Goal: Task Accomplishment & Management: Complete application form

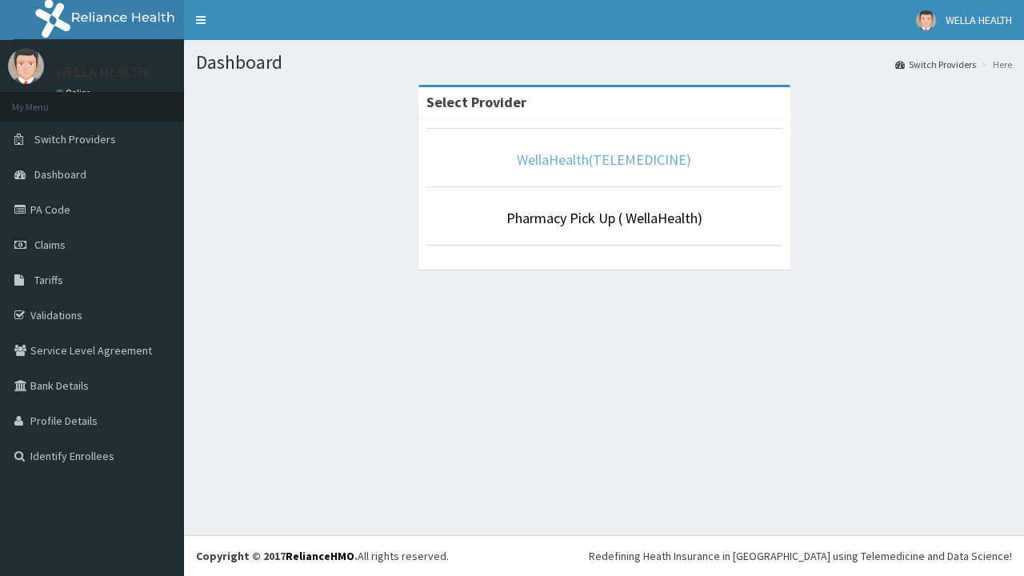
click at [603, 159] on link "WellaHealth(TELEMEDICINE)" at bounding box center [604, 159] width 174 height 18
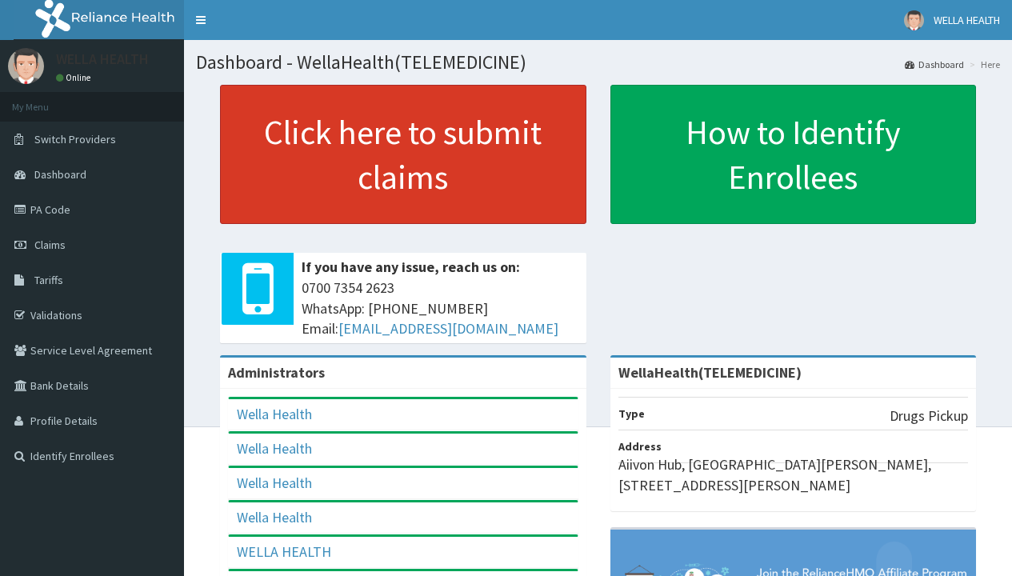
click at [402, 154] on link "Click here to submit claims" at bounding box center [403, 154] width 366 height 139
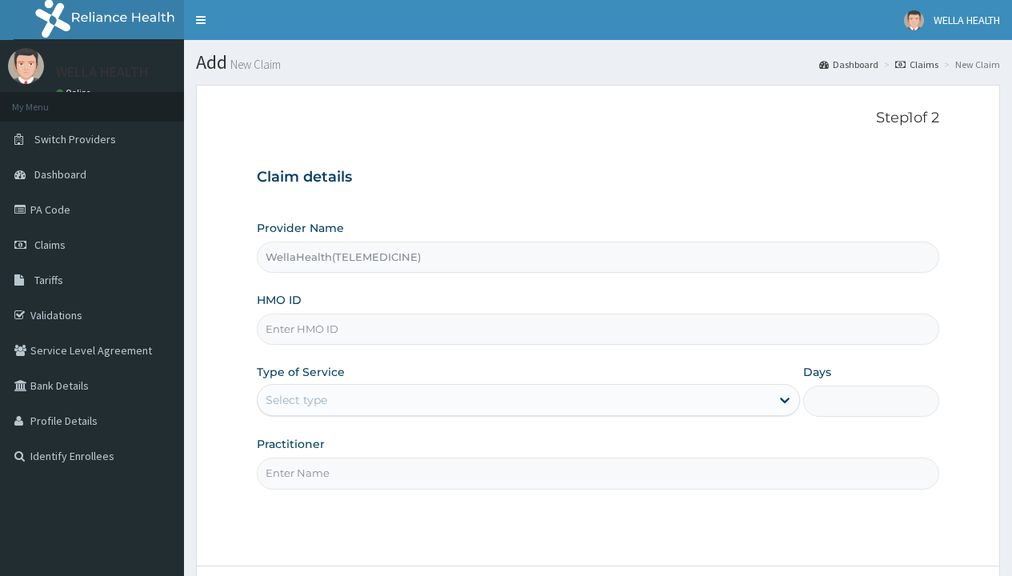
type input "WellaHealth(TELEMEDICINE)"
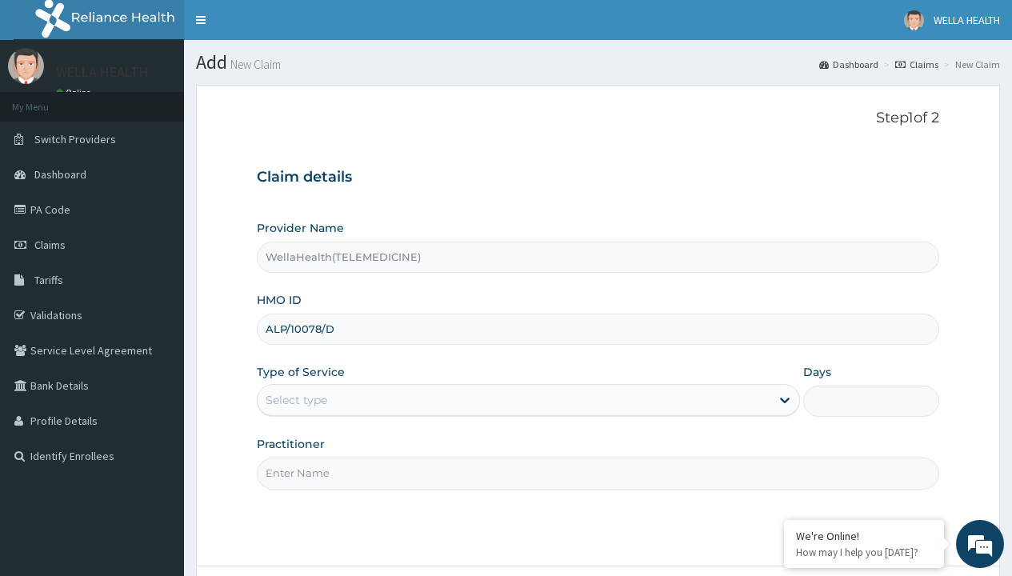
type input "ALP/10078/D"
type input "WellaHealth"
click at [296, 400] on div "Select type" at bounding box center [297, 400] width 62 height 16
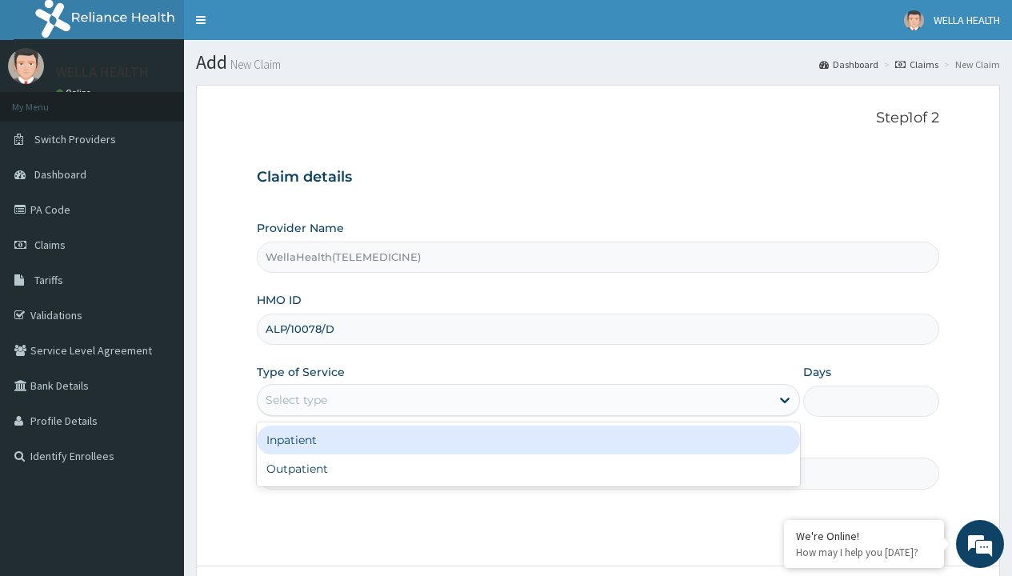
click at [528, 469] on div "Outpatient" at bounding box center [528, 468] width 543 height 29
type input "1"
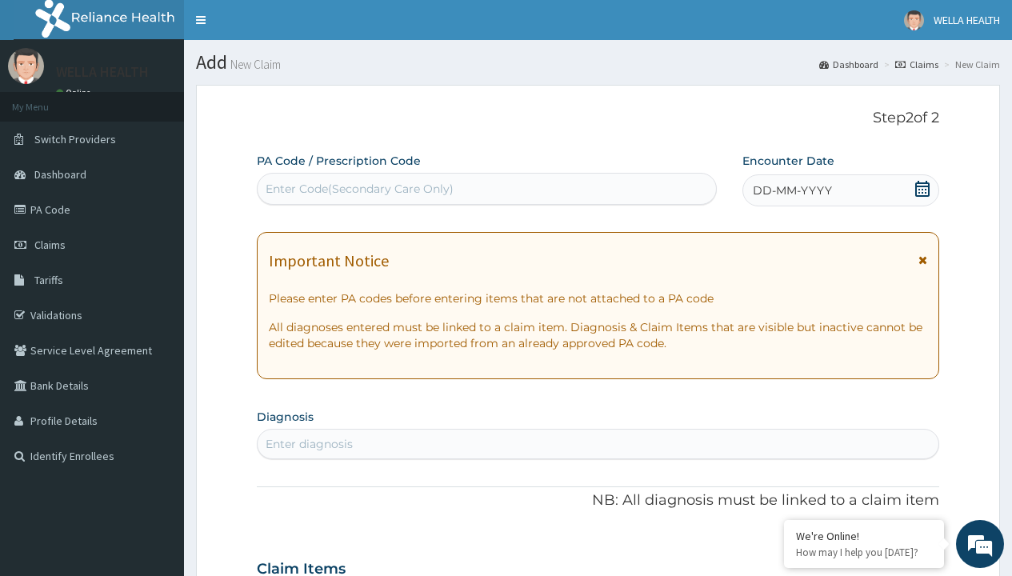
scroll to position [134, 0]
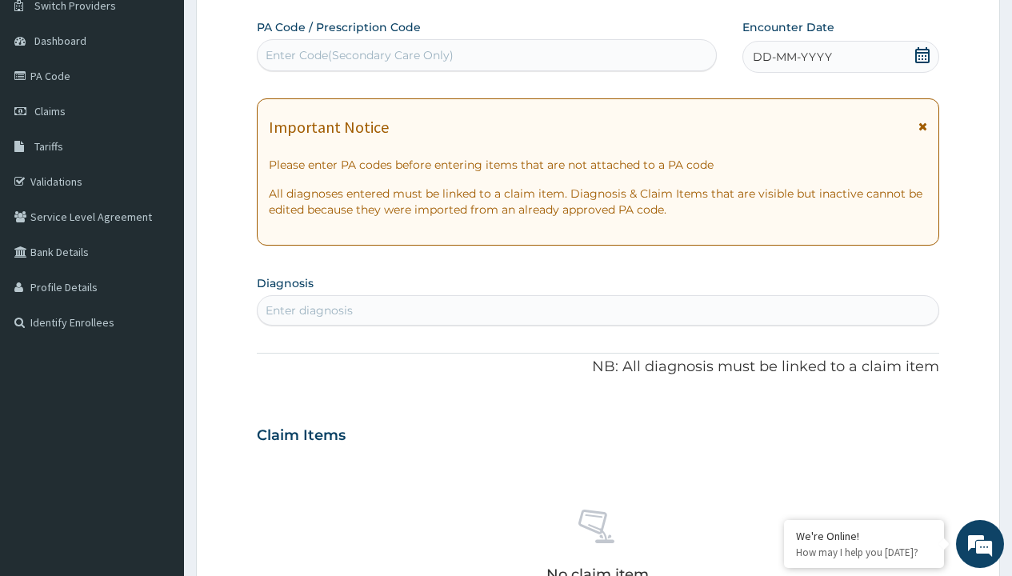
click at [791, 57] on span "DD-MM-YYYY" at bounding box center [792, 57] width 79 height 16
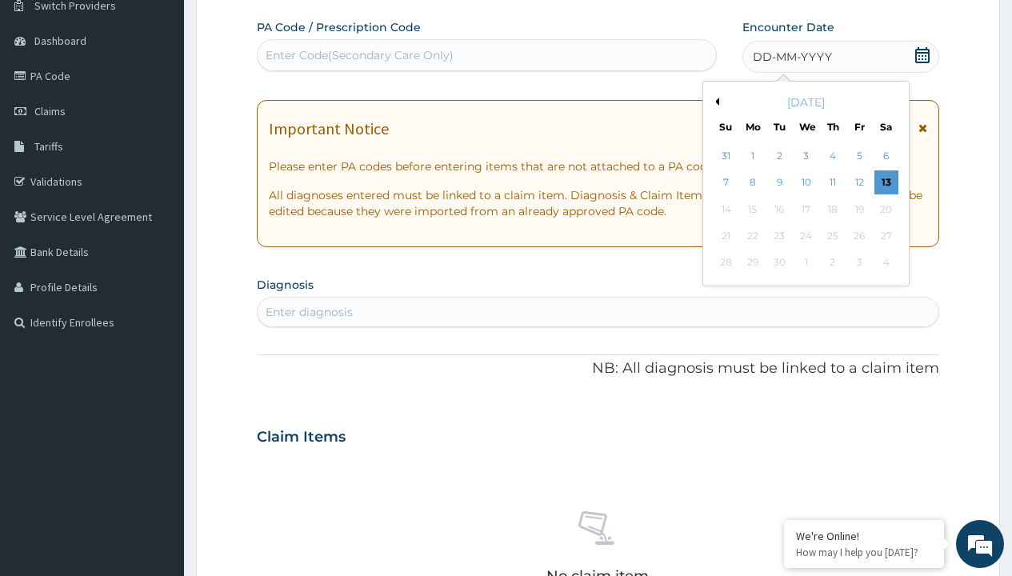
click at [714, 102] on button "Previous Month" at bounding box center [715, 102] width 8 height 8
click at [806, 182] on div "6" at bounding box center [806, 183] width 24 height 24
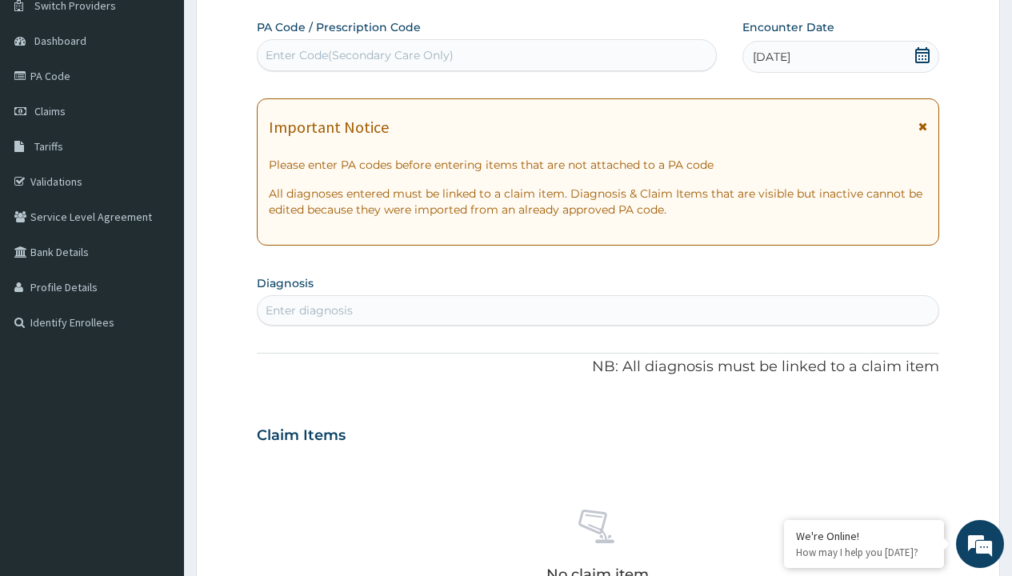
click at [309, 310] on div "Enter diagnosis" at bounding box center [309, 310] width 87 height 16
type input "prescription collected"
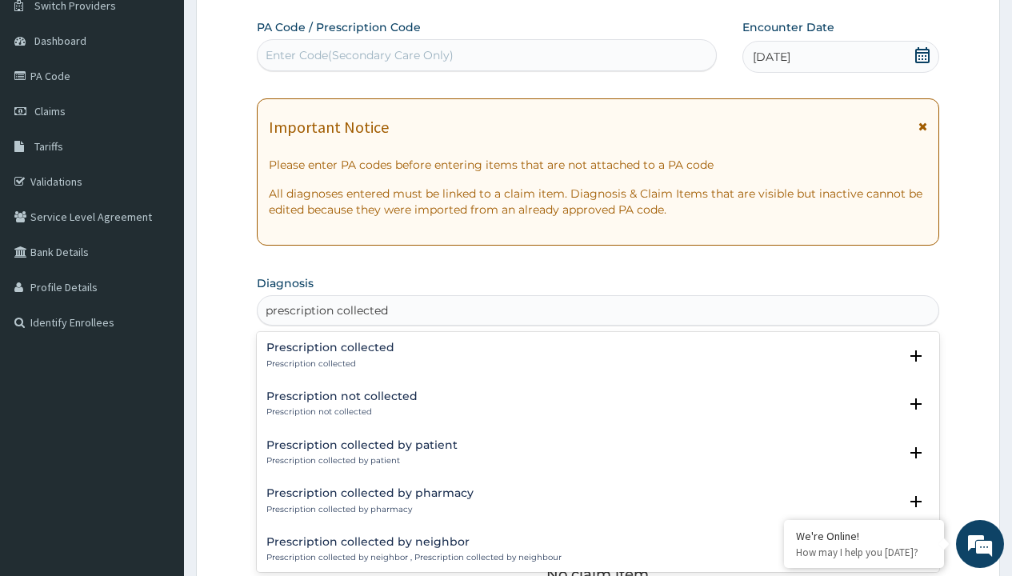
click at [328, 363] on p "Prescription collected" at bounding box center [330, 363] width 128 height 11
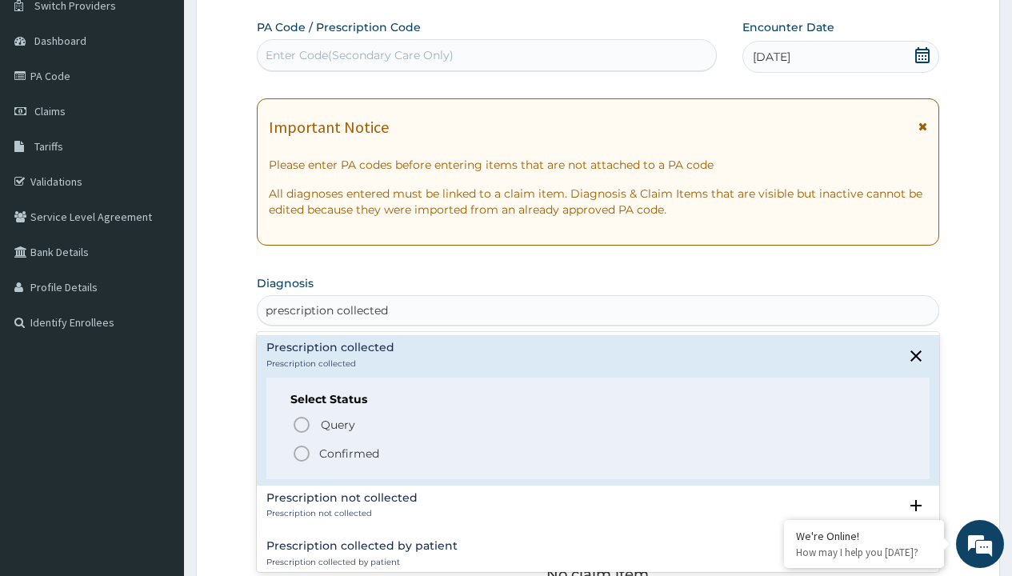
click at [349, 453] on p "Confirmed" at bounding box center [349, 454] width 60 height 16
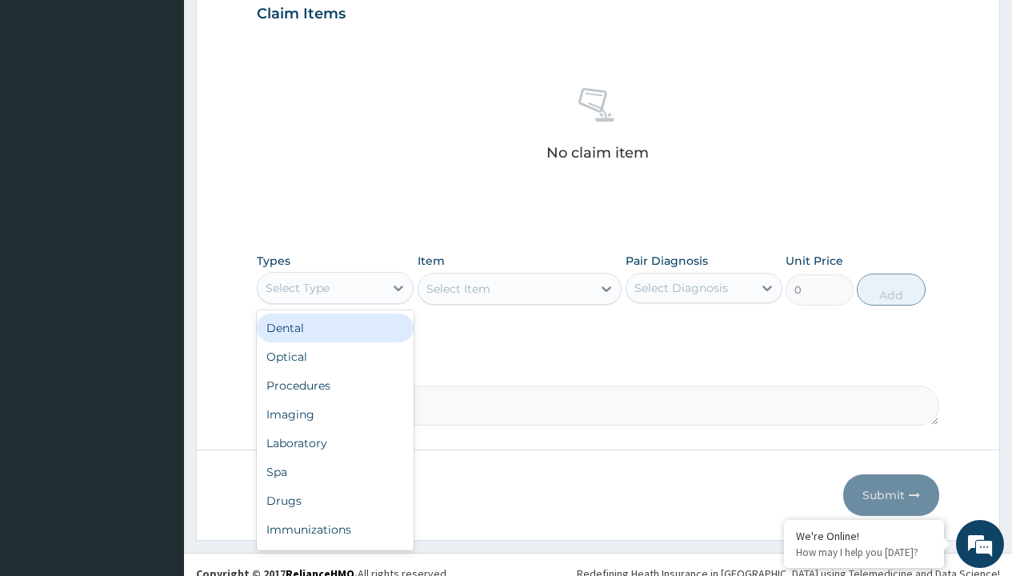
type input "procedures"
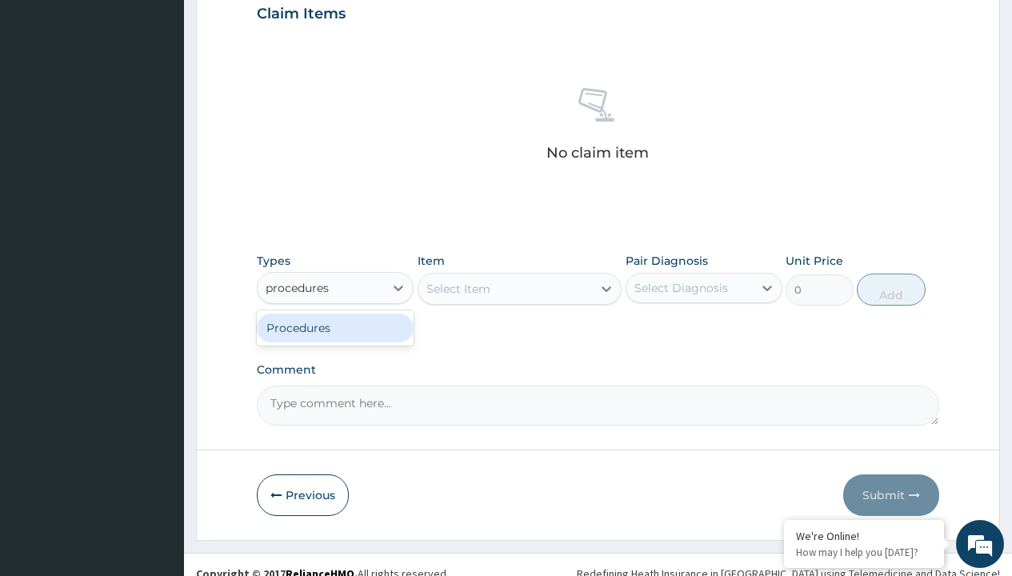
click at [335, 327] on div "Procedures" at bounding box center [335, 328] width 157 height 29
click at [458, 288] on div "Select Item" at bounding box center [458, 289] width 64 height 16
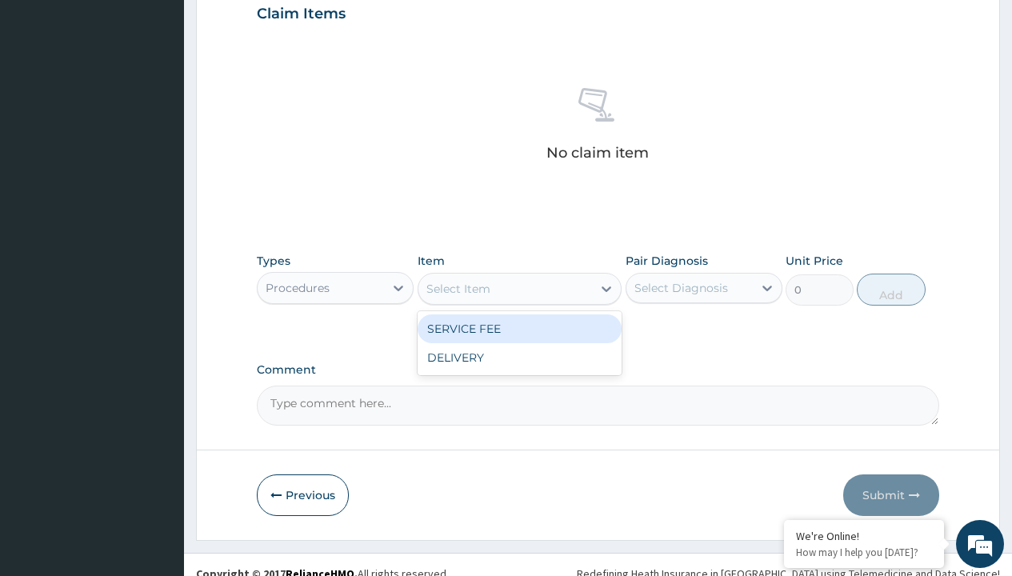
type input "service fee"
click at [519, 328] on div "SERVICE FEE" at bounding box center [520, 328] width 205 height 29
type input "100"
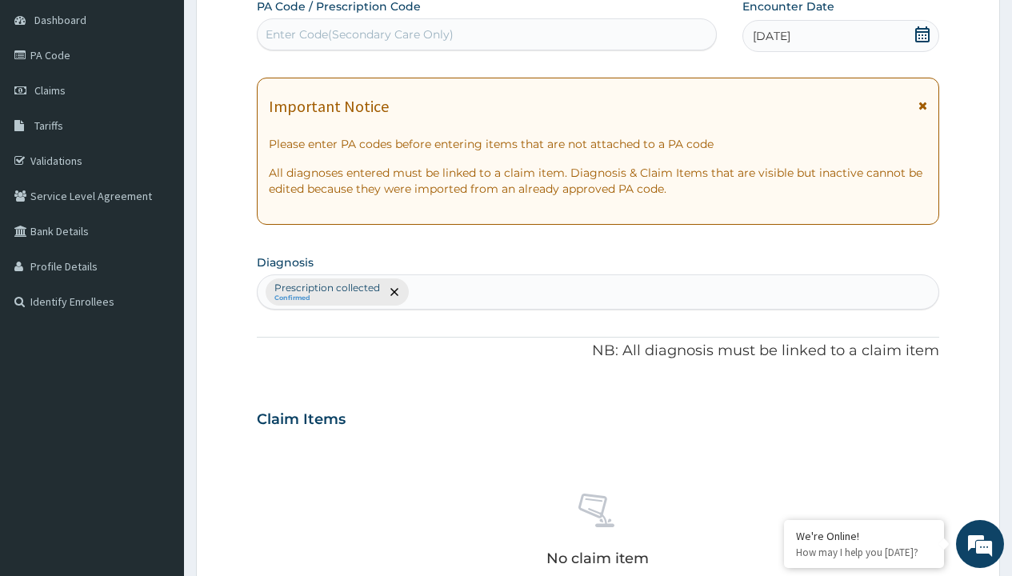
type input "prescription collected"
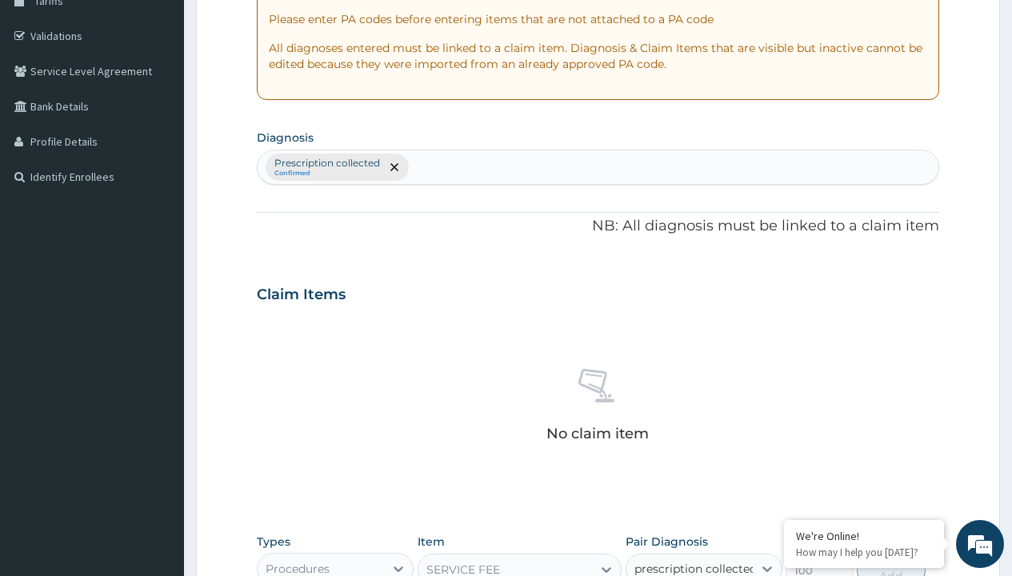
checkbox input "true"
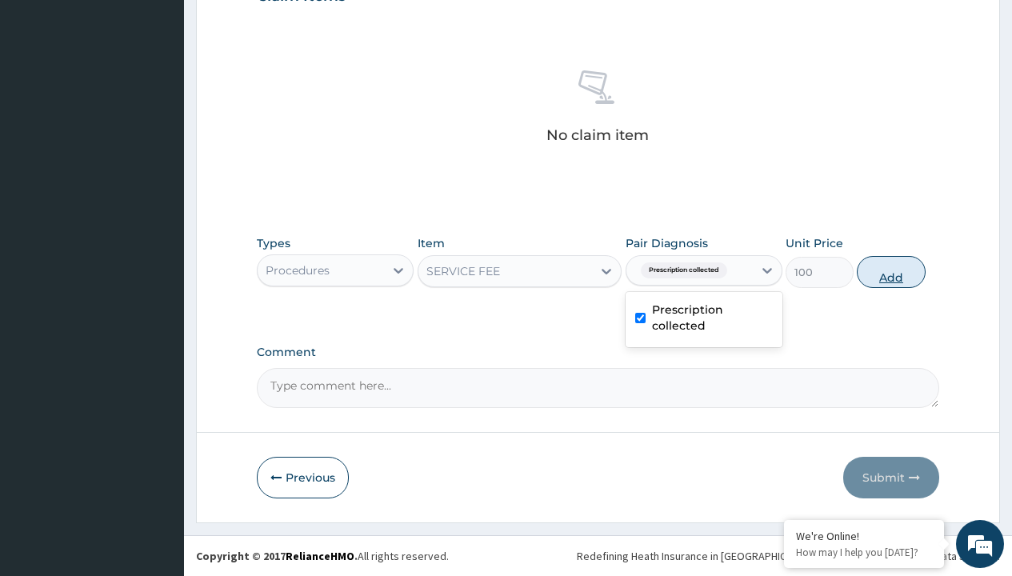
click at [891, 271] on button "Add" at bounding box center [891, 272] width 68 height 32
type input "0"
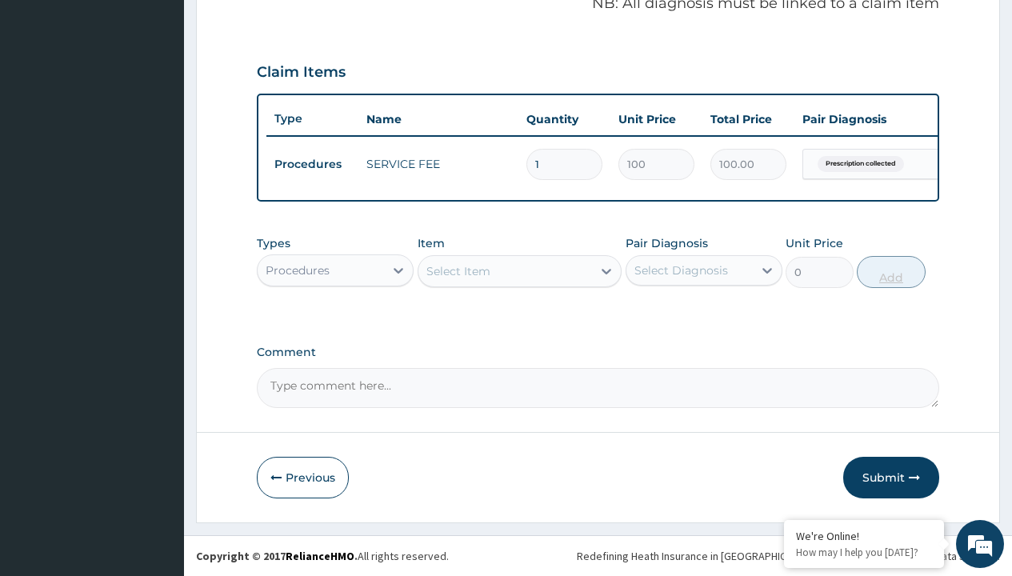
scroll to position [514, 0]
click at [298, 270] on div "Procedures" at bounding box center [298, 270] width 64 height 16
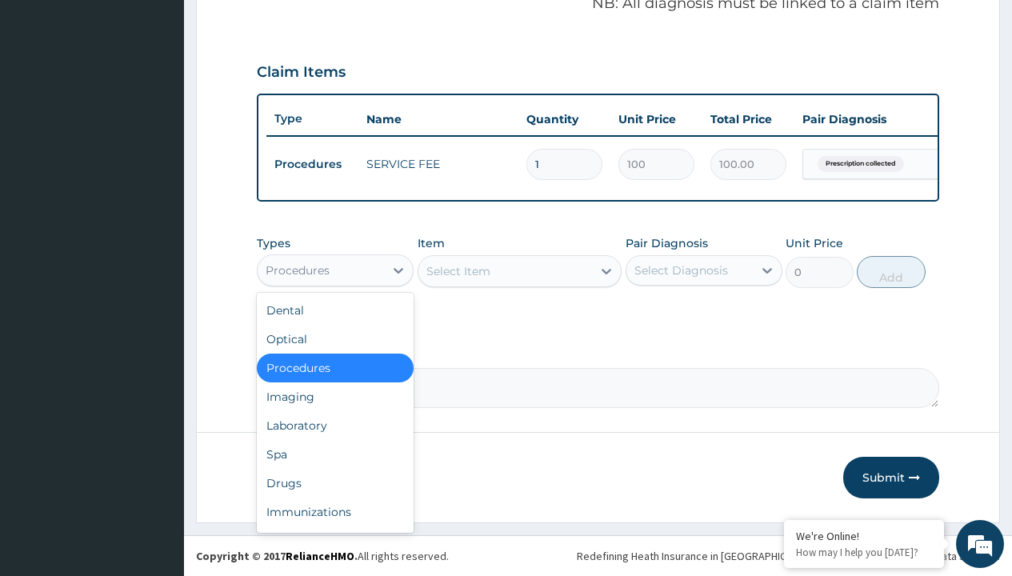
type input "drugs"
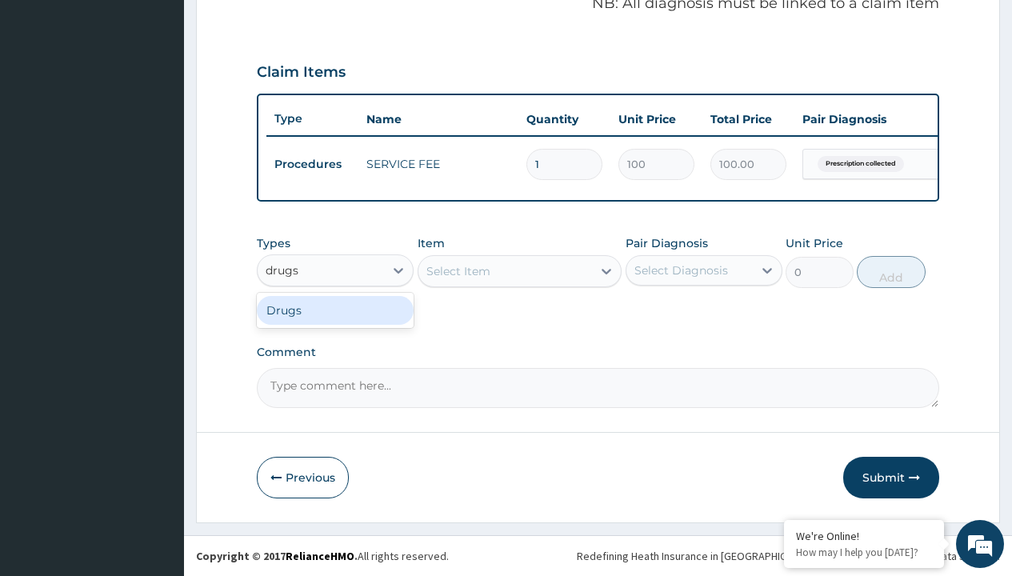
click at [335, 310] on div "Drugs" at bounding box center [335, 310] width 157 height 29
click at [458, 270] on div "Select Item" at bounding box center [520, 271] width 205 height 32
type input "lonart ds tabs/pack"
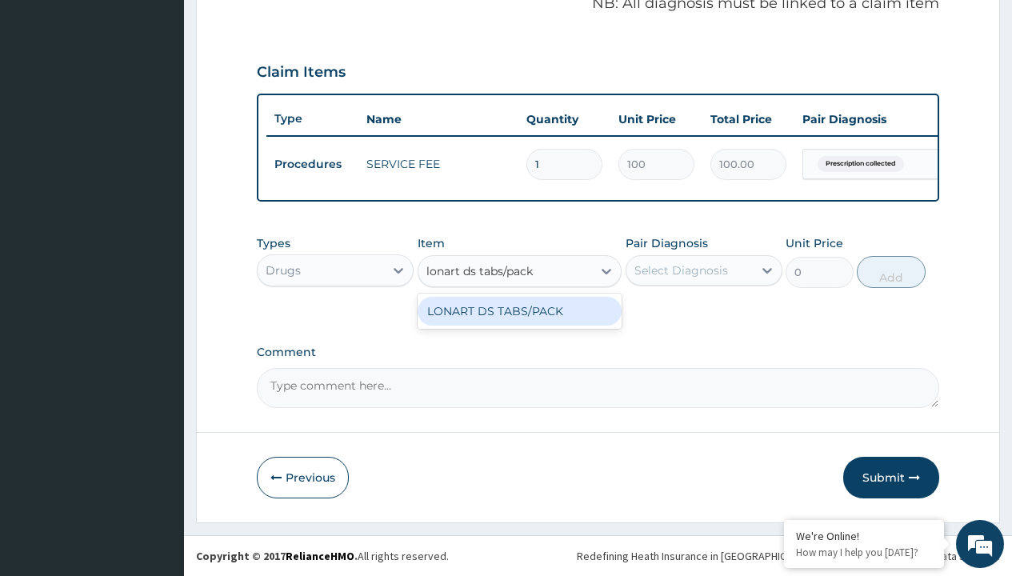
click at [519, 310] on div "LONART DS TABS/PACK" at bounding box center [520, 311] width 205 height 29
type input "633.2999877929688"
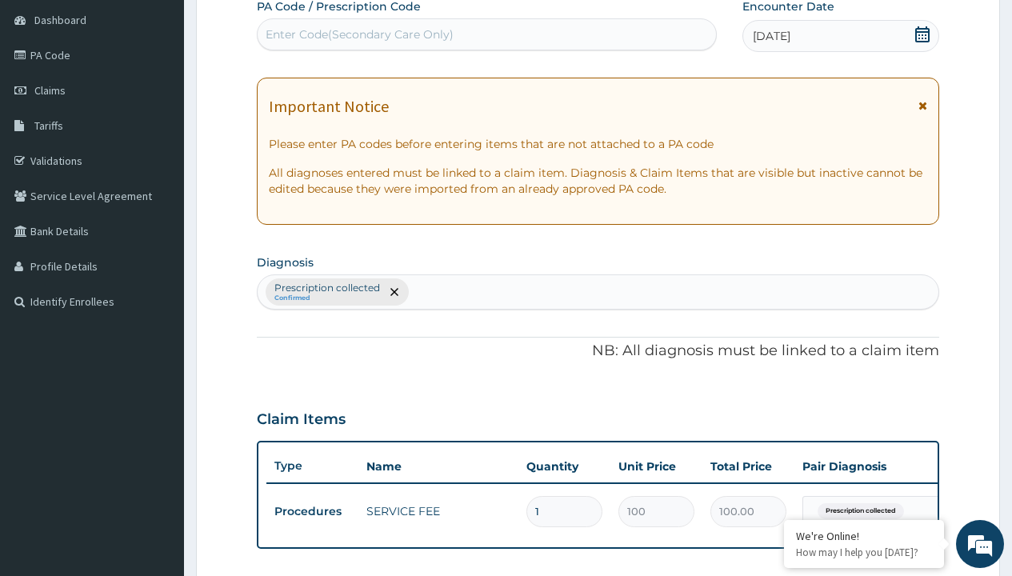
type input "prescription collected"
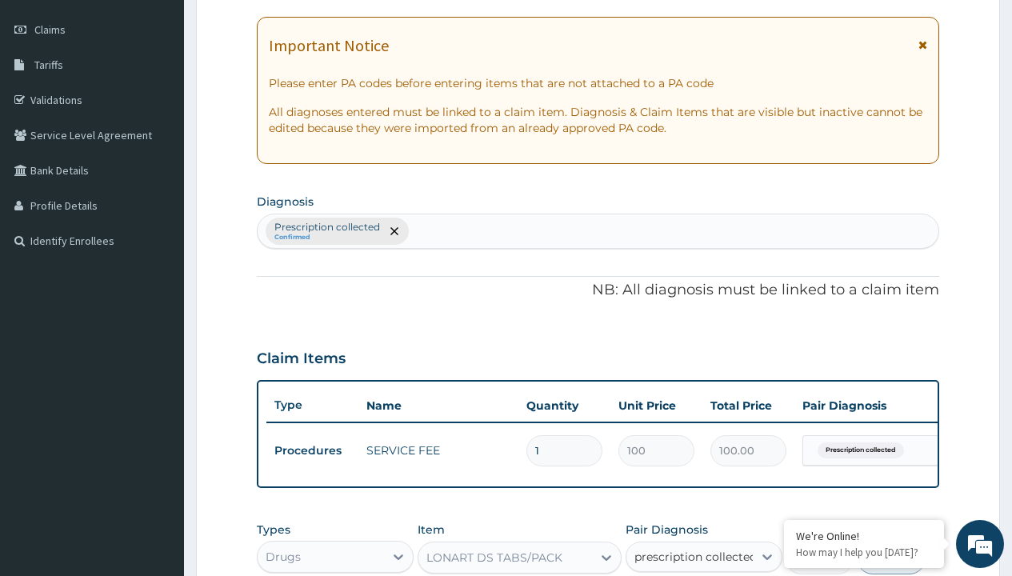
checkbox input "true"
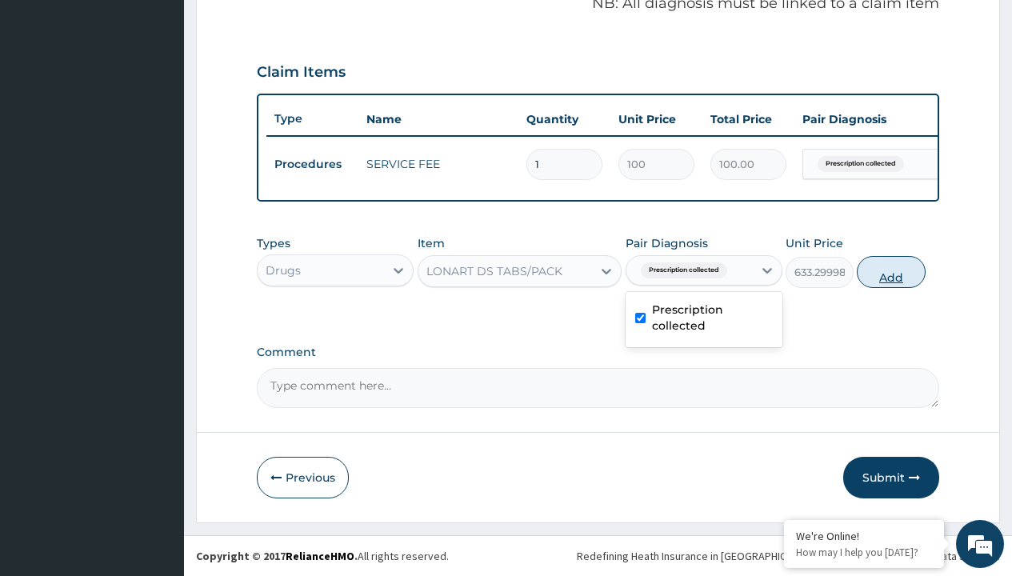
click at [891, 271] on button "Add" at bounding box center [891, 272] width 68 height 32
type input "0"
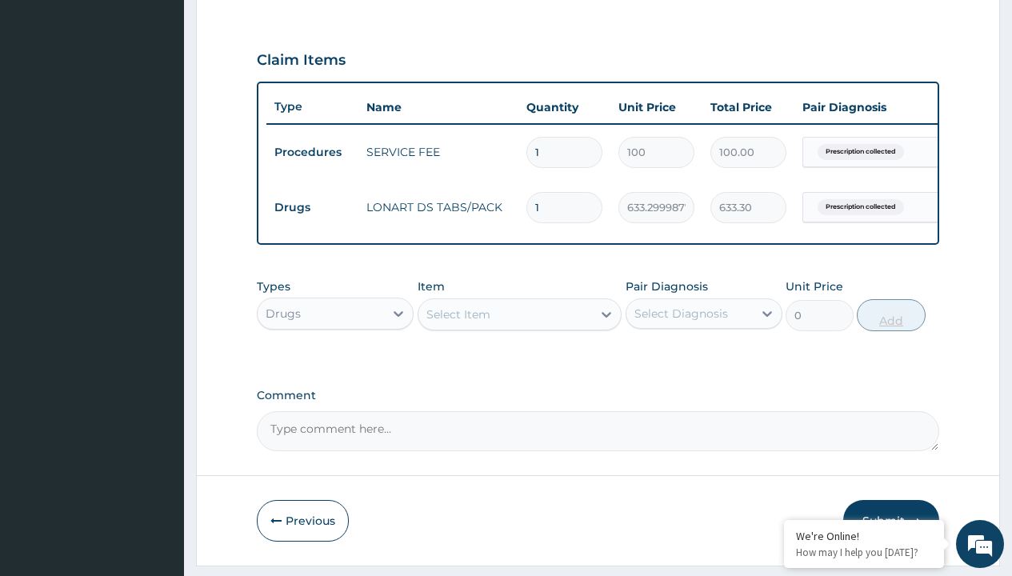
type input "6"
type input "3799.80"
type input "6"
click at [312, 207] on td "Drugs" at bounding box center [312, 208] width 92 height 30
type input "drugs"
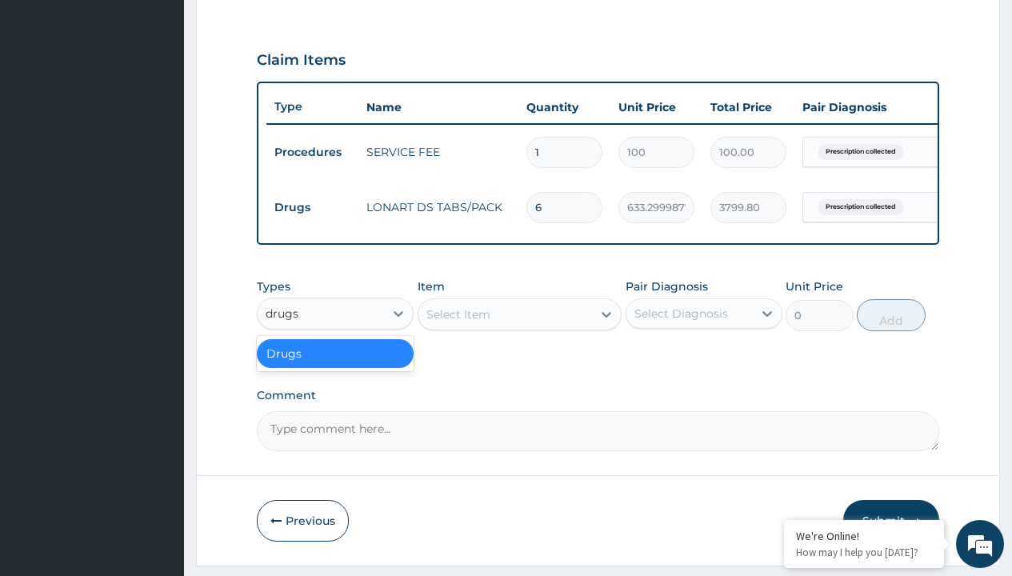
scroll to position [0, 0]
click at [335, 365] on div "Drugs" at bounding box center [335, 353] width 157 height 29
click at [458, 322] on div "Select Item" at bounding box center [458, 314] width 64 height 16
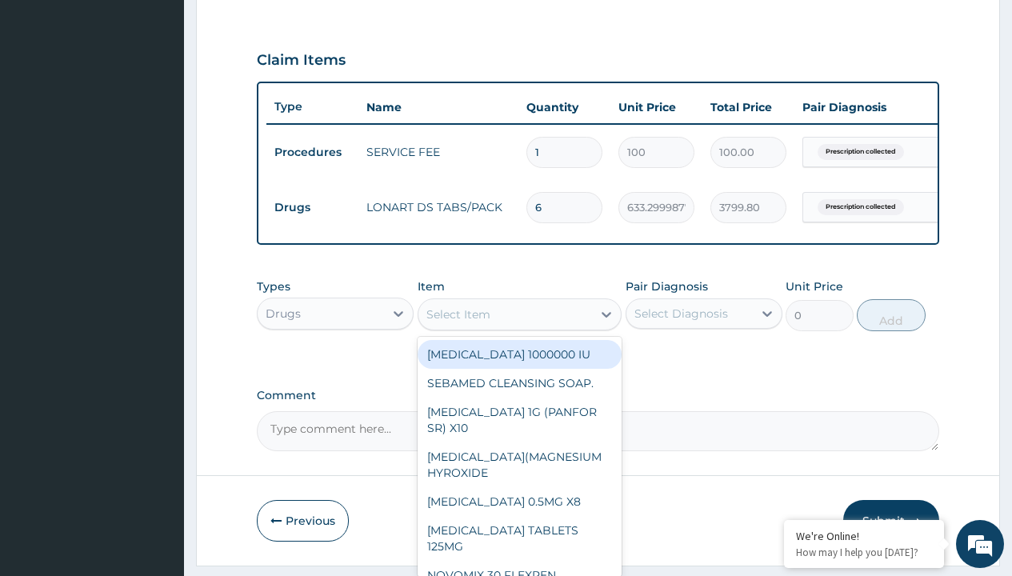
type input "imodium capsule"
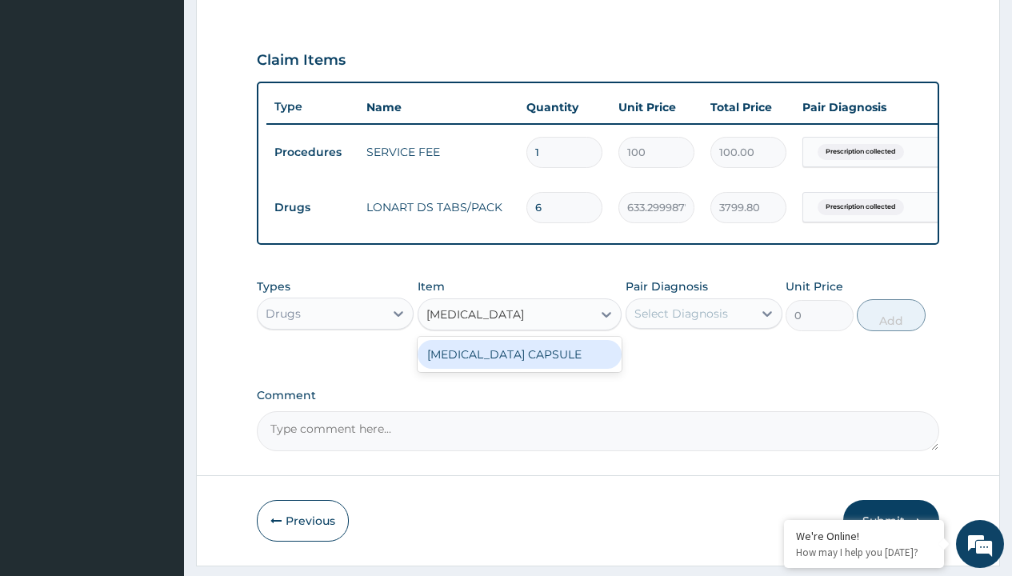
click at [519, 366] on div "IMODIUM CAPSULE" at bounding box center [520, 354] width 205 height 29
type input "717.5999755859375"
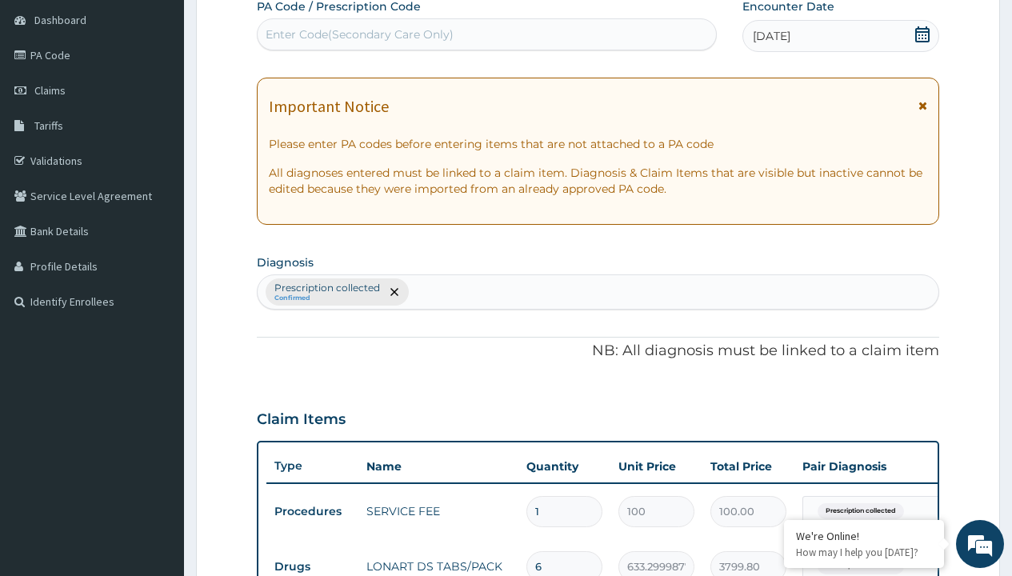
type input "prescription collected"
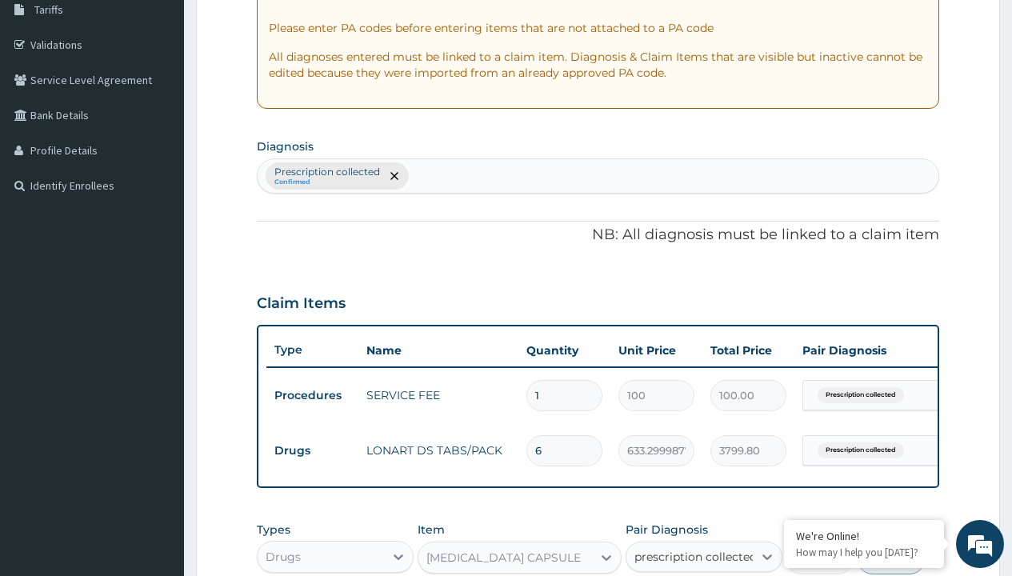
checkbox input "true"
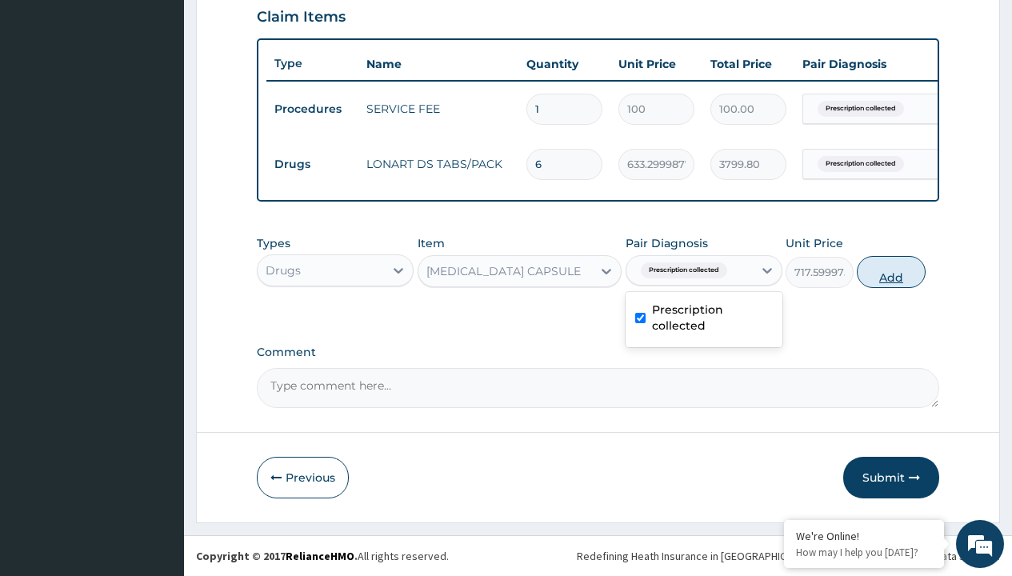
click at [891, 271] on button "Add" at bounding box center [891, 272] width 68 height 32
type input "0"
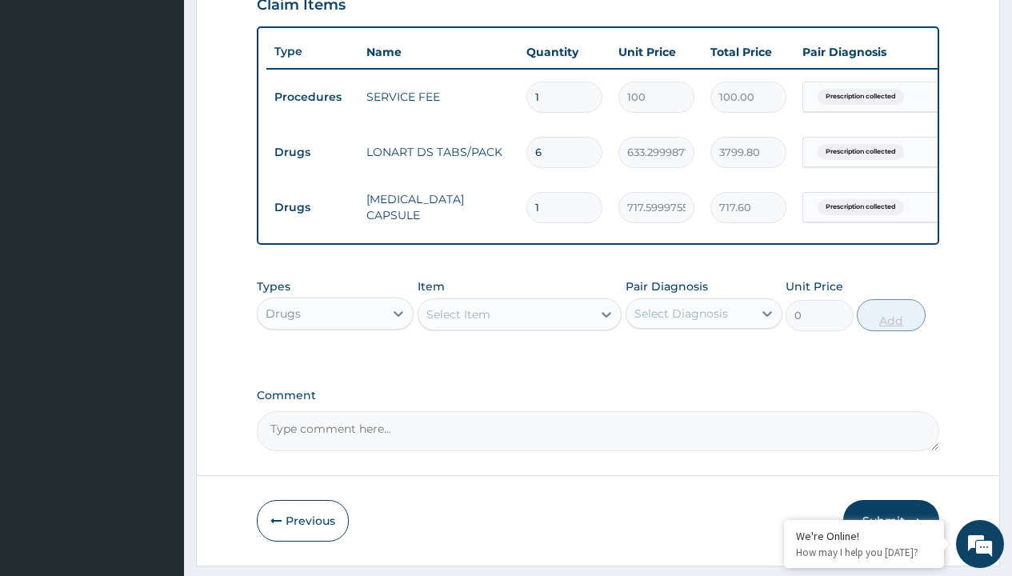
type input "5"
type input "3588.00"
type input "5"
click at [312, 152] on td "Drugs" at bounding box center [312, 153] width 92 height 30
type input "drugs"
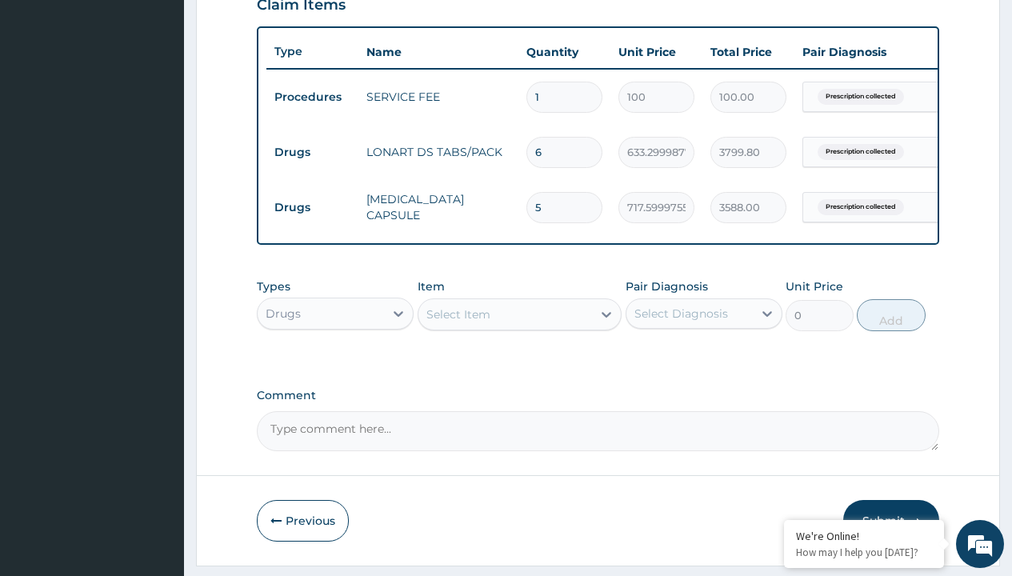
scroll to position [0, 0]
click at [335, 365] on div "Drugs" at bounding box center [335, 353] width 157 height 29
click at [458, 322] on div "Select Item" at bounding box center [458, 314] width 64 height 16
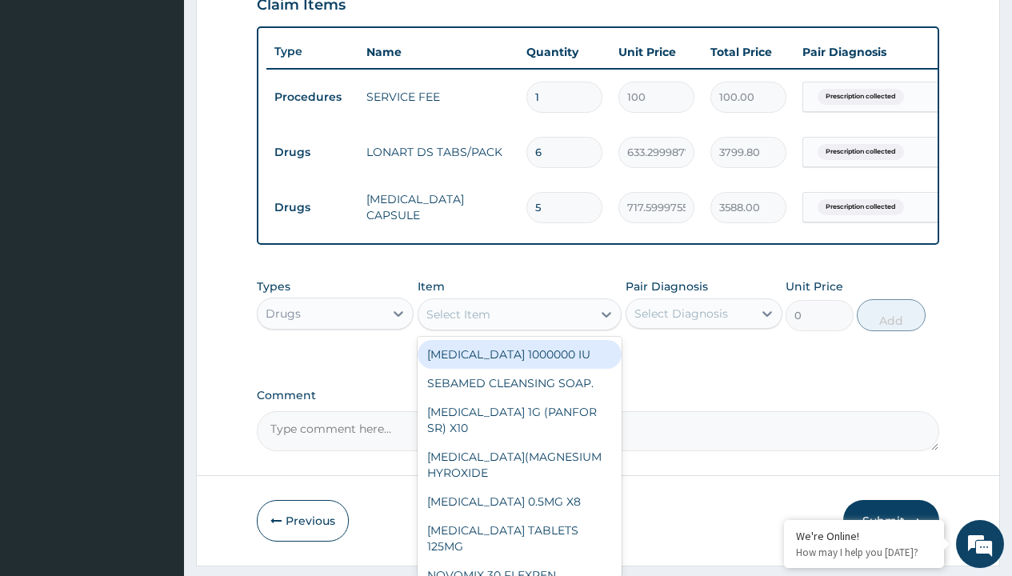
type input "paracetamol 1g tab x 10/sach"
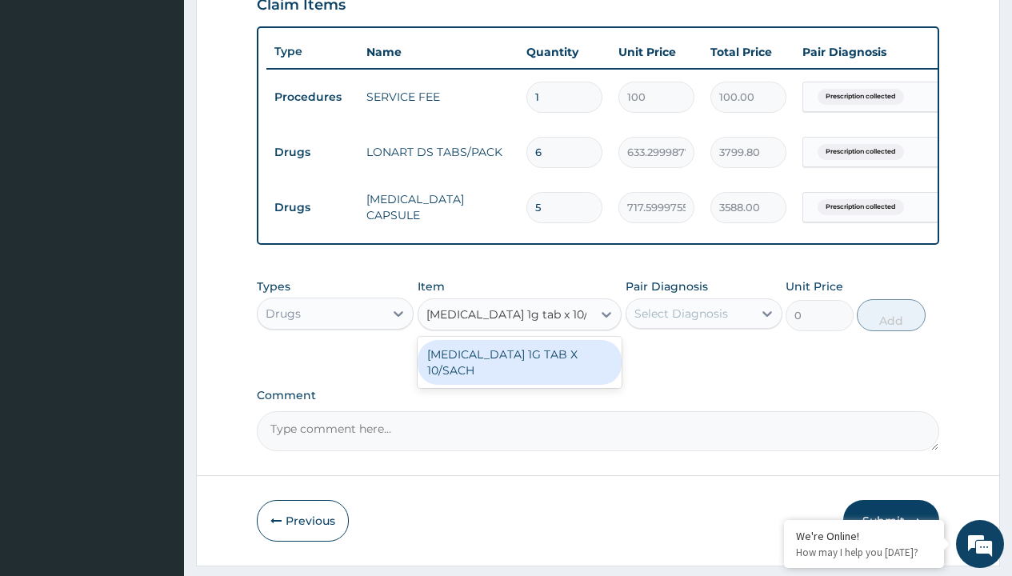
click at [519, 374] on div "PARACETAMOL 1G TAB X 10/SACH" at bounding box center [520, 362] width 205 height 45
type input "164"
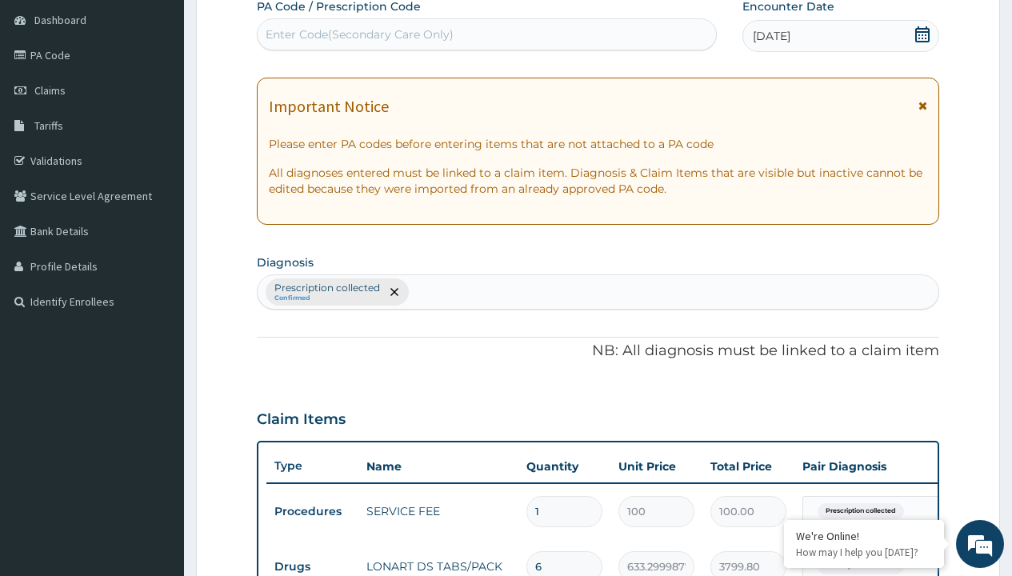
scroll to position [326, 0]
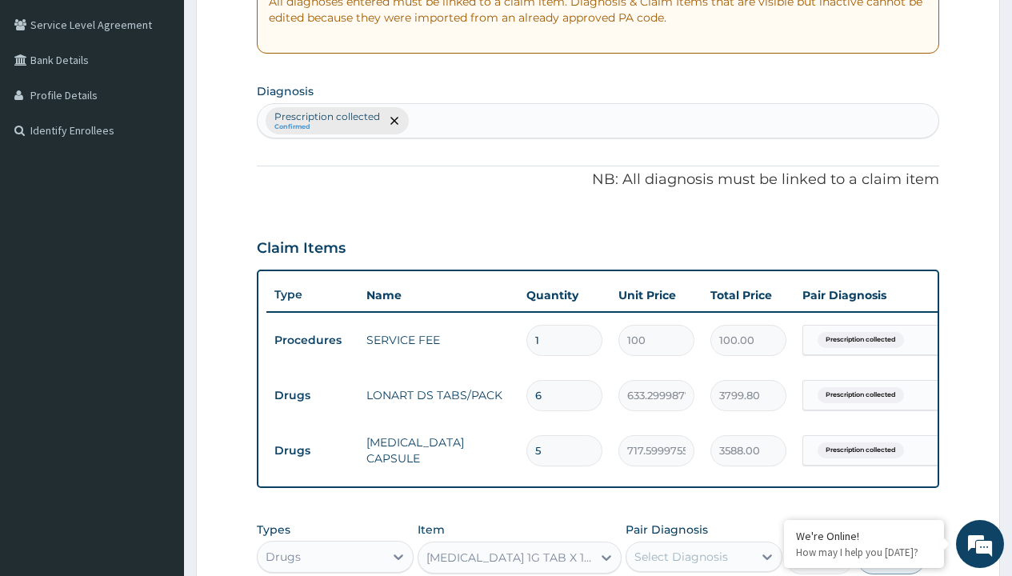
type input "prescription collected"
checkbox input "true"
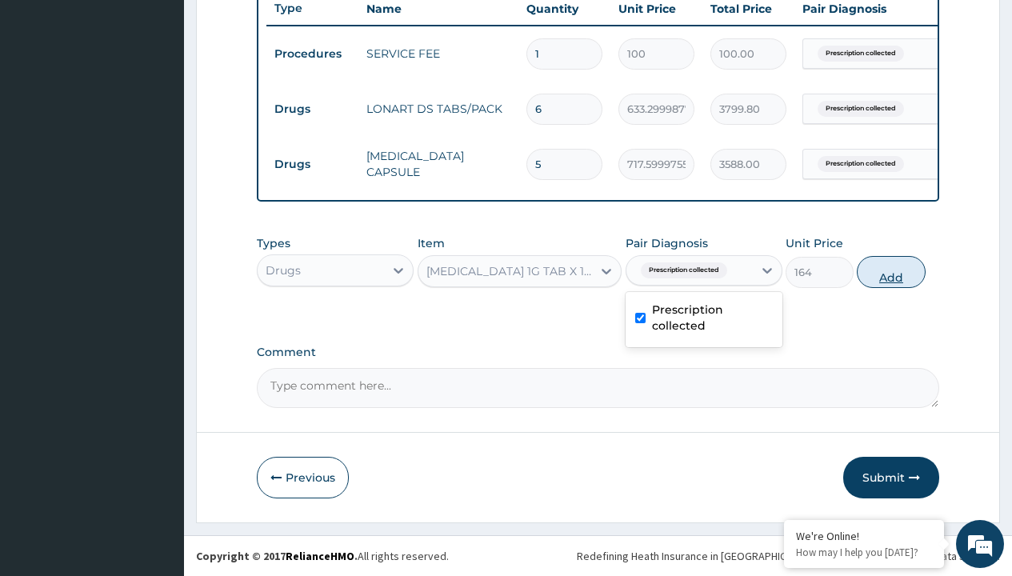
click at [891, 271] on button "Add" at bounding box center [891, 272] width 68 height 32
type input "0"
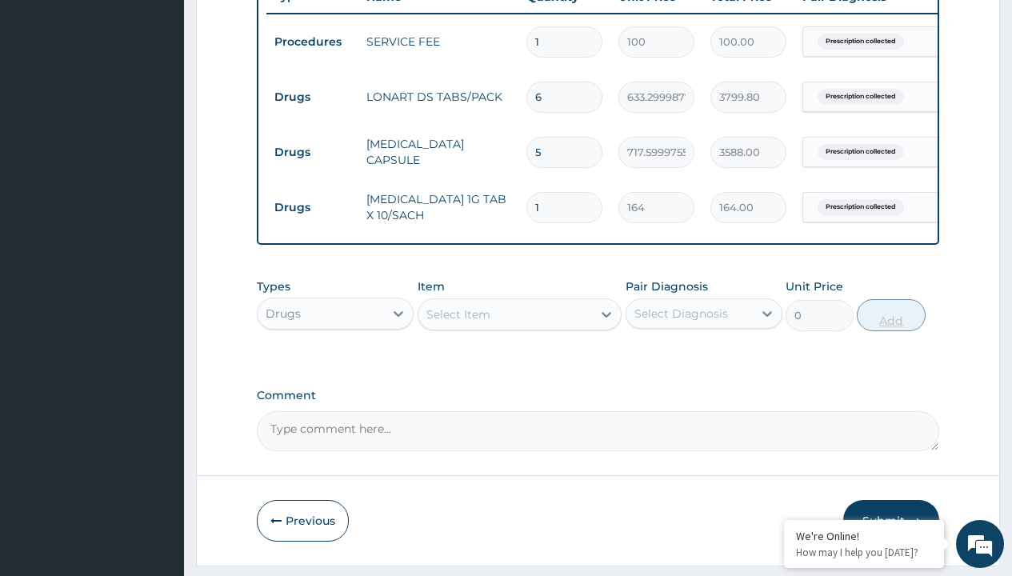
type input "10"
type input "1640.00"
type input "10"
click at [312, 97] on td "Drugs" at bounding box center [312, 97] width 92 height 30
type input "drugs"
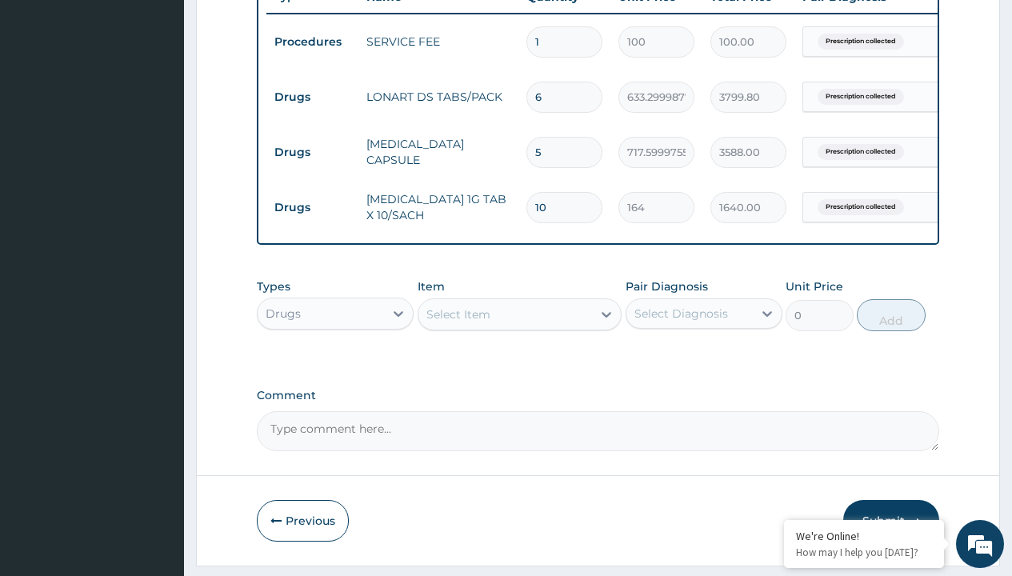
scroll to position [0, 0]
click at [335, 365] on div "Drugs" at bounding box center [335, 353] width 157 height 29
click at [458, 322] on div "Select Item" at bounding box center [458, 314] width 64 height 16
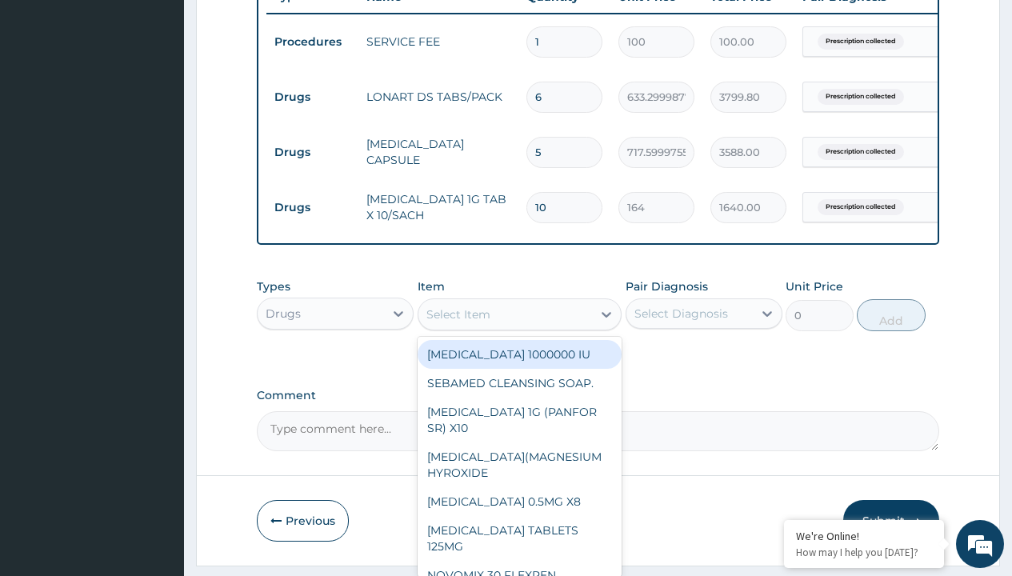
type input "loratadine 10mg tab loratyn x10"
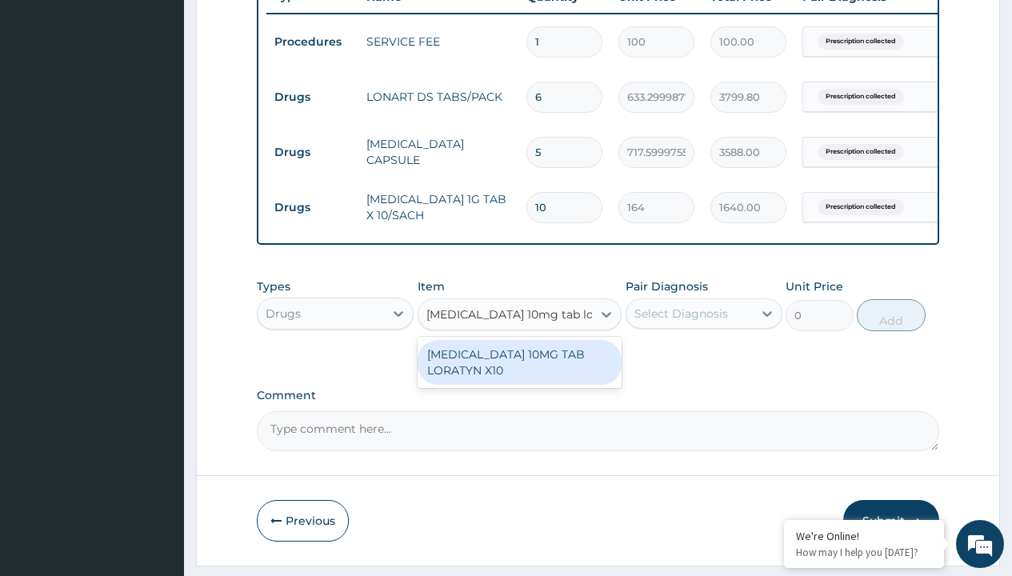
click at [519, 374] on div "[MEDICAL_DATA] 10MG TAB LORATYN X10" at bounding box center [520, 362] width 205 height 45
type input "117"
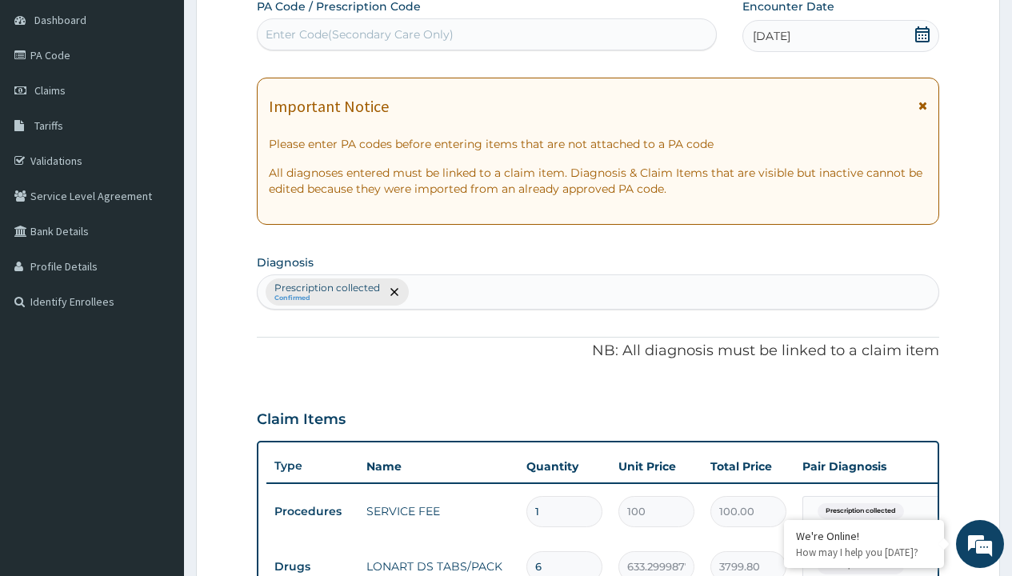
type input "prescription collected"
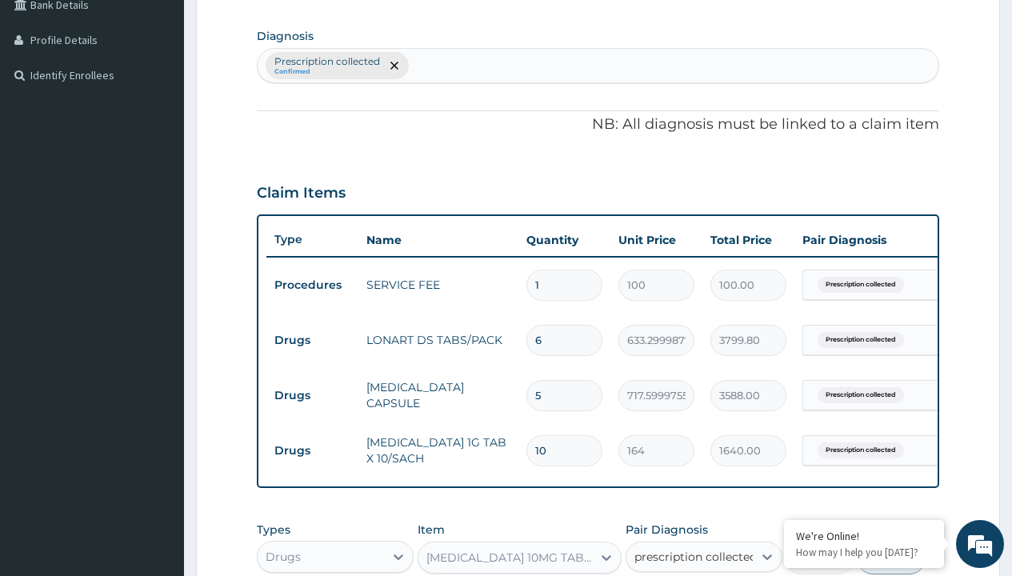
checkbox input "true"
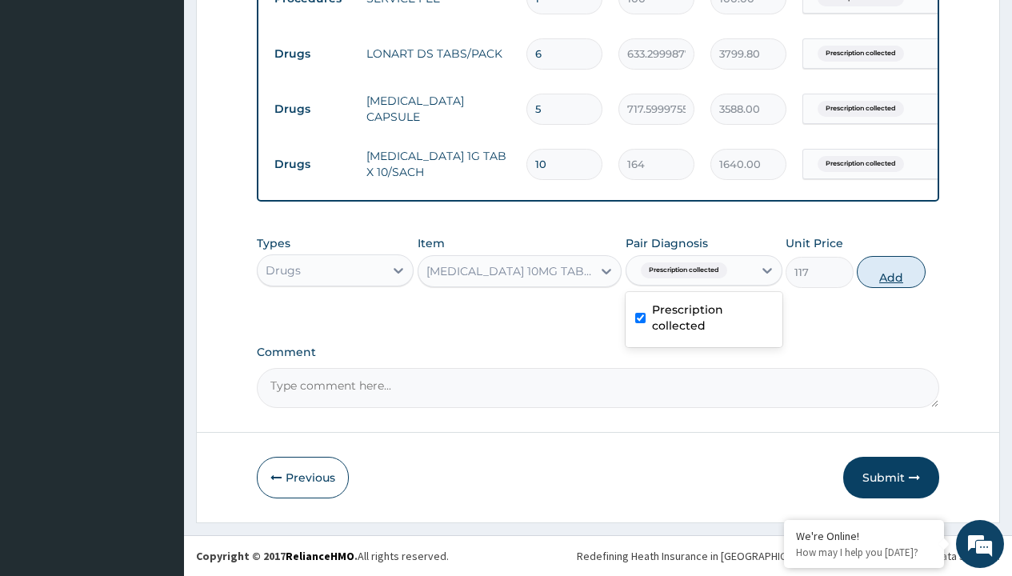
click at [891, 271] on button "Add" at bounding box center [891, 272] width 68 height 32
type input "0"
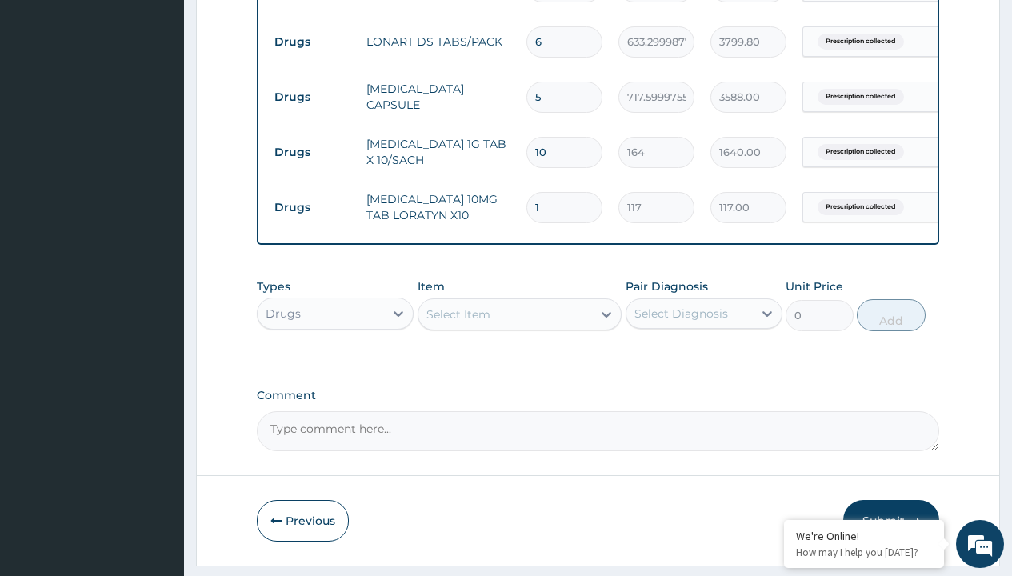
type input "10"
type input "1170.00"
type input "10"
click at [312, 42] on td "Drugs" at bounding box center [312, 42] width 92 height 30
type input "drugs"
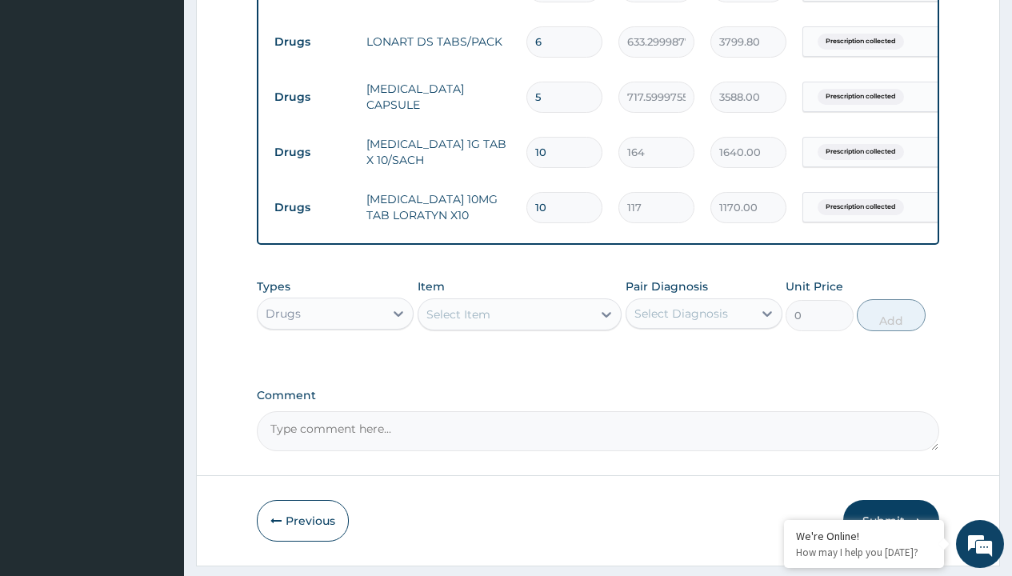
scroll to position [0, 0]
click at [335, 365] on div "Drugs" at bounding box center [335, 353] width 157 height 29
click at [458, 322] on div "Select Item" at bounding box center [458, 314] width 64 height 16
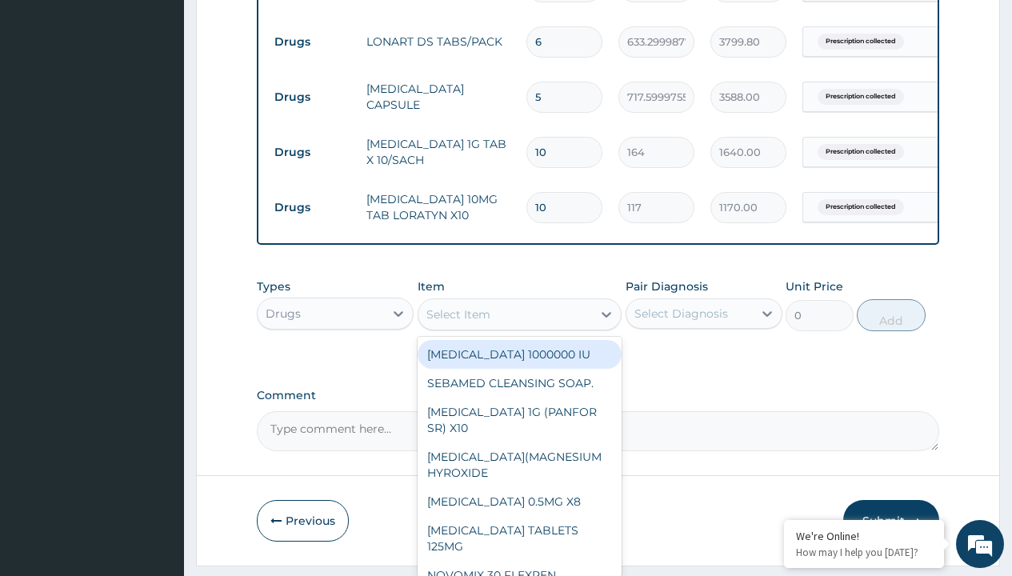
type input "neofylin"
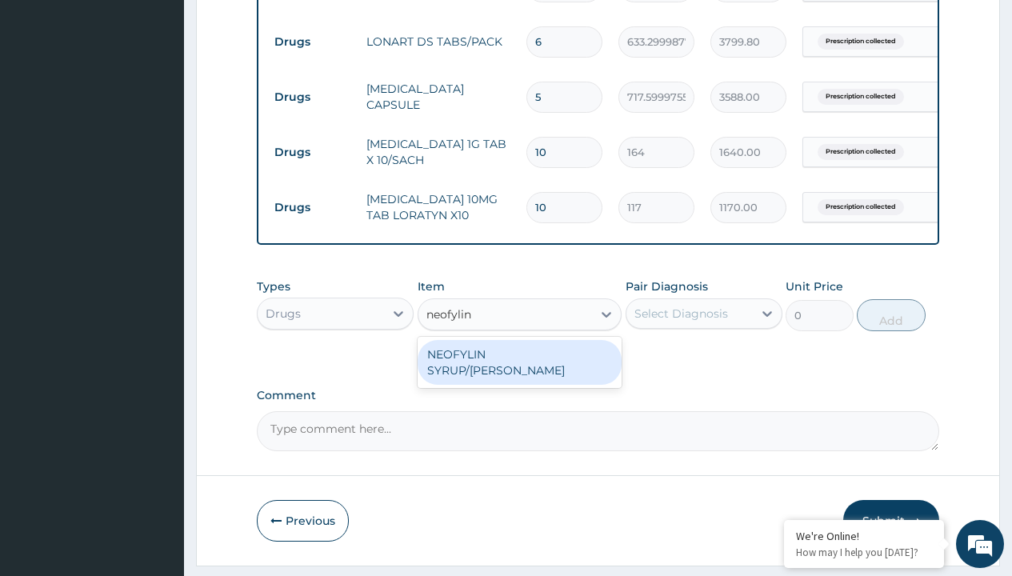
click at [519, 366] on div "NEOFYLIN SYRUP/[PERSON_NAME]" at bounding box center [520, 362] width 205 height 45
type input "2200"
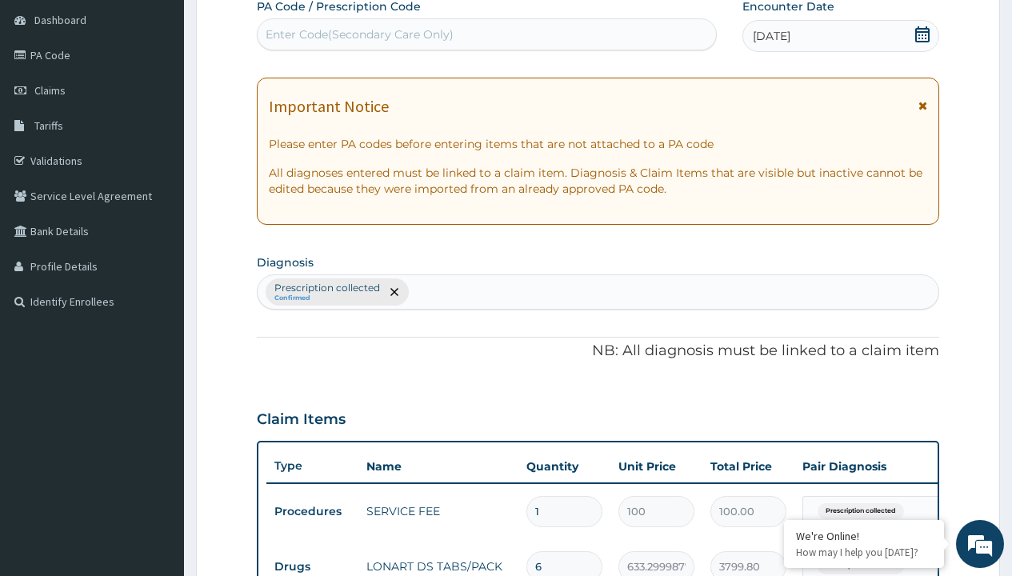
type input "prescription collected"
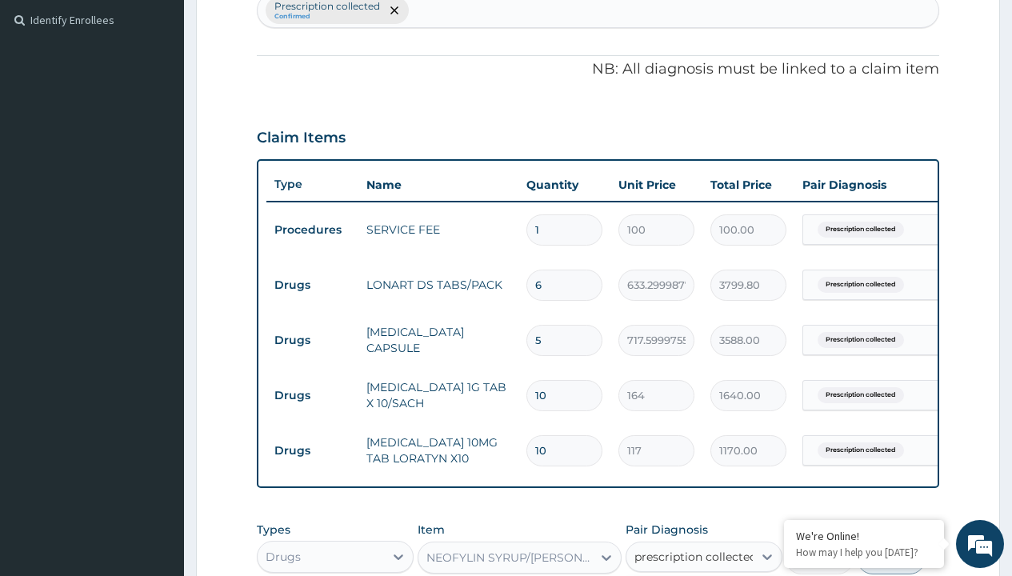
checkbox input "true"
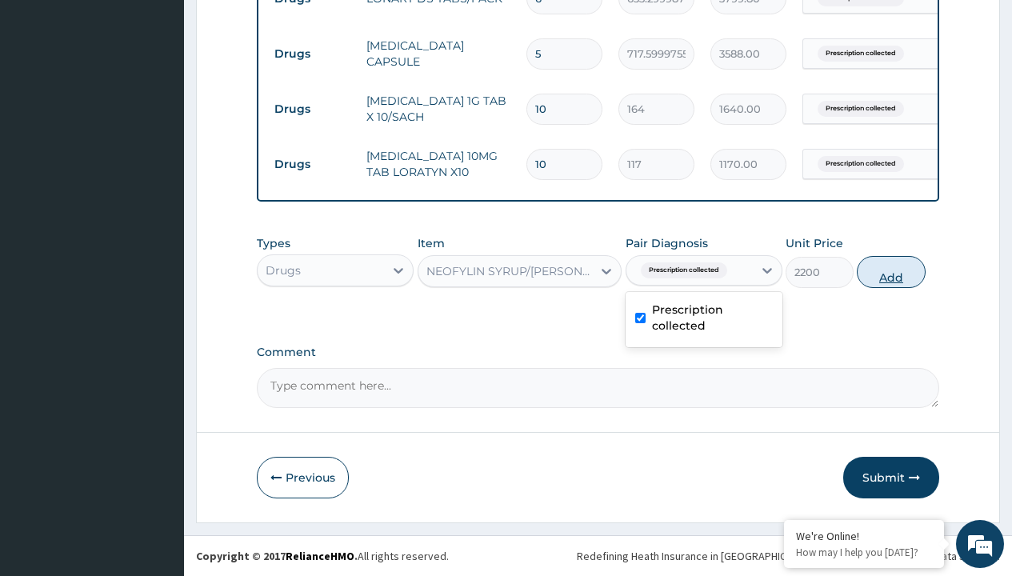
click at [891, 271] on button "Add" at bounding box center [891, 272] width 68 height 32
type input "0"
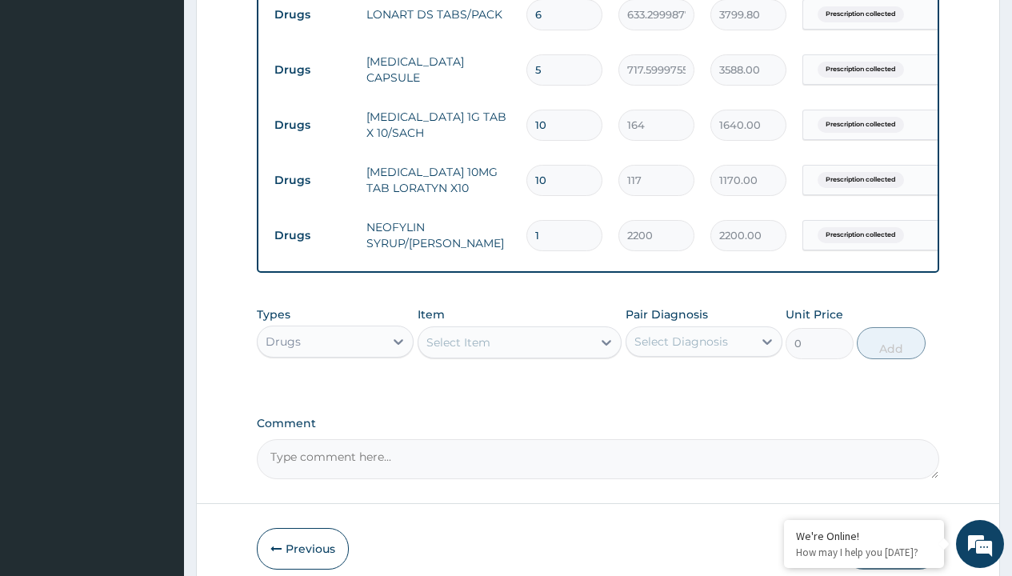
type input "drugs"
click at [335, 393] on div "Drugs" at bounding box center [335, 381] width 157 height 29
click at [458, 350] on div "Select Item" at bounding box center [458, 342] width 64 height 16
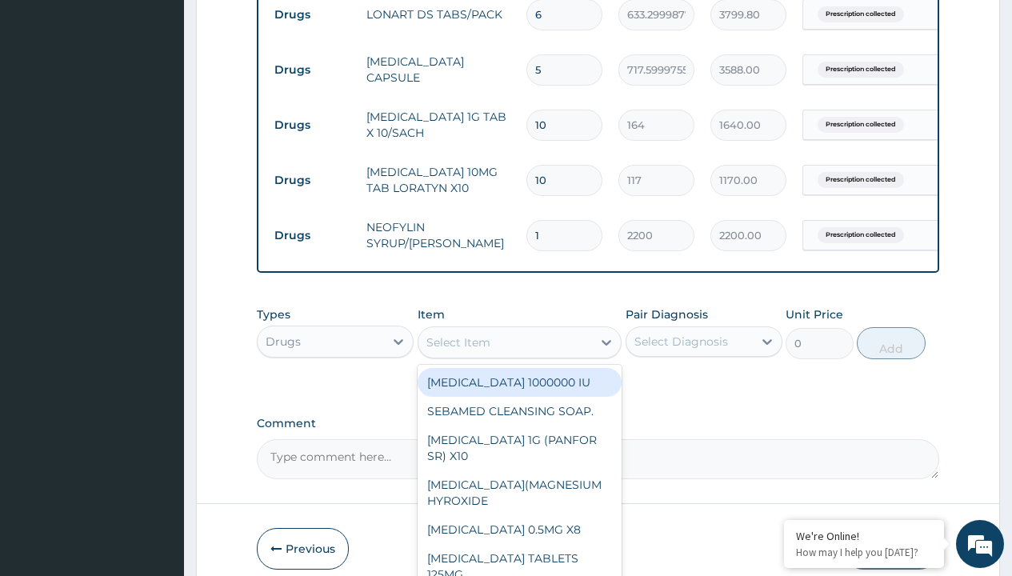
type input "zinc 20mg by 10"
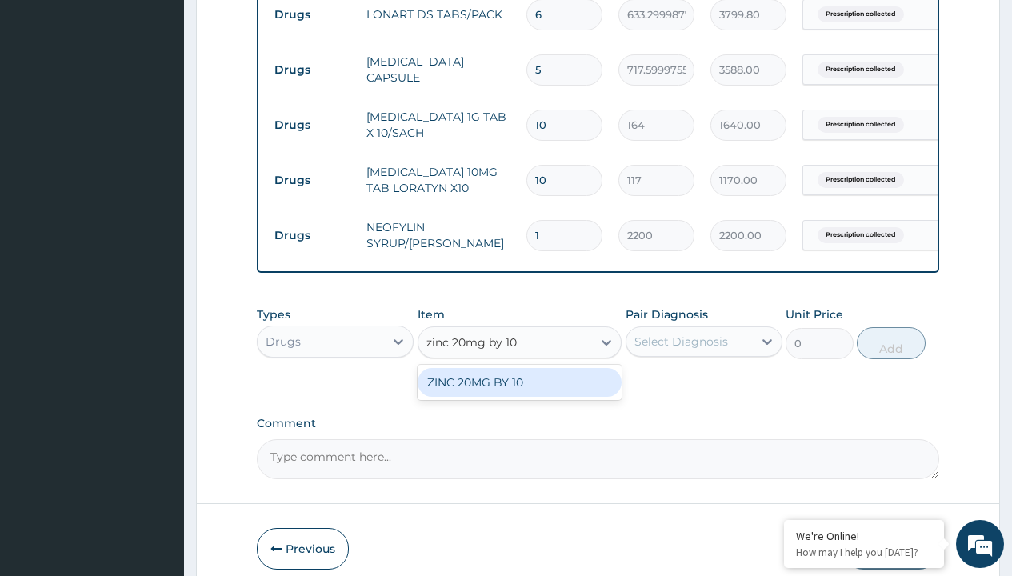
click at [519, 394] on div "ZINC 20MG BY 10" at bounding box center [520, 382] width 205 height 29
type input "15"
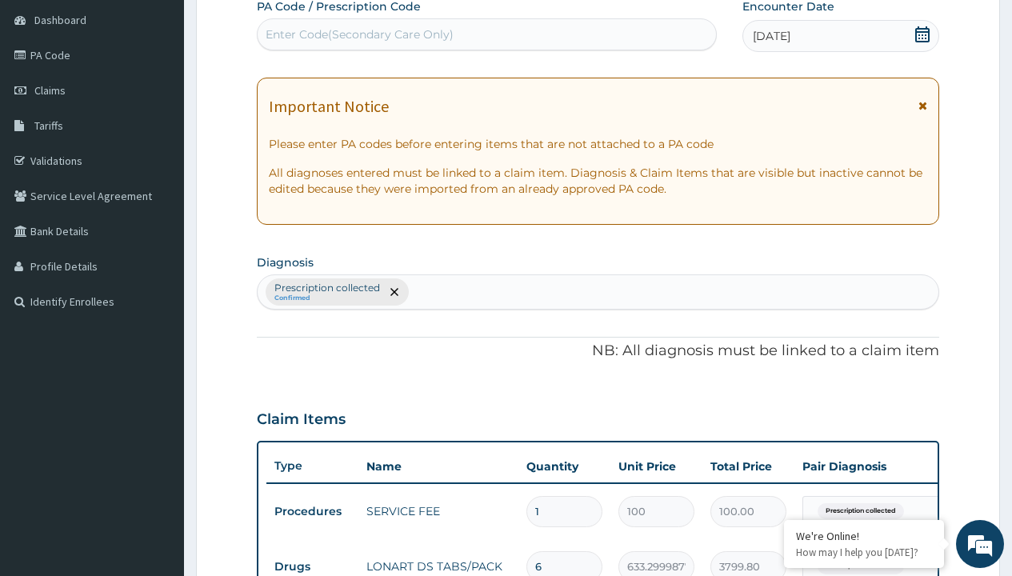
type input "prescription collected"
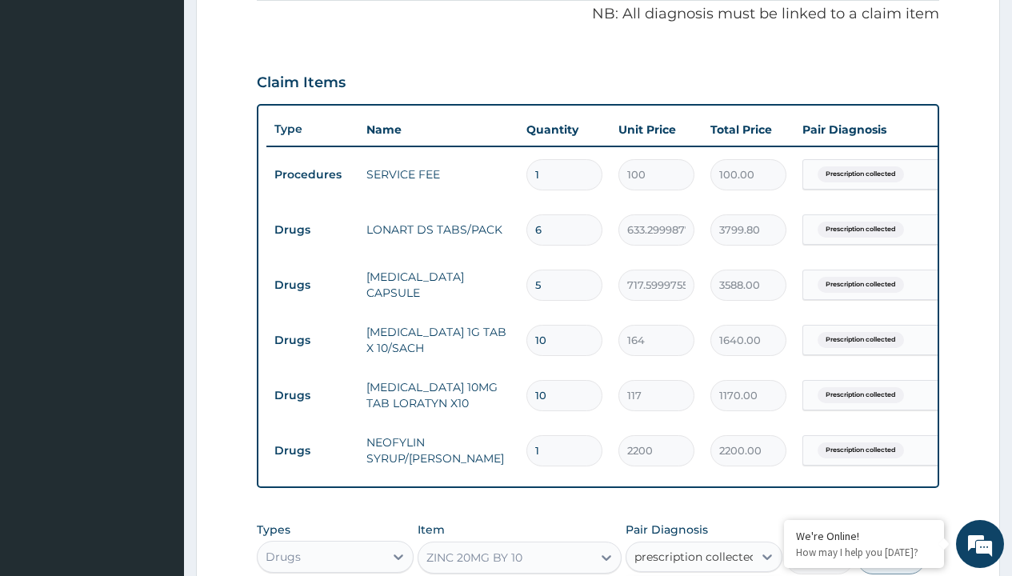
checkbox input "true"
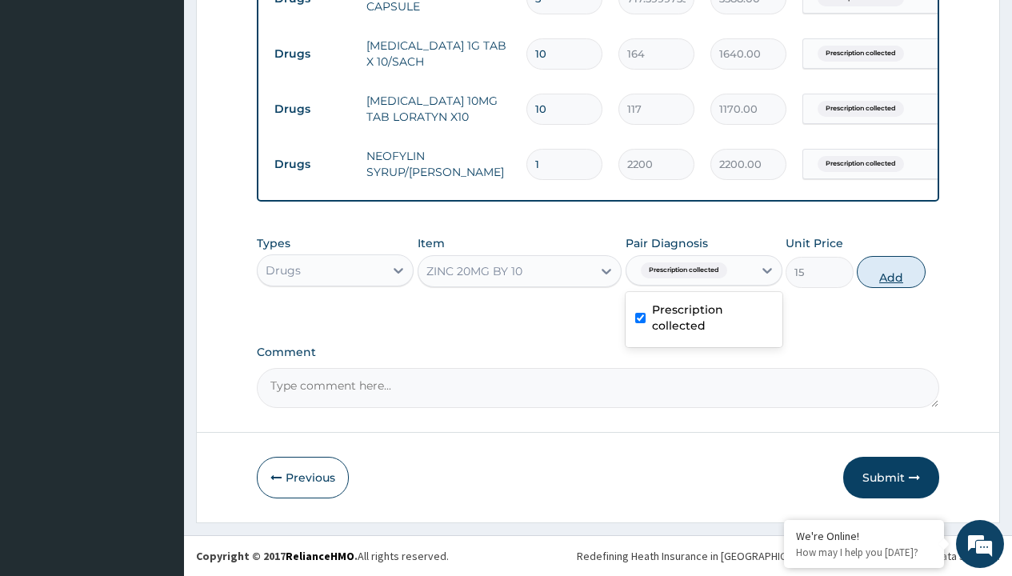
click at [891, 271] on button "Add" at bounding box center [891, 272] width 68 height 32
type input "0"
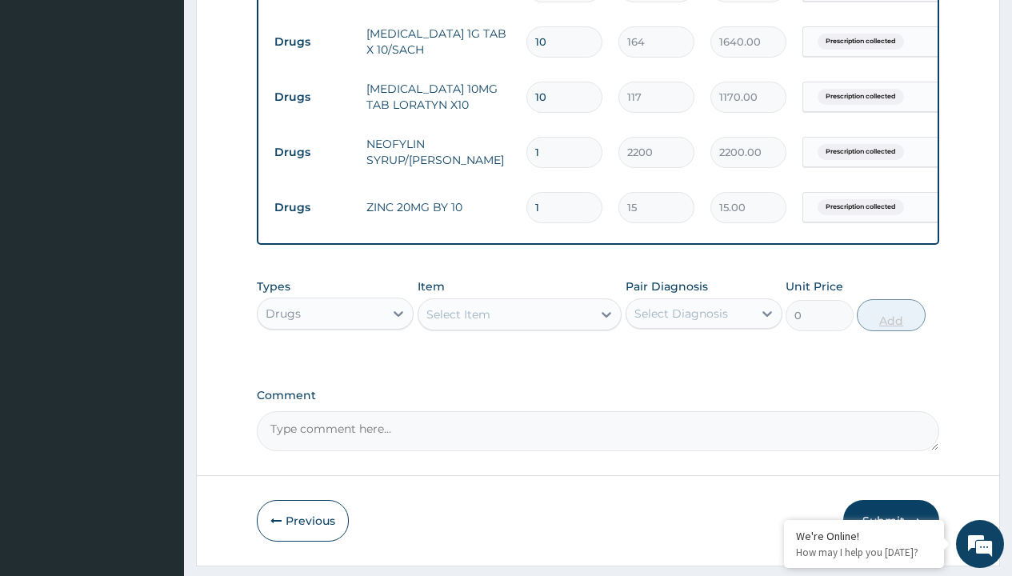
type input "10"
type input "150.00"
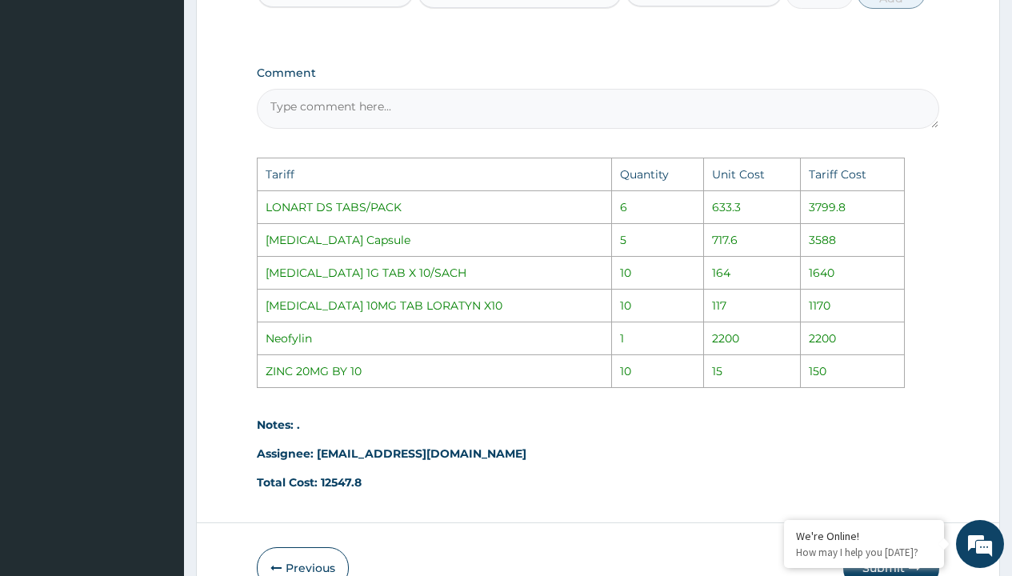
scroll to position [1215, 0]
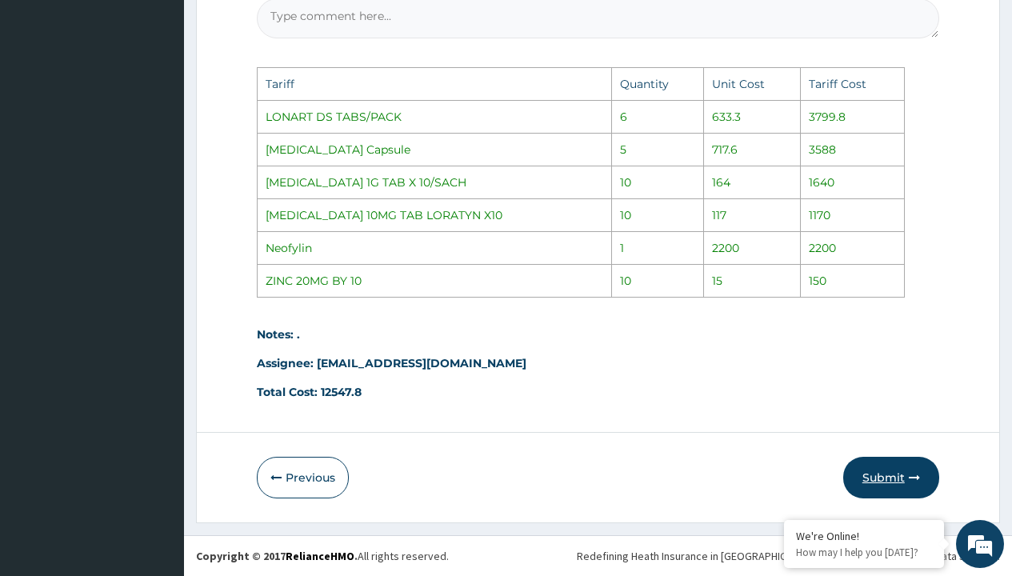
type input "10"
click at [909, 465] on button "Submit" at bounding box center [891, 478] width 96 height 42
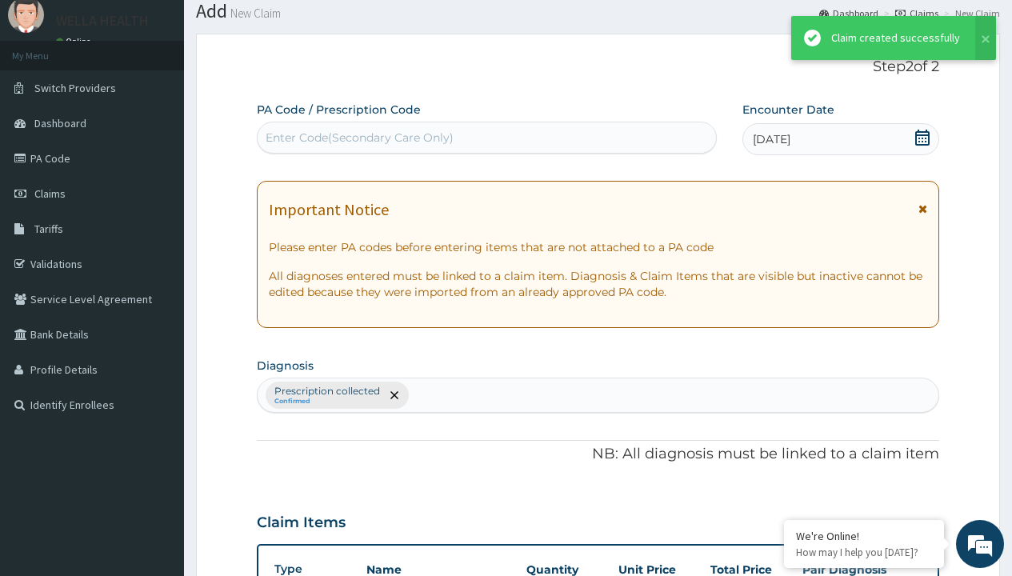
scroll to position [845, 0]
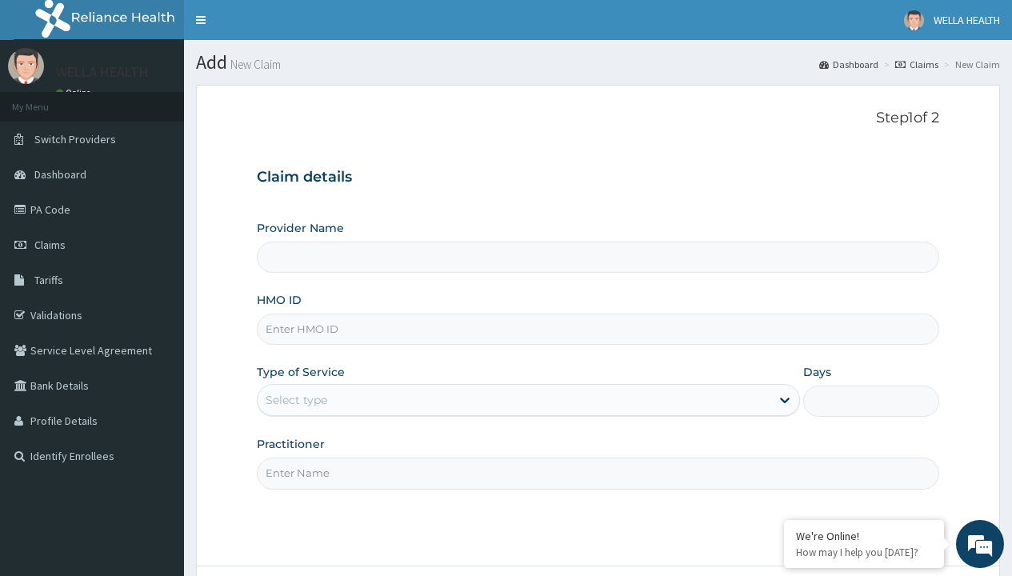
type input "WellaHealth(TELEMEDICINE)"
type input "CGW/10085/B"
type input "WellaHealth"
click at [296, 400] on div "Select type" at bounding box center [297, 400] width 62 height 16
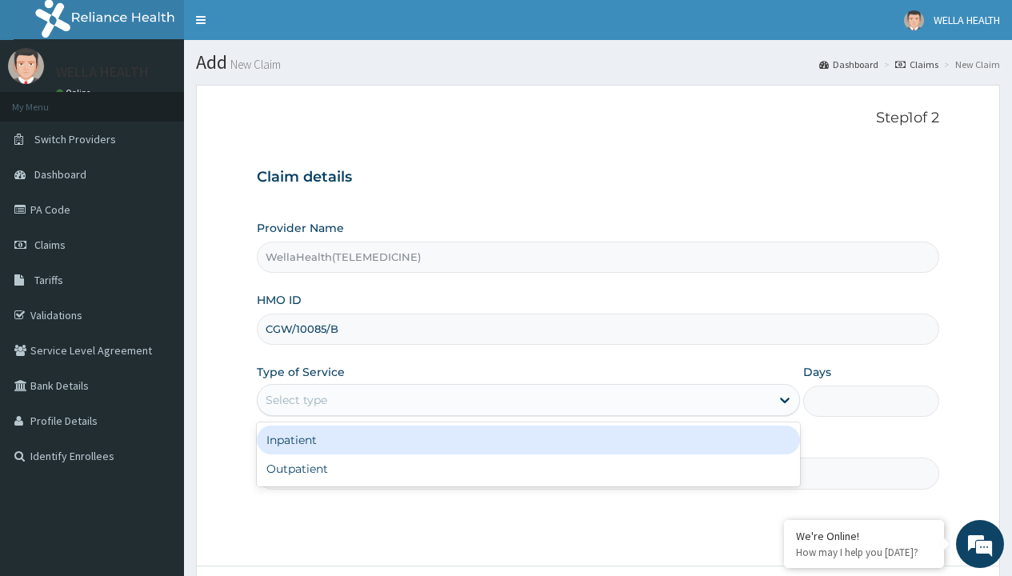
click at [528, 469] on div "Outpatient" at bounding box center [528, 468] width 543 height 29
type input "1"
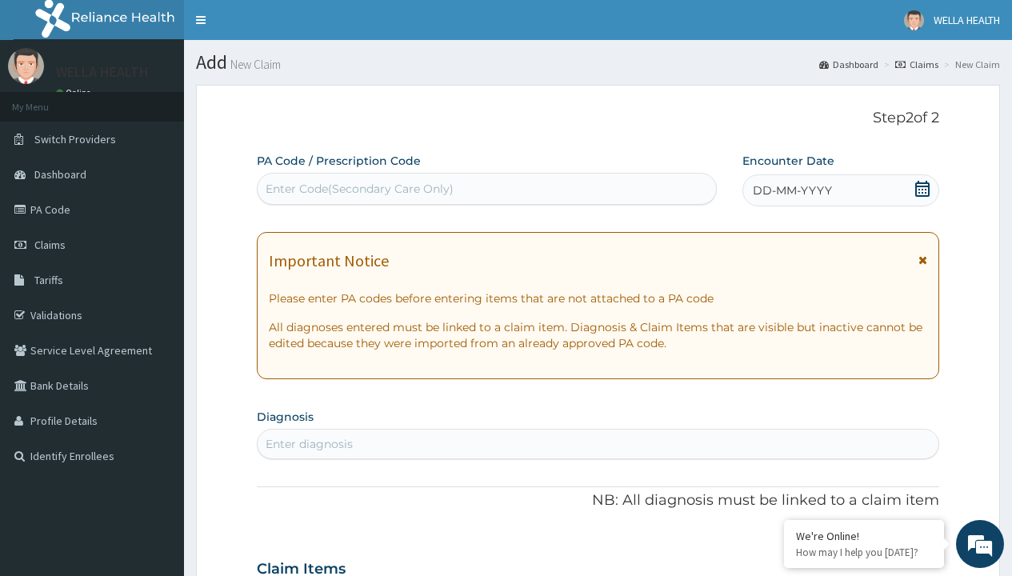
scroll to position [134, 0]
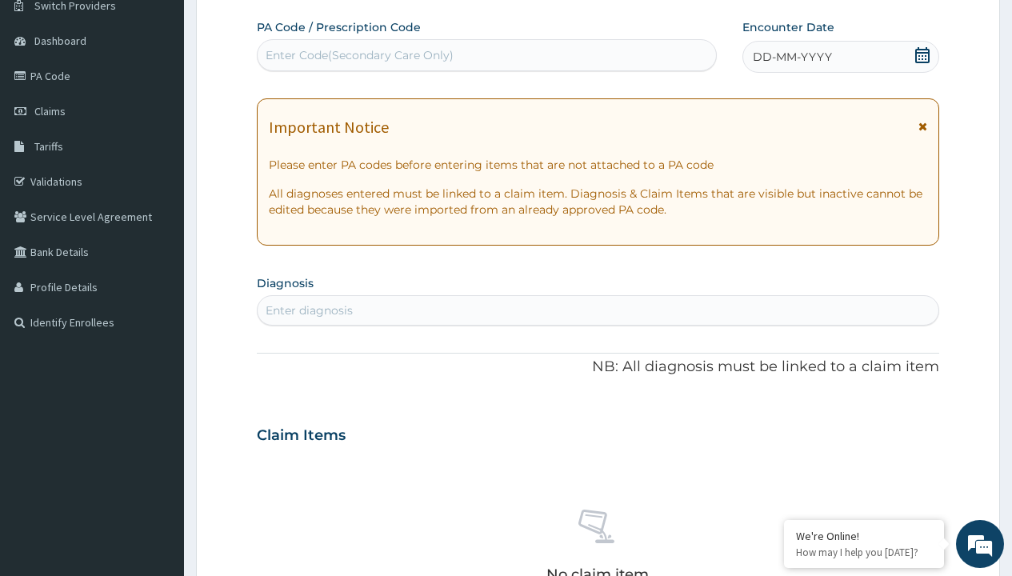
click at [791, 57] on span "DD-MM-YYYY" at bounding box center [792, 57] width 79 height 16
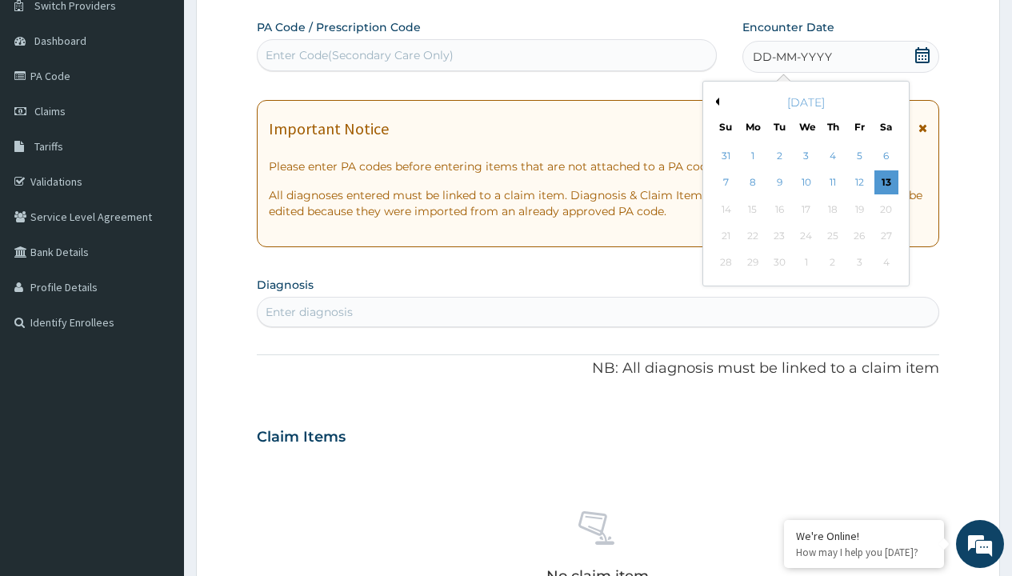
click at [714, 102] on button "Previous Month" at bounding box center [715, 102] width 8 height 8
click at [806, 182] on div "6" at bounding box center [806, 183] width 24 height 24
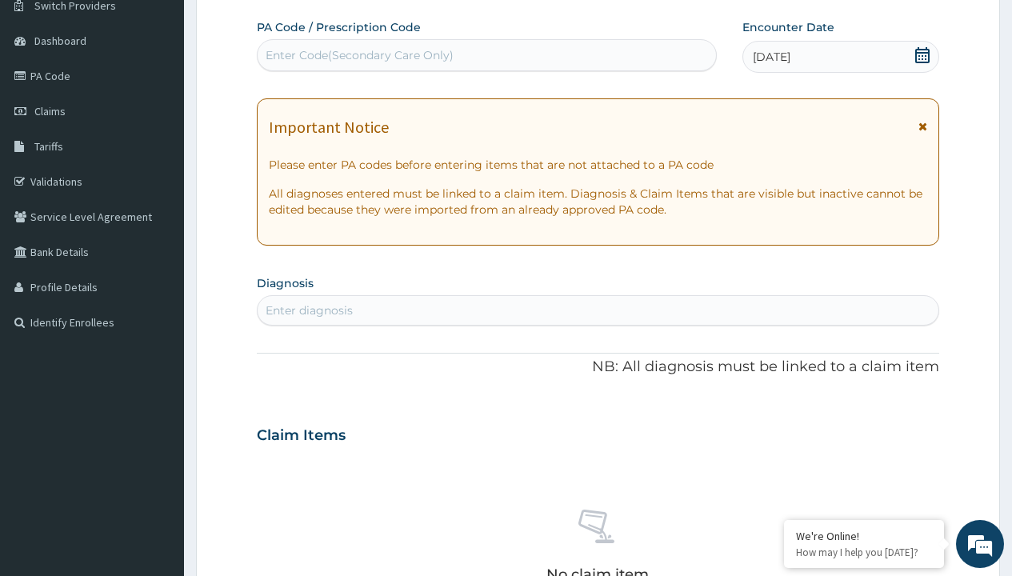
click at [358, 55] on div "Enter Code(Secondary Care Only)" at bounding box center [360, 55] width 188 height 16
type input "PR/F3A0856F"
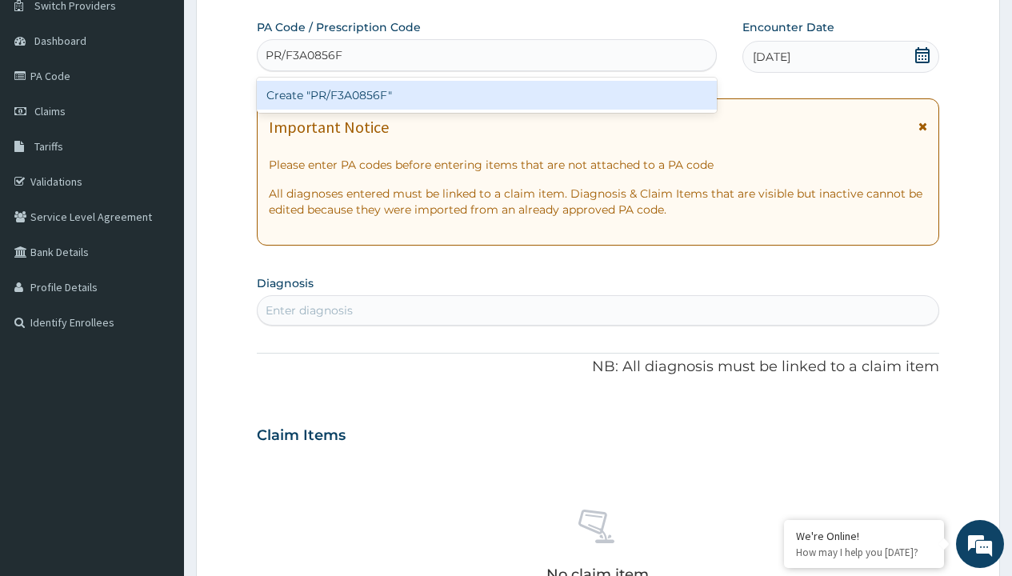
scroll to position [0, 0]
click at [486, 95] on div "Create "PR/F3A0856F"" at bounding box center [486, 95] width 459 height 29
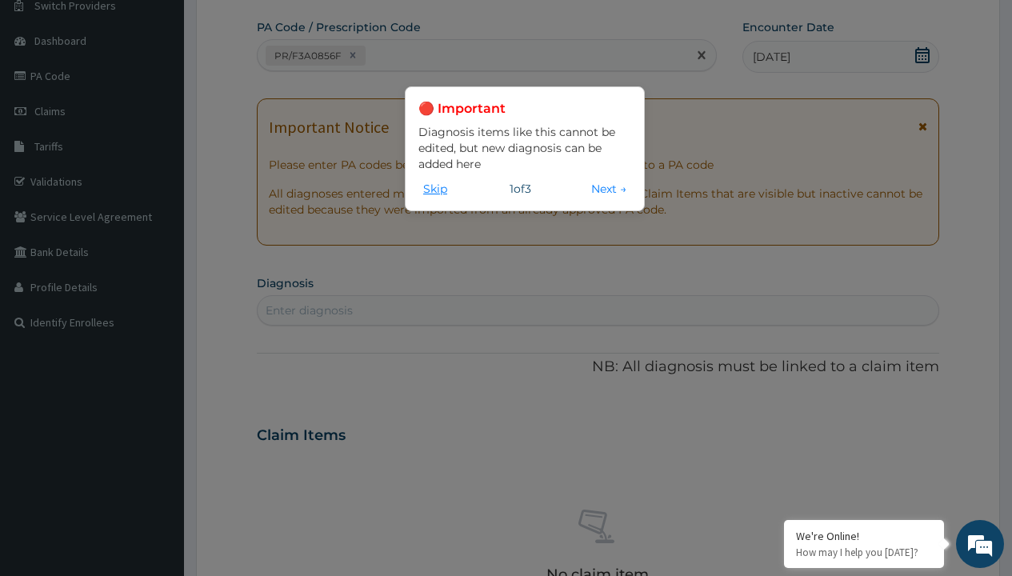
click at [435, 188] on button "Skip" at bounding box center [435, 189] width 34 height 18
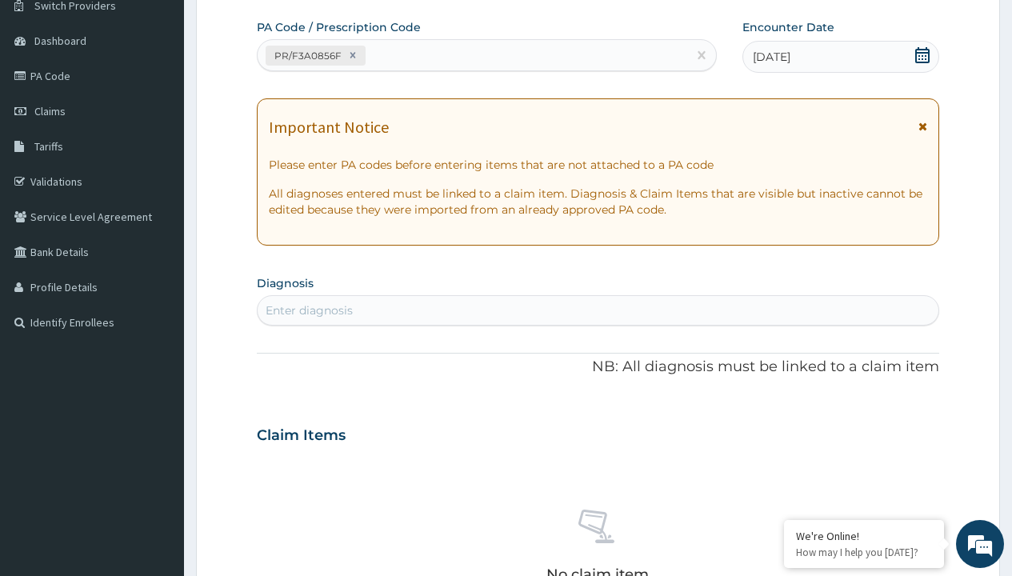
click at [309, 310] on div "Enter diagnosis" at bounding box center [309, 310] width 87 height 16
type input "prescription collected"
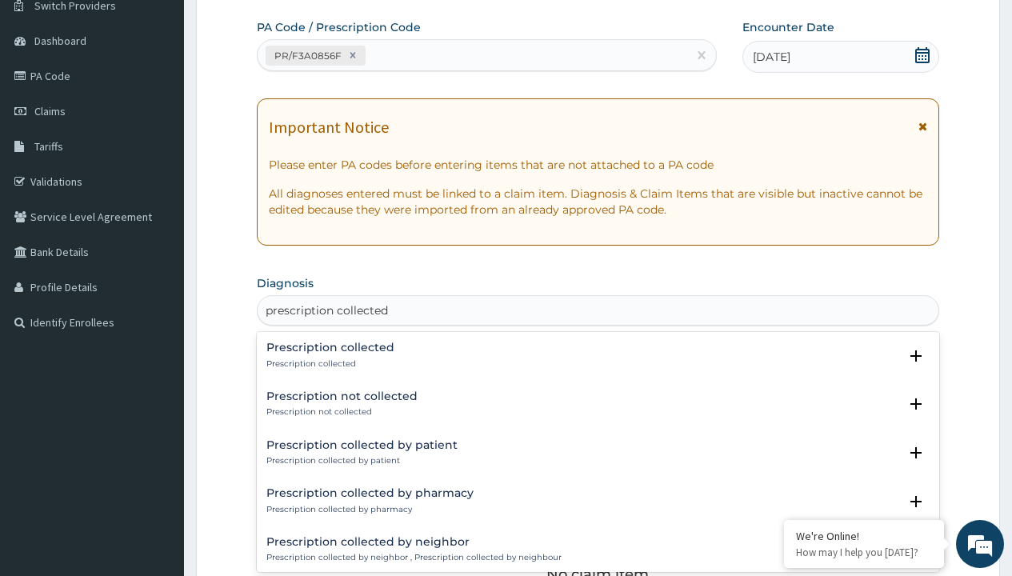
click at [328, 363] on p "Prescription collected" at bounding box center [330, 363] width 128 height 11
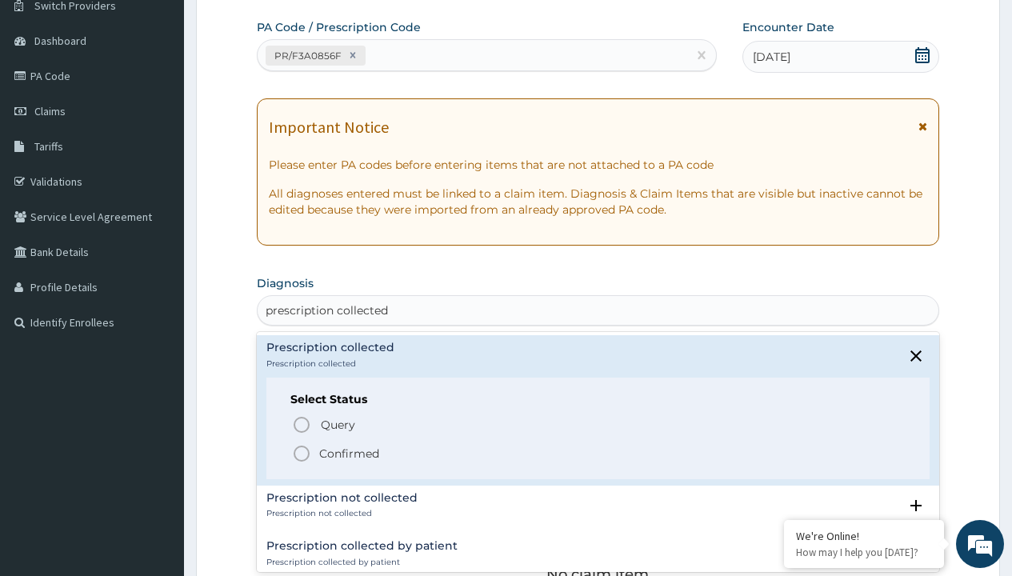
click at [349, 453] on p "Confirmed" at bounding box center [349, 454] width 60 height 16
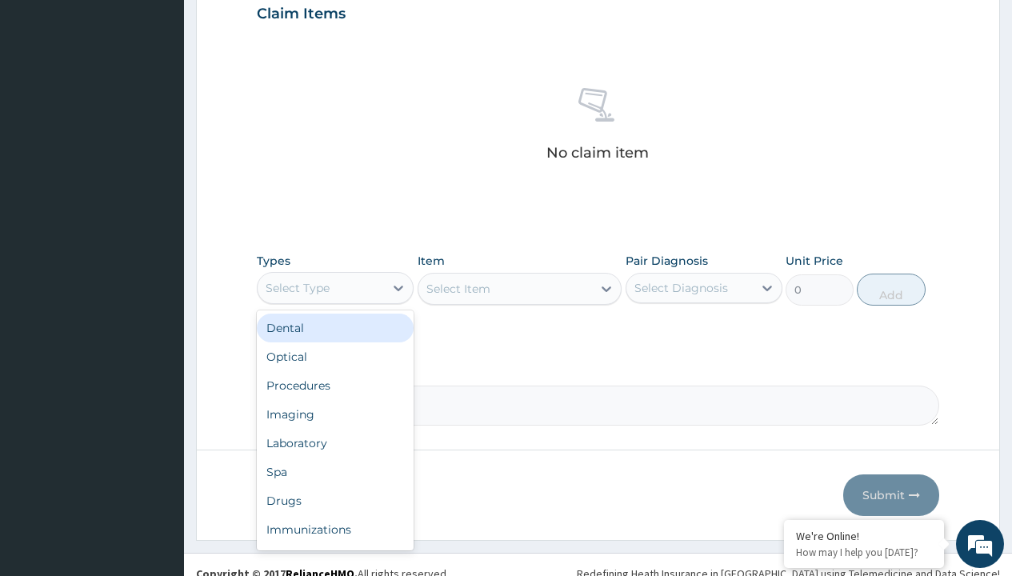
type input "procedures"
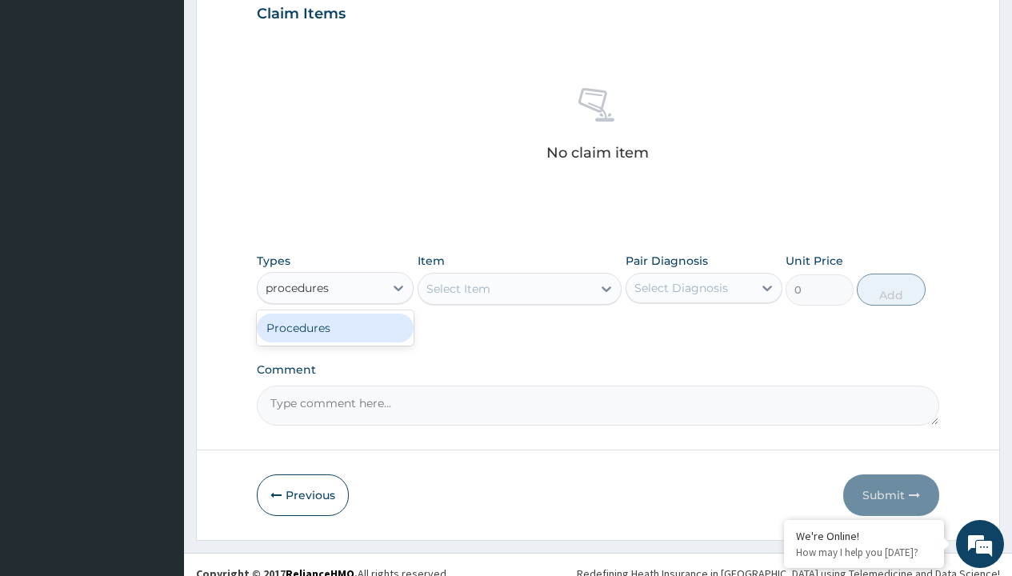
scroll to position [0, 0]
click at [335, 327] on div "Procedures" at bounding box center [335, 328] width 157 height 29
click at [458, 288] on div "Select Item" at bounding box center [458, 289] width 64 height 16
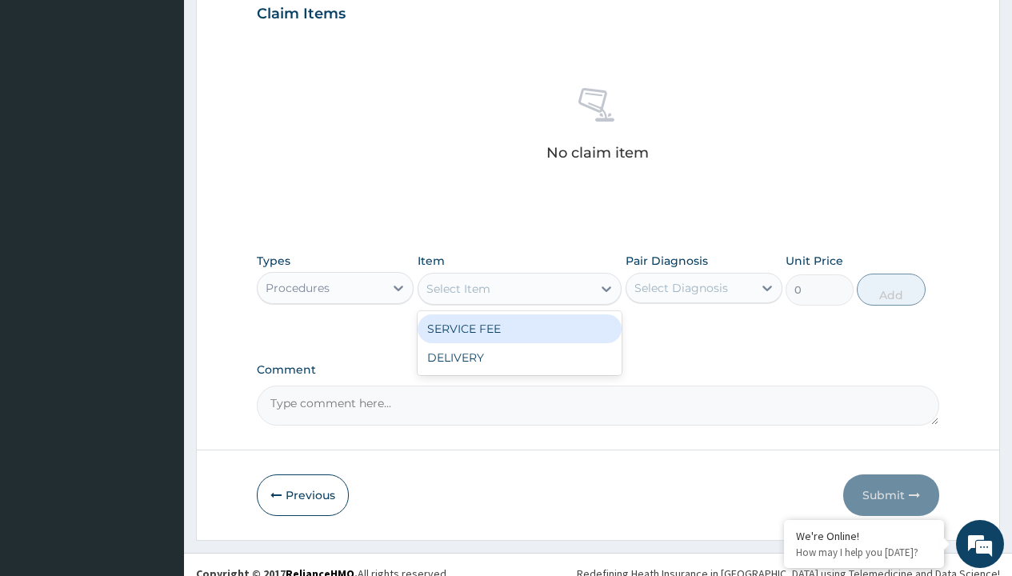
type input "service fee"
click at [519, 328] on div "SERVICE FEE" at bounding box center [520, 328] width 205 height 29
type input "100"
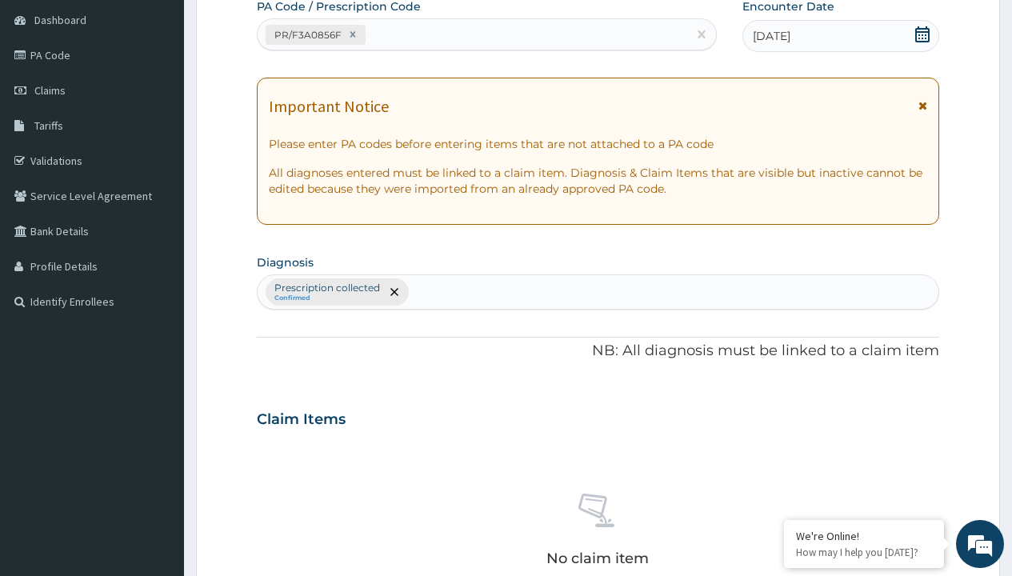
click at [326, 288] on p "Prescription collected" at bounding box center [327, 288] width 106 height 13
type input "prescription collected"
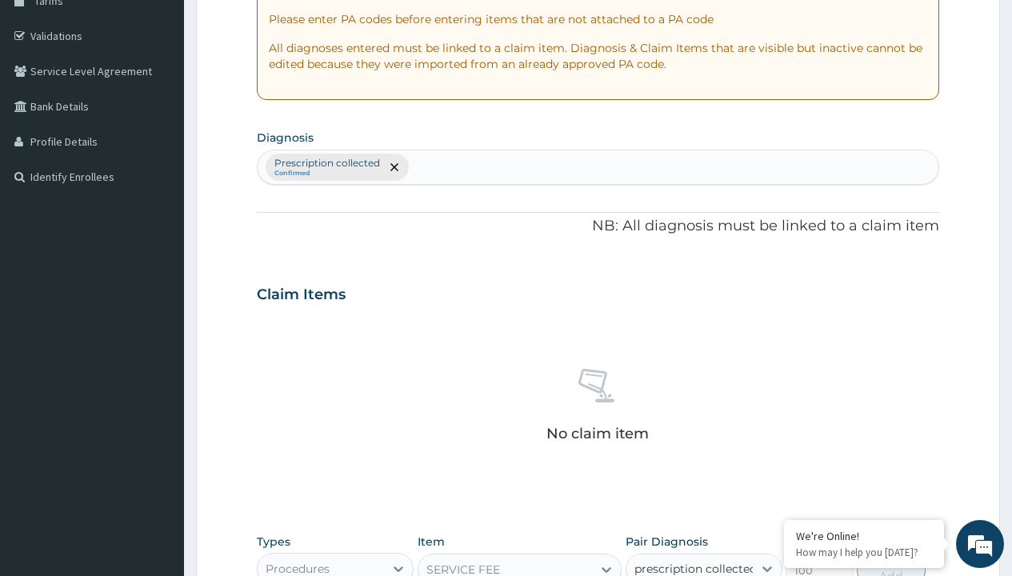
scroll to position [578, 0]
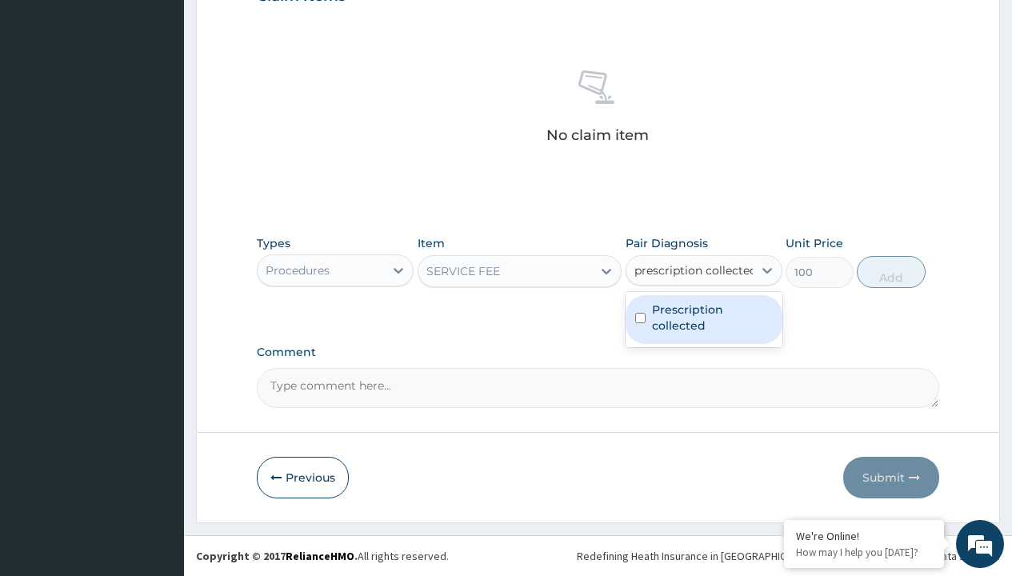
click at [703, 319] on label "Prescription collected" at bounding box center [712, 318] width 121 height 32
checkbox input "true"
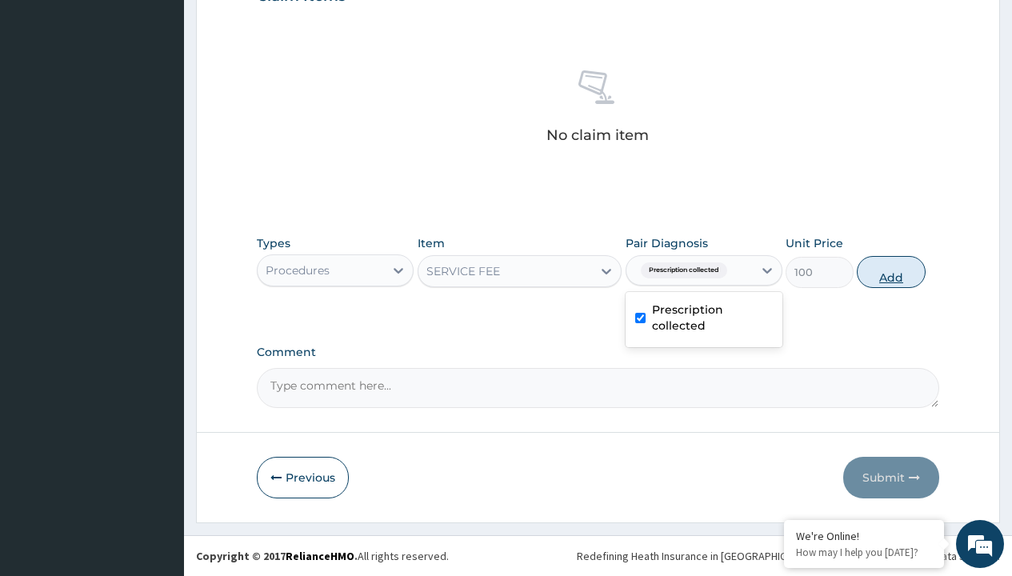
click at [891, 271] on button "Add" at bounding box center [891, 272] width 68 height 32
type input "0"
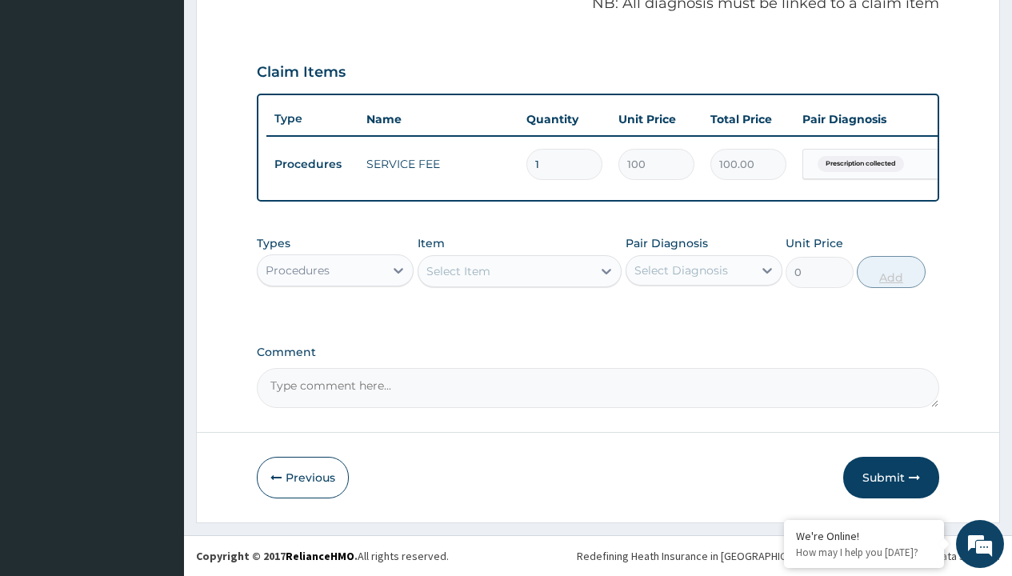
scroll to position [514, 0]
click at [298, 270] on div "Procedures" at bounding box center [298, 270] width 64 height 16
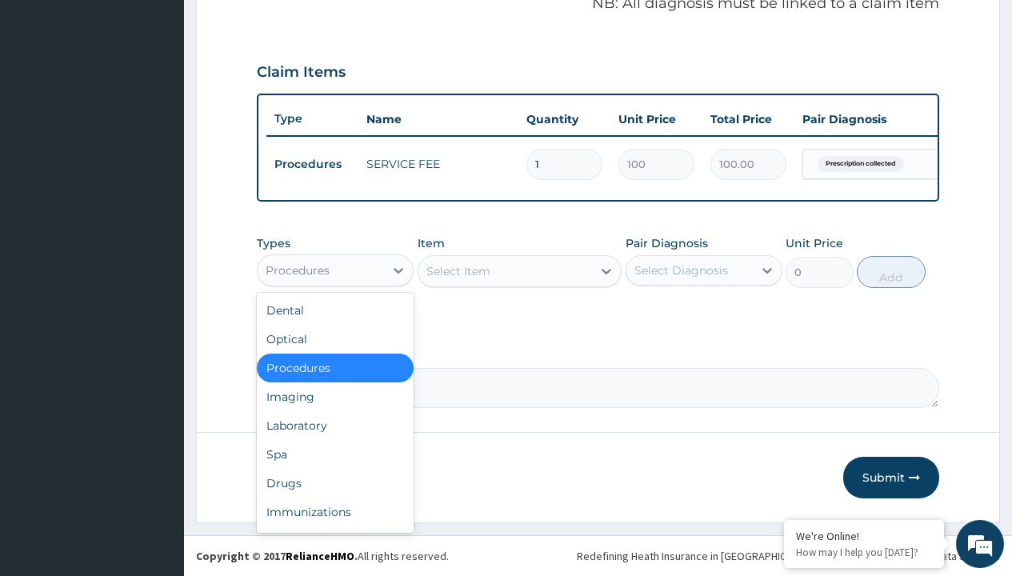
type input "drugs"
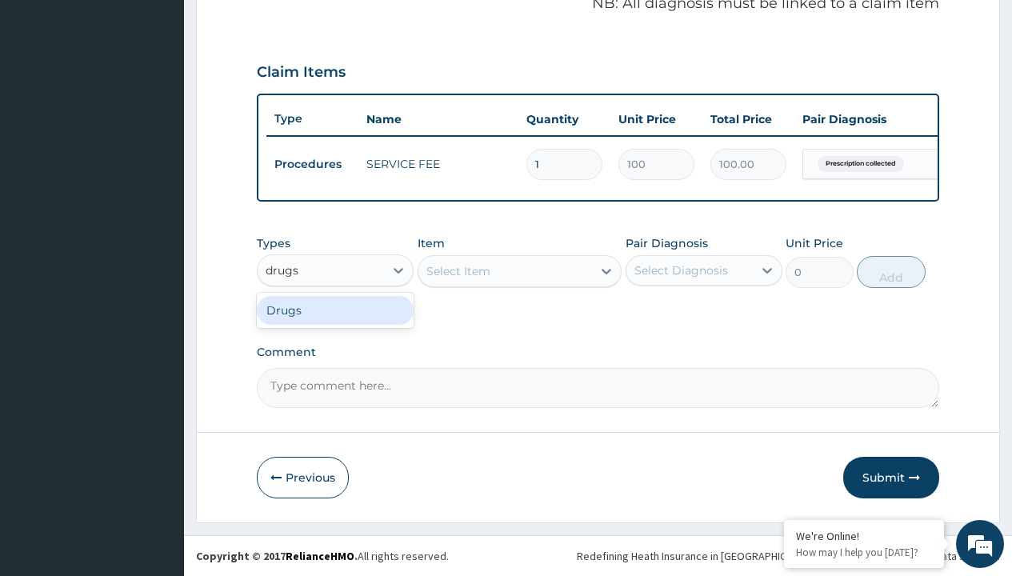
click at [335, 310] on div "Drugs" at bounding box center [335, 310] width 157 height 29
click at [458, 270] on div "Select Item" at bounding box center [520, 271] width 205 height 32
type input "cetirizine syrup"
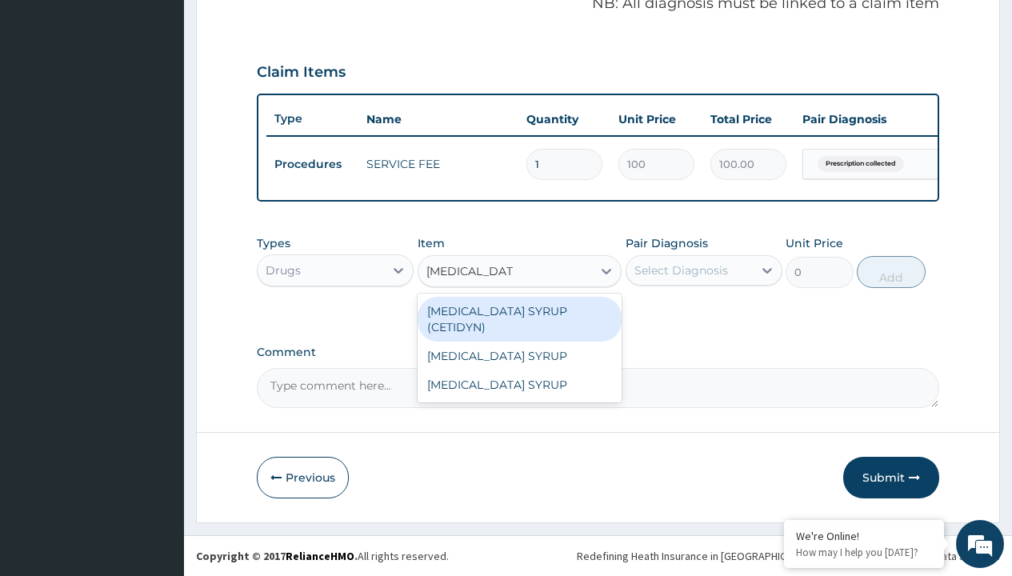
click at [519, 310] on div "CETIRIZINE SYRUP (CETIDYN)" at bounding box center [520, 319] width 205 height 45
type input "2200"
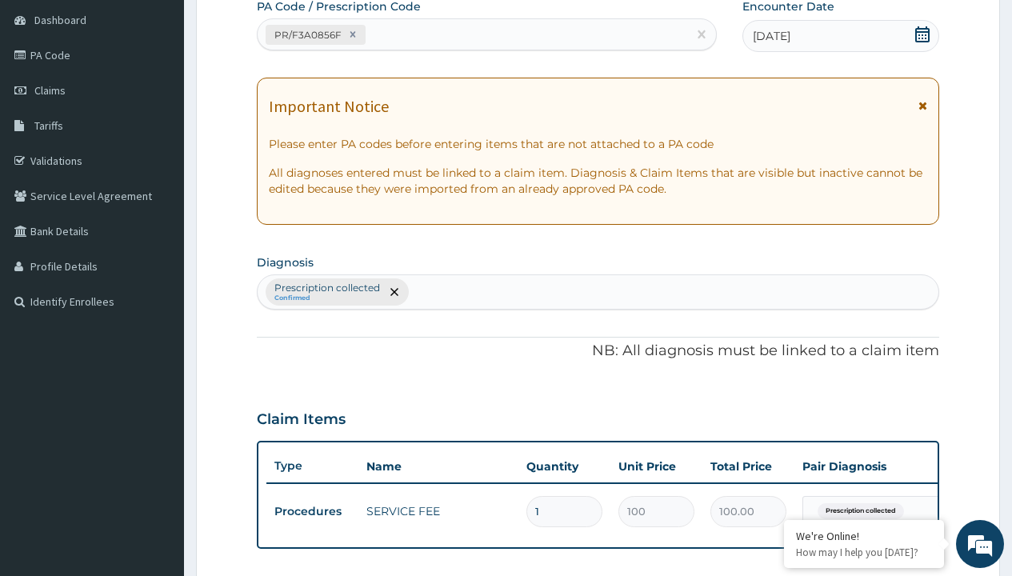
type input "prescription collected"
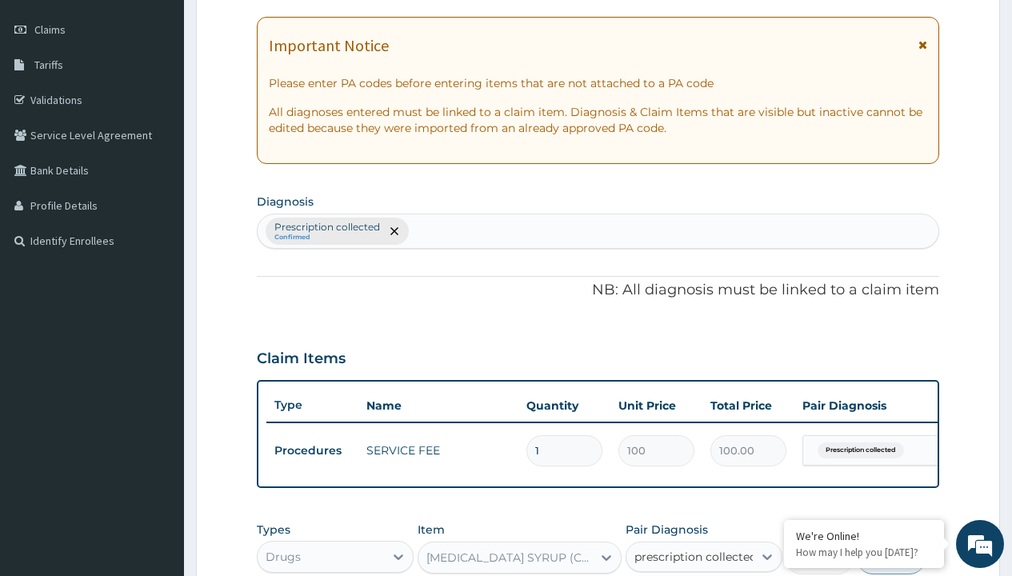
checkbox input "true"
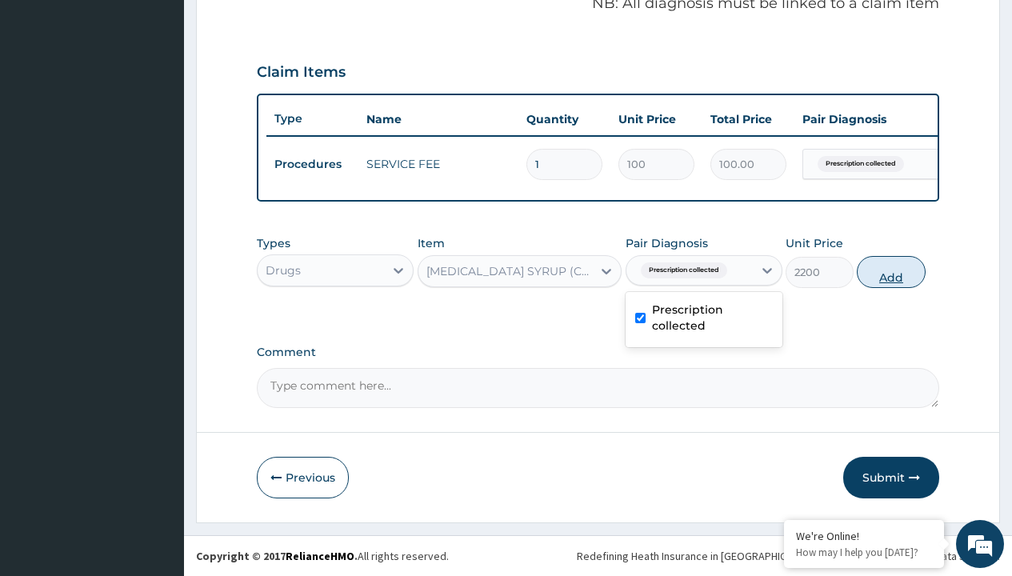
click at [891, 271] on button "Add" at bounding box center [891, 272] width 68 height 32
type input "0"
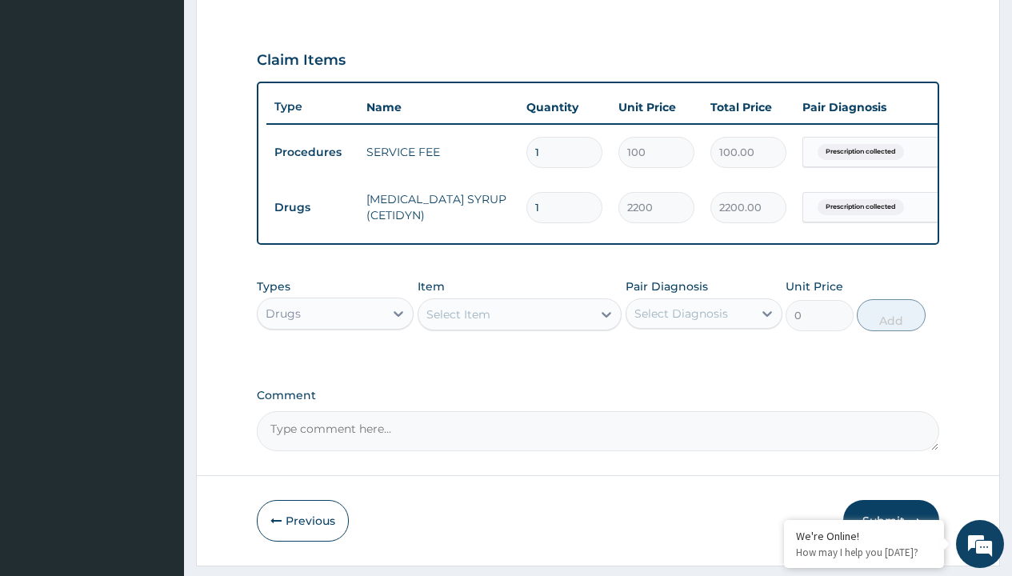
click at [312, 207] on td "Drugs" at bounding box center [312, 208] width 92 height 30
type input "drugs"
click at [335, 365] on div "Drugs" at bounding box center [335, 353] width 157 height 29
click at [458, 322] on div "Select Item" at bounding box center [458, 314] width 64 height 16
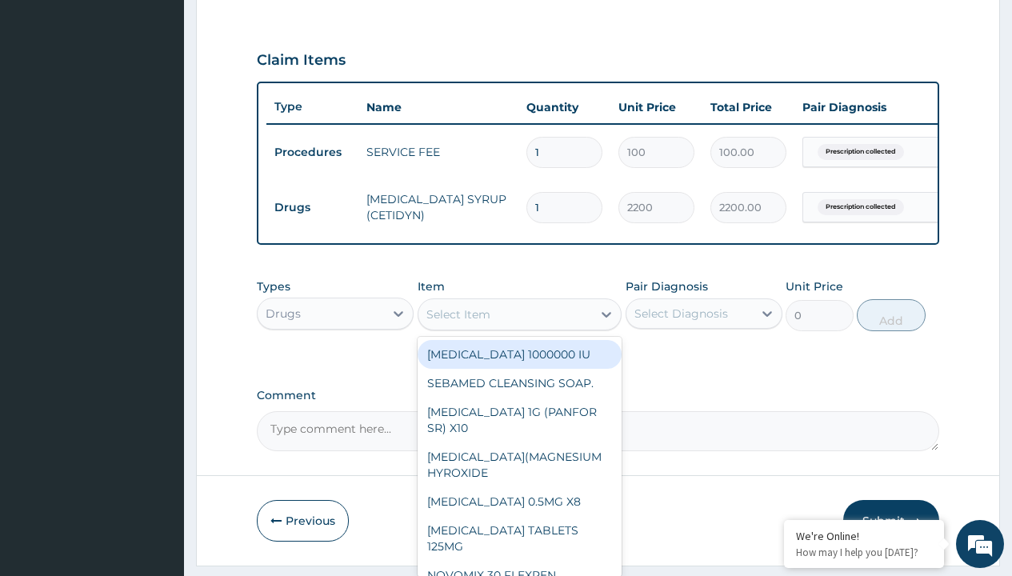
type input "ors/sachet"
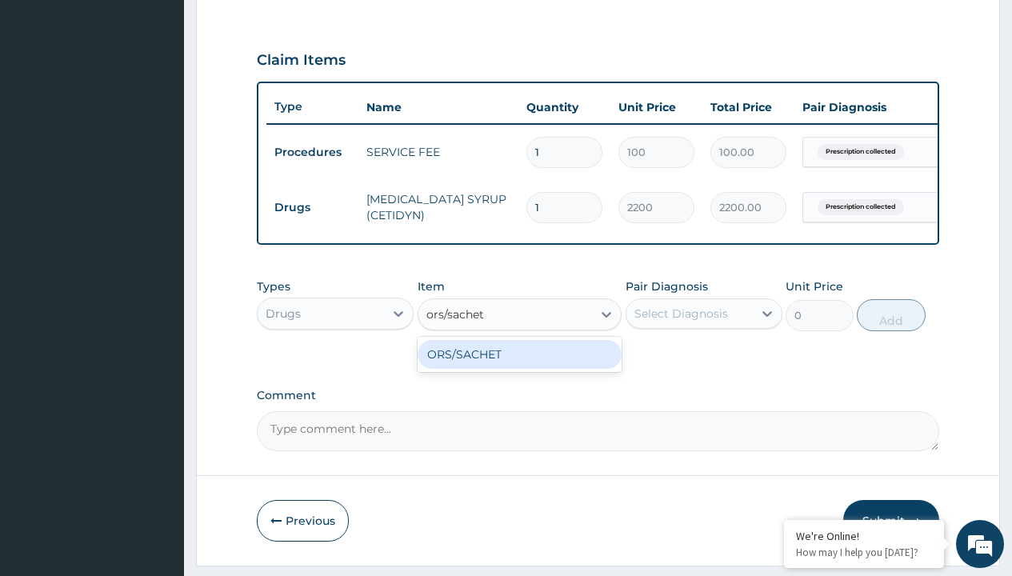
click at [519, 366] on div "ORS/SACHET" at bounding box center [520, 354] width 205 height 29
type input "600"
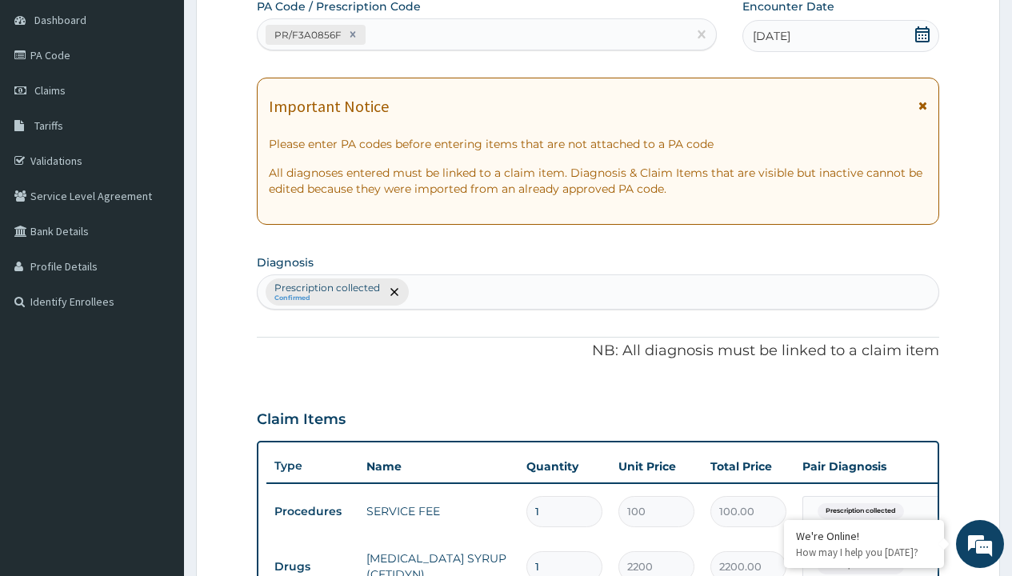
type input "prescription collected"
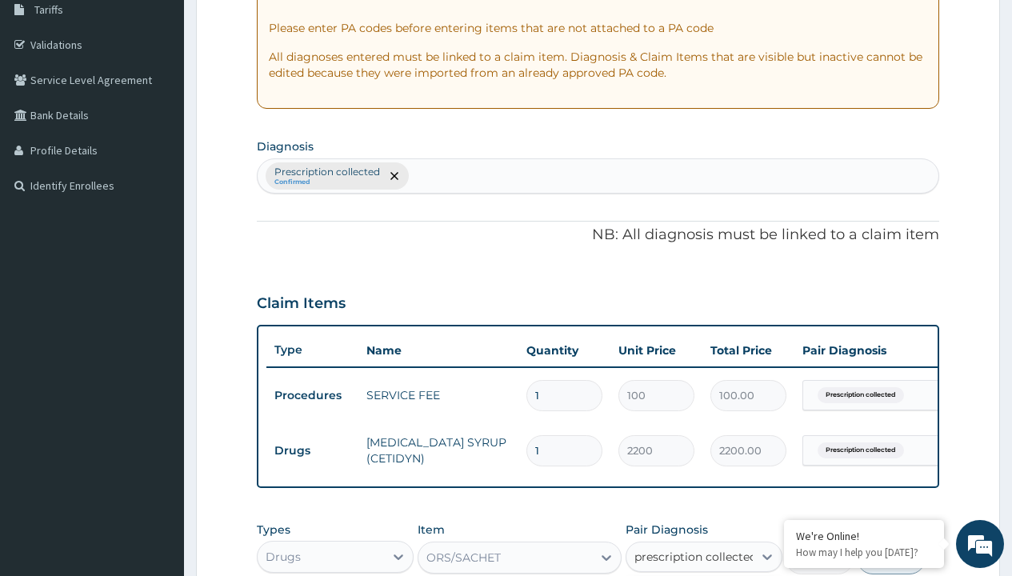
checkbox input "true"
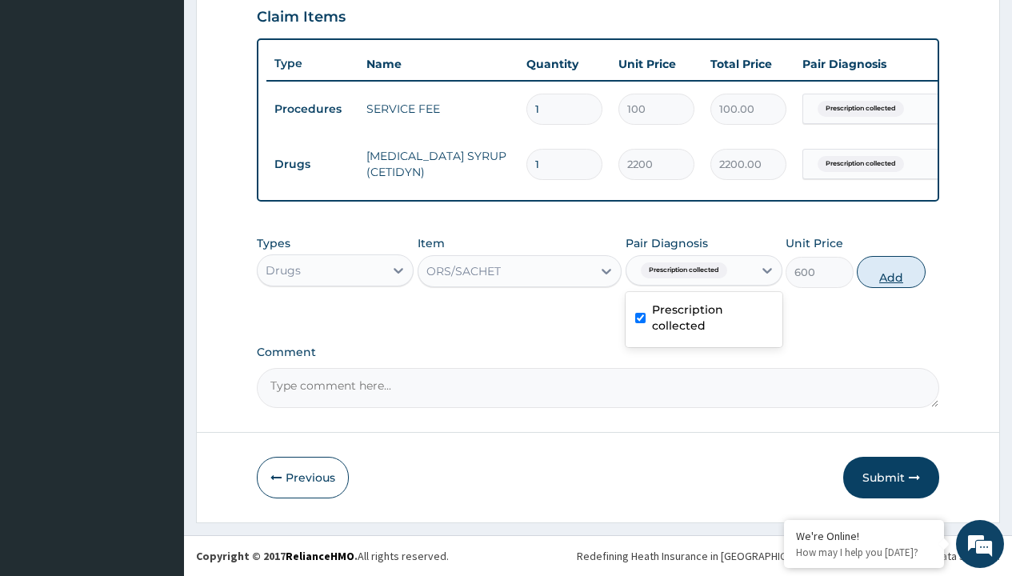
click at [891, 271] on button "Add" at bounding box center [891, 272] width 68 height 32
type input "0"
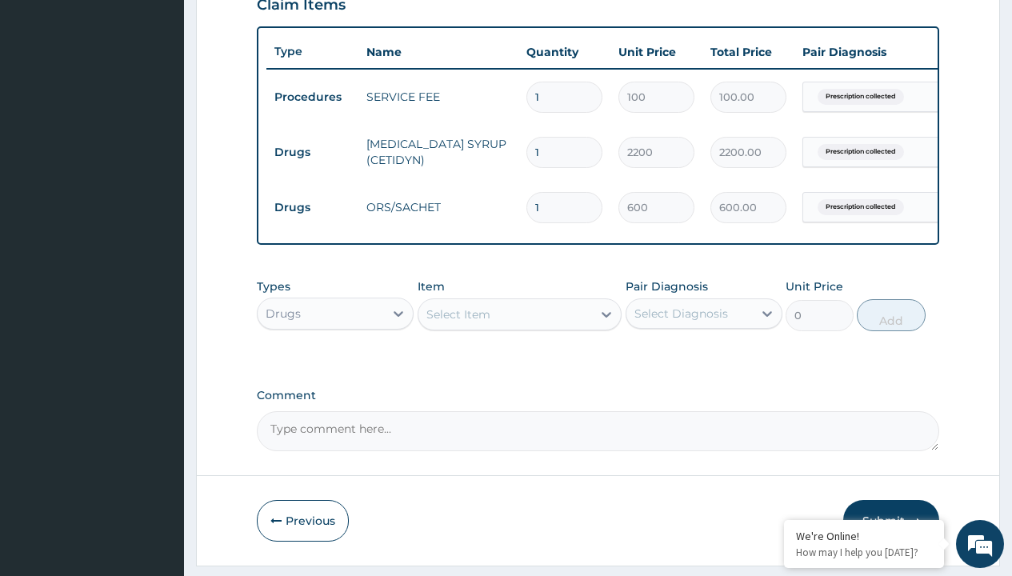
click at [312, 152] on td "Drugs" at bounding box center [312, 153] width 92 height 30
type input "drugs"
click at [335, 365] on div "Drugs" at bounding box center [335, 353] width 157 height 29
click at [458, 322] on div "Select Item" at bounding box center [458, 314] width 64 height 16
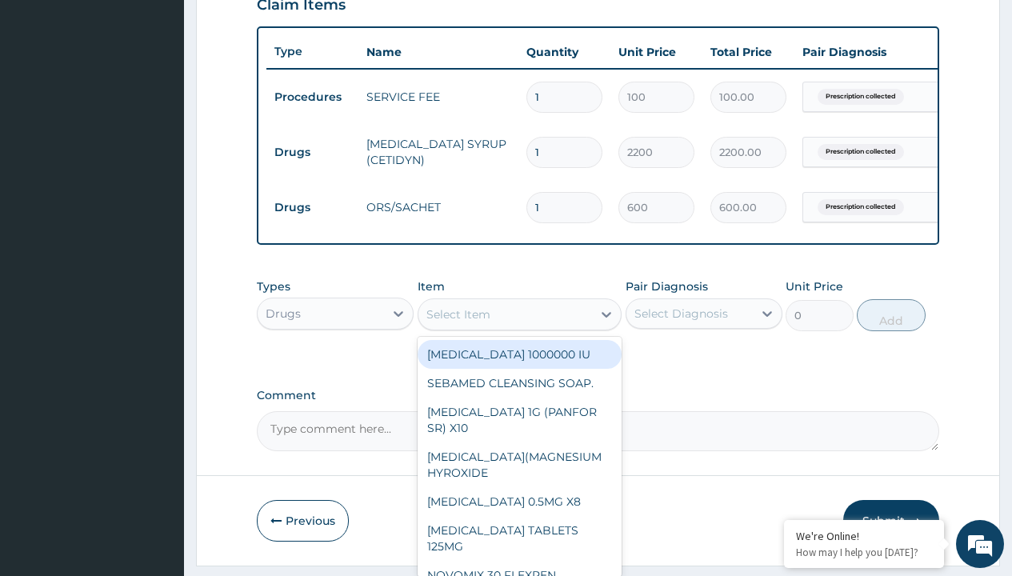
type input "zinc 20mg by 10"
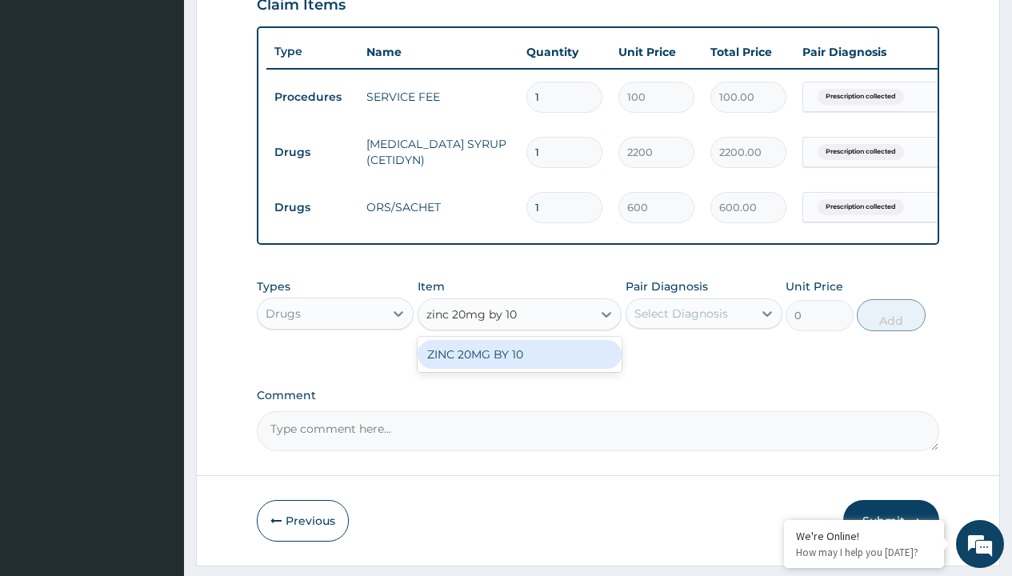
click at [519, 366] on div "ZINC 20MG BY 10" at bounding box center [520, 354] width 205 height 29
type input "15"
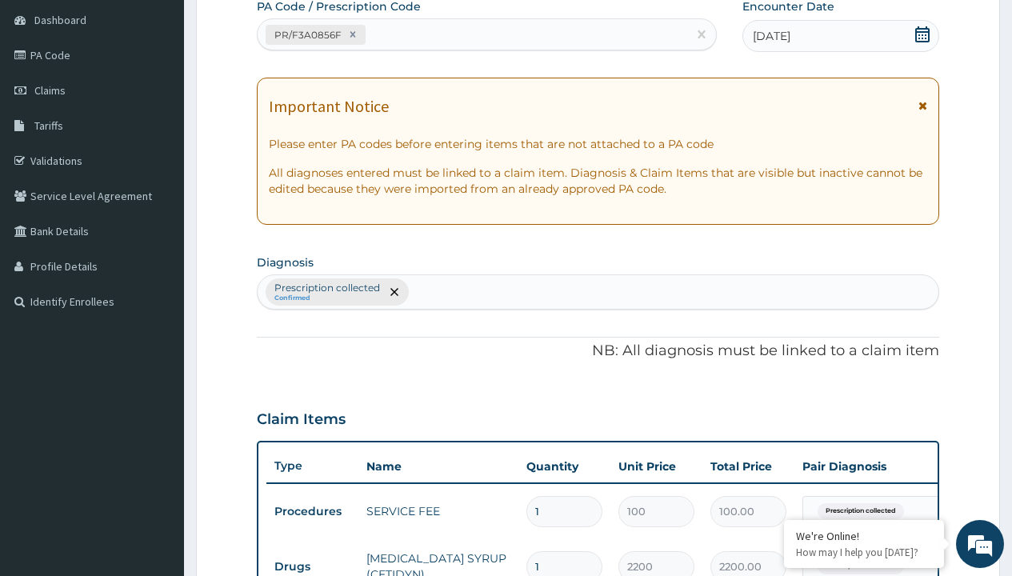
type input "prescription collected"
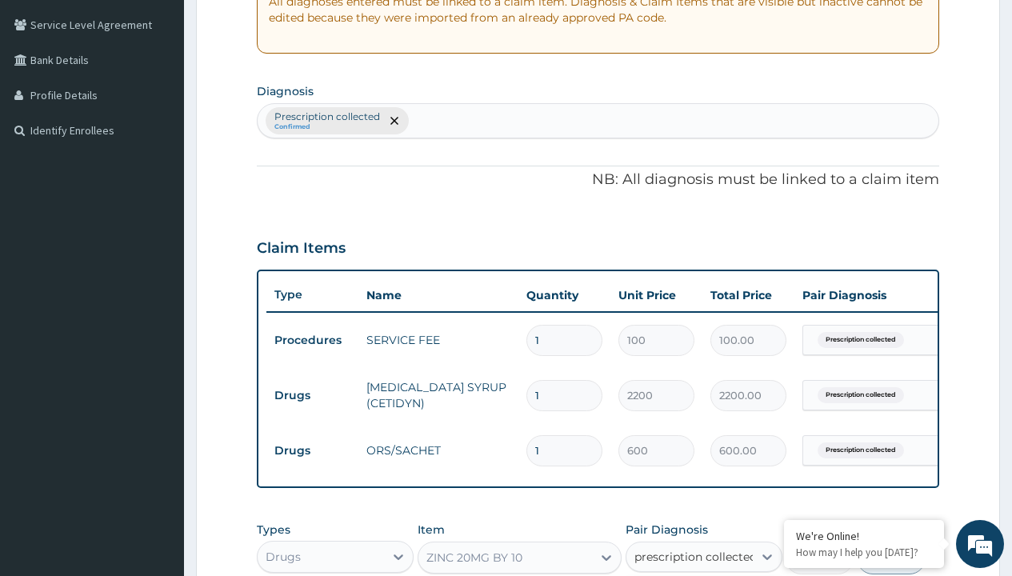
checkbox input "true"
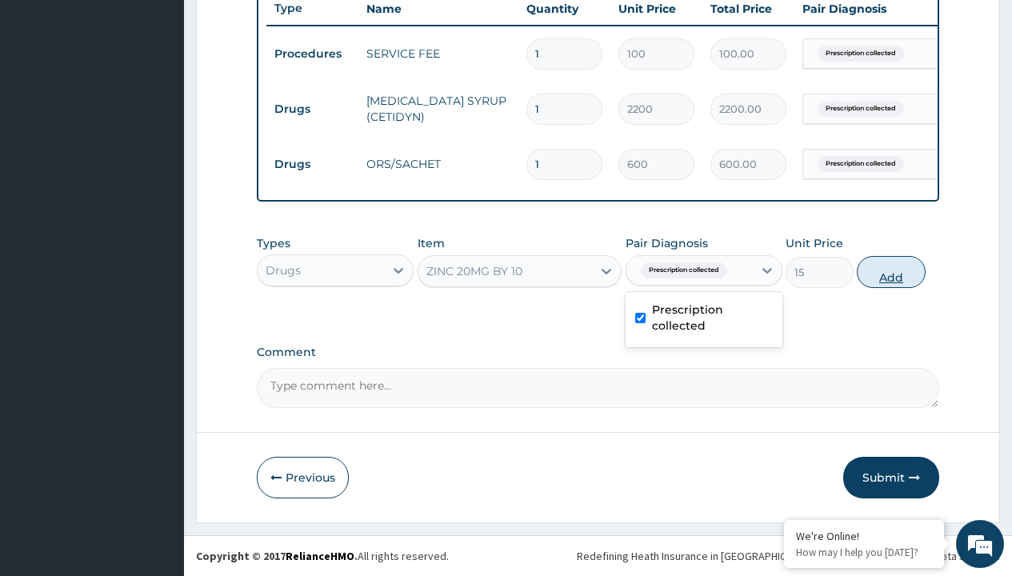
click at [891, 271] on button "Add" at bounding box center [891, 272] width 68 height 32
type input "0"
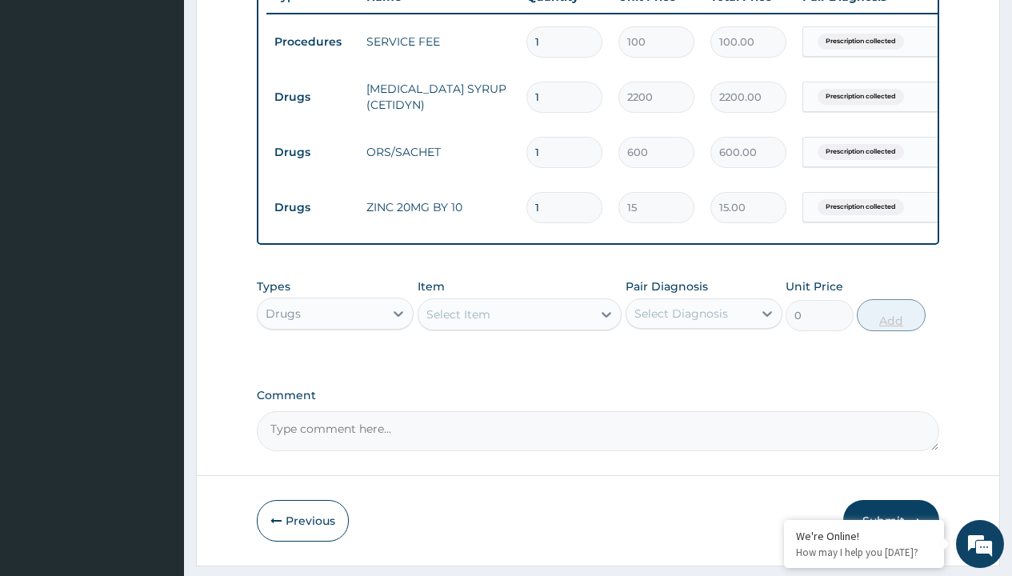
type input "10"
type input "150.00"
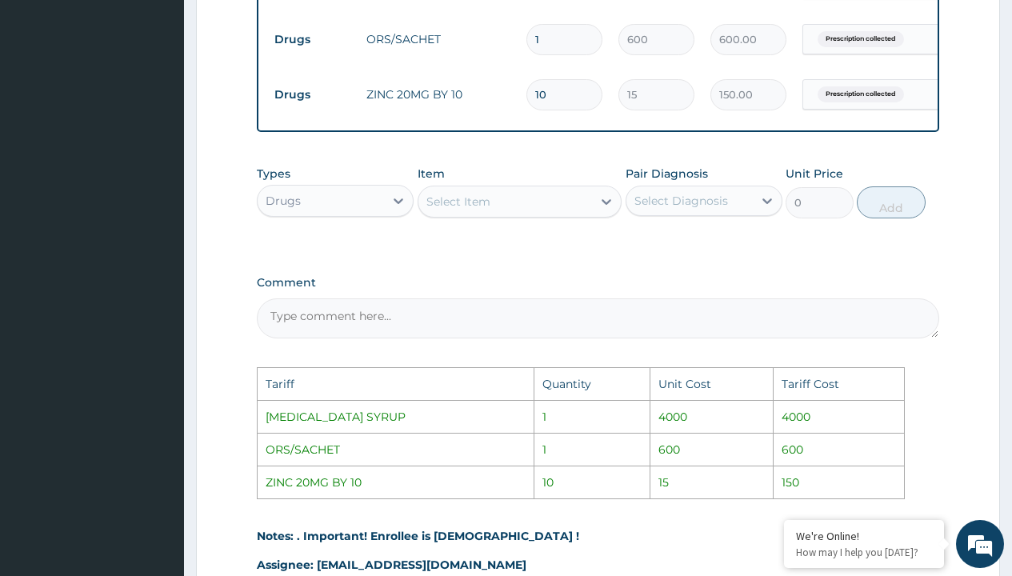
scroll to position [733, 0]
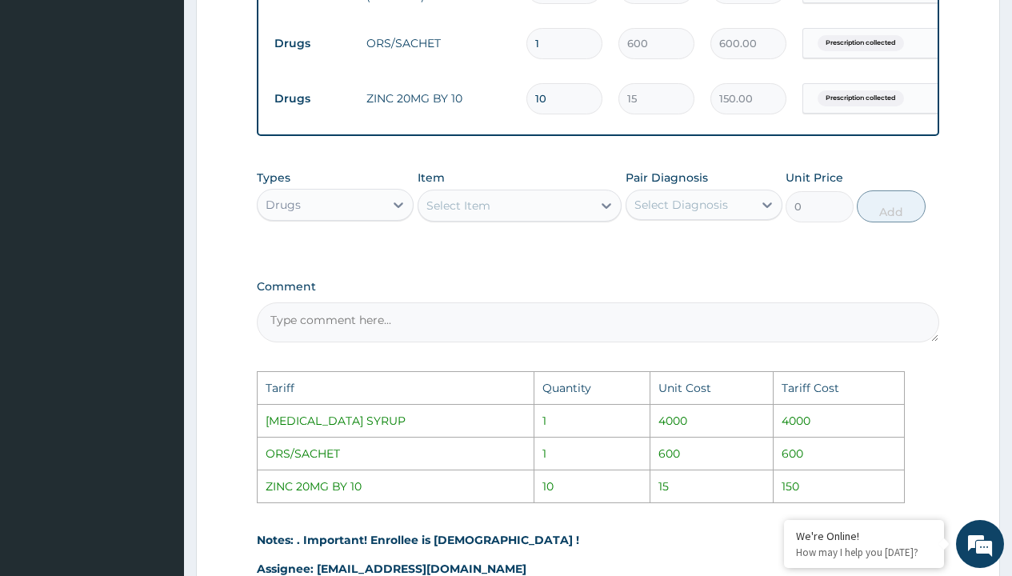
type input "10"
click at [542, 218] on div "Select Item" at bounding box center [505, 206] width 174 height 26
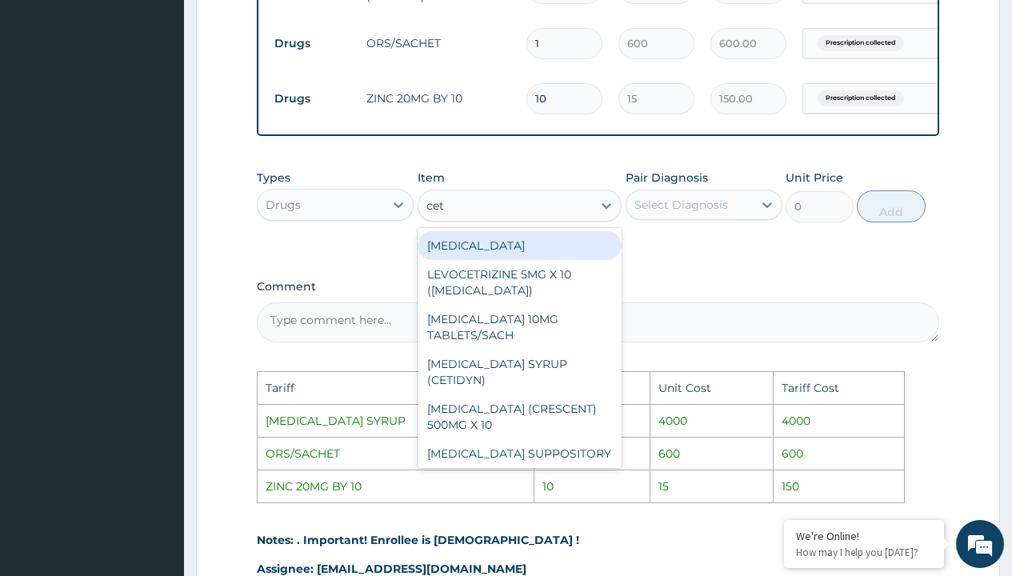
type input "ceti"
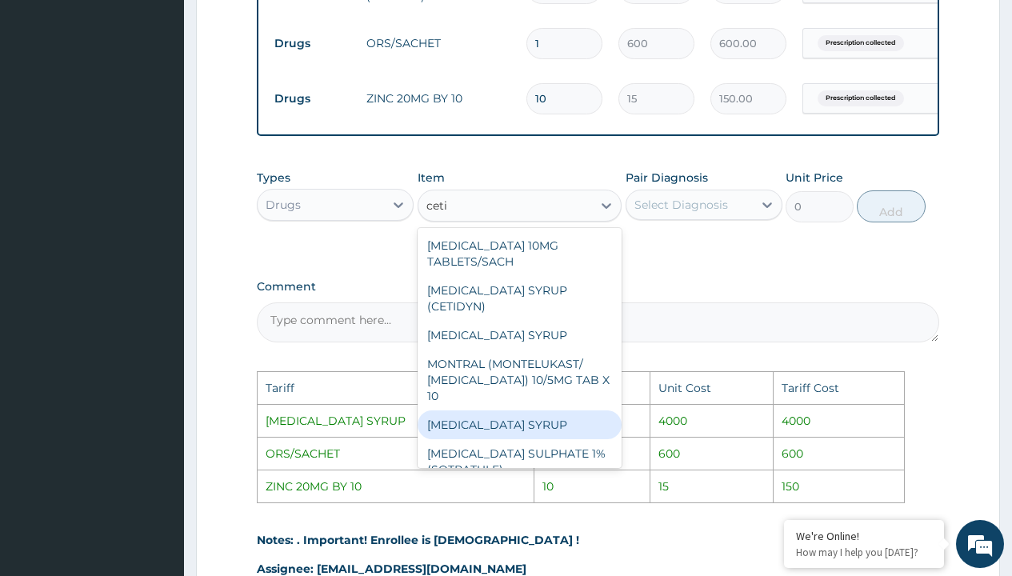
click at [518, 410] on div "CETIRIZINE SYRUP" at bounding box center [520, 424] width 205 height 29
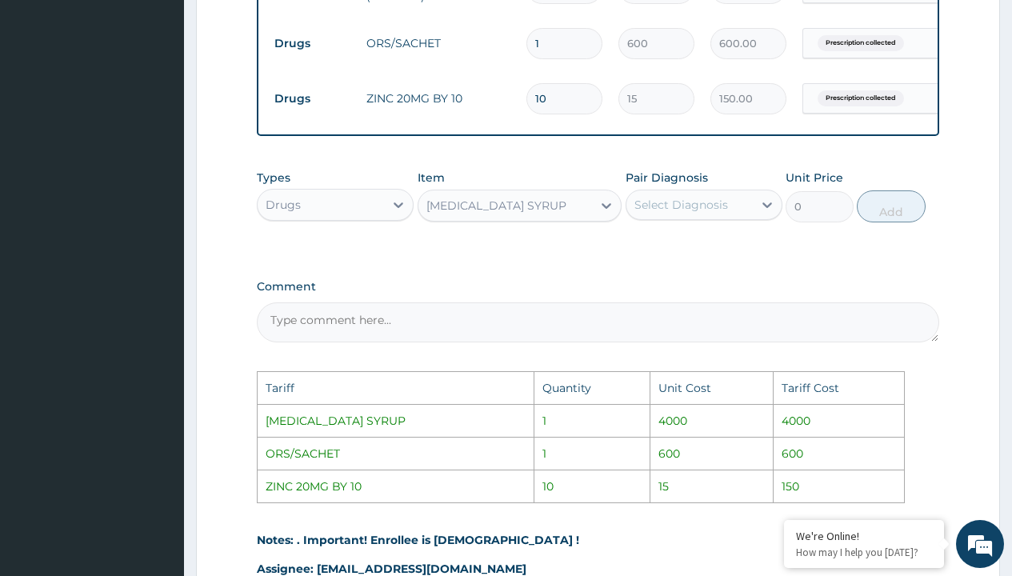
type input "4000"
click at [708, 213] on div "Select Diagnosis" at bounding box center [681, 205] width 94 height 16
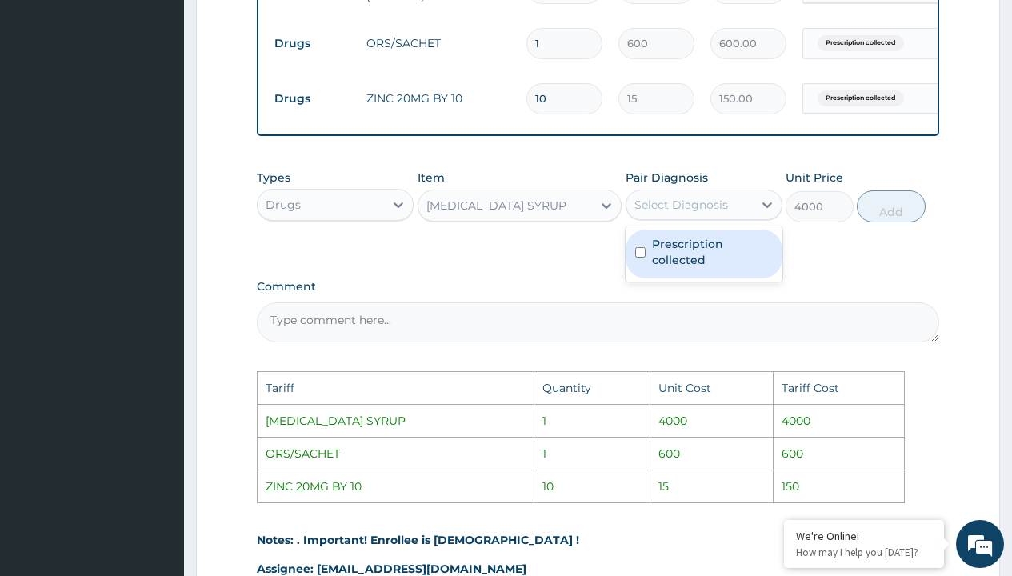
click at [710, 256] on label "Prescription collected" at bounding box center [712, 252] width 121 height 32
checkbox input "true"
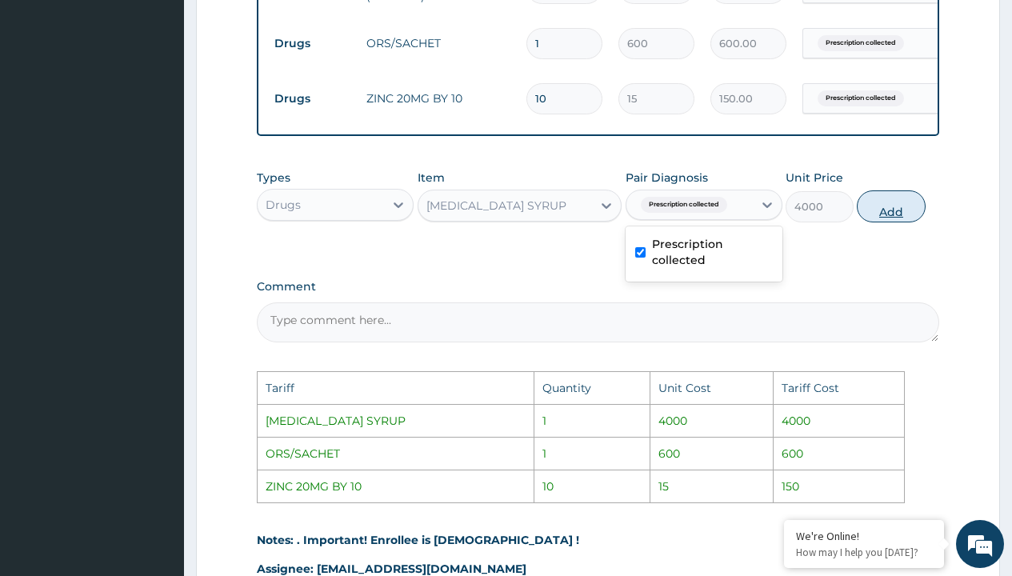
click at [884, 219] on button "Add" at bounding box center [891, 206] width 68 height 32
type input "0"
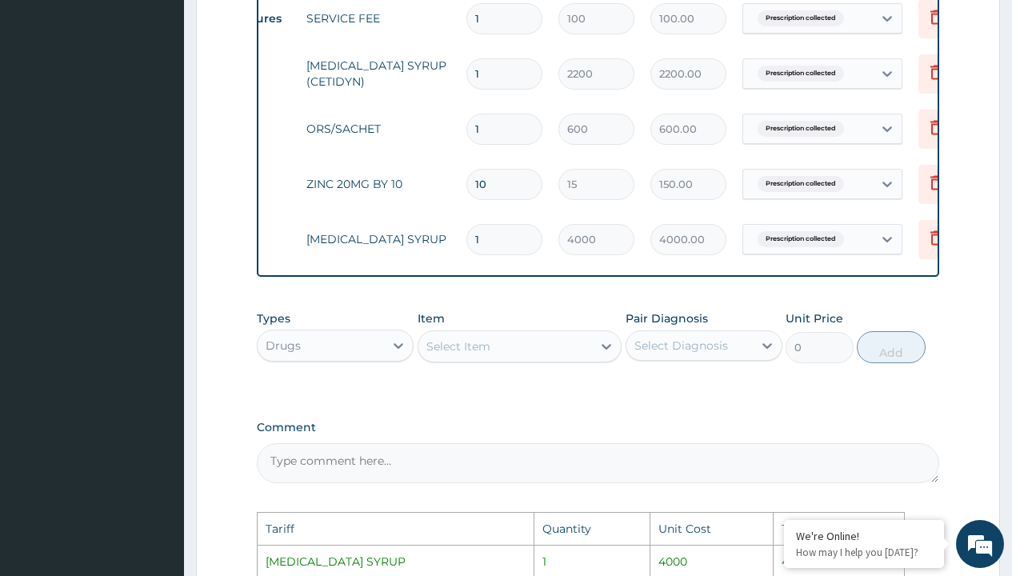
scroll to position [0, 121]
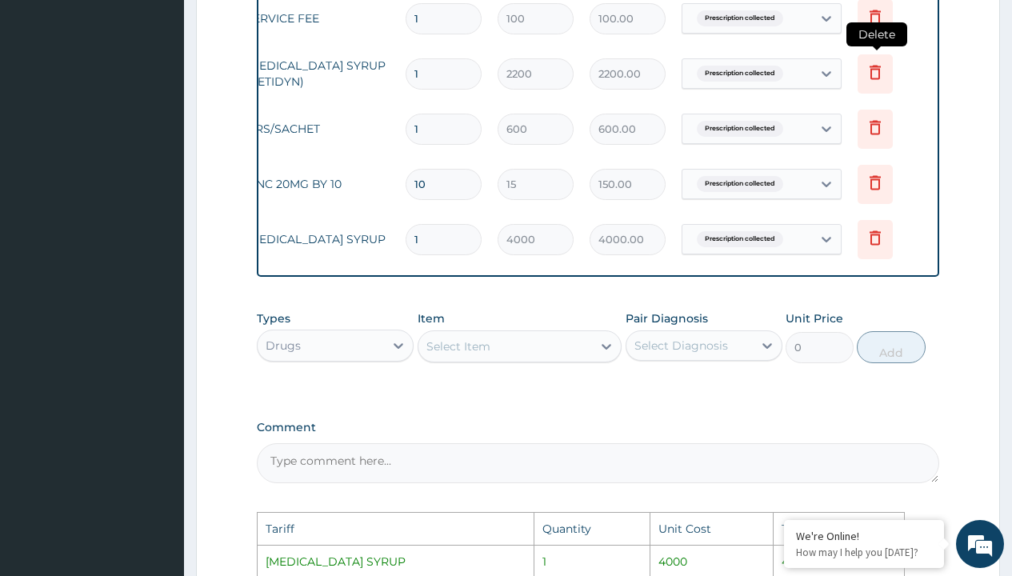
click at [874, 74] on icon at bounding box center [875, 71] width 19 height 19
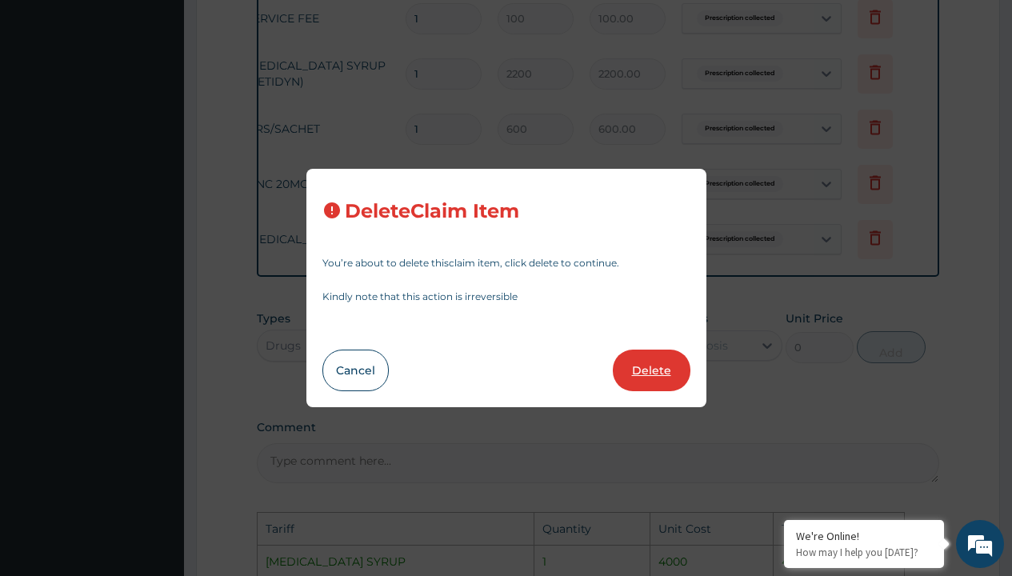
click at [657, 366] on button "Delete" at bounding box center [652, 371] width 78 height 42
type input "600"
type input "600.00"
type input "10"
type input "15"
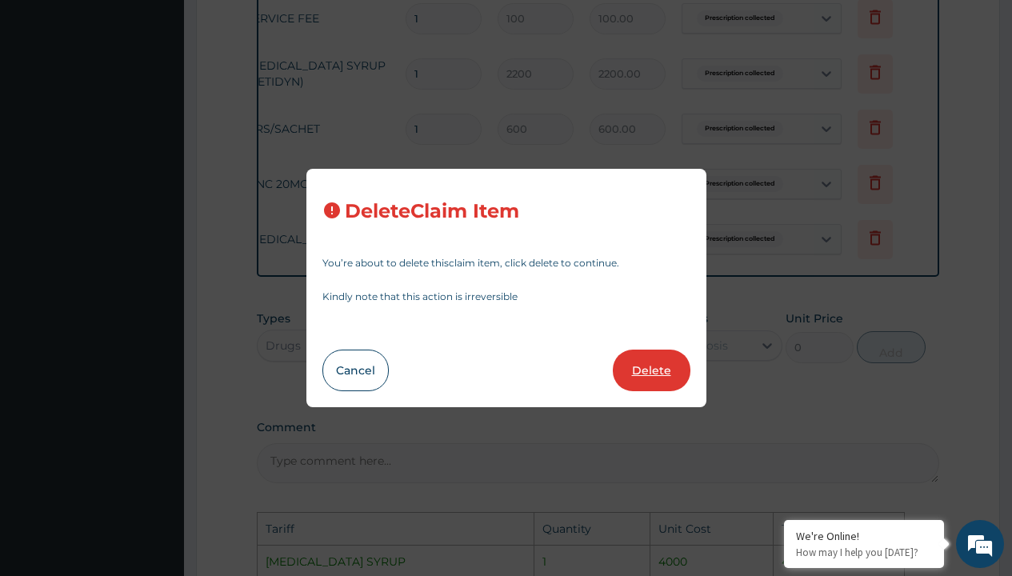
type input "150.00"
type input "1"
type input "4000"
type input "4000.00"
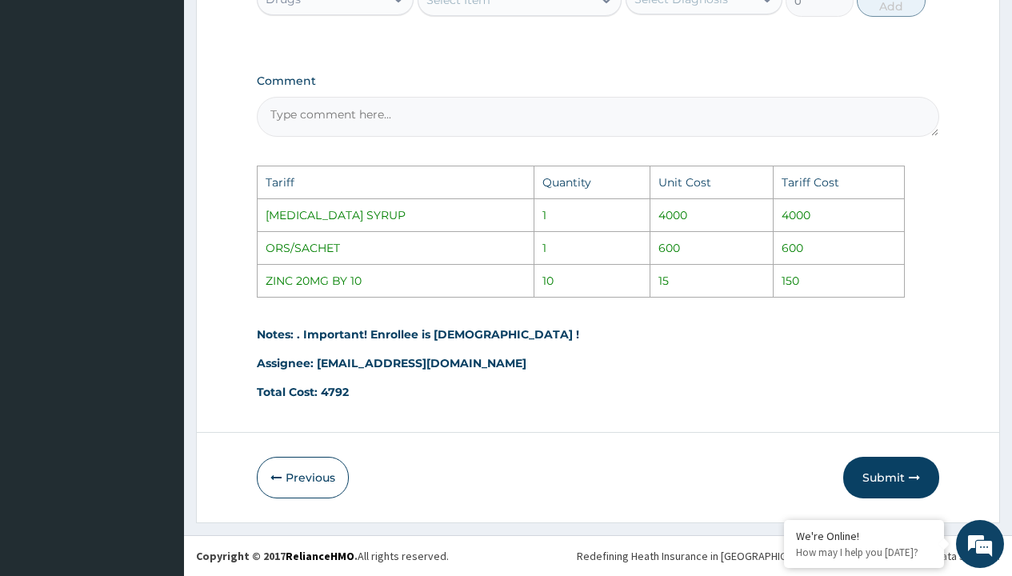
scroll to position [951, 0]
click at [875, 475] on button "Submit" at bounding box center [891, 478] width 96 height 42
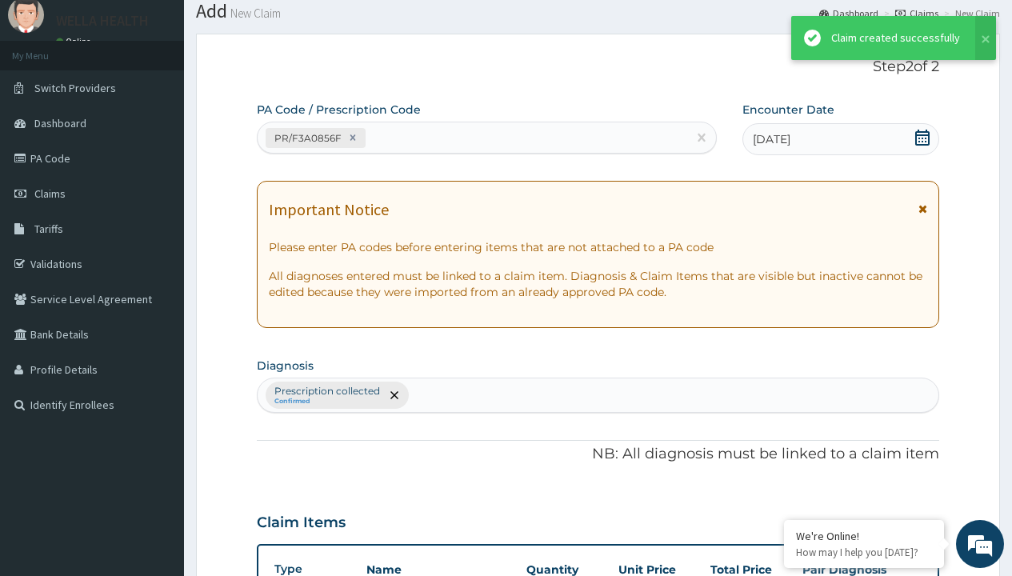
scroll to position [679, 0]
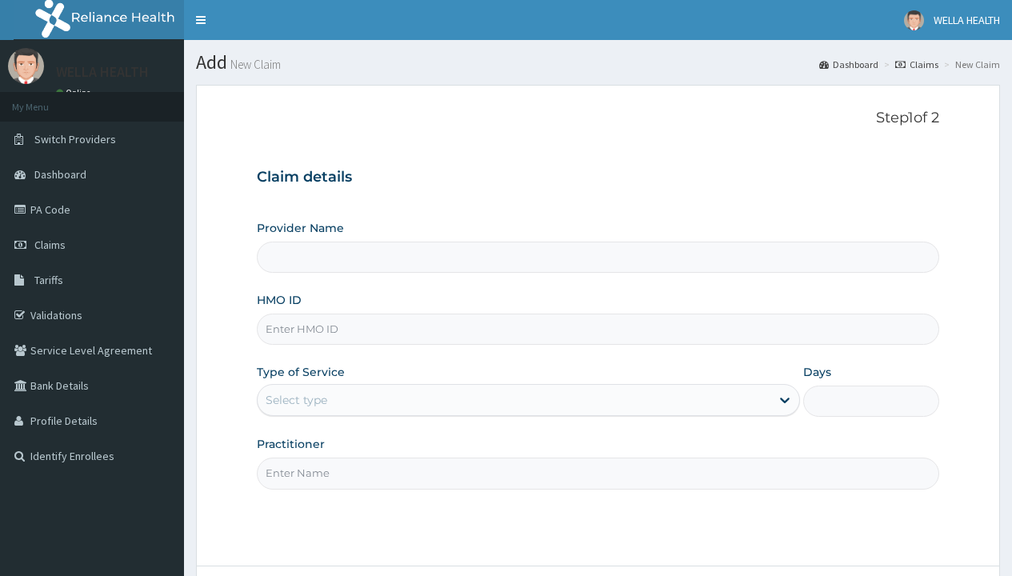
type input "FLE/10044/A"
type input "WellaHealth(TELEMEDICINE)"
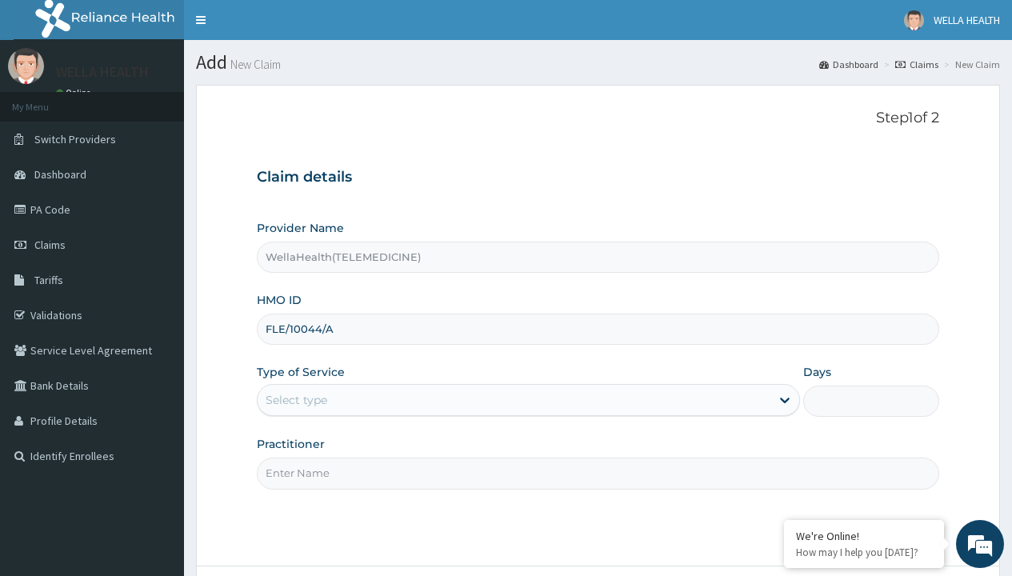
type input "FLE/10044/A"
type input "WellaHealth"
click at [296, 400] on div "Select type" at bounding box center [297, 400] width 62 height 16
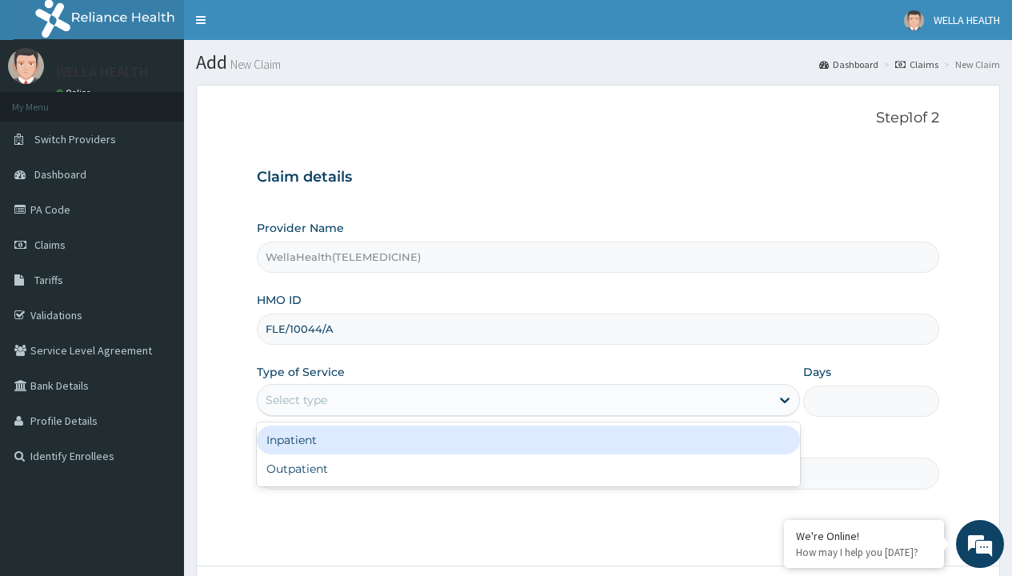
click at [528, 469] on div "Outpatient" at bounding box center [528, 468] width 543 height 29
type input "1"
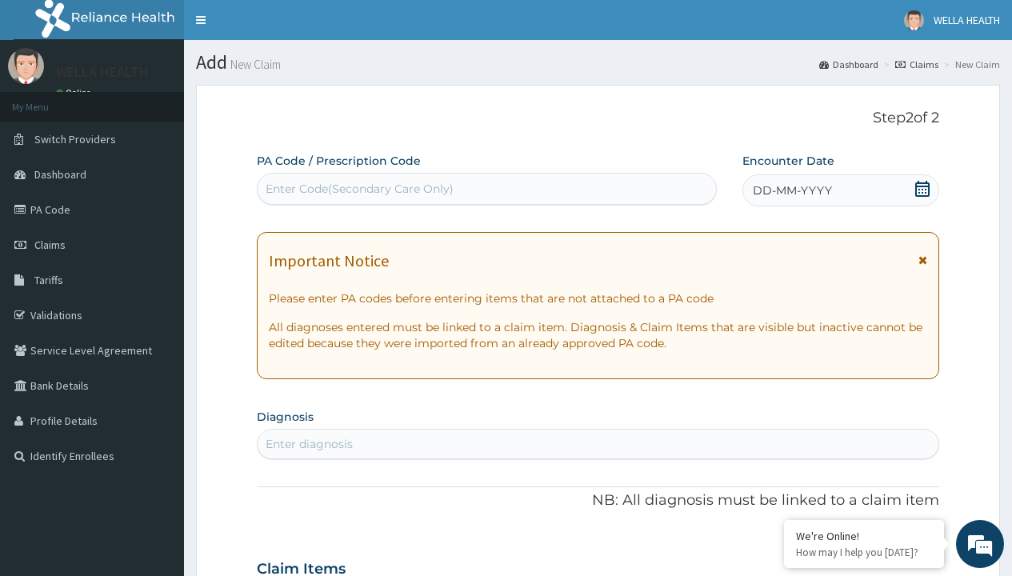
scroll to position [134, 0]
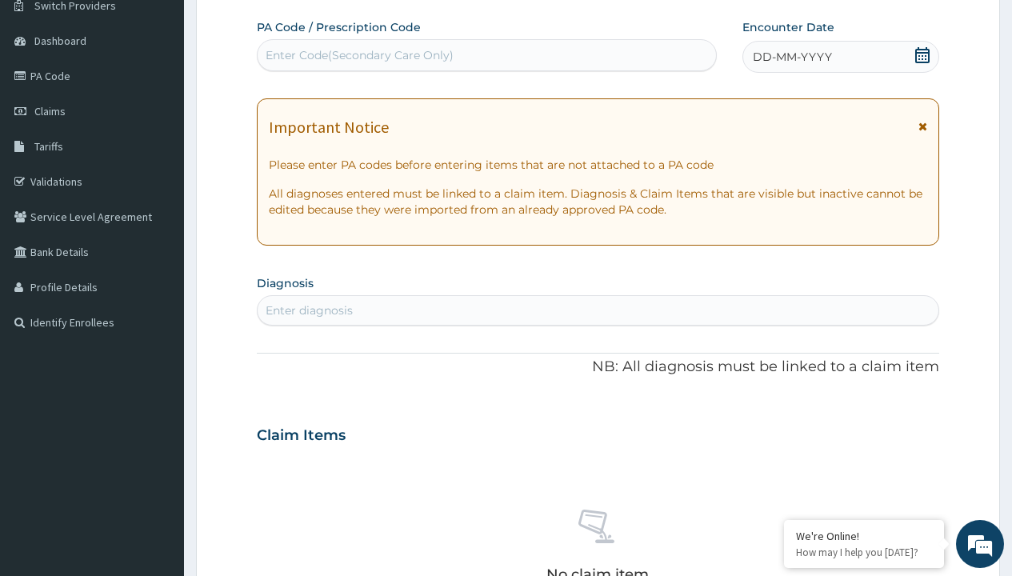
click at [791, 57] on span "DD-MM-YYYY" at bounding box center [792, 57] width 79 height 16
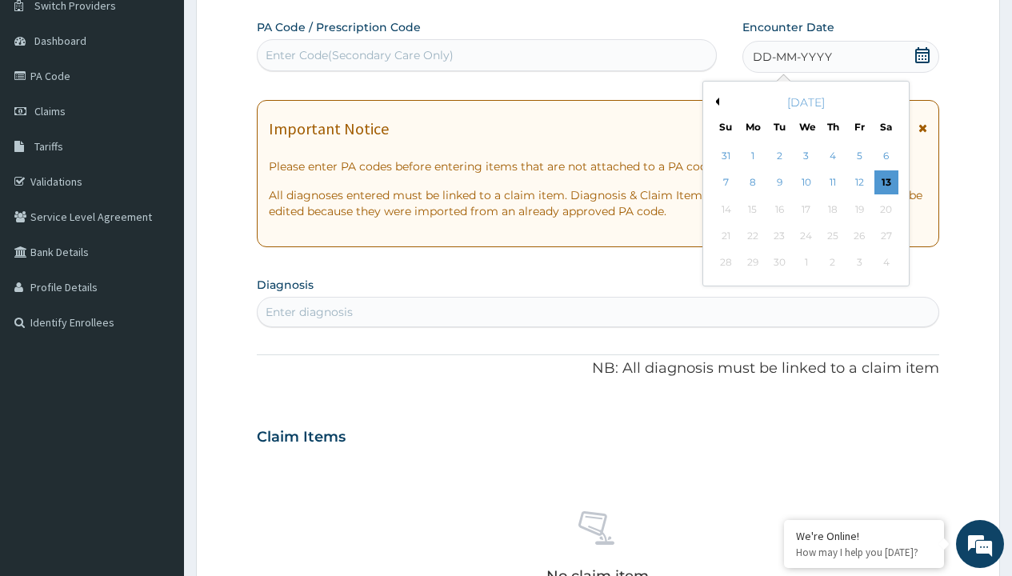
click at [714, 102] on button "Previous Month" at bounding box center [715, 102] width 8 height 8
click at [806, 182] on div "6" at bounding box center [806, 183] width 24 height 24
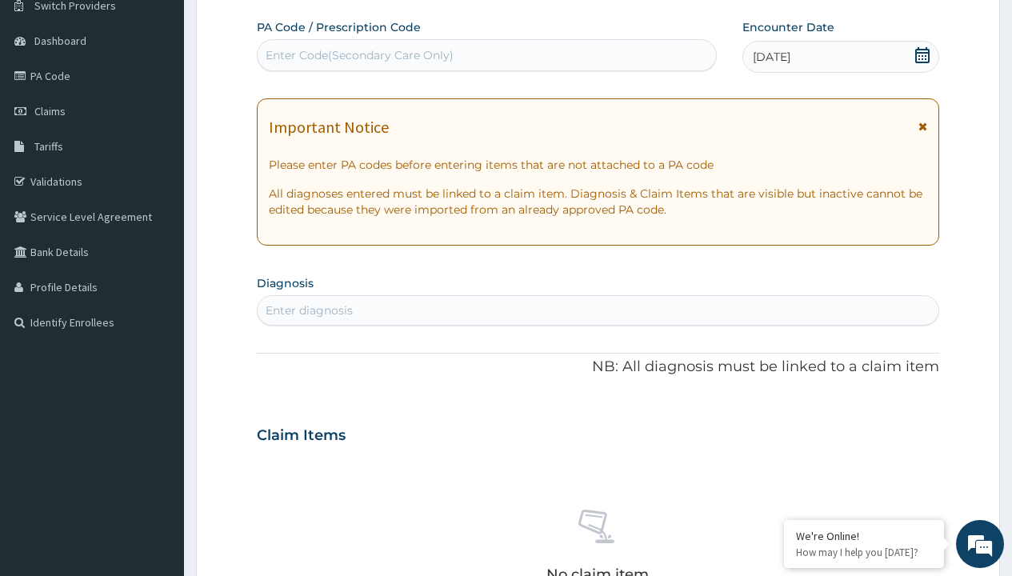
click at [358, 55] on div "Enter Code(Secondary Care Only)" at bounding box center [360, 55] width 188 height 16
type input "PR/F7DA5495"
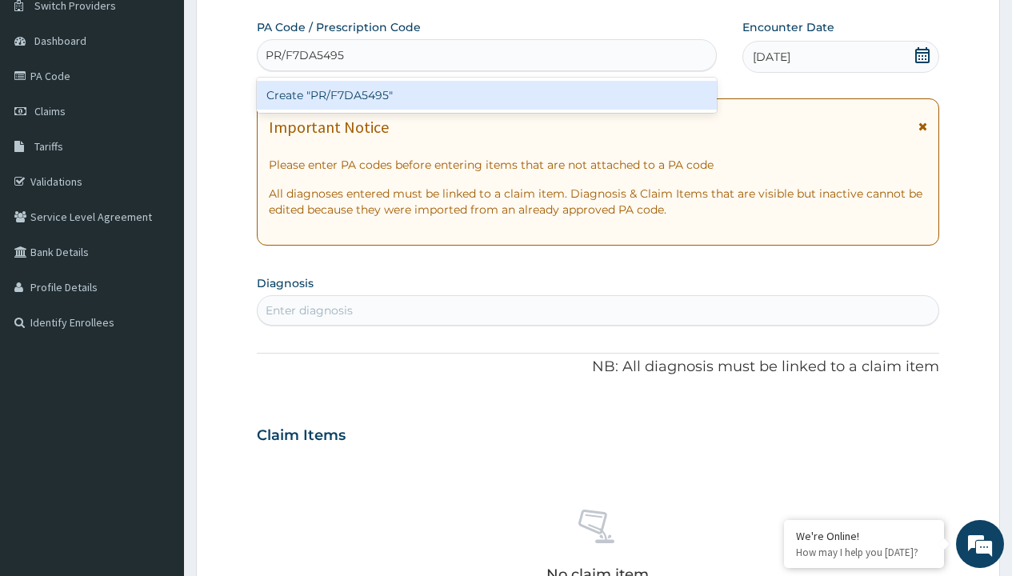
scroll to position [0, 0]
click at [486, 95] on div "Create "PR/F7DA5495"" at bounding box center [486, 95] width 459 height 29
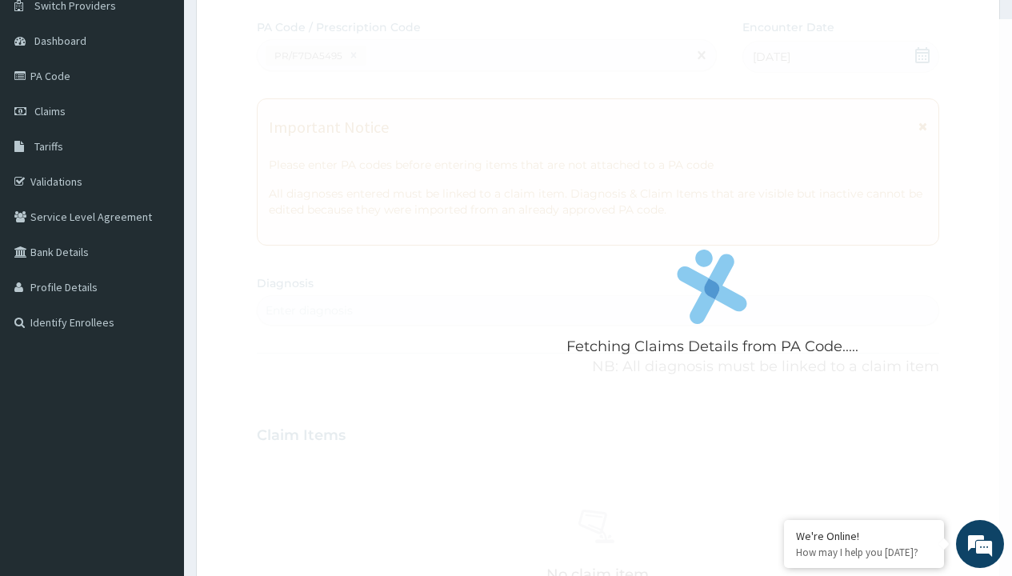
click at [309, 310] on div "Enter diagnosis" at bounding box center [309, 310] width 87 height 16
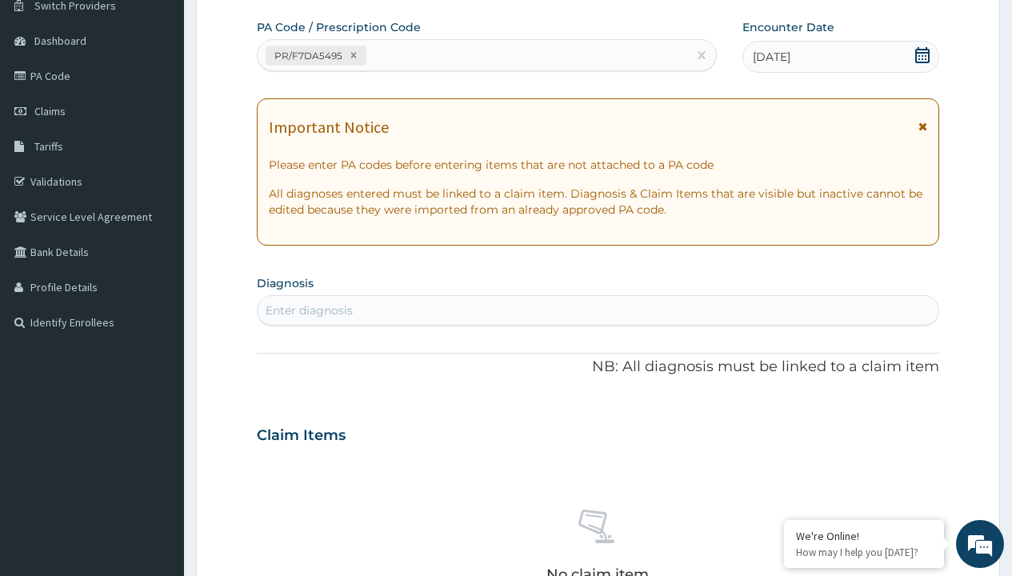
type input "prescription collected"
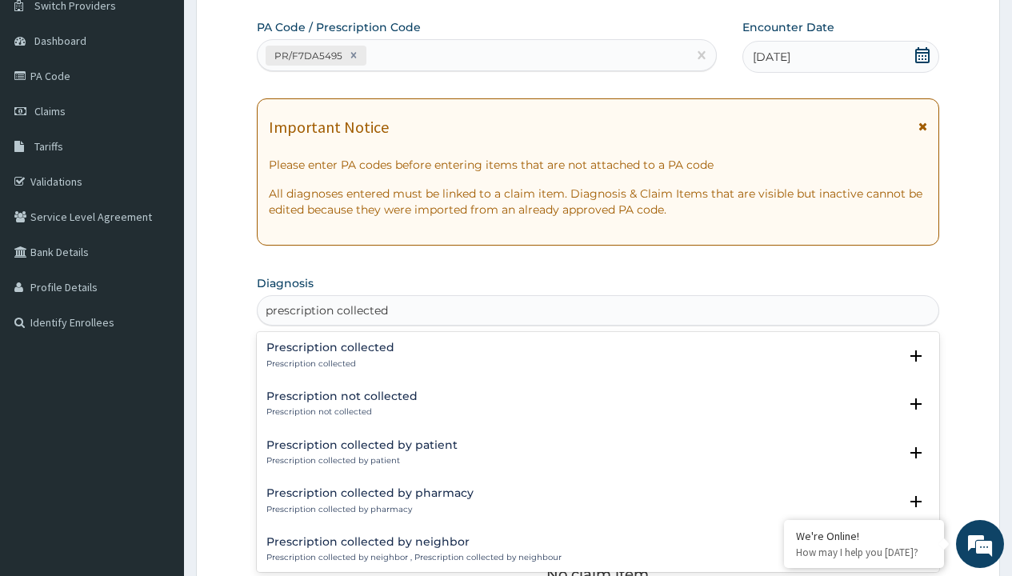
click at [328, 363] on p "Prescription collected" at bounding box center [330, 363] width 128 height 11
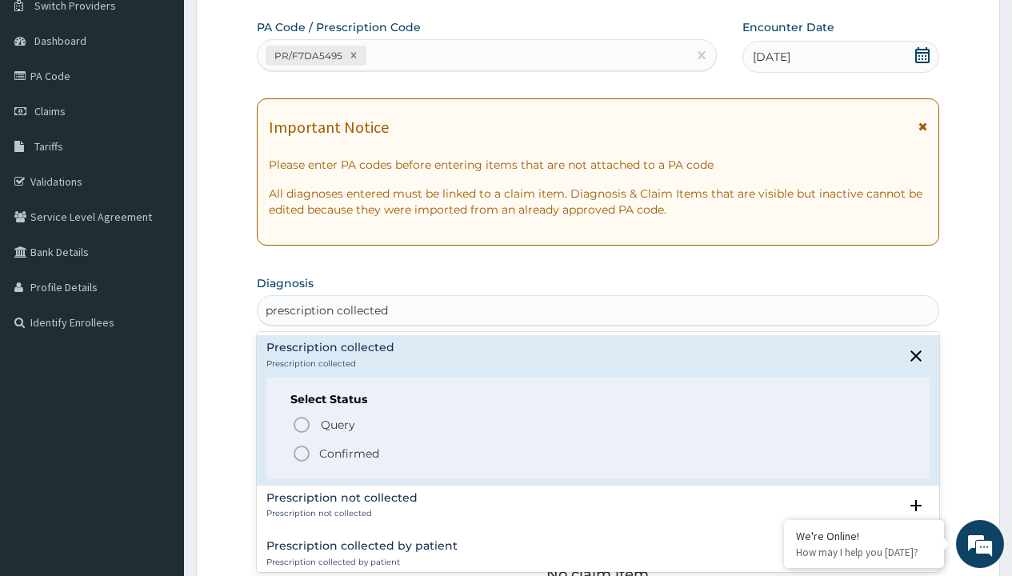
click at [349, 453] on p "Confirmed" at bounding box center [349, 454] width 60 height 16
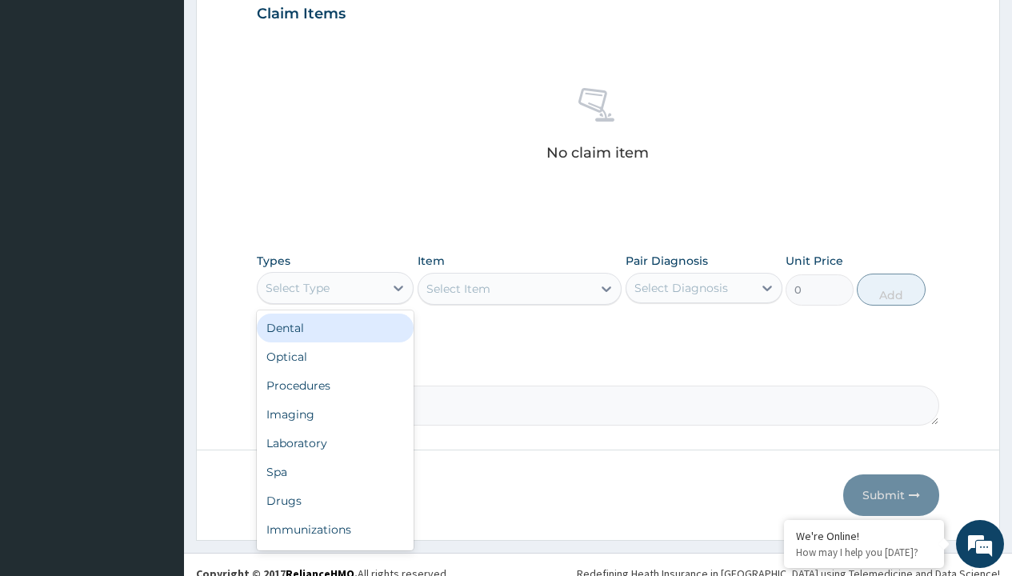
type input "procedures"
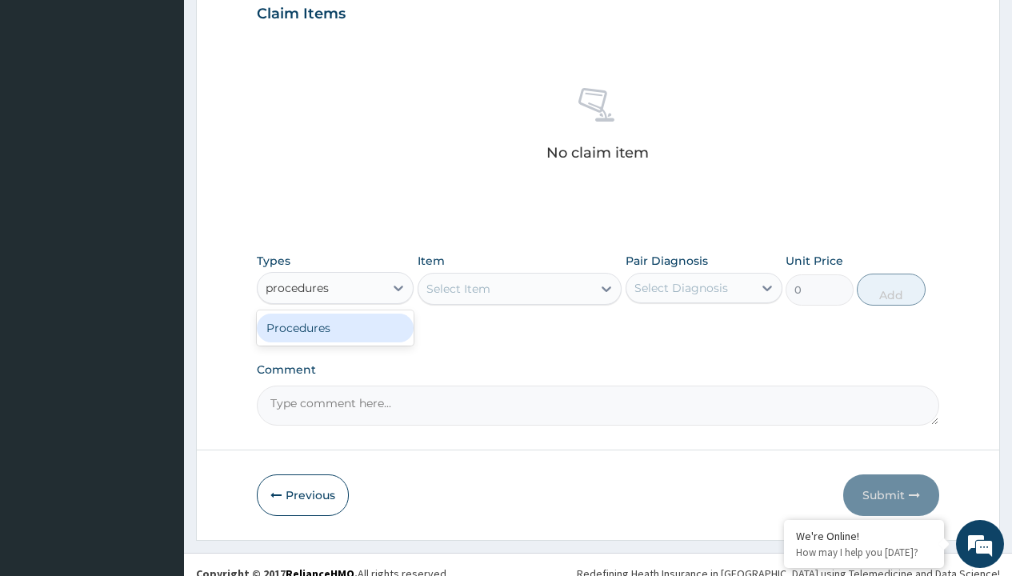
click at [335, 327] on div "Procedures" at bounding box center [335, 328] width 157 height 29
click at [458, 288] on div "Select Item" at bounding box center [458, 289] width 64 height 16
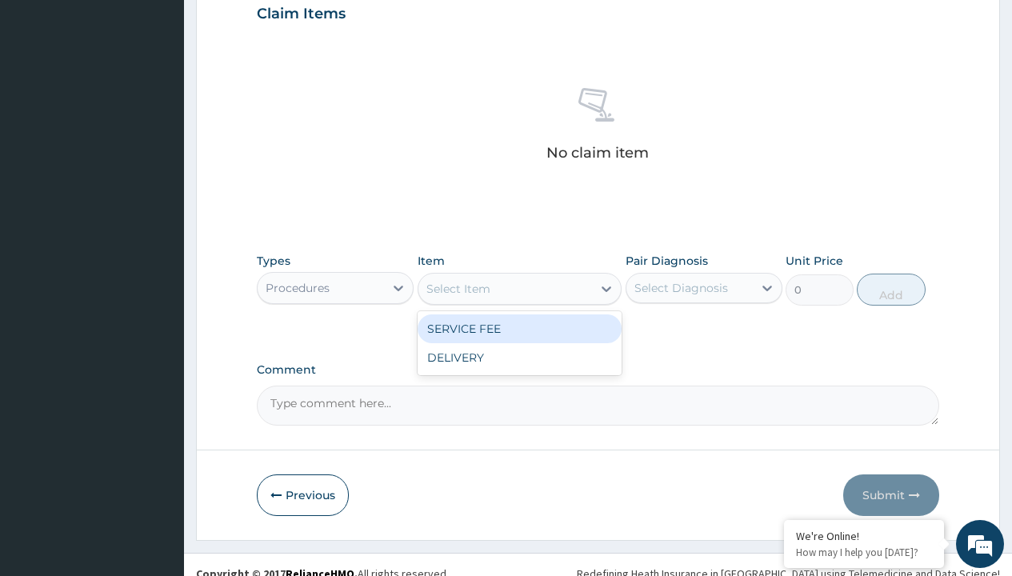
type input "service fee"
click at [519, 328] on div "SERVICE FEE" at bounding box center [520, 328] width 205 height 29
type input "100"
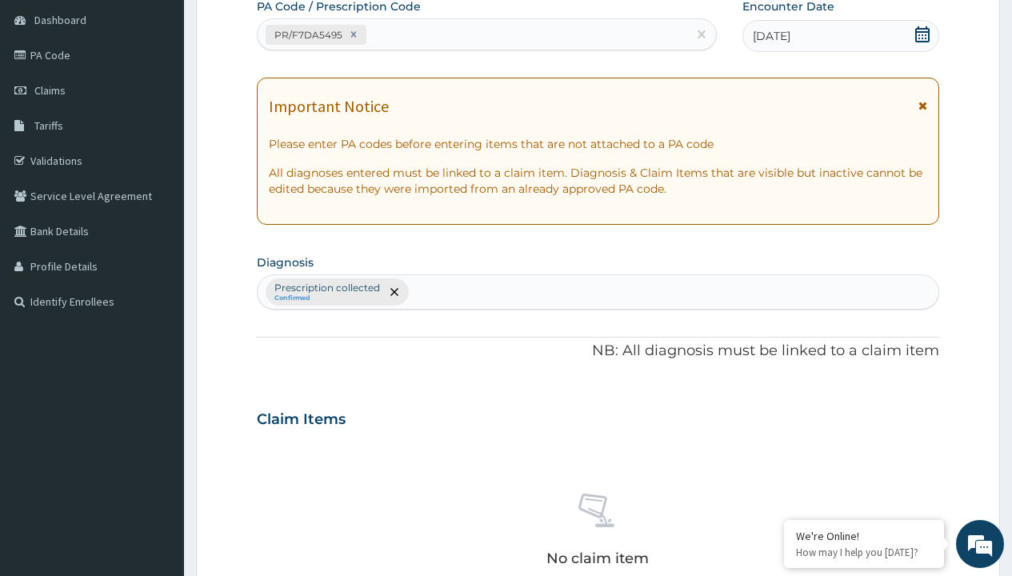
type input "prescription collected"
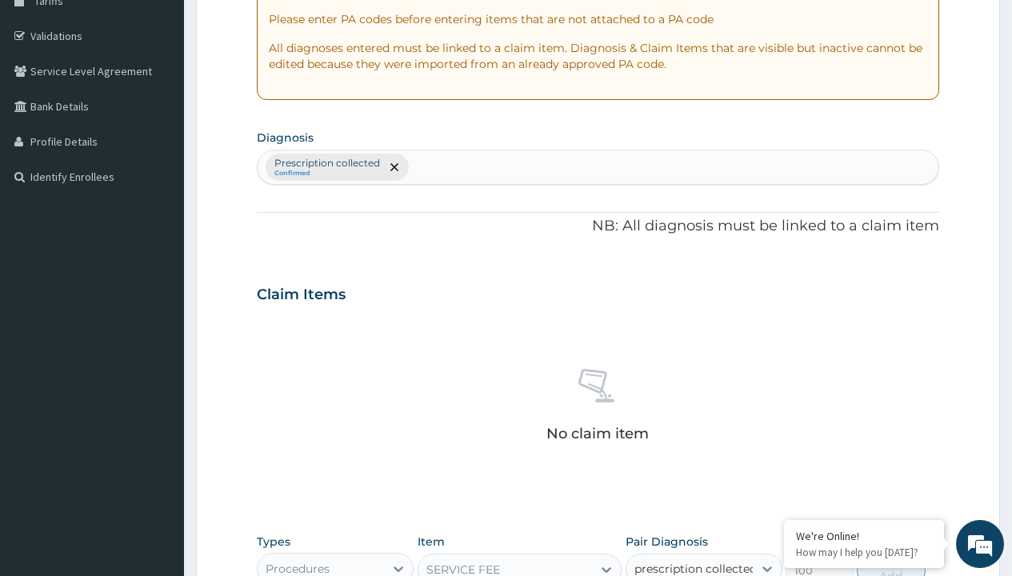
checkbox input "true"
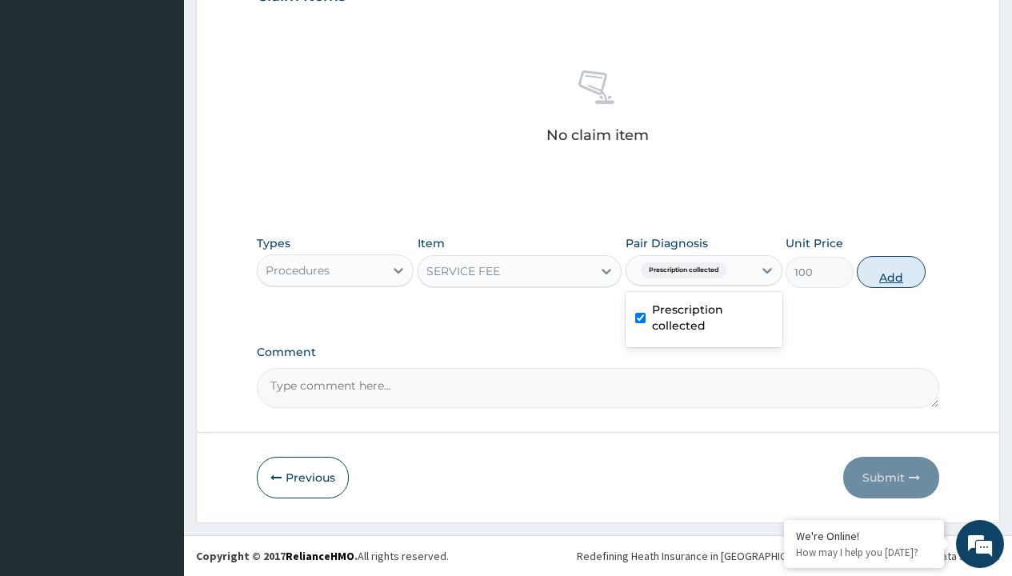
click at [891, 271] on button "Add" at bounding box center [891, 272] width 68 height 32
type input "0"
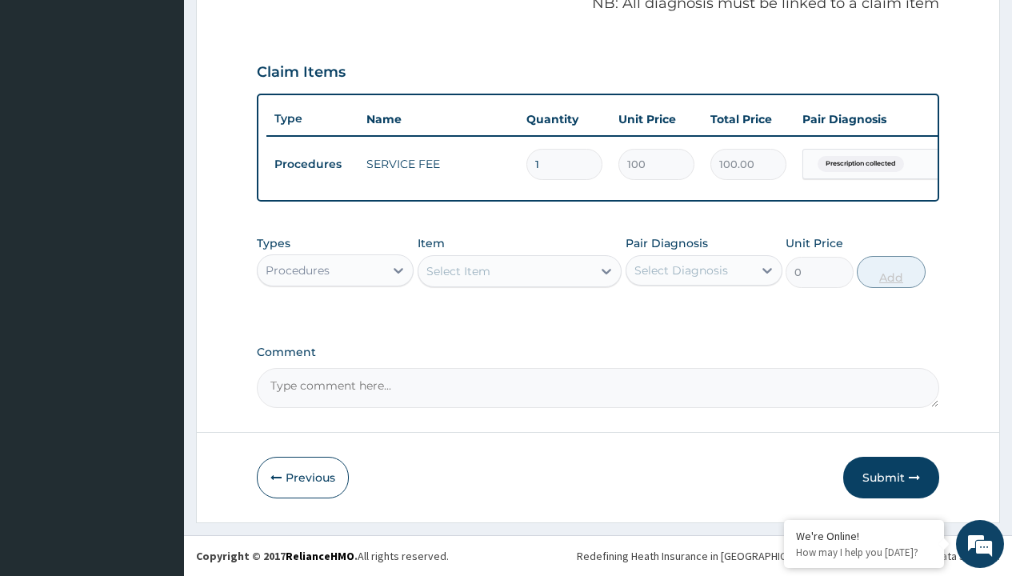
scroll to position [514, 0]
click at [298, 270] on div "Procedures" at bounding box center [298, 270] width 64 height 16
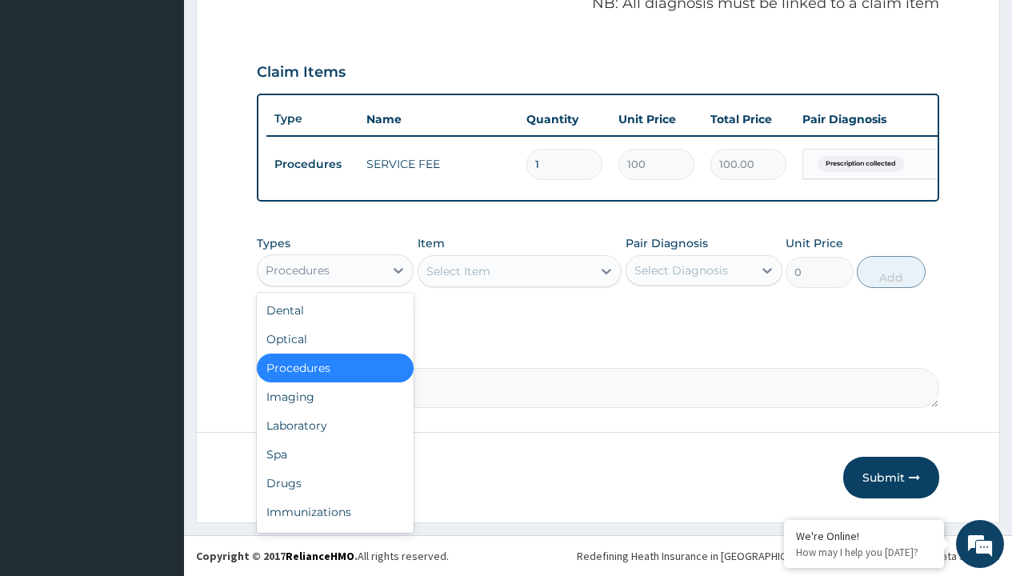
type input "drugs"
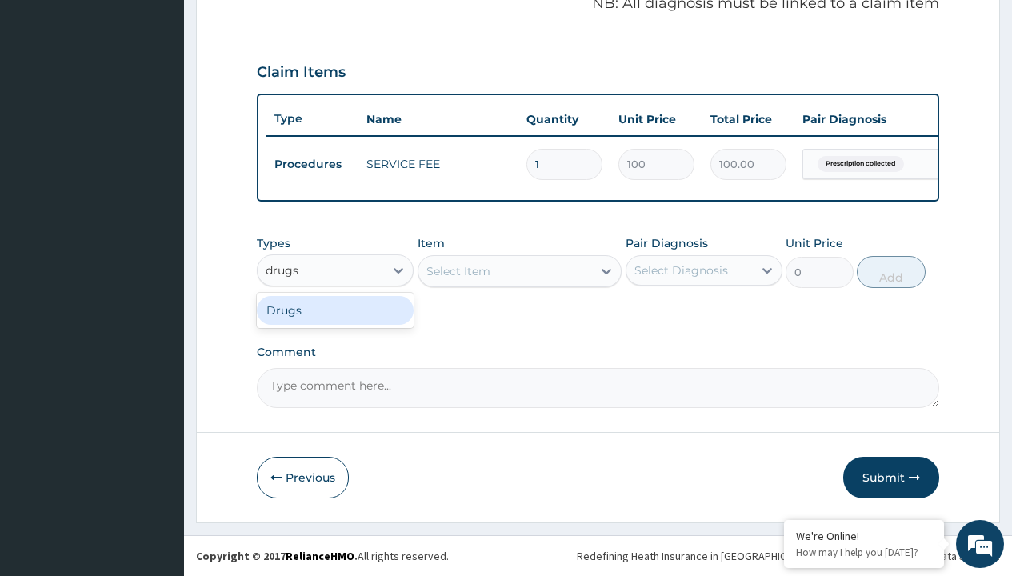
scroll to position [0, 0]
click at [335, 310] on div "Drugs" at bounding box center [335, 310] width 157 height 29
click at [458, 270] on div "Select Item" at bounding box center [520, 271] width 205 height 32
type input "arthermeter + lumefantrine tab (lokmal)"
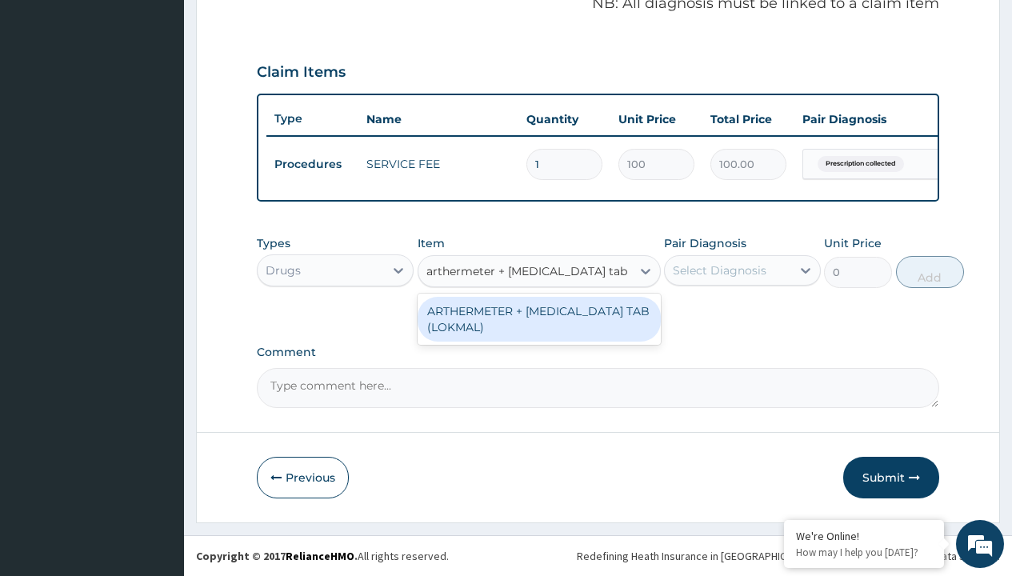
click at [538, 318] on div "ARTHERMETER + LUMEFANTRINE TAB (LOKMAL)" at bounding box center [539, 319] width 243 height 45
type input "300"
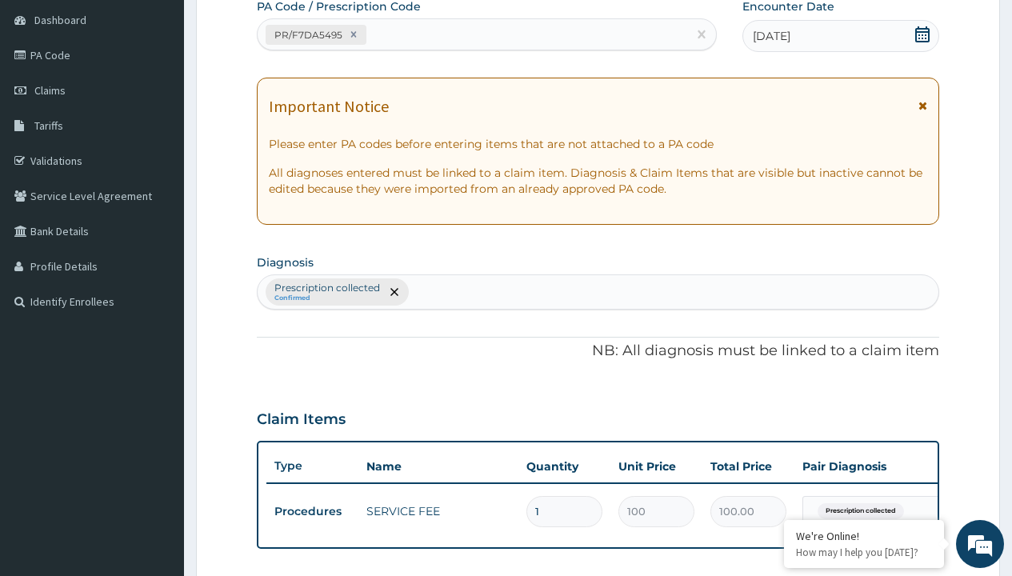
type input "prescription collected"
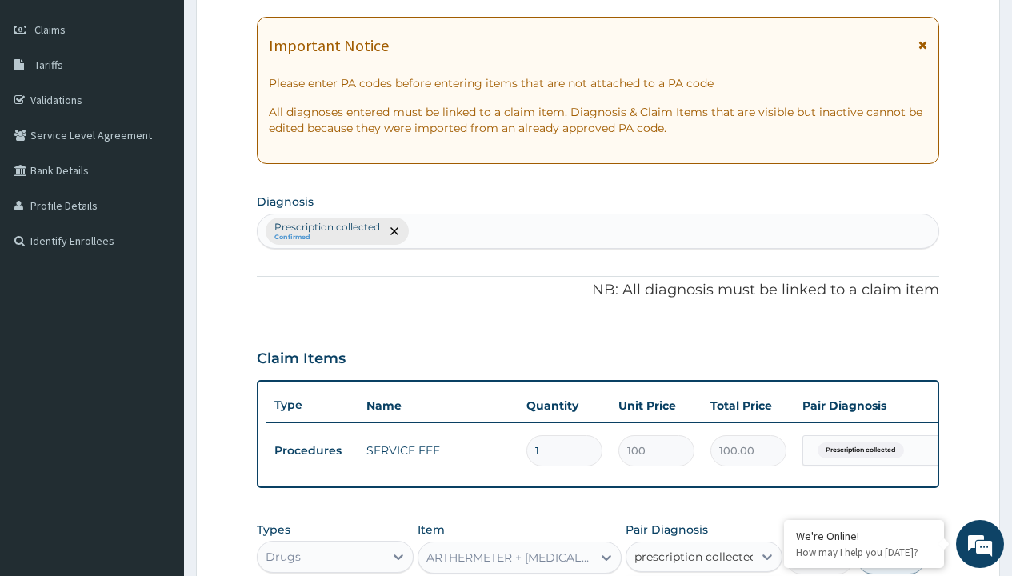
checkbox input "true"
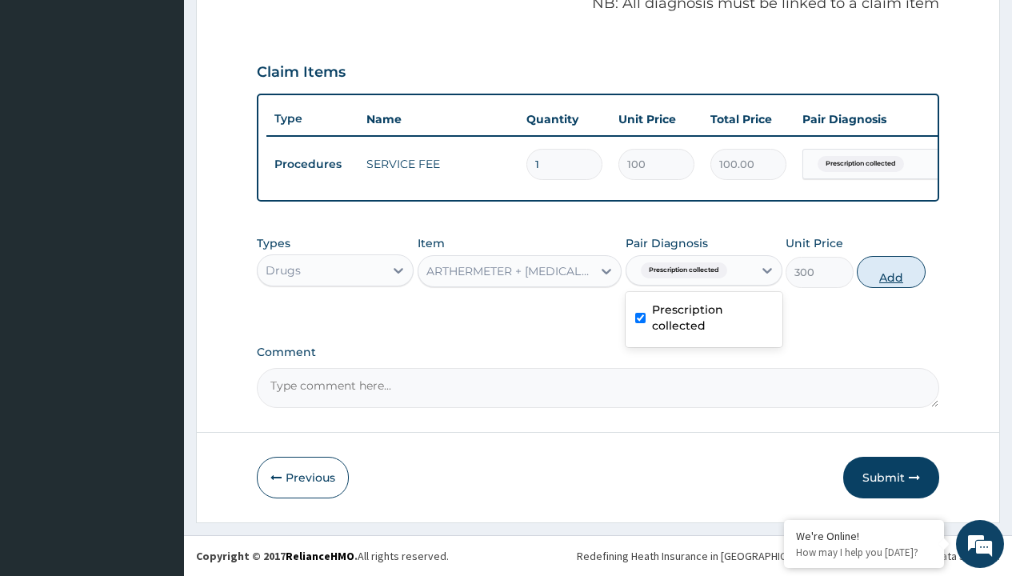
click at [891, 271] on button "Add" at bounding box center [891, 272] width 68 height 32
type input "0"
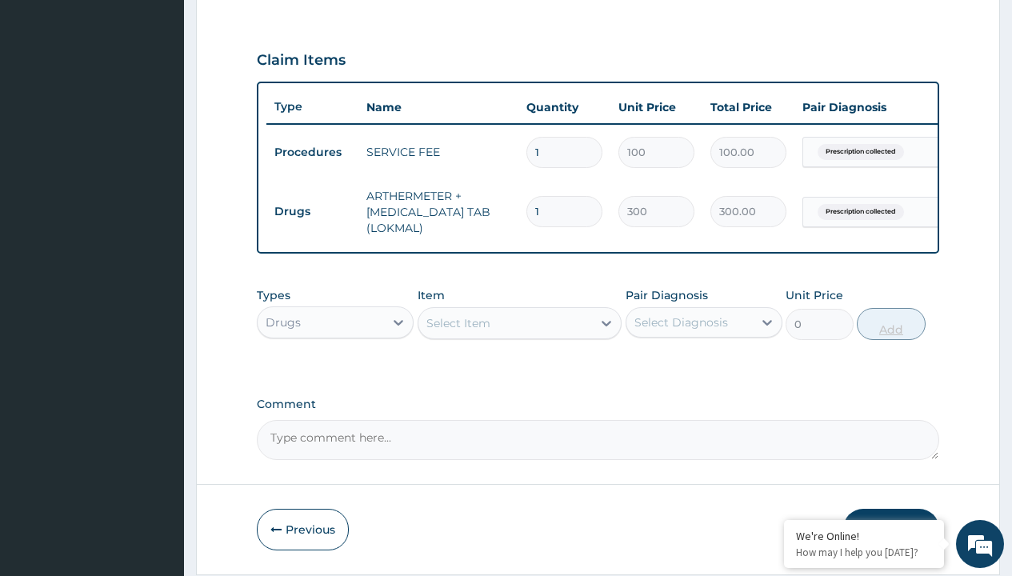
type input "6"
type input "1800.00"
type input "6"
click at [312, 211] on td "Drugs" at bounding box center [312, 212] width 92 height 30
type input "drugs"
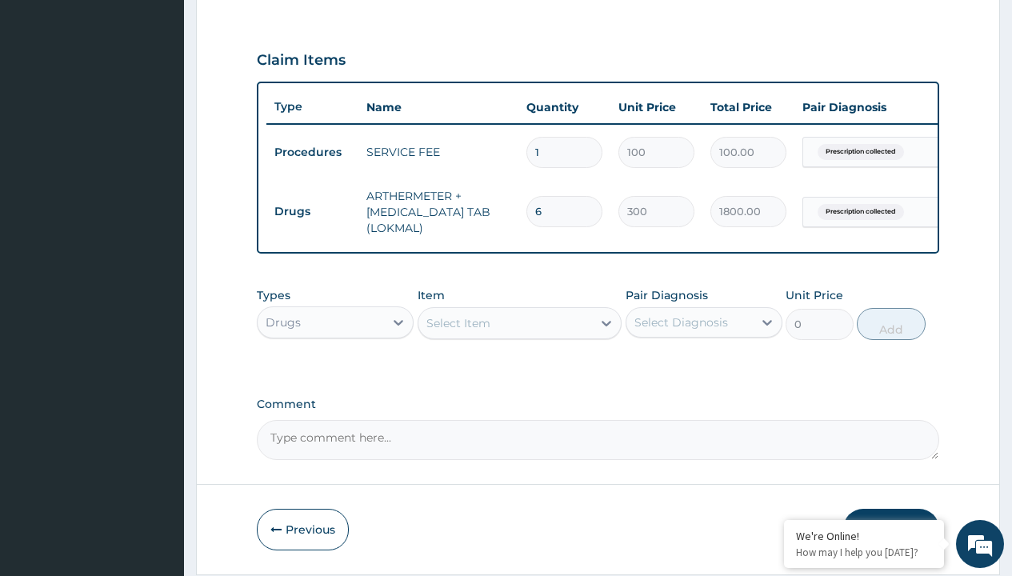
scroll to position [0, 0]
click at [335, 374] on div "Drugs" at bounding box center [335, 362] width 157 height 29
click at [458, 331] on div "Select Item" at bounding box center [458, 323] width 64 height 16
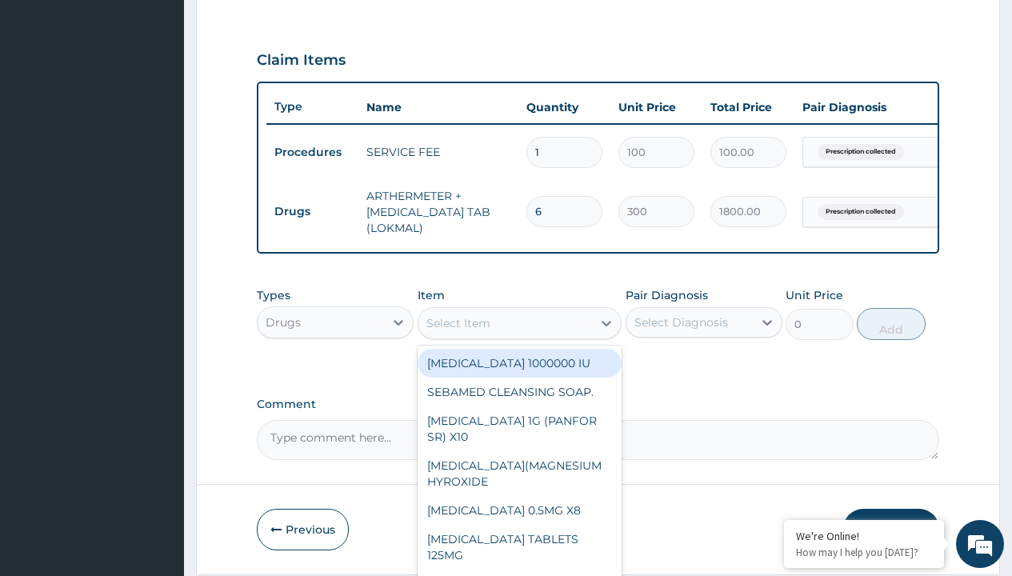
type input "paracetamol 500mg tablet emzor/sach"
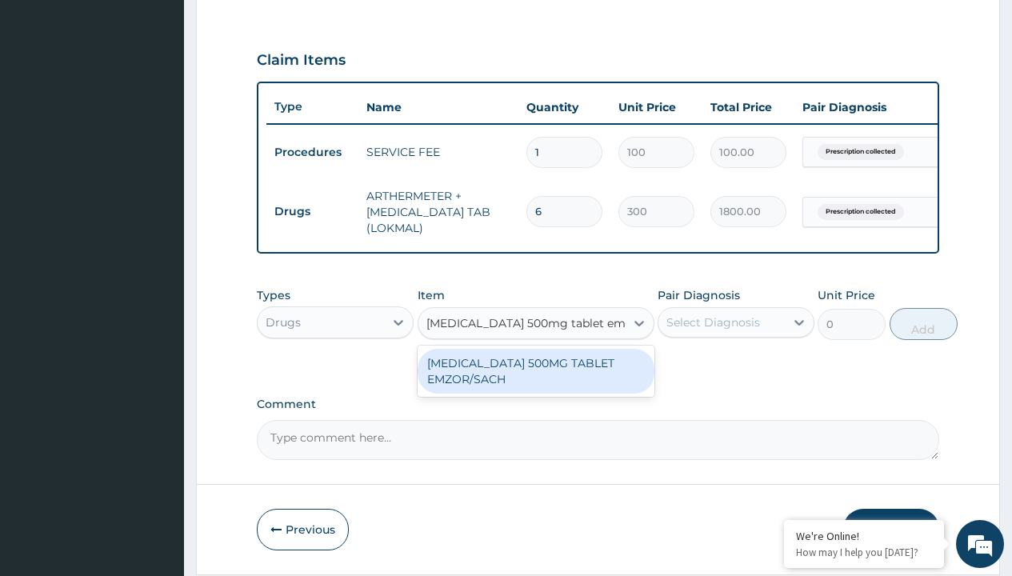
click at [535, 382] on div "[MEDICAL_DATA] 500MG TABLET EMZOR/SACH" at bounding box center [536, 371] width 237 height 45
type input "24"
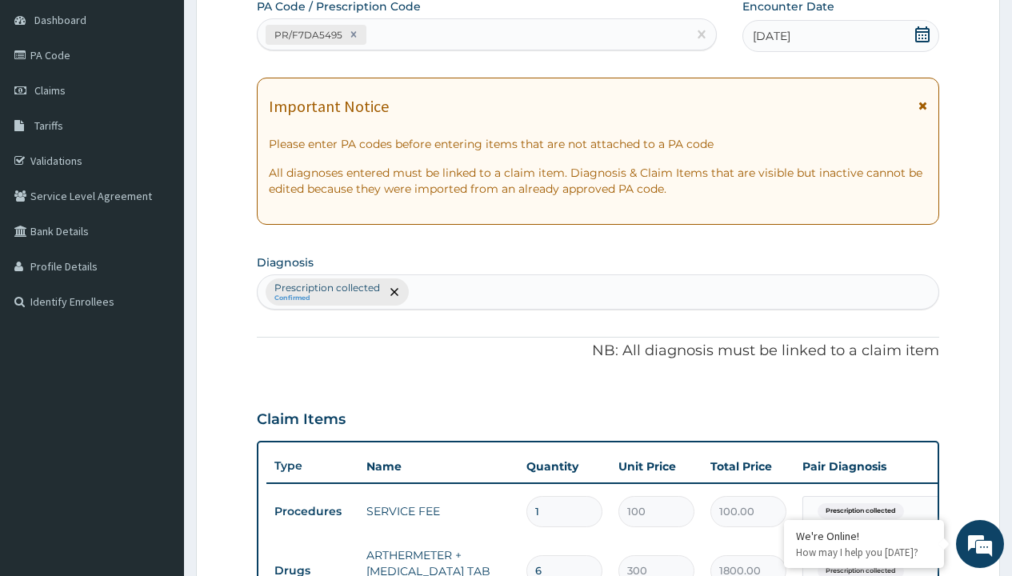
type input "prescription collected"
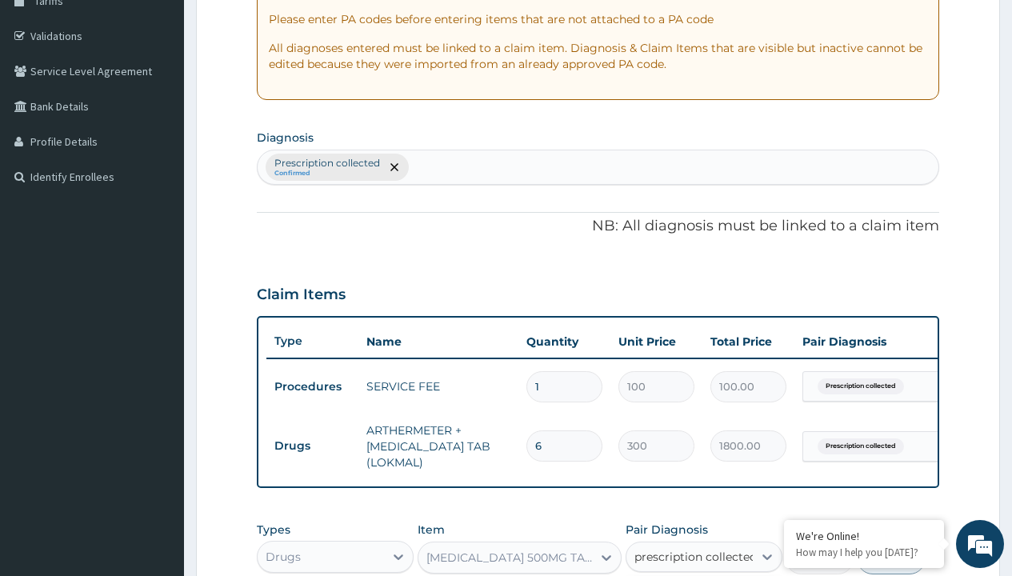
scroll to position [578, 0]
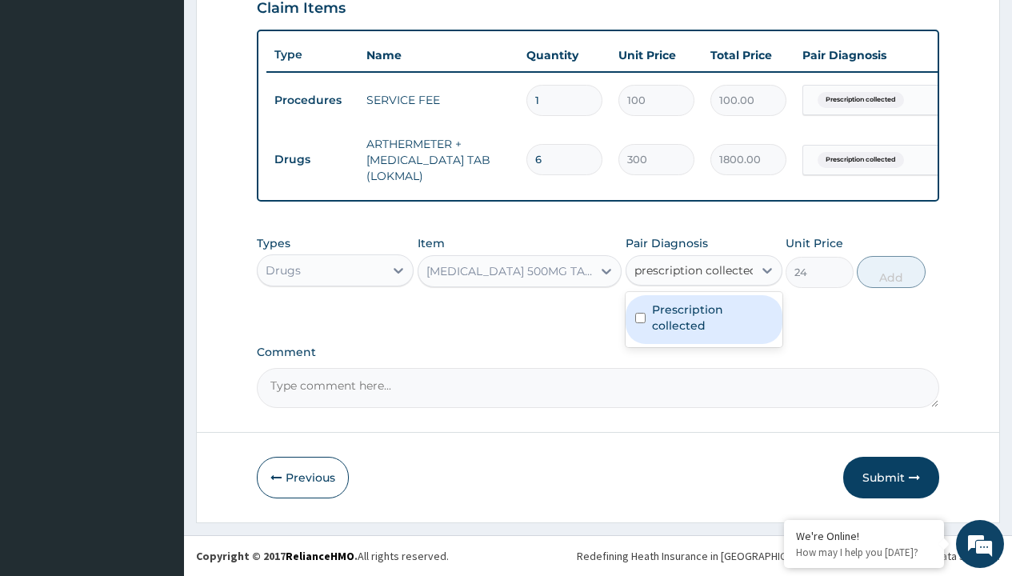
click at [703, 319] on label "Prescription collected" at bounding box center [712, 318] width 121 height 32
checkbox input "true"
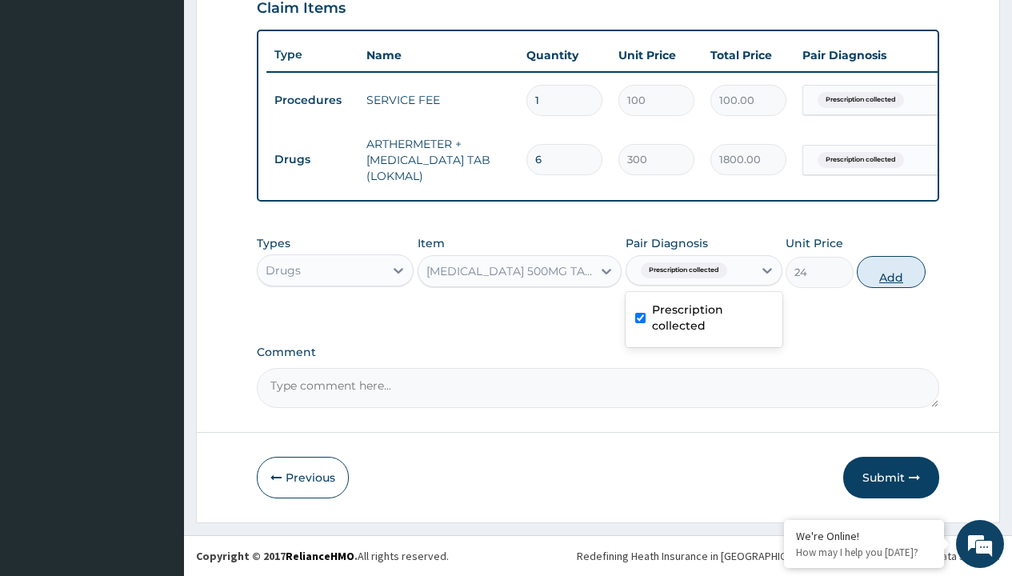
click at [891, 271] on button "Add" at bounding box center [891, 272] width 68 height 32
type input "0"
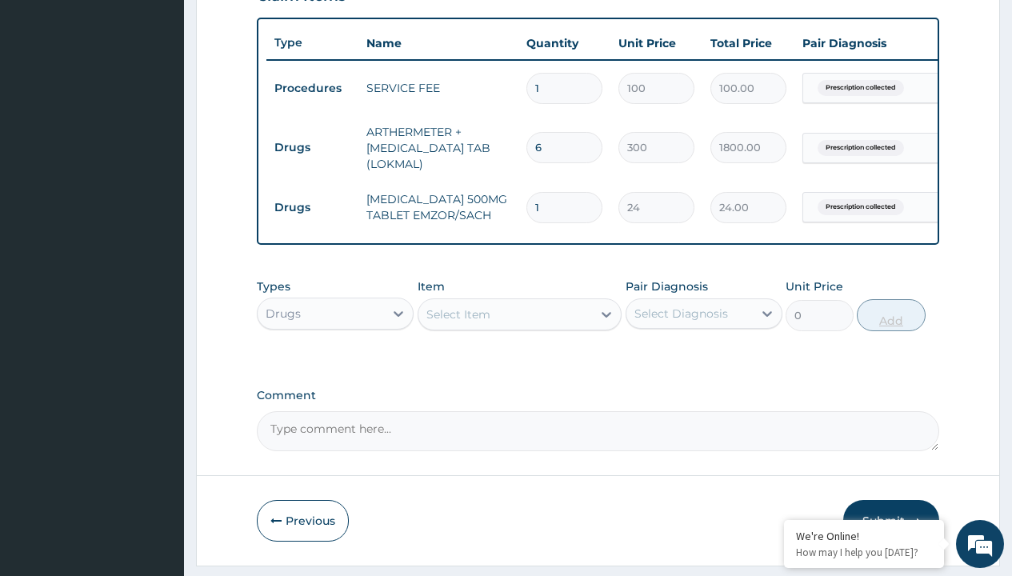
type input "24"
type input "576.00"
type input "24"
click at [312, 147] on td "Drugs" at bounding box center [312, 148] width 92 height 30
type input "drugs"
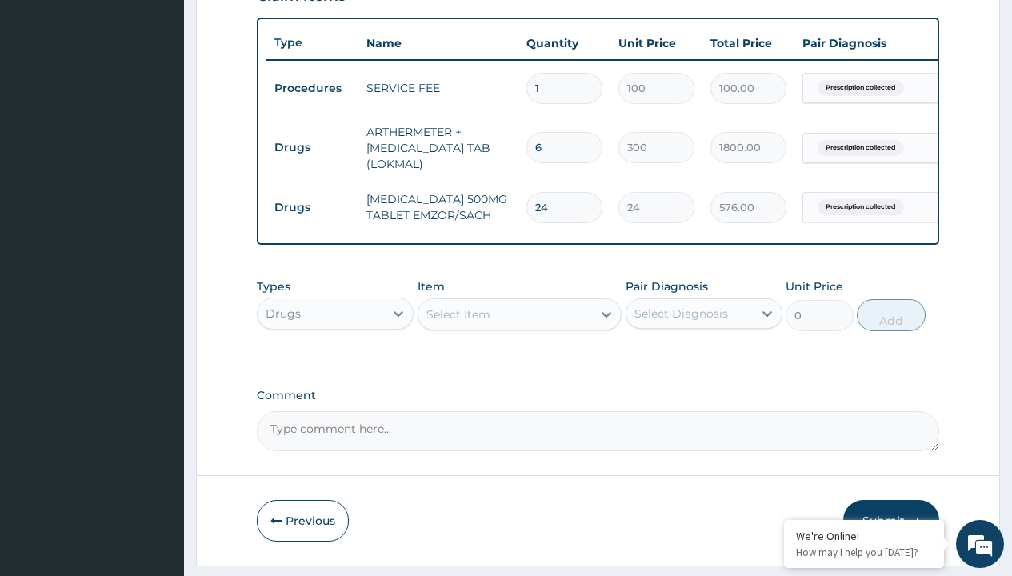
scroll to position [0, 0]
click at [335, 365] on div "Drugs" at bounding box center [335, 353] width 157 height 29
click at [458, 322] on div "Select Item" at bounding box center [458, 314] width 64 height 16
type input "tuxil d"
click at [312, 147] on td "Drugs" at bounding box center [312, 148] width 92 height 30
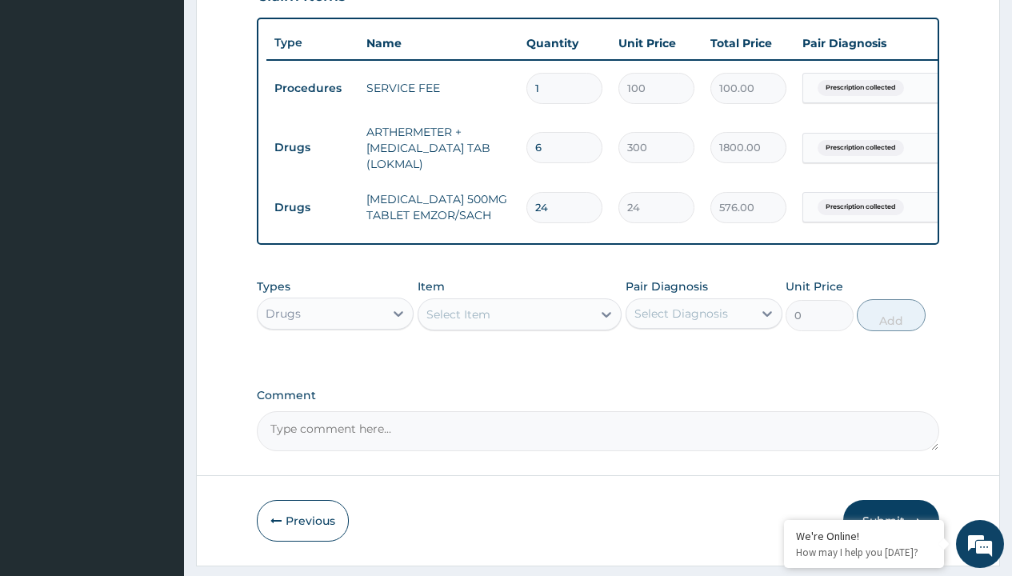
type input "drugs"
click at [335, 365] on div "Drugs" at bounding box center [335, 353] width 157 height 29
click at [458, 322] on div "Select Item" at bounding box center [458, 314] width 64 height 16
type input "tuxil d"
click at [312, 147] on td "Drugs" at bounding box center [312, 148] width 92 height 30
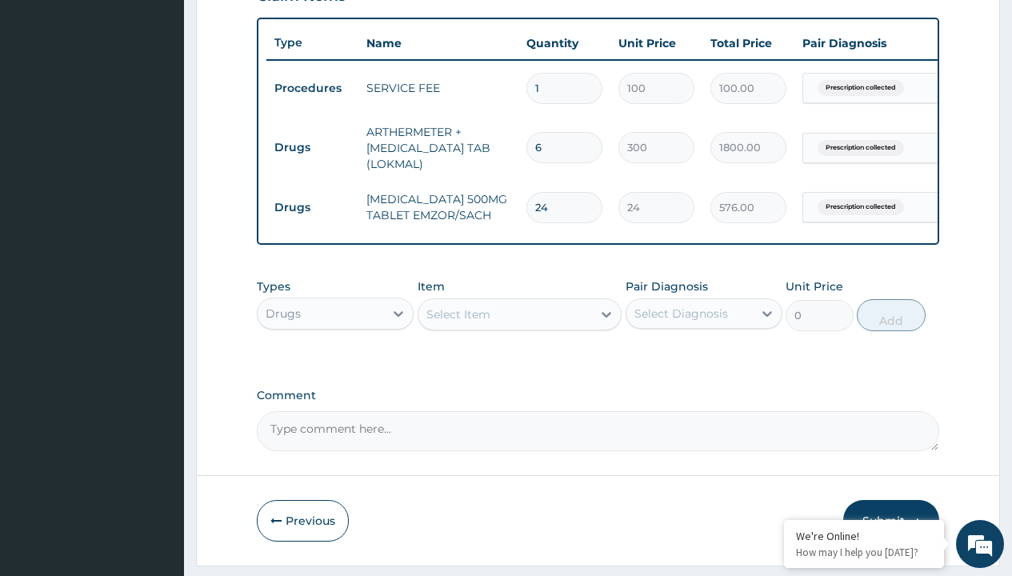
type input "drugs"
click at [335, 365] on div "Drugs" at bounding box center [335, 353] width 157 height 29
click at [458, 322] on div "Select Item" at bounding box center [458, 314] width 64 height 16
type input "tuxil d"
click at [312, 147] on td "Drugs" at bounding box center [312, 148] width 92 height 30
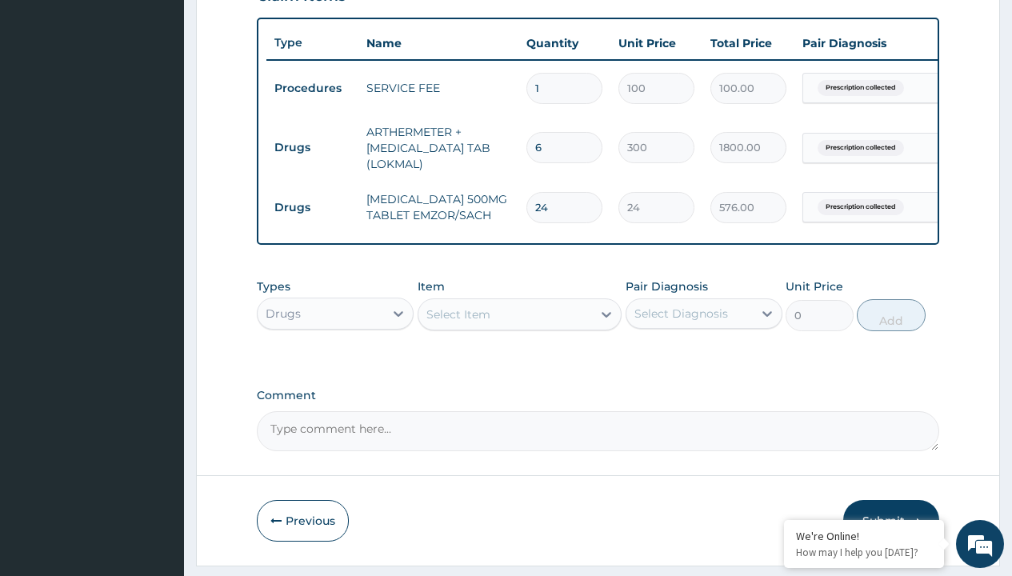
type input "drugs"
click at [335, 365] on div "Drugs" at bounding box center [335, 353] width 157 height 29
click at [458, 322] on div "Select Item" at bounding box center [458, 314] width 64 height 16
type input "tuxil d"
click at [312, 147] on td "Drugs" at bounding box center [312, 148] width 92 height 30
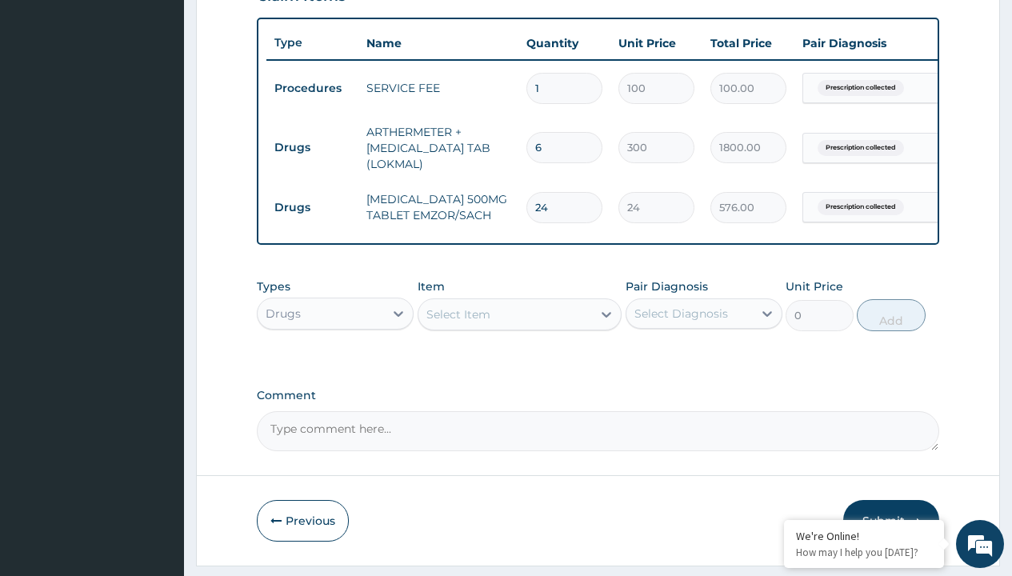
type input "drugs"
click at [335, 365] on div "Drugs" at bounding box center [335, 353] width 157 height 29
click at [458, 322] on div "Select Item" at bounding box center [458, 314] width 64 height 16
type input "tuxil d"
click at [312, 147] on td "Drugs" at bounding box center [312, 148] width 92 height 30
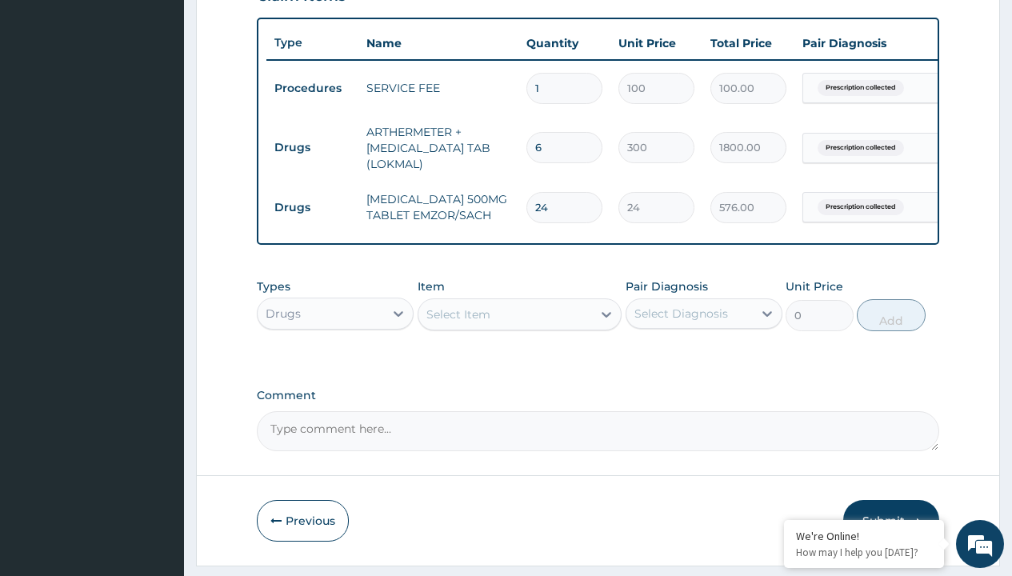
type input "drugs"
click at [335, 365] on div "Drugs" at bounding box center [335, 353] width 157 height 29
click at [458, 322] on div "Select Item" at bounding box center [458, 314] width 64 height 16
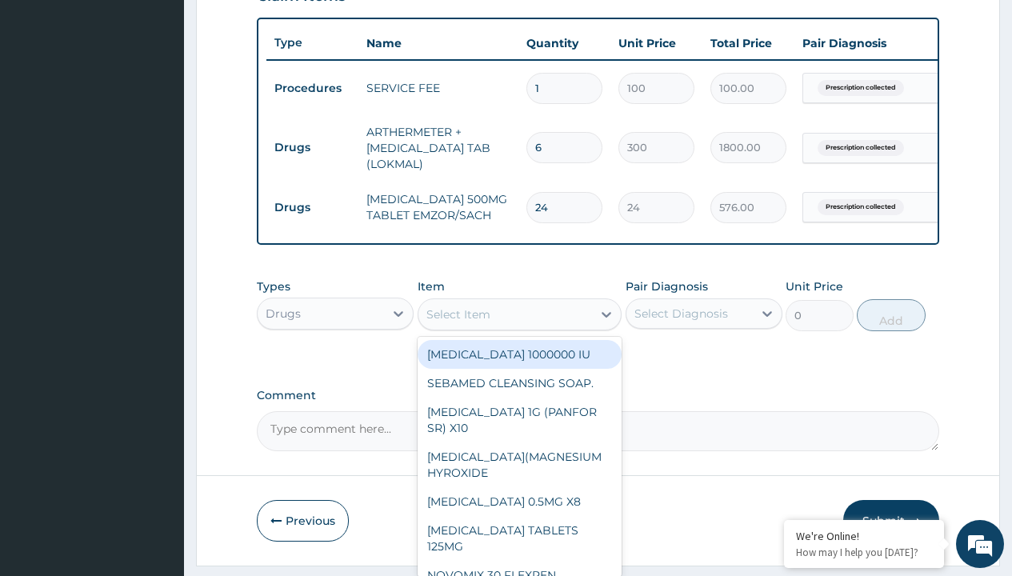
type input "throat lozenges"
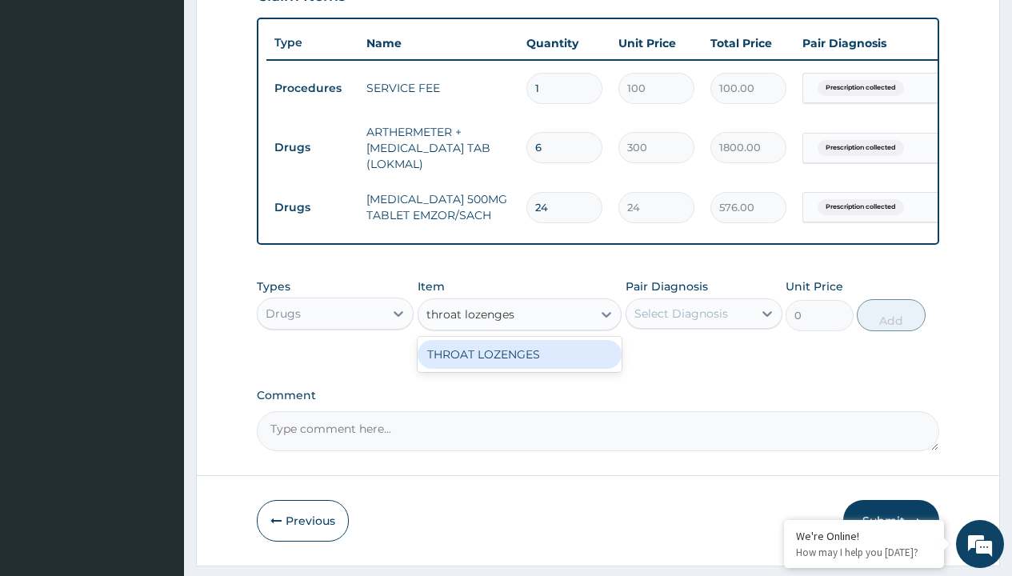
click at [519, 366] on div "THROAT LOZENGES" at bounding box center [520, 354] width 205 height 29
type input "196"
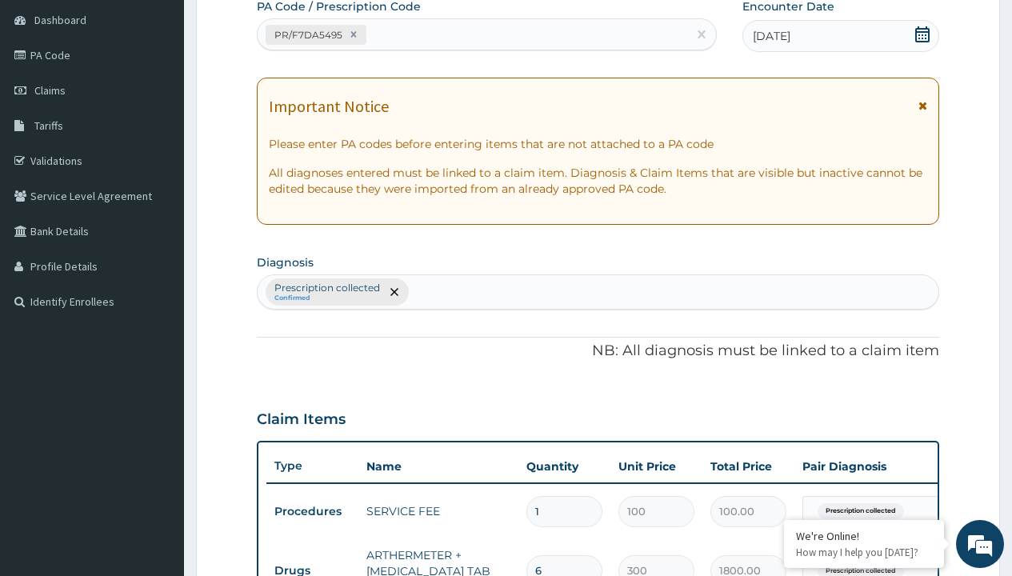
type input "prescription collected"
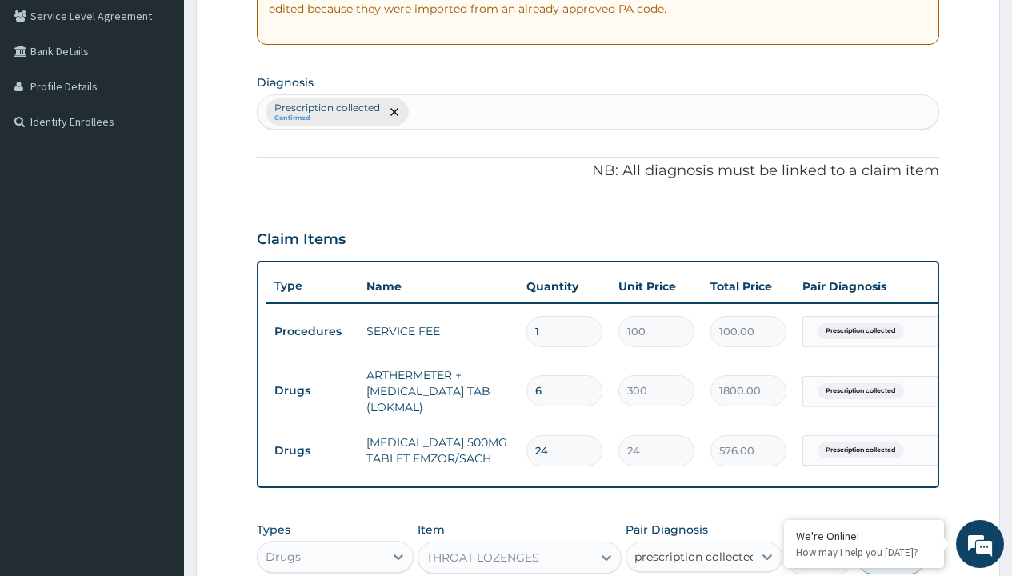
checkbox input "true"
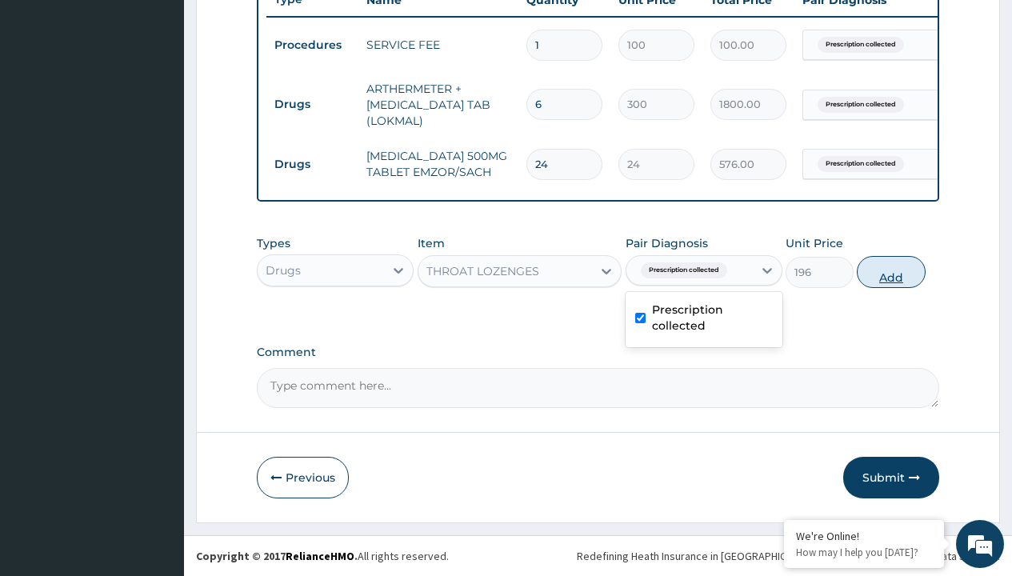
click at [891, 271] on button "Add" at bounding box center [891, 272] width 68 height 32
type input "0"
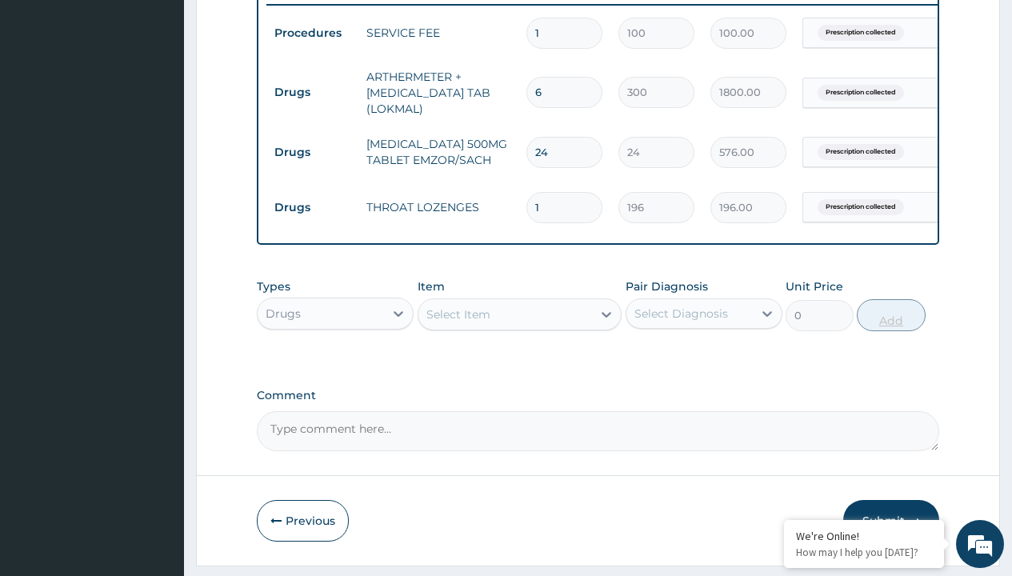
type input "10"
type input "1960.00"
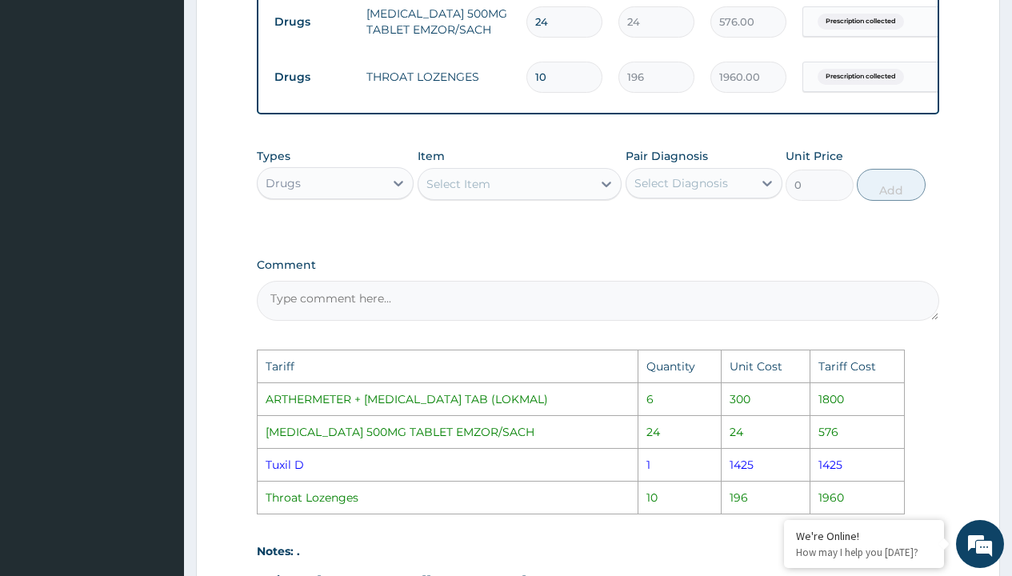
scroll to position [821, 0]
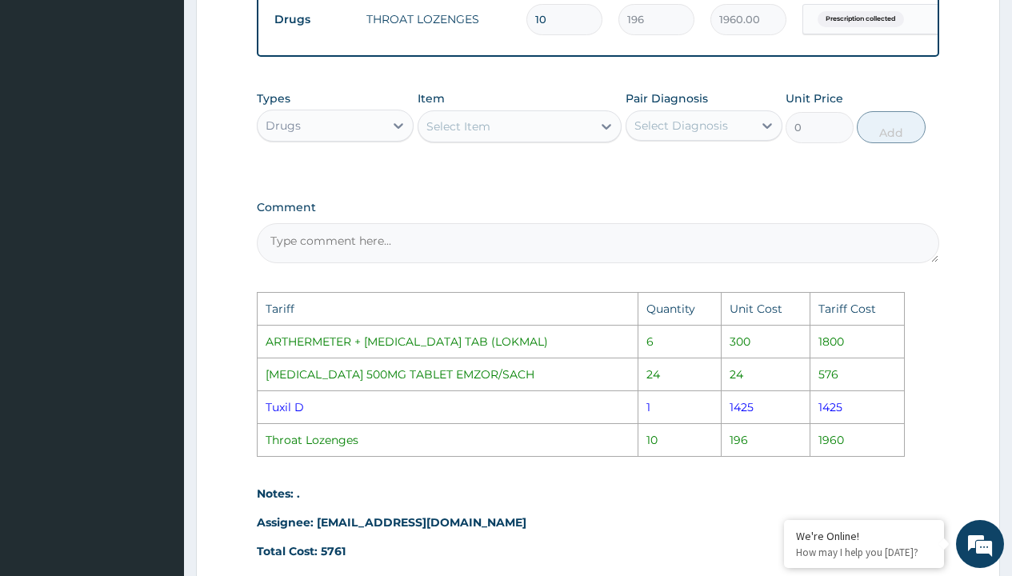
type input "10"
click at [441, 134] on div "Select Item" at bounding box center [458, 126] width 64 height 16
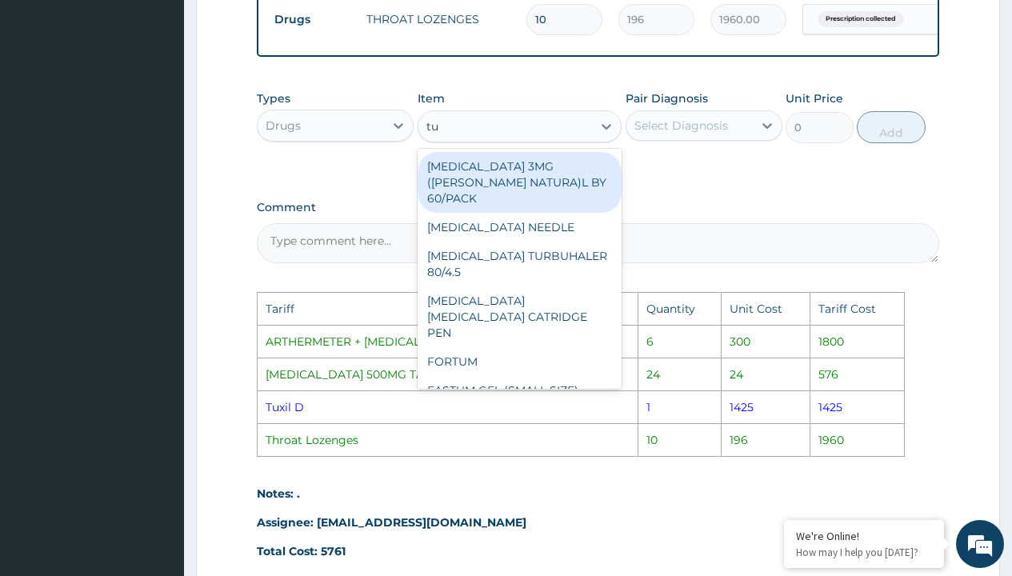
type input "tux"
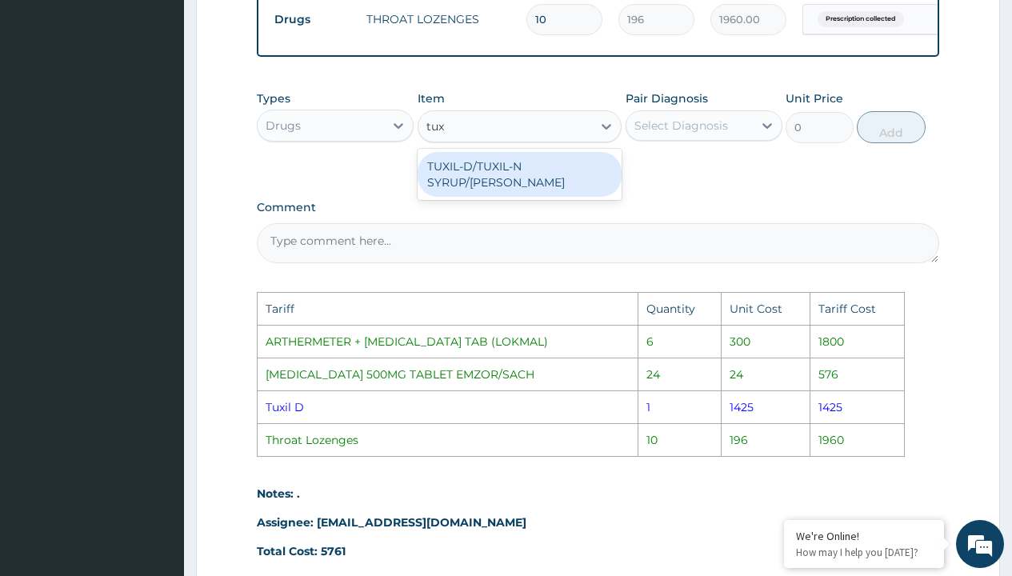
click at [502, 178] on div "TUXIL-D/TUXIL-N SYRUP/[PERSON_NAME]" at bounding box center [520, 174] width 205 height 45
type input "1425"
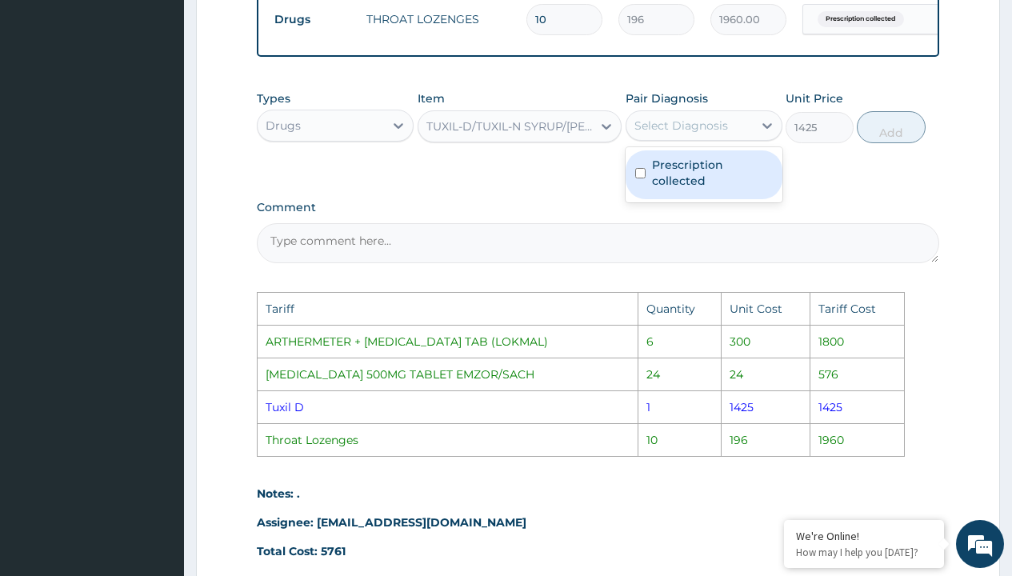
click at [678, 132] on div "Select Diagnosis" at bounding box center [681, 126] width 94 height 16
click at [709, 181] on label "Prescription collected" at bounding box center [712, 173] width 121 height 32
checkbox input "true"
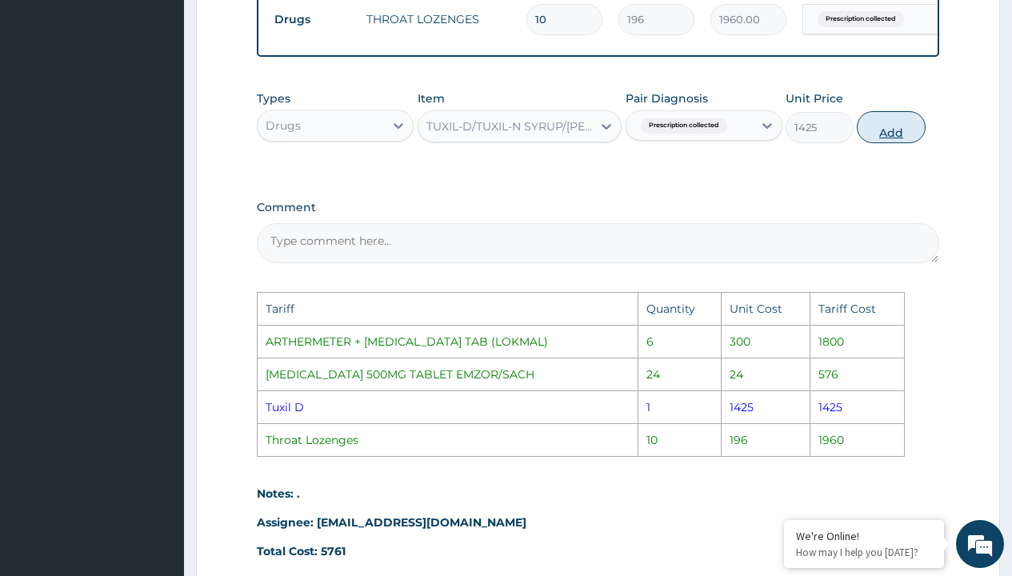
click at [891, 143] on button "Add" at bounding box center [891, 127] width 68 height 32
type input "0"
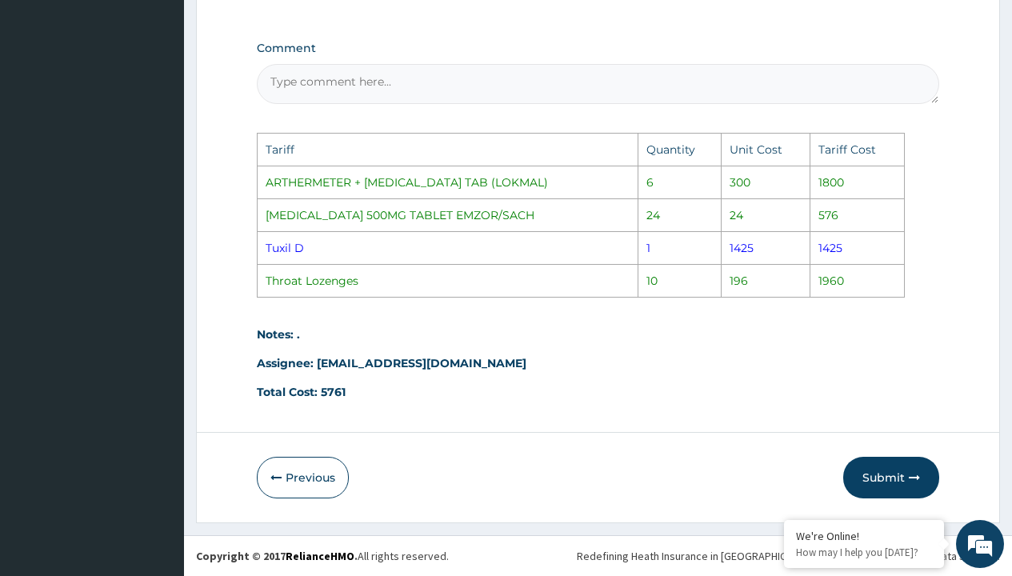
scroll to position [1047, 0]
click at [898, 474] on button "Submit" at bounding box center [891, 478] width 96 height 42
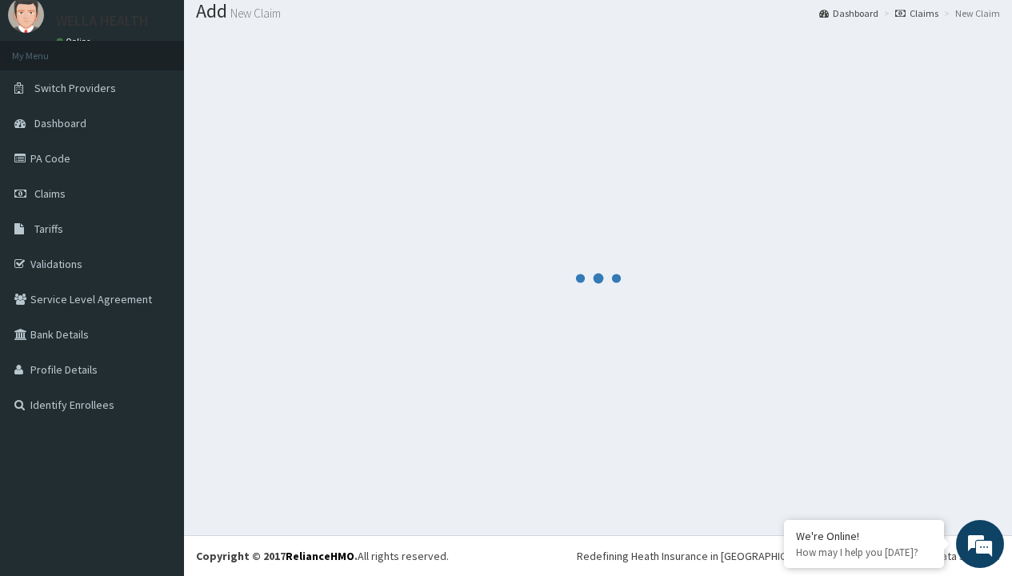
scroll to position [743, 0]
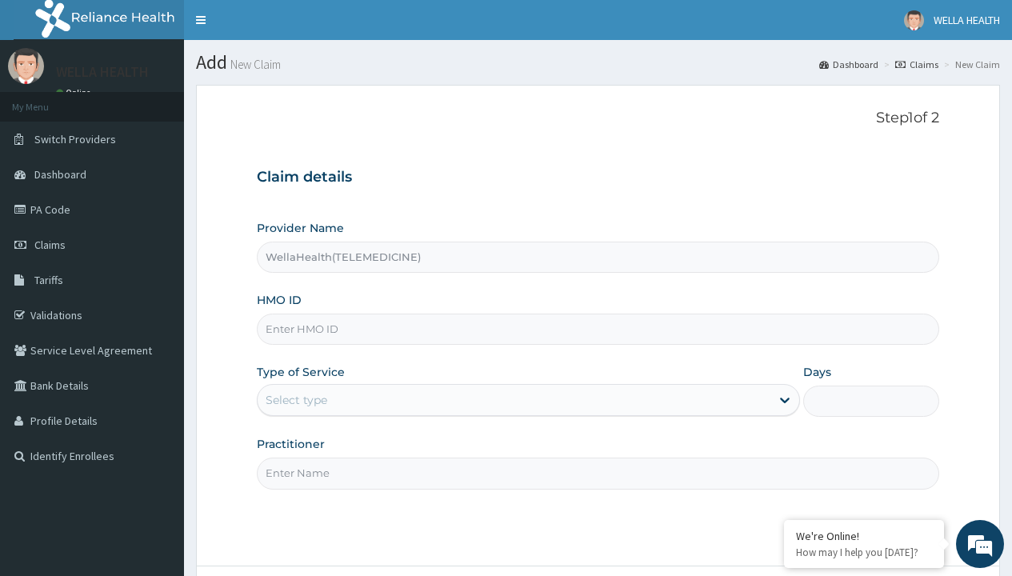
type input "WellaHealth(TELEMEDICINE)"
type input "HPN/10078/A"
type input "WellaHealth"
click at [296, 400] on div "Select type" at bounding box center [297, 400] width 62 height 16
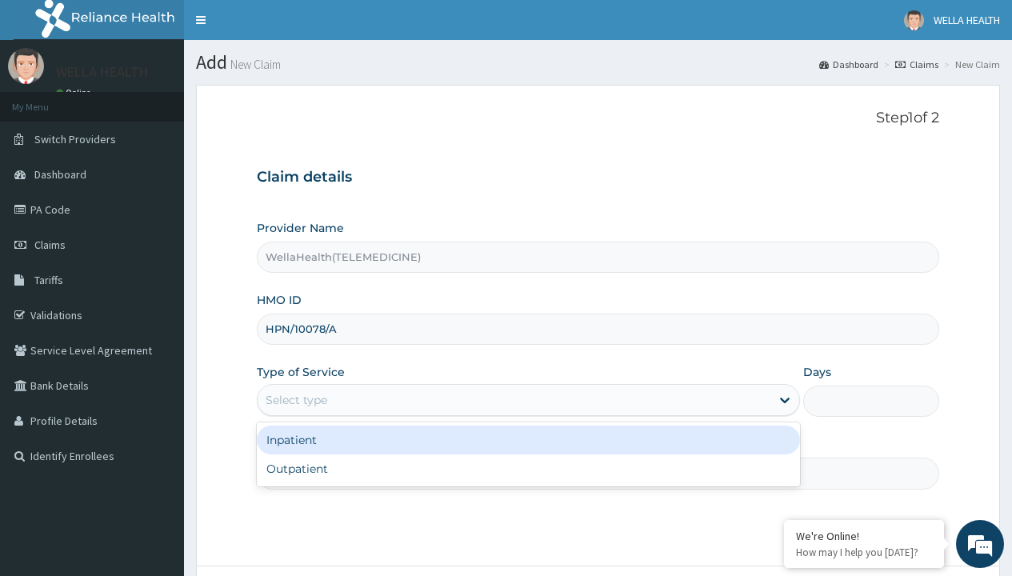
click at [528, 469] on div "Outpatient" at bounding box center [528, 468] width 543 height 29
type input "1"
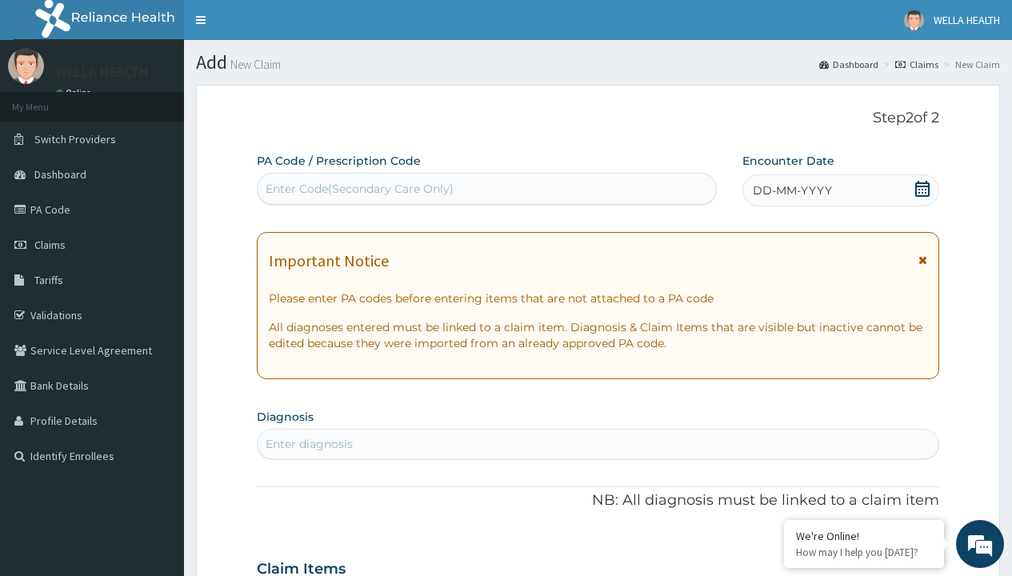
scroll to position [134, 0]
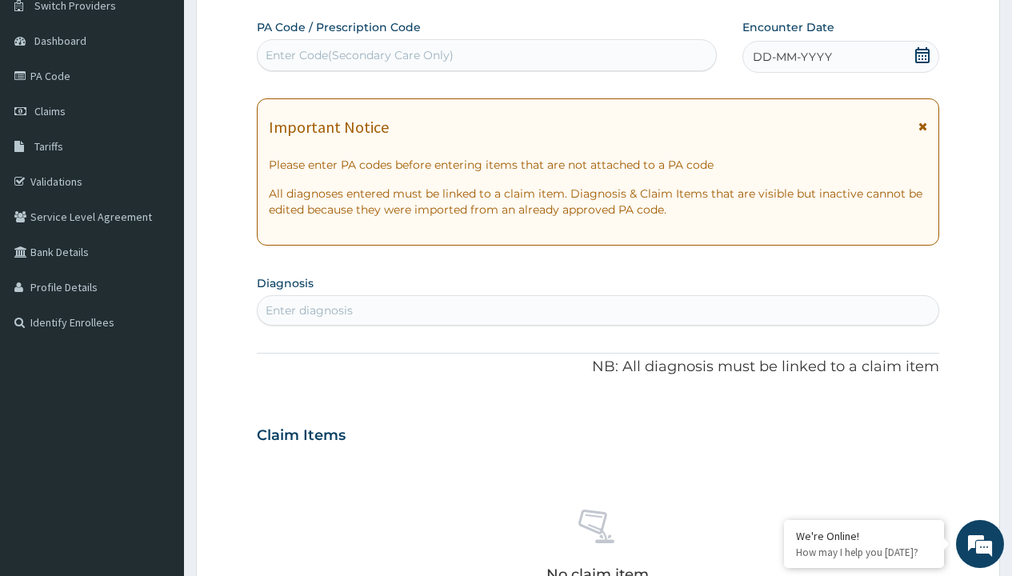
click at [791, 57] on span "DD-MM-YYYY" at bounding box center [792, 57] width 79 height 16
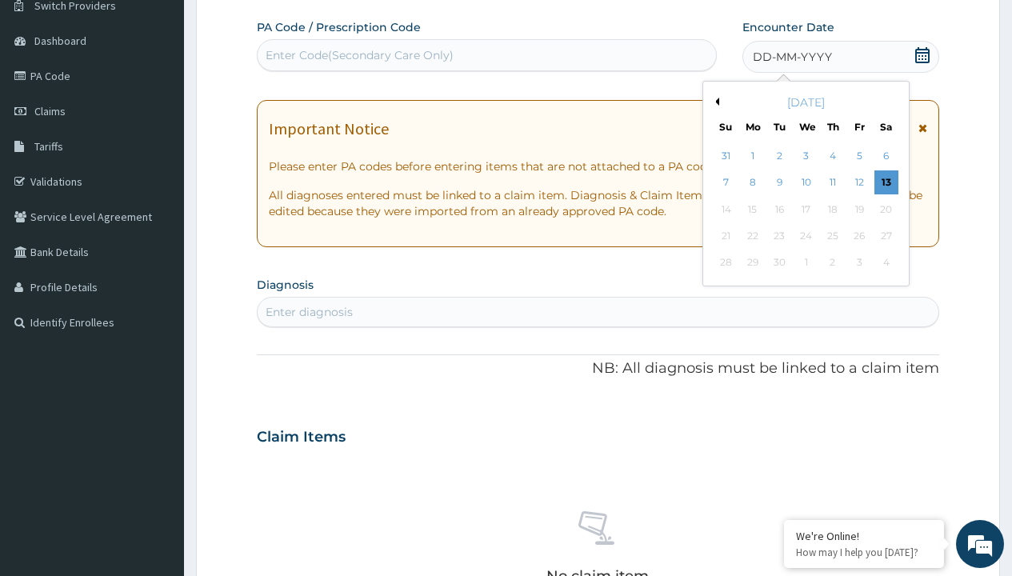
click at [714, 102] on button "Previous Month" at bounding box center [715, 102] width 8 height 8
click at [806, 182] on div "6" at bounding box center [806, 183] width 24 height 24
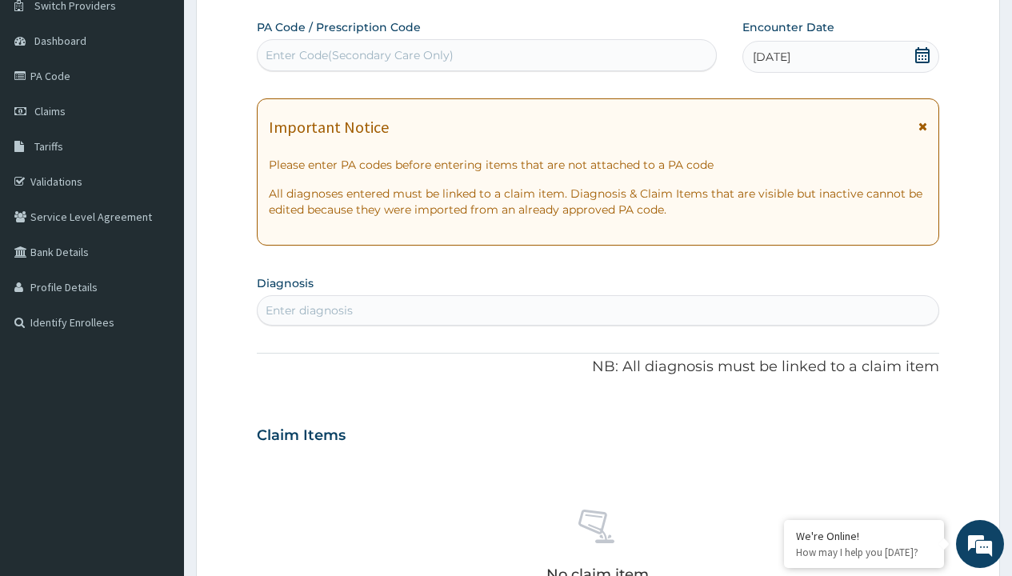
click at [309, 310] on div "Enter diagnosis" at bounding box center [309, 310] width 87 height 16
type input "prescription collected"
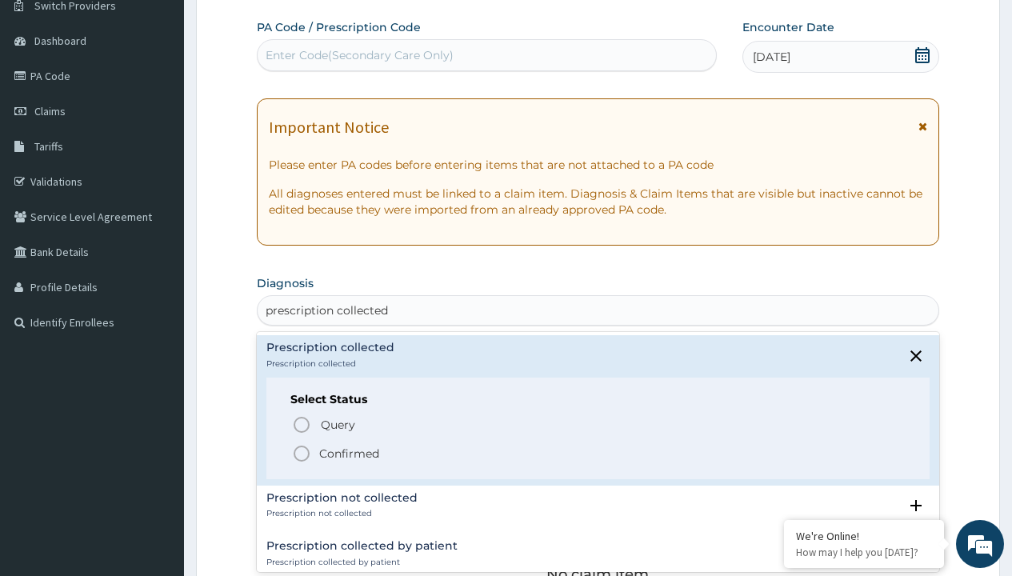
click at [349, 453] on p "Confirmed" at bounding box center [349, 454] width 60 height 16
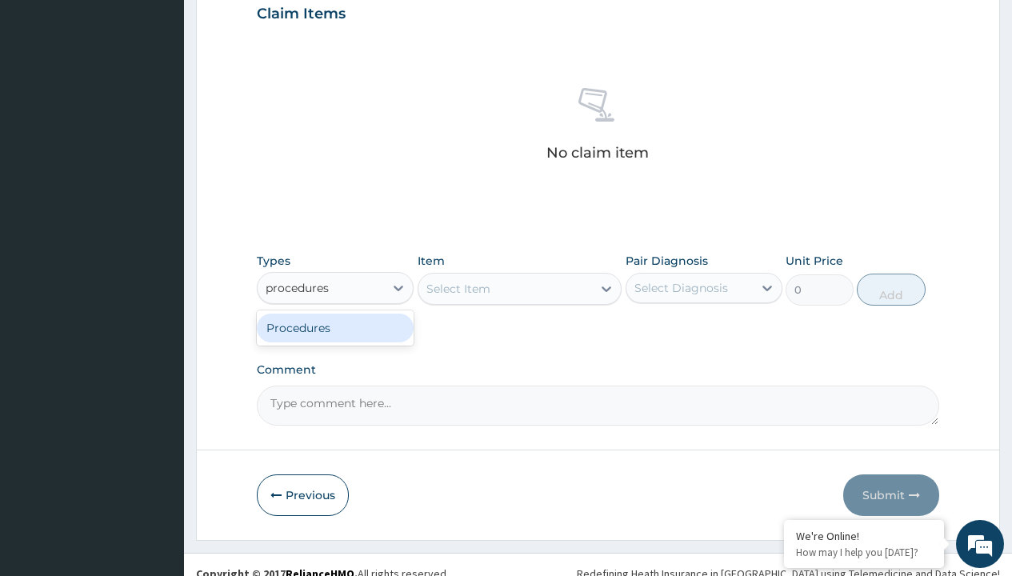
type input "procedures"
click at [335, 327] on div "Procedures" at bounding box center [335, 328] width 157 height 29
click at [458, 288] on div "Select Item" at bounding box center [458, 289] width 64 height 16
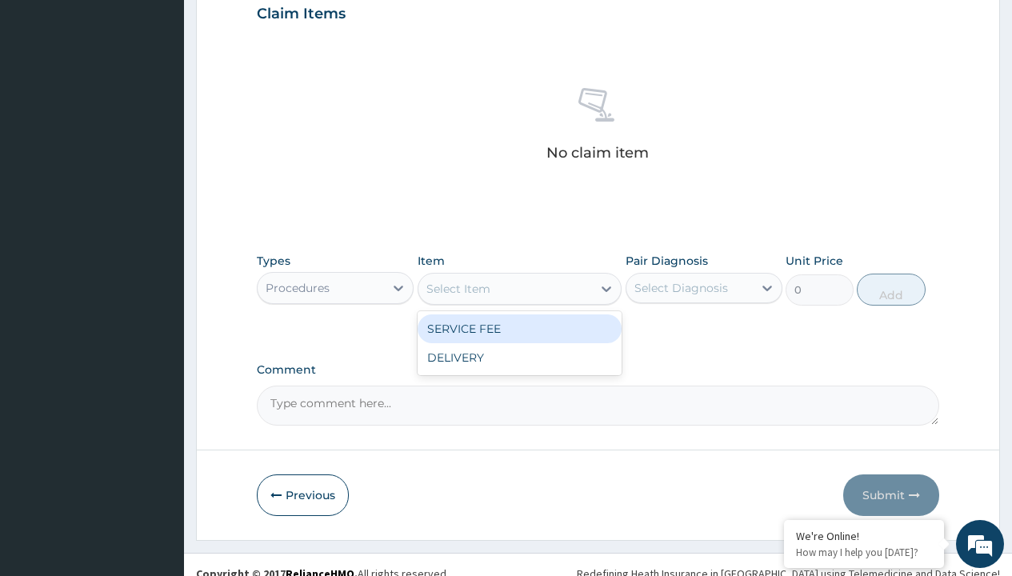
type input "service fee"
click at [519, 328] on div "SERVICE FEE" at bounding box center [520, 328] width 205 height 29
type input "100"
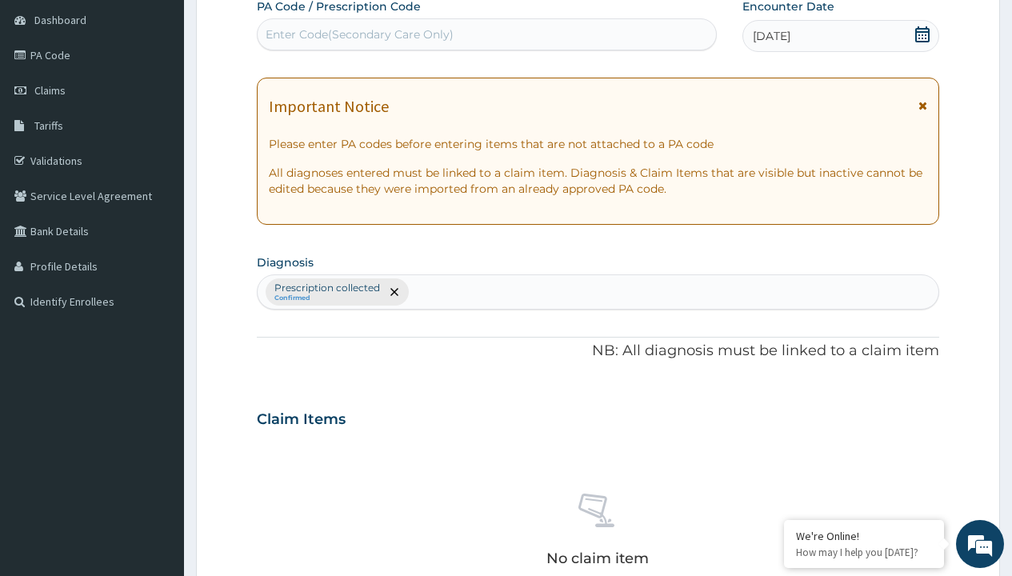
type input "prescription collected"
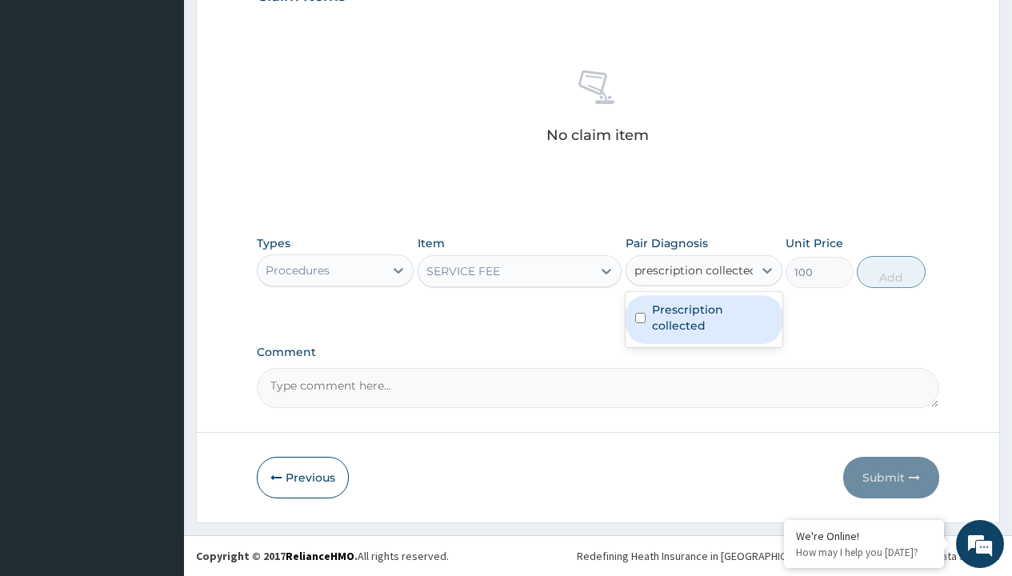
click at [703, 319] on label "Prescription collected" at bounding box center [712, 318] width 121 height 32
checkbox input "true"
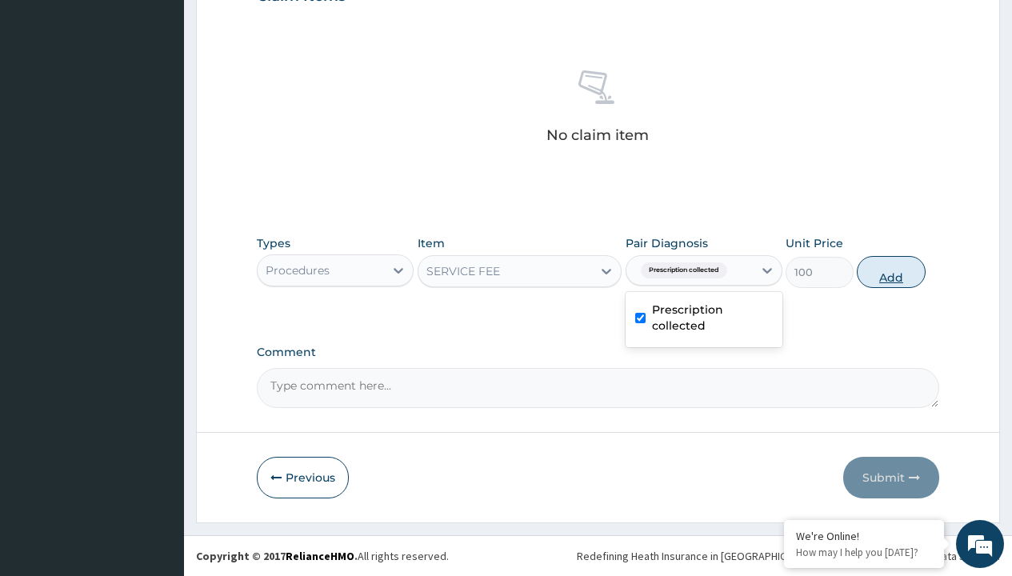
click at [891, 271] on button "Add" at bounding box center [891, 272] width 68 height 32
type input "0"
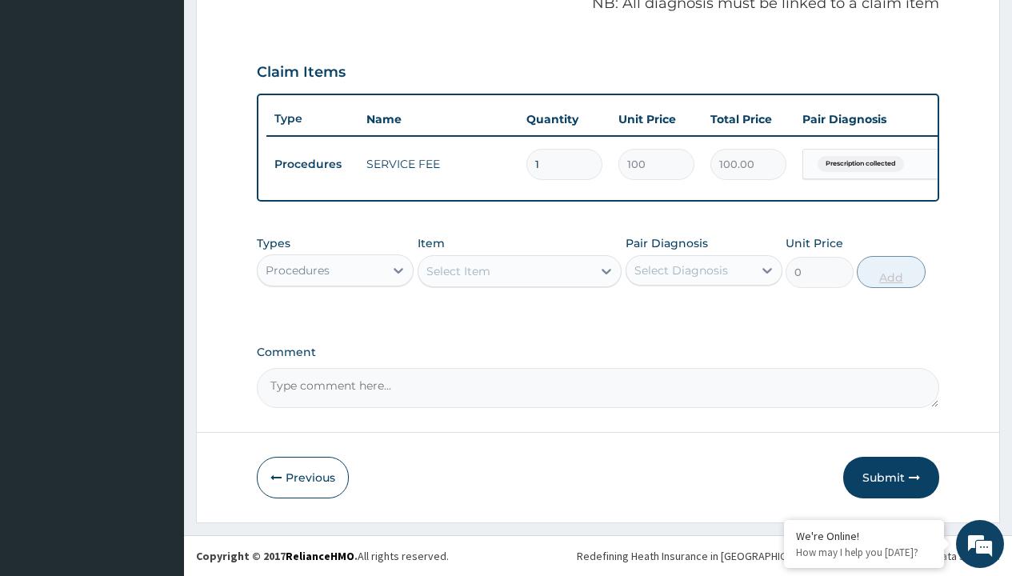
scroll to position [514, 0]
click at [298, 270] on div "Procedures" at bounding box center [298, 270] width 64 height 16
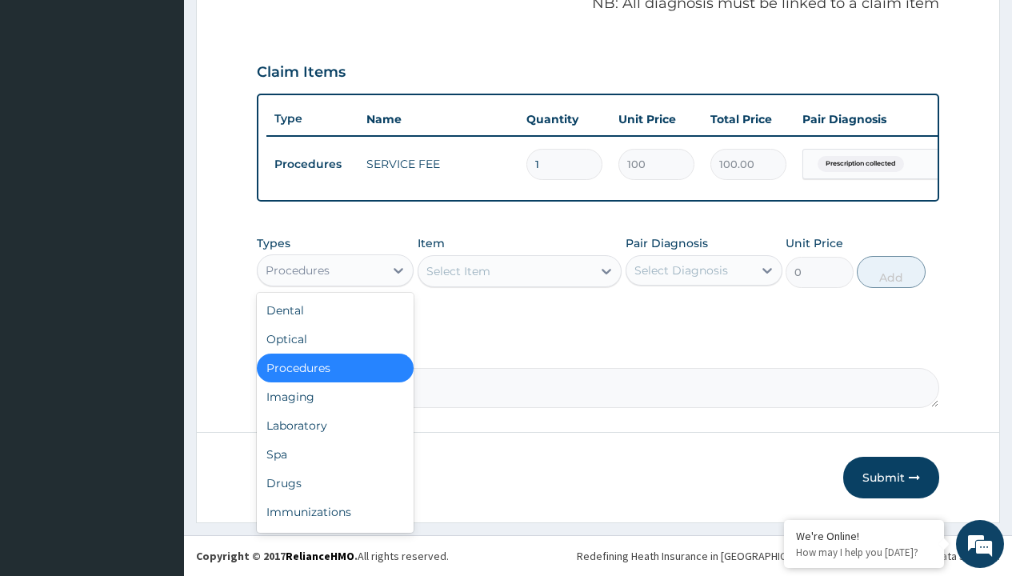
type input "drugs"
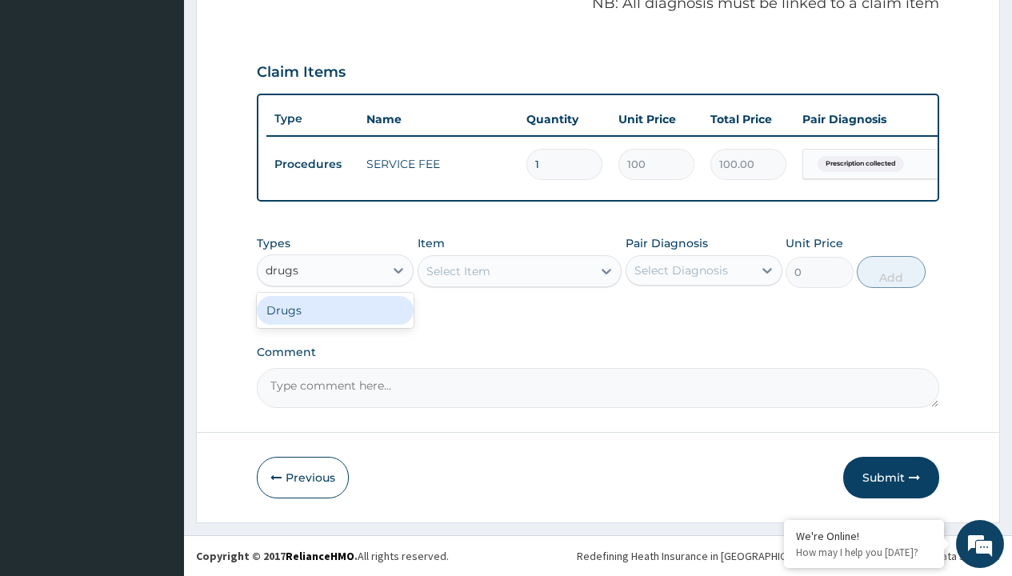
click at [335, 310] on div "Drugs" at bounding box center [335, 310] width 157 height 29
click at [458, 270] on div "Select Item" at bounding box center [520, 271] width 205 height 32
type input "ciprofloxacin 500mg by 10 ciprogem/pack"
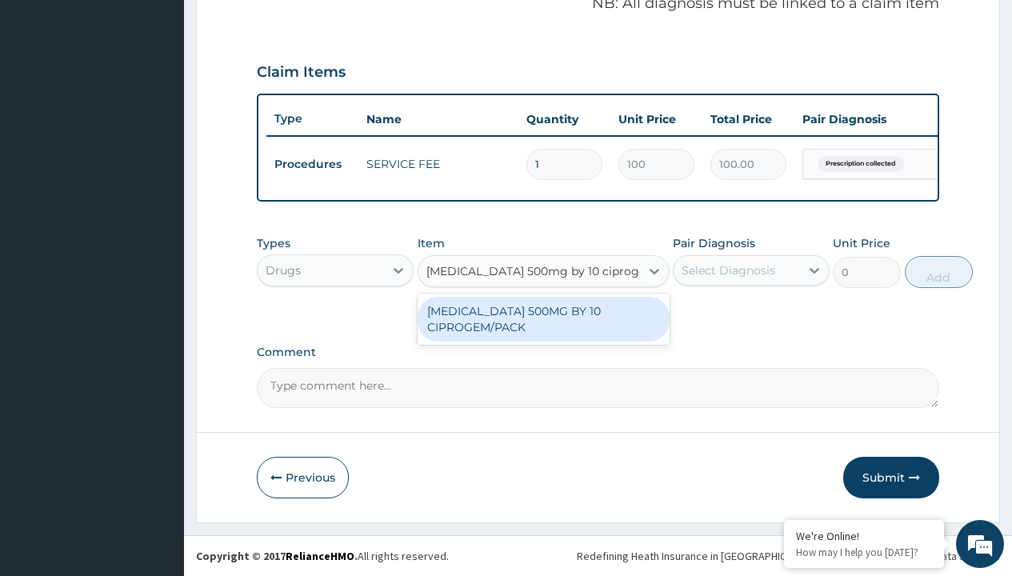
click at [543, 318] on div "[MEDICAL_DATA] 500MG BY 10 CIPROGEM/PACK" at bounding box center [544, 319] width 252 height 45
type input "440"
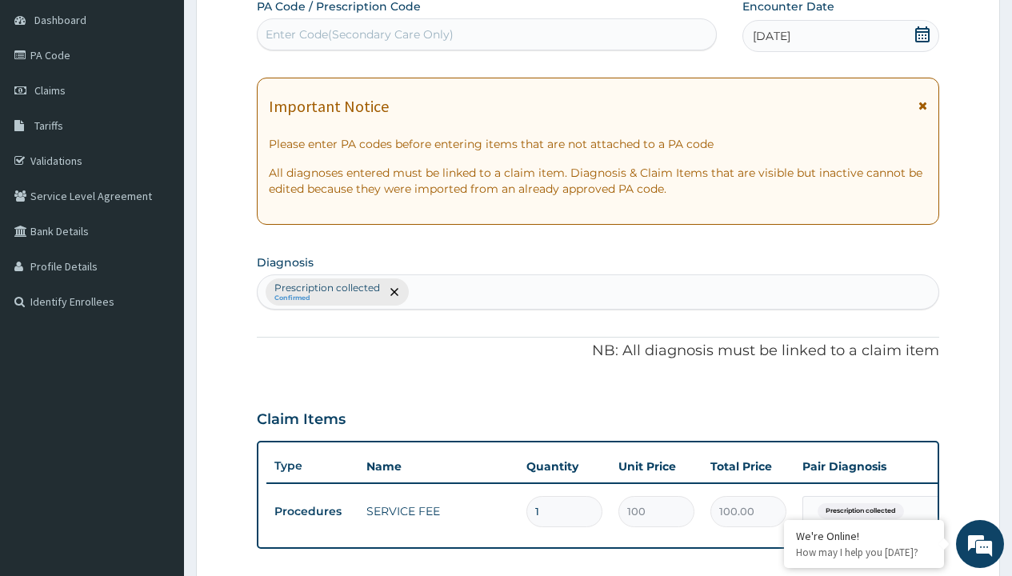
type input "prescription collected"
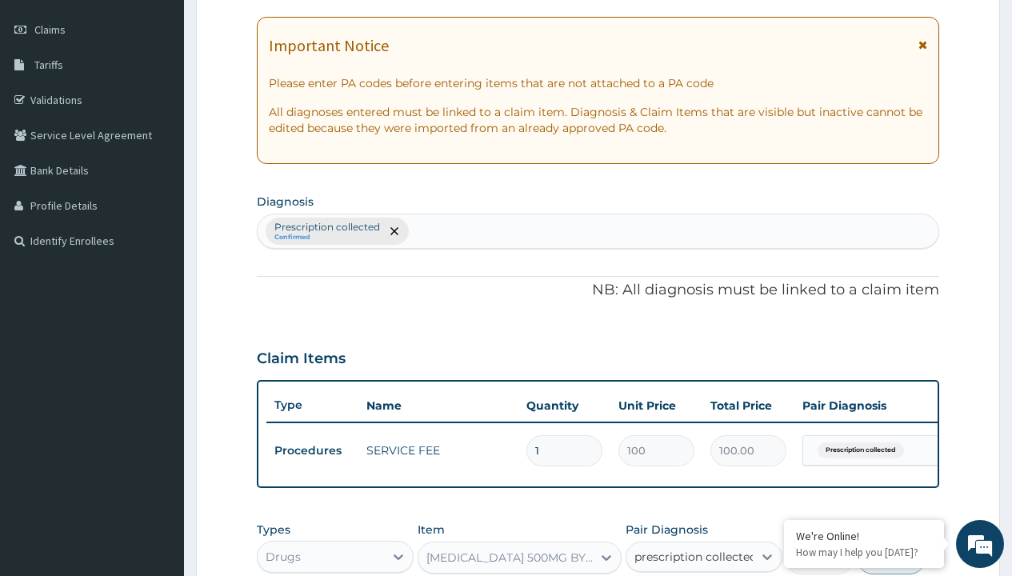
checkbox input "true"
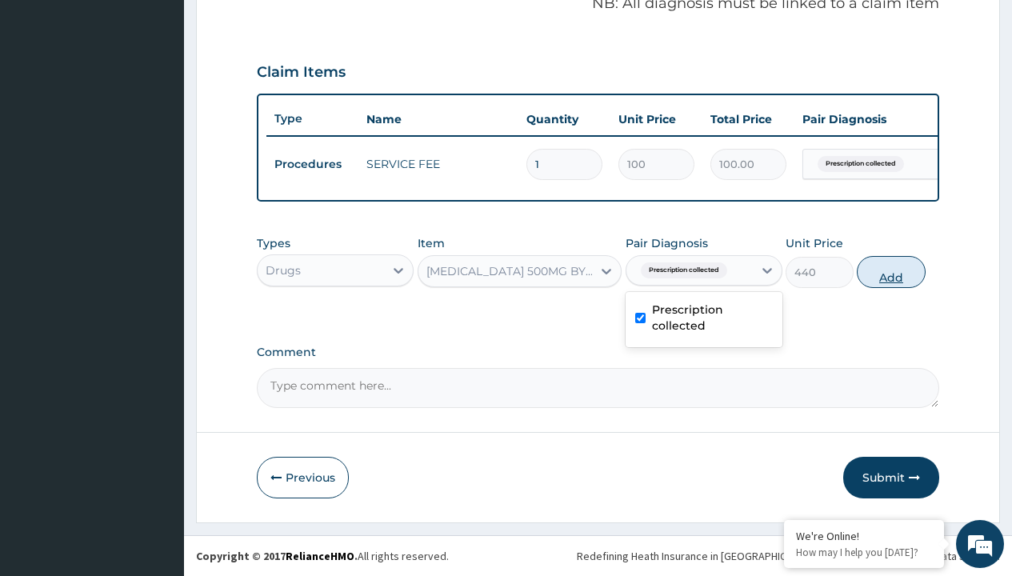
click at [891, 271] on button "Add" at bounding box center [891, 272] width 68 height 32
type input "0"
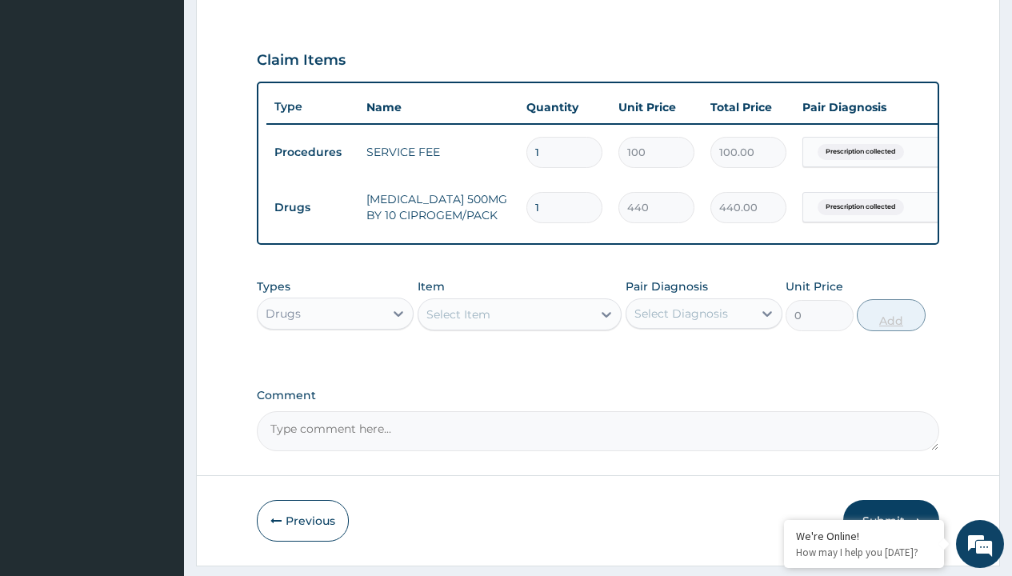
type input "10"
type input "4400.00"
type input "10"
click at [312, 207] on td "Drugs" at bounding box center [312, 208] width 92 height 30
type input "drugs"
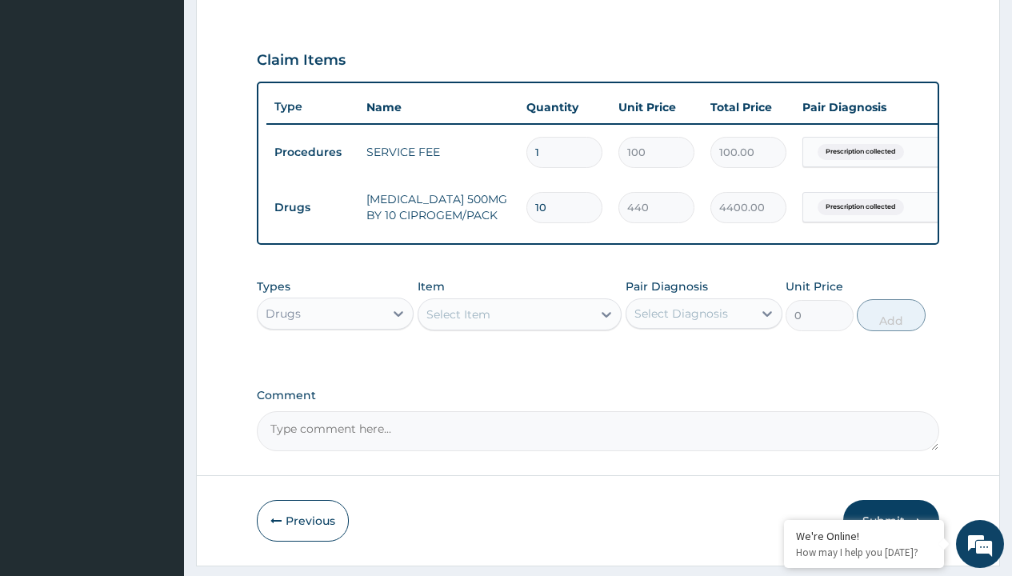
scroll to position [0, 0]
click at [335, 365] on div "Drugs" at bounding box center [335, 353] width 157 height 29
click at [458, 322] on div "Select Item" at bounding box center [458, 314] width 64 height 16
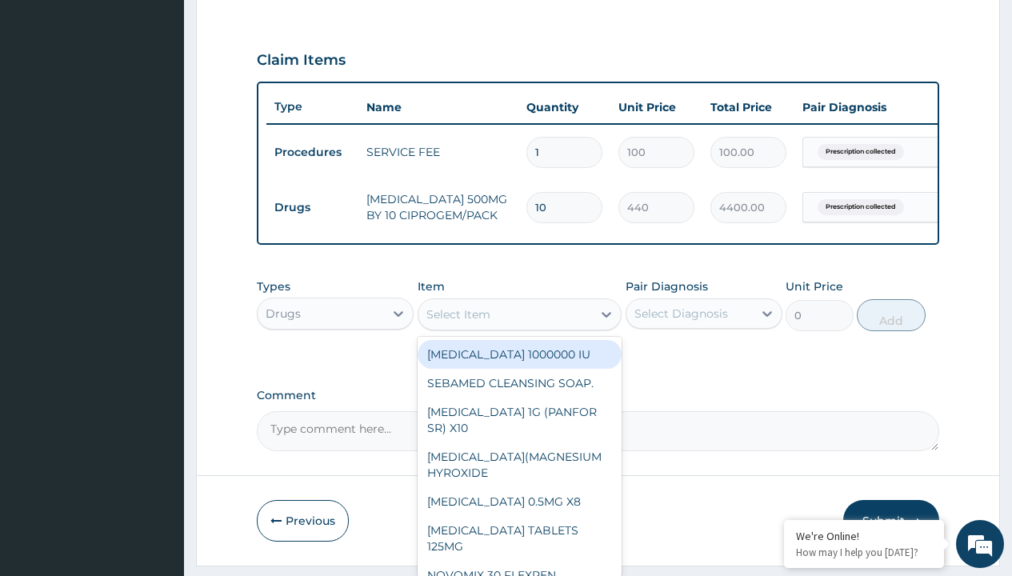
type input "arthermeter + lumefantrine tab (lokmal)"
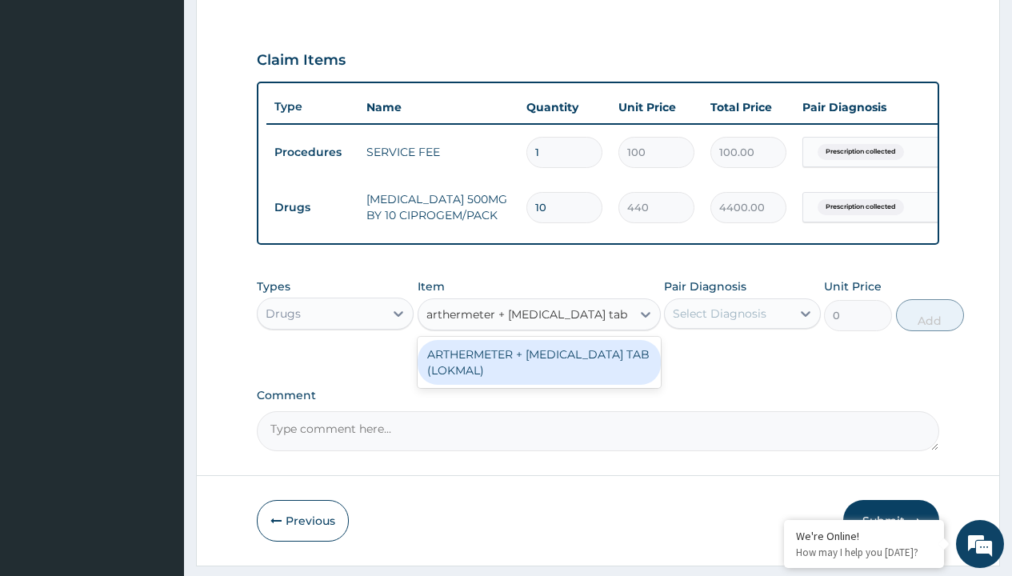
click at [538, 374] on div "ARTHERMETER + [MEDICAL_DATA] TAB (LOKMAL)" at bounding box center [539, 362] width 243 height 45
type input "300"
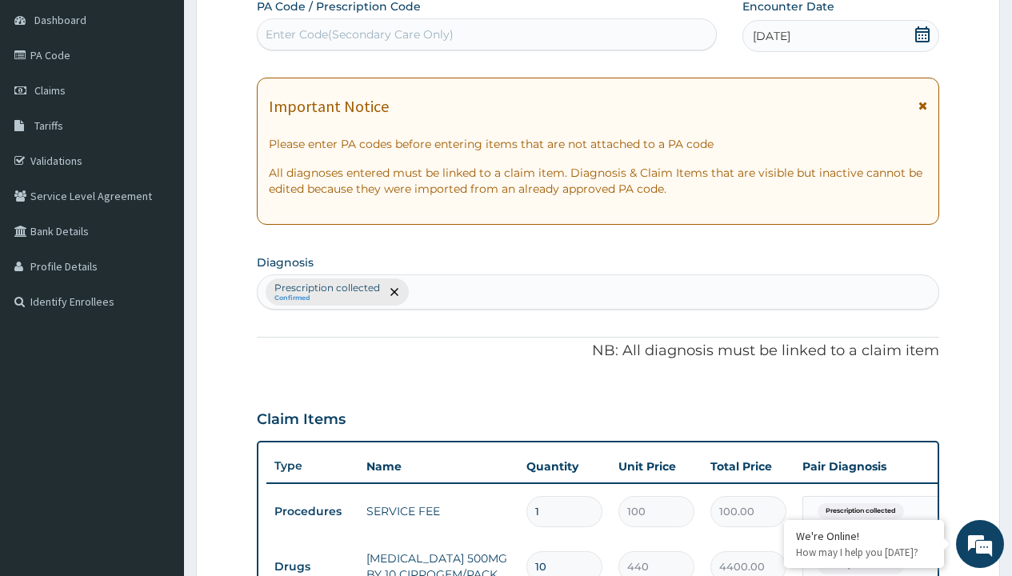
type input "prescription collected"
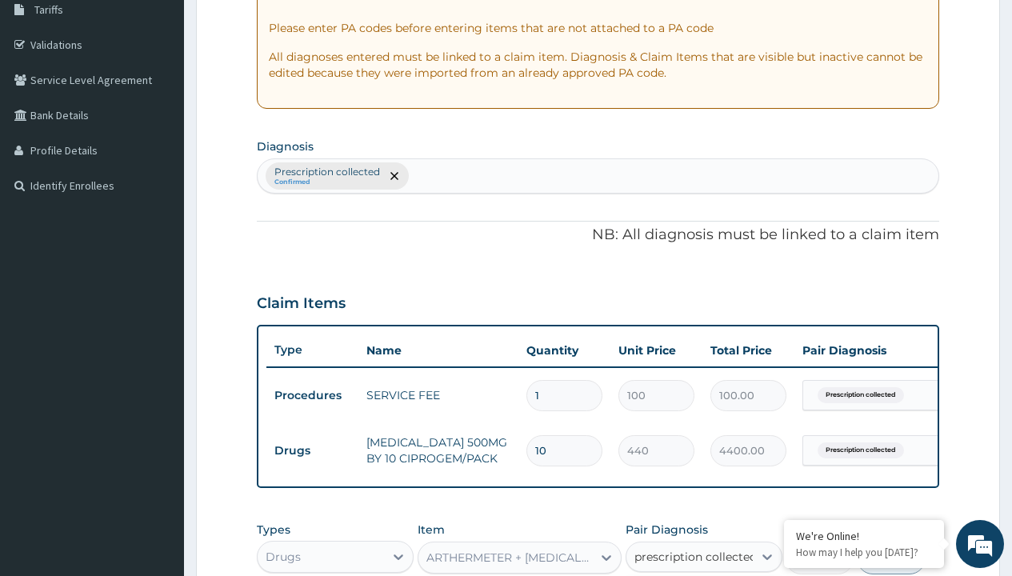
checkbox input "true"
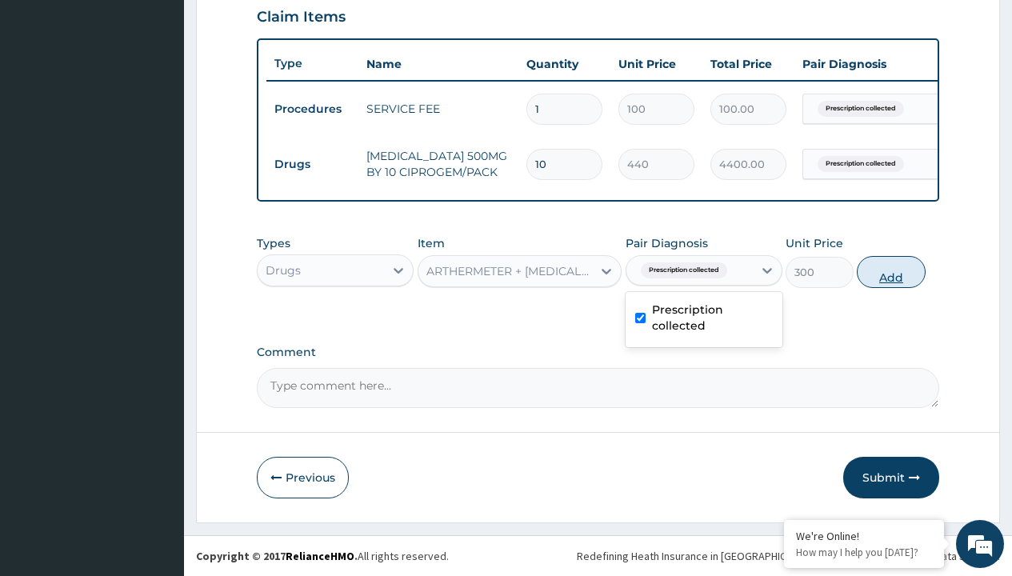
click at [891, 271] on button "Add" at bounding box center [891, 272] width 68 height 32
type input "0"
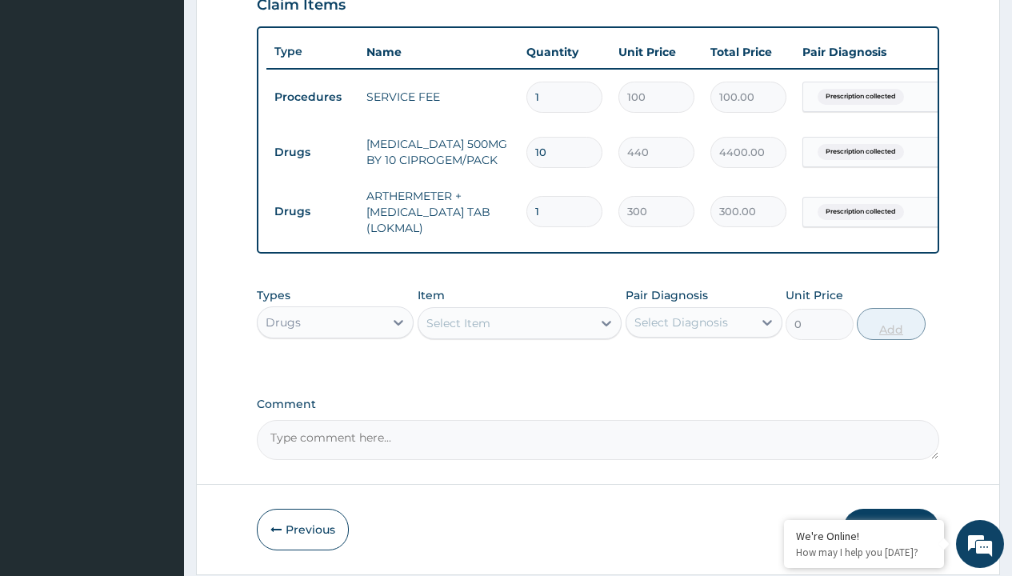
type input "6"
type input "1800.00"
type input "6"
click at [312, 152] on td "Drugs" at bounding box center [312, 153] width 92 height 30
type input "drugs"
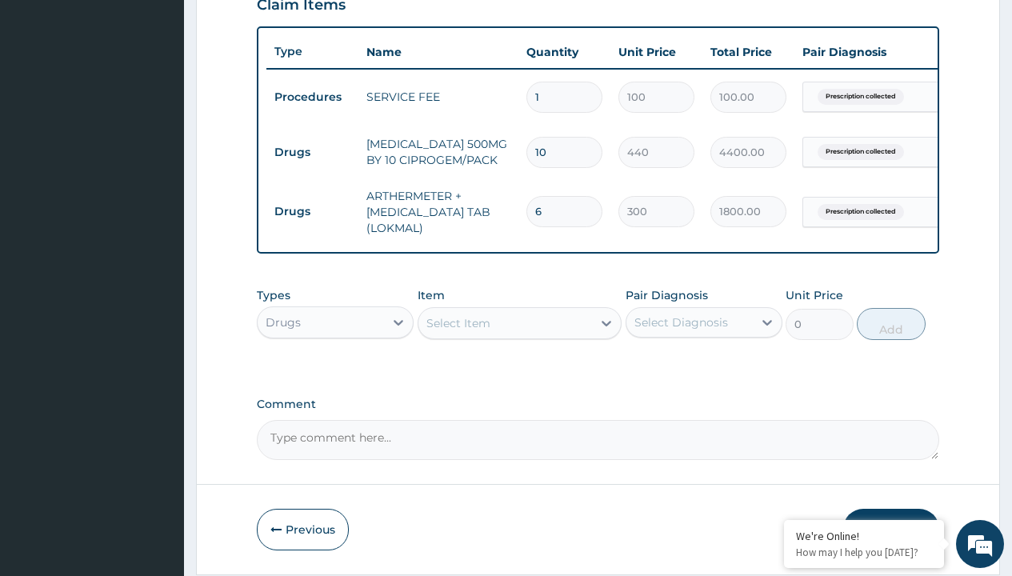
scroll to position [0, 0]
click at [335, 374] on div "Drugs" at bounding box center [335, 362] width 157 height 29
click at [458, 331] on div "Select Item" at bounding box center [458, 323] width 64 height 16
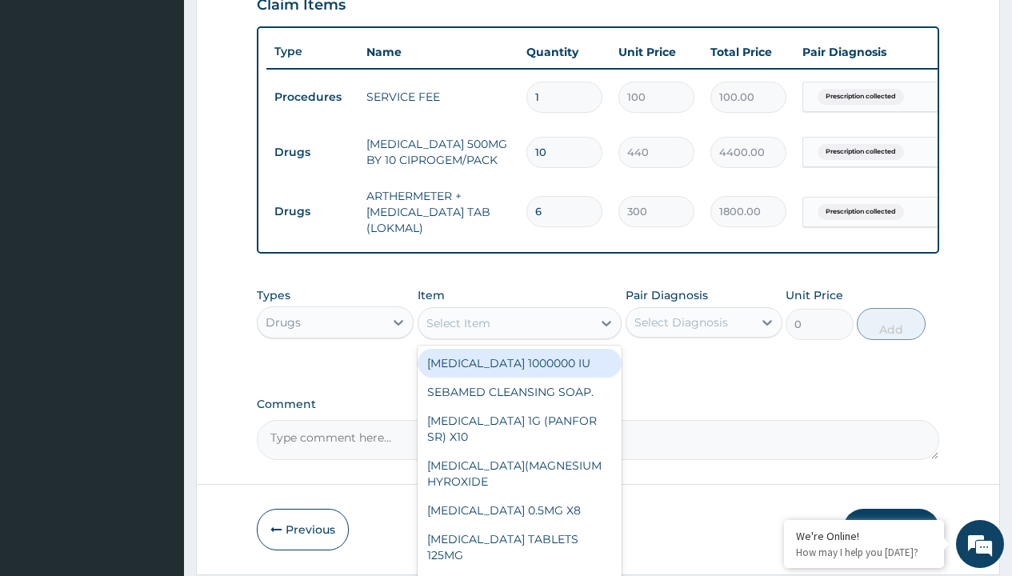
type input "[MEDICAL_DATA] caps 2mg/sach"
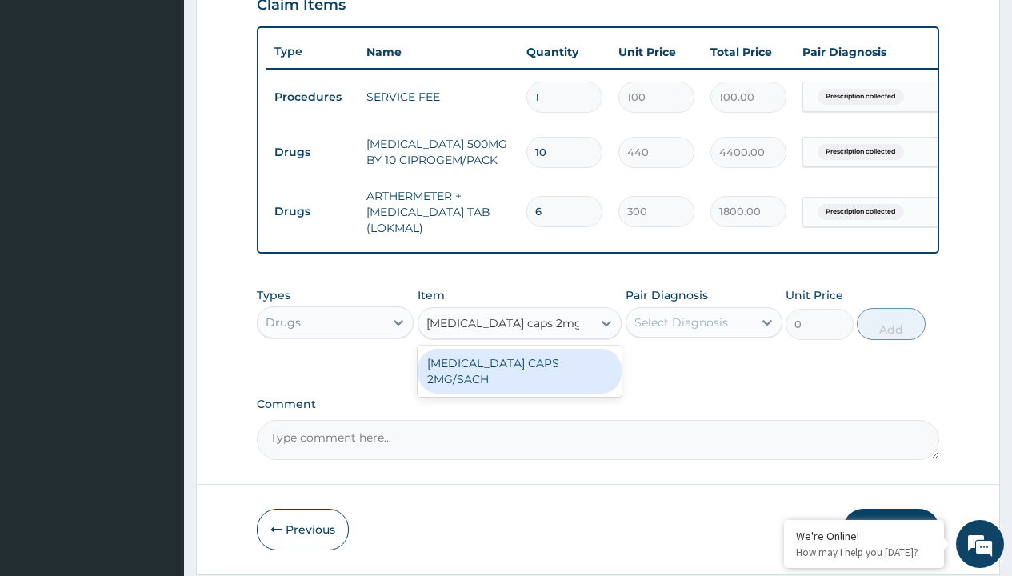
click at [519, 374] on div "[MEDICAL_DATA] CAPS 2MG/SACH" at bounding box center [520, 371] width 205 height 45
type input "420"
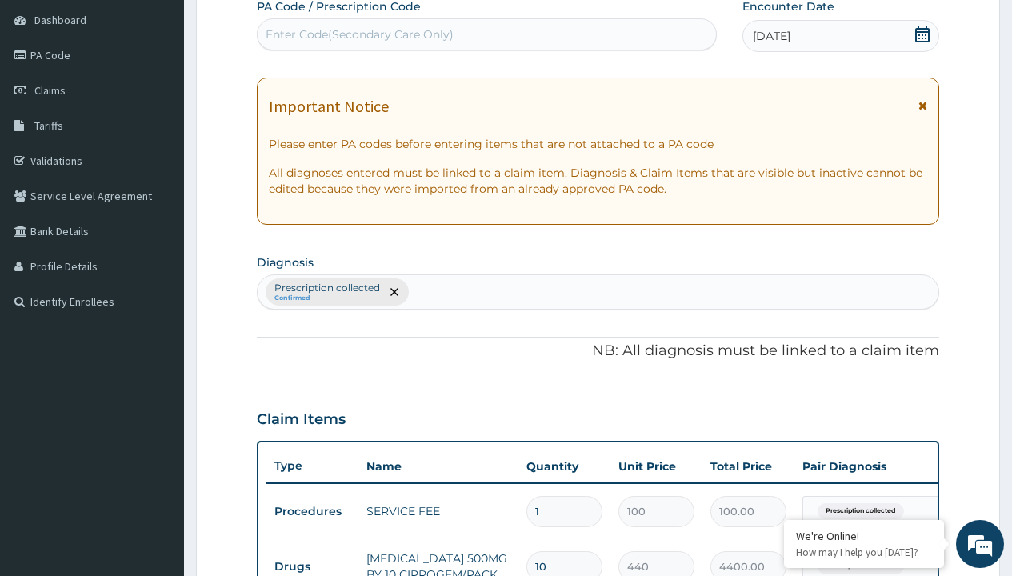
type input "prescription collected"
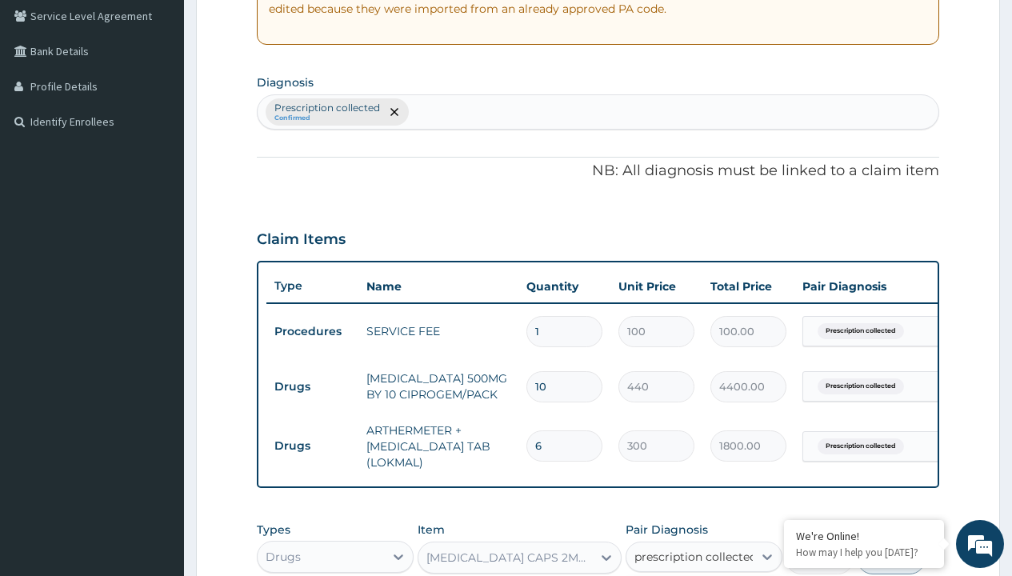
checkbox input "true"
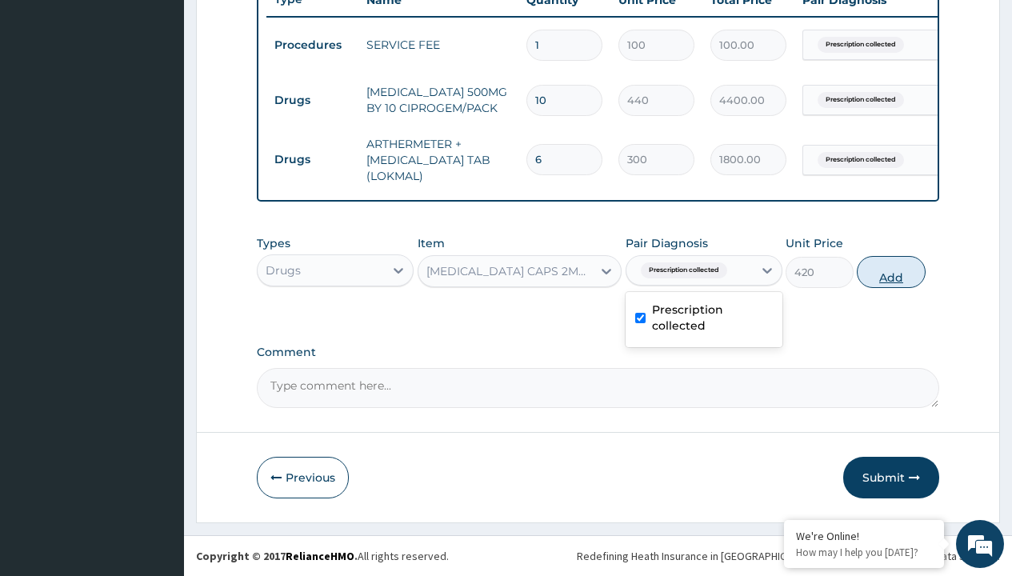
click at [891, 271] on button "Add" at bounding box center [891, 272] width 68 height 32
type input "0"
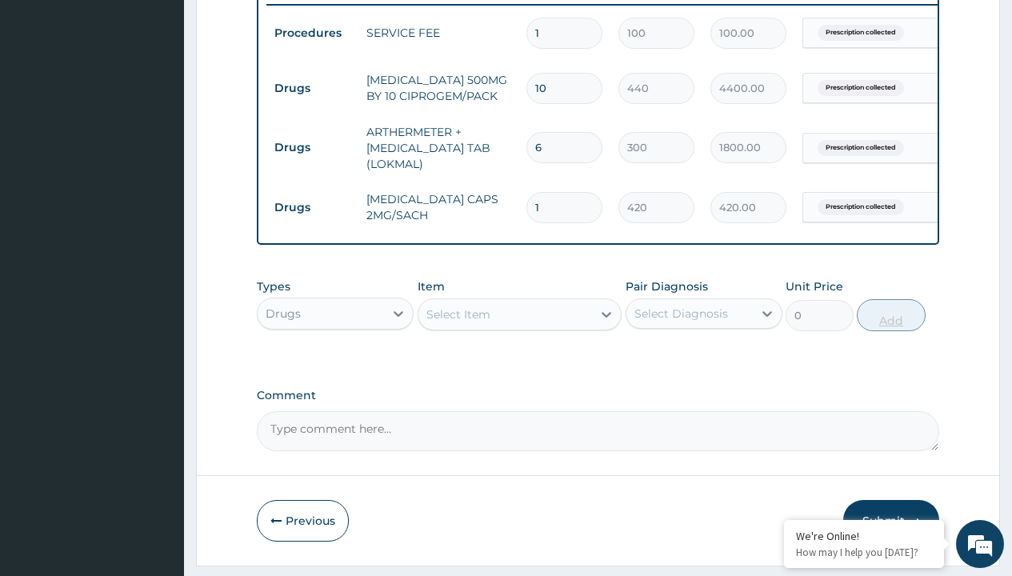
type input "10"
type input "4200.00"
type input "10"
click at [312, 88] on td "Drugs" at bounding box center [312, 89] width 92 height 30
type input "drugs"
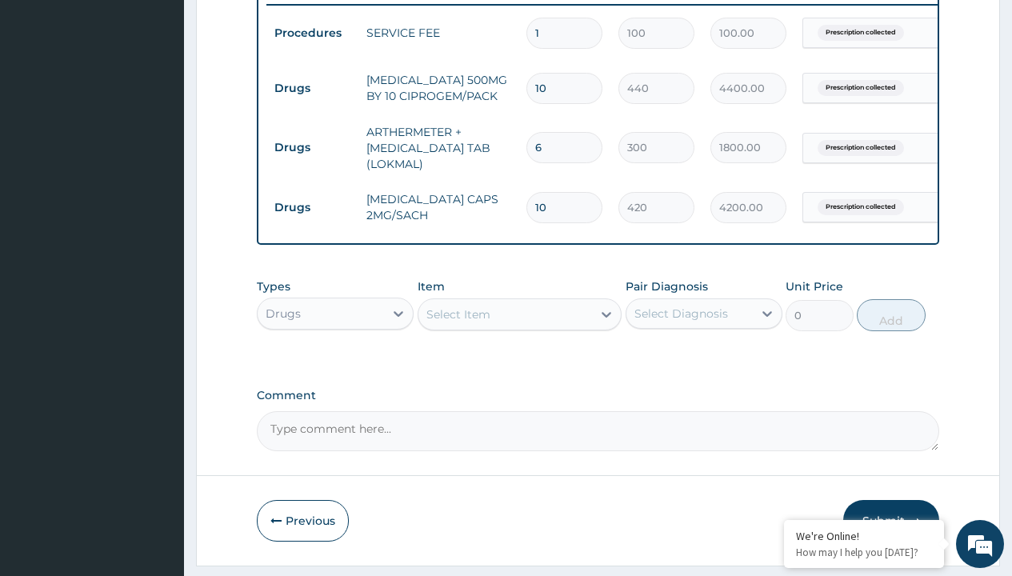
scroll to position [0, 0]
click at [335, 365] on div "Drugs" at bounding box center [335, 353] width 157 height 29
click at [458, 322] on div "Select Item" at bounding box center [458, 314] width 64 height 16
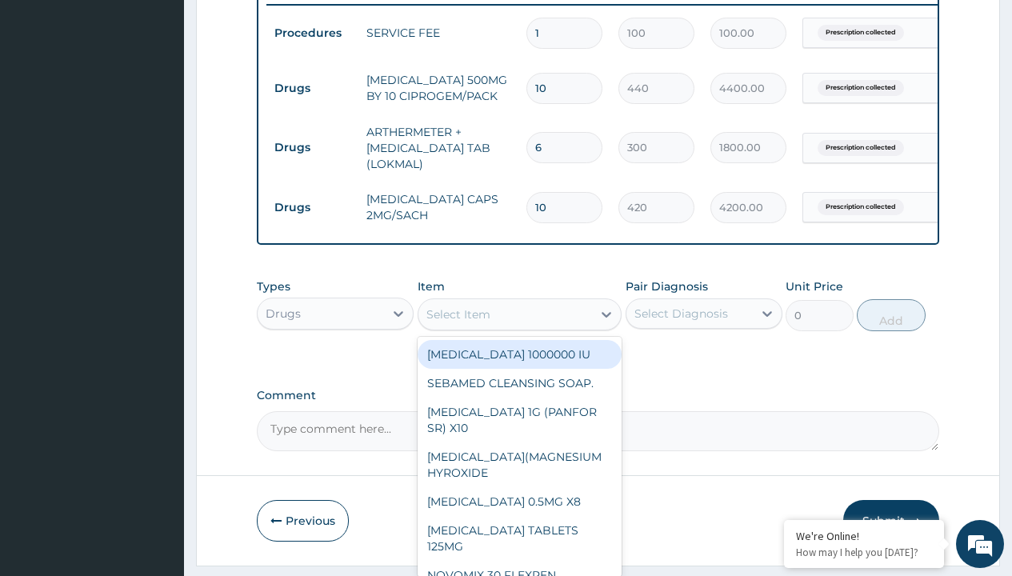
type input "brustan-n (ibuprofen) 400mg tablet"
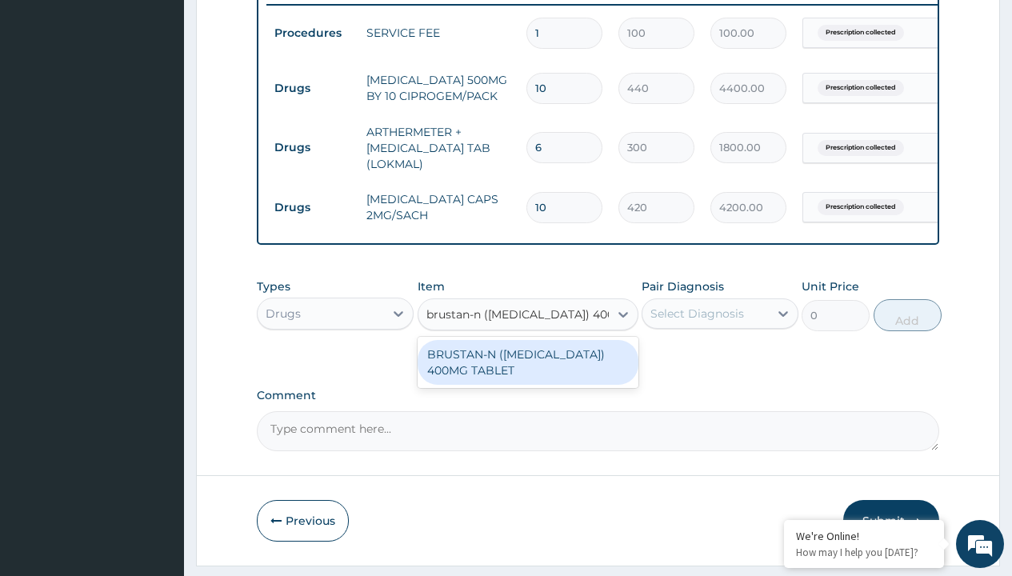
click at [527, 374] on div "BRUSTAN-N ([MEDICAL_DATA]) 400MG TABLET" at bounding box center [528, 362] width 221 height 45
type input "70"
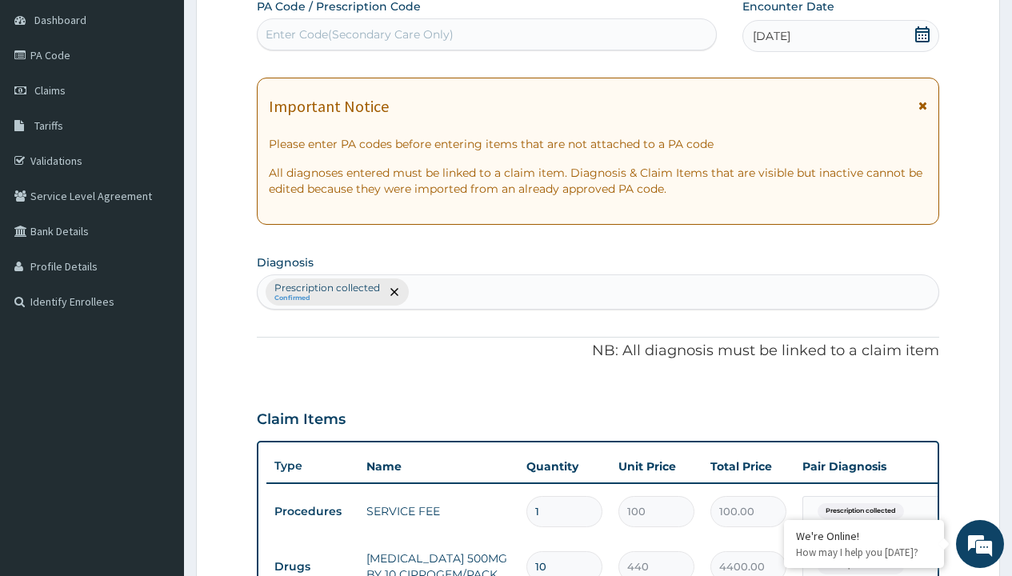
type input "prescription collected"
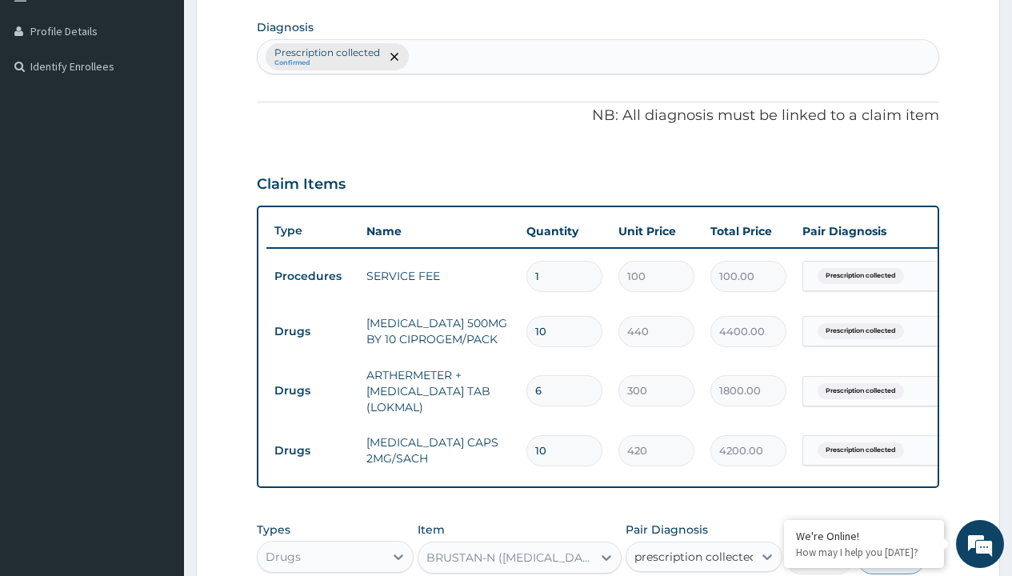
checkbox input "true"
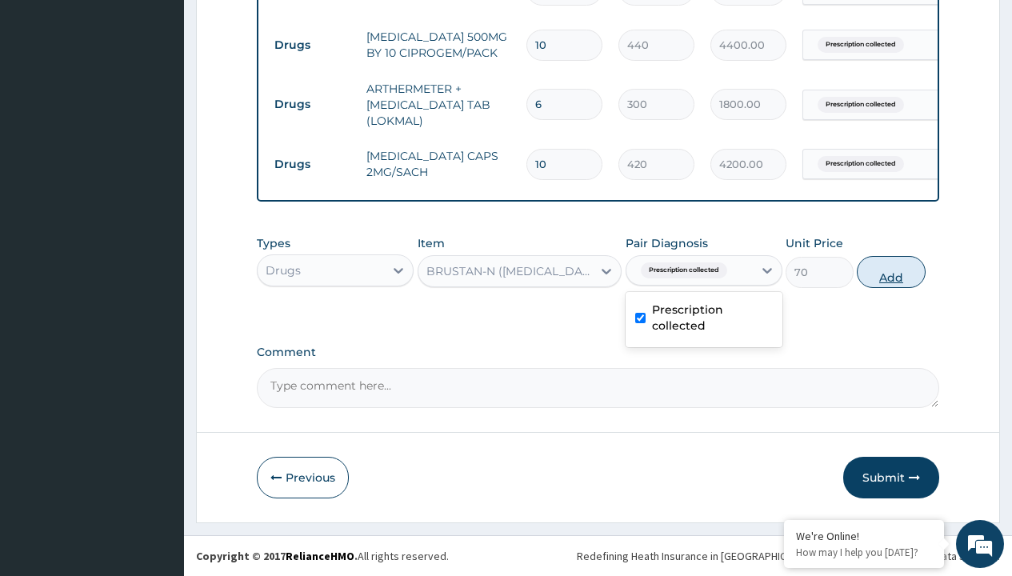
click at [891, 271] on button "Add" at bounding box center [891, 272] width 68 height 32
type input "0"
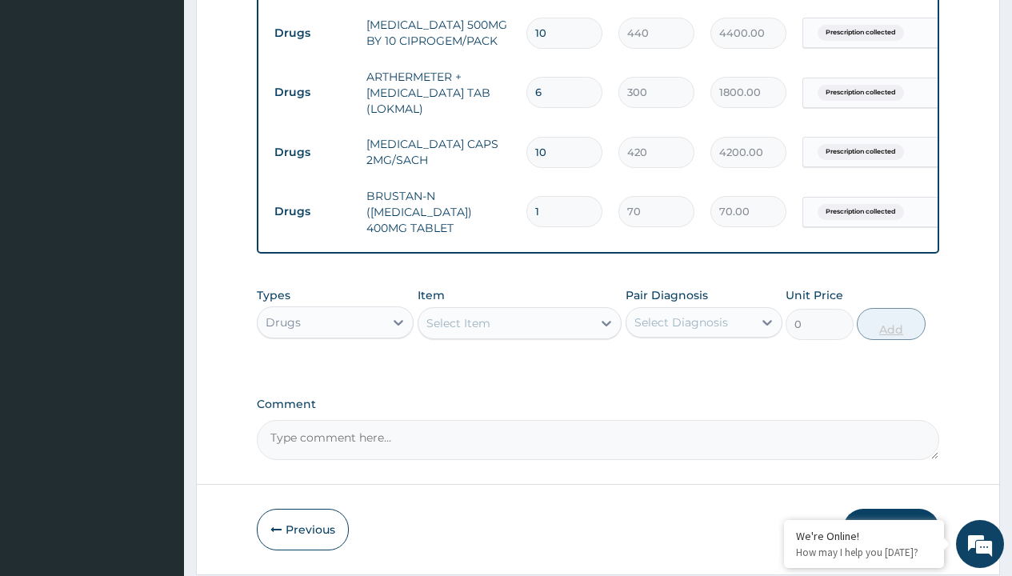
type input "10"
type input "700.00"
type input "10"
click at [312, 33] on td "Drugs" at bounding box center [312, 33] width 92 height 30
type input "drugs"
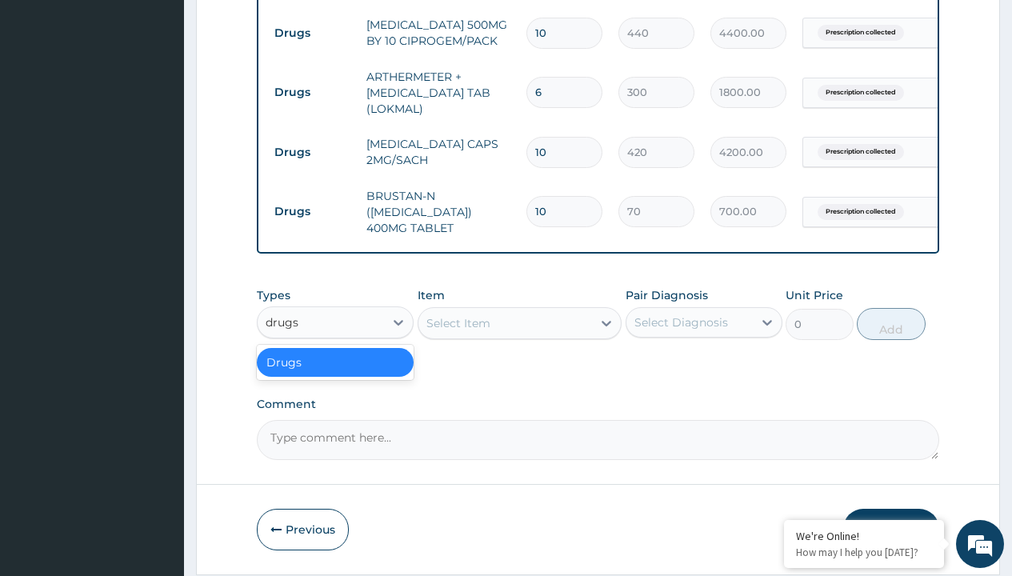
click at [335, 374] on div "Drugs" at bounding box center [335, 362] width 157 height 29
click at [458, 331] on div "Select Item" at bounding box center [458, 323] width 64 height 16
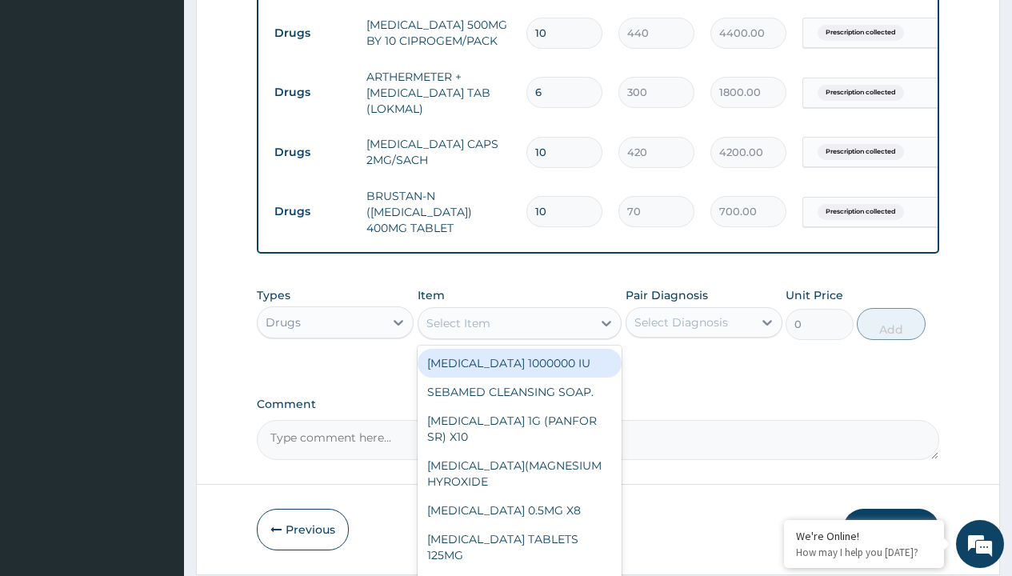
type input "diclomol gel"
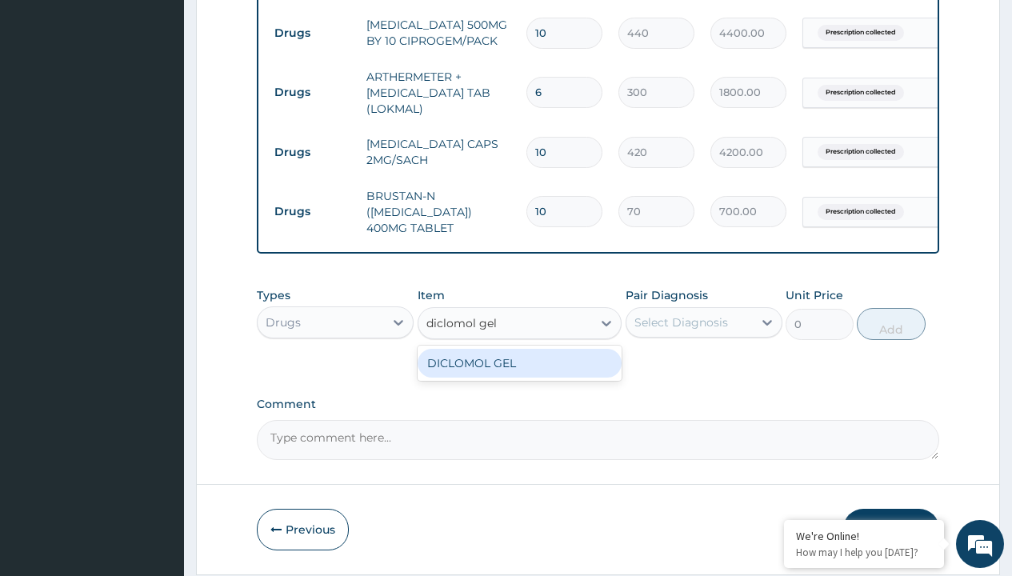
click at [519, 374] on div "DICLOMOL GEL" at bounding box center [520, 363] width 205 height 29
type input "3700"
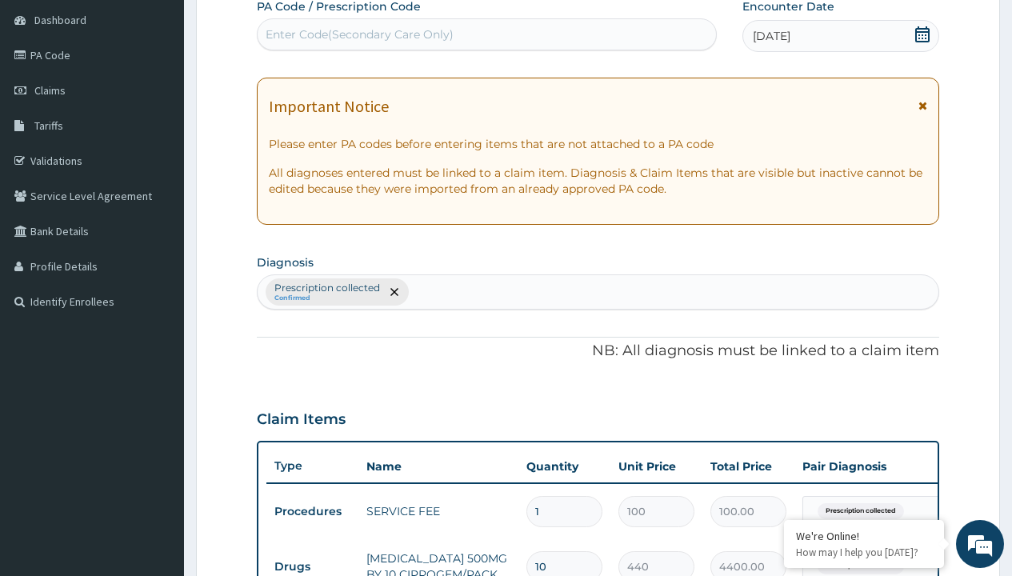
type input "prescription collected"
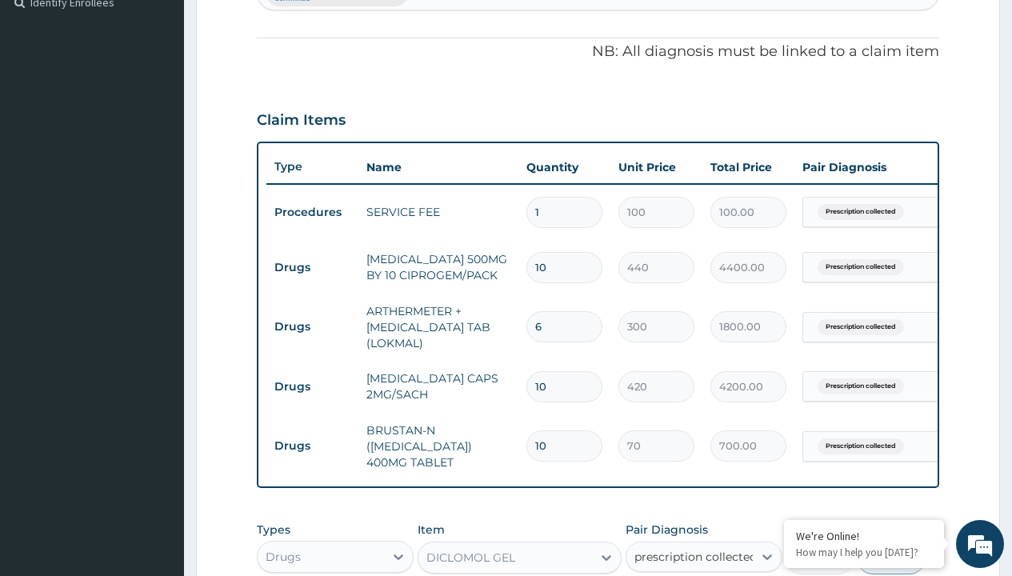
checkbox input "true"
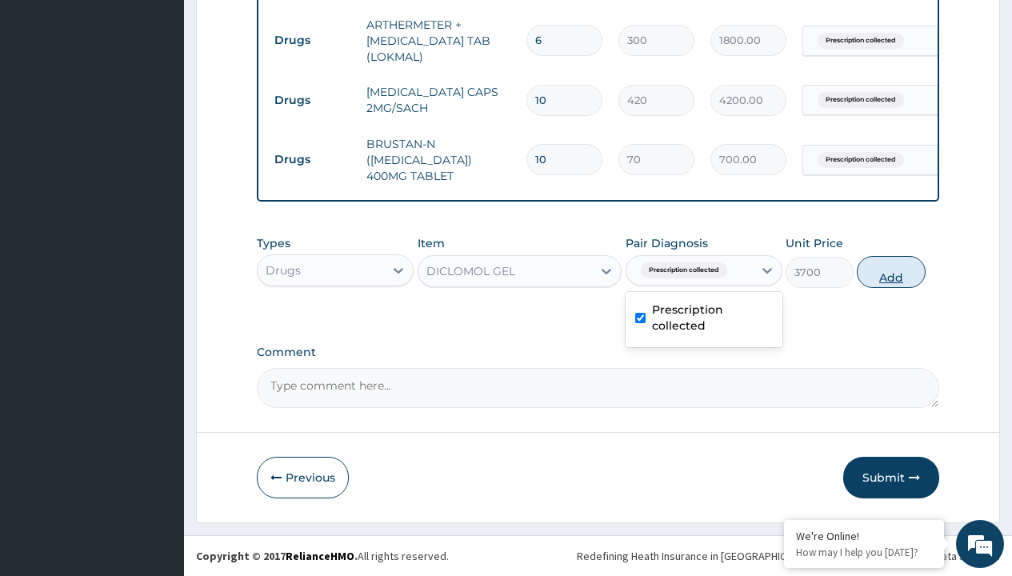
click at [891, 271] on button "Add" at bounding box center [891, 272] width 68 height 32
type input "0"
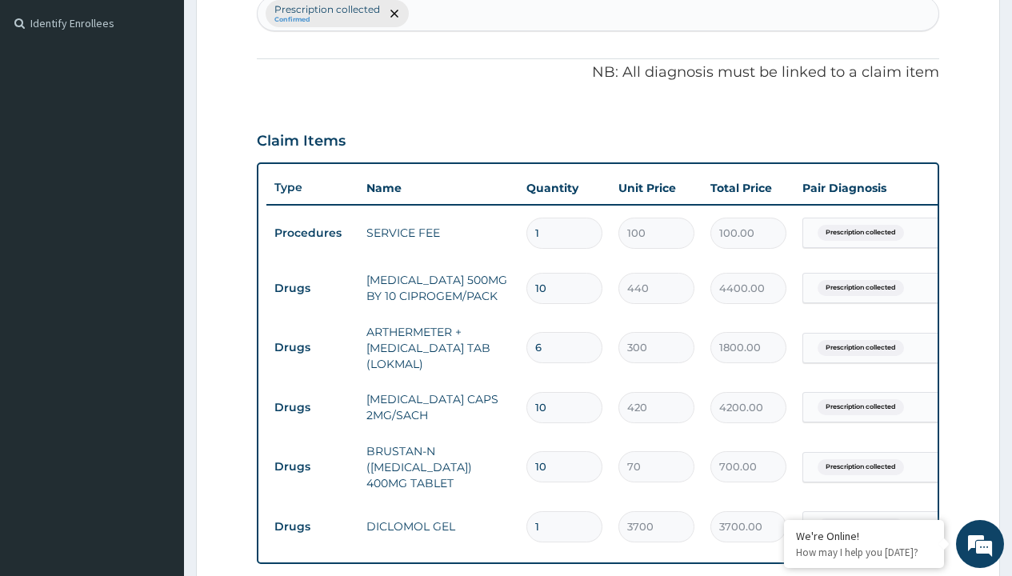
type input "drugs"
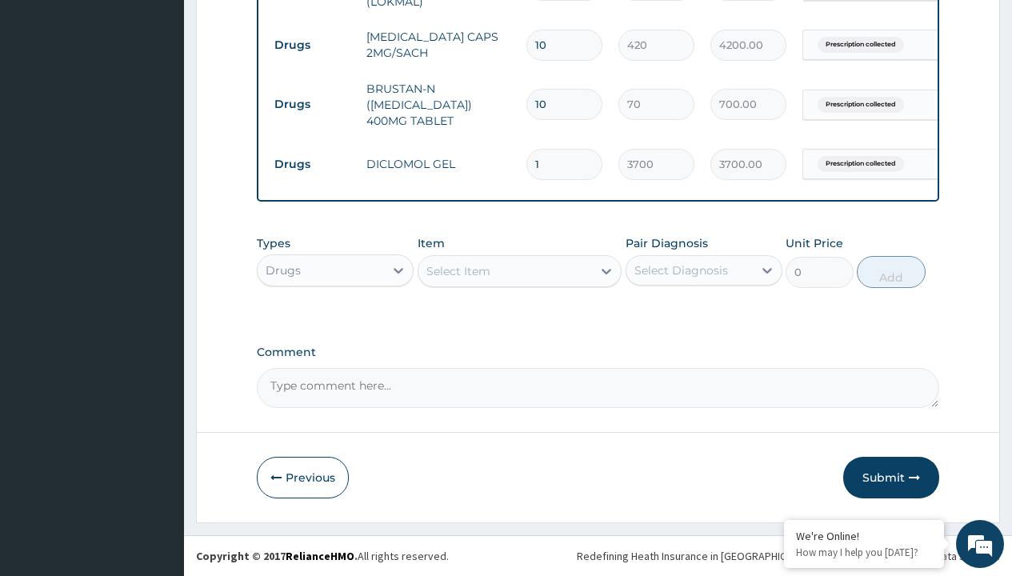
click at [458, 270] on div "Select Item" at bounding box center [458, 271] width 64 height 16
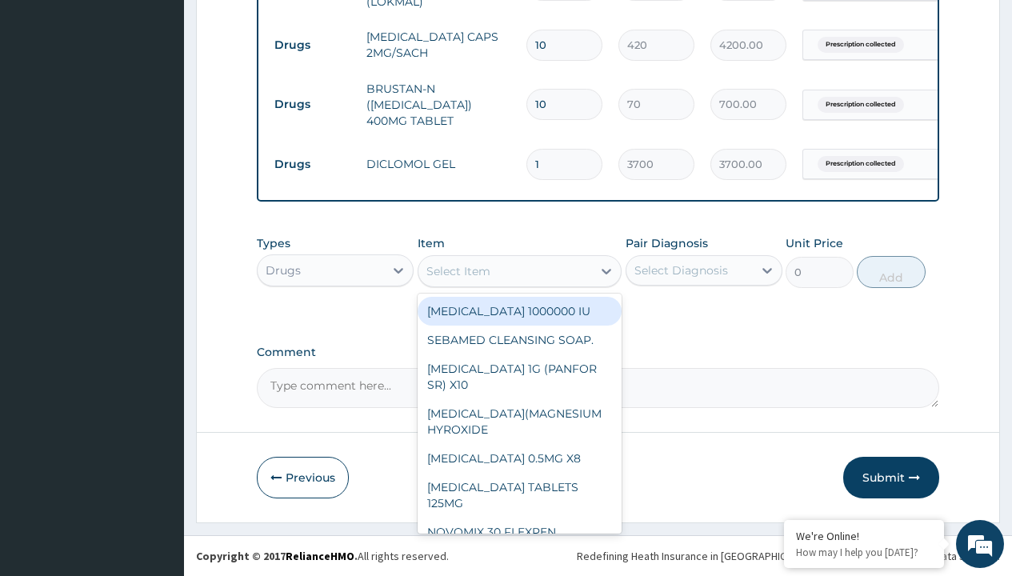
type input "zinc 20mg by 10"
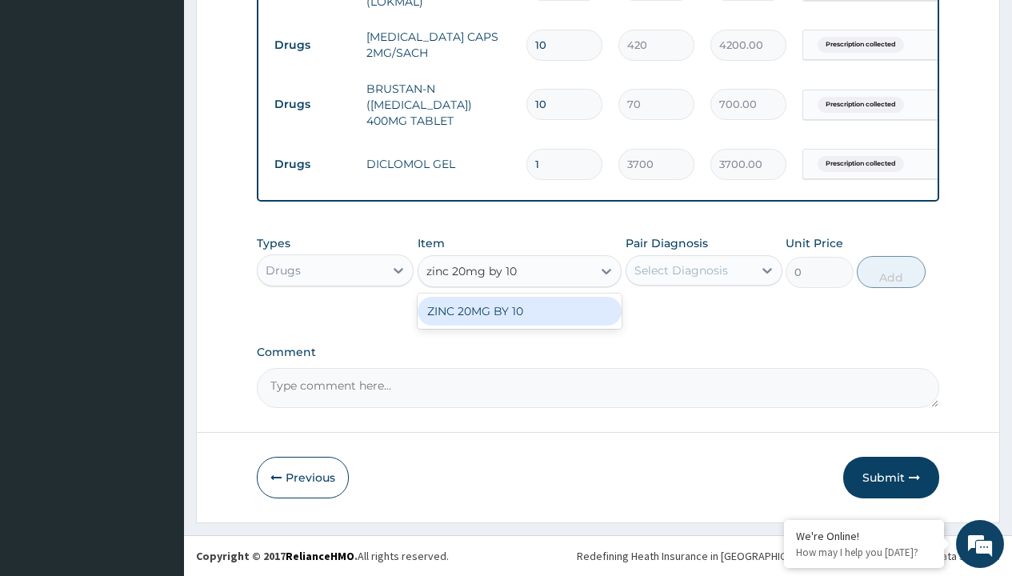
click at [519, 310] on div "ZINC 20MG BY 10" at bounding box center [520, 311] width 205 height 29
type input "15"
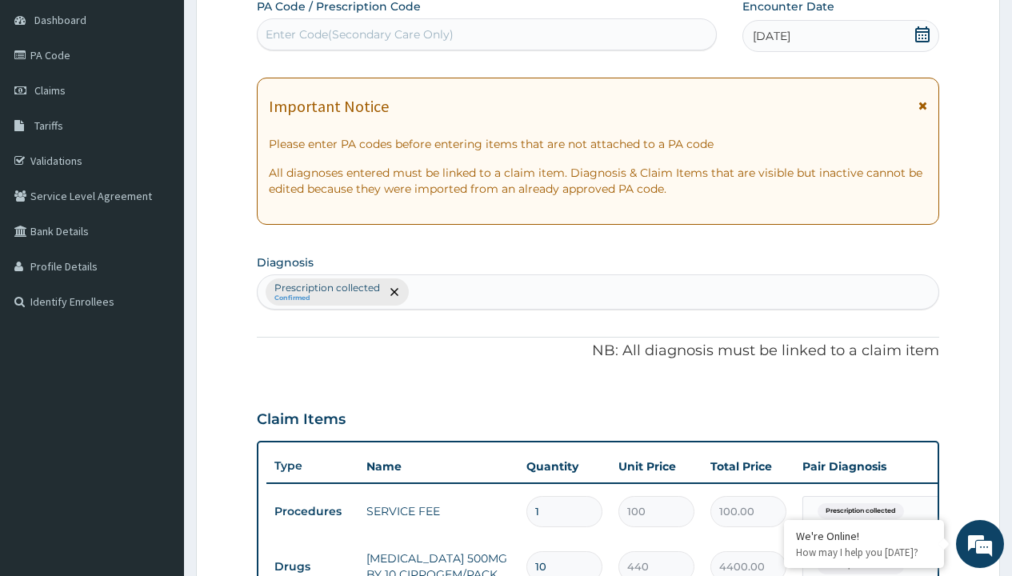
type input "prescription collected"
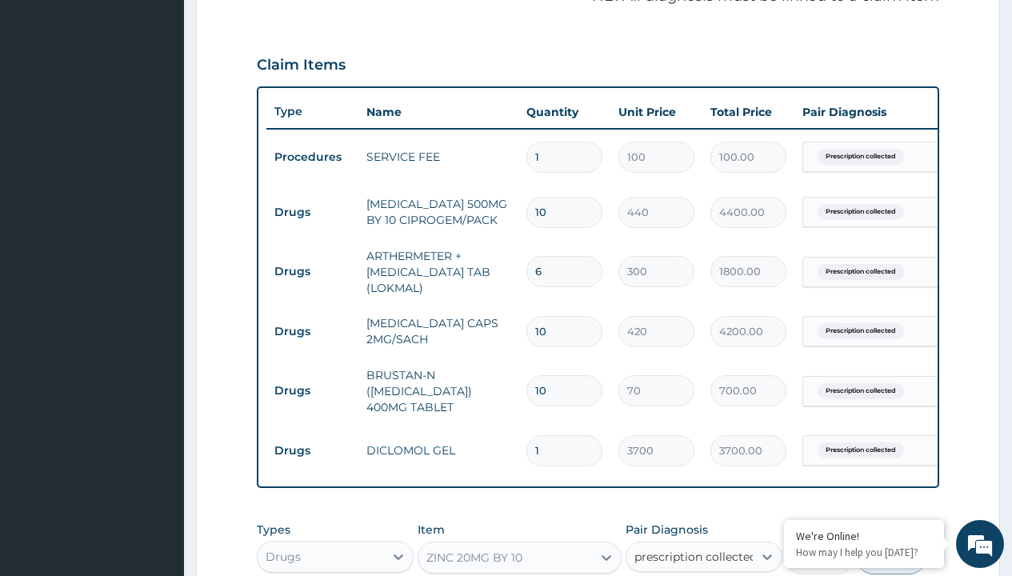
checkbox input "true"
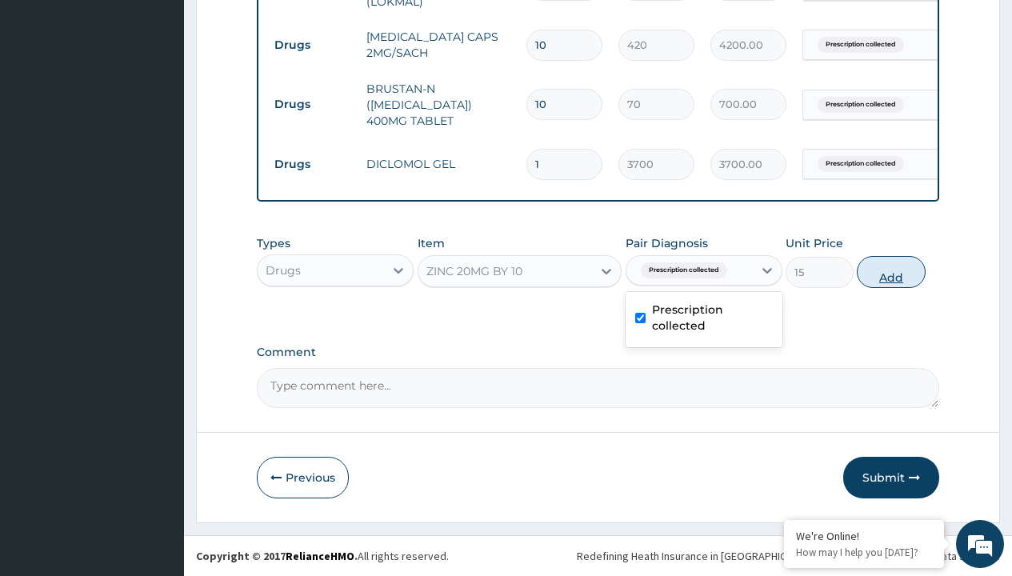
click at [891, 271] on button "Add" at bounding box center [891, 272] width 68 height 32
type input "0"
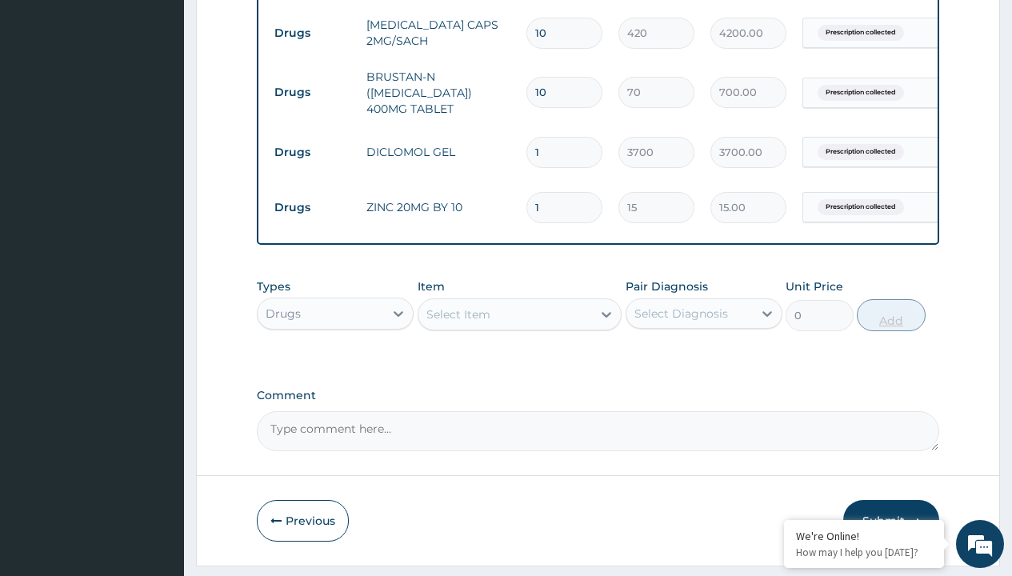
type input "10"
type input "150.00"
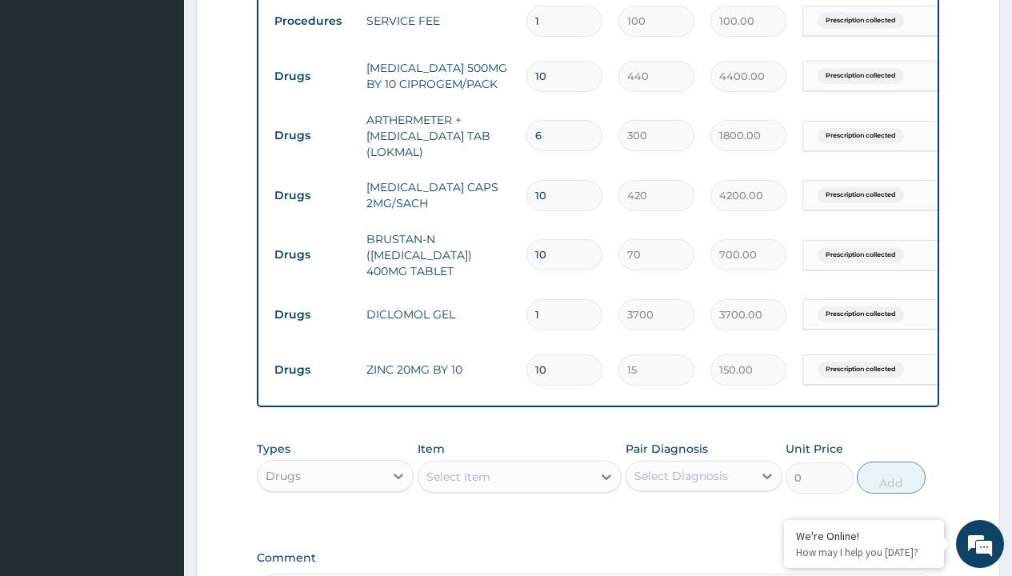
scroll to position [643, 0]
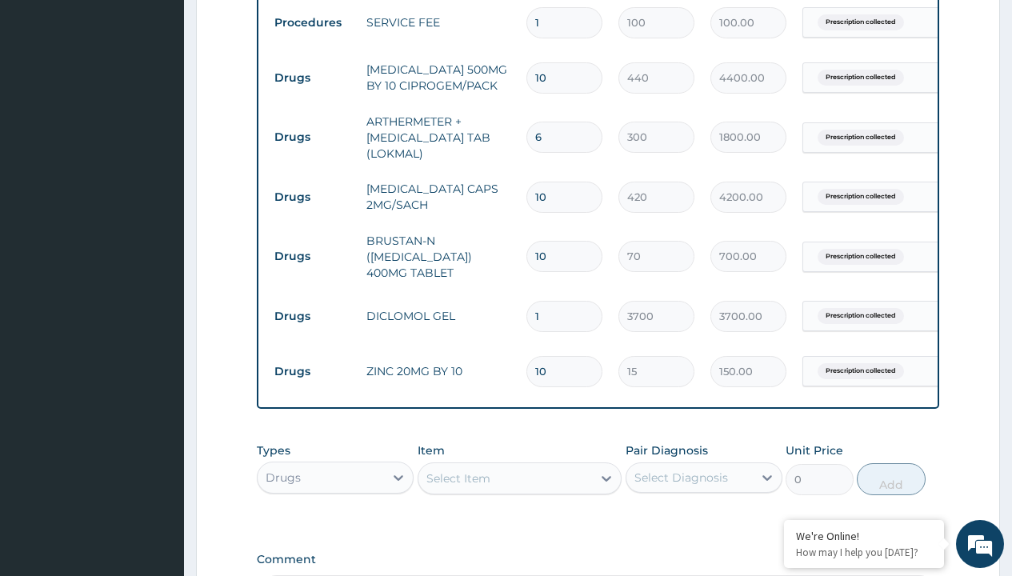
type input "10"
click at [560, 194] on input "10" at bounding box center [564, 197] width 76 height 31
type input "1"
type input "420.00"
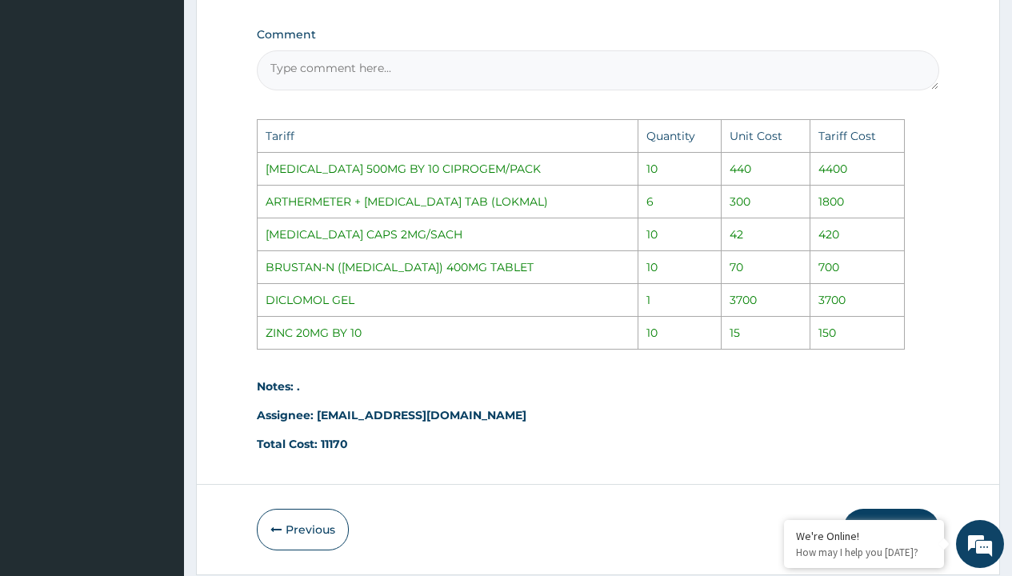
scroll to position [1232, 0]
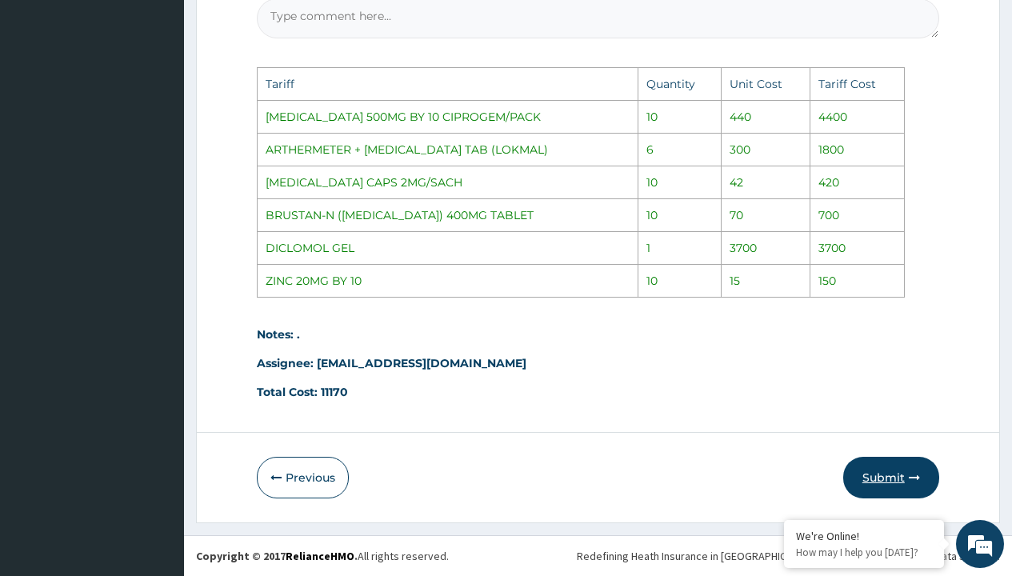
type input "1"
click at [881, 477] on button "Submit" at bounding box center [891, 478] width 96 height 42
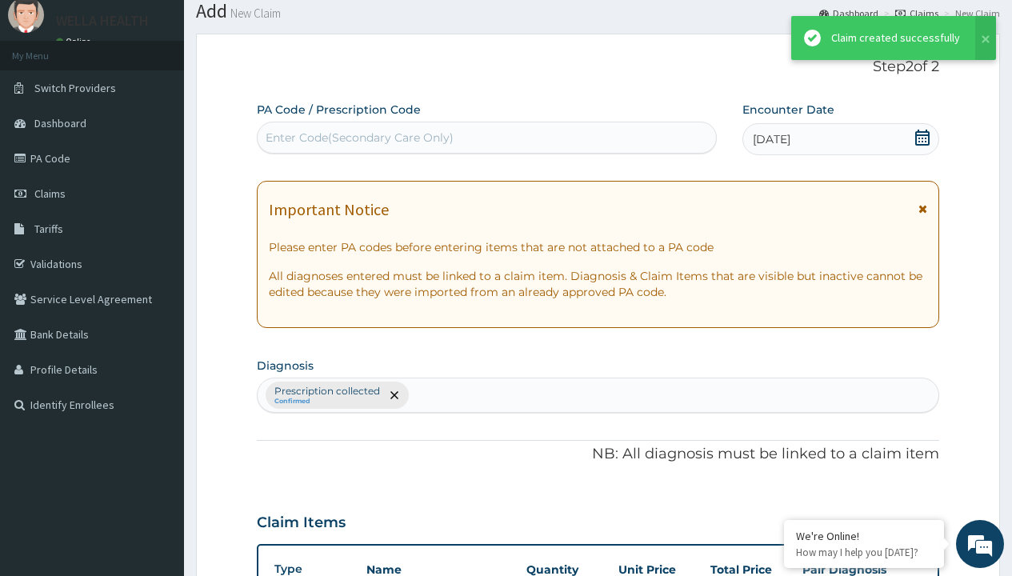
scroll to position [863, 0]
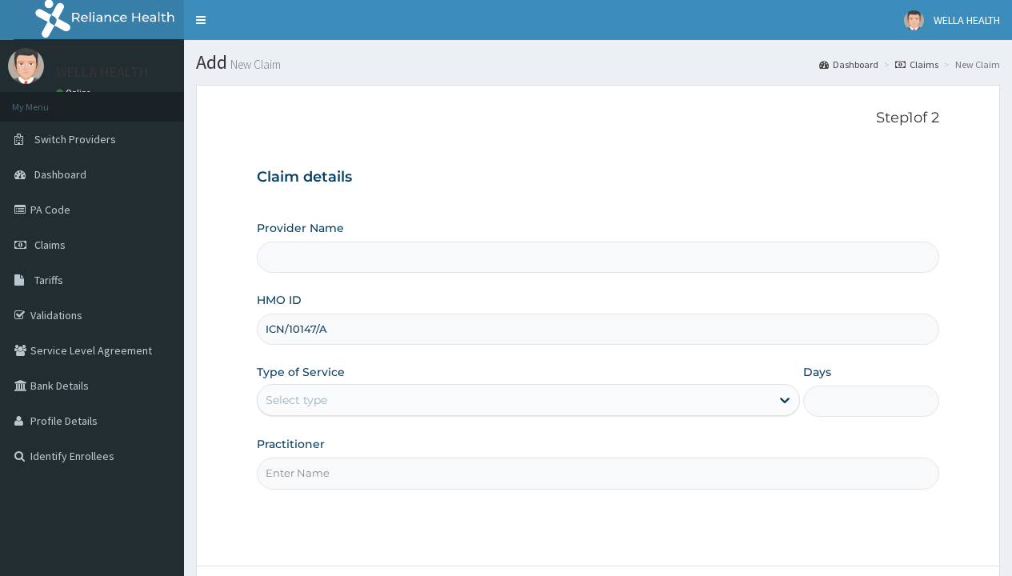
type input "ICN/10147/A"
type input "WellaHealth"
type input "WellaHealth(TELEMEDICINE)"
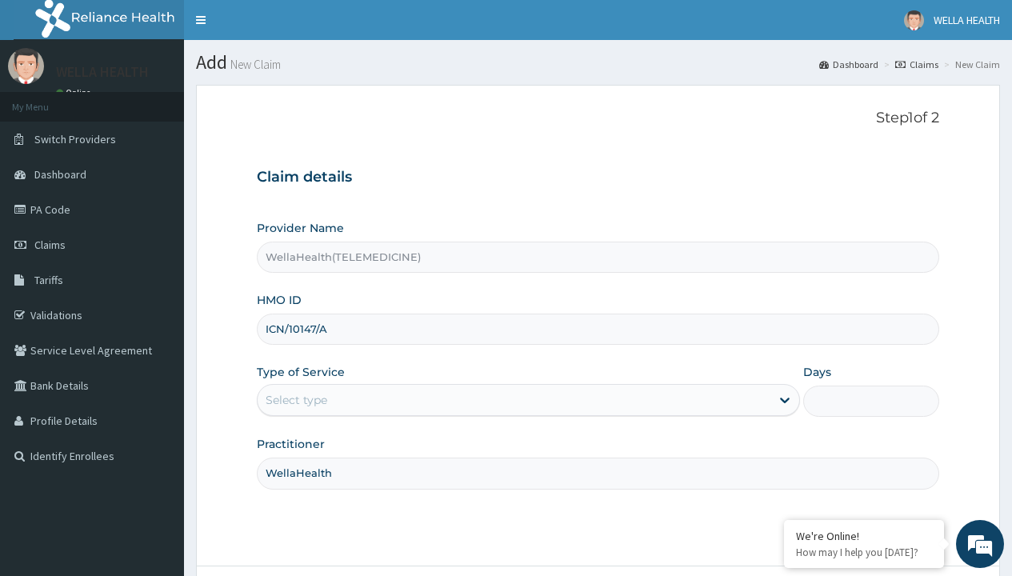
type input "WellaHealth"
click at [296, 400] on div "Select type" at bounding box center [297, 400] width 62 height 16
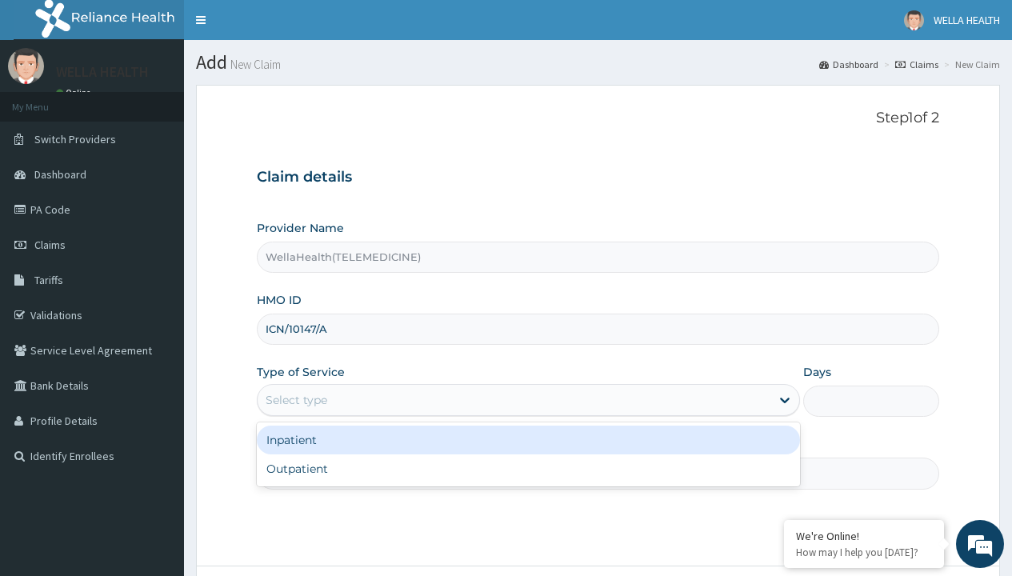
click at [528, 469] on div "Outpatient" at bounding box center [528, 468] width 543 height 29
type input "1"
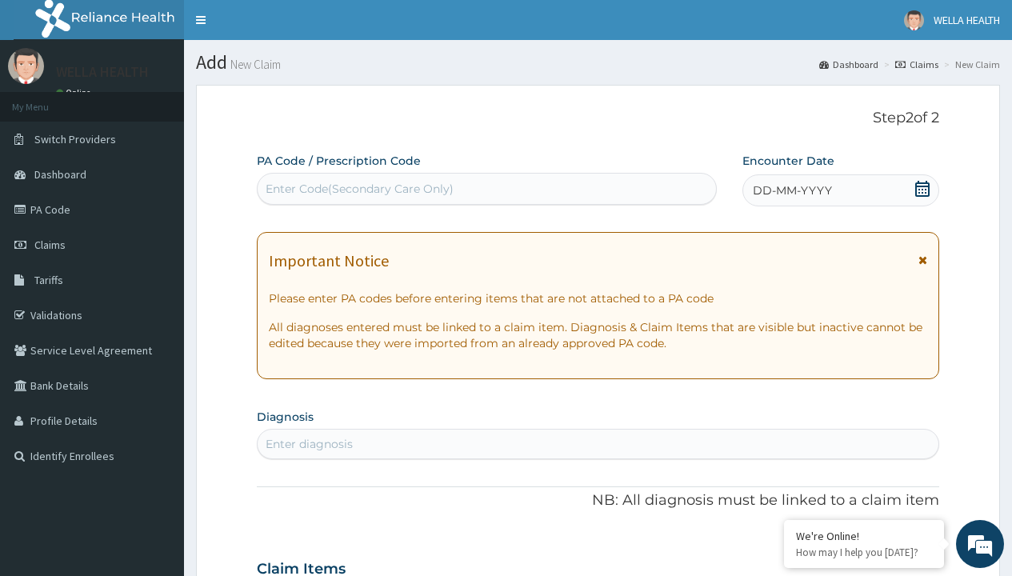
scroll to position [134, 0]
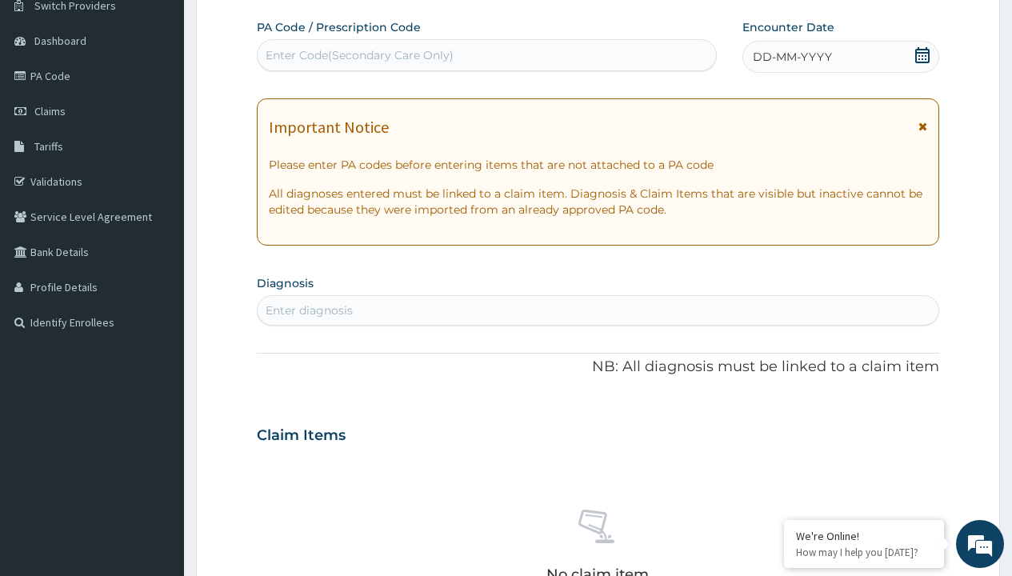
click at [791, 57] on span "DD-MM-YYYY" at bounding box center [792, 57] width 79 height 16
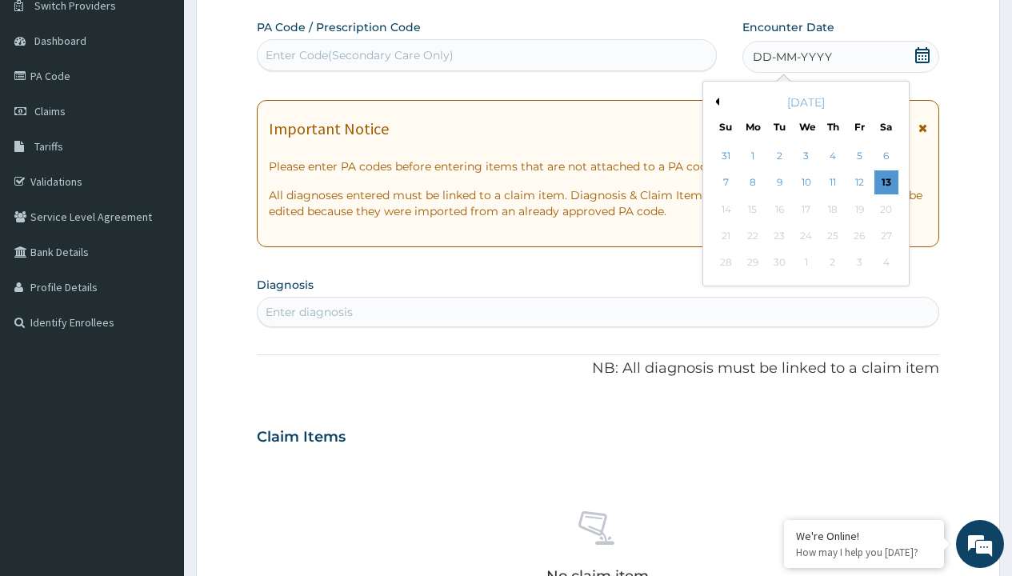
click at [714, 102] on button "Previous Month" at bounding box center [715, 102] width 8 height 8
click at [806, 182] on div "6" at bounding box center [806, 183] width 24 height 24
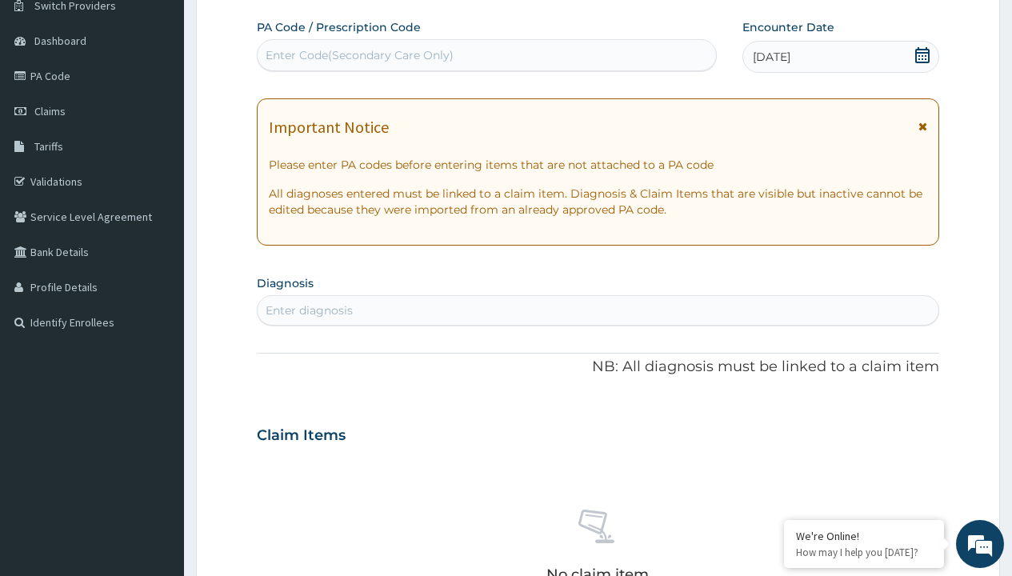
click at [358, 55] on div "Enter Code(Secondary Care Only)" at bounding box center [360, 55] width 188 height 16
type input "PR/1D0E988D"
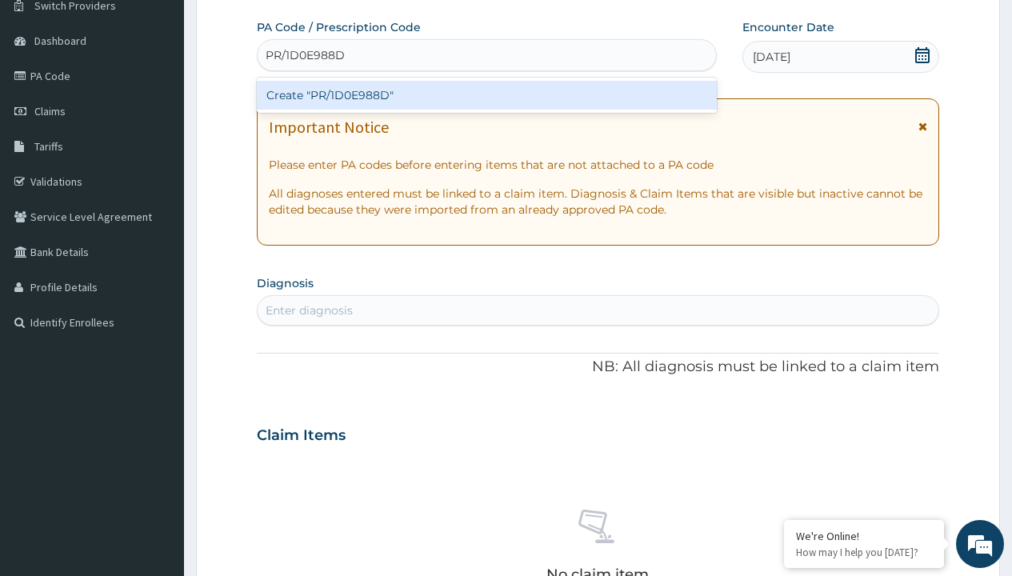
scroll to position [0, 0]
click at [486, 95] on div "Create "PR/1D0E988D"" at bounding box center [486, 95] width 459 height 29
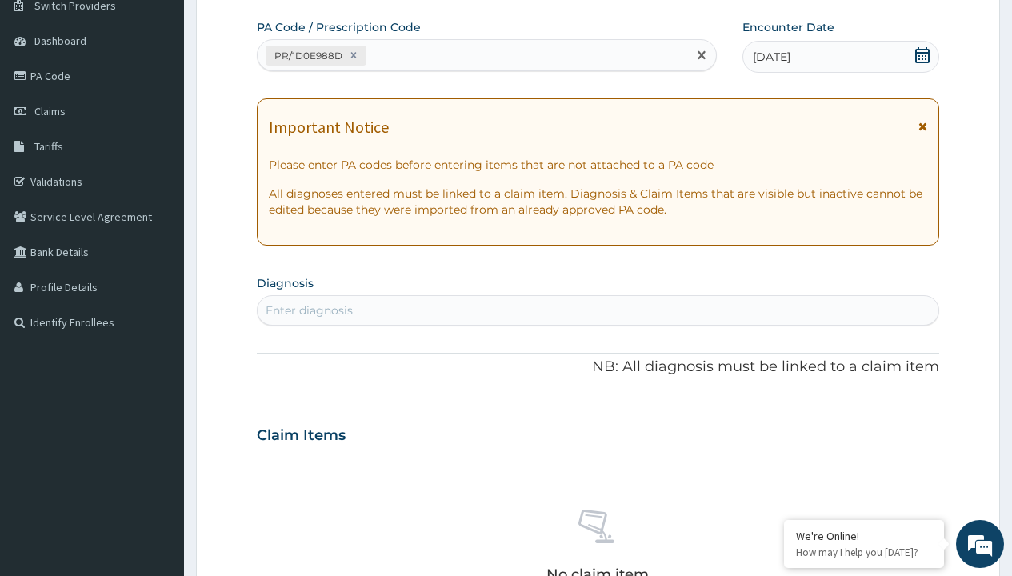
click at [309, 310] on div "Enter diagnosis" at bounding box center [309, 310] width 87 height 16
type input "prescription collected"
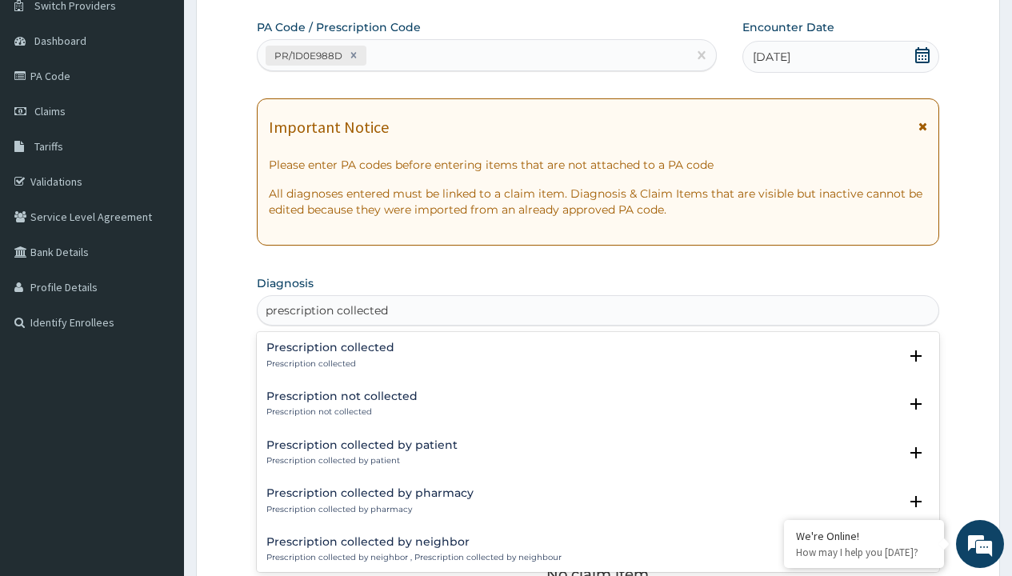
click at [328, 363] on p "Prescription collected" at bounding box center [330, 363] width 128 height 11
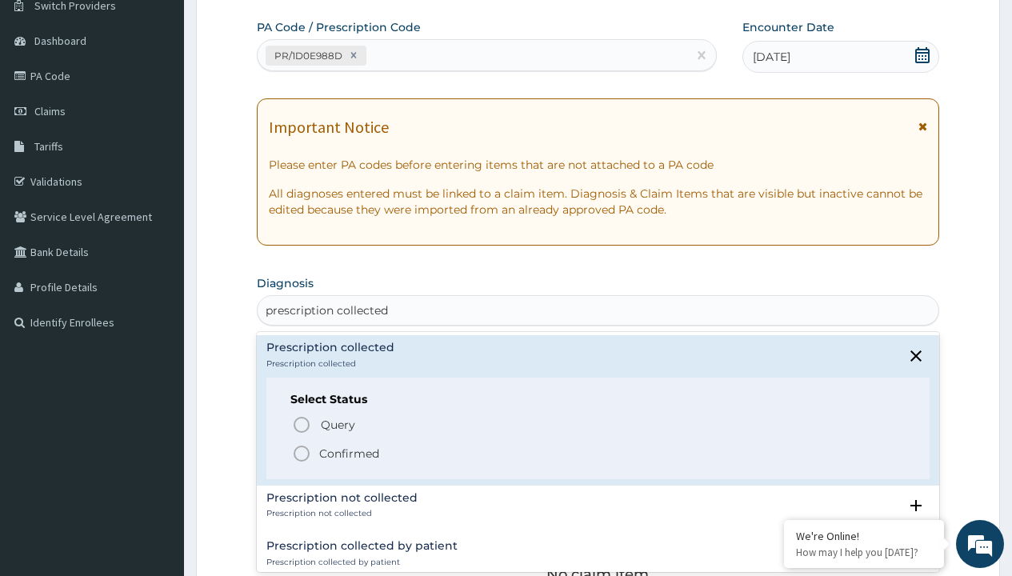
click at [349, 453] on p "Confirmed" at bounding box center [349, 454] width 60 height 16
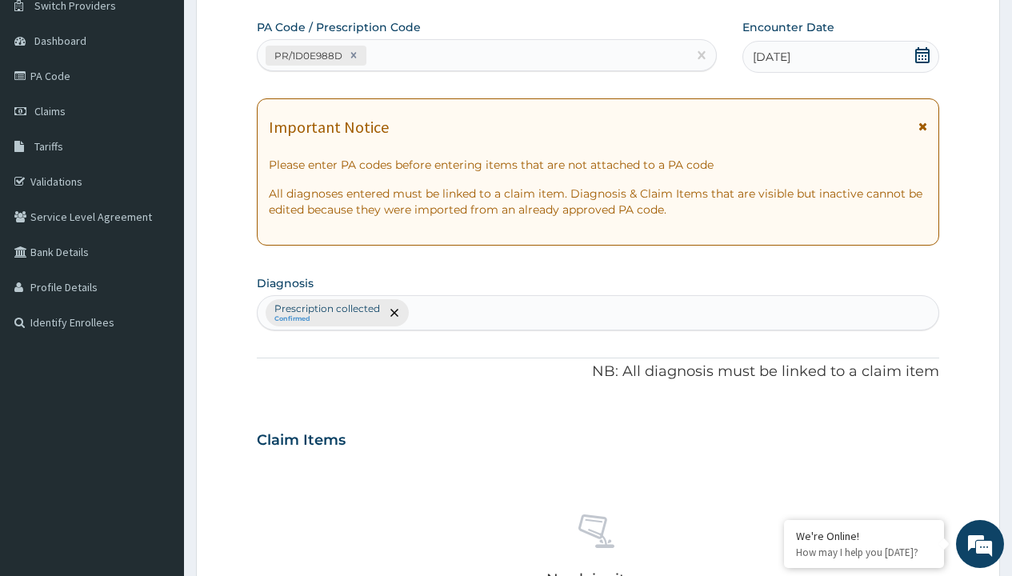
scroll to position [560, 0]
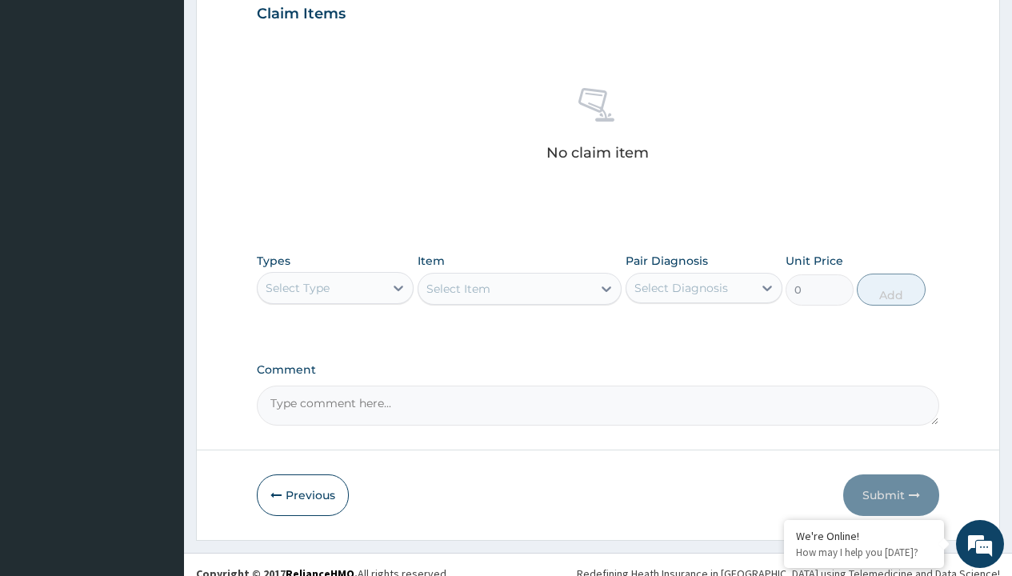
click at [298, 287] on div "Select Type" at bounding box center [298, 288] width 64 height 16
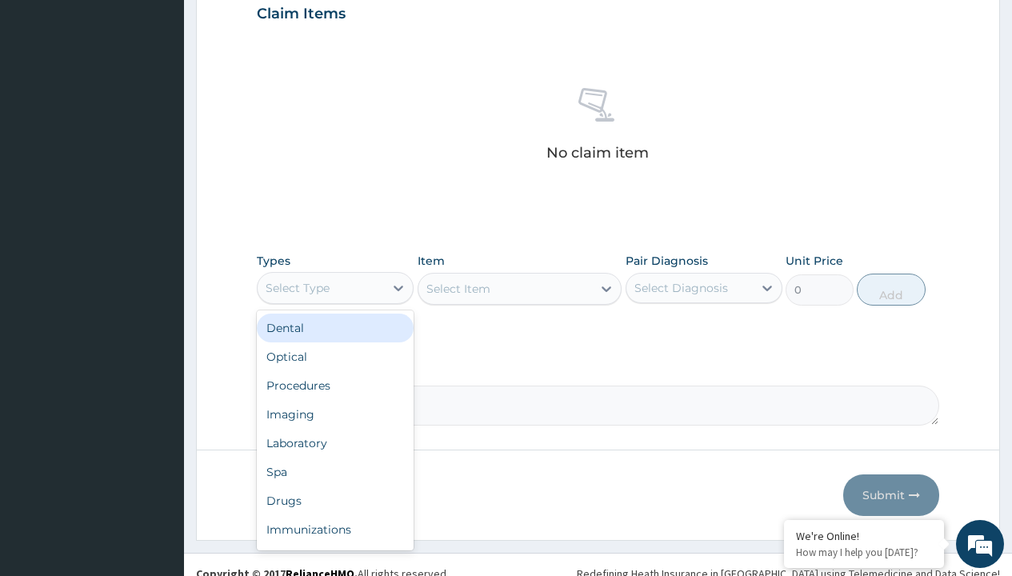
type input "procedures"
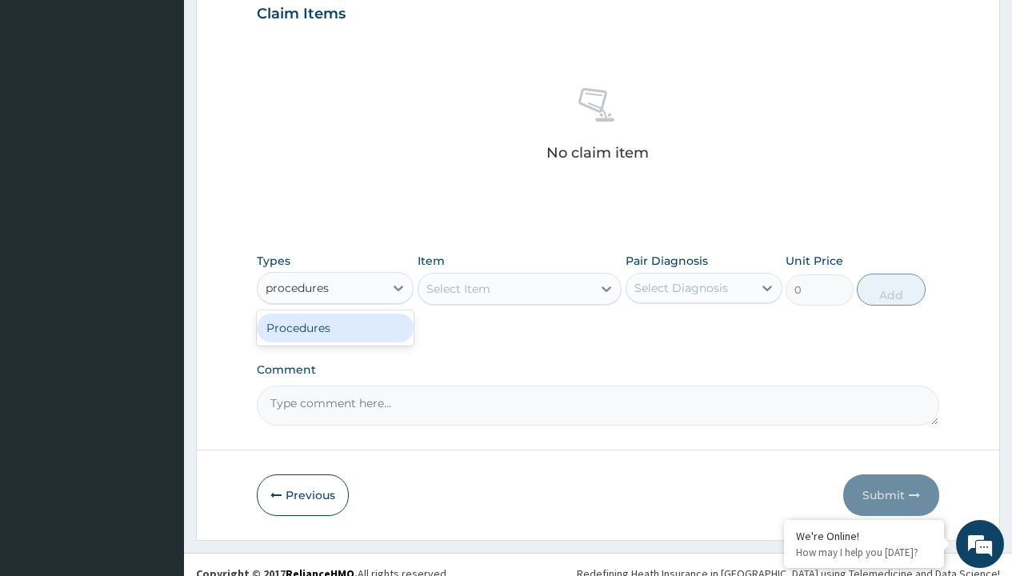
click at [335, 327] on div "Procedures" at bounding box center [335, 328] width 157 height 29
click at [458, 288] on div "Select Item" at bounding box center [458, 289] width 64 height 16
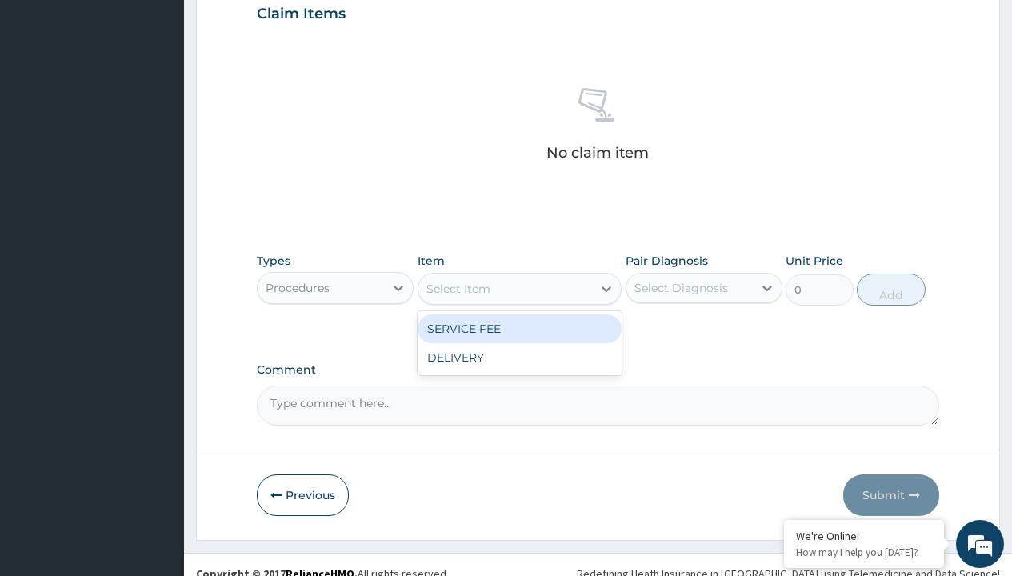
type input "service fee"
click at [519, 328] on div "SERVICE FEE" at bounding box center [520, 328] width 205 height 29
type input "100"
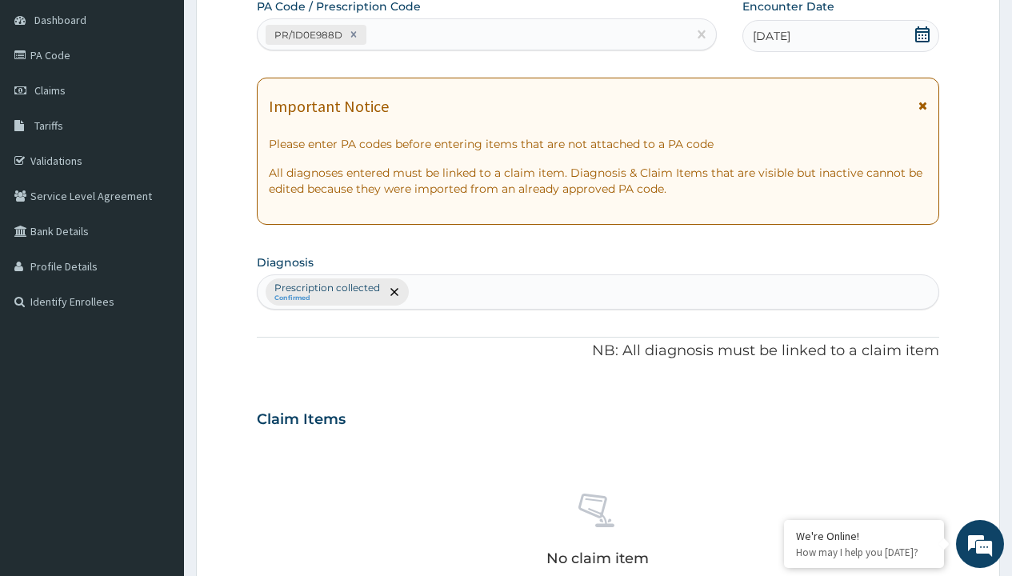
scroll to position [279, 0]
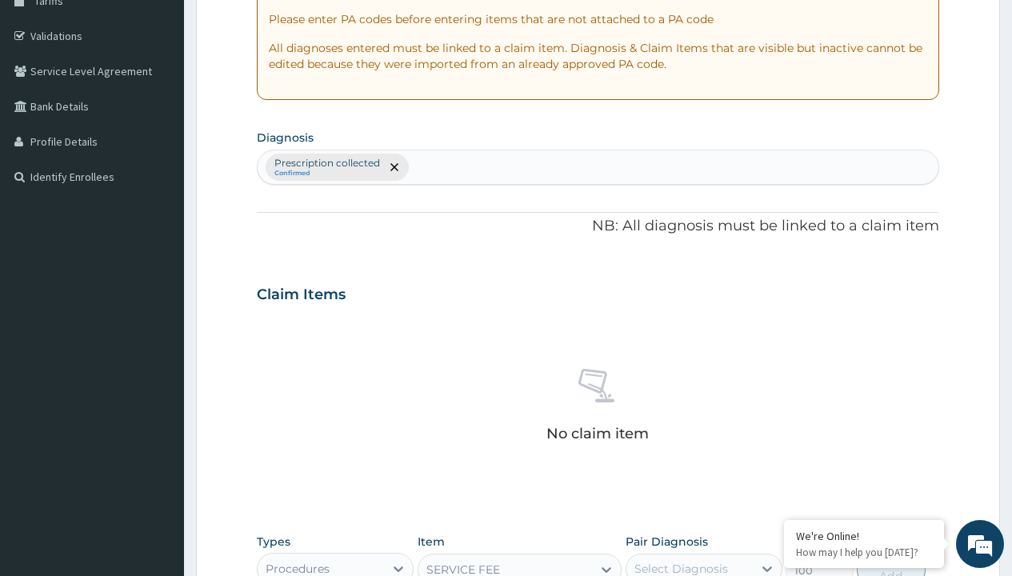
type input "prescription collected"
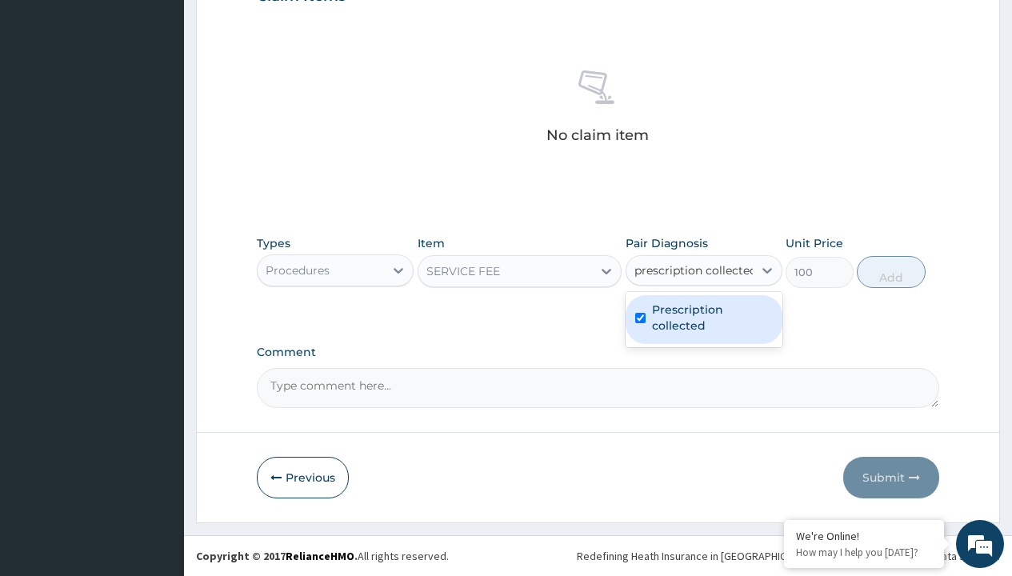
checkbox input "true"
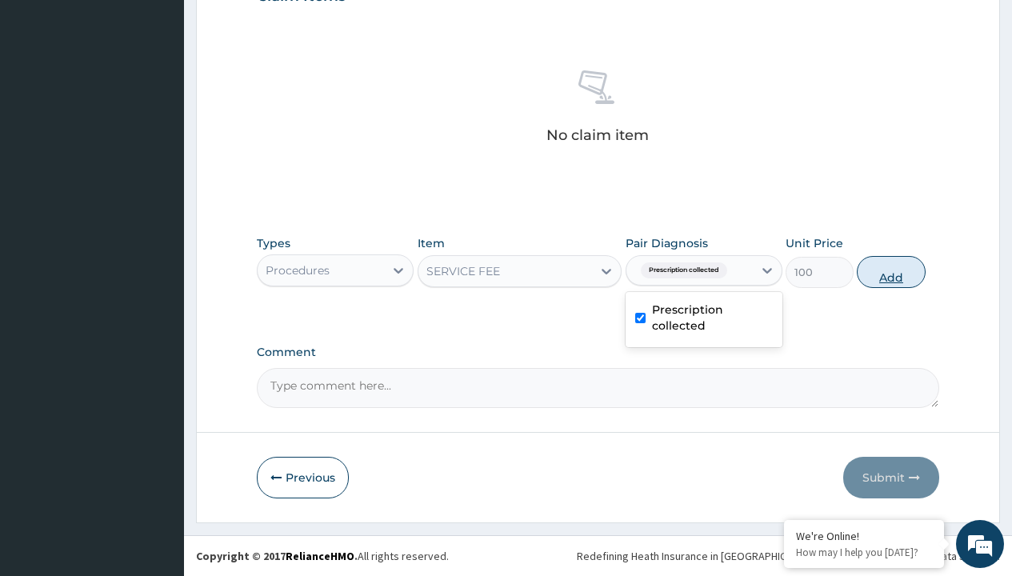
click at [891, 271] on button "Add" at bounding box center [891, 272] width 68 height 32
type input "0"
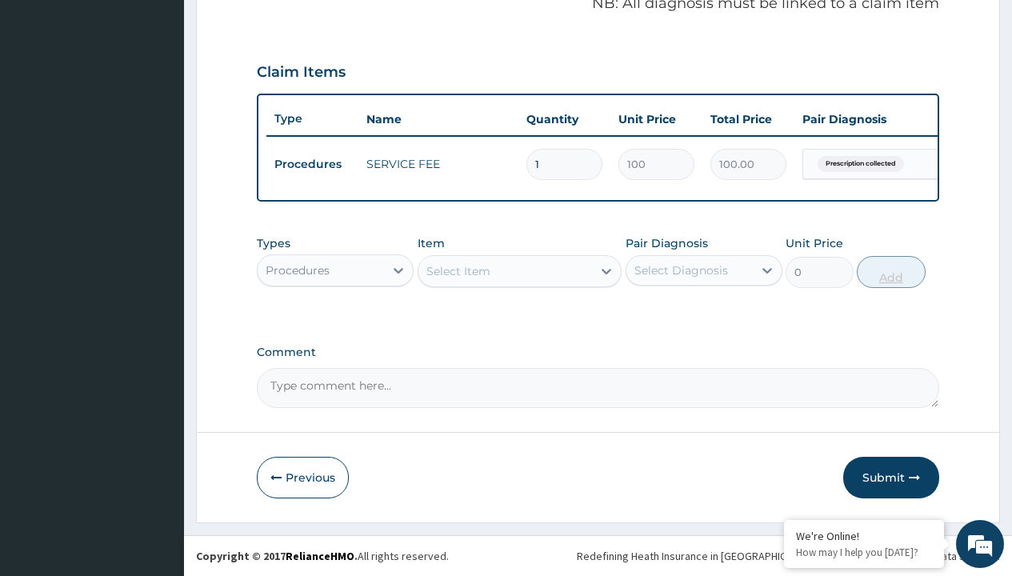
scroll to position [514, 0]
click at [298, 270] on div "Procedures" at bounding box center [298, 270] width 64 height 16
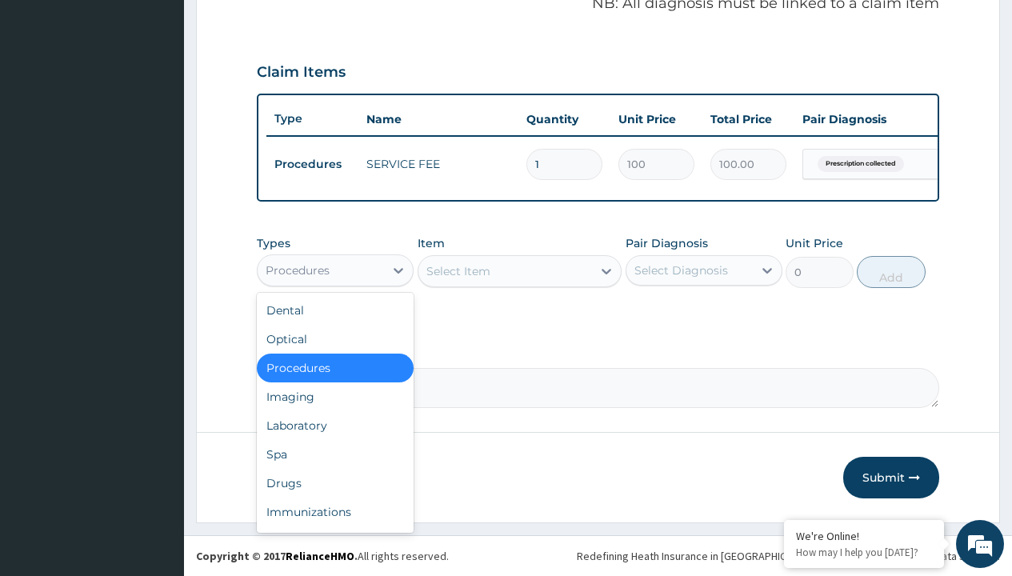
type input "drugs"
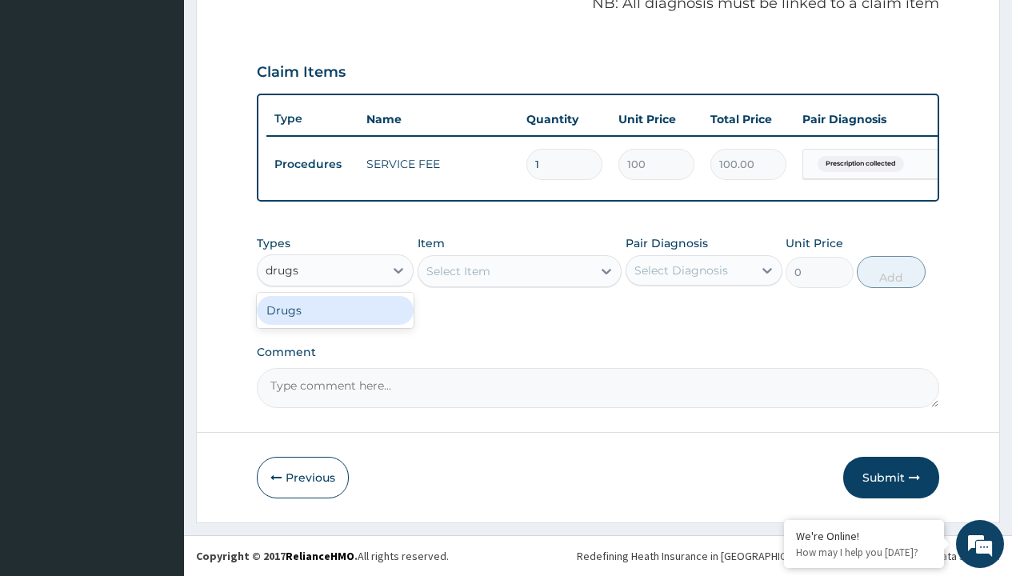
scroll to position [0, 0]
click at [335, 310] on div "Drugs" at bounding box center [335, 310] width 157 height 29
click at [458, 270] on div "Select Item" at bounding box center [520, 271] width 205 height 32
type input "valacyclovir"
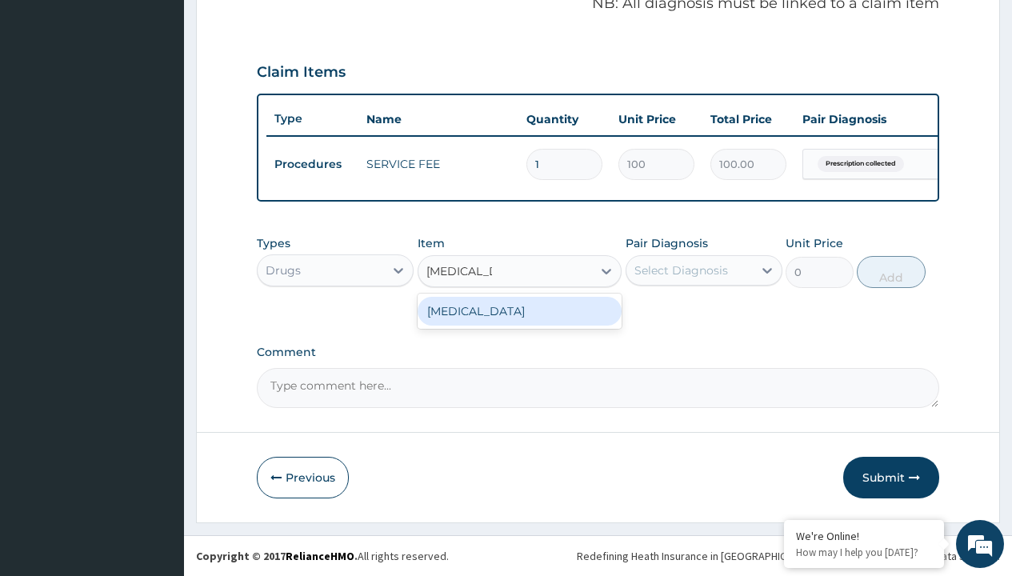
click at [519, 310] on div "[MEDICAL_DATA]" at bounding box center [520, 311] width 205 height 29
type input "1761.900024414062"
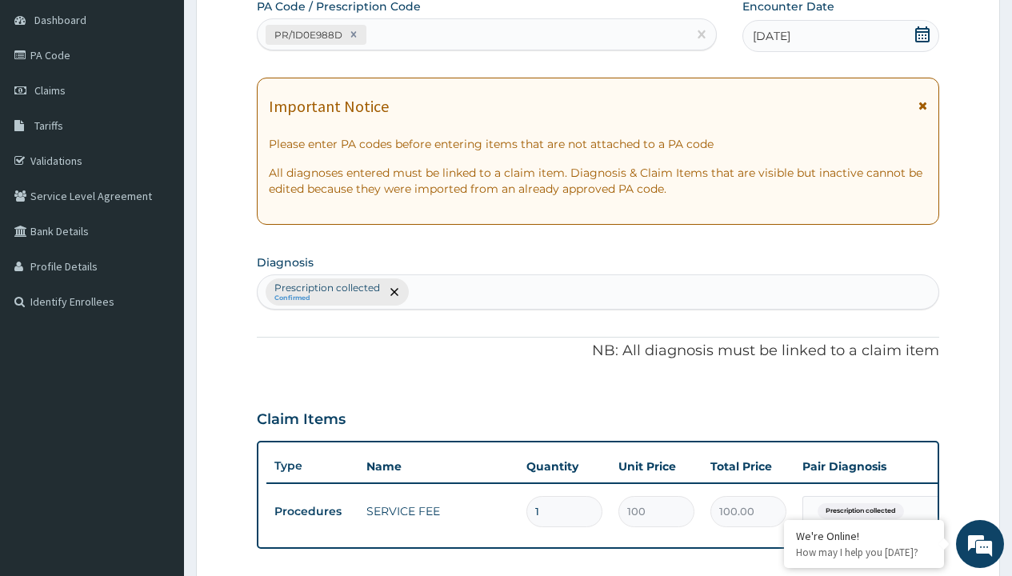
type input "prescription collected"
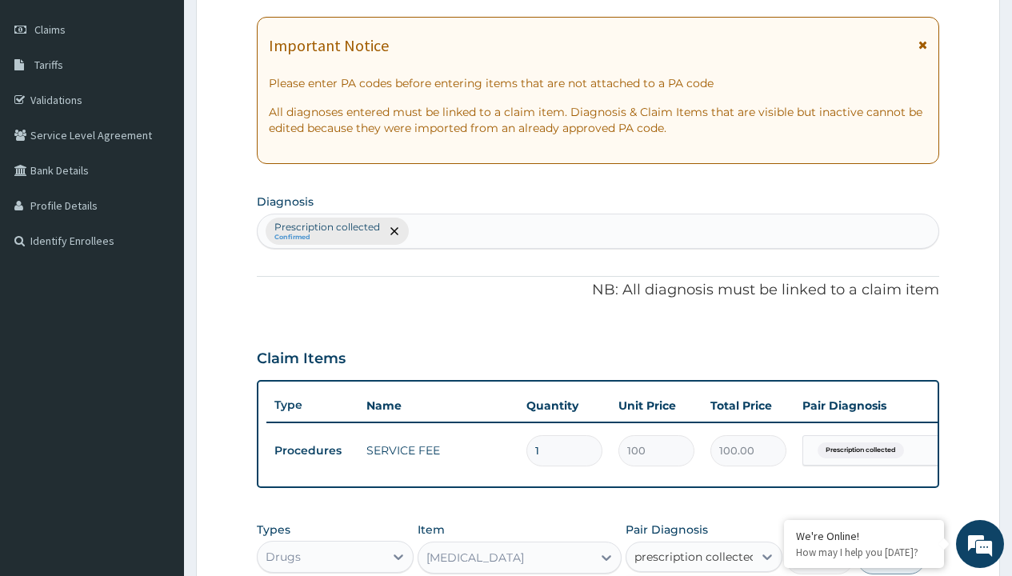
checkbox input "true"
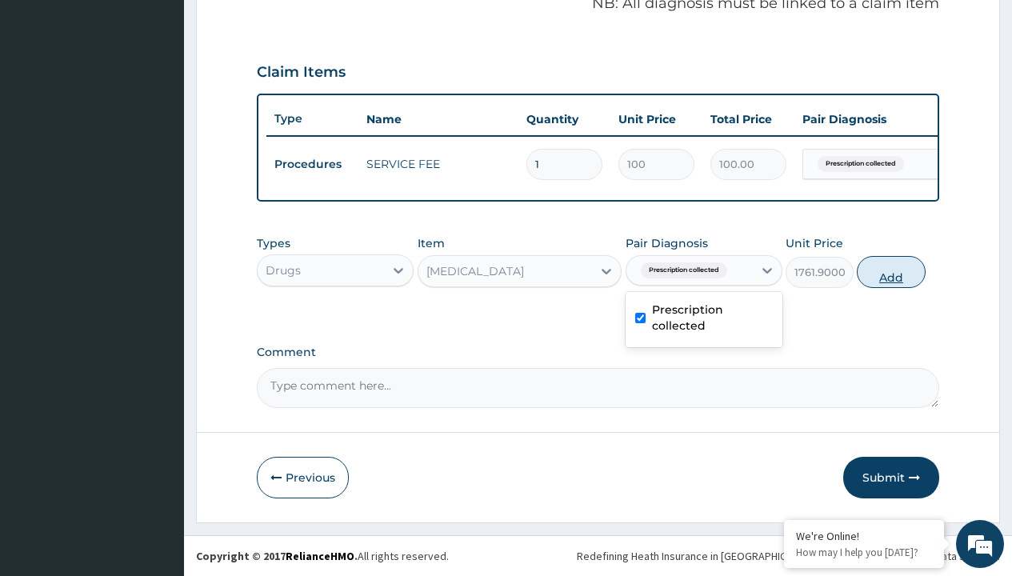
click at [891, 271] on button "Add" at bounding box center [891, 272] width 68 height 32
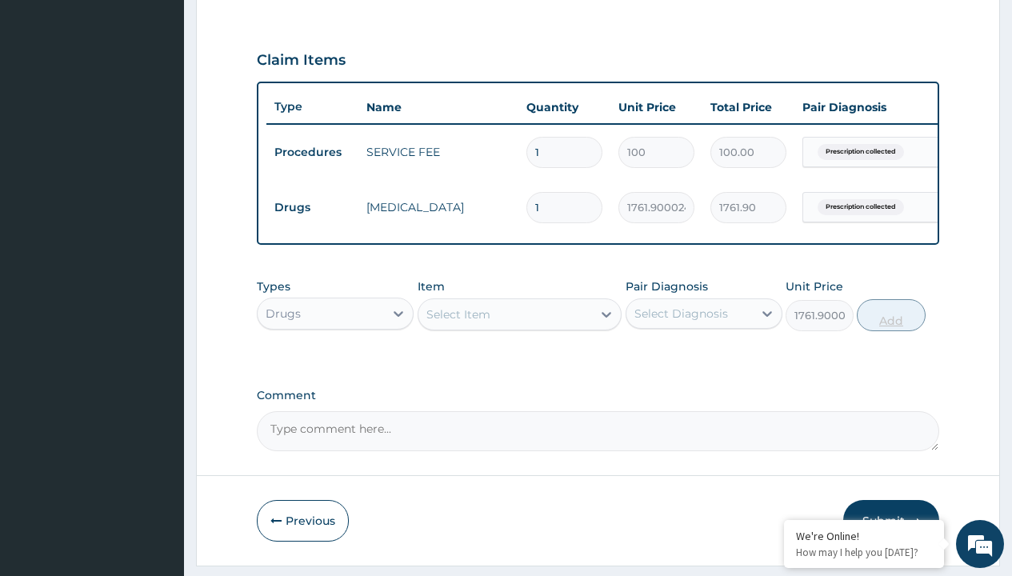
type input "0"
type input "15"
type input "26428.50"
type input "15"
click at [312, 207] on td "Drugs" at bounding box center [312, 208] width 92 height 30
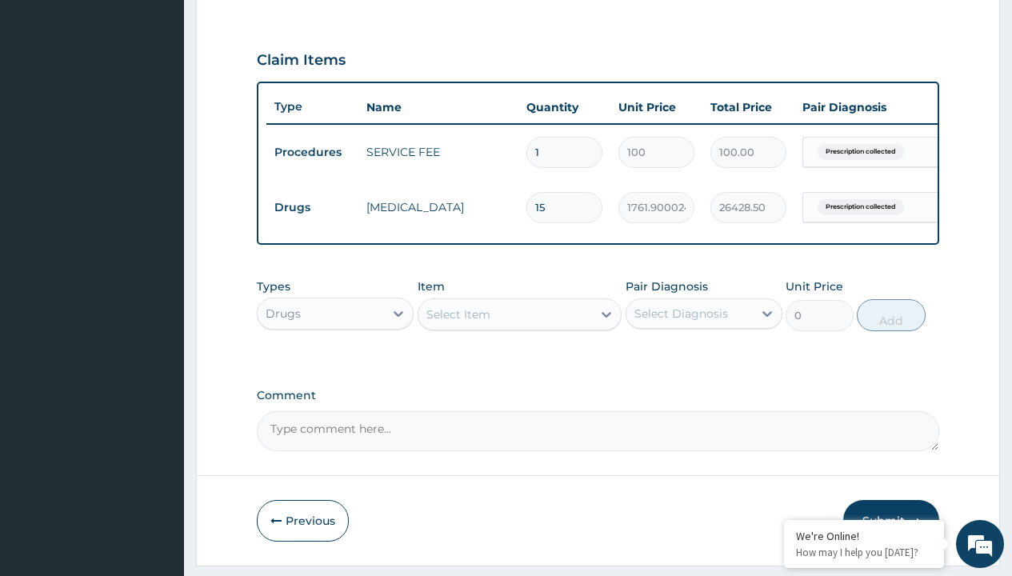
type input "drugs"
click at [335, 365] on div "Drugs" at bounding box center [335, 353] width 157 height 29
click at [458, 322] on div "Select Item" at bounding box center [458, 314] width 64 height 16
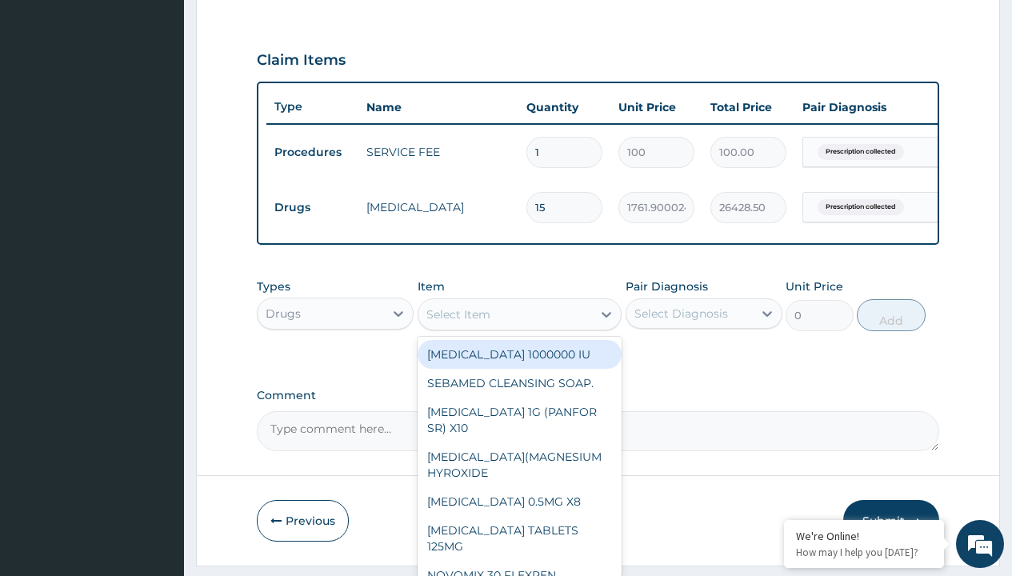
type input "loratadine 10mg tab loratyn x10"
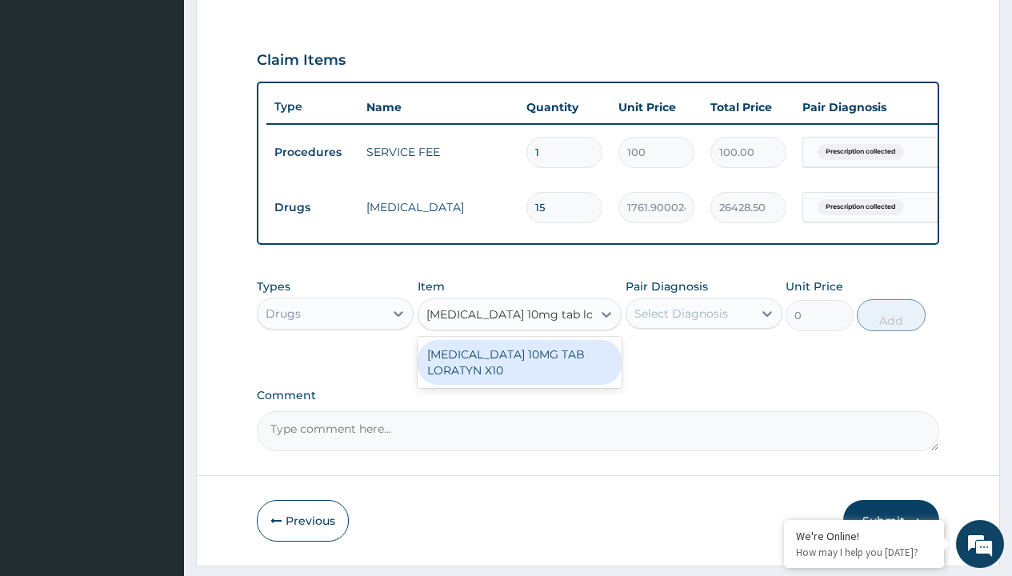
click at [519, 374] on div "[MEDICAL_DATA] 10MG TAB LORATYN X10" at bounding box center [520, 362] width 205 height 45
type input "117"
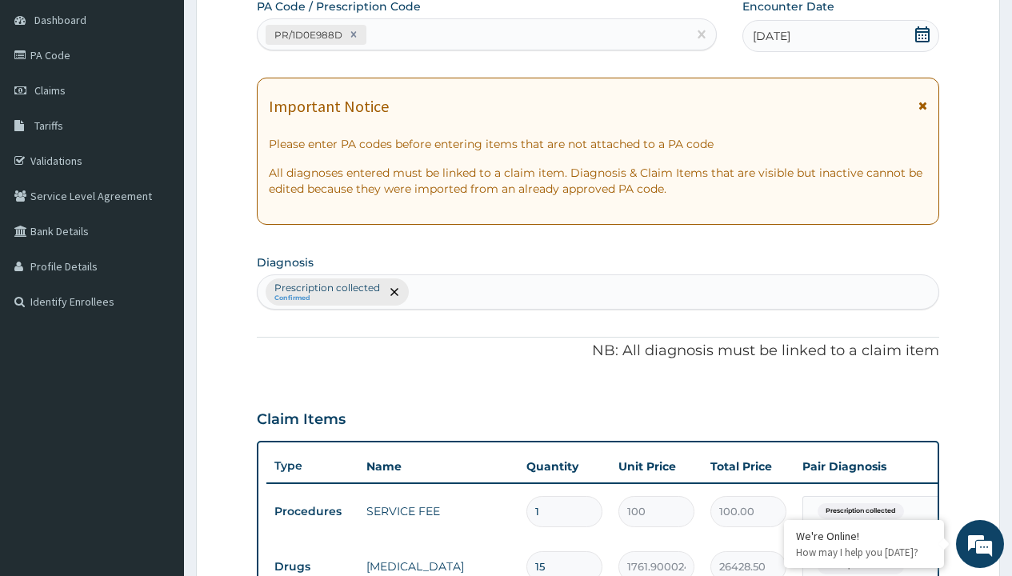
type input "prescription collected"
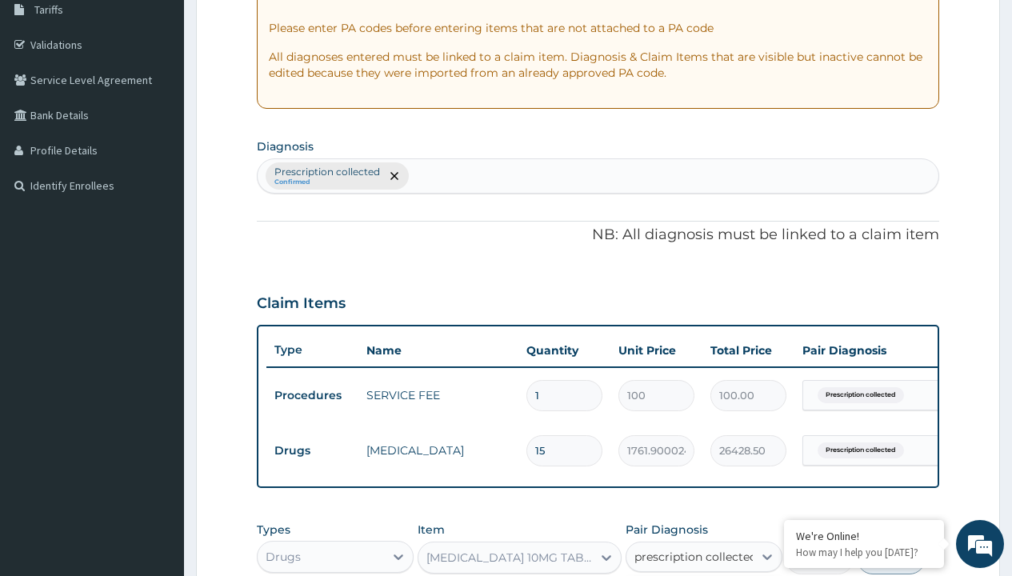
checkbox input "true"
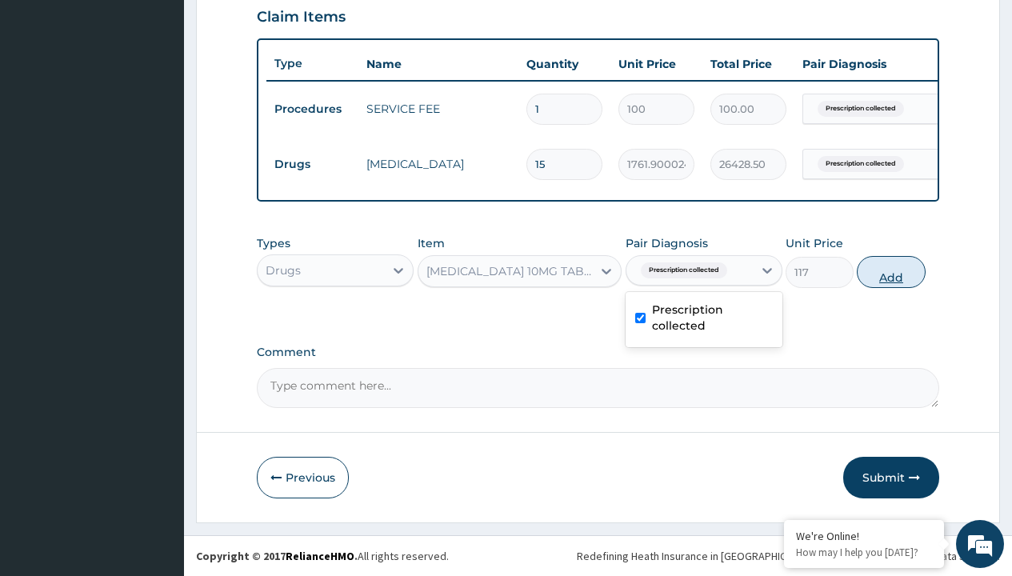
click at [891, 271] on button "Add" at bounding box center [891, 272] width 68 height 32
type input "0"
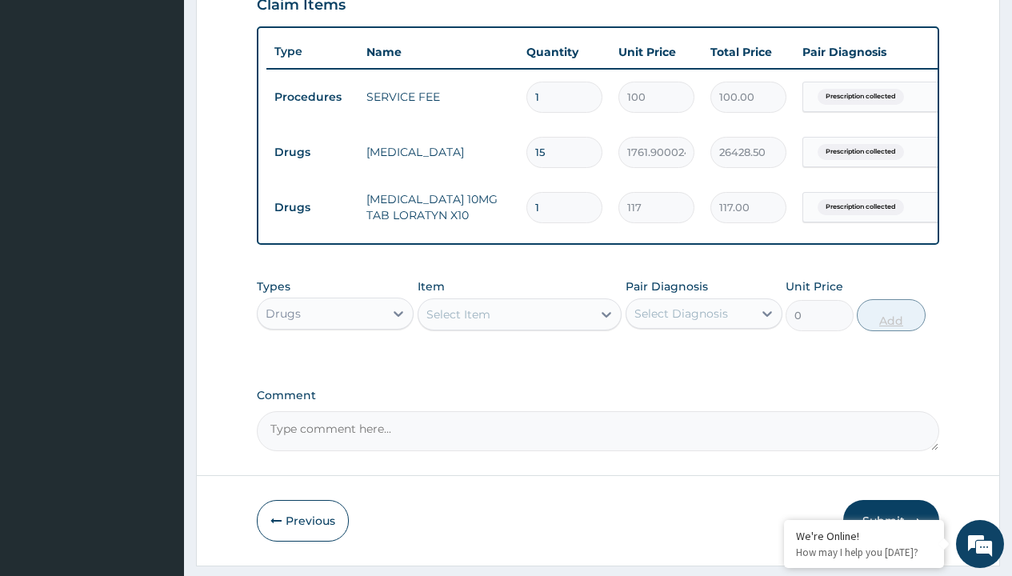
type input "10"
type input "1170.00"
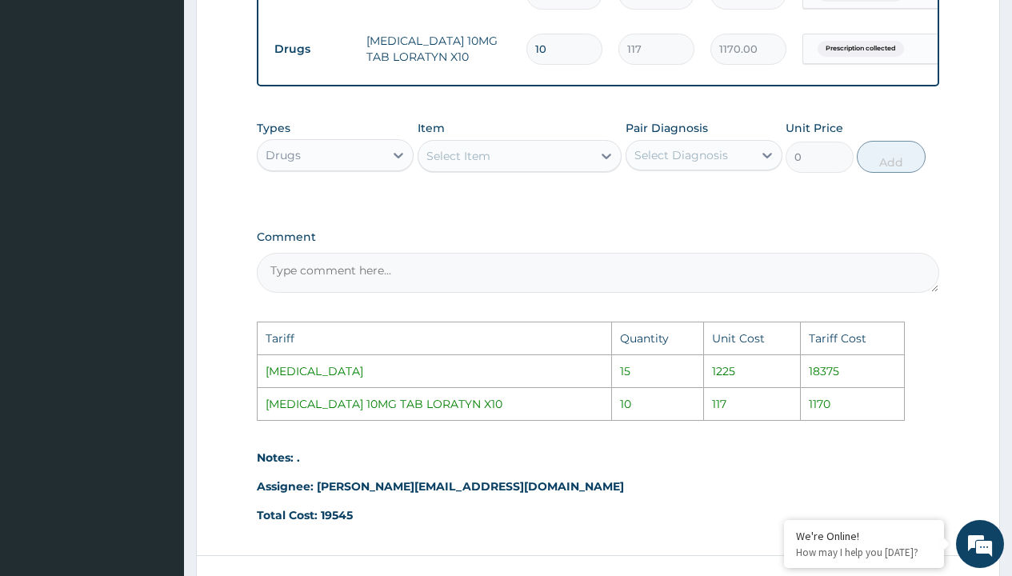
scroll to position [623, 0]
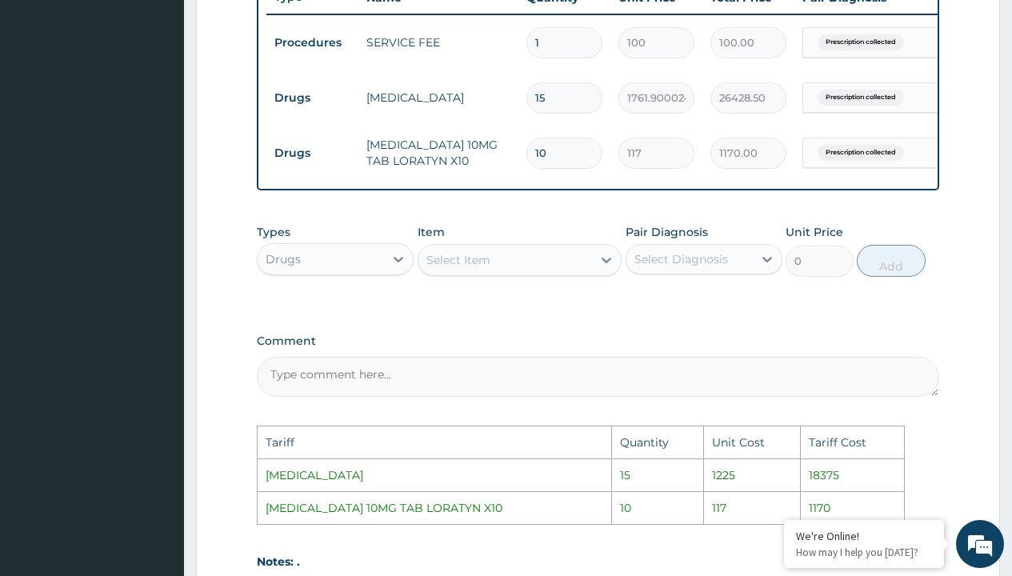
type input "10"
click at [555, 106] on input "15" at bounding box center [564, 97] width 76 height 31
type input "1"
type input "1761.90"
type input "12"
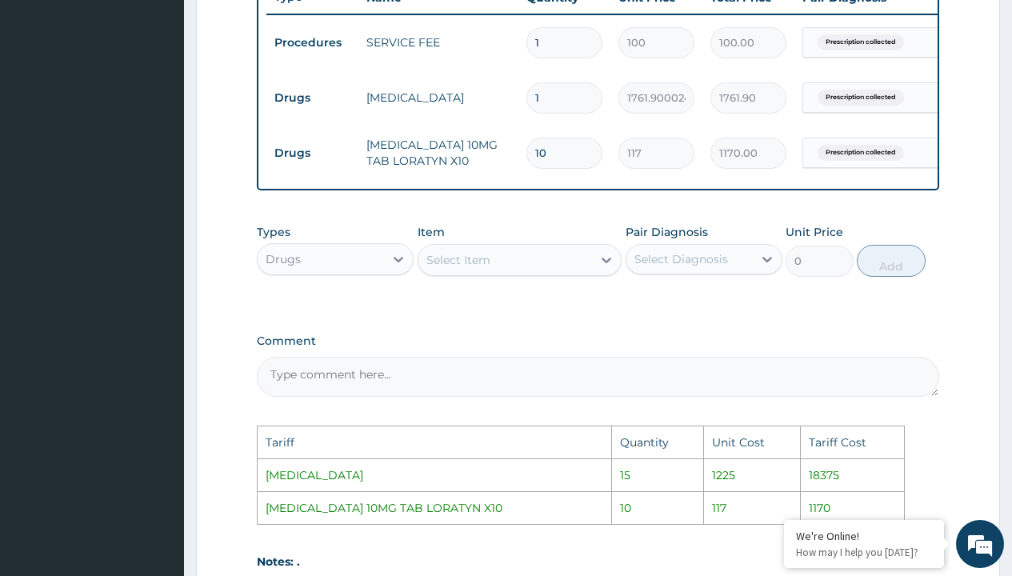
type input "21142.80"
type input "1"
type input "1761.90"
type input "10"
type input "17619.00"
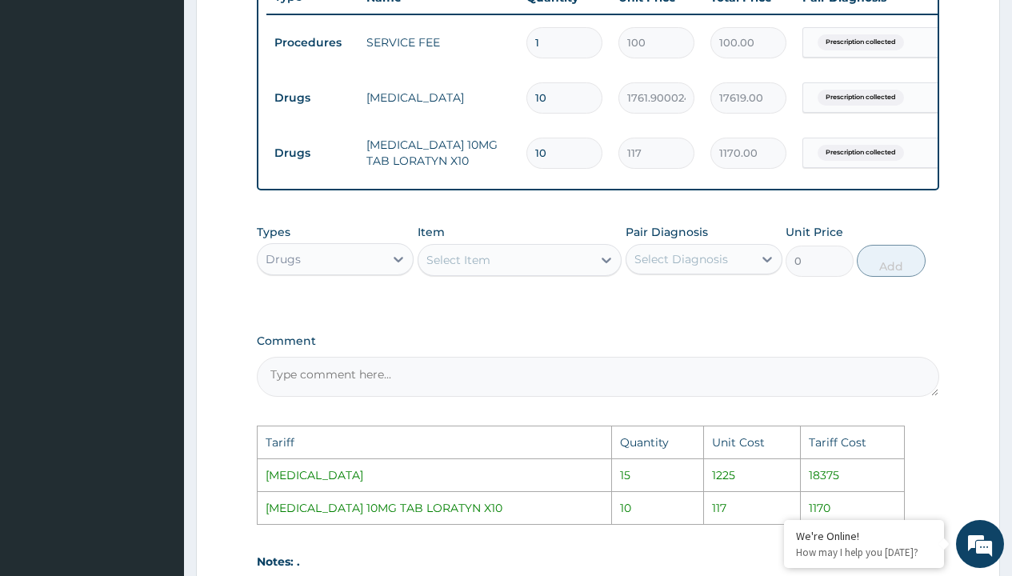
type input "1"
type input "1761.90"
type input "11"
type input "19380.90"
type input "1"
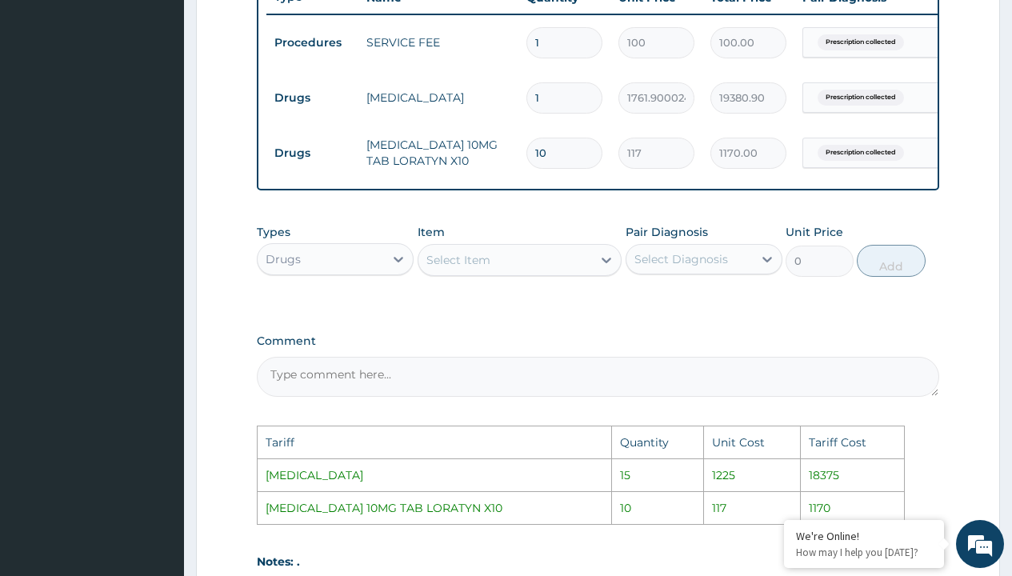
type input "1761.90"
type input "10"
type input "17619.00"
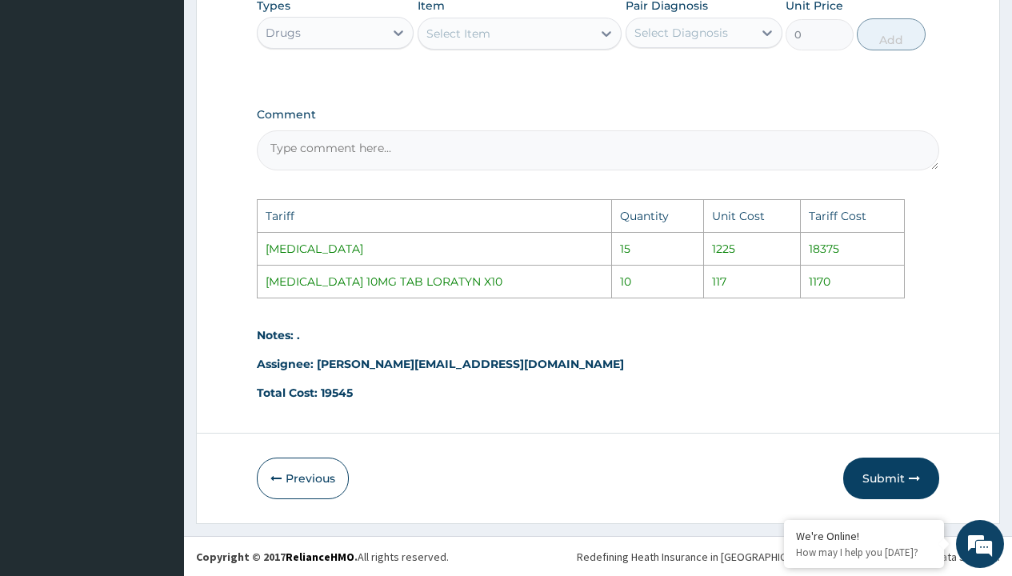
scroll to position [863, 0]
type input "10"
click at [903, 473] on button "Submit" at bounding box center [891, 478] width 96 height 42
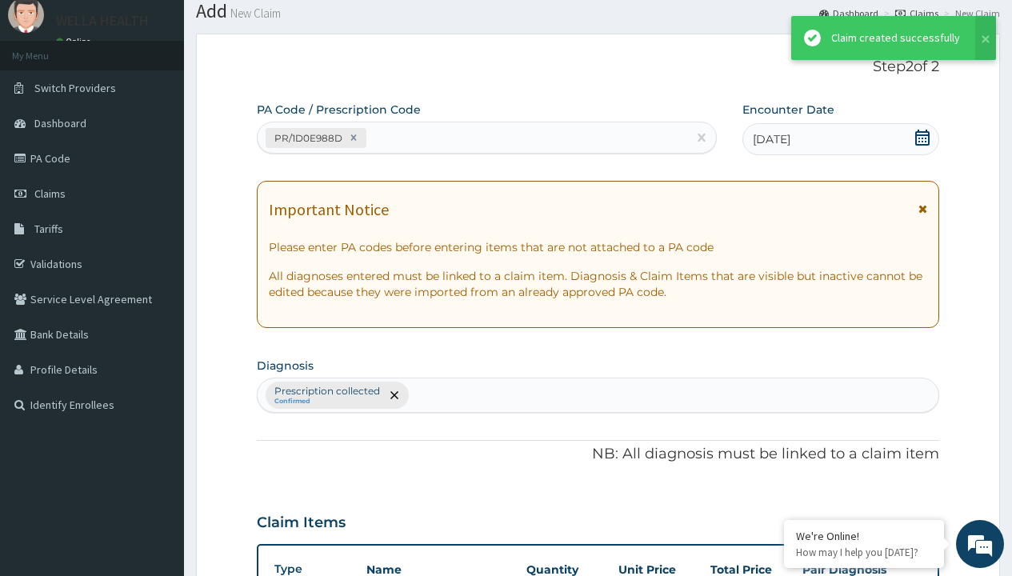
scroll to position [624, 0]
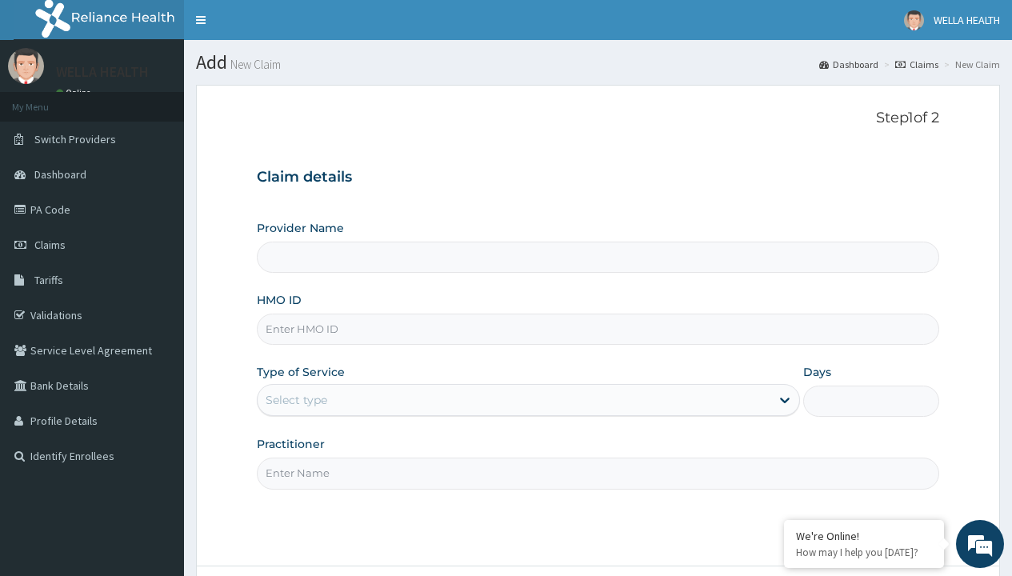
type input "WellaHealth(TELEMEDICINE)"
type input "JBN/10209/A"
type input "WellaHealth"
click at [296, 400] on div "Select type" at bounding box center [297, 400] width 62 height 16
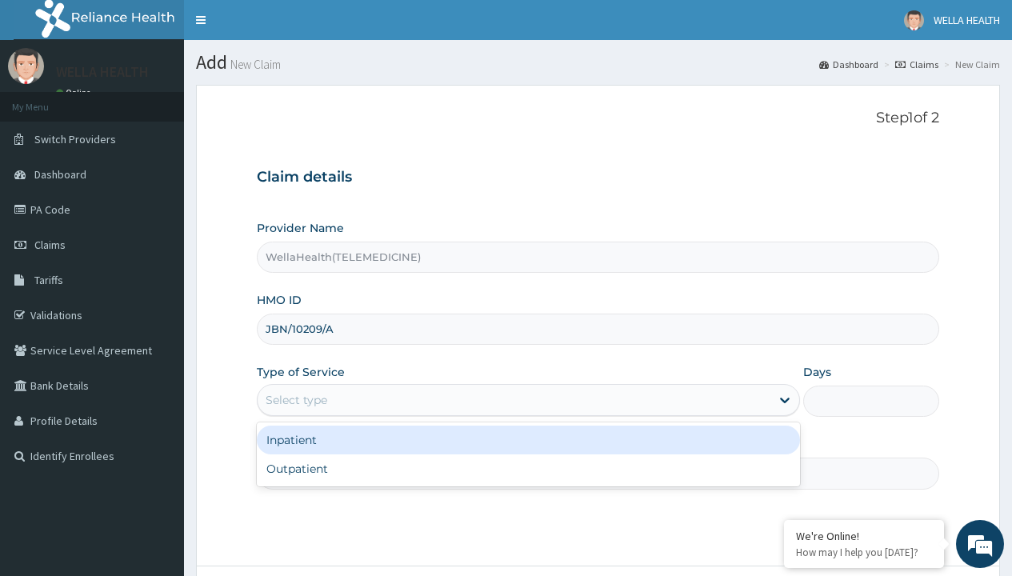
click at [528, 469] on div "Outpatient" at bounding box center [528, 468] width 543 height 29
type input "1"
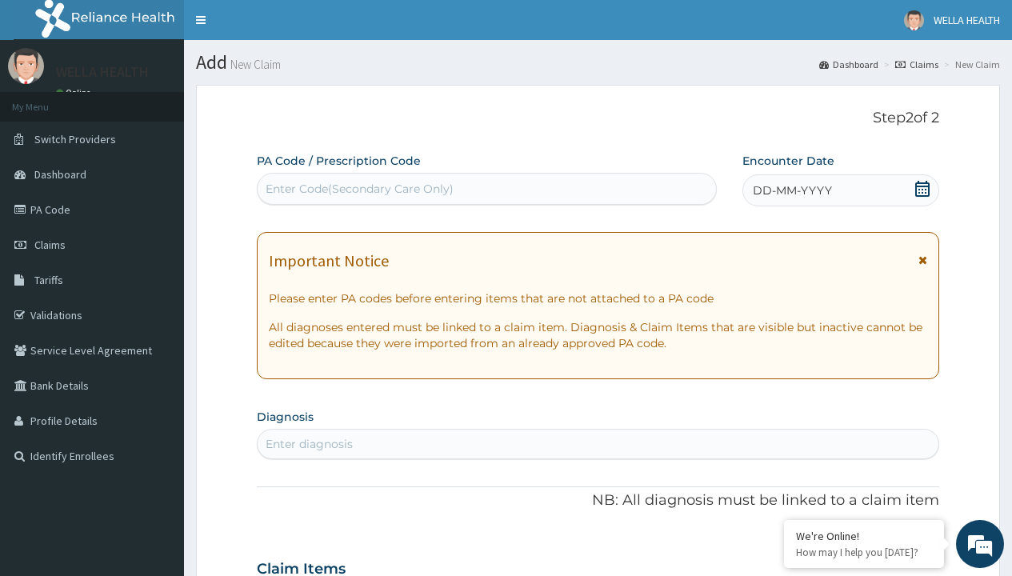
scroll to position [134, 0]
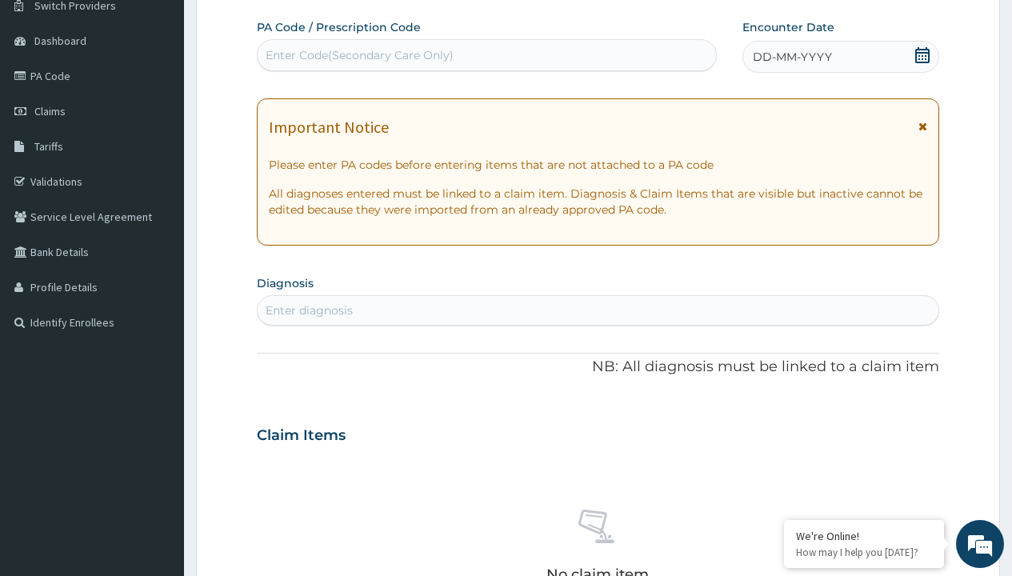
click at [791, 57] on span "DD-MM-YYYY" at bounding box center [792, 57] width 79 height 16
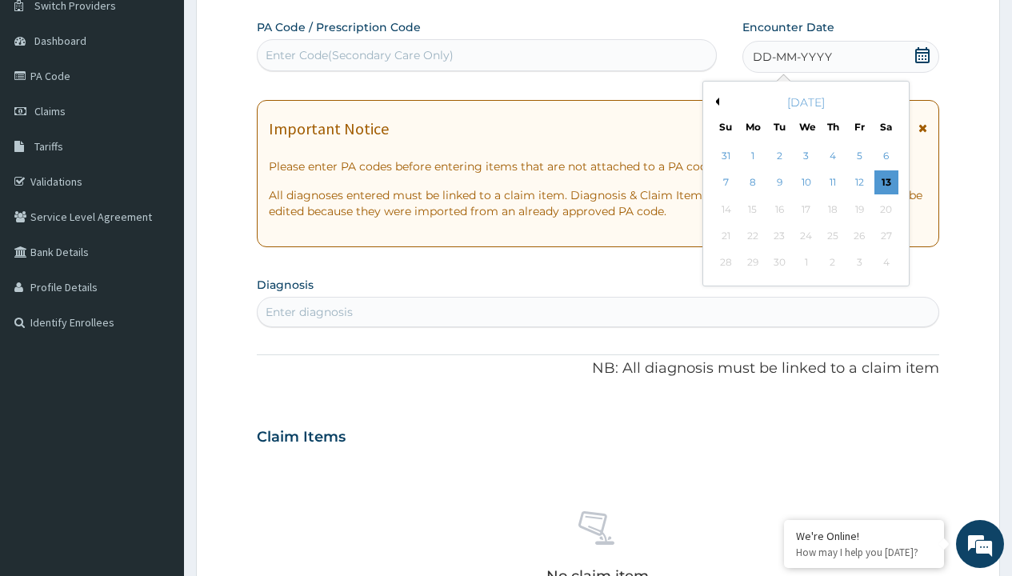
click at [714, 102] on button "Previous Month" at bounding box center [715, 102] width 8 height 8
click at [806, 182] on div "6" at bounding box center [806, 183] width 24 height 24
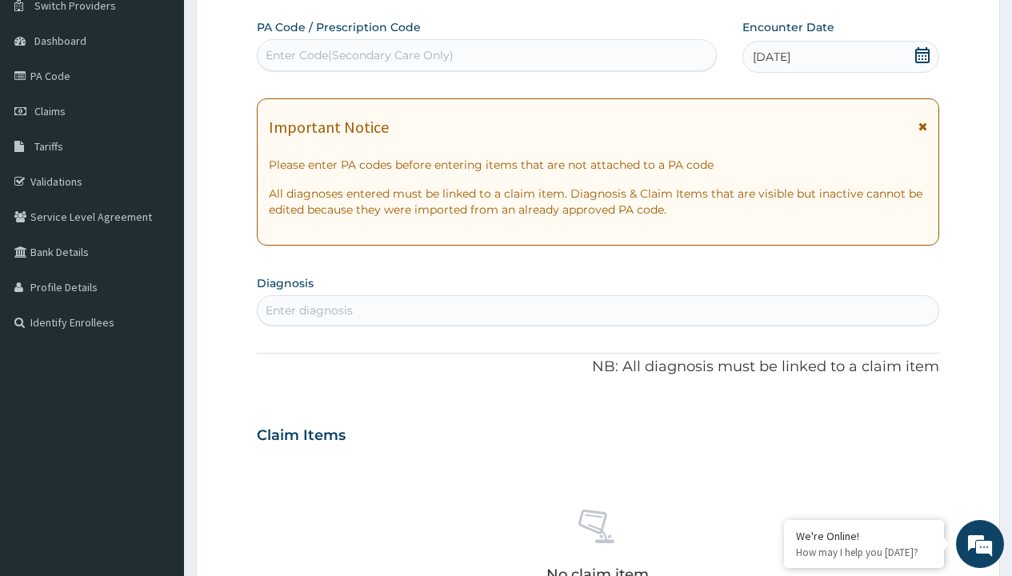
click at [358, 55] on div "Enter Code(Secondary Care Only)" at bounding box center [360, 55] width 188 height 16
type input "PR/5A99A477"
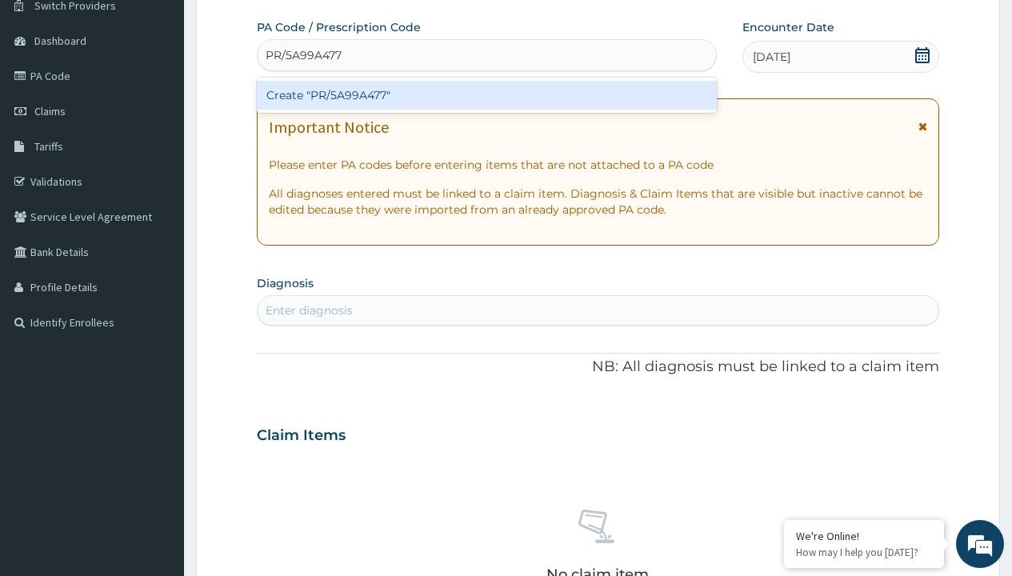
click at [486, 95] on div "Create "PR/5A99A477"" at bounding box center [486, 95] width 459 height 29
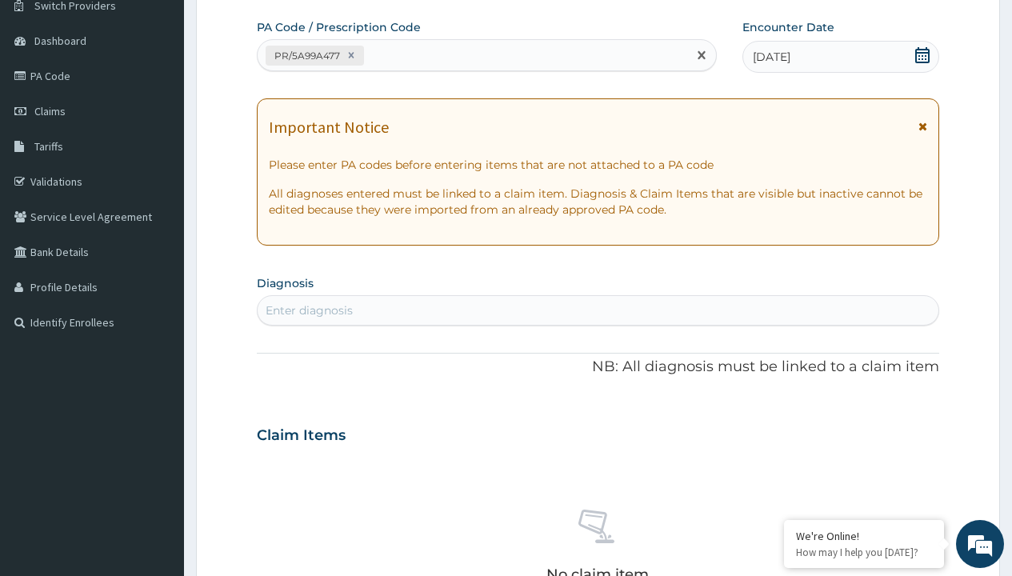
click at [309, 310] on div "Enter diagnosis" at bounding box center [309, 310] width 87 height 16
type input "prescription collected"
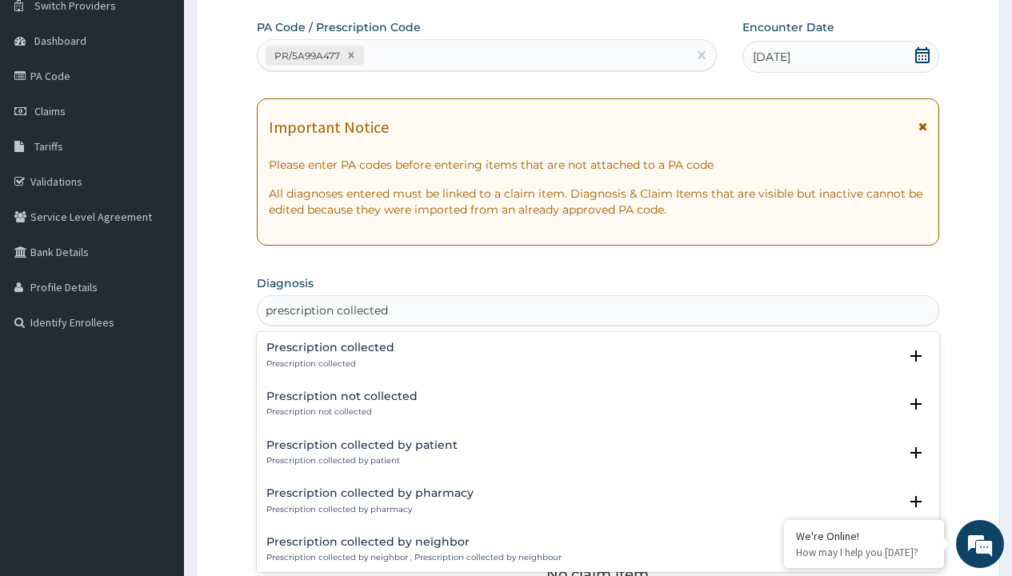
click at [328, 363] on p "Prescription collected" at bounding box center [330, 363] width 128 height 11
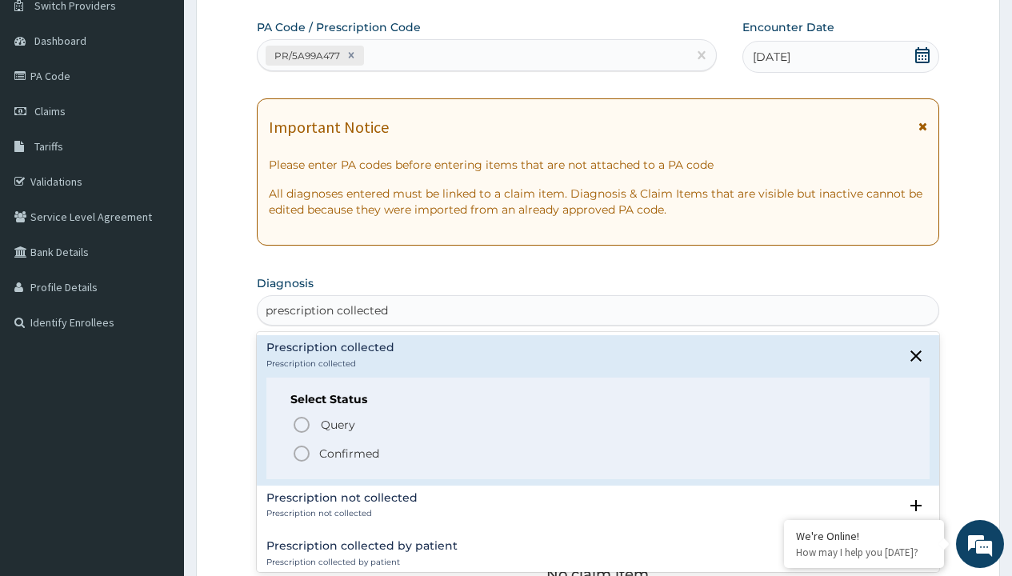
click at [349, 453] on p "Confirmed" at bounding box center [349, 454] width 60 height 16
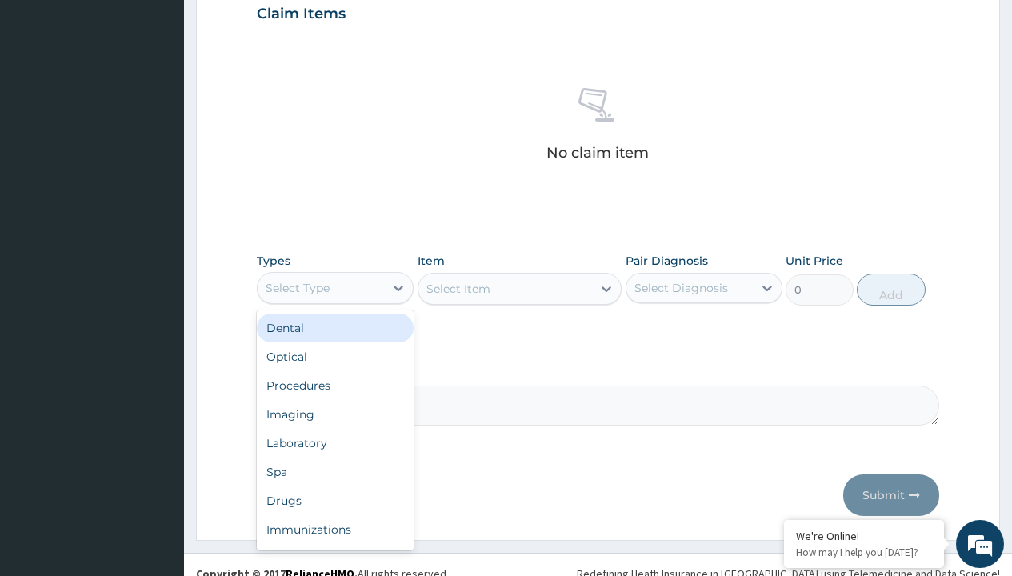
type input "procedures"
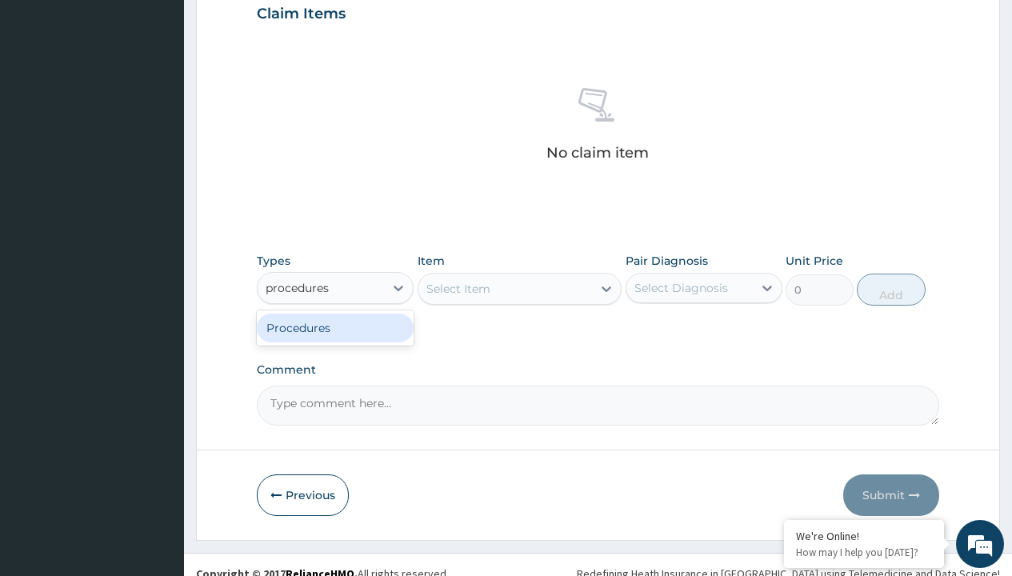
click at [335, 327] on div "Procedures" at bounding box center [335, 328] width 157 height 29
click at [458, 288] on div "Select Item" at bounding box center [458, 289] width 64 height 16
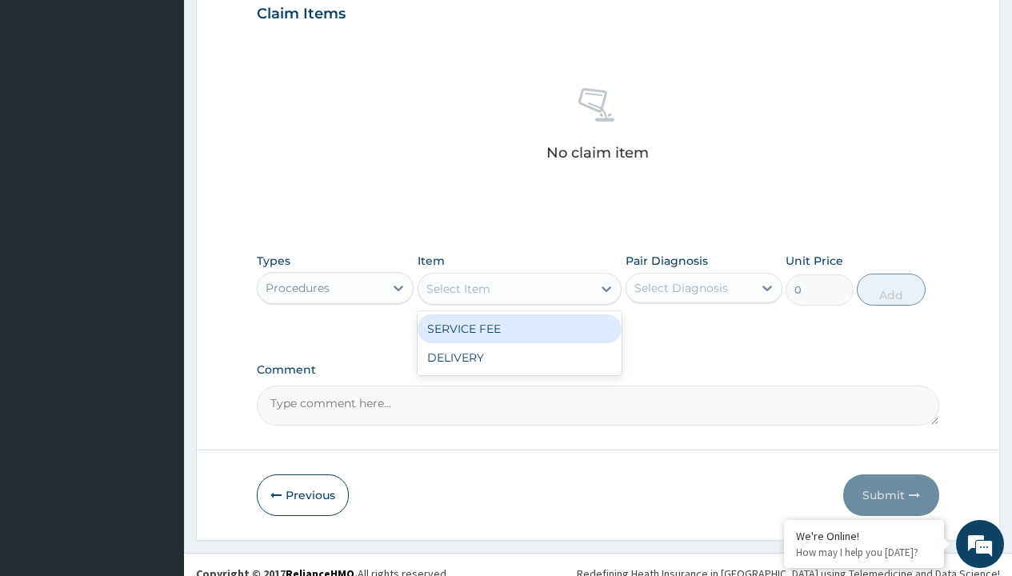
type input "service fee"
click at [519, 328] on div "SERVICE FEE" at bounding box center [520, 328] width 205 height 29
type input "100"
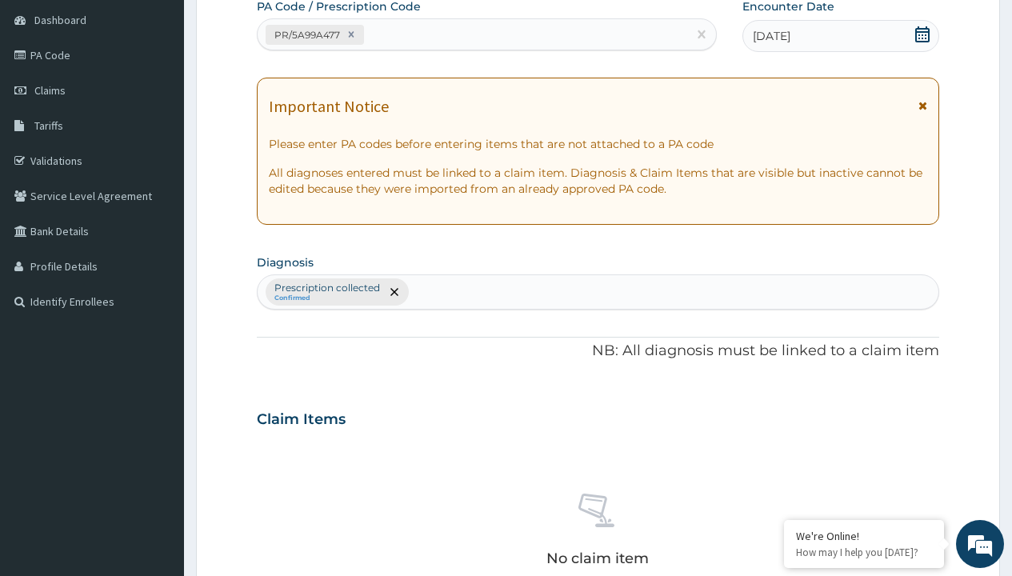
type input "prescription collected"
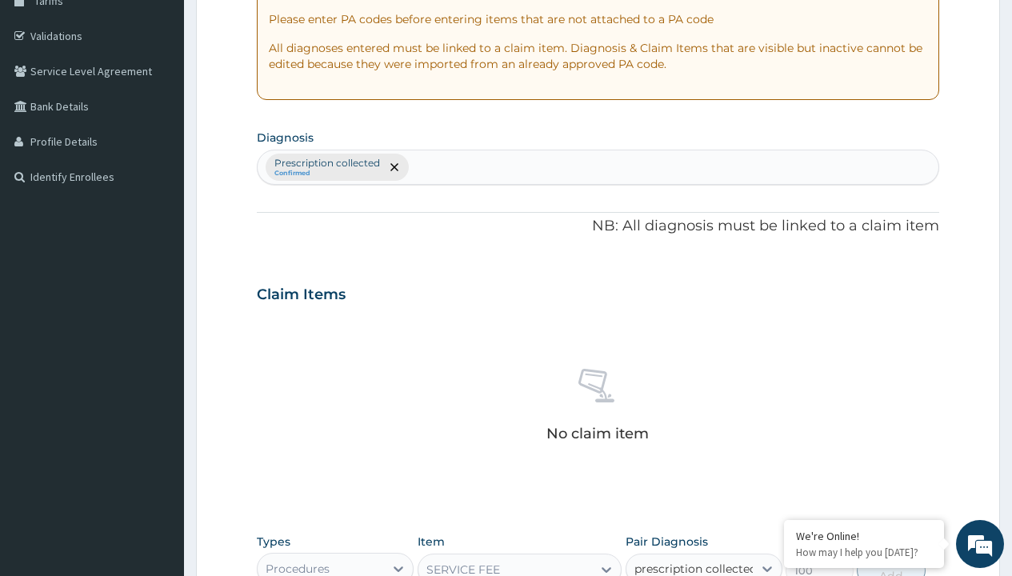
checkbox input "true"
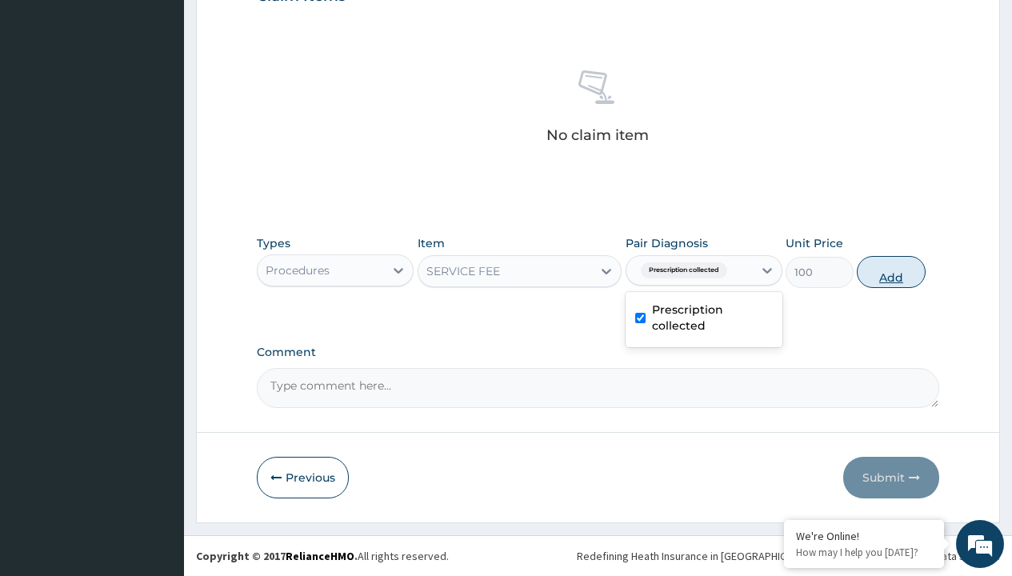
click at [891, 271] on button "Add" at bounding box center [891, 272] width 68 height 32
type input "0"
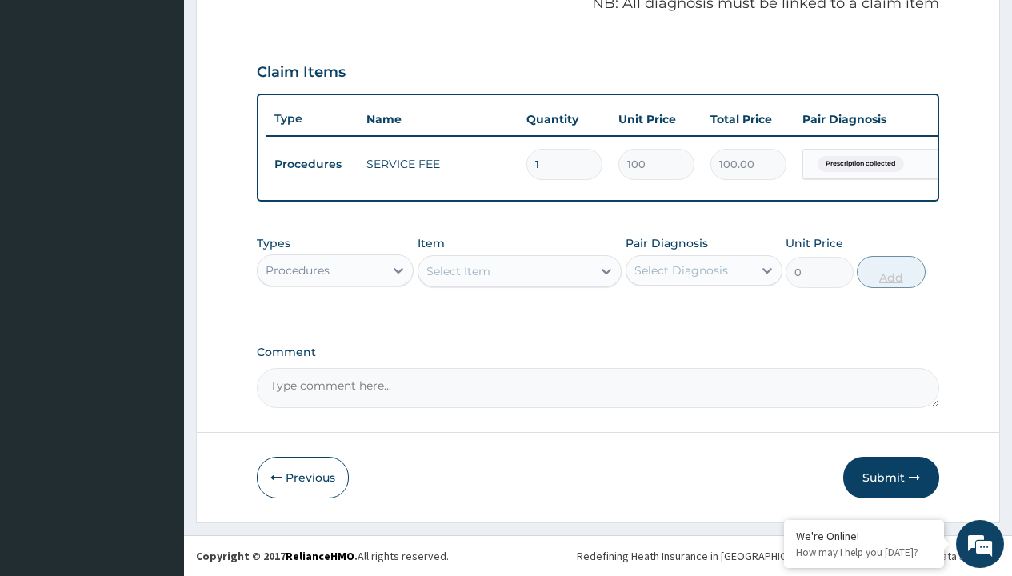
scroll to position [514, 0]
click at [298, 270] on div "Procedures" at bounding box center [298, 270] width 64 height 16
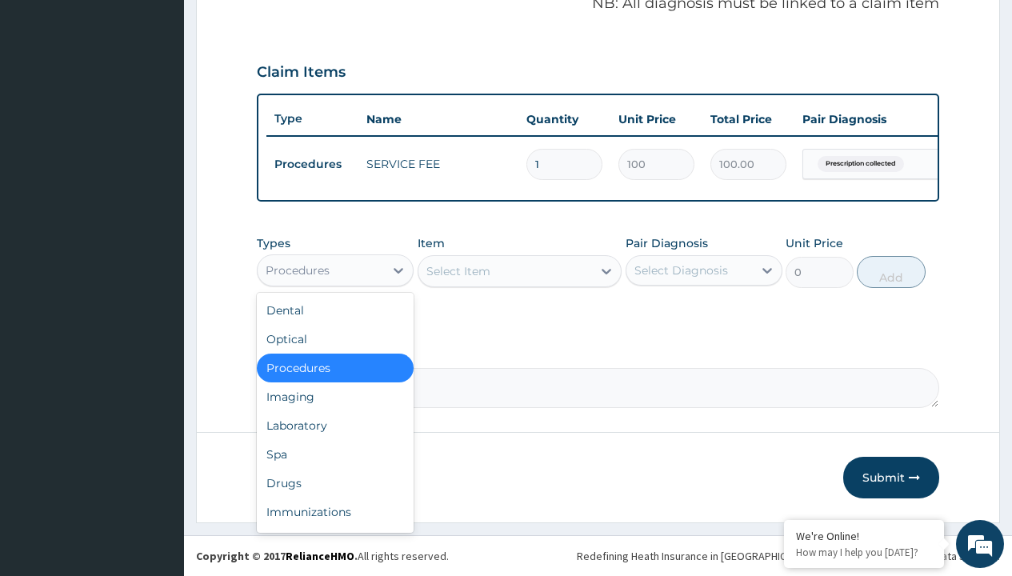
type input "drugs"
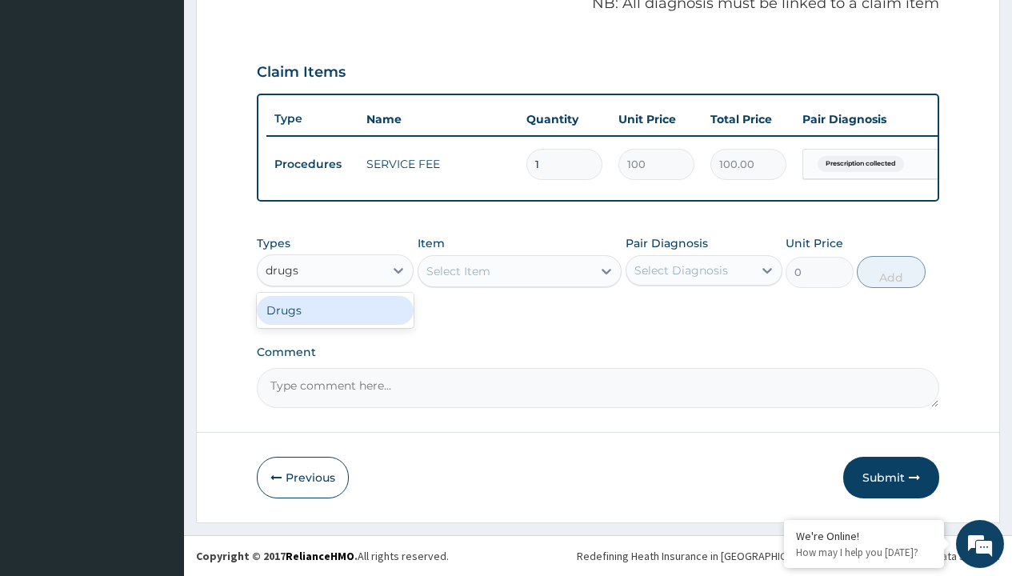
scroll to position [0, 0]
click at [335, 310] on div "Drugs" at bounding box center [335, 310] width 157 height 29
click at [458, 270] on div "Select Item" at bounding box center [520, 271] width 205 height 32
type input "ciprofloxacin 500mg by 10 ciprotab/pack"
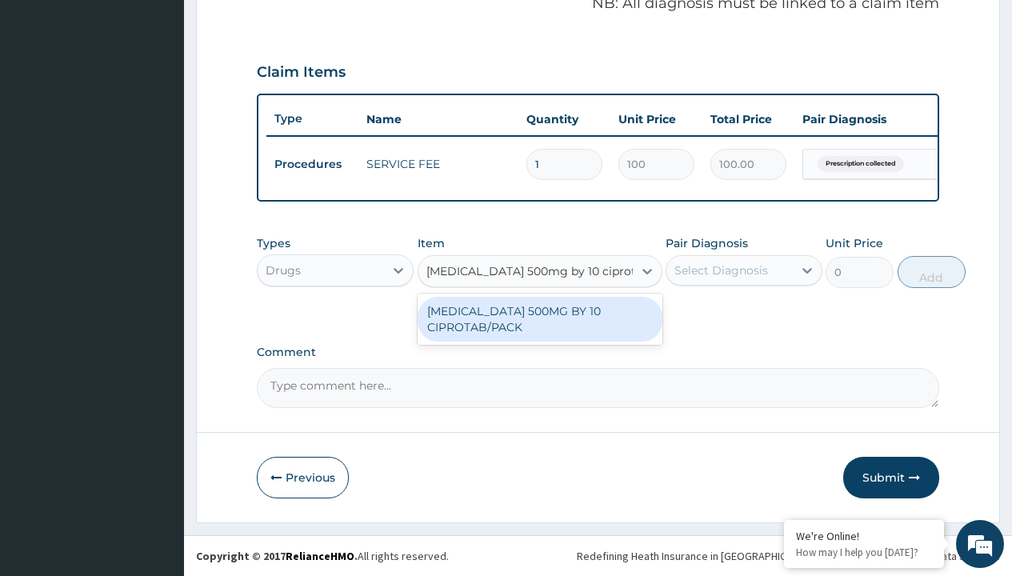
click at [539, 318] on div "CIPROFLOXACIN 500MG BY 10 CIPROTAB/PACK" at bounding box center [540, 319] width 245 height 45
type input "600"
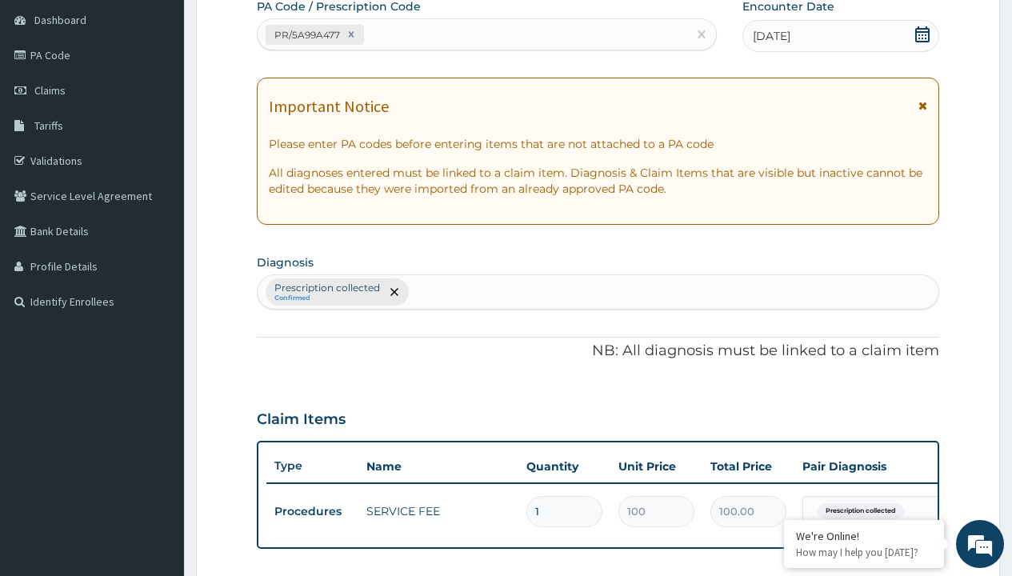
type input "prescription collected"
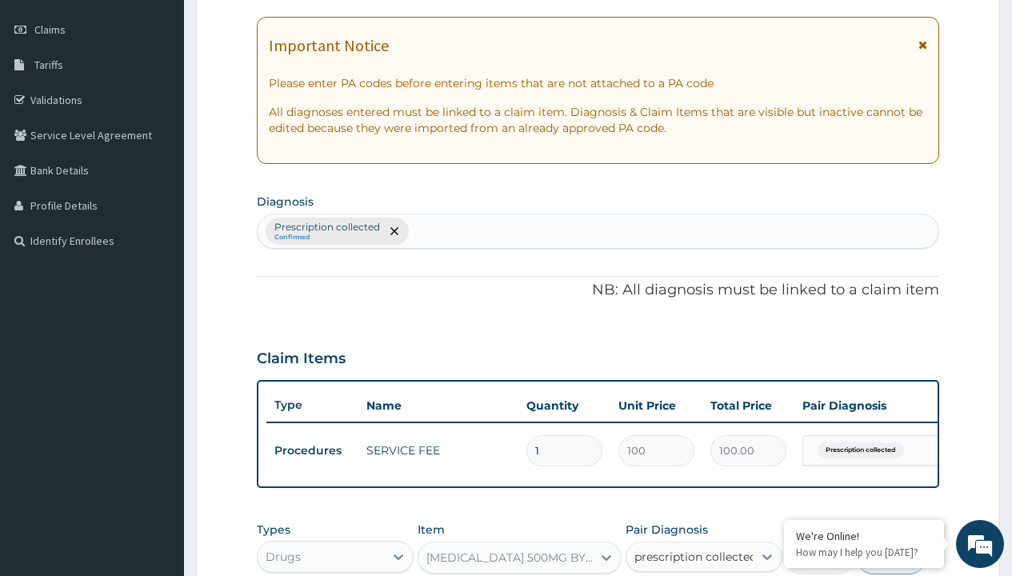
checkbox input "true"
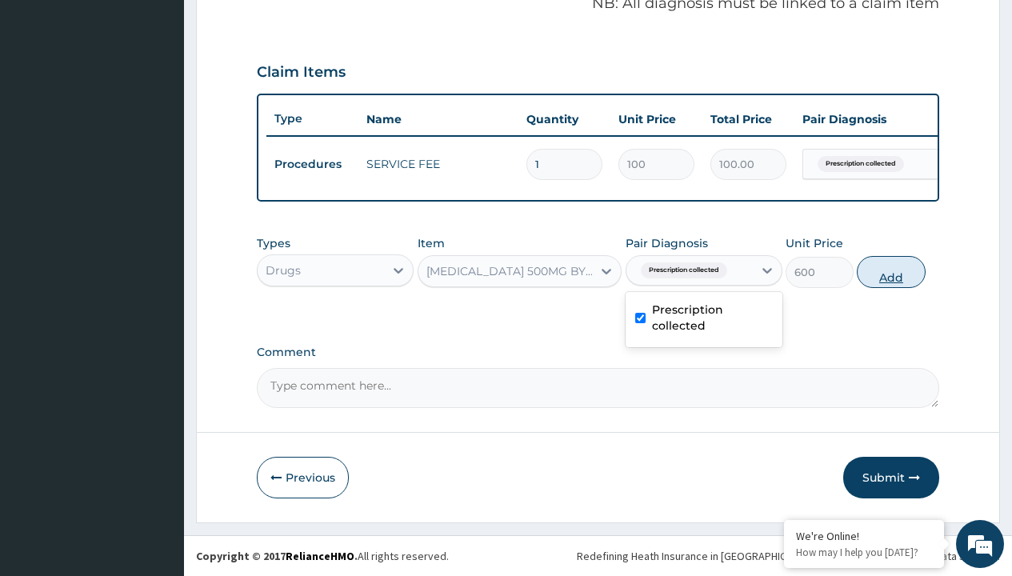
click at [891, 271] on button "Add" at bounding box center [891, 272] width 68 height 32
type input "0"
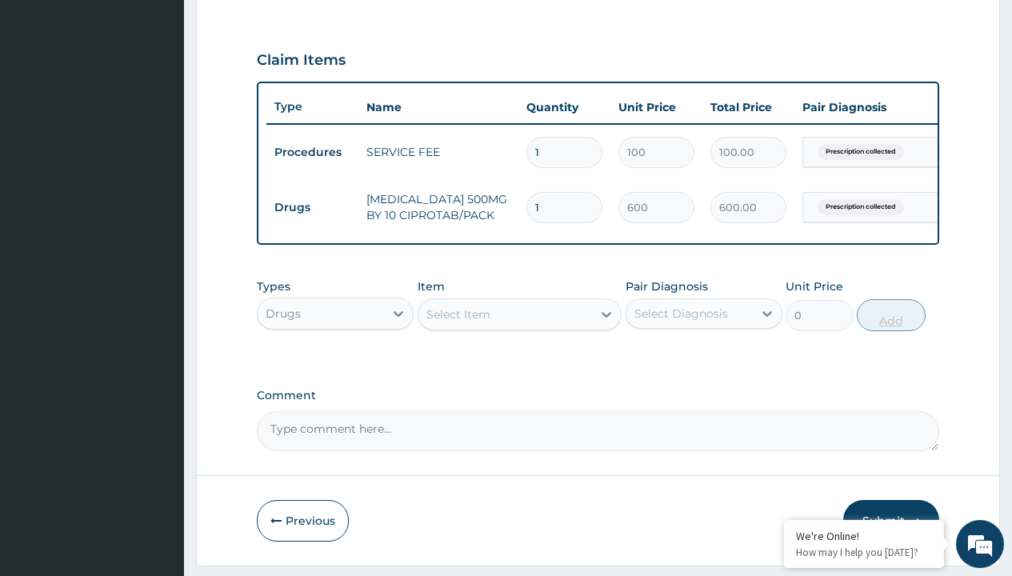
type input "10"
type input "6000.00"
type input "10"
click at [312, 207] on td "Drugs" at bounding box center [312, 208] width 92 height 30
type input "drugs"
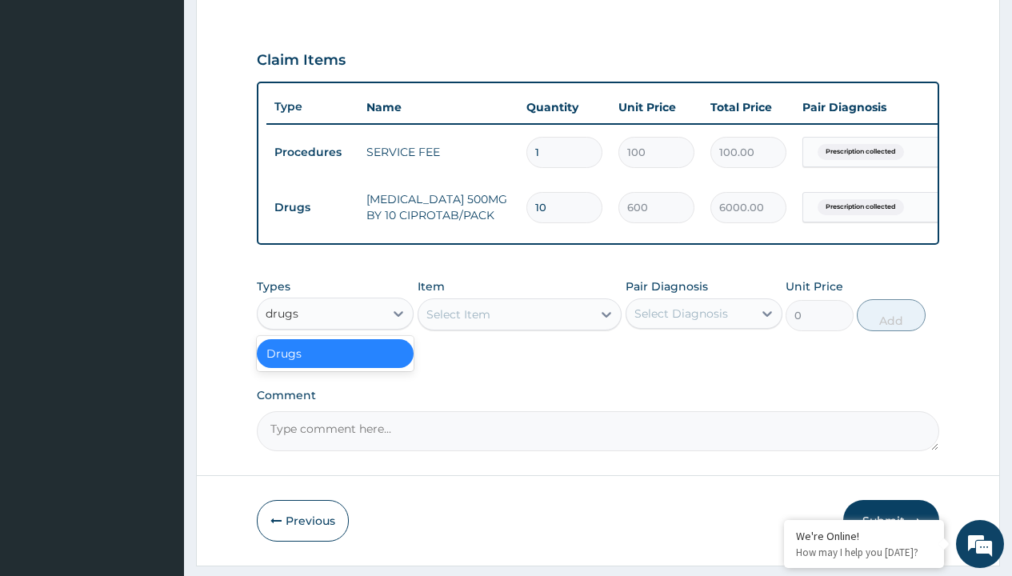
scroll to position [0, 0]
click at [335, 365] on div "Drugs" at bounding box center [335, 353] width 157 height 29
click at [458, 322] on div "Select Item" at bounding box center [458, 314] width 64 height 16
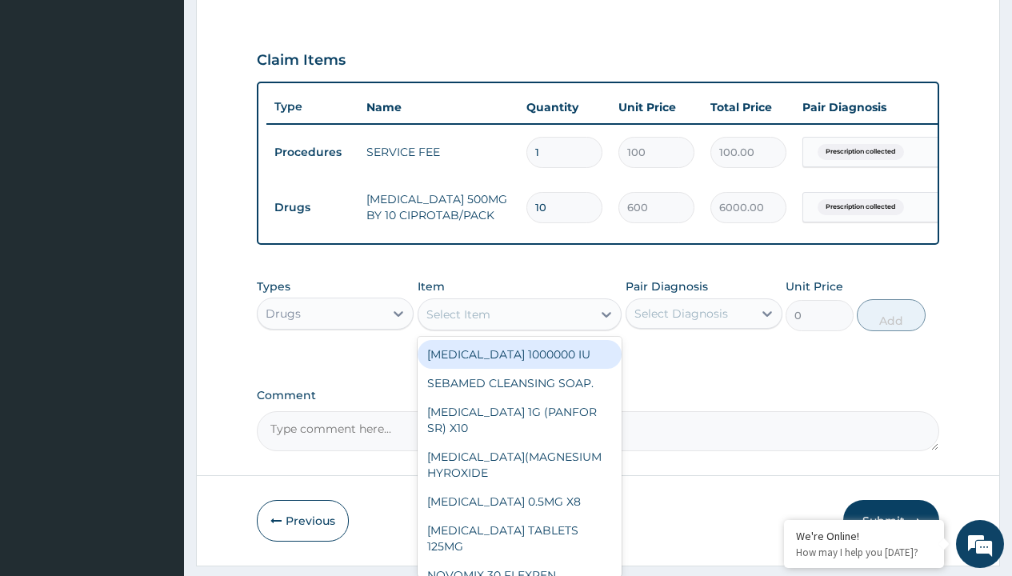
type input "loperamide caps 2mg/sach"
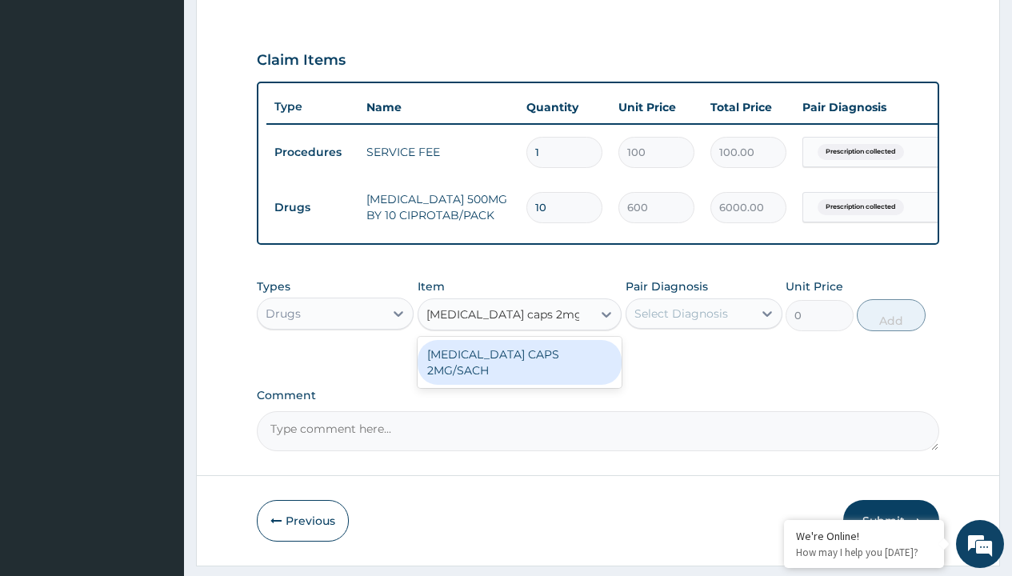
click at [519, 366] on div "LOPERAMIDE CAPS 2MG/SACH" at bounding box center [520, 362] width 205 height 45
type input "420"
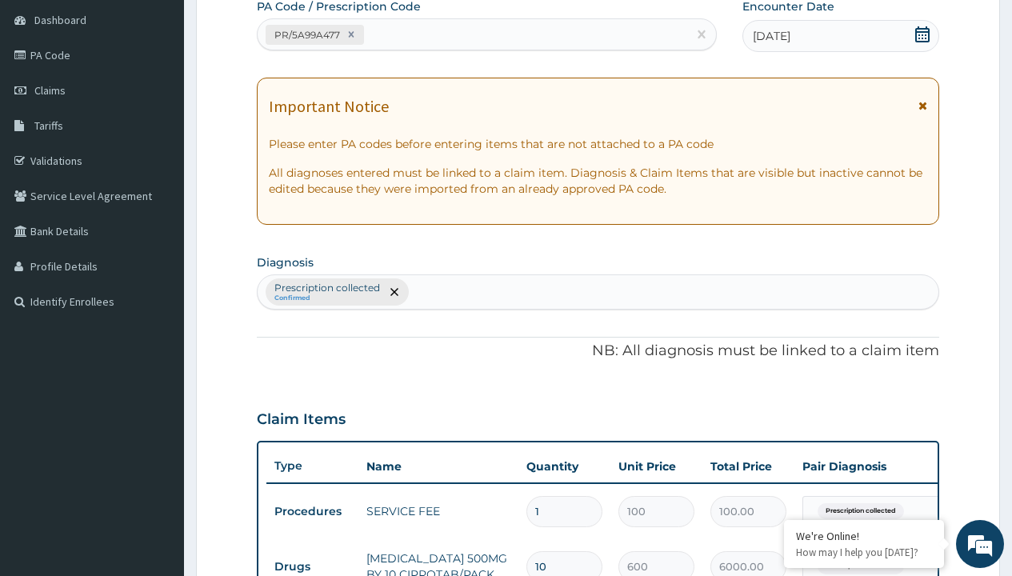
type input "prescription collected"
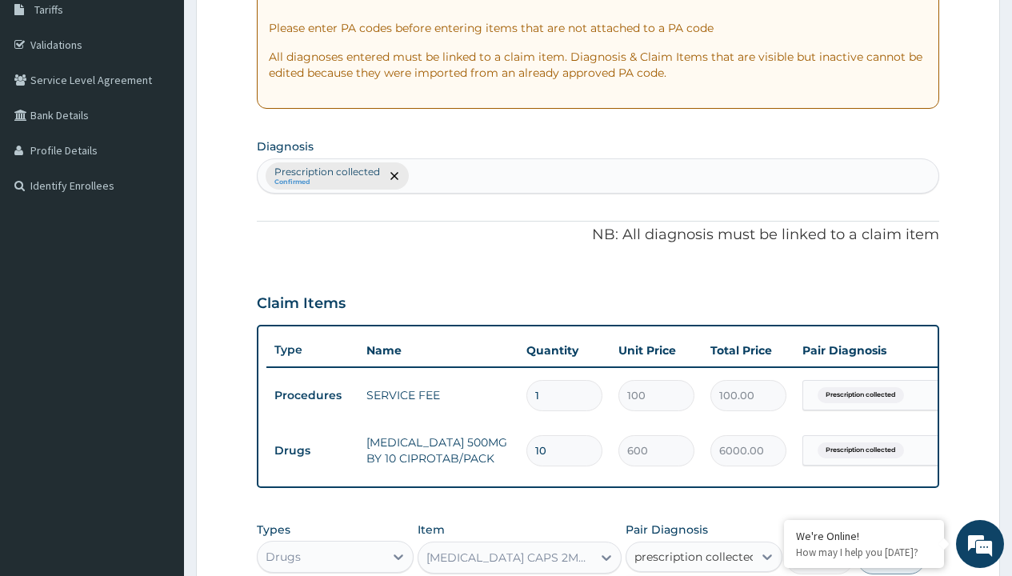
checkbox input "true"
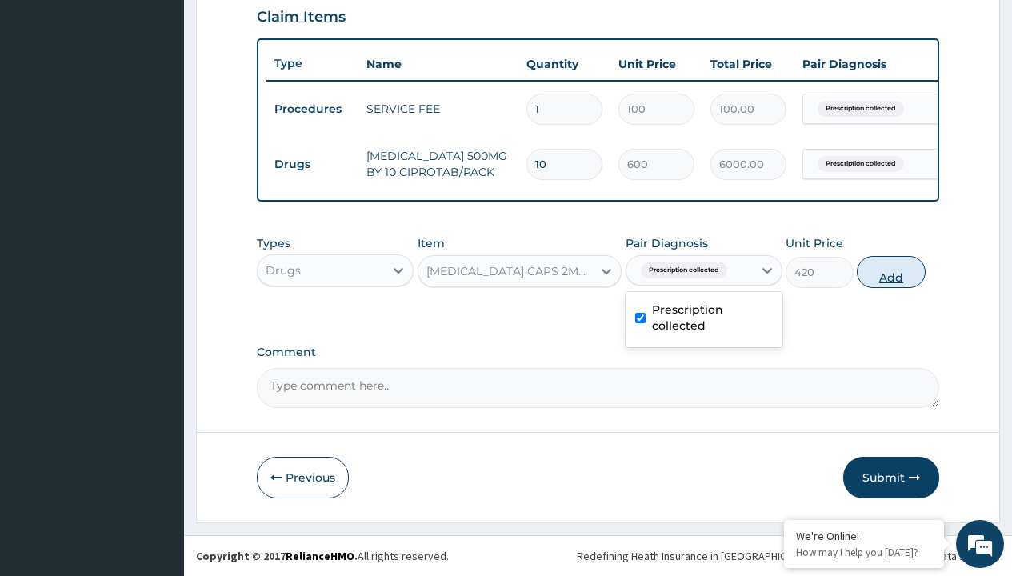
click at [891, 271] on button "Add" at bounding box center [891, 272] width 68 height 32
type input "0"
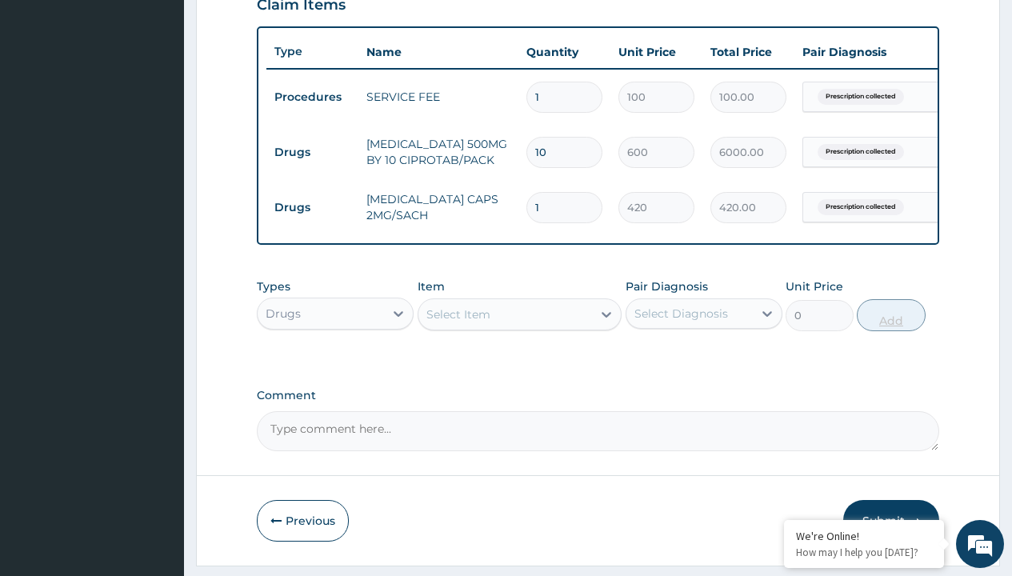
type input "10"
type input "4200.00"
type input "10"
click at [312, 152] on td "Drugs" at bounding box center [312, 153] width 92 height 30
type input "drugs"
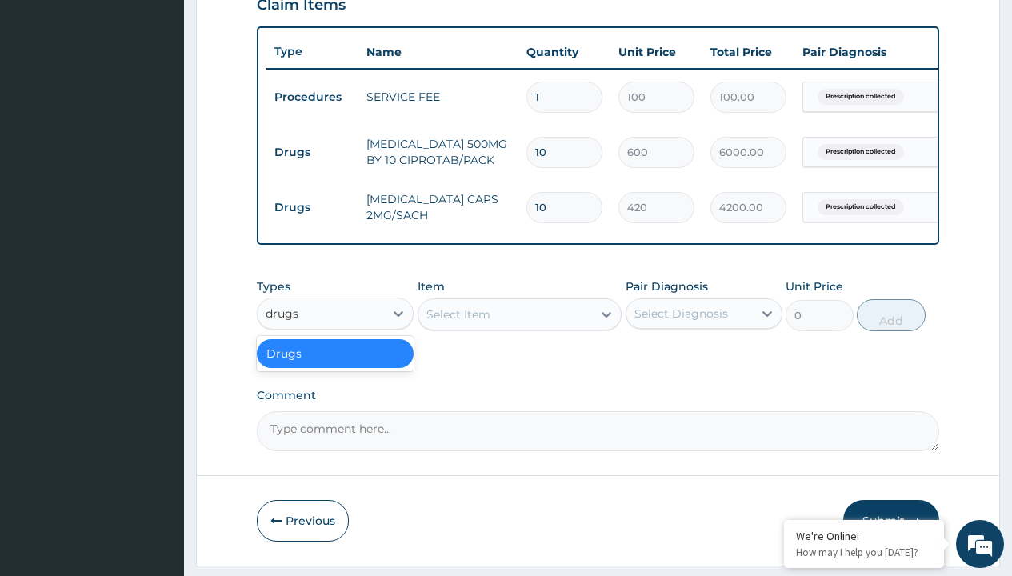
scroll to position [0, 0]
click at [335, 365] on div "Drugs" at bounding box center [335, 353] width 157 height 29
click at [458, 322] on div "Select Item" at bounding box center [458, 314] width 64 height 16
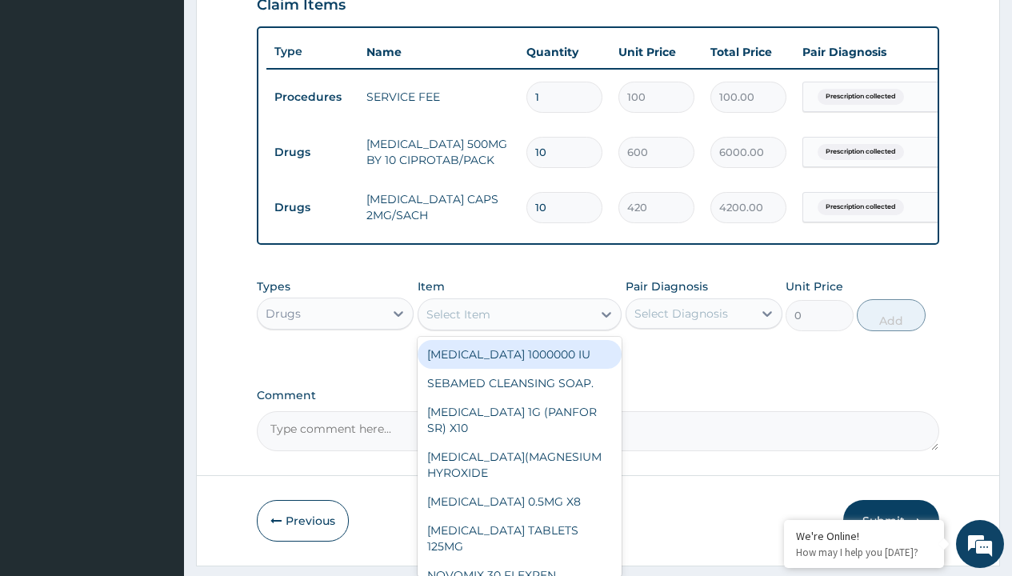
type input "zinc 20mg by 10"
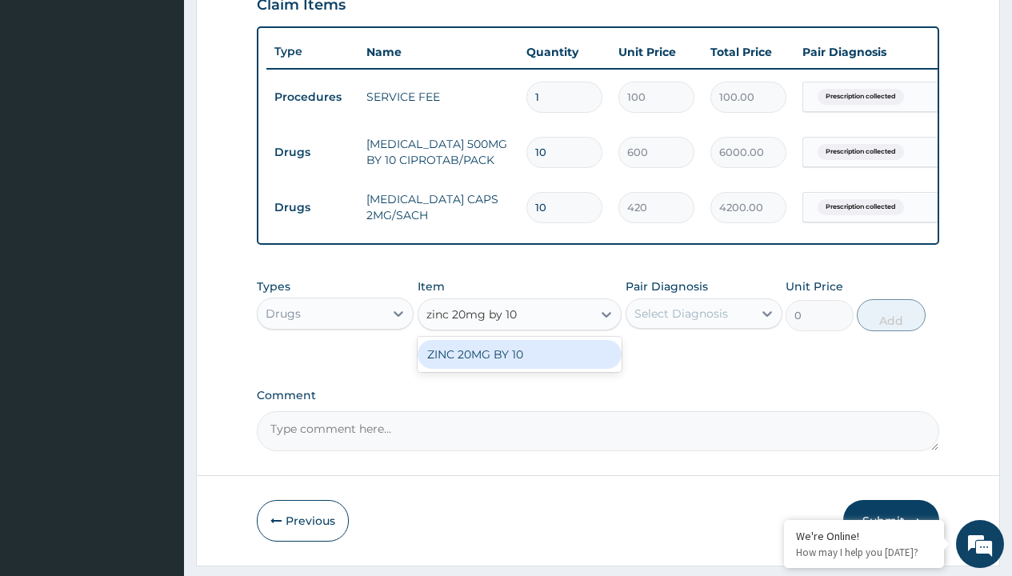
click at [519, 366] on div "ZINC 20MG BY 10" at bounding box center [520, 354] width 205 height 29
type input "15"
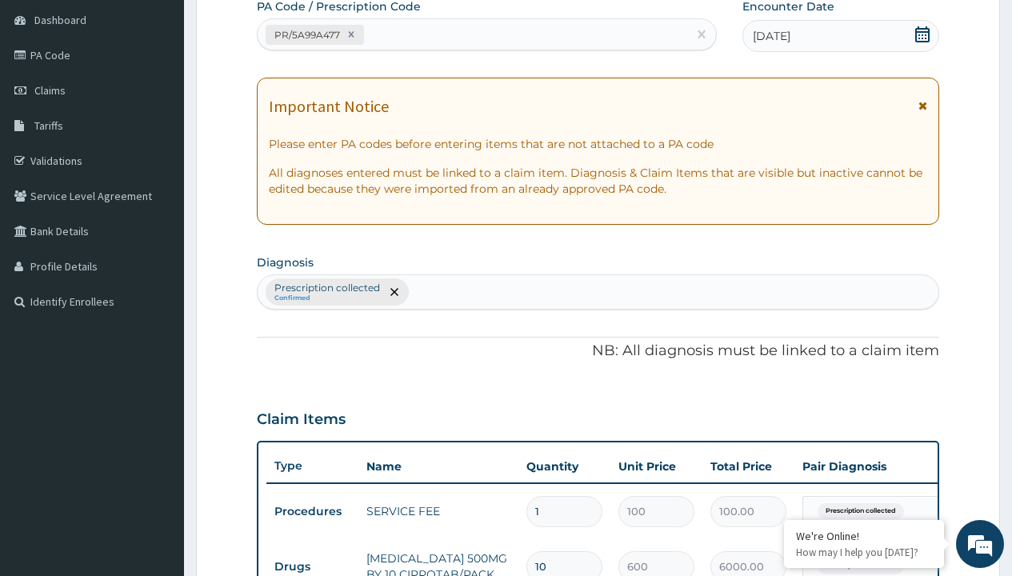
type input "prescription collected"
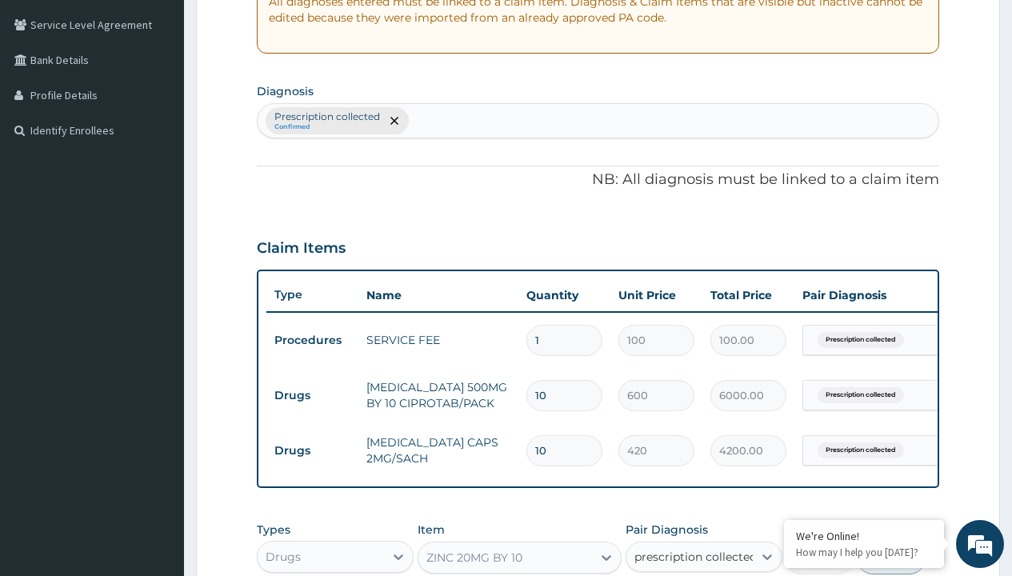
checkbox input "true"
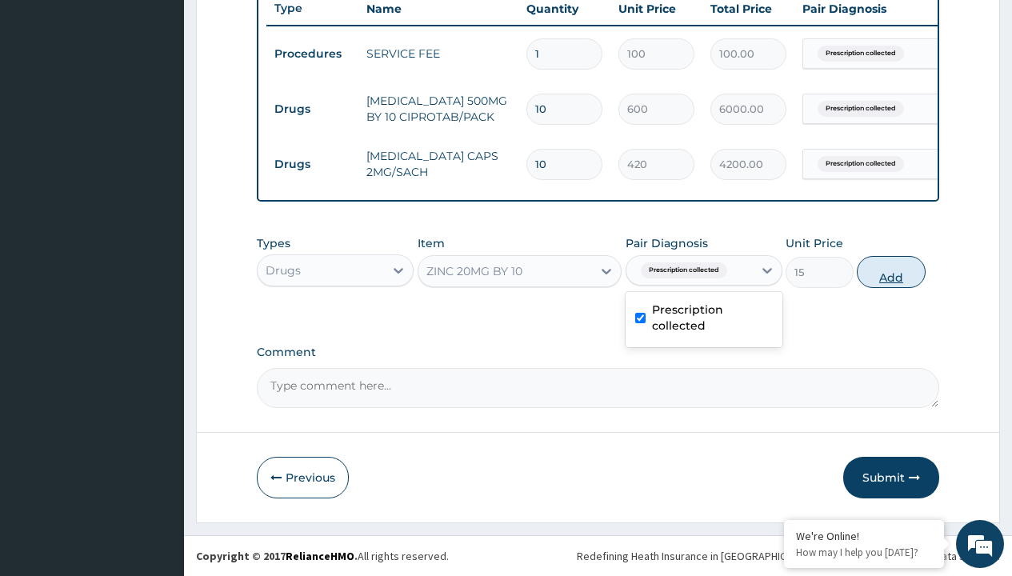
click at [891, 271] on button "Add" at bounding box center [891, 272] width 68 height 32
type input "0"
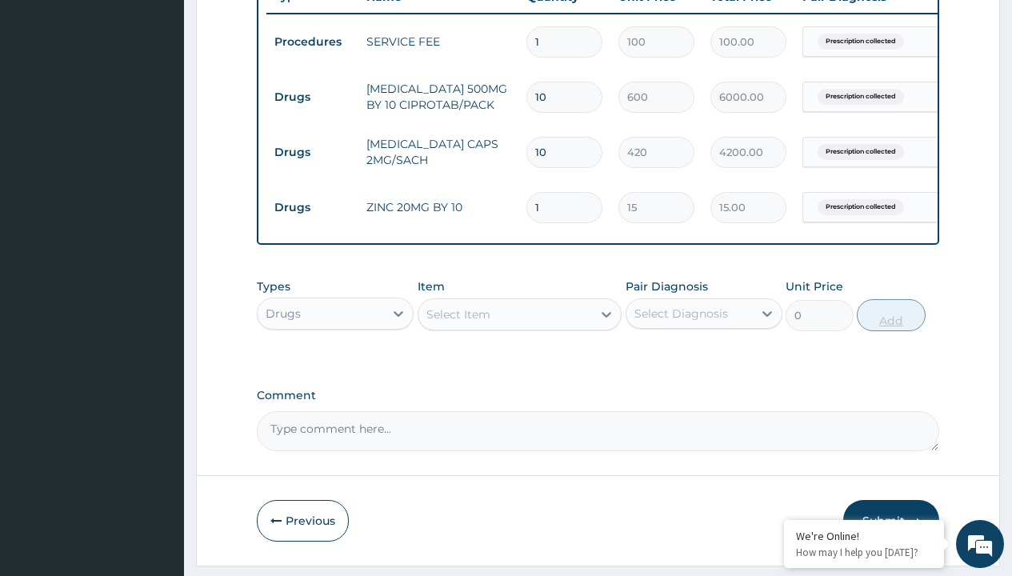
type input "10"
type input "150.00"
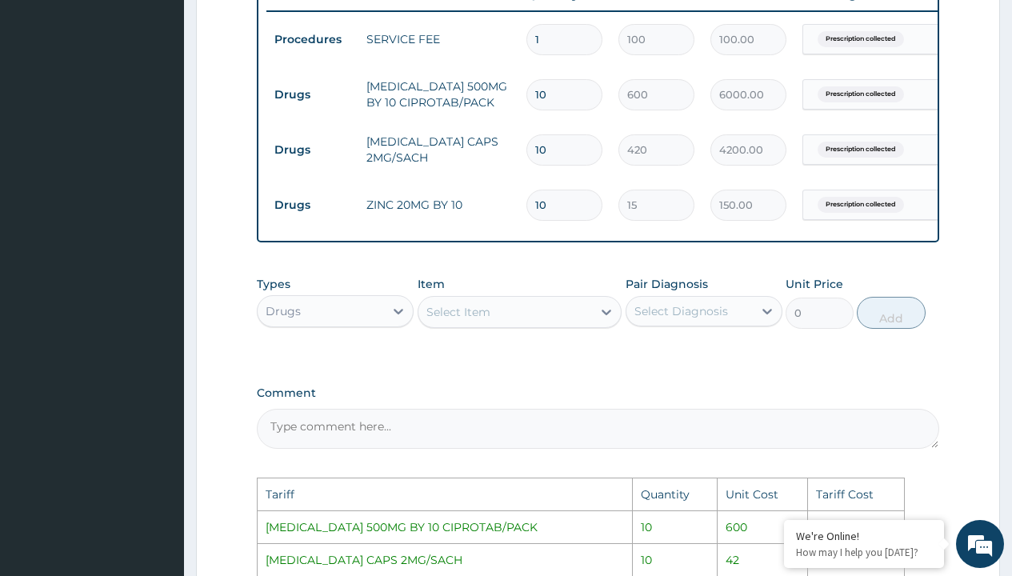
scroll to position [620, 0]
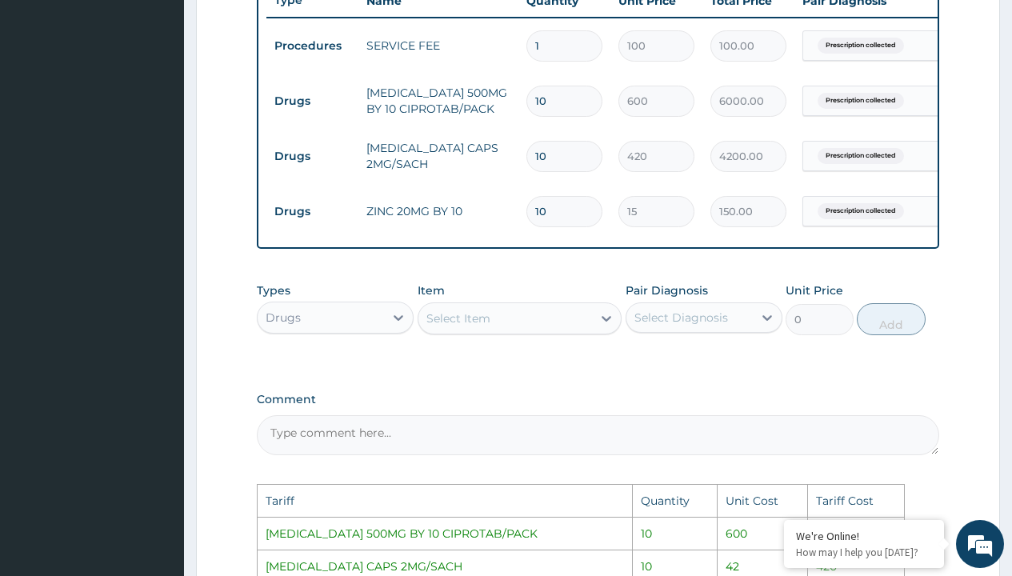
type input "10"
click at [582, 162] on input "10" at bounding box center [564, 156] width 76 height 31
type input "1"
type input "420.00"
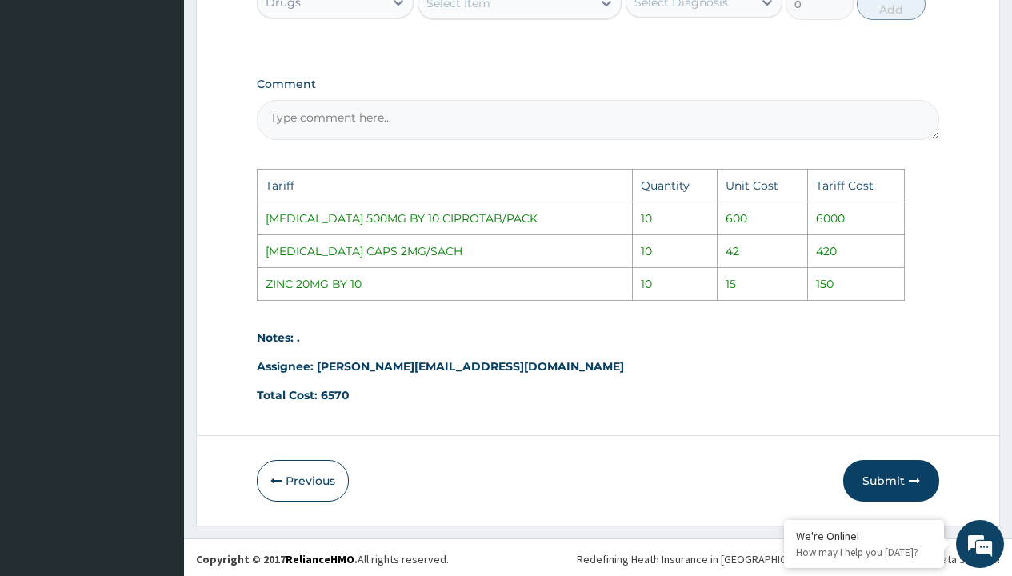
scroll to position [951, 0]
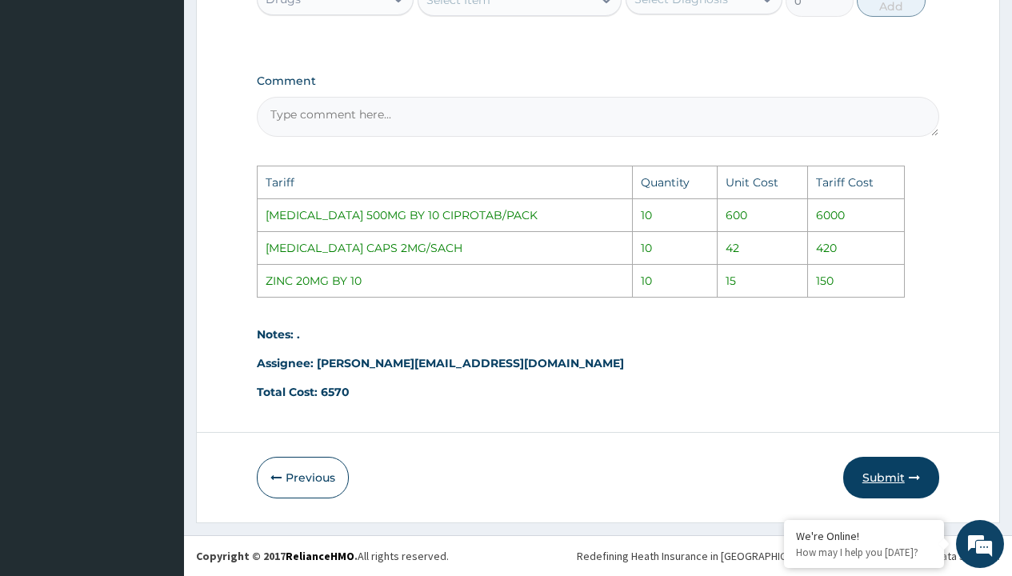
type input "1"
click at [906, 474] on button "Submit" at bounding box center [891, 478] width 96 height 42
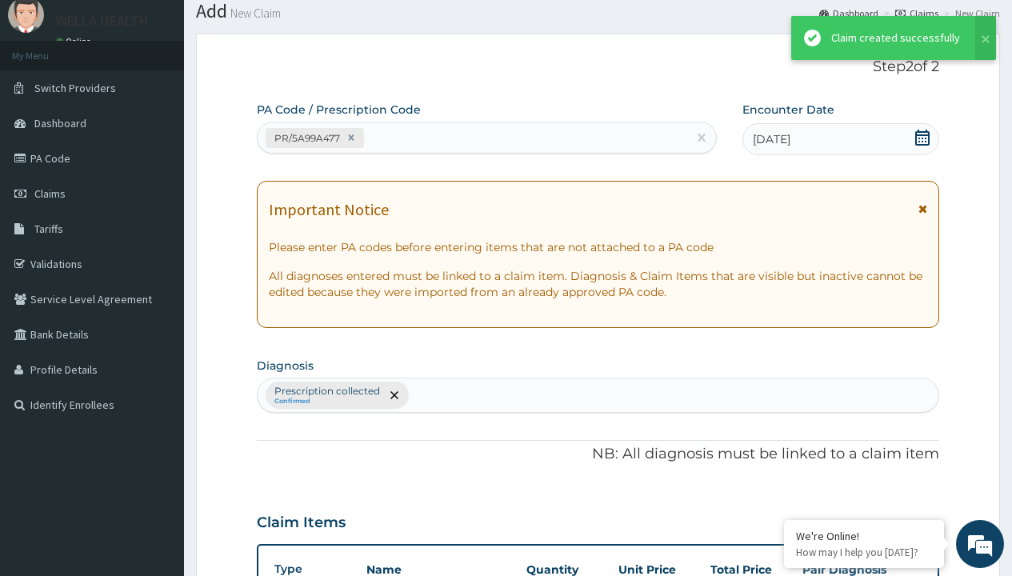
scroll to position [679, 0]
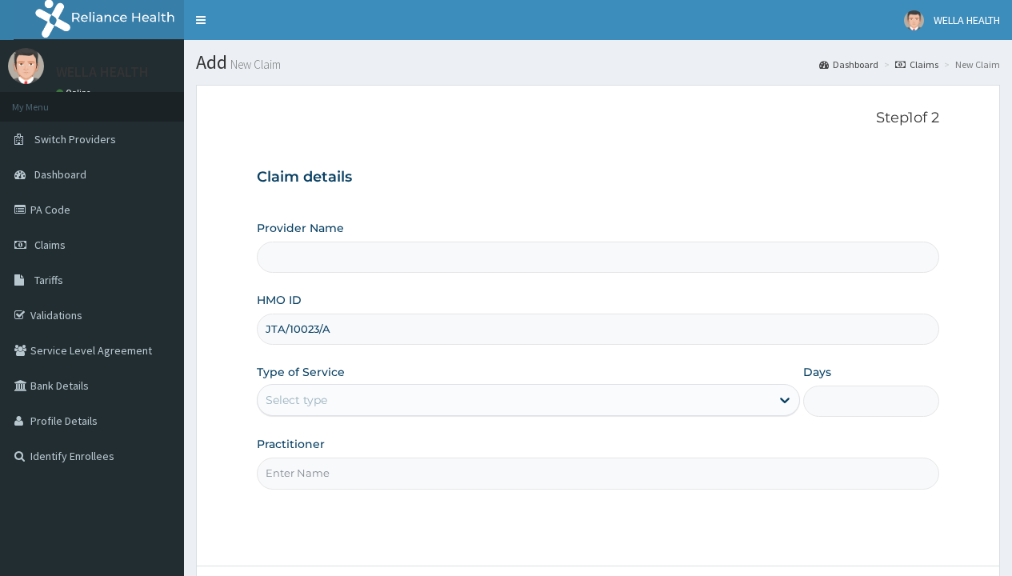
type input "JTA/10023/A"
type input "WellaHealth"
type input "WellaHealth(TELEMEDICINE)"
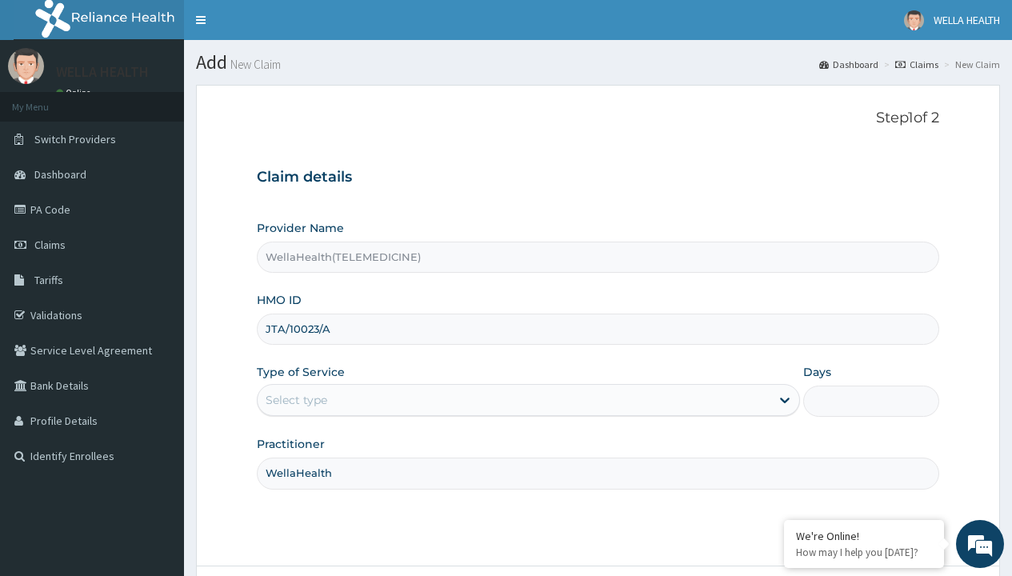
type input "WellaHealth"
click at [296, 400] on div "Select type" at bounding box center [297, 400] width 62 height 16
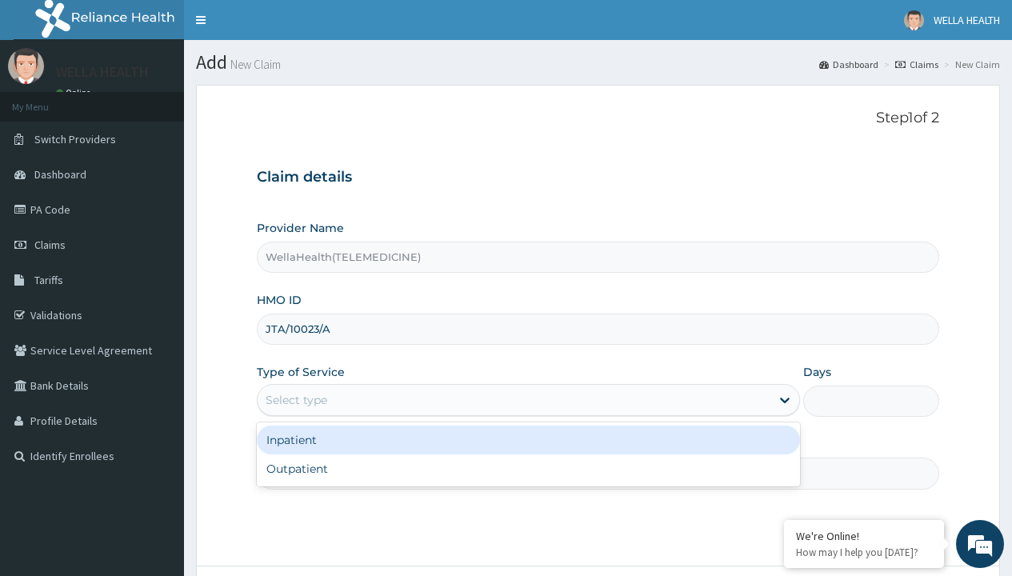
click at [528, 469] on div "Outpatient" at bounding box center [528, 468] width 543 height 29
type input "1"
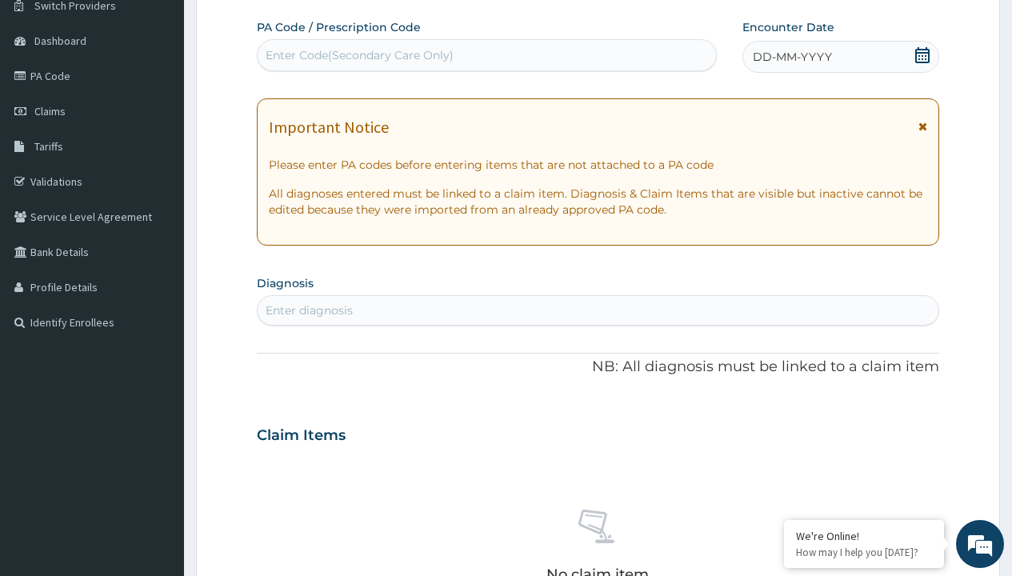
click at [791, 57] on span "DD-MM-YYYY" at bounding box center [792, 57] width 79 height 16
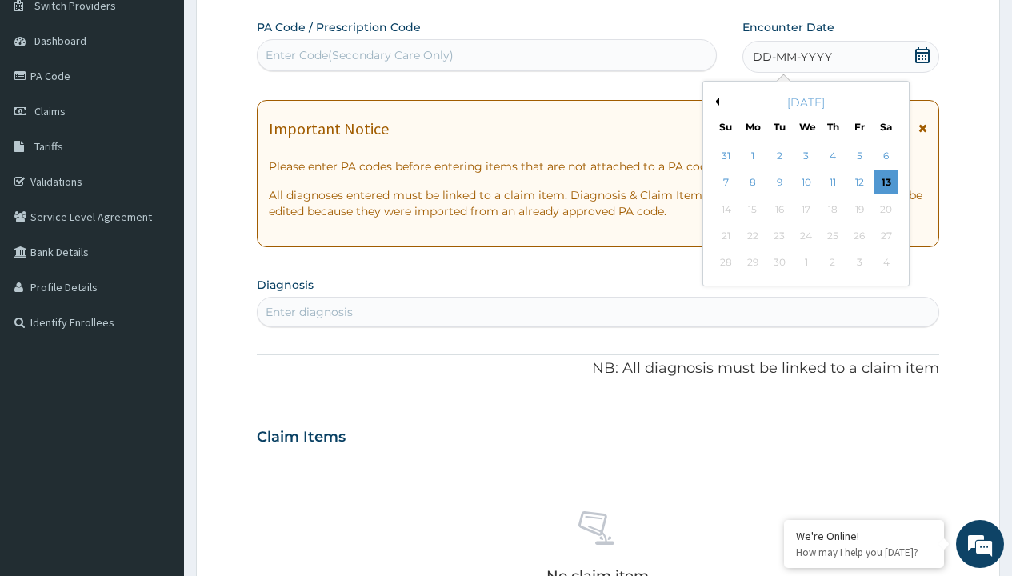
click at [714, 102] on button "Previous Month" at bounding box center [715, 102] width 8 height 8
click at [806, 182] on div "6" at bounding box center [806, 183] width 24 height 24
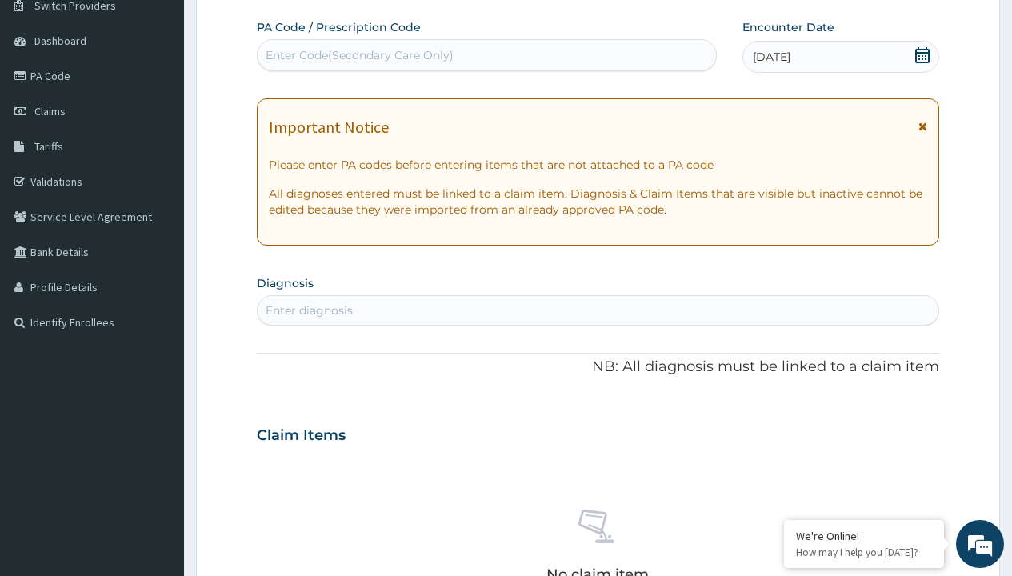
click at [358, 55] on div "Enter Code(Secondary Care Only)" at bounding box center [360, 55] width 188 height 16
type input "PR/0D40A43B"
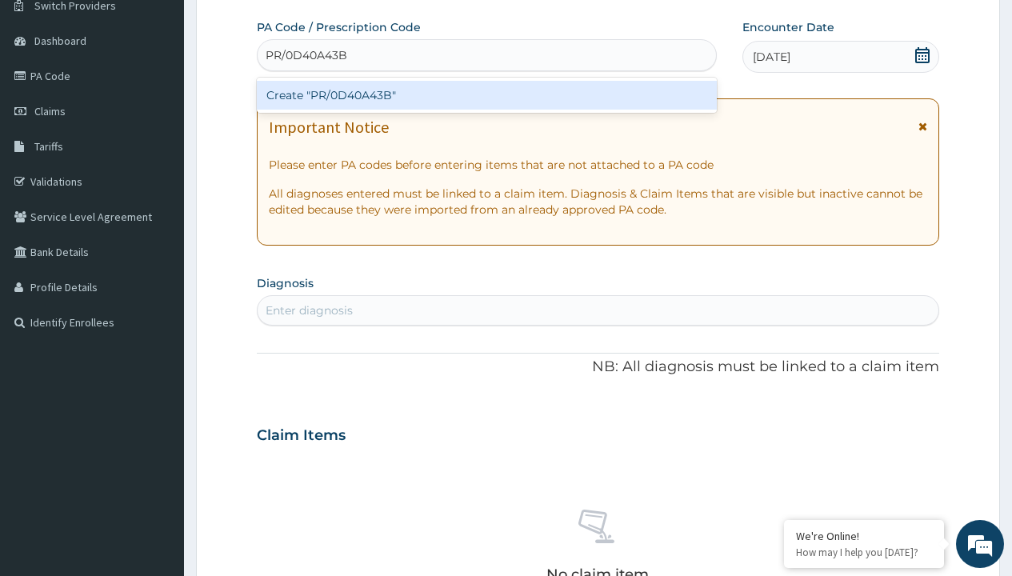
scroll to position [0, 0]
click at [486, 95] on div "Create "PR/0D40A43B"" at bounding box center [486, 95] width 459 height 29
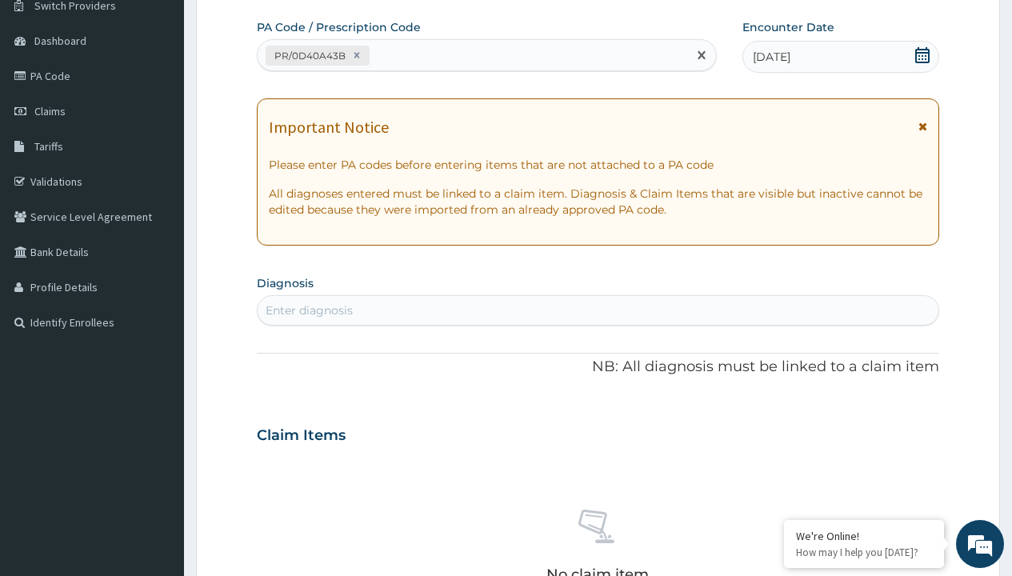
click at [309, 310] on div "Enter diagnosis" at bounding box center [309, 310] width 87 height 16
type input "prescription collected"
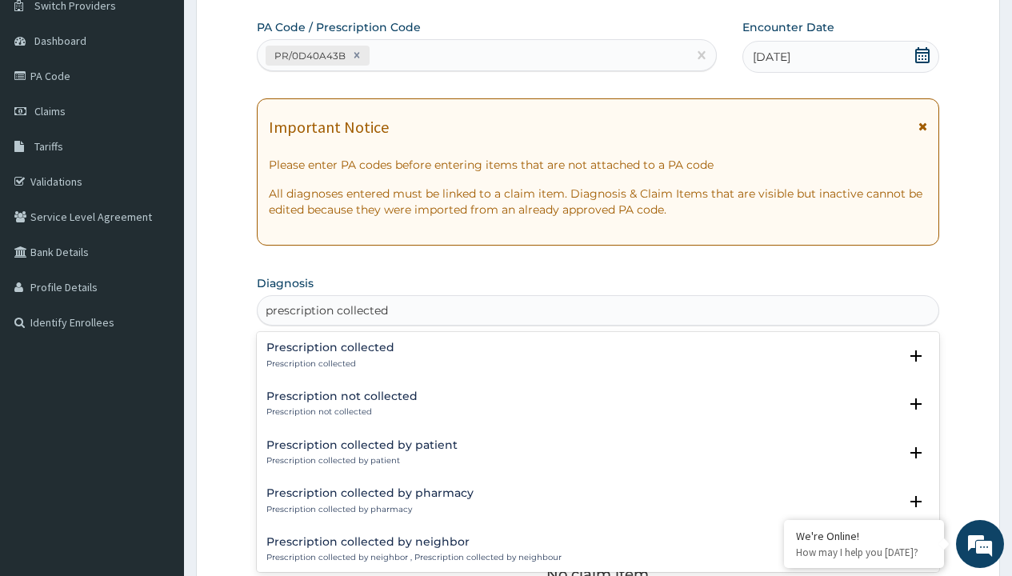
click at [328, 363] on p "Prescription collected" at bounding box center [330, 363] width 128 height 11
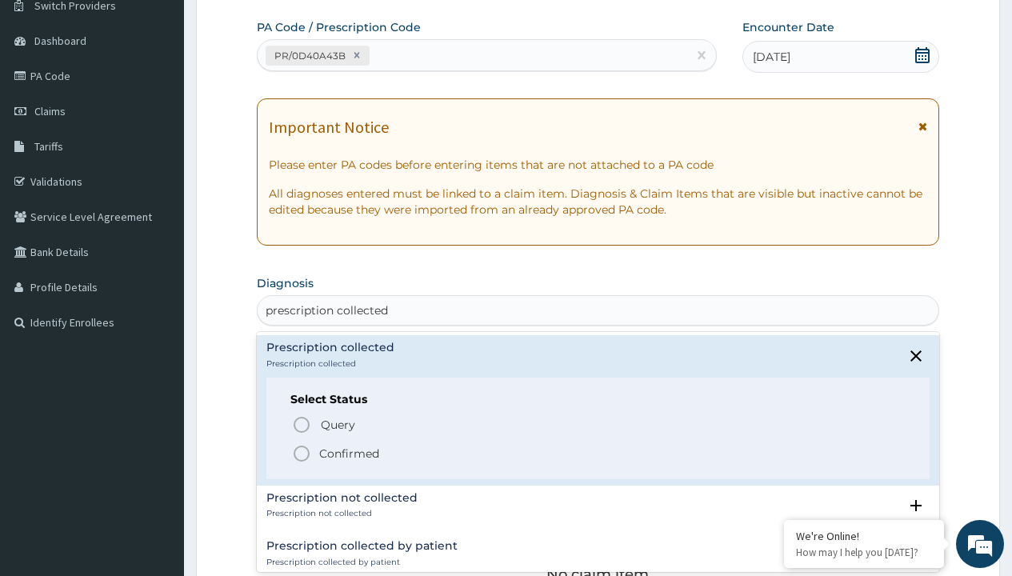
click at [349, 453] on p "Confirmed" at bounding box center [349, 454] width 60 height 16
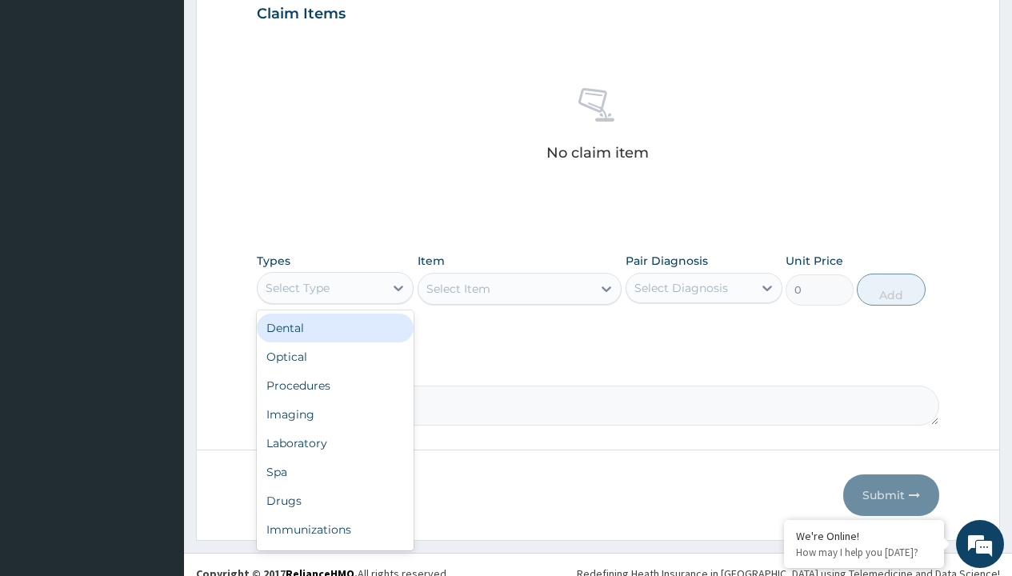
type input "procedures"
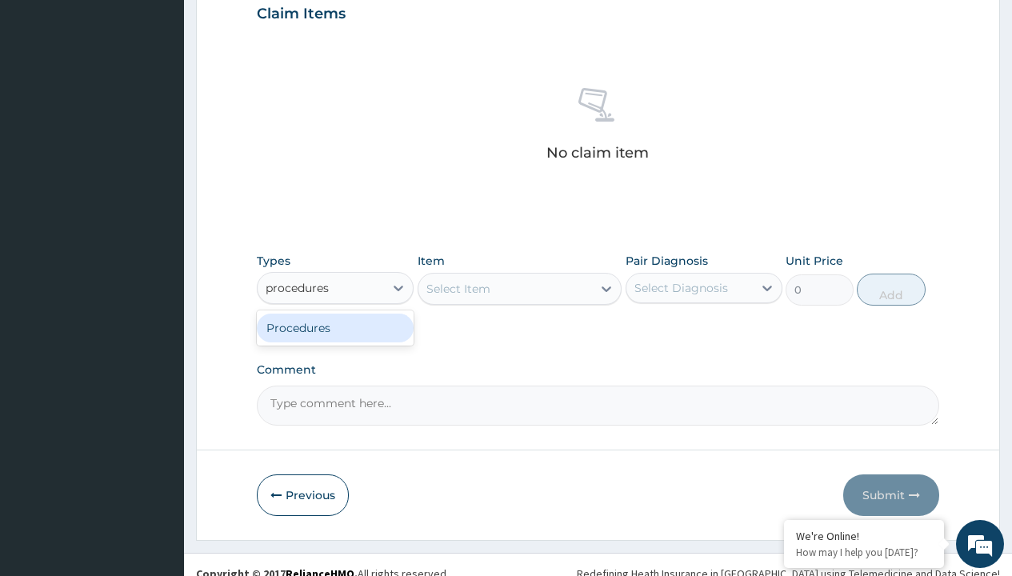
scroll to position [0, 0]
click at [335, 327] on div "Procedures" at bounding box center [335, 328] width 157 height 29
click at [458, 288] on div "Select Item" at bounding box center [458, 289] width 64 height 16
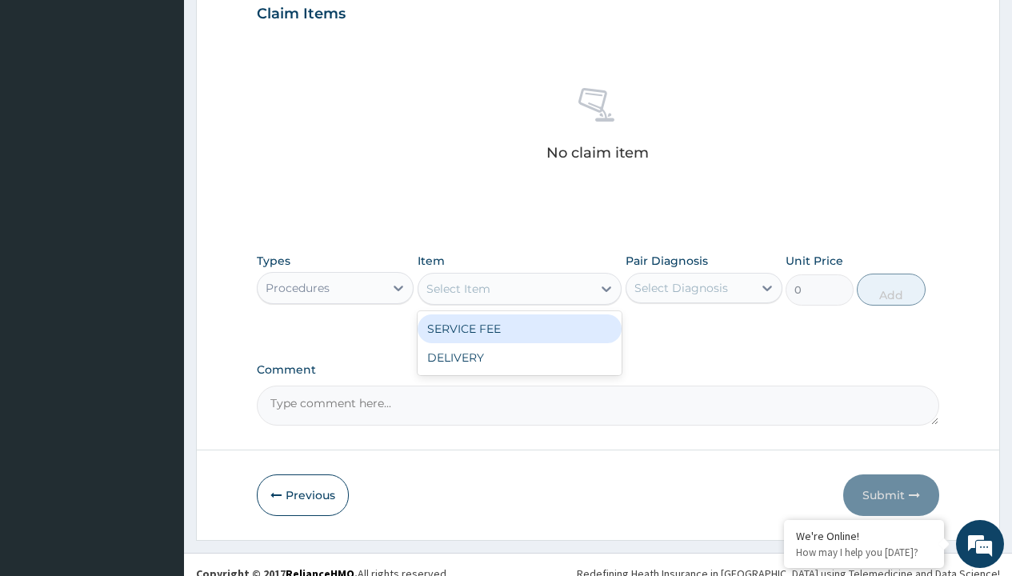
type input "service fee"
click at [519, 328] on div "SERVICE FEE" at bounding box center [520, 328] width 205 height 29
type input "100"
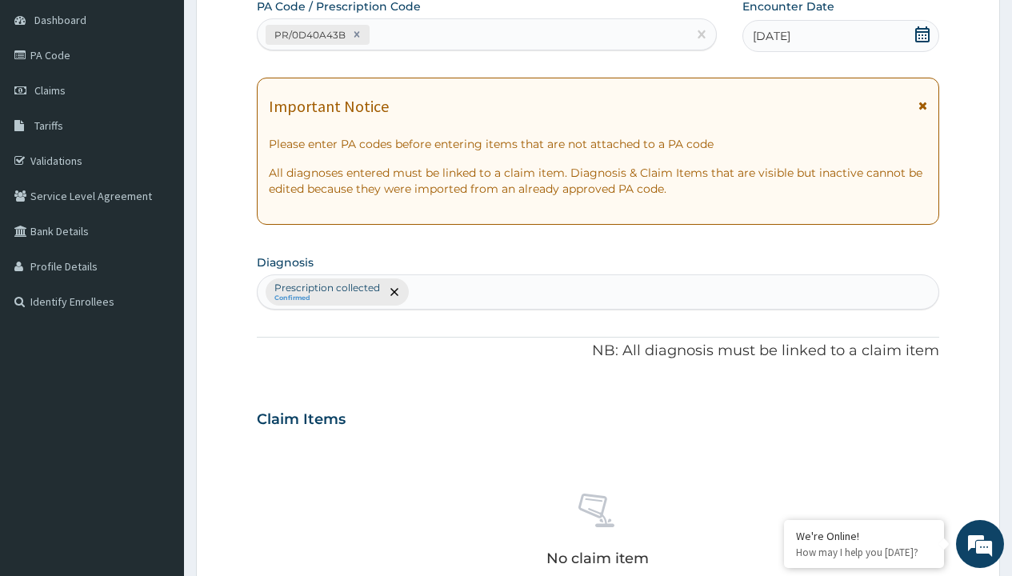
type input "prescription collected"
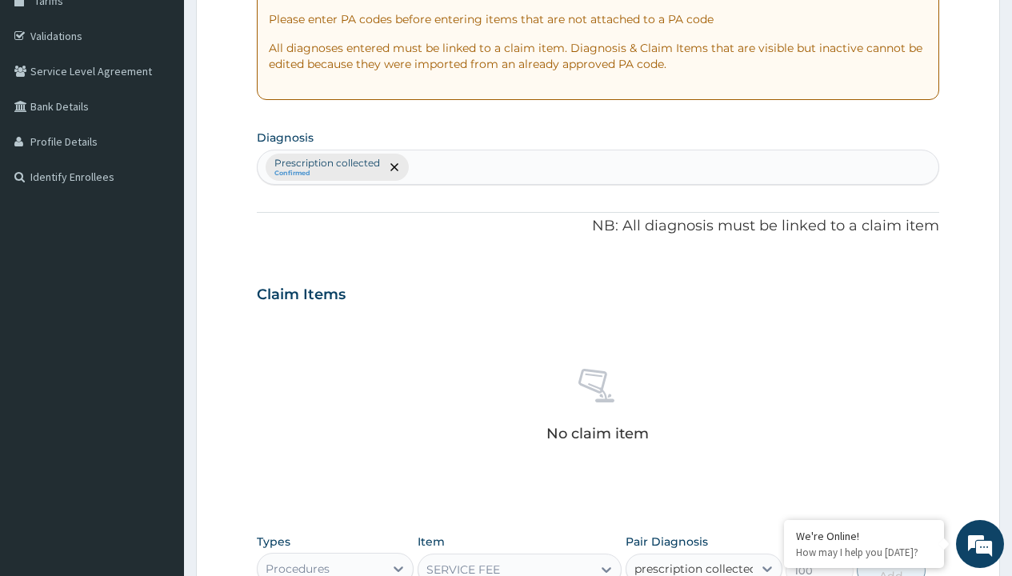
checkbox input "true"
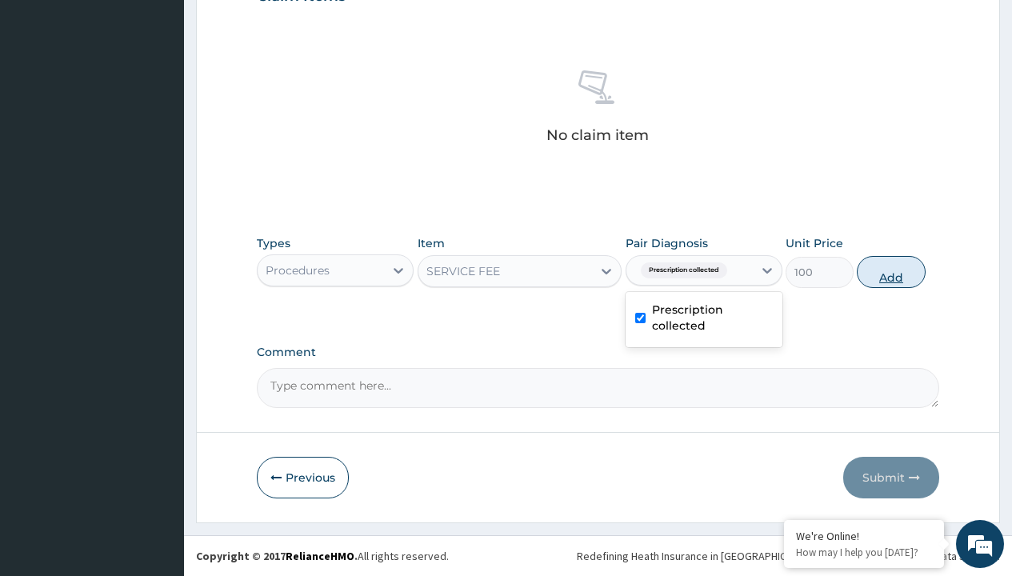
click at [891, 271] on button "Add" at bounding box center [891, 272] width 68 height 32
type input "0"
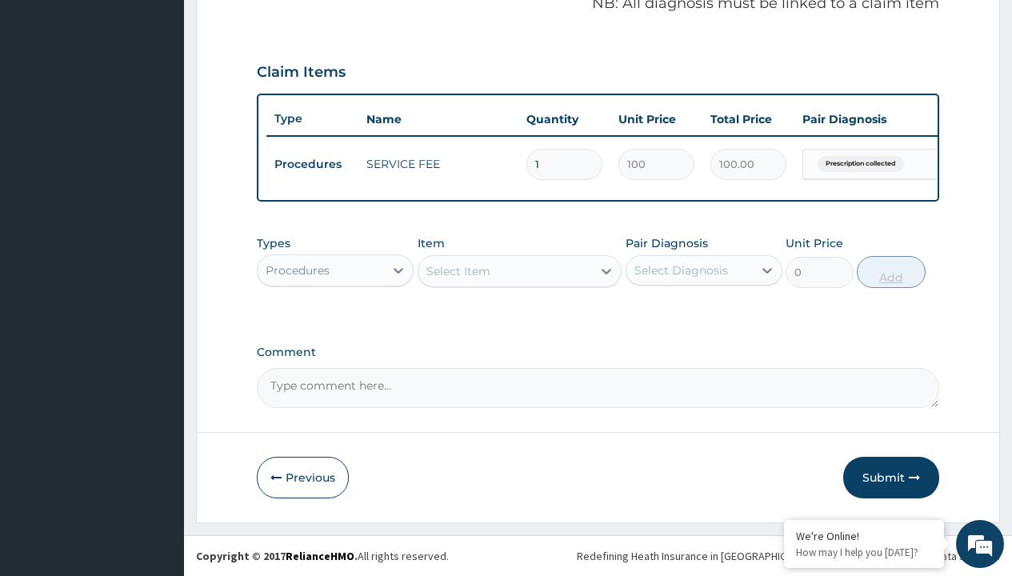
scroll to position [514, 0]
click at [298, 270] on div "Procedures" at bounding box center [298, 270] width 64 height 16
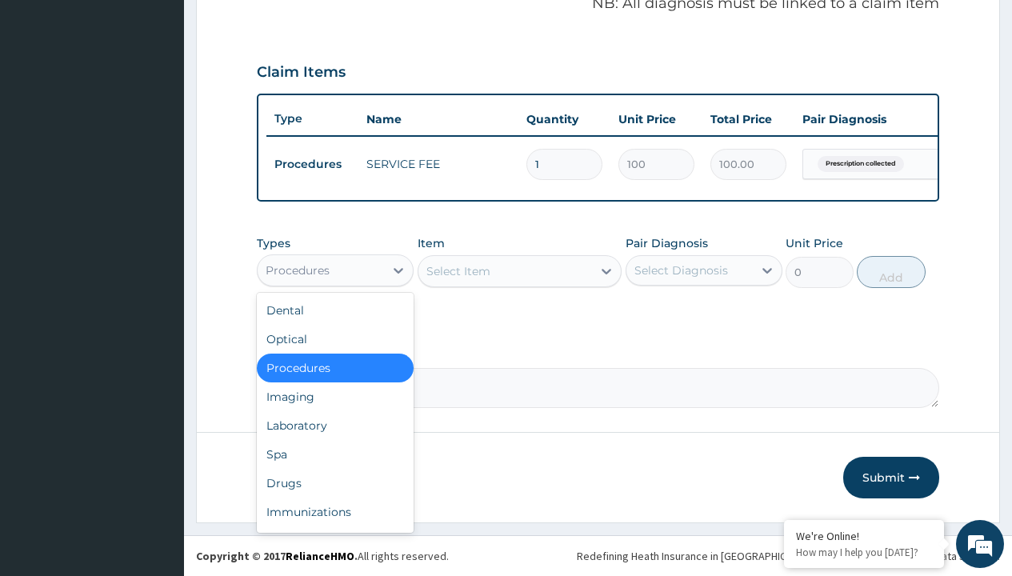
type input "drugs"
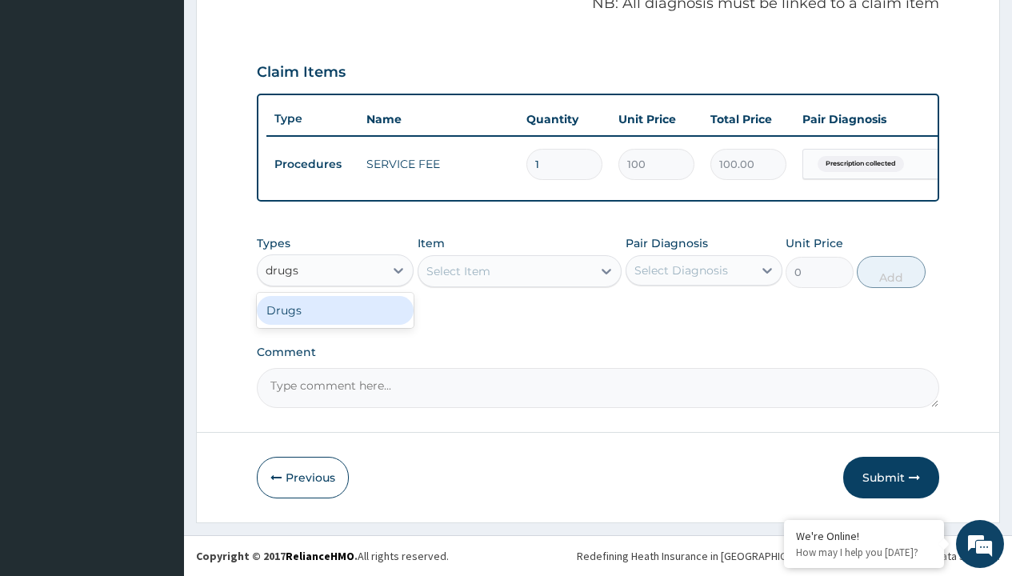
click at [335, 310] on div "Drugs" at bounding box center [335, 310] width 157 height 29
click at [458, 270] on div "Select Item" at bounding box center [520, 271] width 205 height 32
type input "valacyclovir"
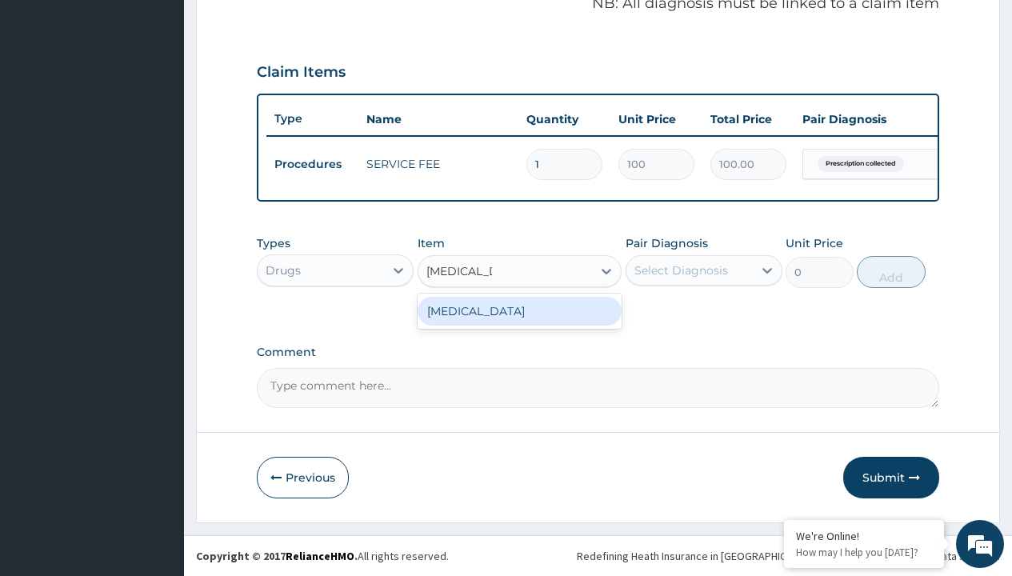
click at [519, 310] on div "VALACYCLOVIR" at bounding box center [520, 311] width 205 height 29
type input "1761.900024414062"
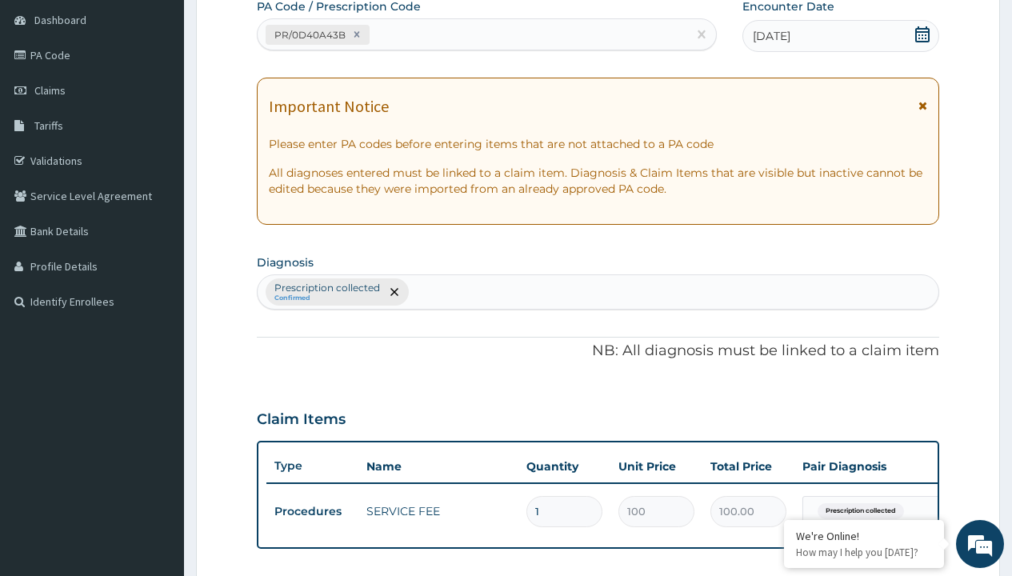
type input "prescription collected"
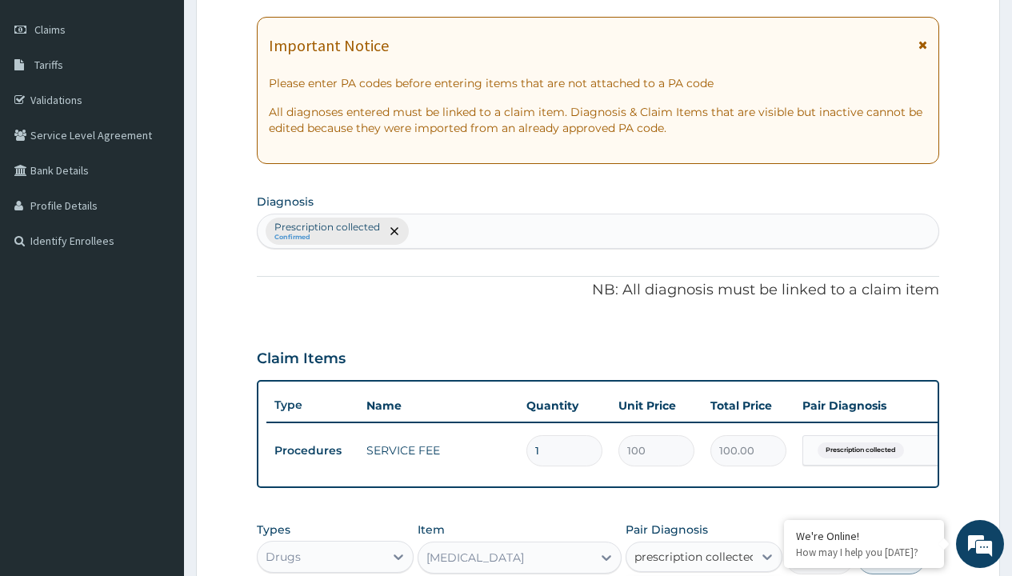
checkbox input "true"
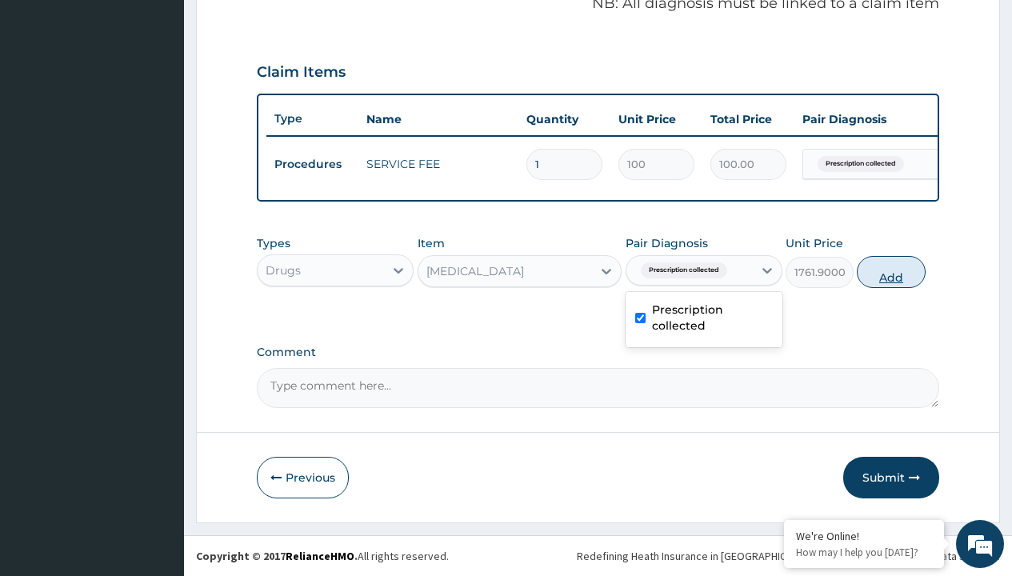
click at [891, 271] on button "Add" at bounding box center [891, 272] width 68 height 32
type input "0"
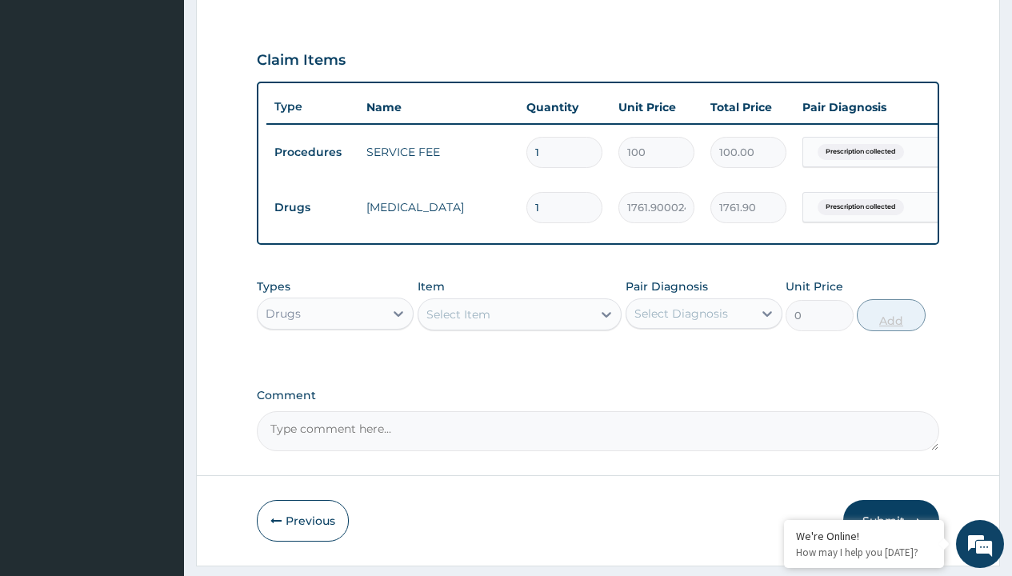
type input "10"
type input "17619.00"
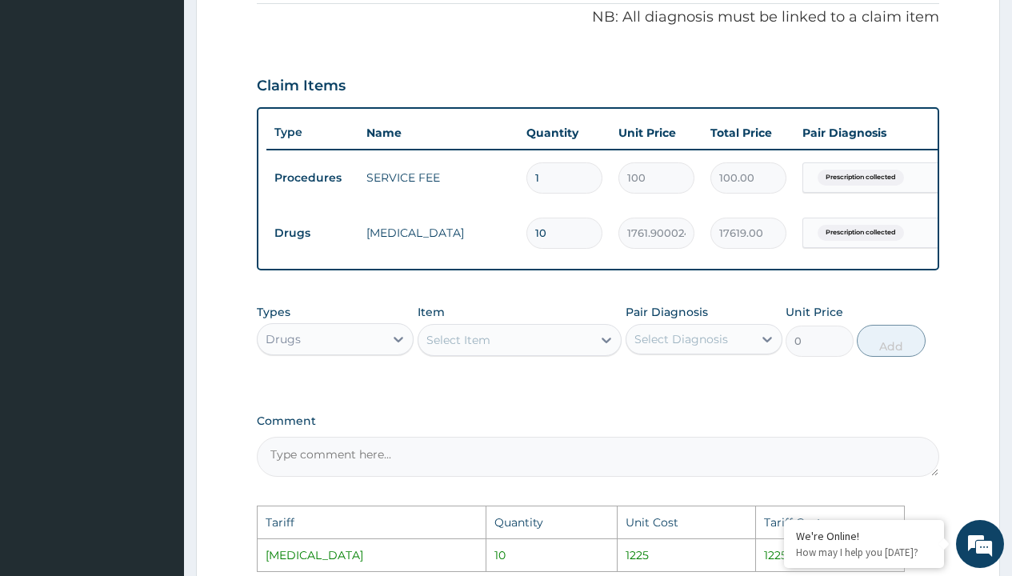
scroll to position [487, 0]
type input "1"
type input "1761.90"
type input "0.00"
type input "7"
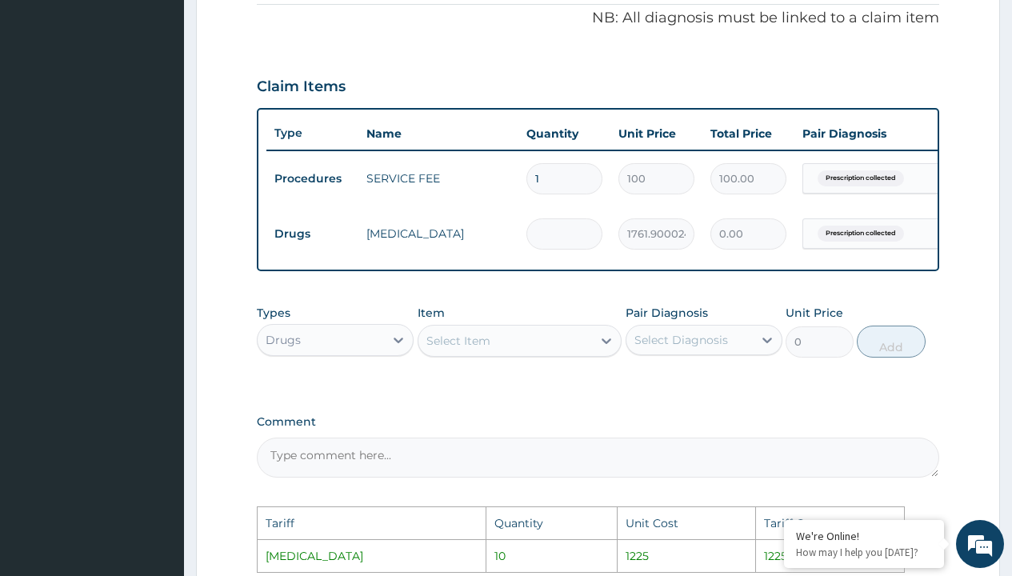
type input "12333.30"
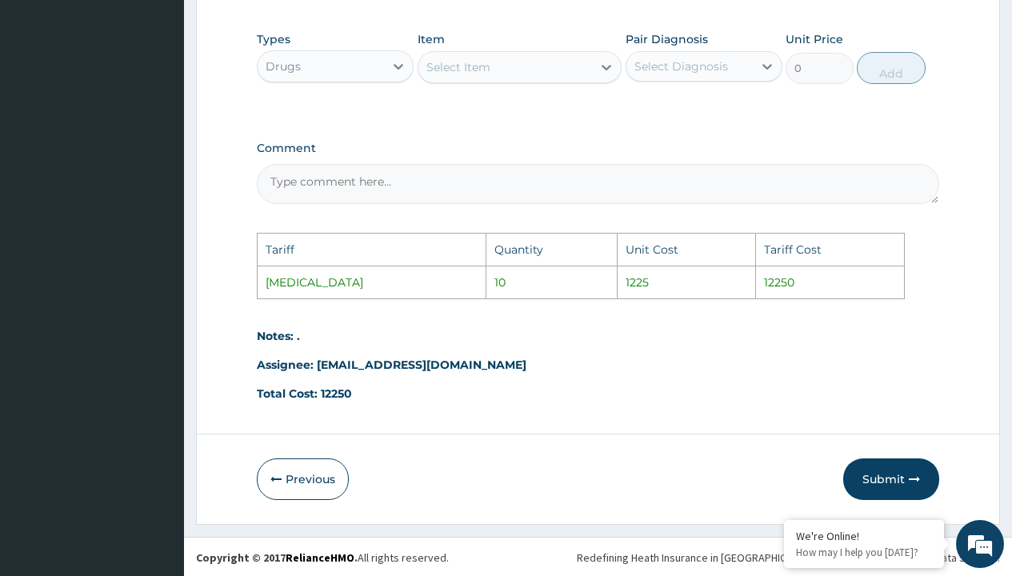
scroll to position [775, 0]
type input "7"
click at [865, 475] on button "Submit" at bounding box center [891, 478] width 96 height 42
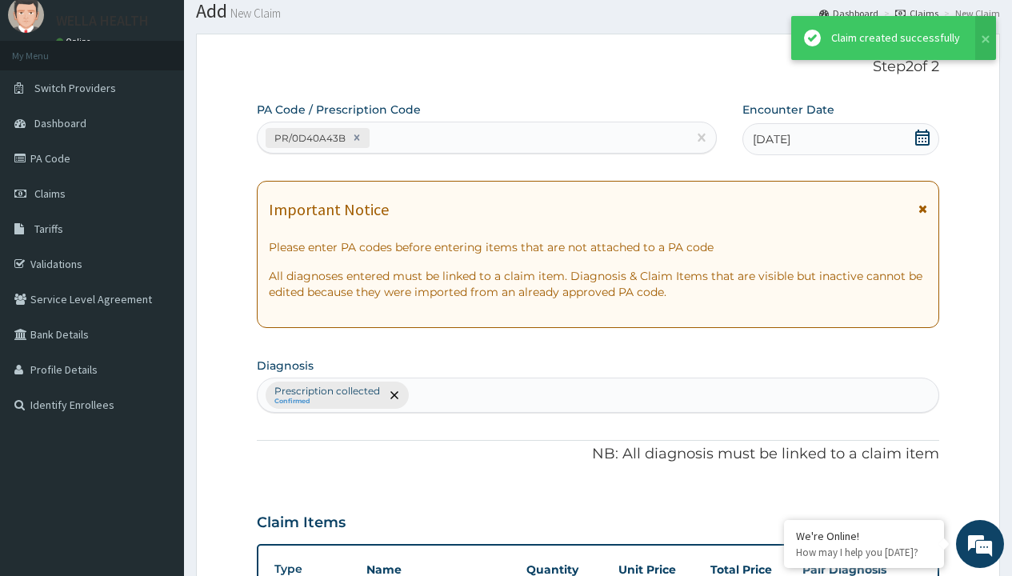
scroll to position [569, 0]
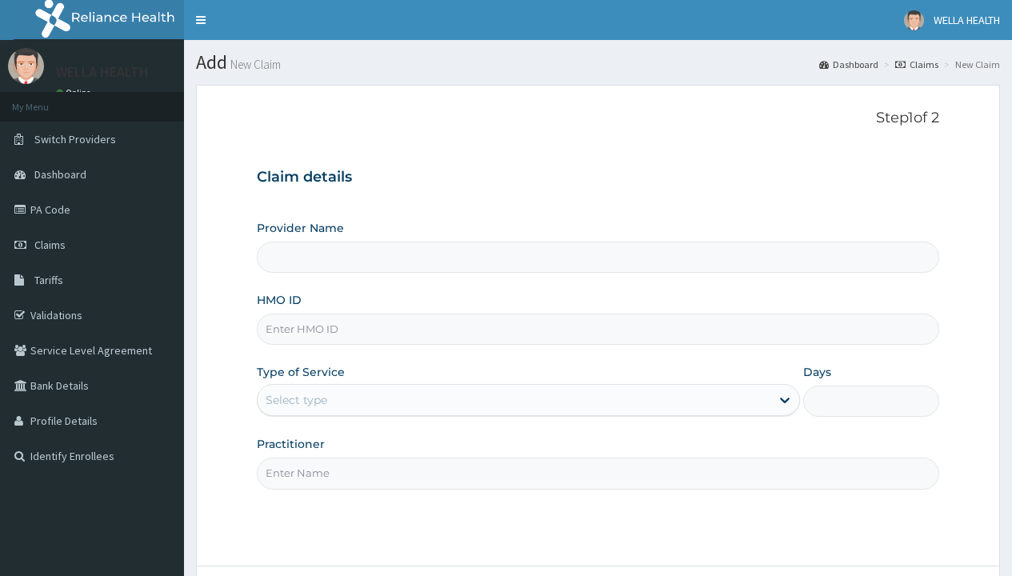
type input "OKB/12085/A"
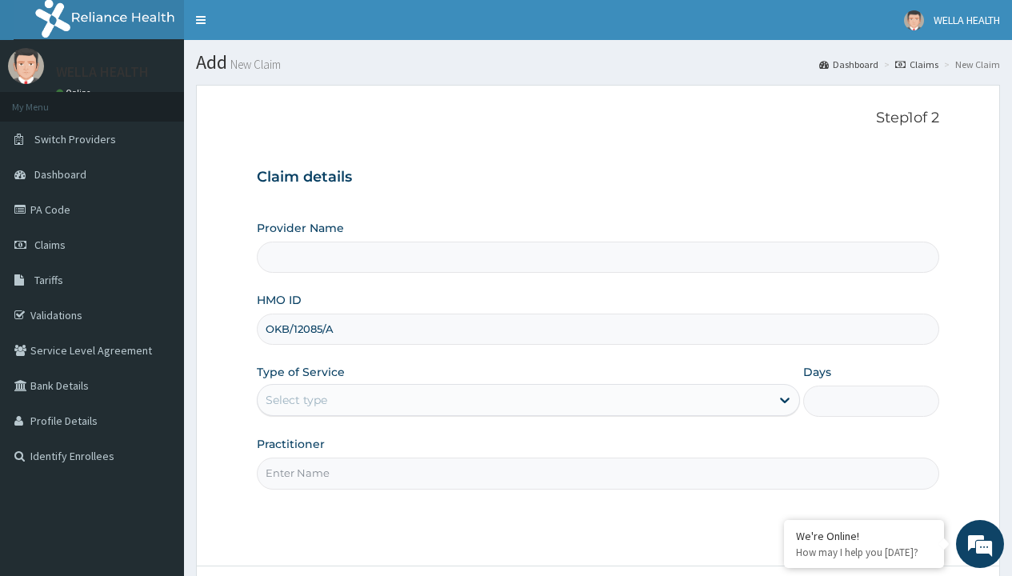
type input "WellaHealth(TELEMEDICINE)"
type input "OKB/12085/A"
type input "WellaHealth"
click at [296, 400] on div "Select type" at bounding box center [297, 400] width 62 height 16
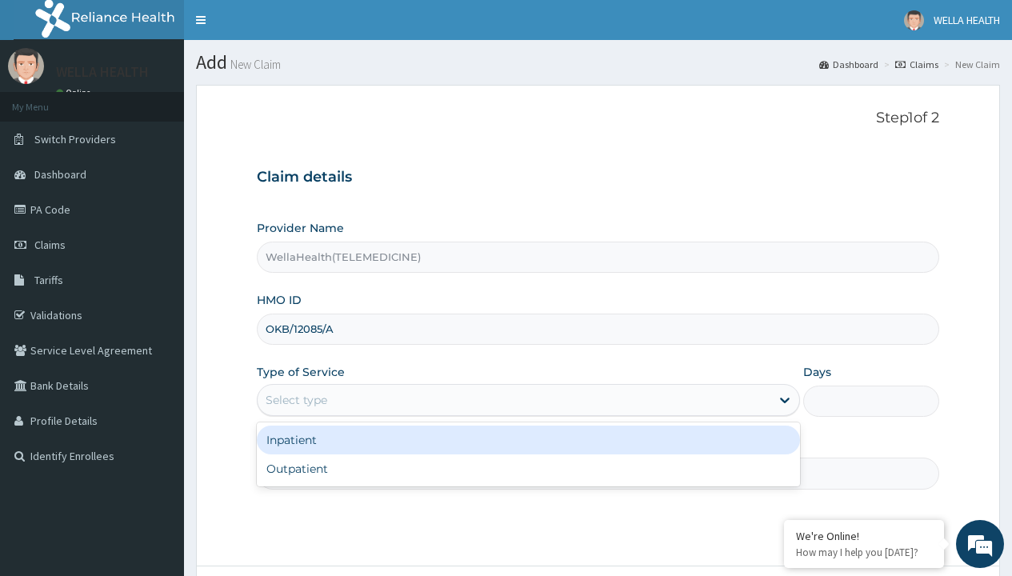
click at [528, 469] on div "Outpatient" at bounding box center [528, 468] width 543 height 29
type input "1"
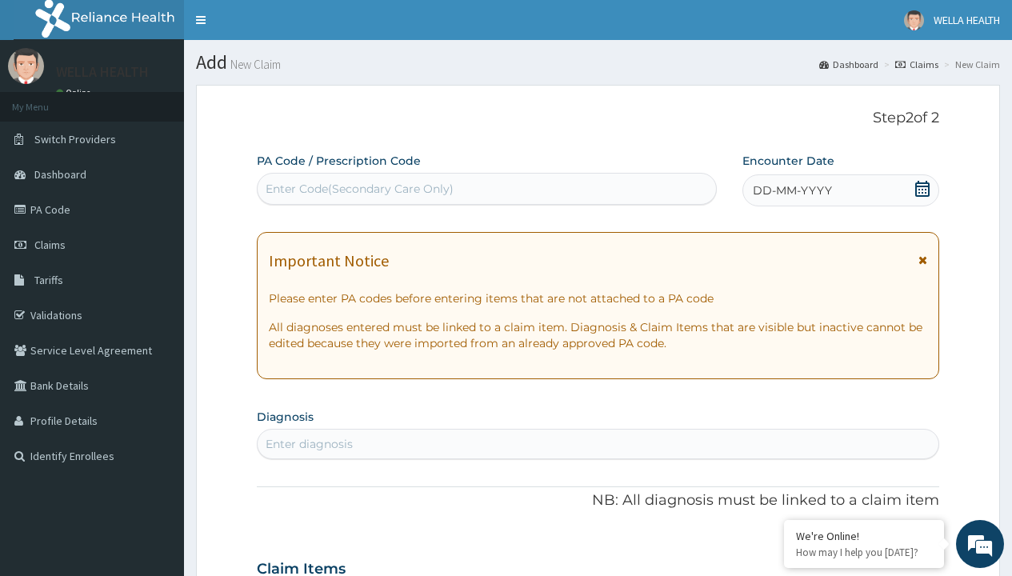
scroll to position [134, 0]
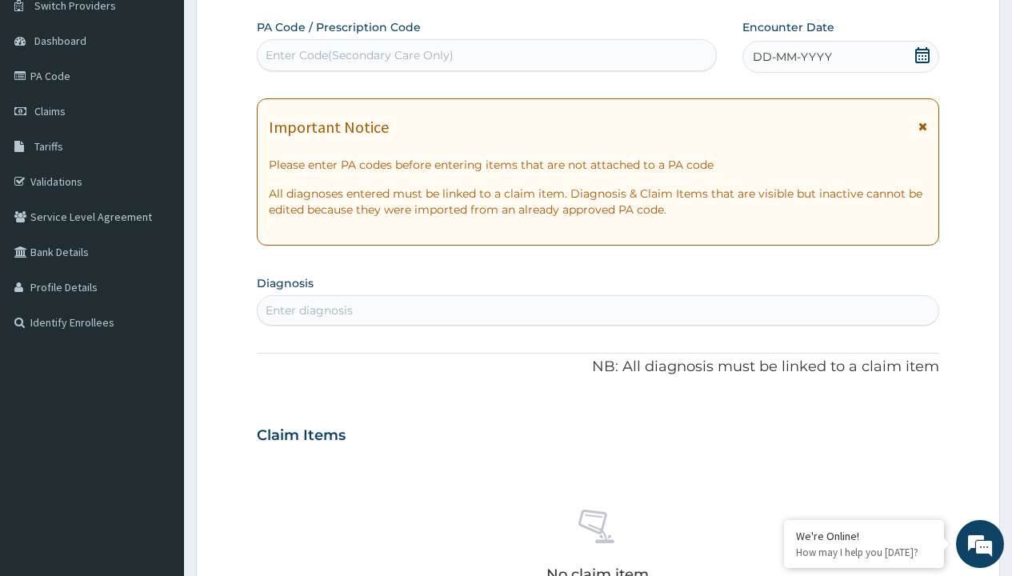
click at [791, 57] on span "DD-MM-YYYY" at bounding box center [792, 57] width 79 height 16
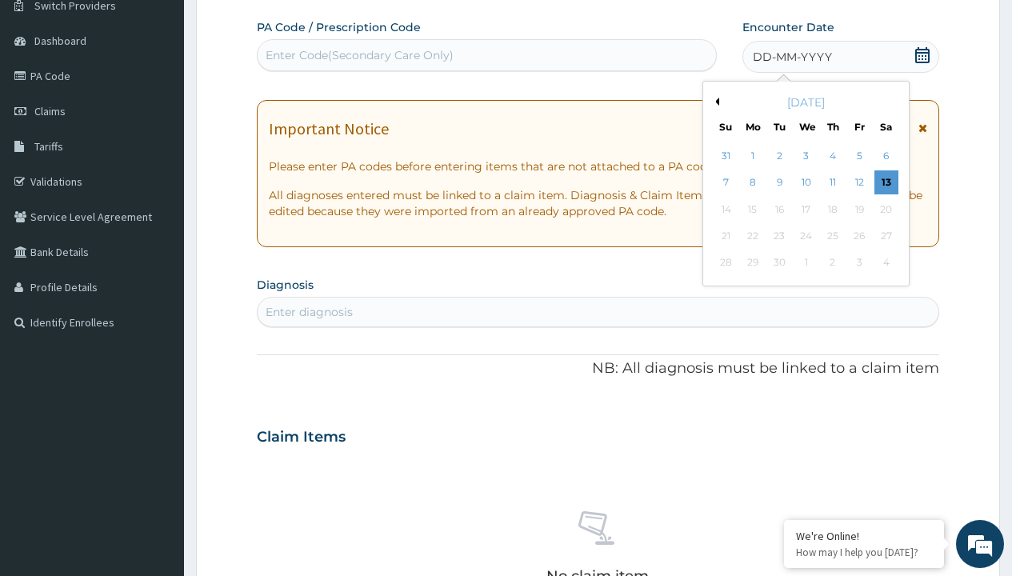
click at [714, 102] on button "Previous Month" at bounding box center [715, 102] width 8 height 8
click at [806, 182] on div "6" at bounding box center [806, 183] width 24 height 24
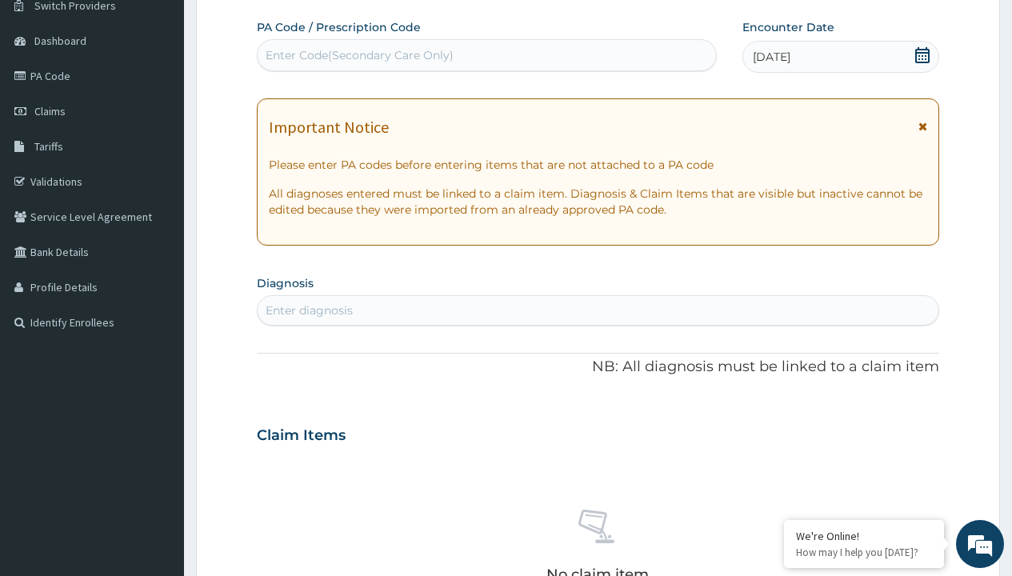
click at [358, 55] on div "Enter Code(Secondary Care Only)" at bounding box center [360, 55] width 188 height 16
type input "PR/6387FC35"
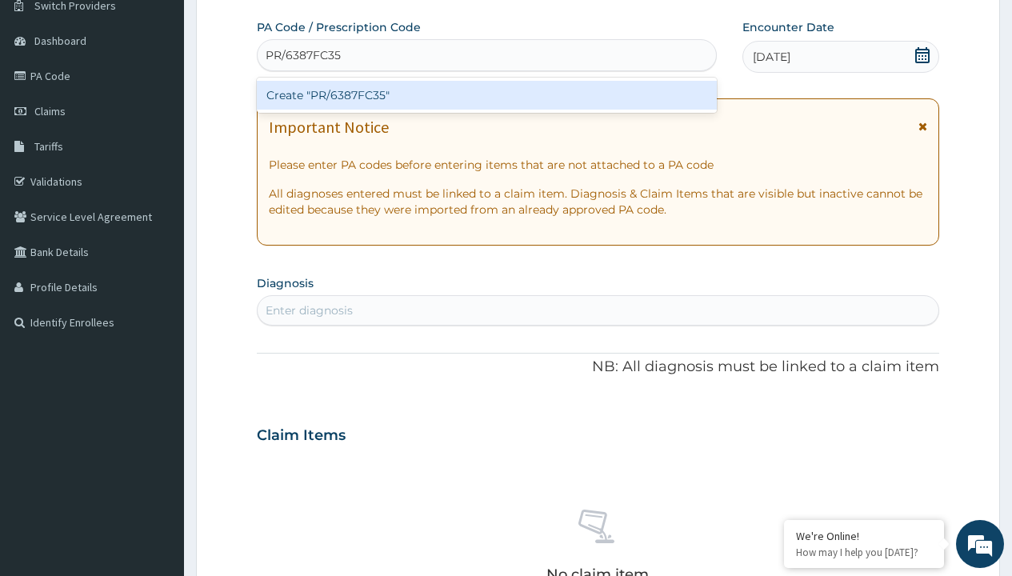
click at [486, 95] on div "Create "PR/6387FC35"" at bounding box center [486, 95] width 459 height 29
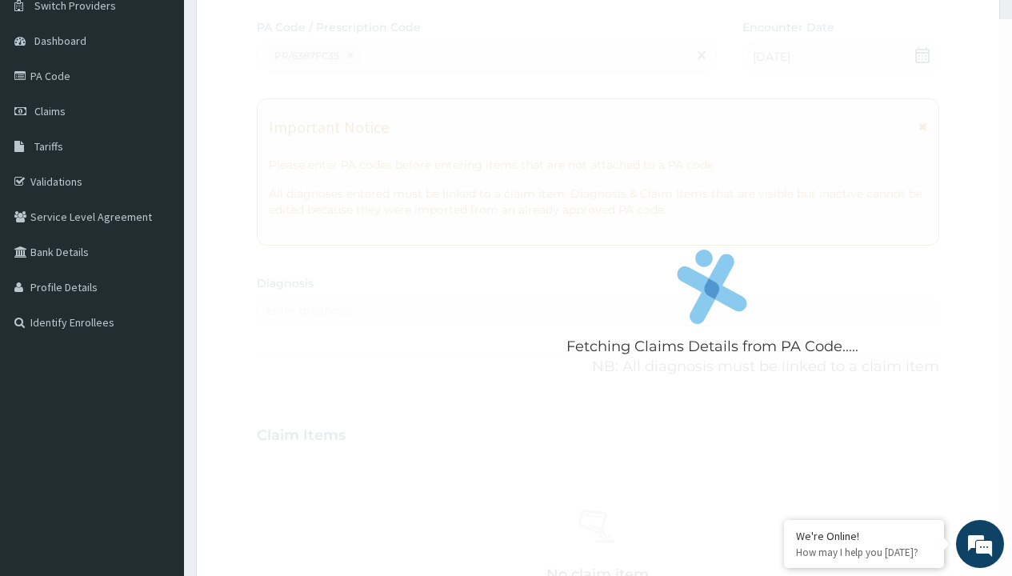
click at [309, 310] on div "Enter diagnosis" at bounding box center [309, 310] width 87 height 16
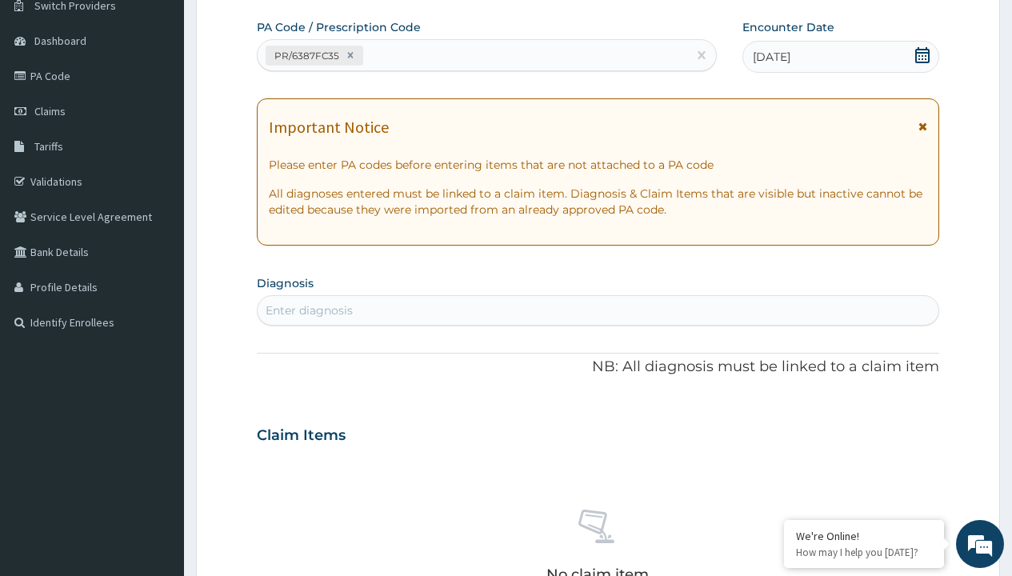
type input "prescription collected"
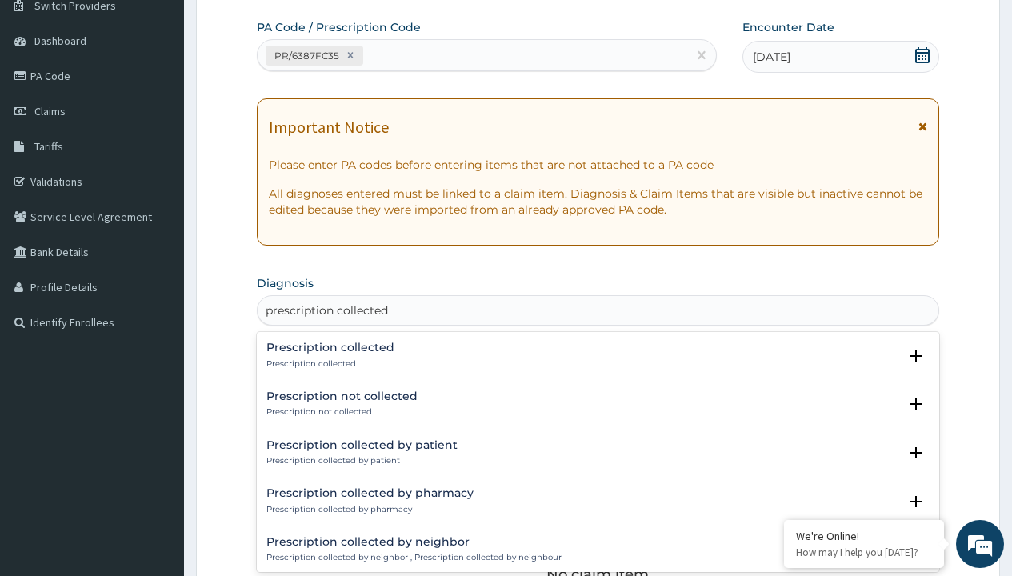
click at [328, 363] on p "Prescription collected" at bounding box center [330, 363] width 128 height 11
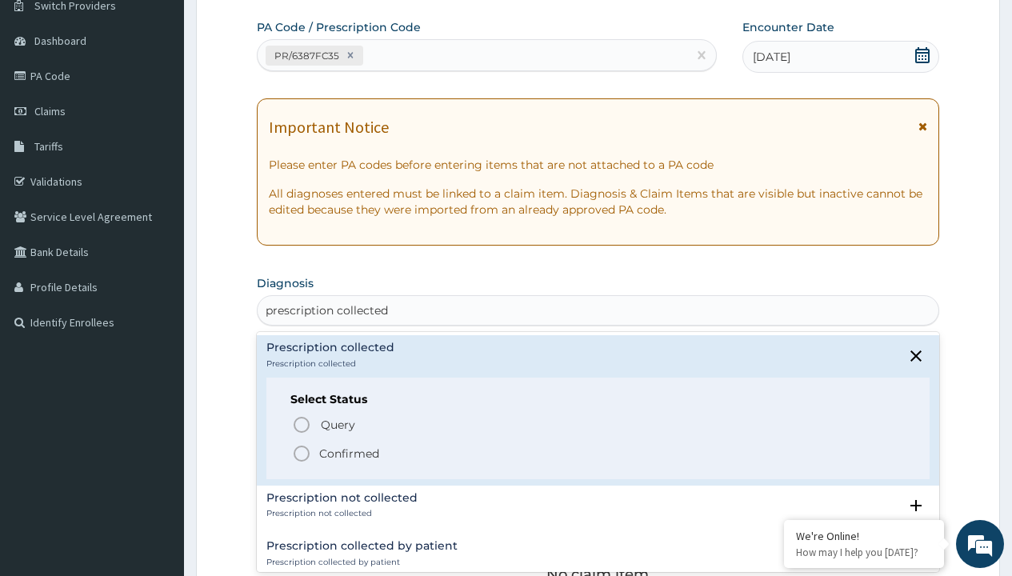
click at [349, 453] on p "Confirmed" at bounding box center [349, 454] width 60 height 16
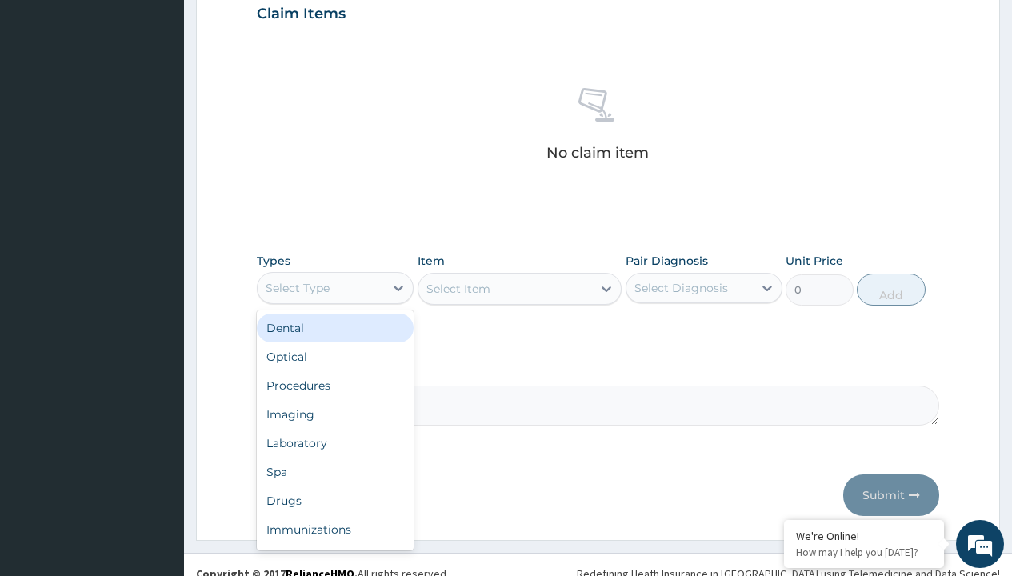
type input "procedures"
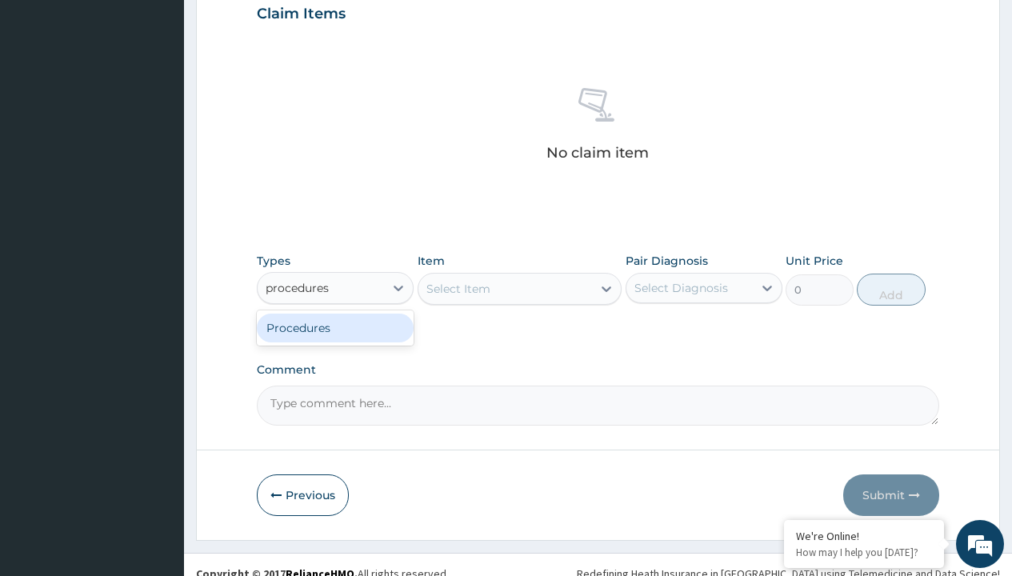
click at [335, 327] on div "Procedures" at bounding box center [335, 328] width 157 height 29
click at [458, 288] on div "Select Item" at bounding box center [458, 289] width 64 height 16
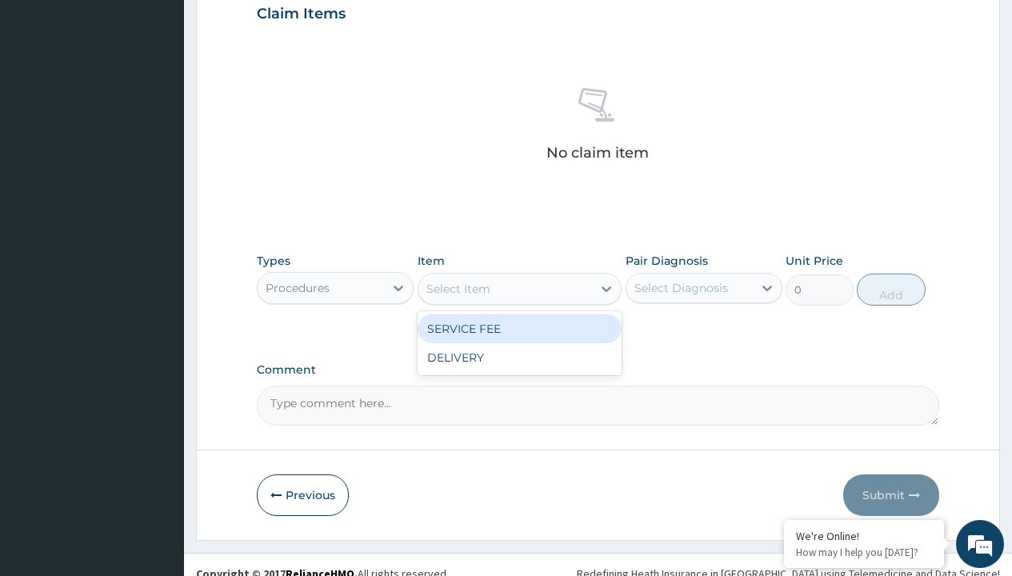
type input "service fee"
click at [519, 328] on div "SERVICE FEE" at bounding box center [520, 328] width 205 height 29
type input "100"
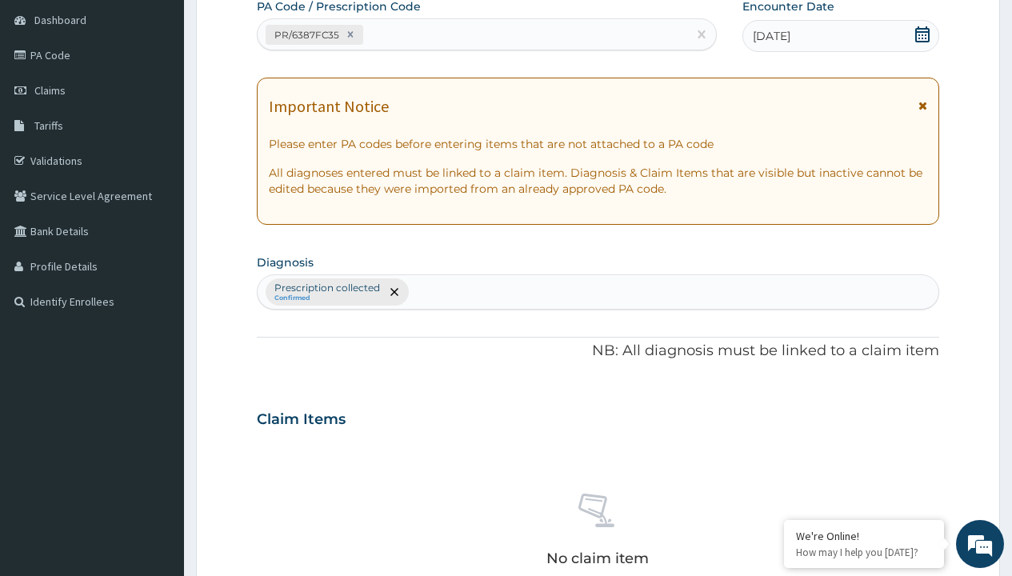
click at [326, 288] on p "Prescription collected" at bounding box center [327, 288] width 106 height 13
type input "prescription collected"
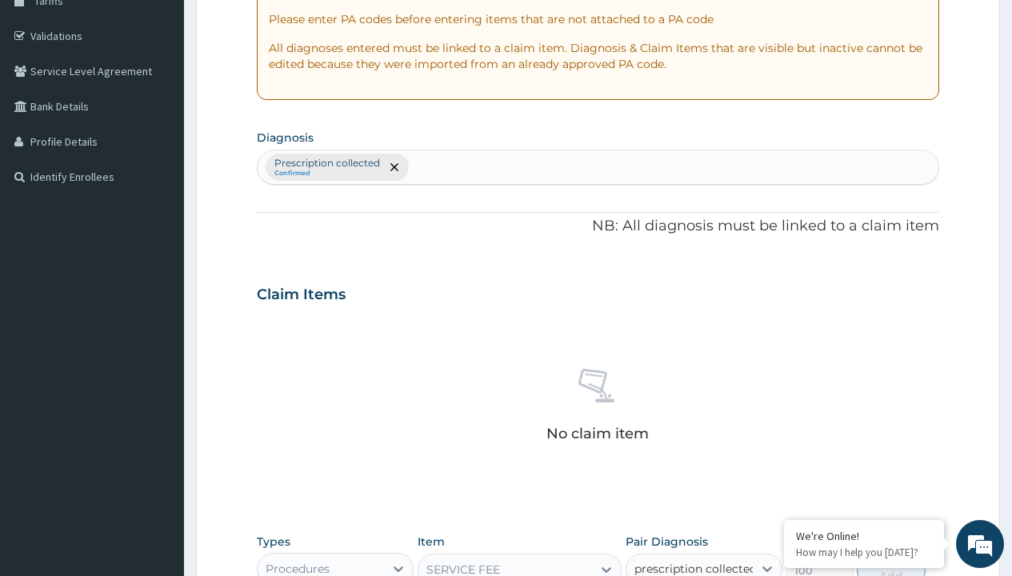
scroll to position [578, 0]
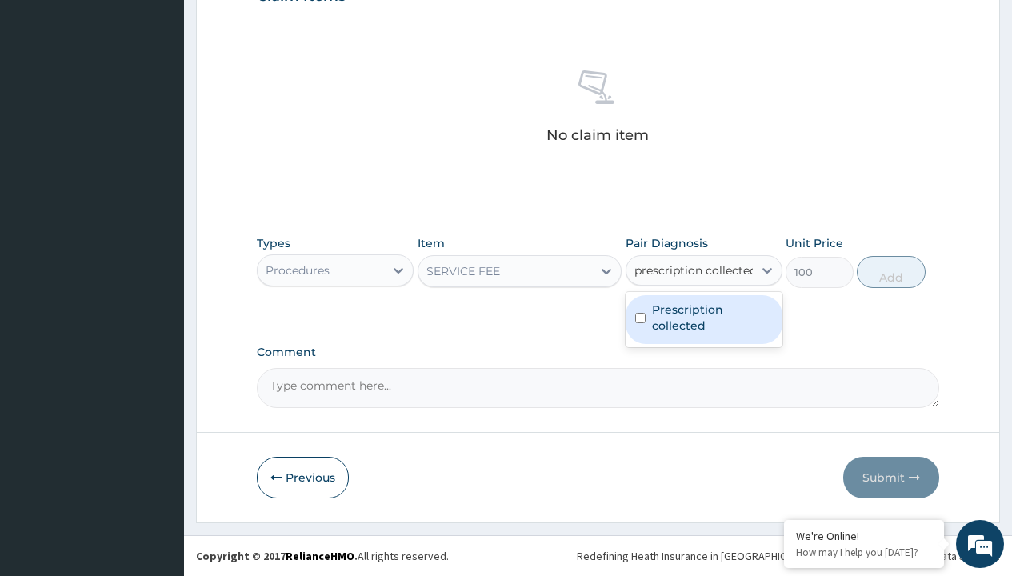
click at [703, 319] on label "Prescription collected" at bounding box center [712, 318] width 121 height 32
checkbox input "true"
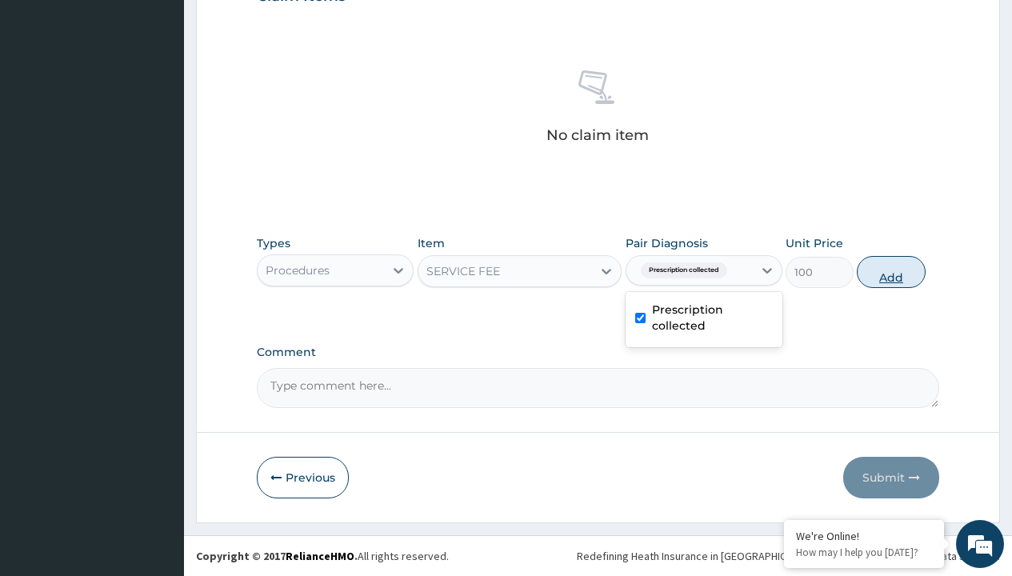
click at [891, 271] on button "Add" at bounding box center [891, 272] width 68 height 32
type input "0"
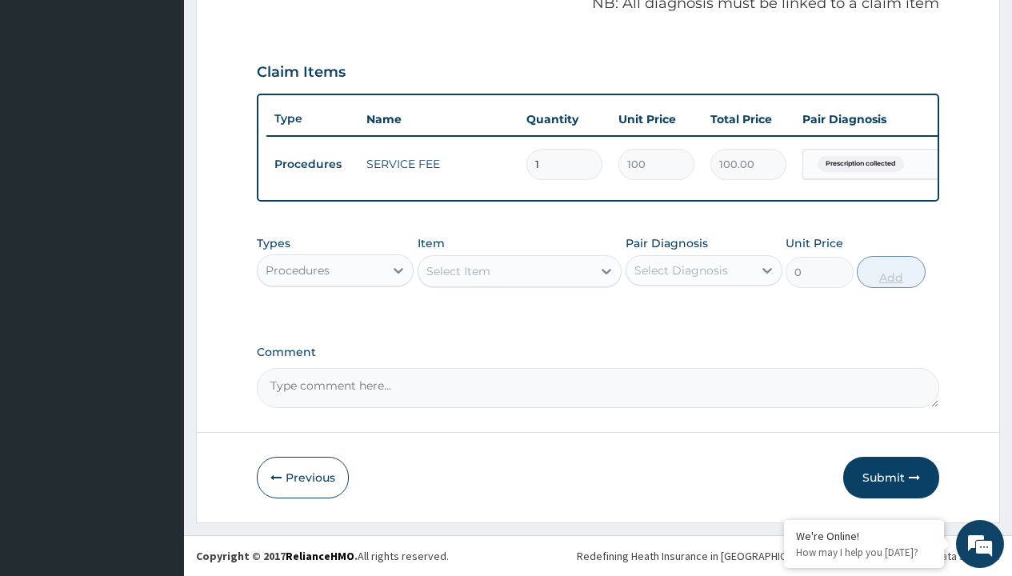
scroll to position [514, 0]
click at [298, 270] on div "Procedures" at bounding box center [298, 270] width 64 height 16
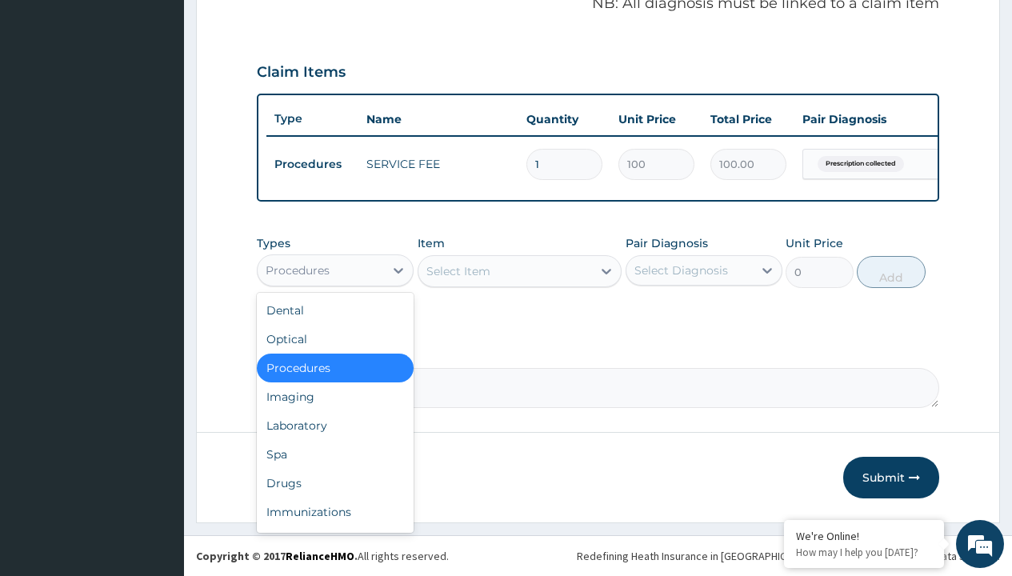
type input "drugs"
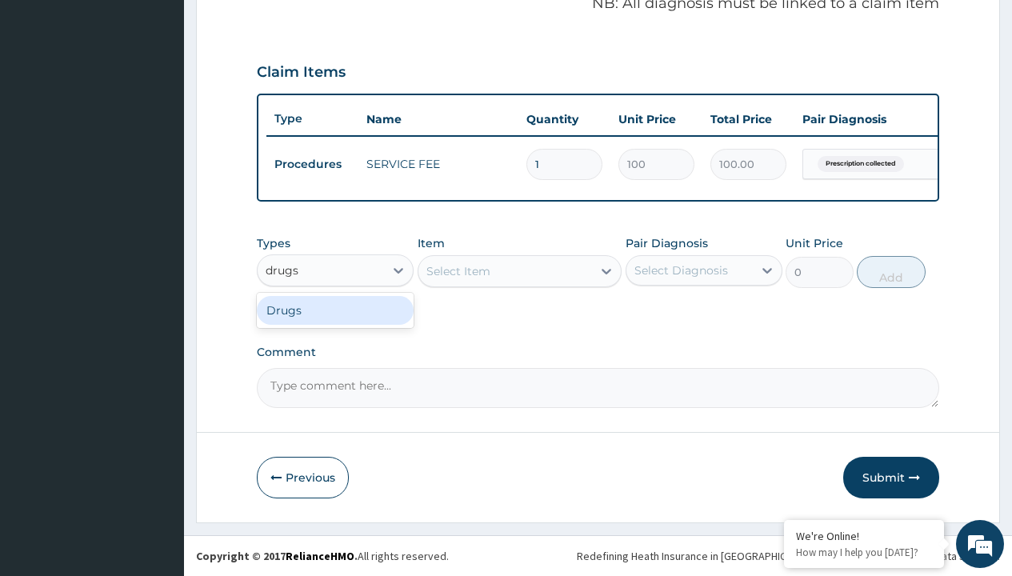
click at [335, 310] on div "Drugs" at bounding box center [335, 310] width 157 height 29
click at [458, 270] on div "Select Item" at bounding box center [520, 271] width 205 height 32
type input "amatem softgel forte tablets 80/480/pack"
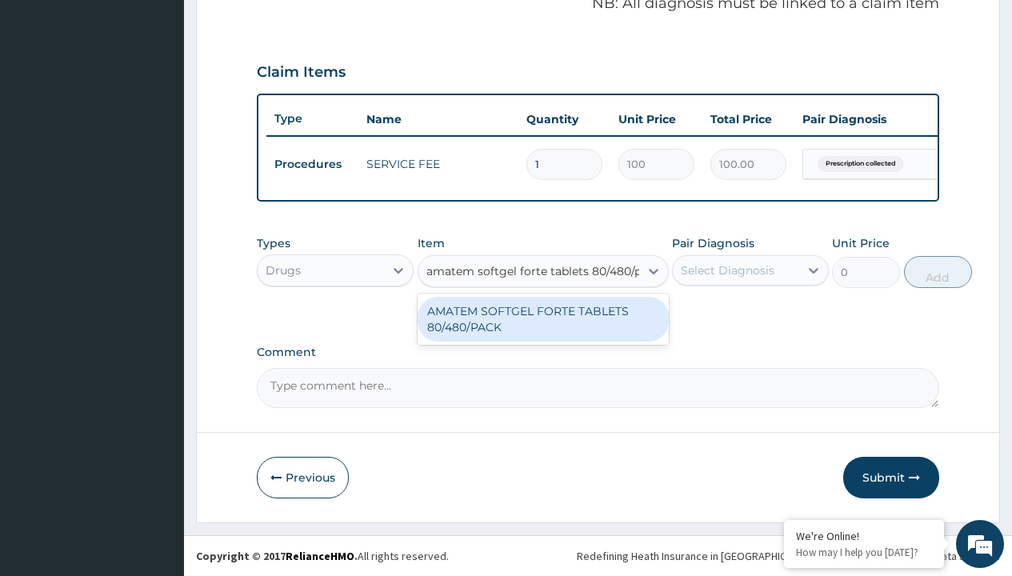
click at [542, 318] on div "AMATEM SOFTGEL FORTE TABLETS 80/480/PACK" at bounding box center [543, 319] width 251 height 45
type input "601.7000122070312"
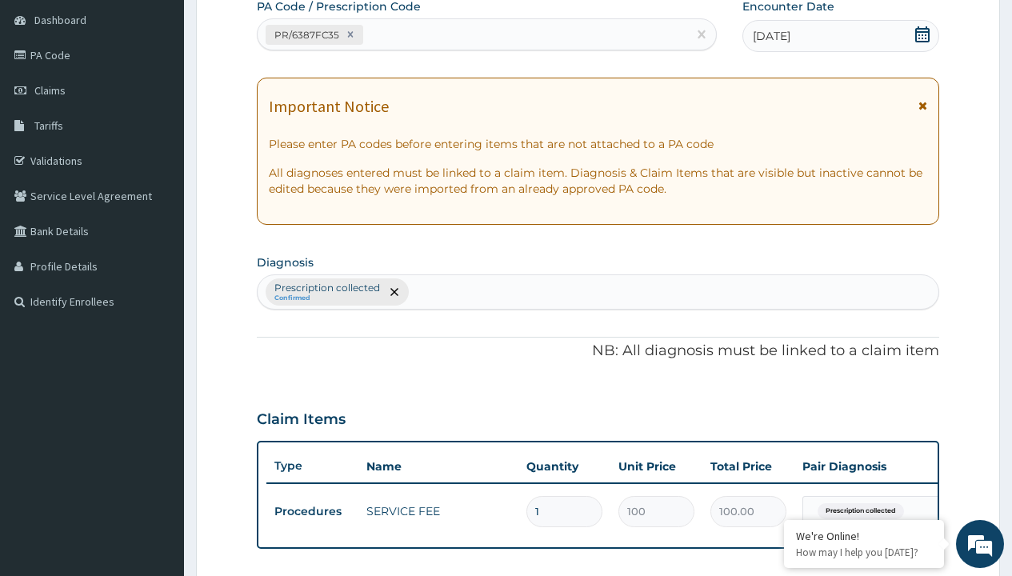
type input "prescription collected"
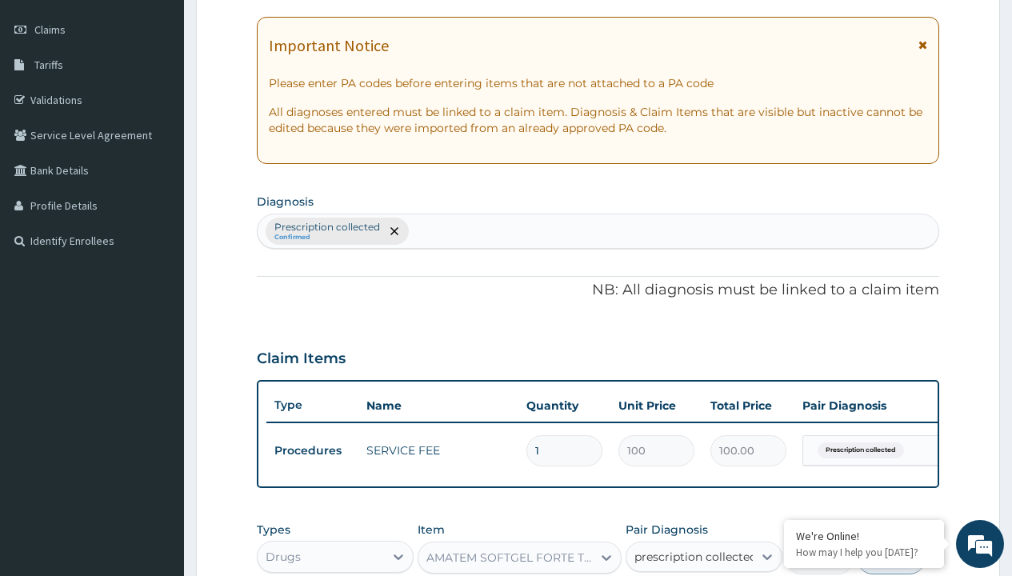
checkbox input "true"
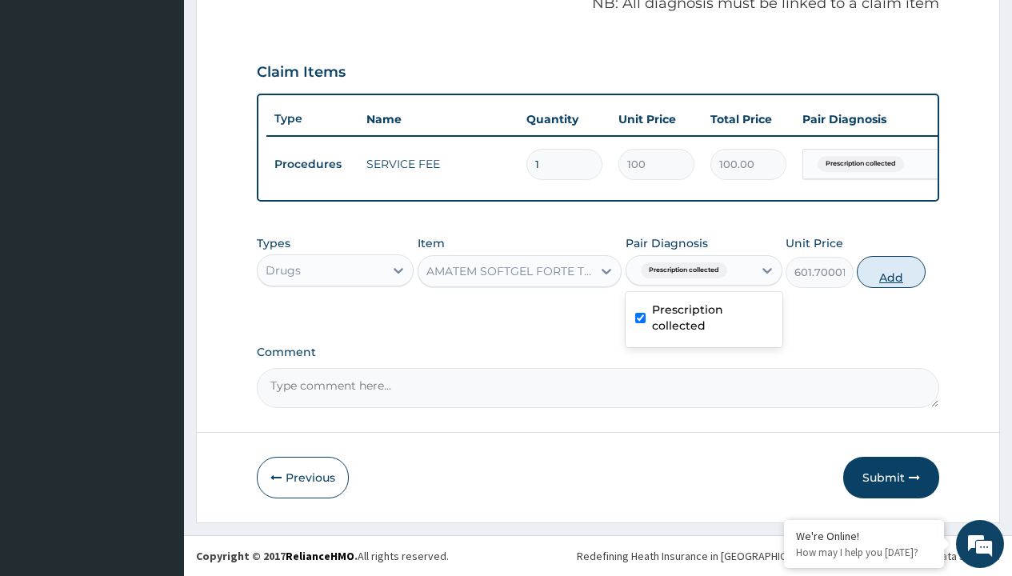
click at [891, 271] on button "Add" at bounding box center [891, 272] width 68 height 32
type input "0"
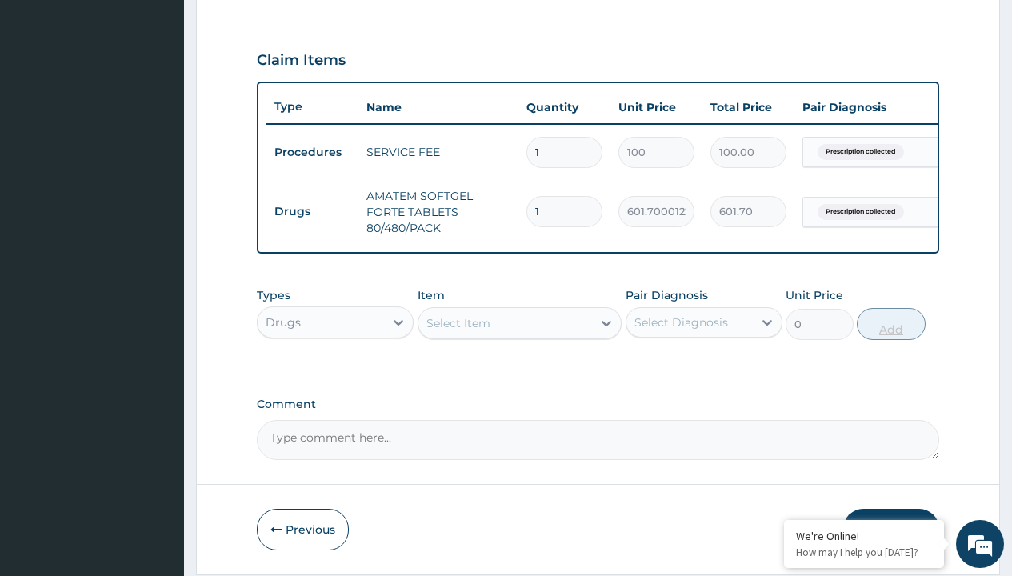
type input "6"
type input "3610.20"
type input "6"
click at [312, 211] on td "Drugs" at bounding box center [312, 212] width 92 height 30
type input "drugs"
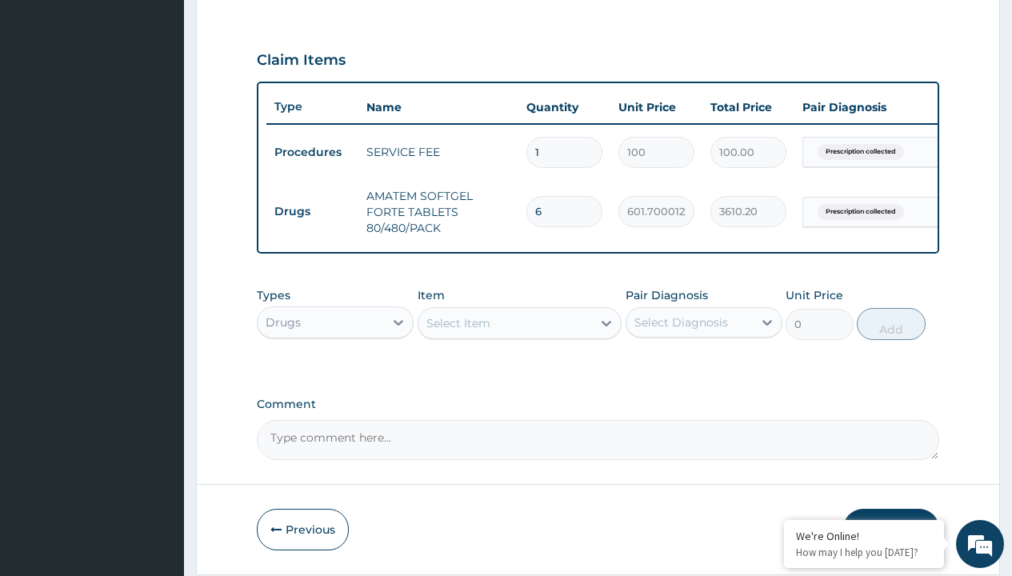
scroll to position [0, 0]
click at [335, 374] on div "Drugs" at bounding box center [335, 362] width 157 height 29
click at [458, 331] on div "Select Item" at bounding box center [458, 323] width 64 height 16
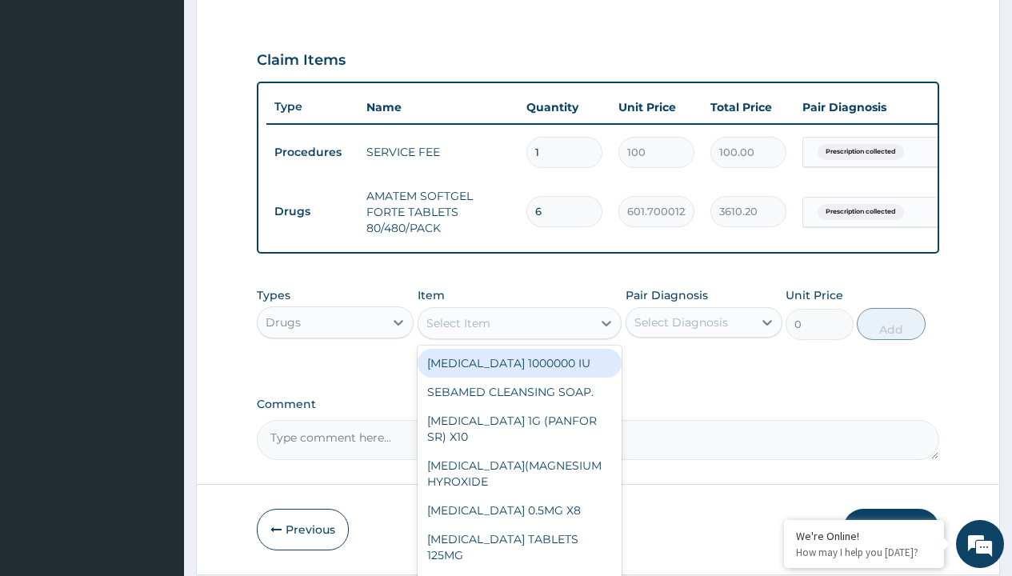
type input "loperamide caps 2mg/sach"
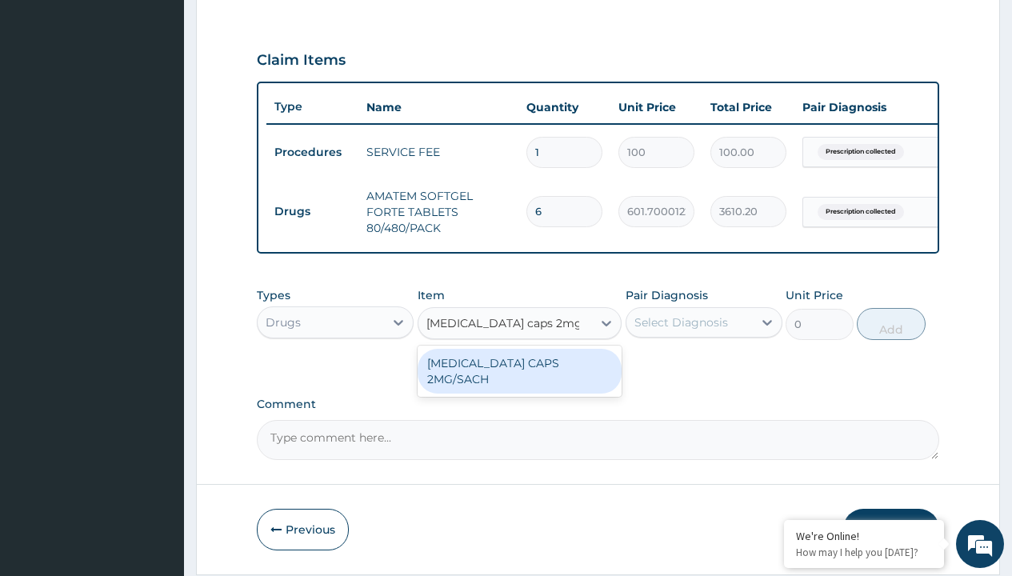
click at [519, 374] on div "LOPERAMIDE CAPS 2MG/SACH" at bounding box center [520, 371] width 205 height 45
type input "420"
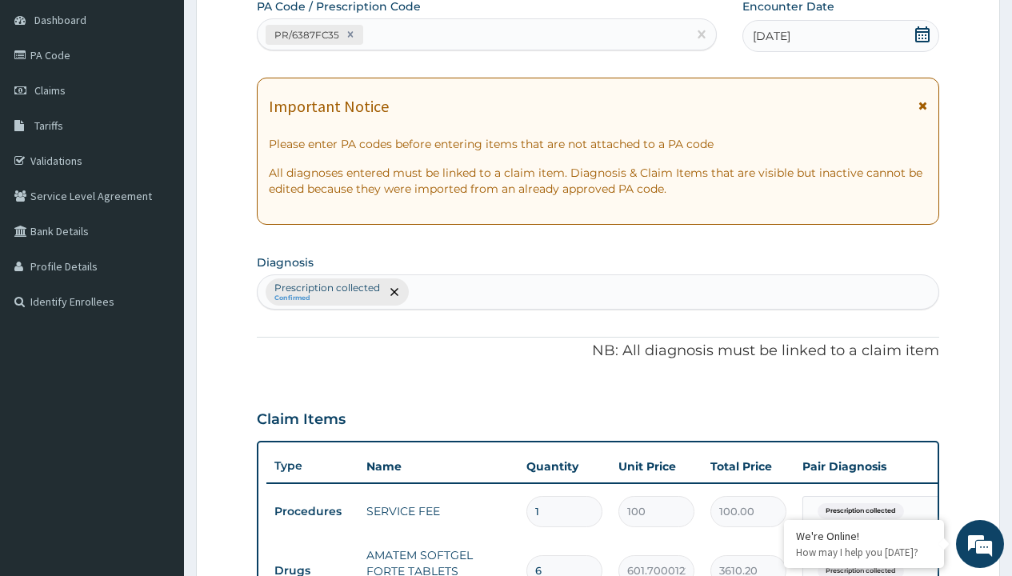
type input "prescription collected"
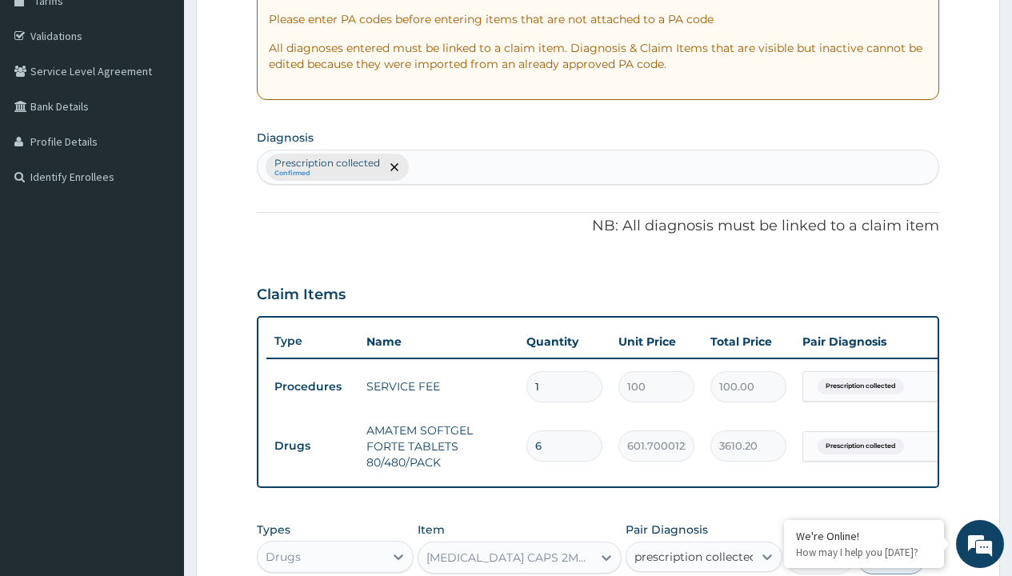
scroll to position [578, 0]
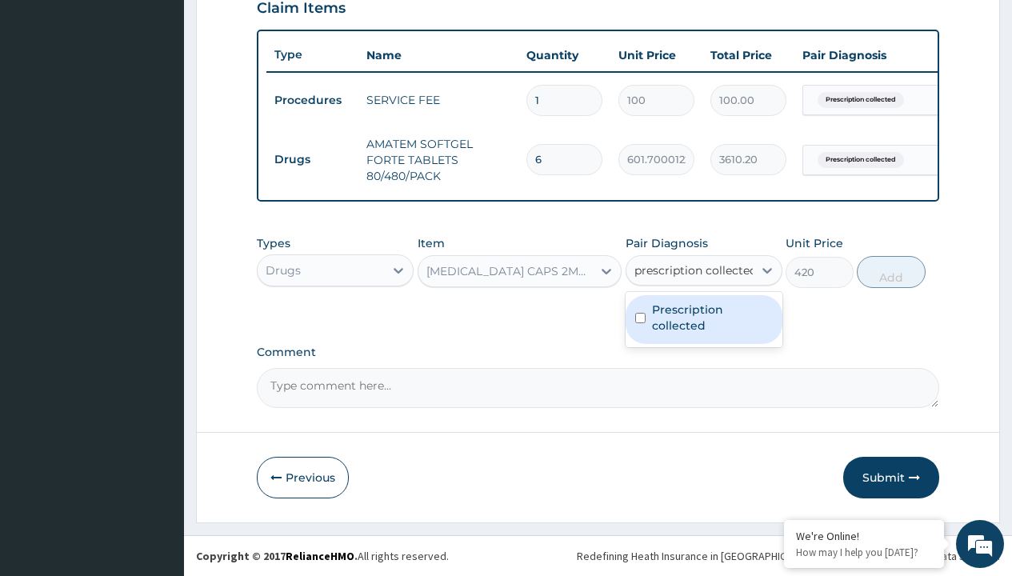
click at [703, 319] on label "Prescription collected" at bounding box center [712, 318] width 121 height 32
checkbox input "true"
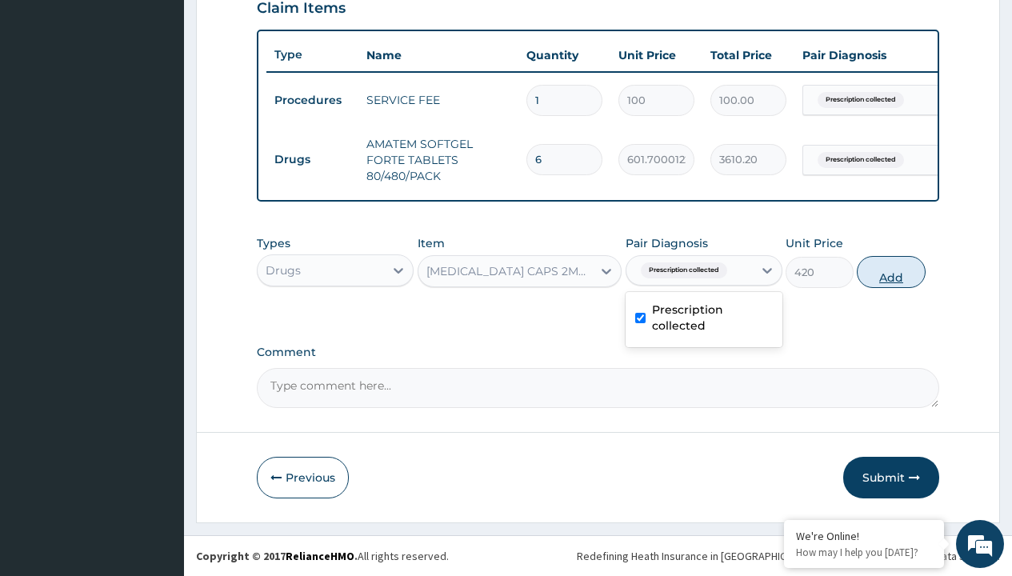
click at [891, 271] on button "Add" at bounding box center [891, 272] width 68 height 32
type input "0"
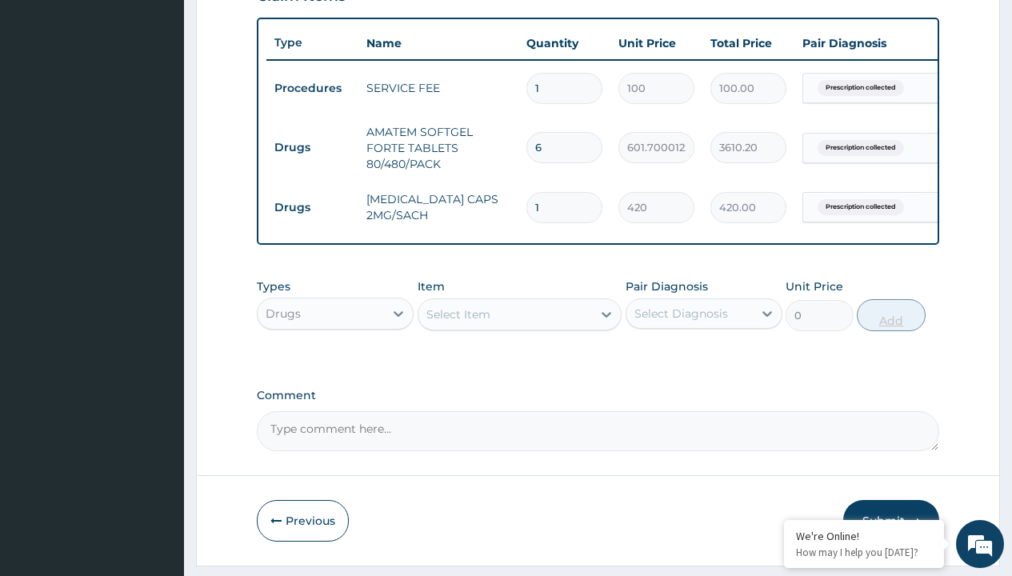
type input "10"
type input "4200.00"
type input "10"
click at [312, 147] on td "Drugs" at bounding box center [312, 148] width 92 height 30
type input "drugs"
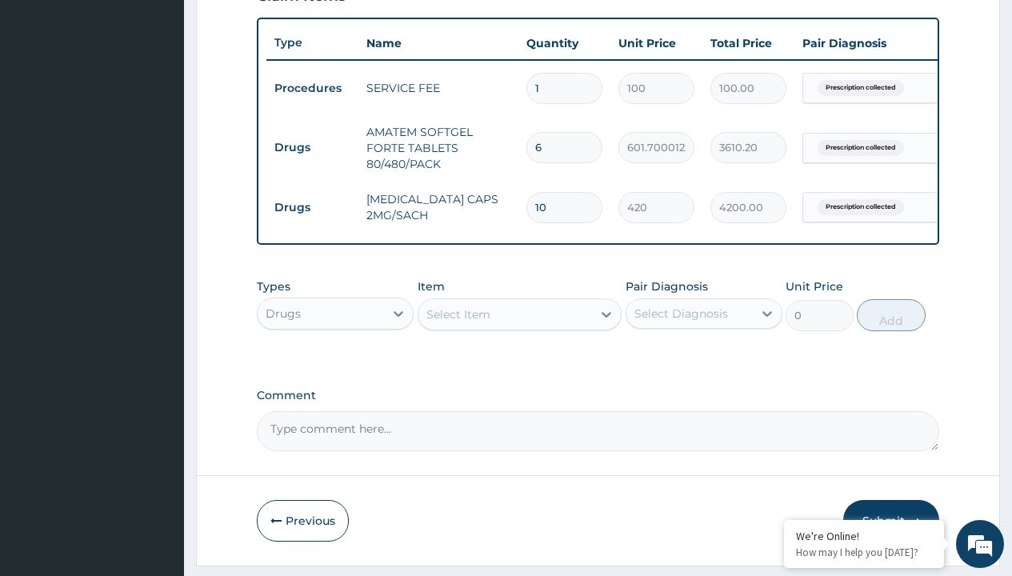
scroll to position [0, 0]
click at [335, 365] on div "Drugs" at bounding box center [335, 353] width 157 height 29
click at [458, 322] on div "Select Item" at bounding box center [458, 314] width 64 height 16
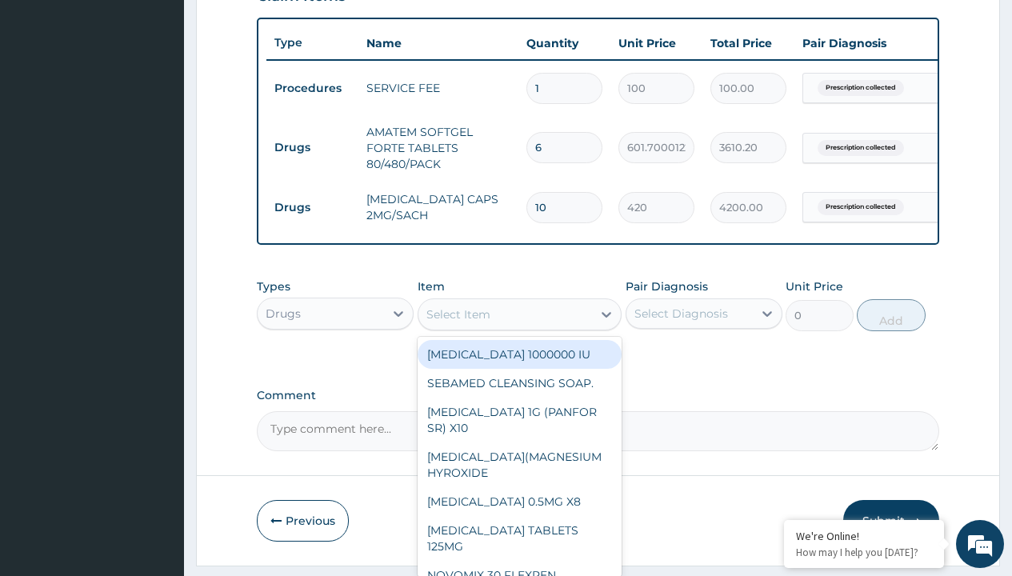
type input "paracetamol 1g tab x 10/sach"
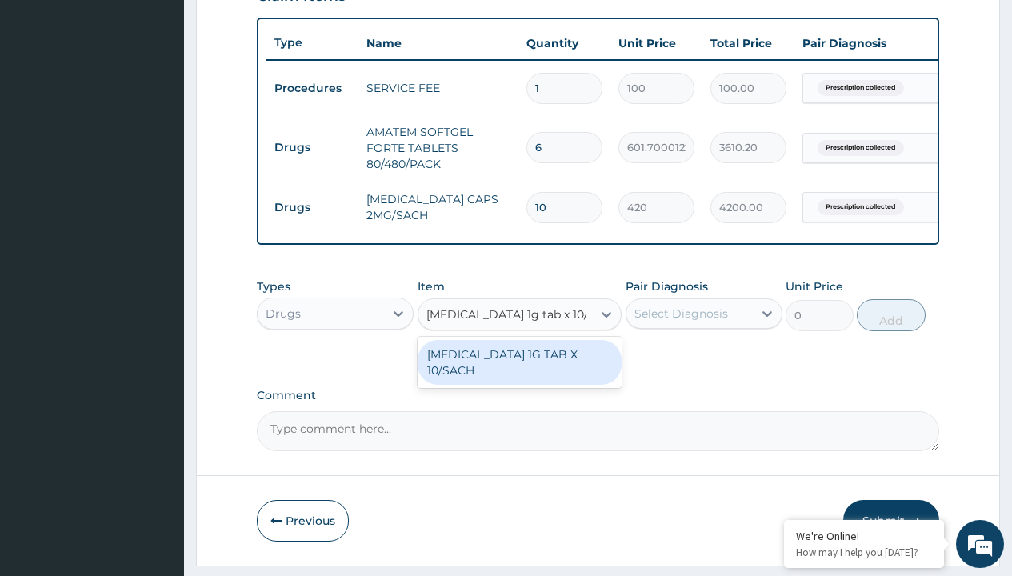
click at [519, 374] on div "PARACETAMOL 1G TAB X 10/SACH" at bounding box center [520, 362] width 205 height 45
type input "164"
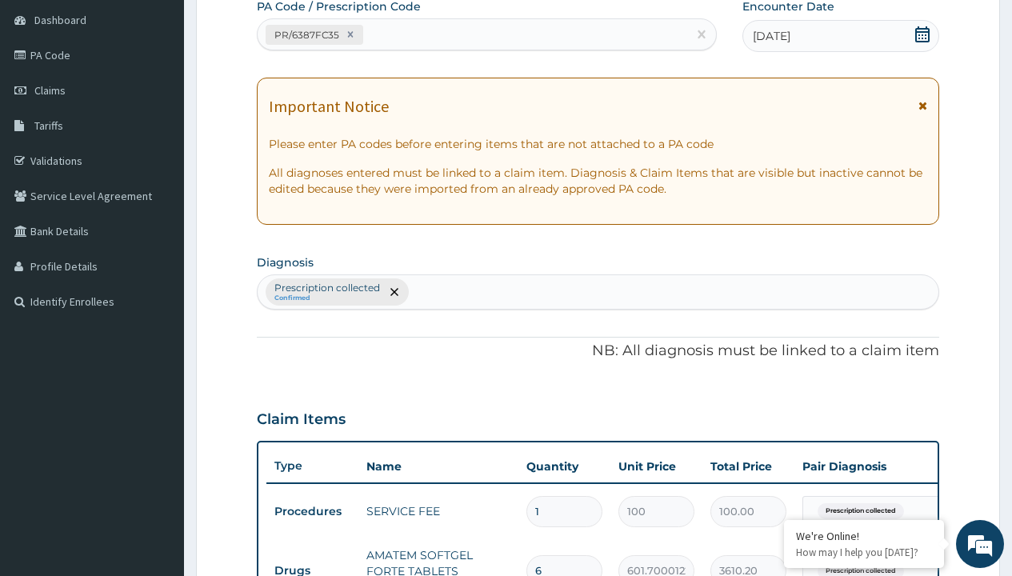
type input "prescription collected"
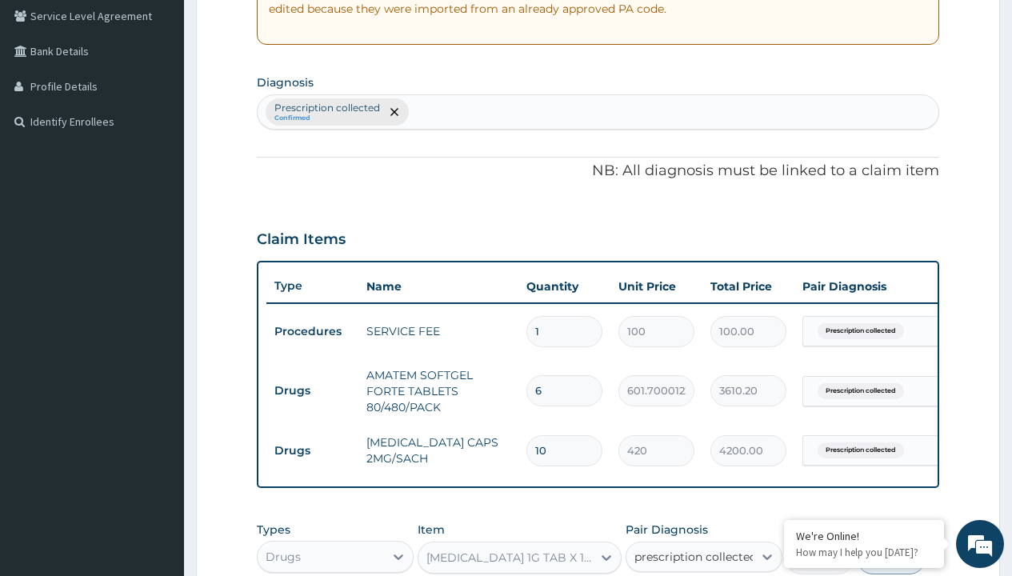
checkbox input "true"
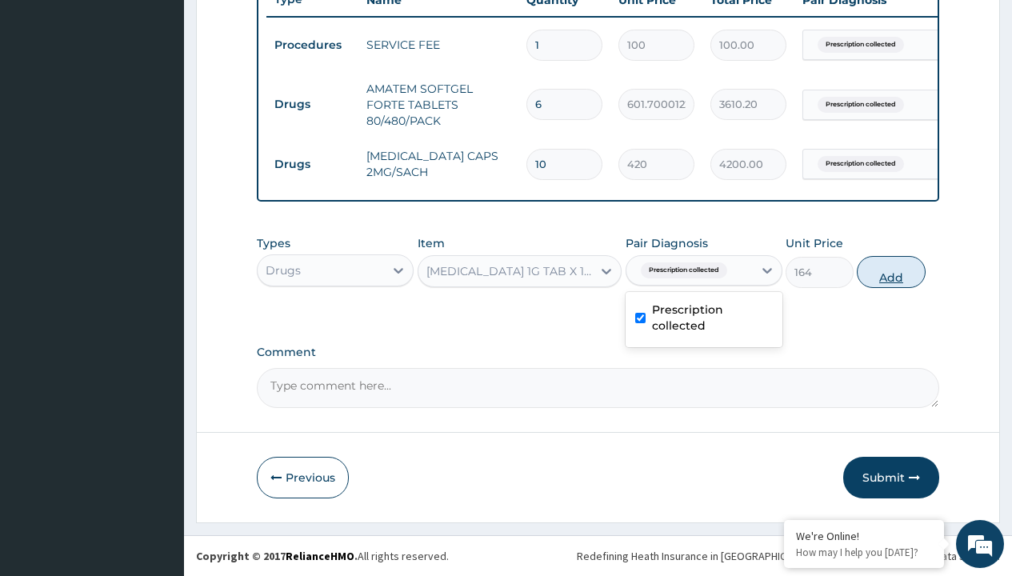
click at [891, 271] on button "Add" at bounding box center [891, 272] width 68 height 32
type input "0"
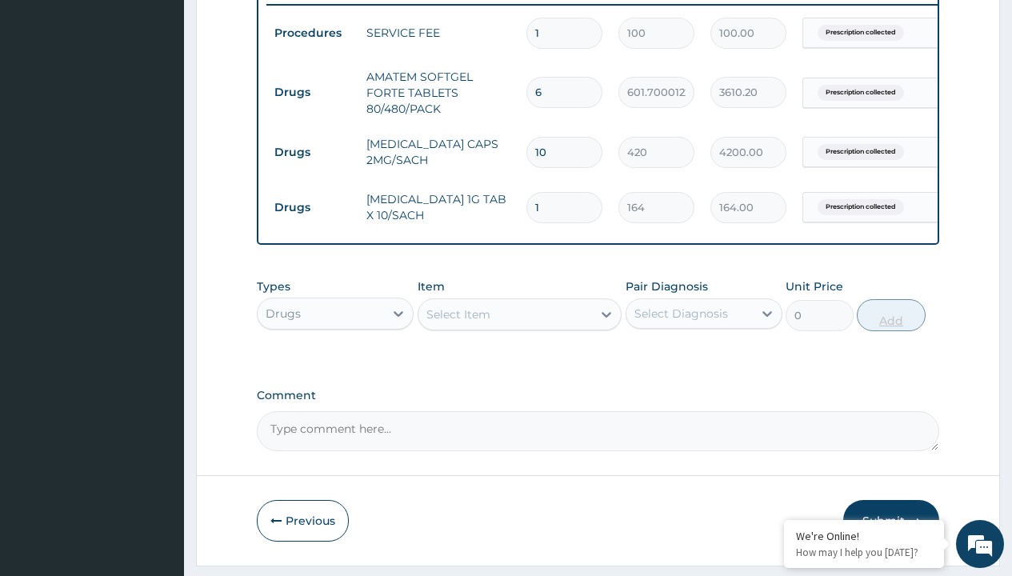
type input "5"
type input "820.00"
type input "5"
click at [312, 92] on td "Drugs" at bounding box center [312, 93] width 92 height 30
type input "drugs"
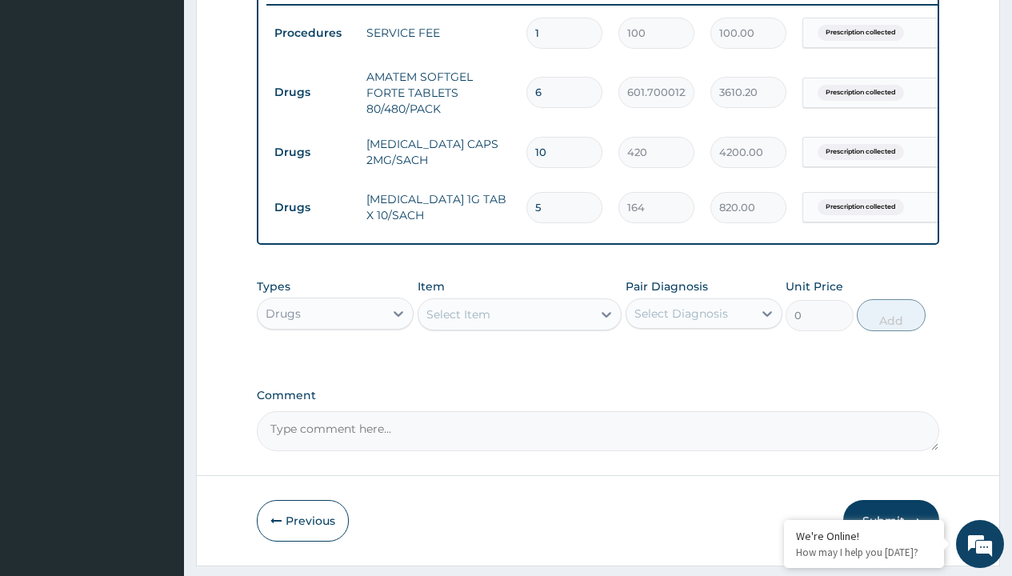
scroll to position [0, 0]
click at [335, 365] on div "Drugs" at bounding box center [335, 353] width 157 height 29
click at [458, 322] on div "Select Item" at bounding box center [458, 314] width 64 height 16
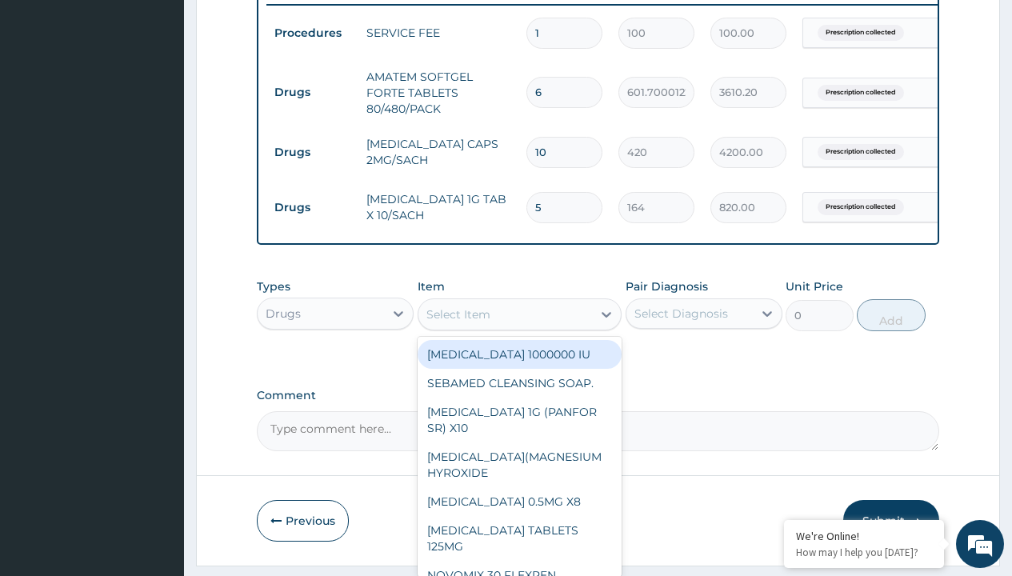
type input "tuxil-d/tuxil-n syrup/bott"
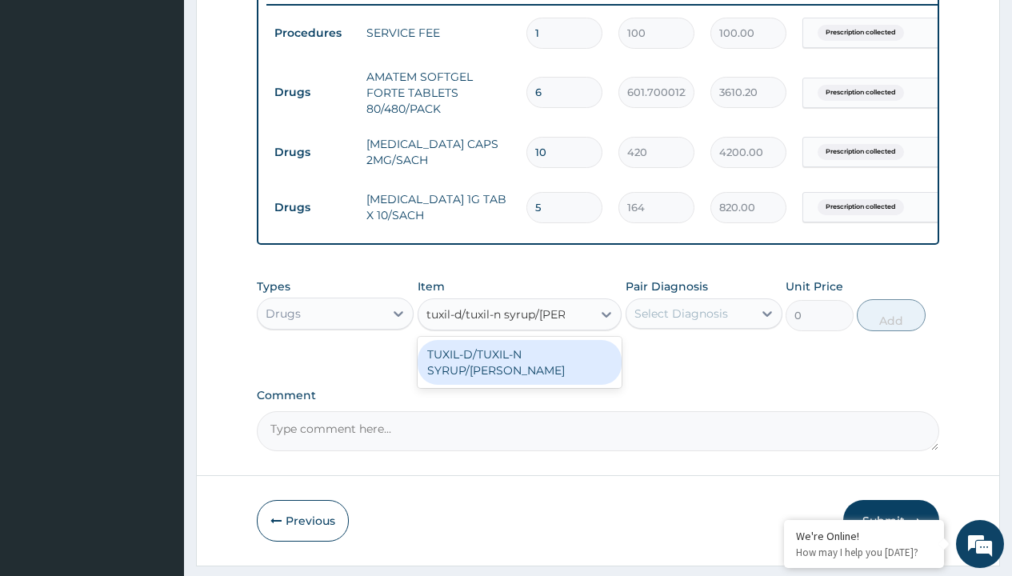
click at [519, 366] on div "TUXIL-D/TUXIL-N SYRUP/BOTT" at bounding box center [520, 362] width 205 height 45
type input "1425"
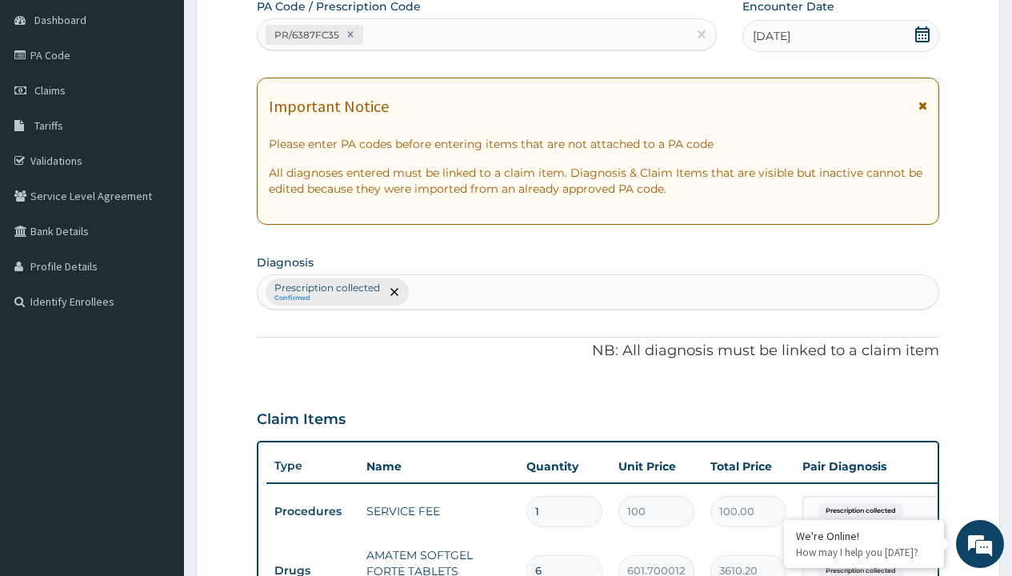
type input "prescription collected"
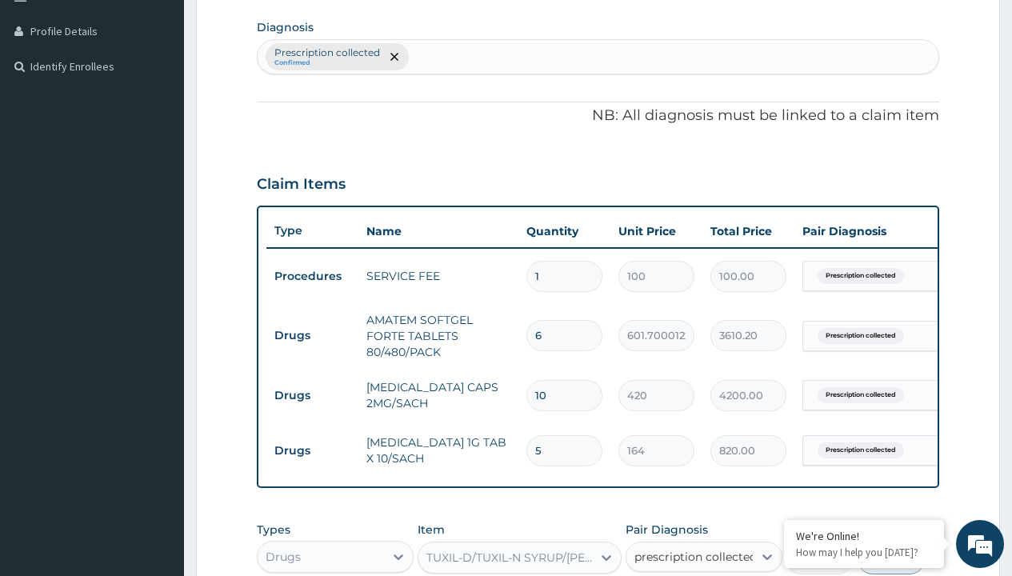
checkbox input "true"
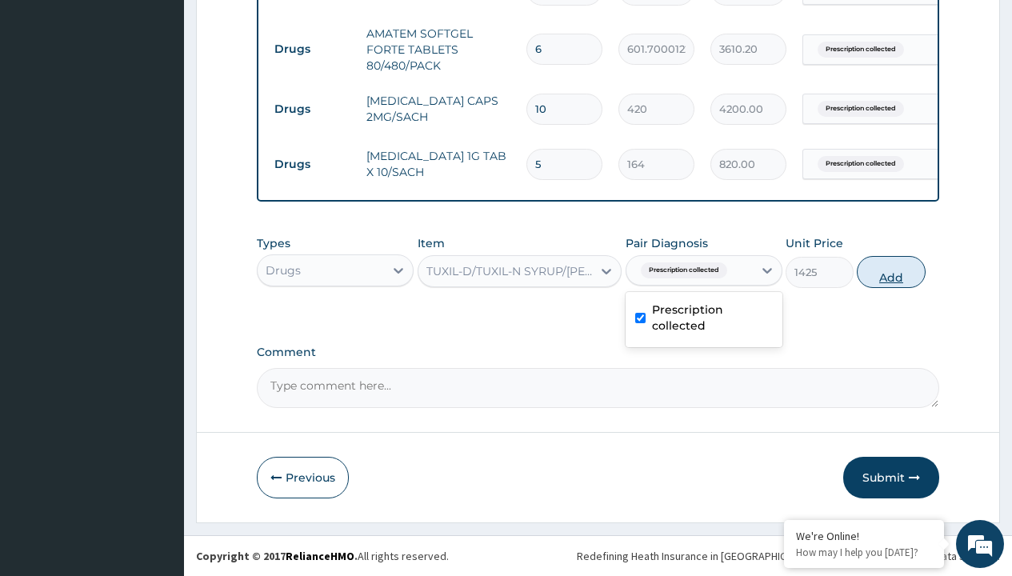
click at [891, 271] on button "Add" at bounding box center [891, 272] width 68 height 32
type input "0"
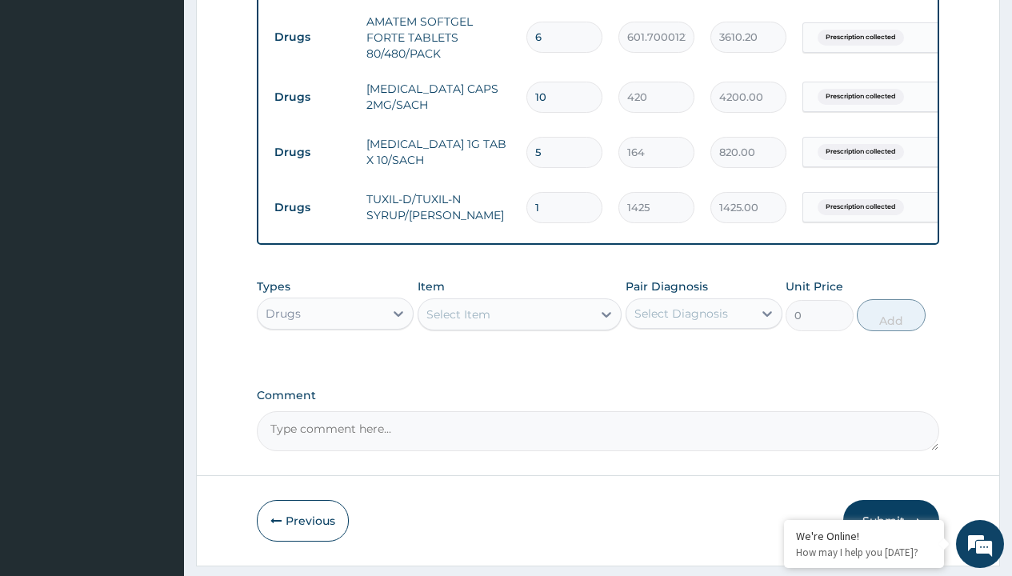
click at [312, 37] on td "Drugs" at bounding box center [312, 37] width 92 height 30
type input "drugs"
click at [335, 365] on div "Drugs" at bounding box center [335, 353] width 157 height 29
click at [458, 322] on div "Select Item" at bounding box center [458, 314] width 64 height 16
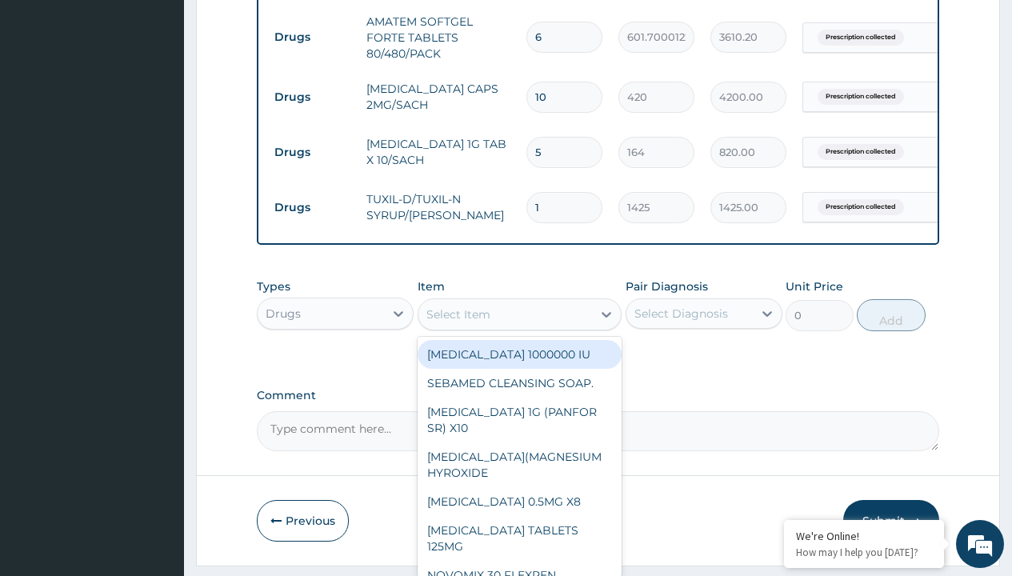
type input "zinc 20mg by 10"
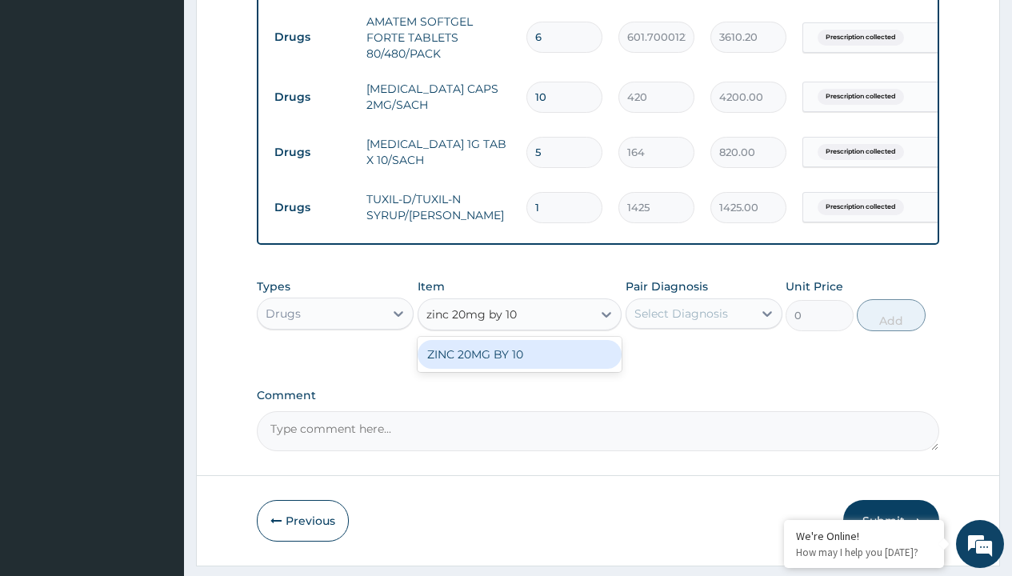
click at [519, 366] on div "ZINC 20MG BY 10" at bounding box center [520, 354] width 205 height 29
type input "15"
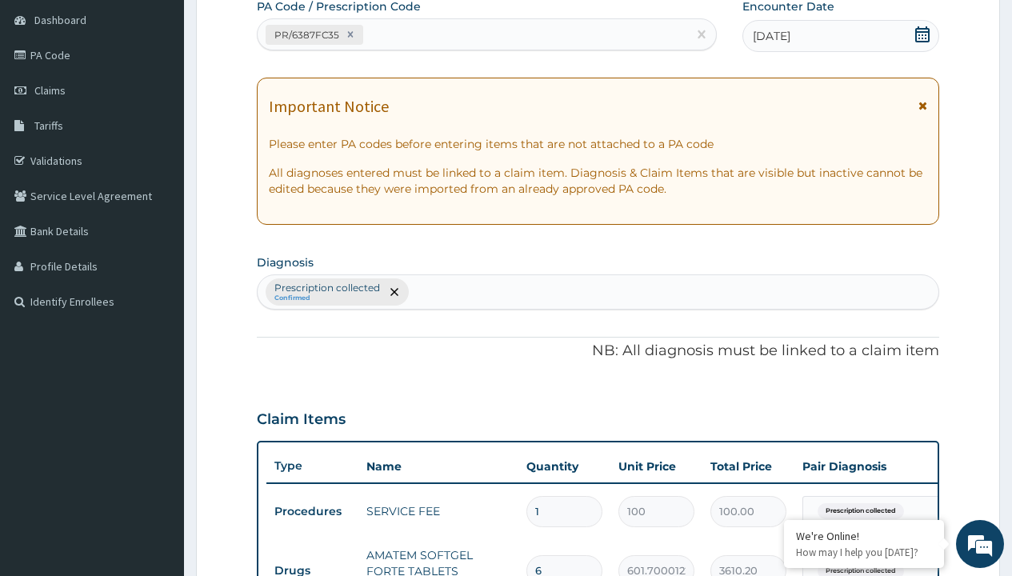
type input "prescription collected"
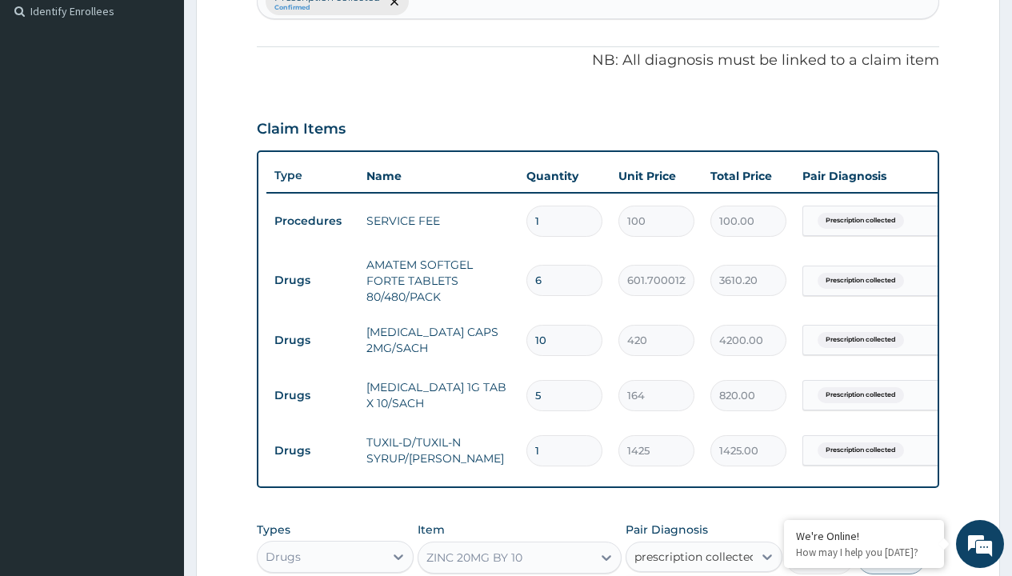
checkbox input "true"
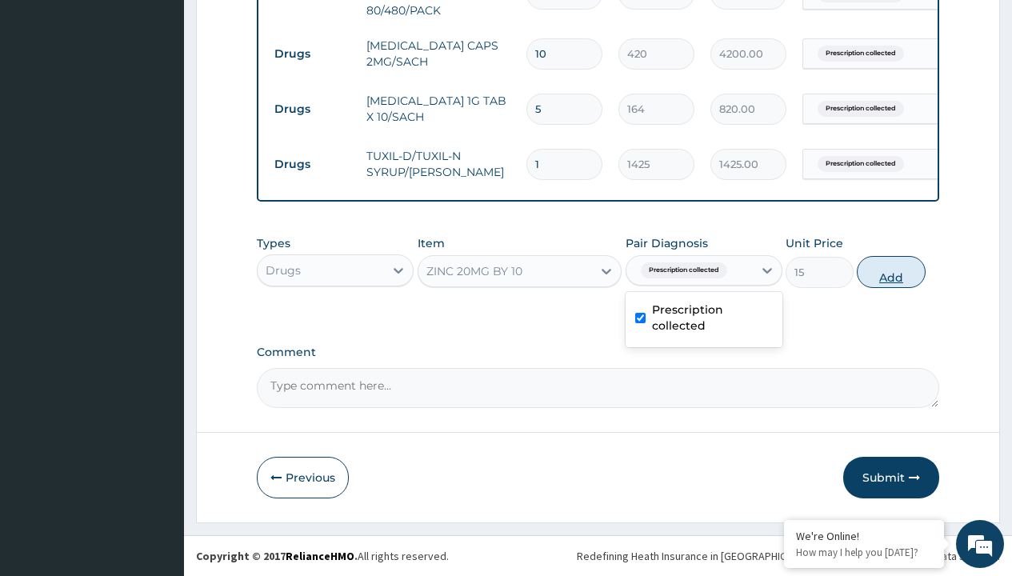
click at [891, 271] on button "Add" at bounding box center [891, 272] width 68 height 32
type input "0"
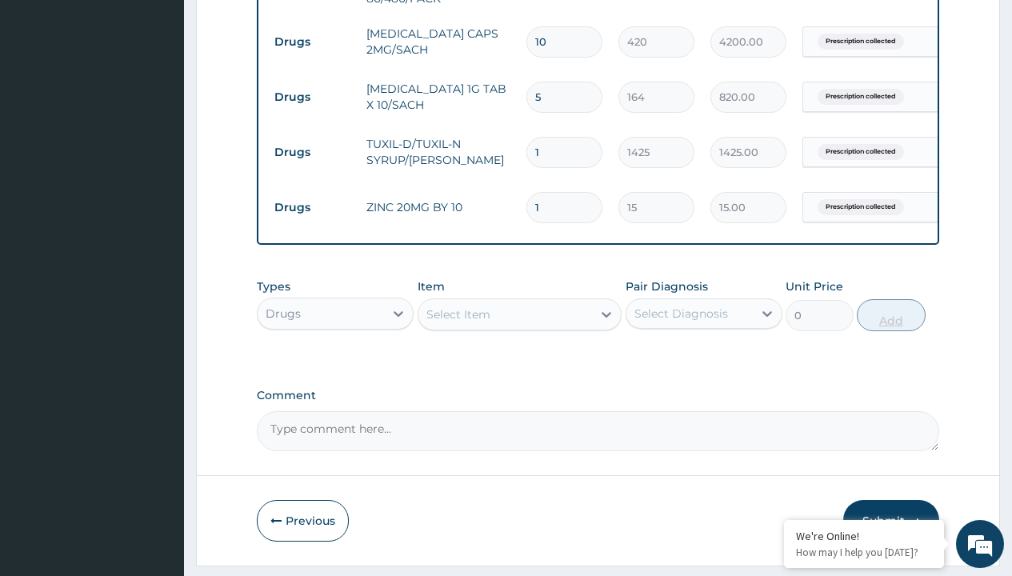
type input "10"
type input "150.00"
type input "10"
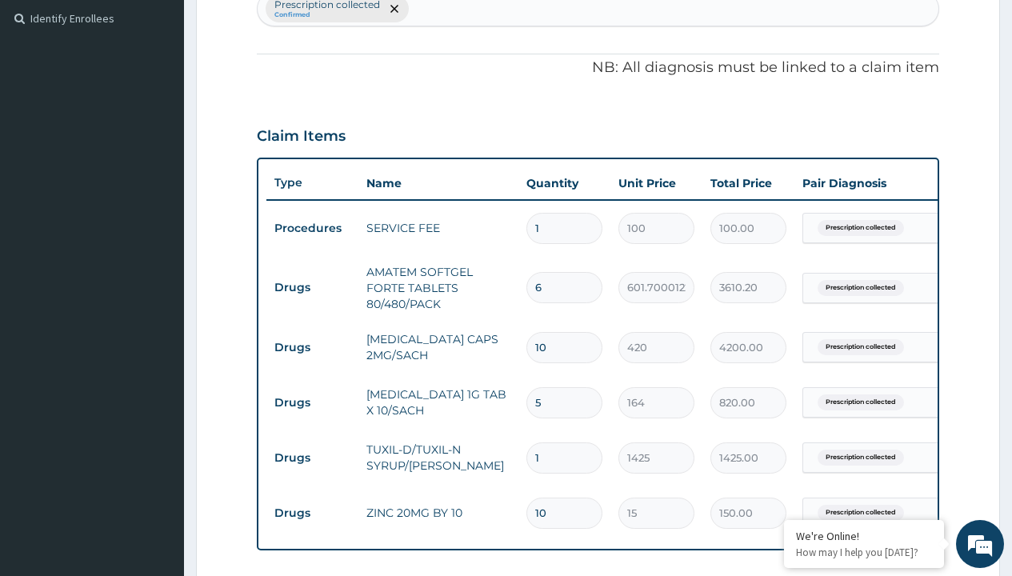
type input "drugs"
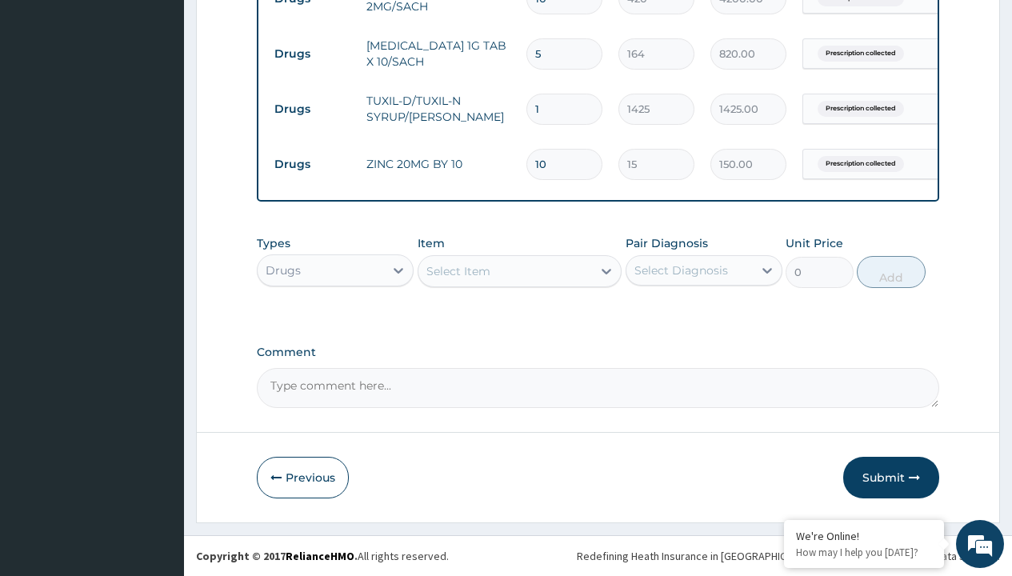
click at [458, 270] on div "Select Item" at bounding box center [458, 271] width 64 height 16
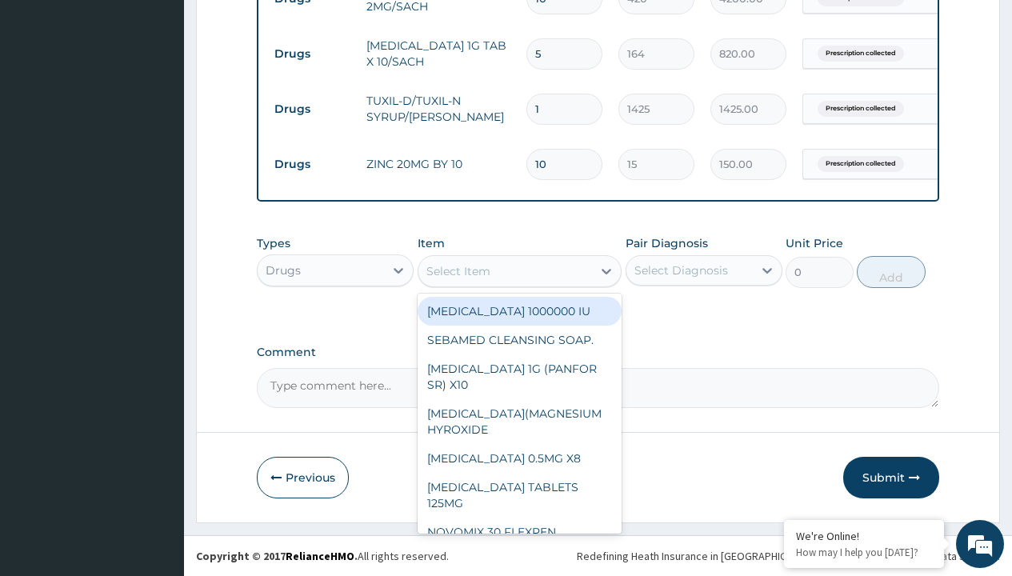
type input "loratadine 10mg tab loratyn x10"
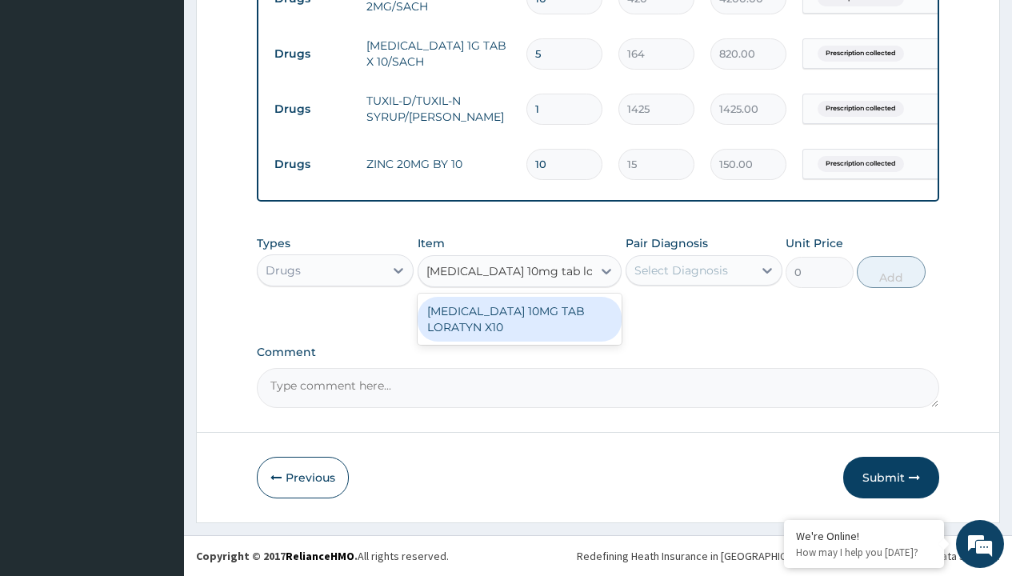
click at [519, 318] on div "LORATADINE 10MG TAB LORATYN X10" at bounding box center [520, 319] width 205 height 45
type input "117"
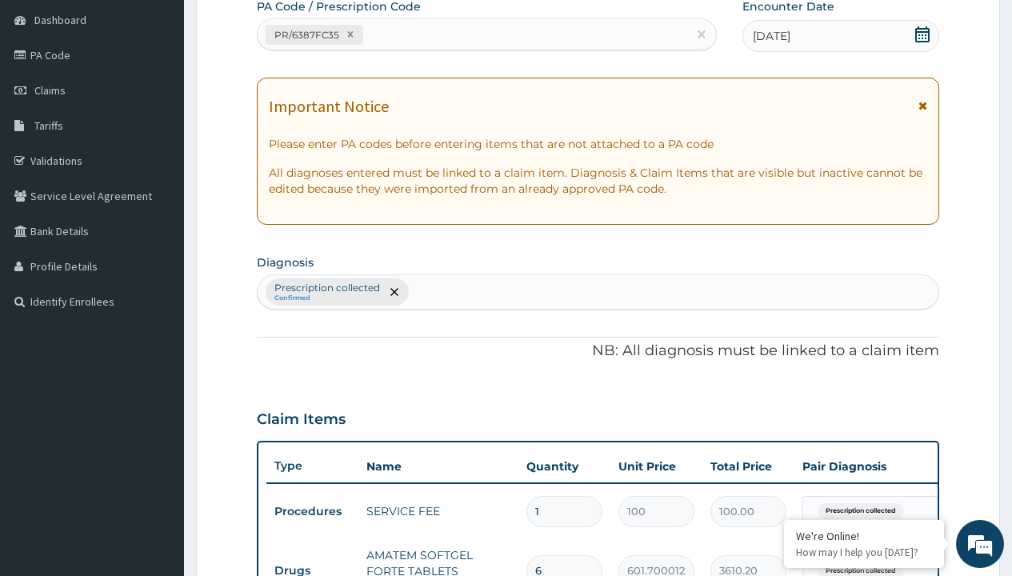
type input "prescription collected"
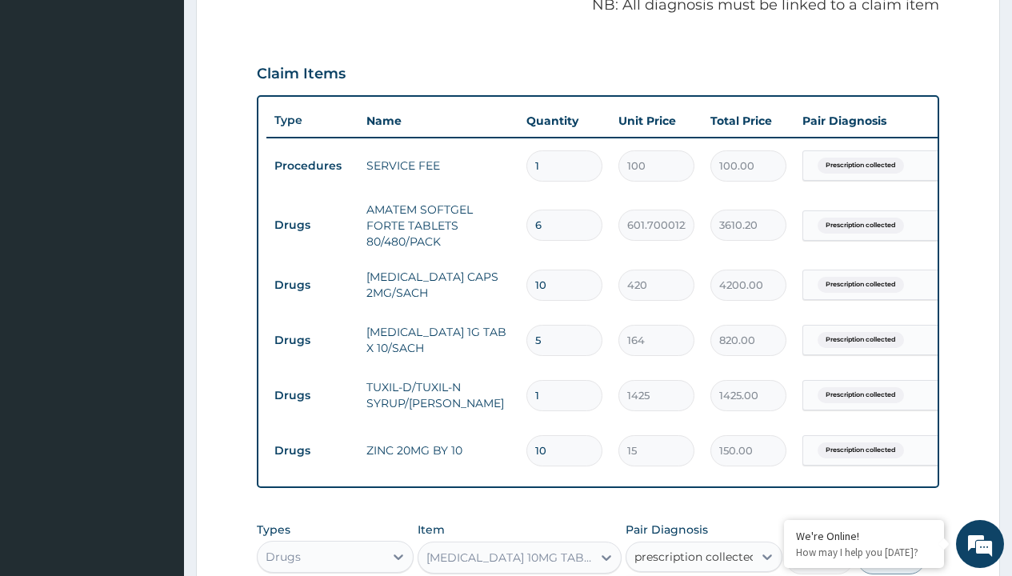
checkbox input "true"
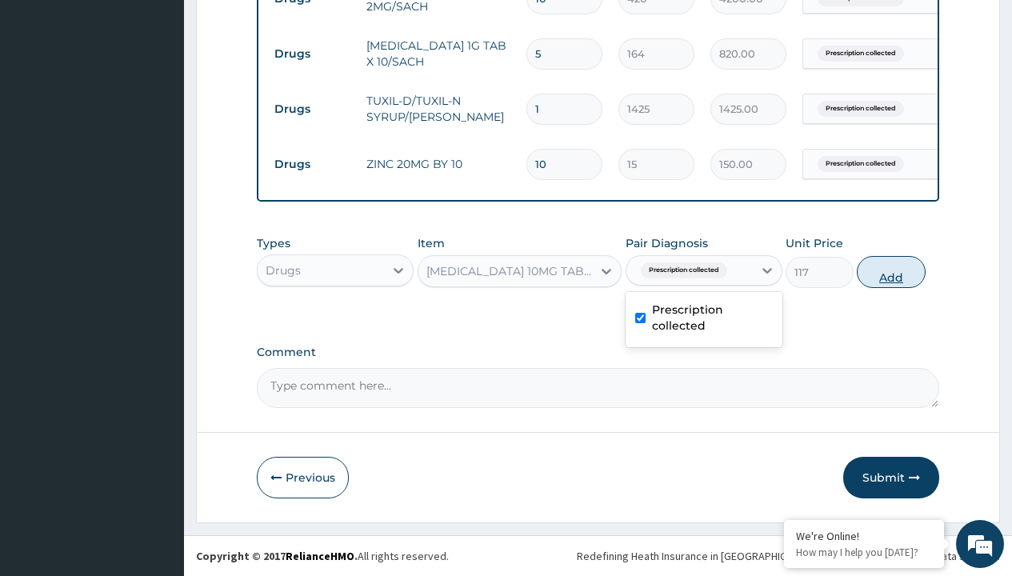
click at [891, 271] on button "Add" at bounding box center [891, 272] width 68 height 32
type input "0"
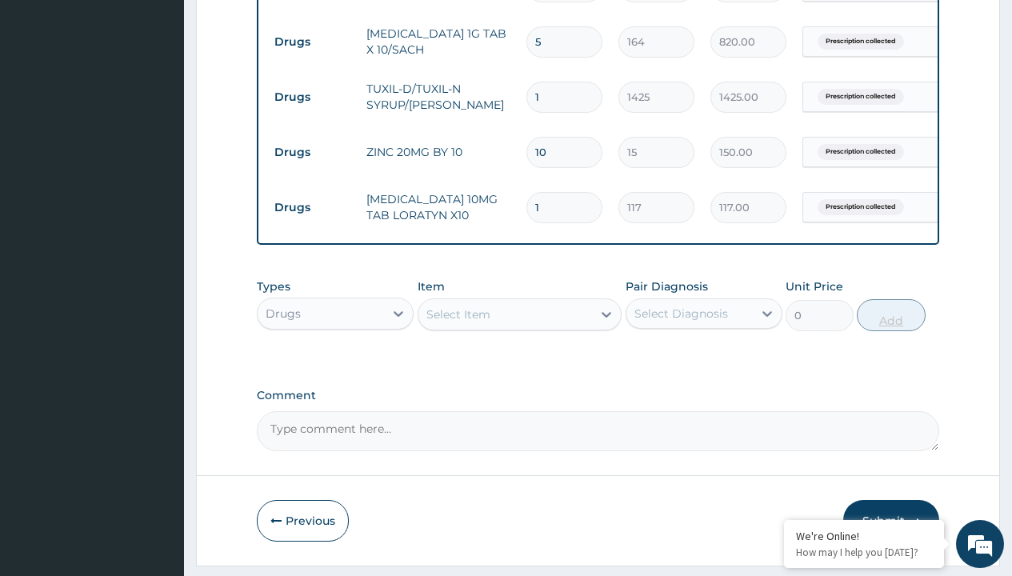
type input "10"
type input "1170.00"
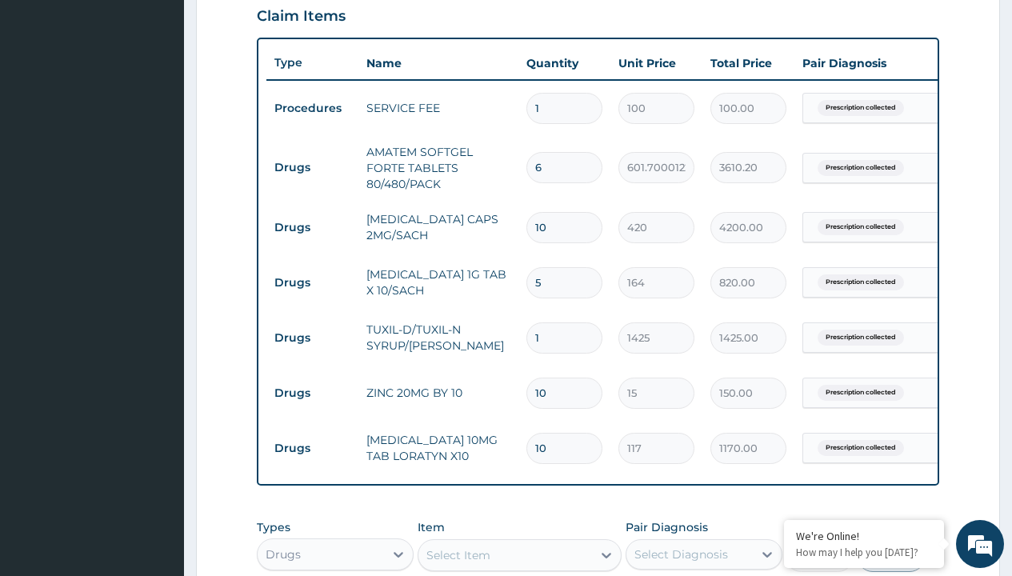
scroll to position [556, 0]
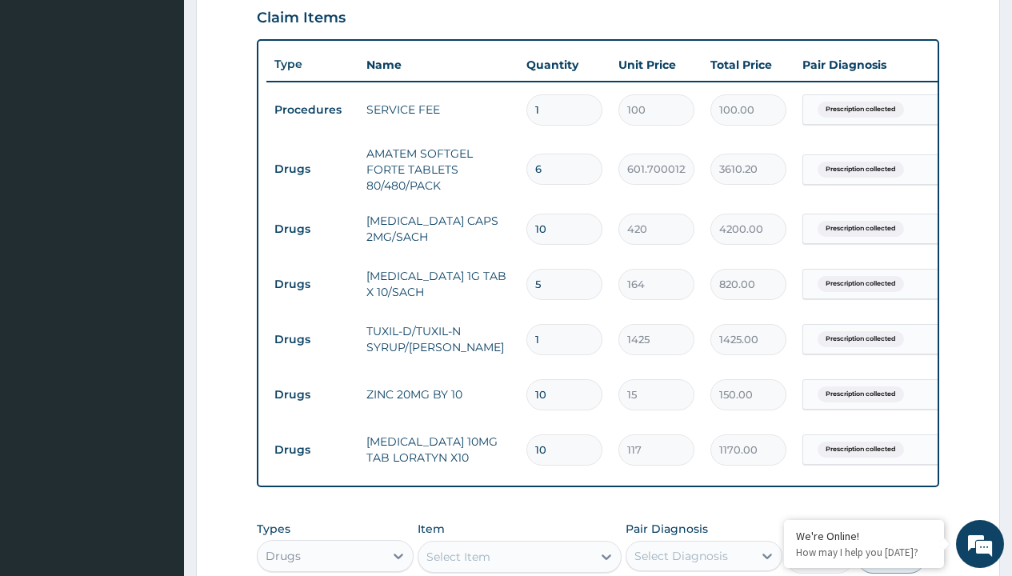
type input "10"
click at [572, 233] on input "10" at bounding box center [564, 229] width 76 height 31
type input "1"
type input "420.00"
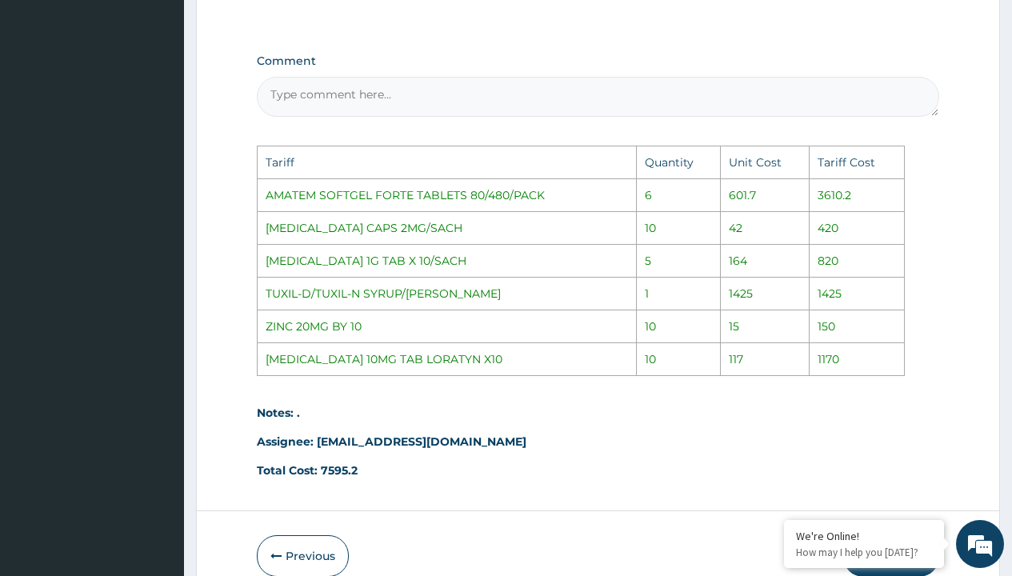
scroll to position [1223, 0]
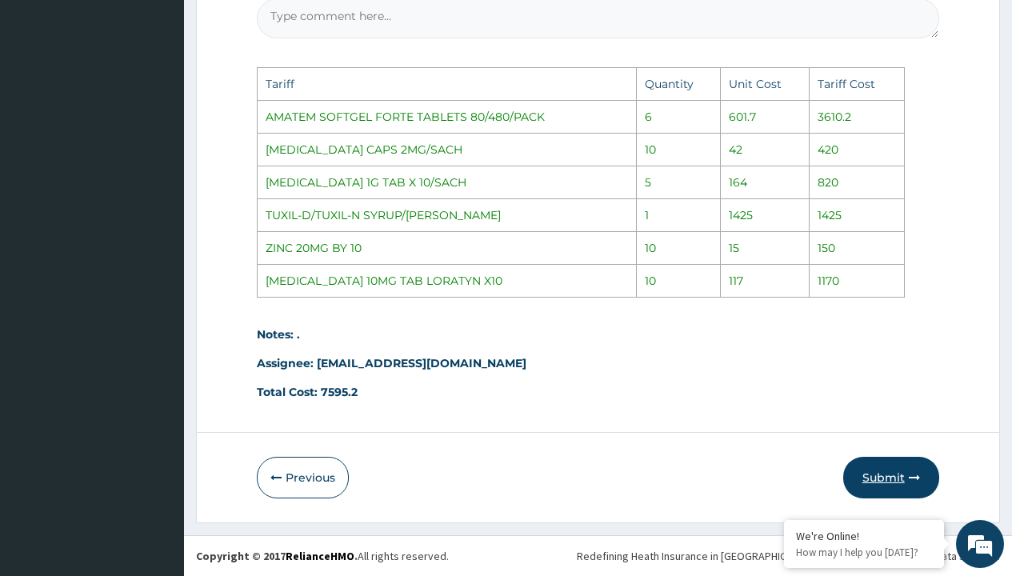
click at [914, 472] on icon "button" at bounding box center [914, 477] width 11 height 11
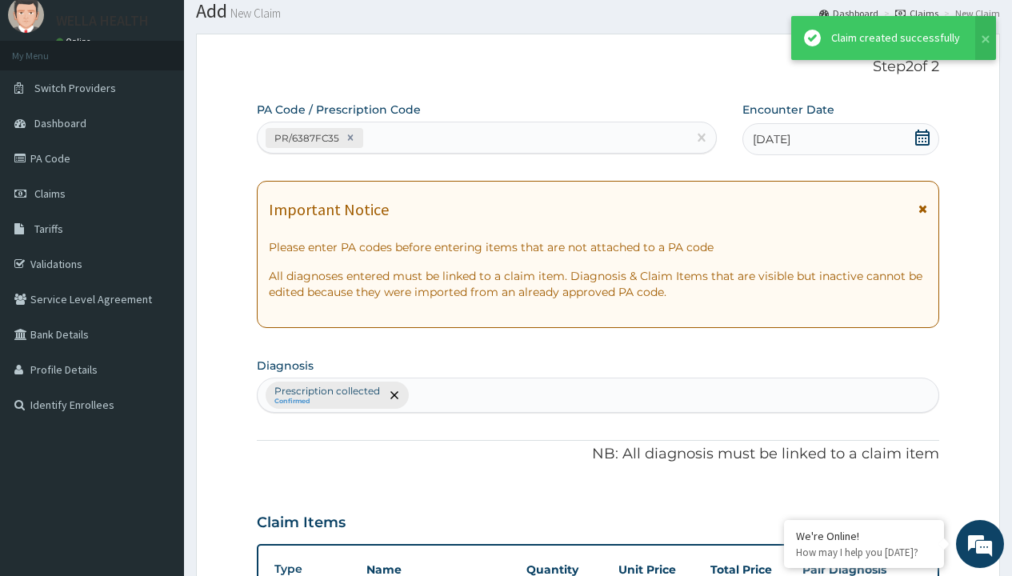
scroll to position [854, 0]
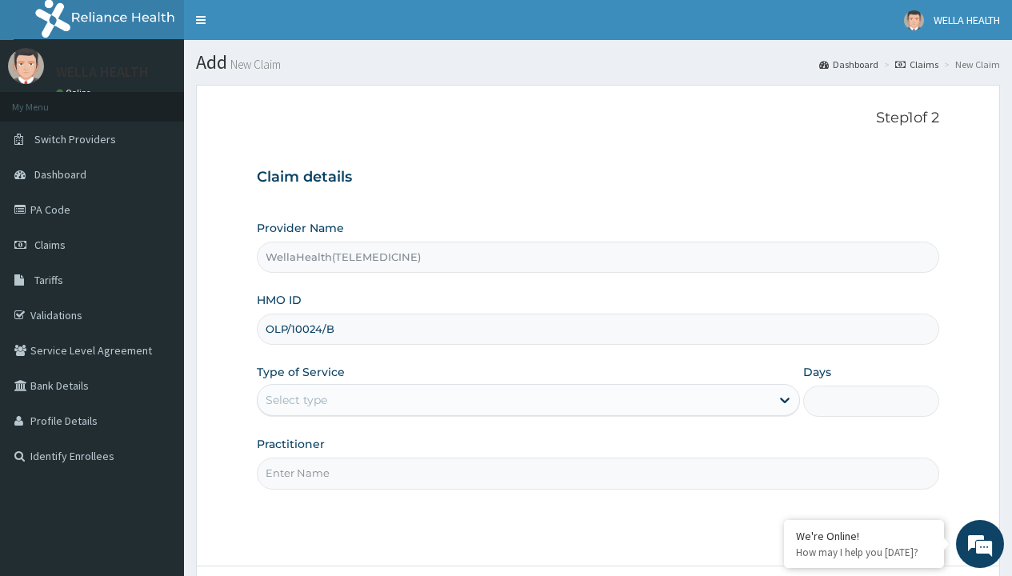
type input "OLP/10024/B"
type input "WellaHealth"
click at [296, 400] on div "Select type" at bounding box center [297, 400] width 62 height 16
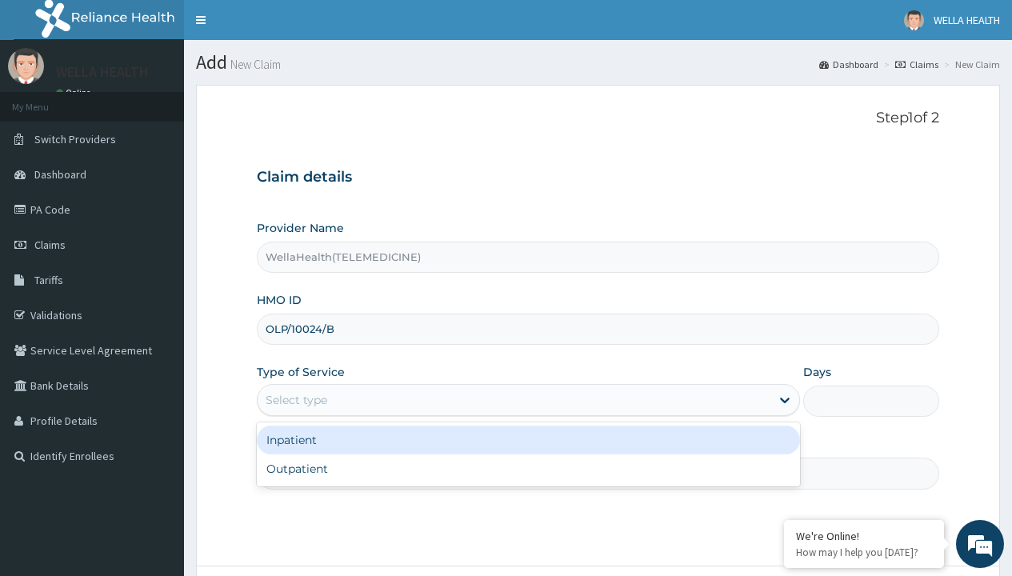
click at [528, 469] on div "Outpatient" at bounding box center [528, 468] width 543 height 29
type input "1"
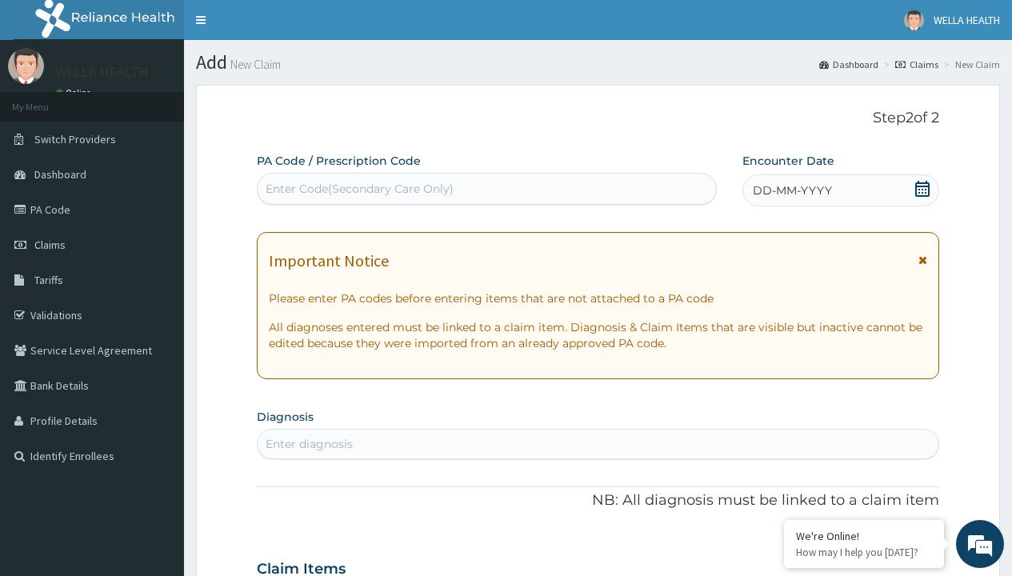
scroll to position [134, 0]
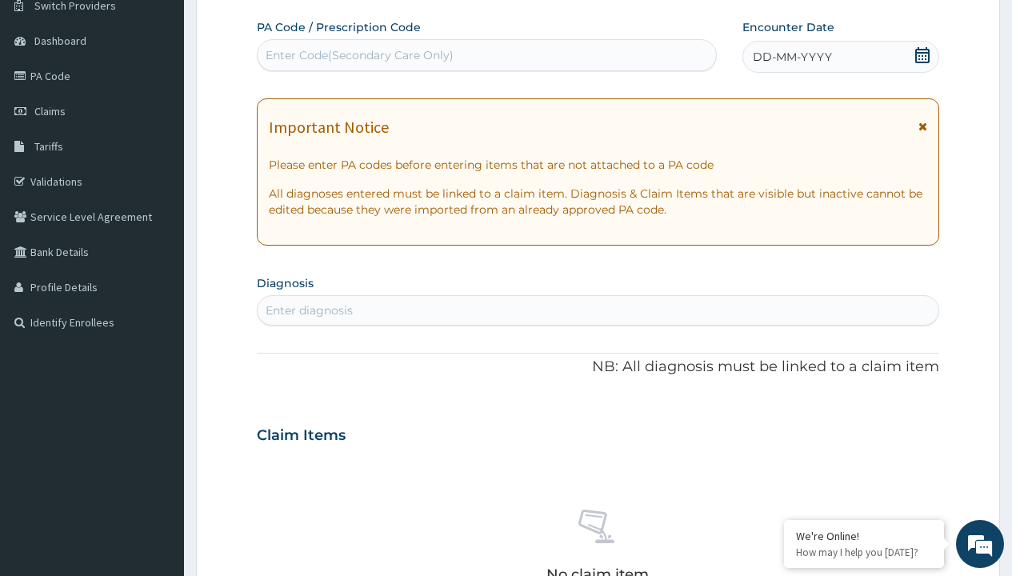
click at [791, 57] on span "DD-MM-YYYY" at bounding box center [792, 57] width 79 height 16
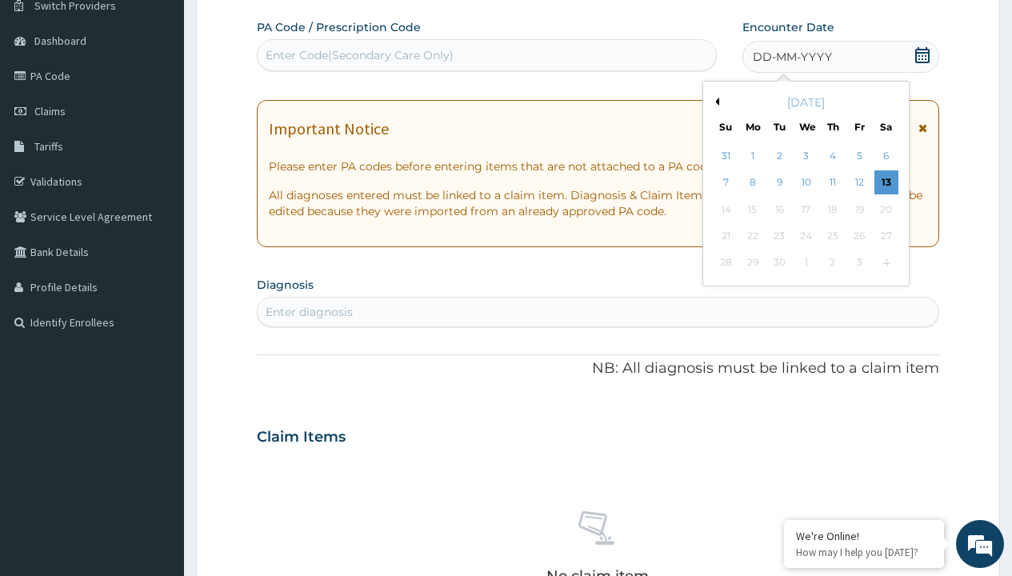
click at [714, 102] on button "Previous Month" at bounding box center [715, 102] width 8 height 8
click at [806, 182] on div "6" at bounding box center [806, 183] width 24 height 24
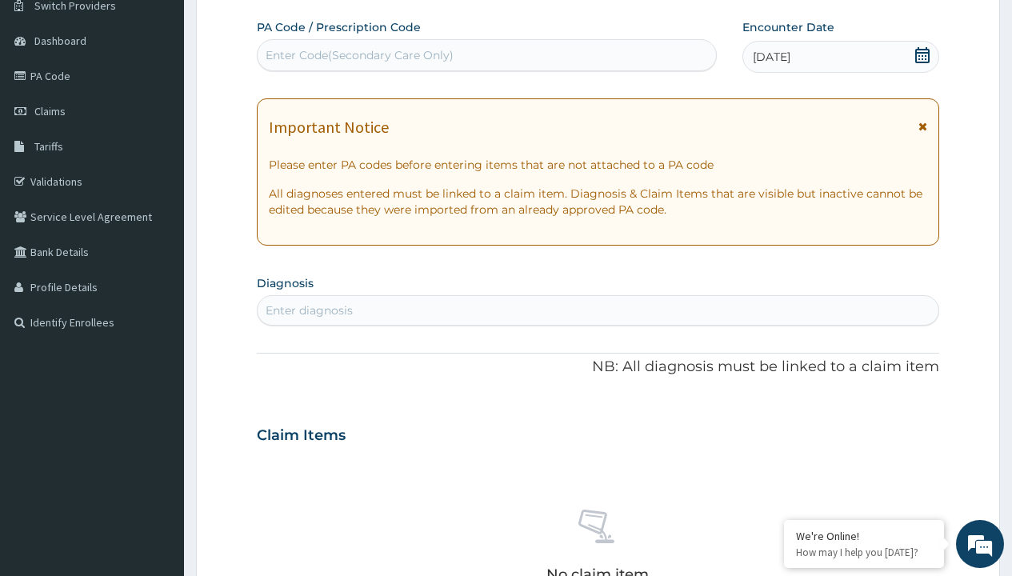
click at [358, 55] on div "Enter Code(Secondary Care Only)" at bounding box center [360, 55] width 188 height 16
type input "PR/95CDECED"
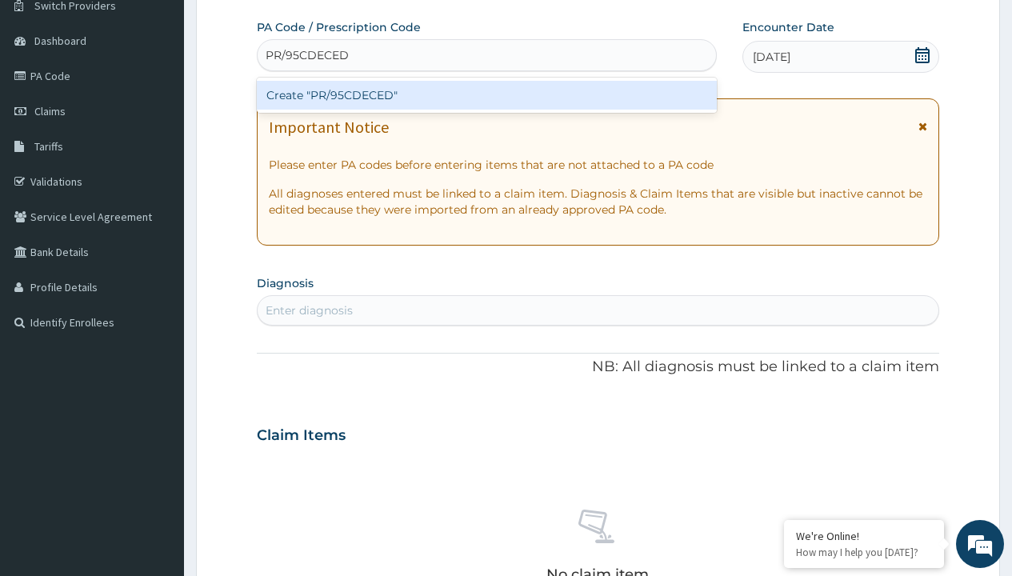
click at [486, 95] on div "Create "PR/95CDECED"" at bounding box center [486, 95] width 459 height 29
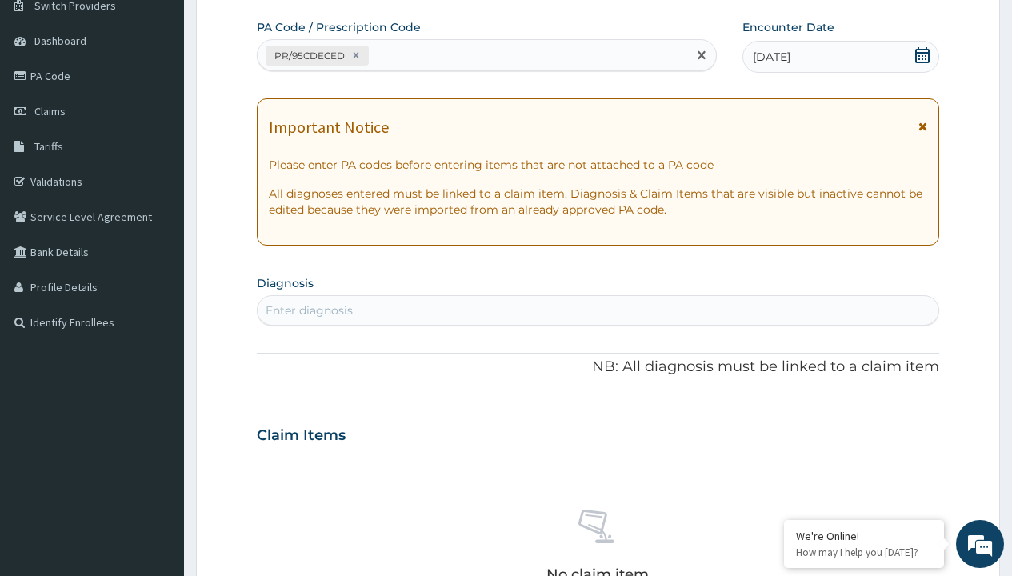
click at [309, 310] on div "Enter diagnosis" at bounding box center [309, 310] width 87 height 16
type input "prescription collected"
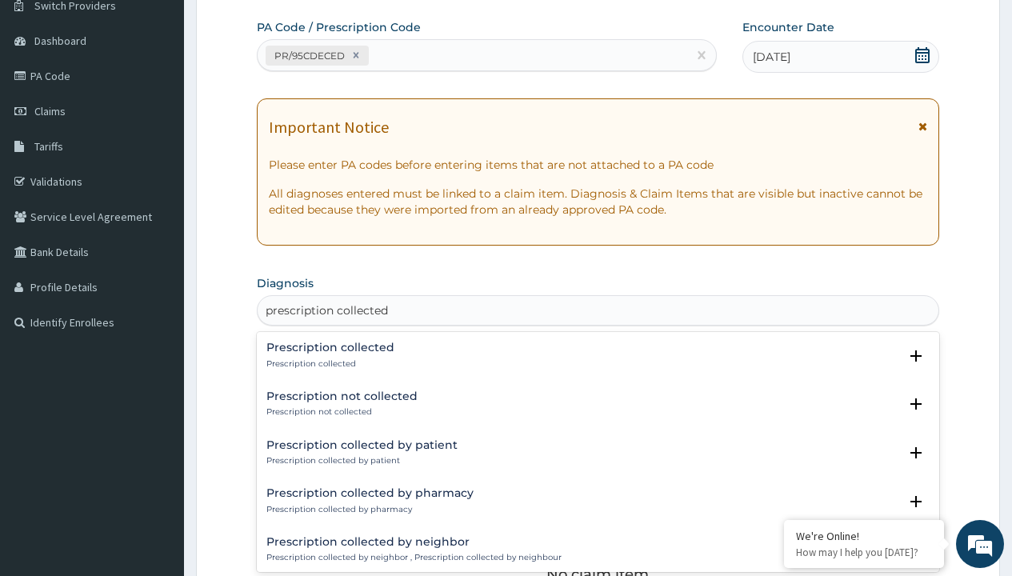
click at [328, 363] on p "Prescription collected" at bounding box center [330, 363] width 128 height 11
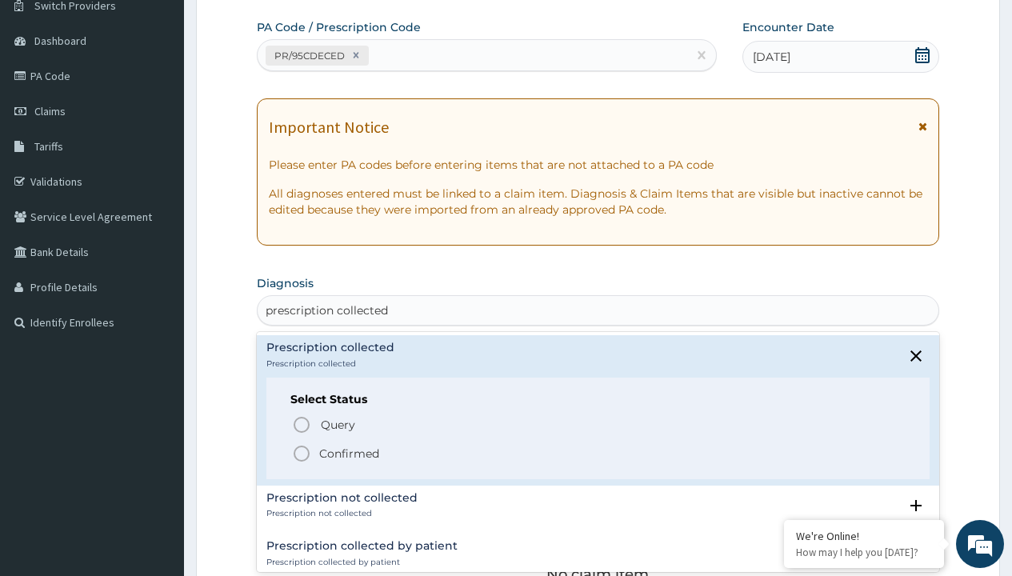
click at [349, 453] on p "Confirmed" at bounding box center [349, 454] width 60 height 16
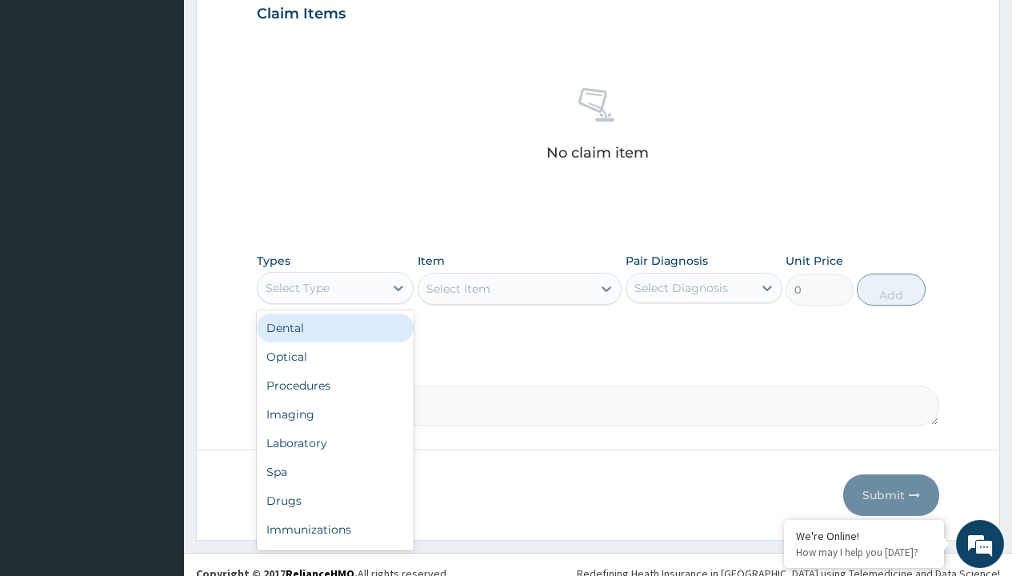
type input "procedures"
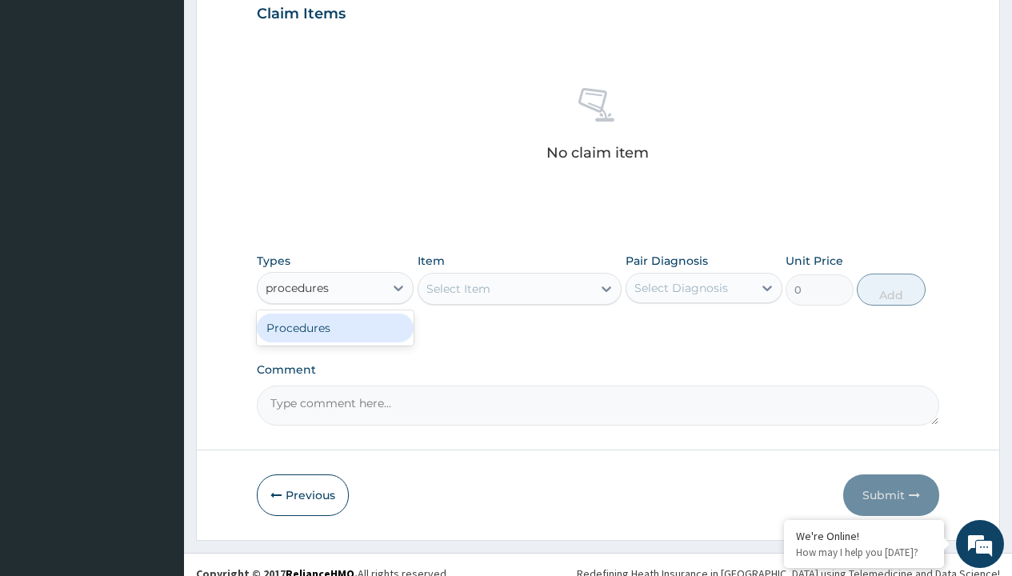
scroll to position [0, 0]
click at [335, 327] on div "Procedures" at bounding box center [335, 328] width 157 height 29
click at [458, 288] on div "Select Item" at bounding box center [458, 289] width 64 height 16
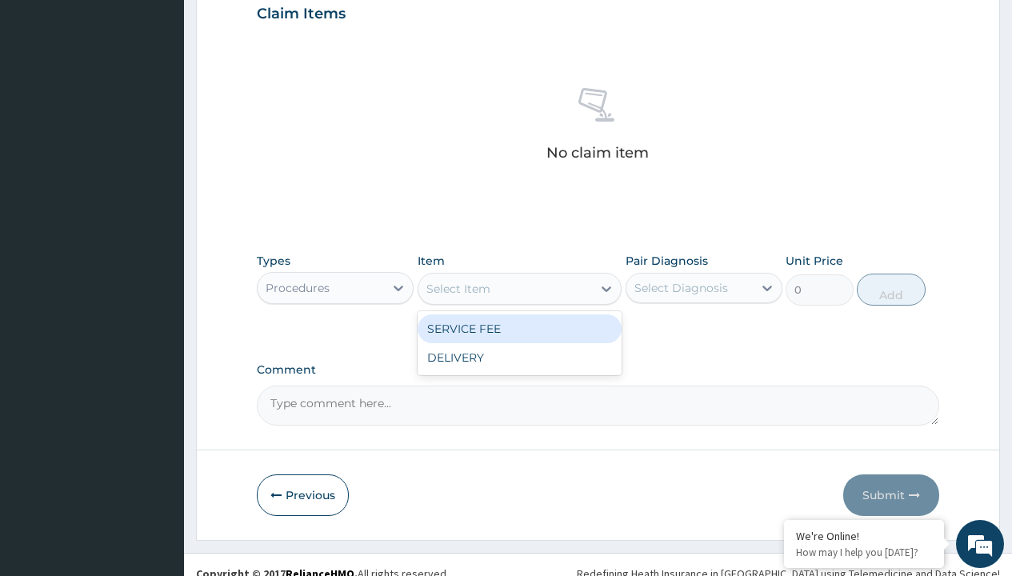
type input "service fee"
click at [519, 328] on div "SERVICE FEE" at bounding box center [520, 328] width 205 height 29
type input "100"
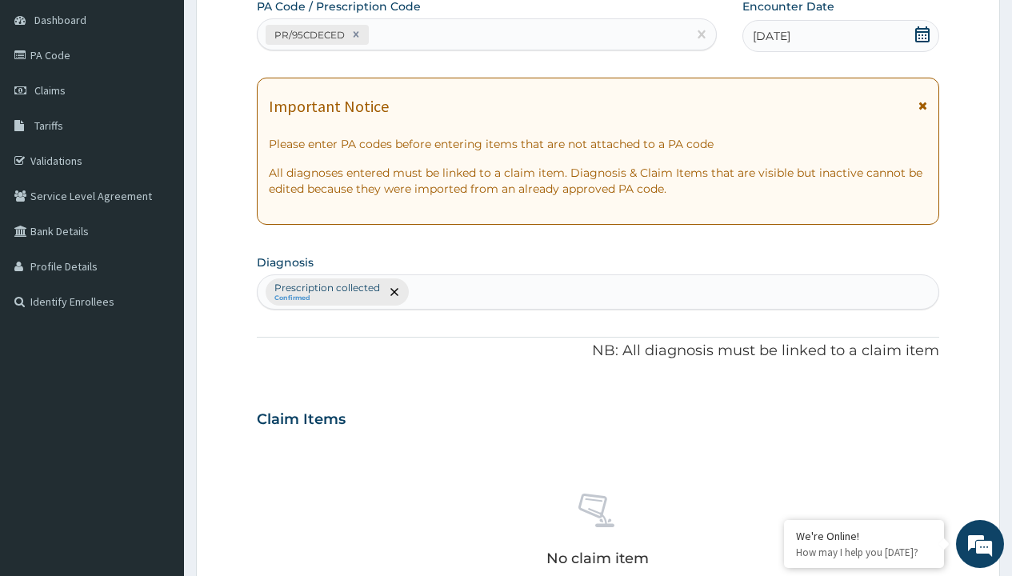
type input "prescription collected"
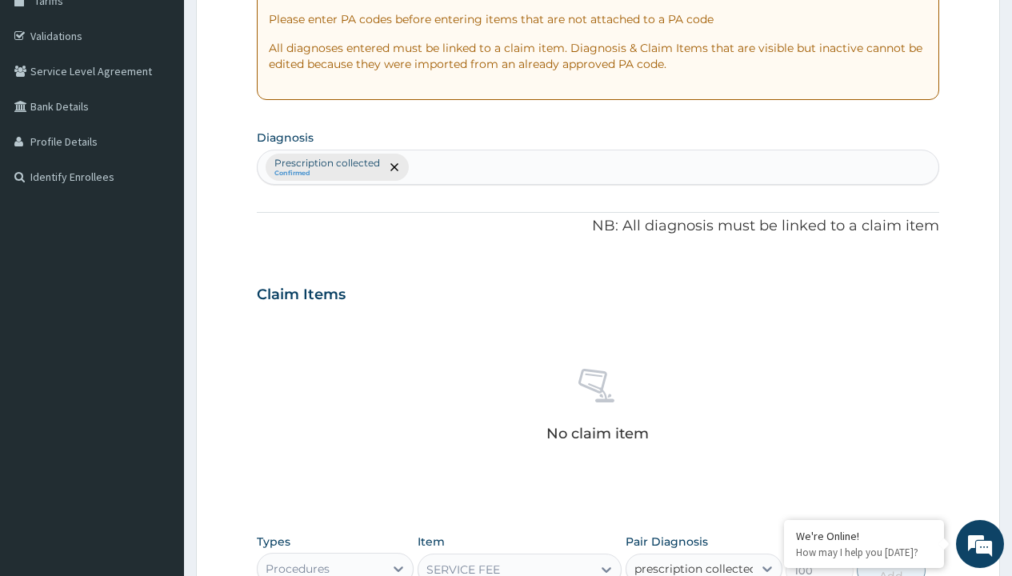
checkbox input "true"
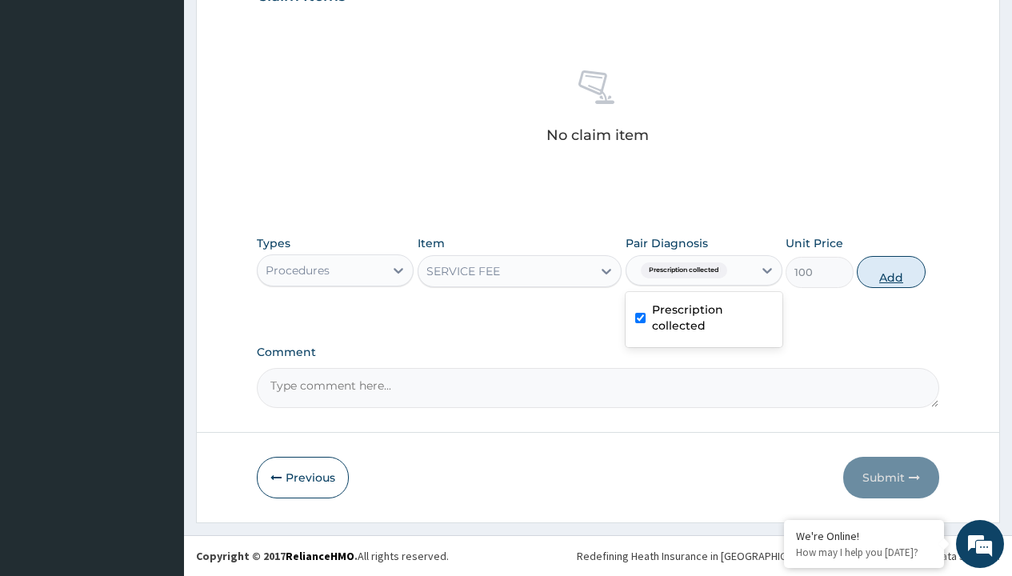
click at [891, 271] on button "Add" at bounding box center [891, 272] width 68 height 32
type input "0"
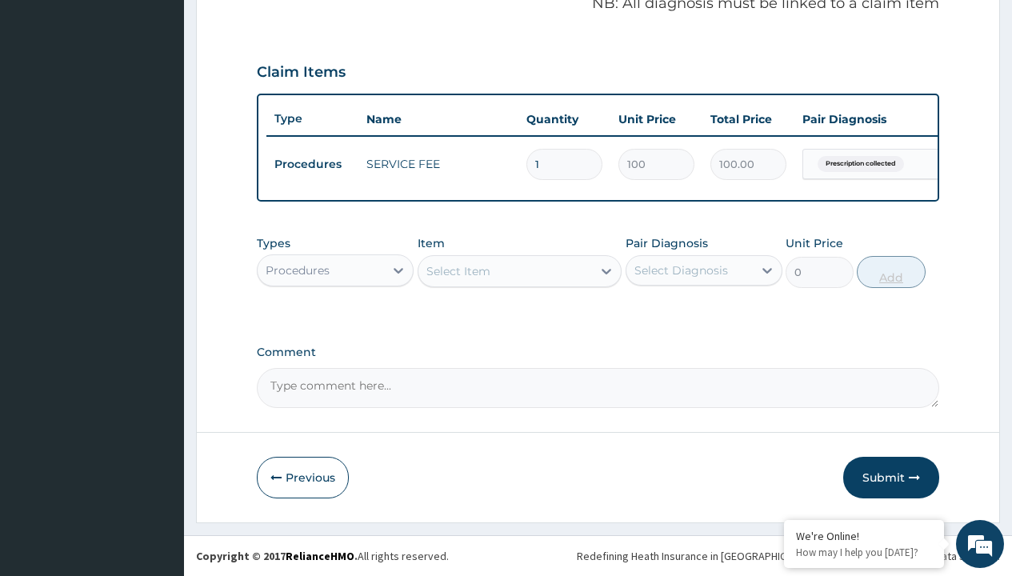
scroll to position [514, 0]
click at [298, 270] on div "Procedures" at bounding box center [298, 270] width 64 height 16
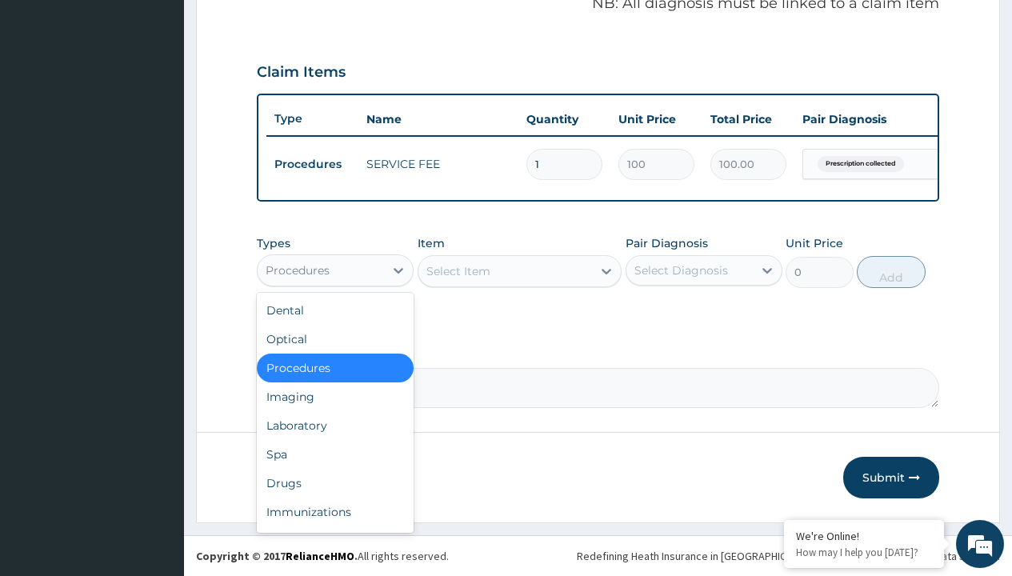
type input "drugs"
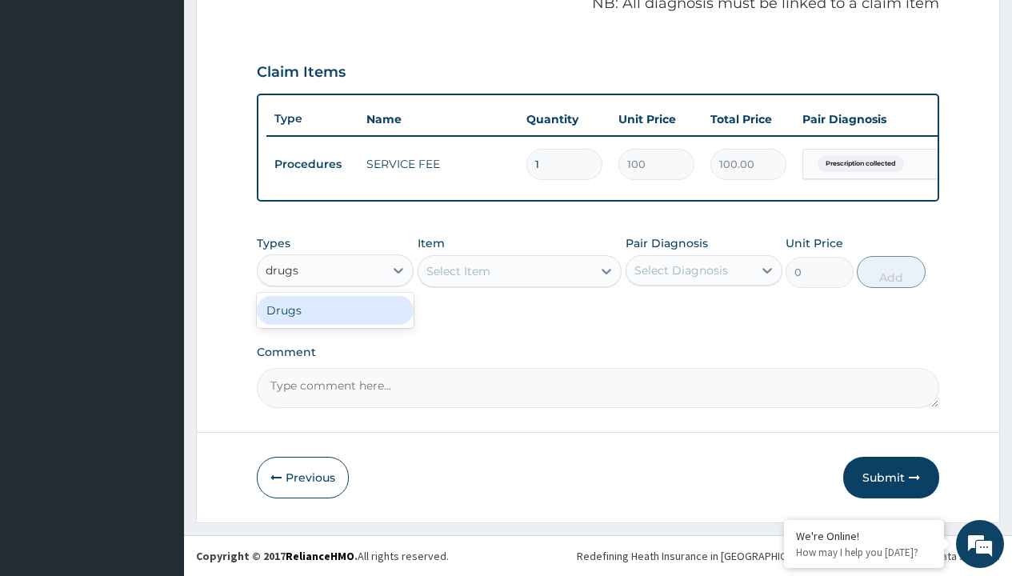
click at [335, 310] on div "Drugs" at bounding box center [335, 310] width 157 height 29
click at [458, 270] on div "Select Item" at bounding box center [520, 271] width 205 height 32
type input "tuxil-d/tuxil-n syrup/[PERSON_NAME]"
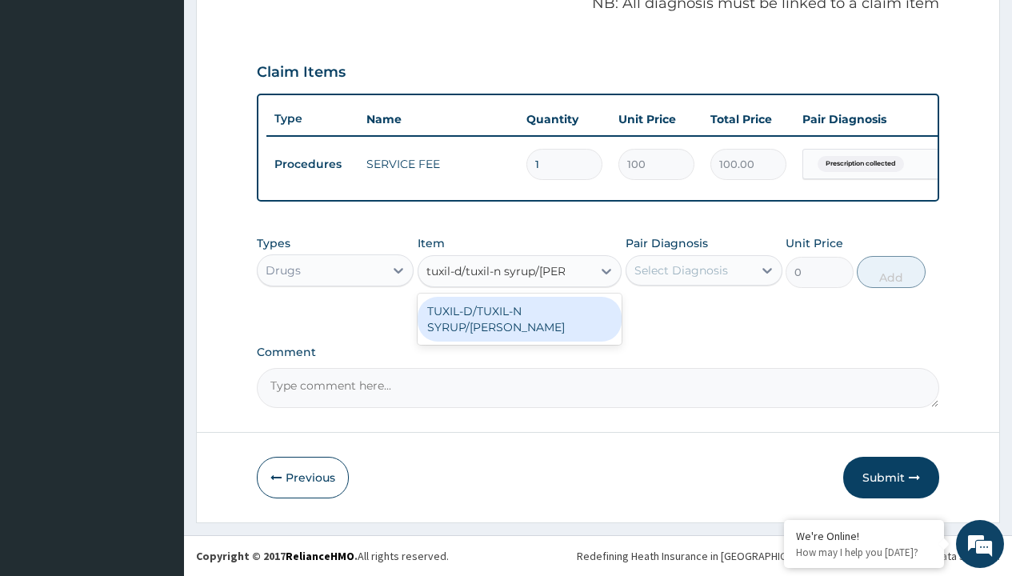
click at [519, 310] on div "TUXIL-D/TUXIL-N SYRUP/[PERSON_NAME]" at bounding box center [520, 319] width 205 height 45
type input "1425"
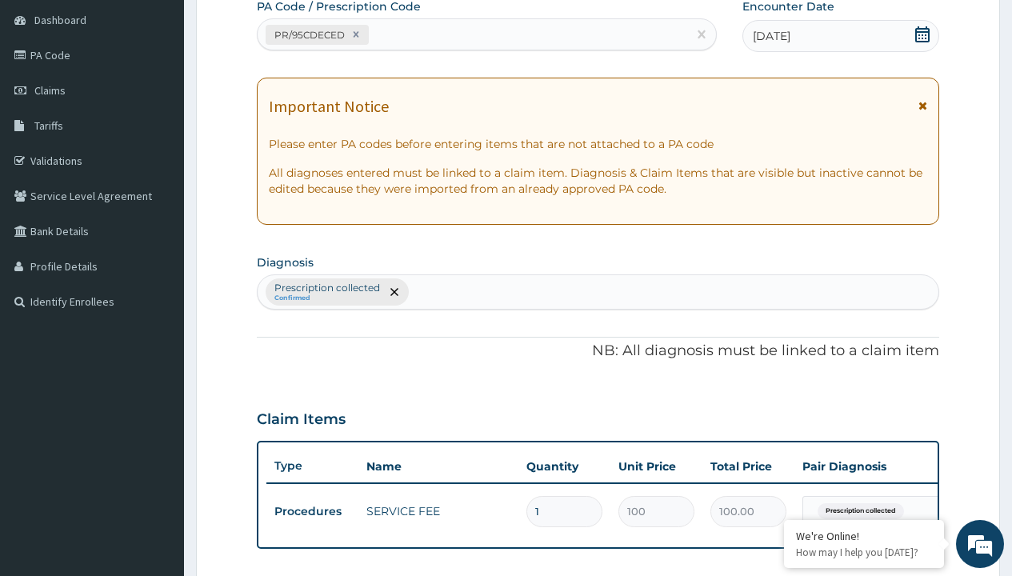
type input "prescription collected"
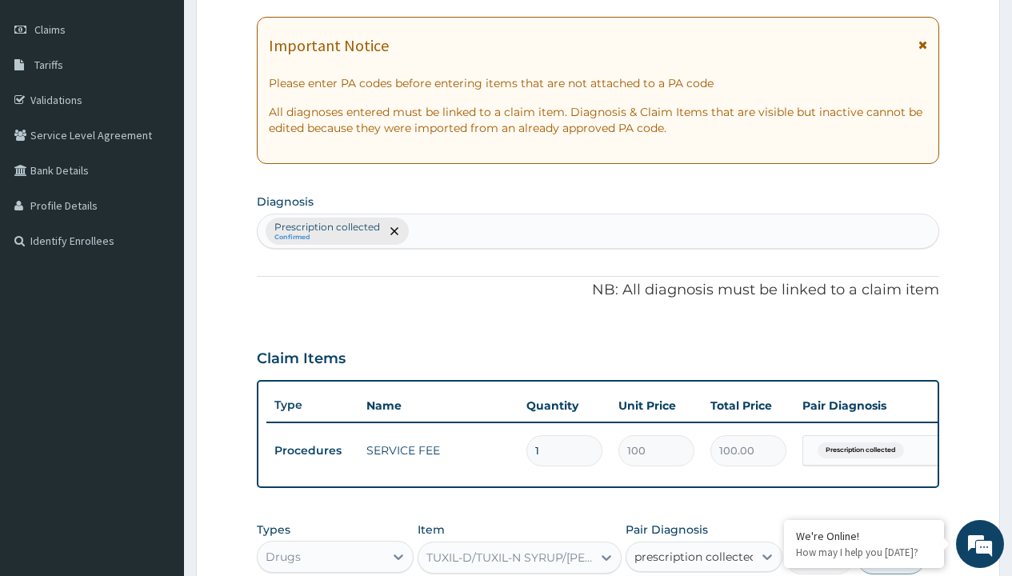
checkbox input "true"
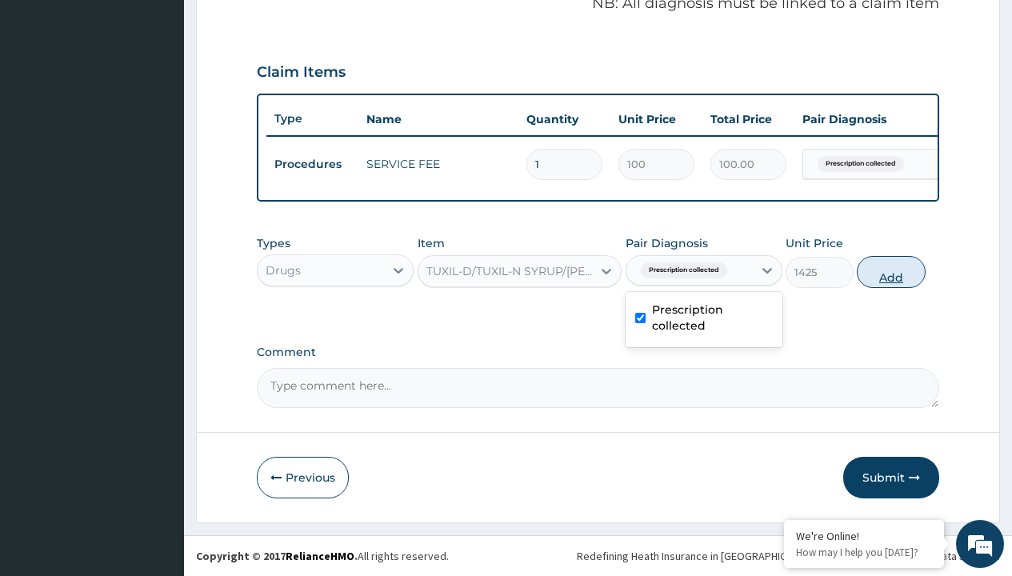
click at [891, 271] on button "Add" at bounding box center [891, 272] width 68 height 32
type input "0"
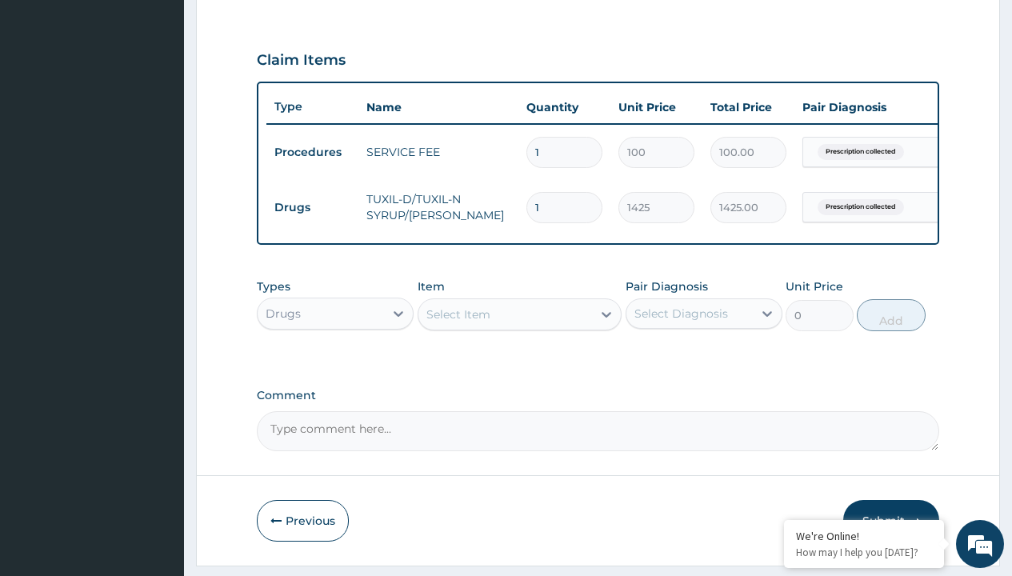
click at [312, 207] on td "Drugs" at bounding box center [312, 208] width 92 height 30
type input "drugs"
click at [335, 365] on div "Drugs" at bounding box center [335, 353] width 157 height 29
click at [458, 322] on div "Select Item" at bounding box center [458, 314] width 64 height 16
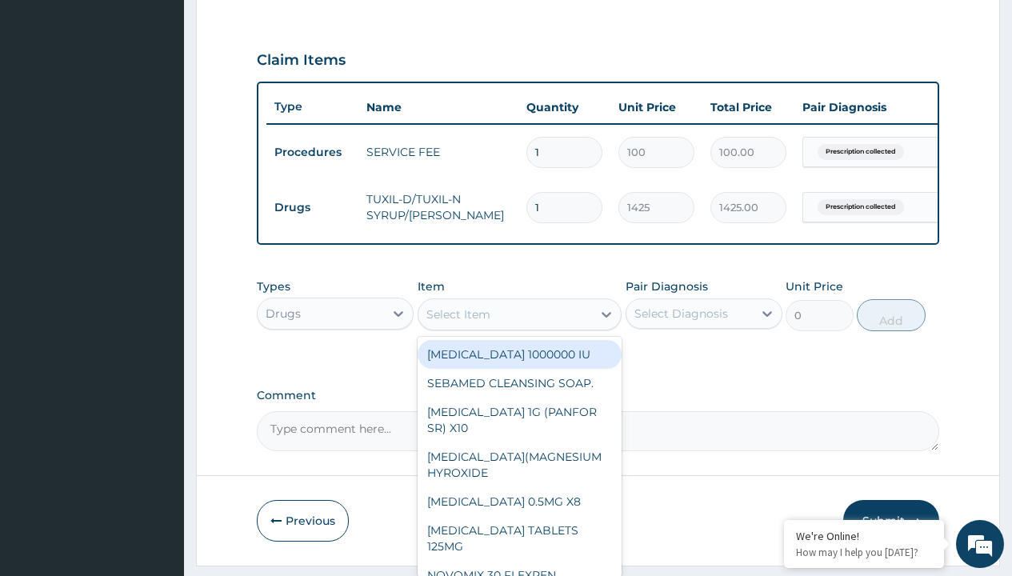
type input "[MEDICAL_DATA] syrup"
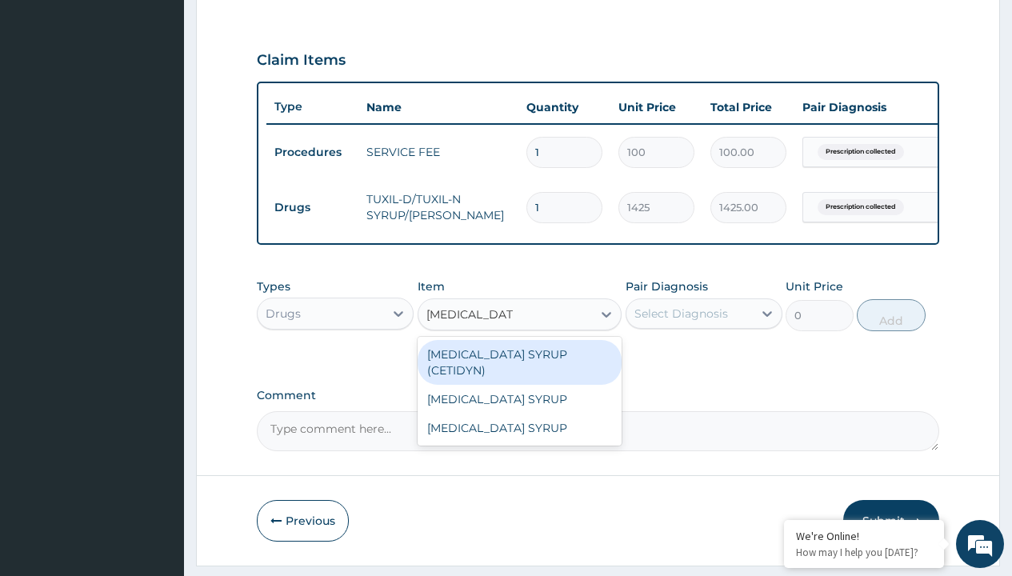
click at [519, 366] on div "[MEDICAL_DATA] SYRUP (CETIDYN)" at bounding box center [520, 362] width 205 height 45
type input "2200"
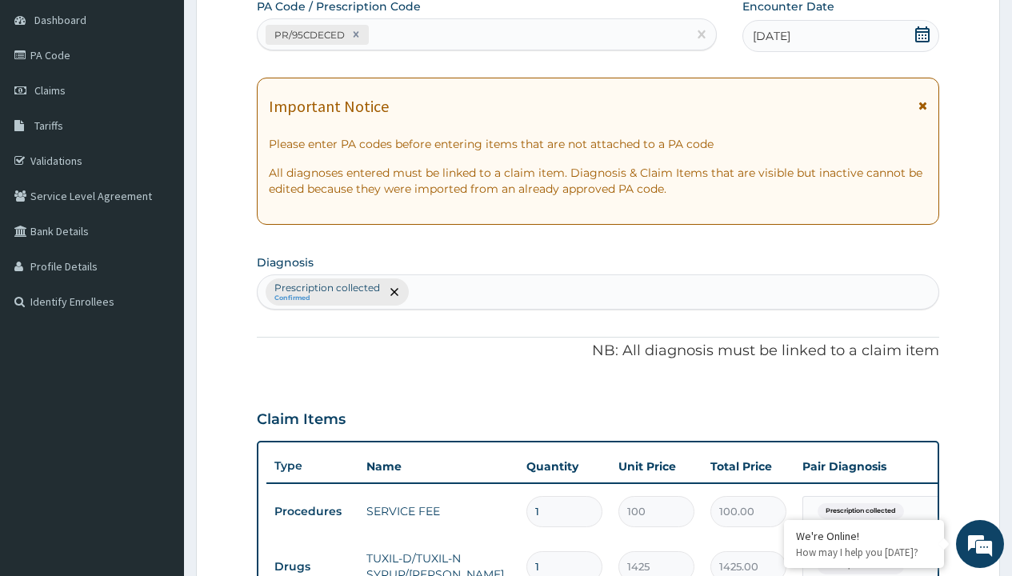
type input "prescription collected"
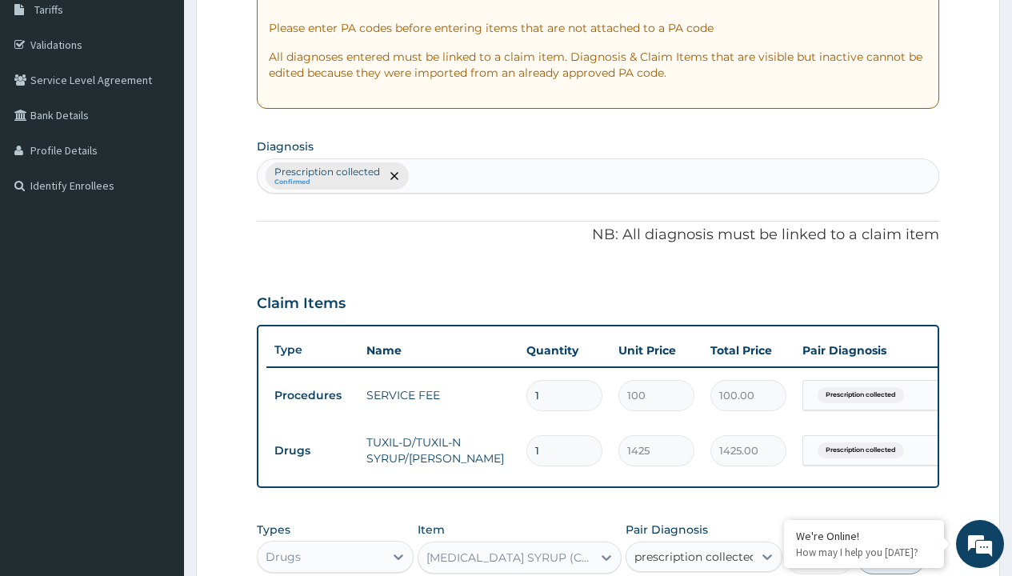
checkbox input "true"
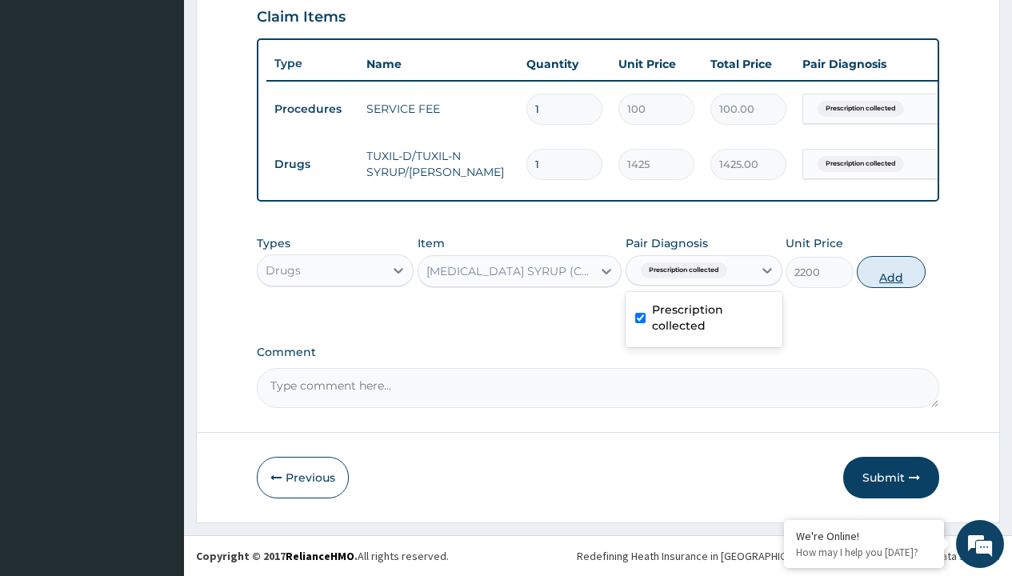
click at [891, 271] on button "Add" at bounding box center [891, 272] width 68 height 32
type input "0"
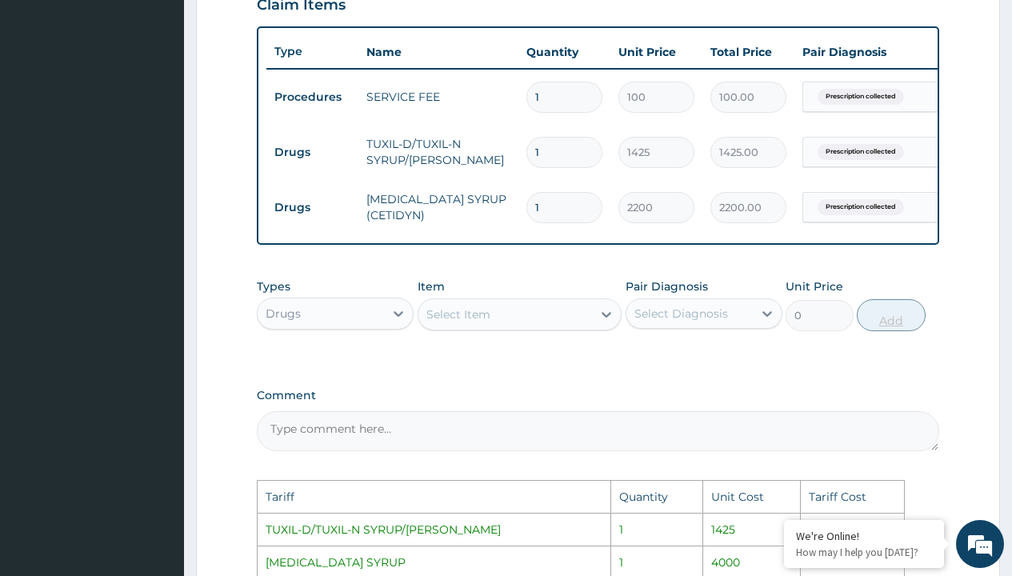
scroll to position [863, 0]
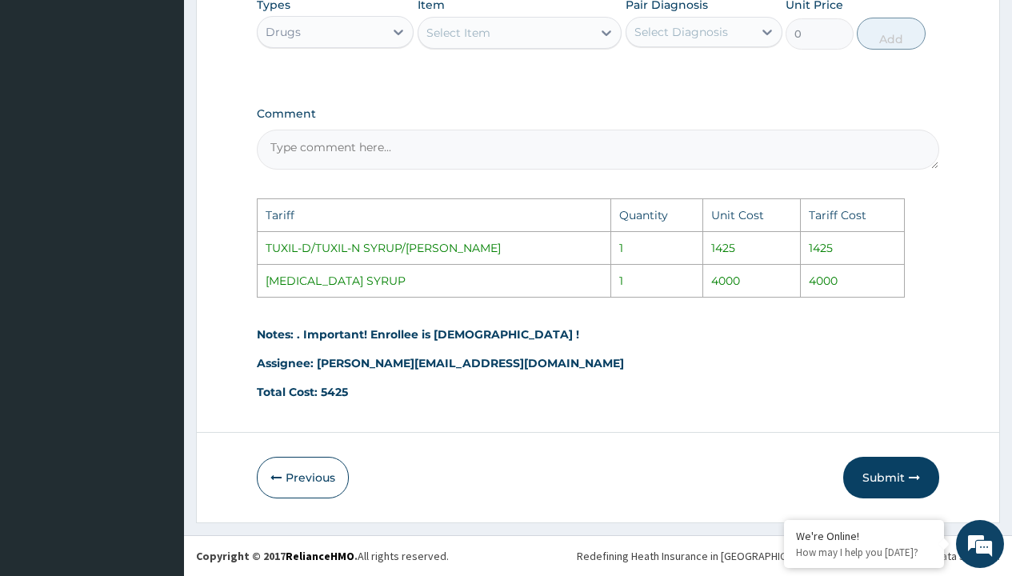
click at [478, 34] on div "Select Item" at bounding box center [458, 33] width 64 height 16
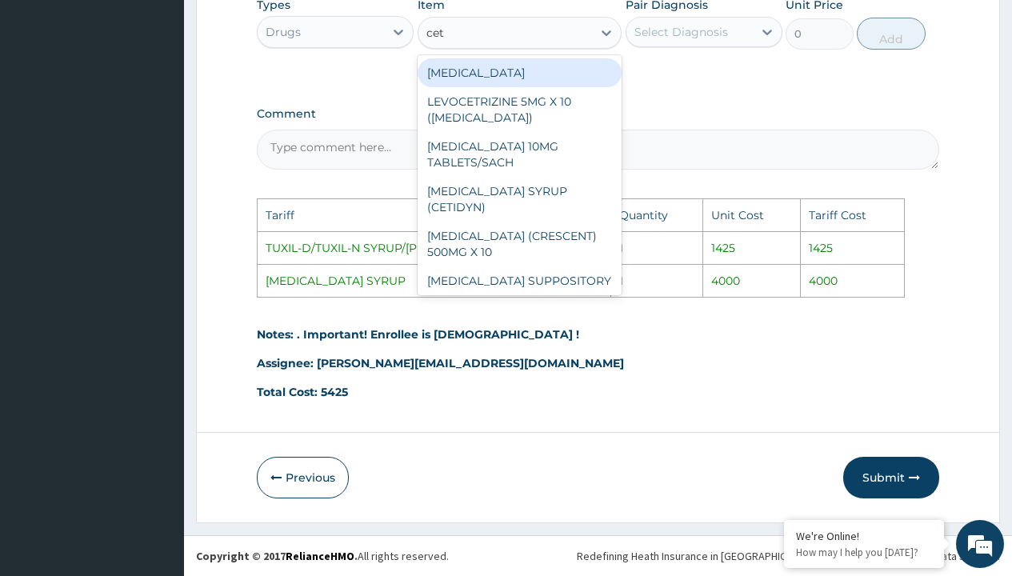
type input "ceti"
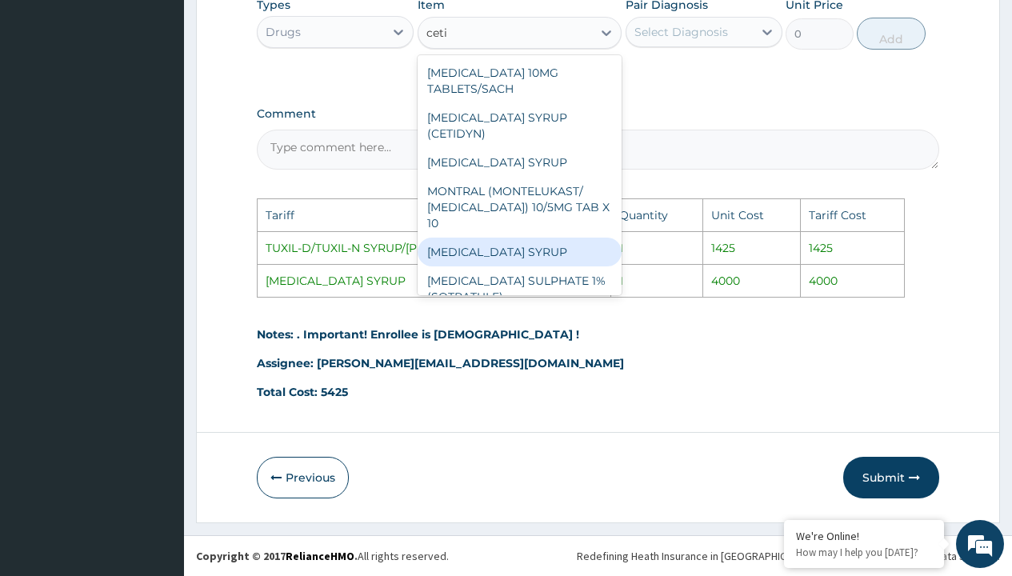
click at [516, 238] on div "[MEDICAL_DATA] SYRUP" at bounding box center [520, 252] width 205 height 29
type input "4000"
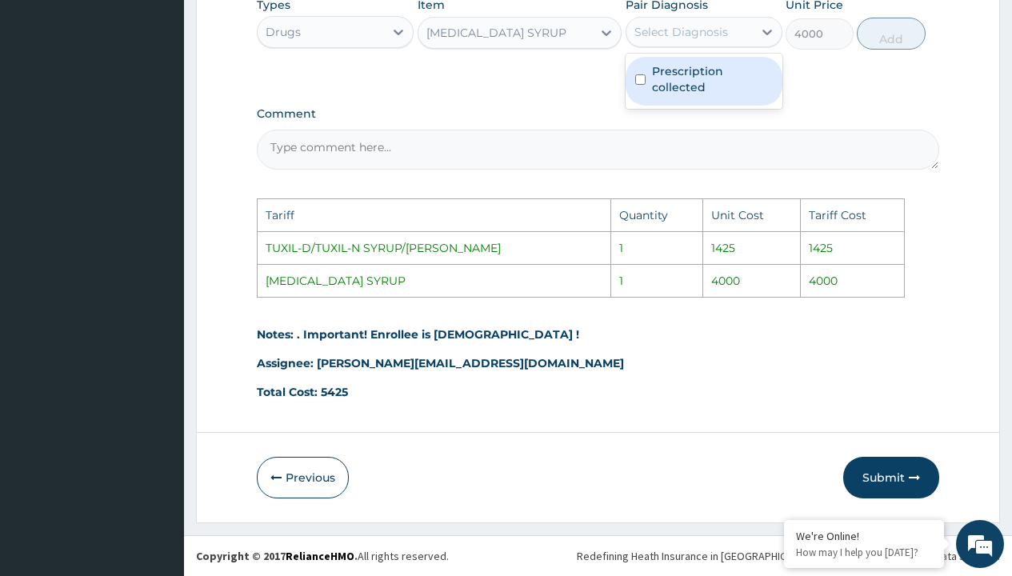
click at [682, 22] on div "Select Diagnosis" at bounding box center [689, 32] width 126 height 26
click at [714, 88] on label "Prescription collected" at bounding box center [712, 79] width 121 height 32
checkbox input "true"
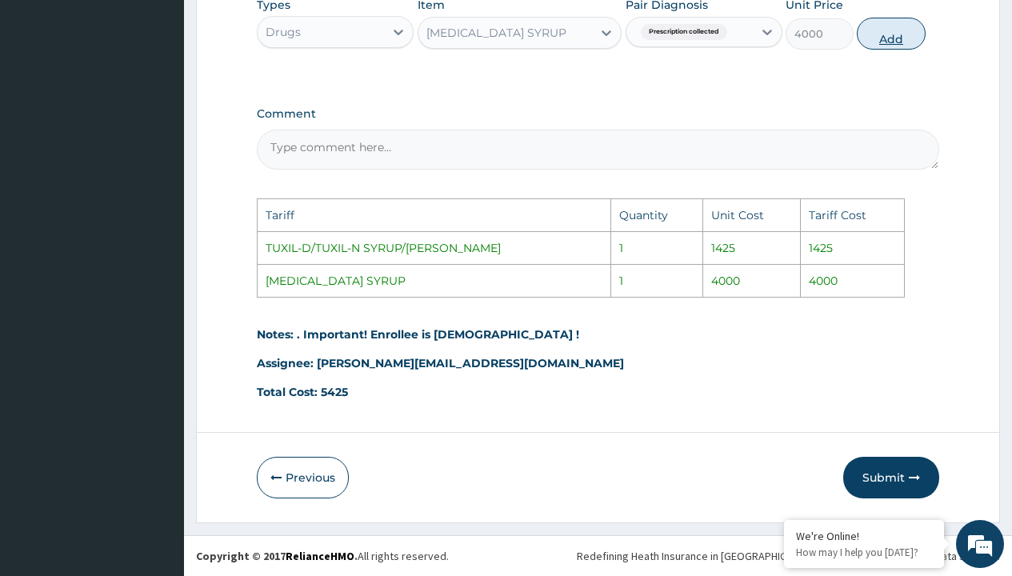
click at [883, 40] on button "Add" at bounding box center [891, 34] width 68 height 32
type input "0"
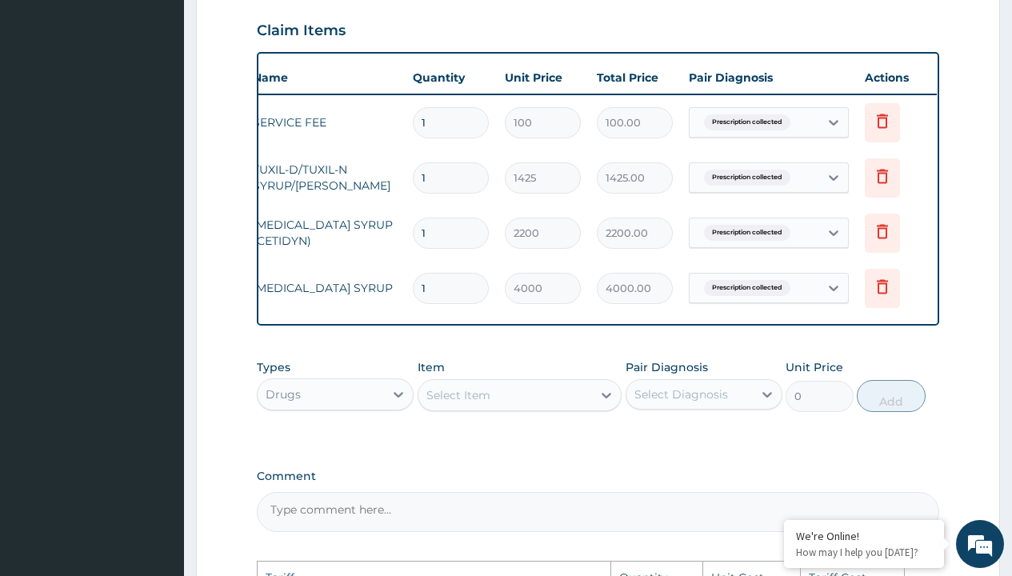
scroll to position [0, 121]
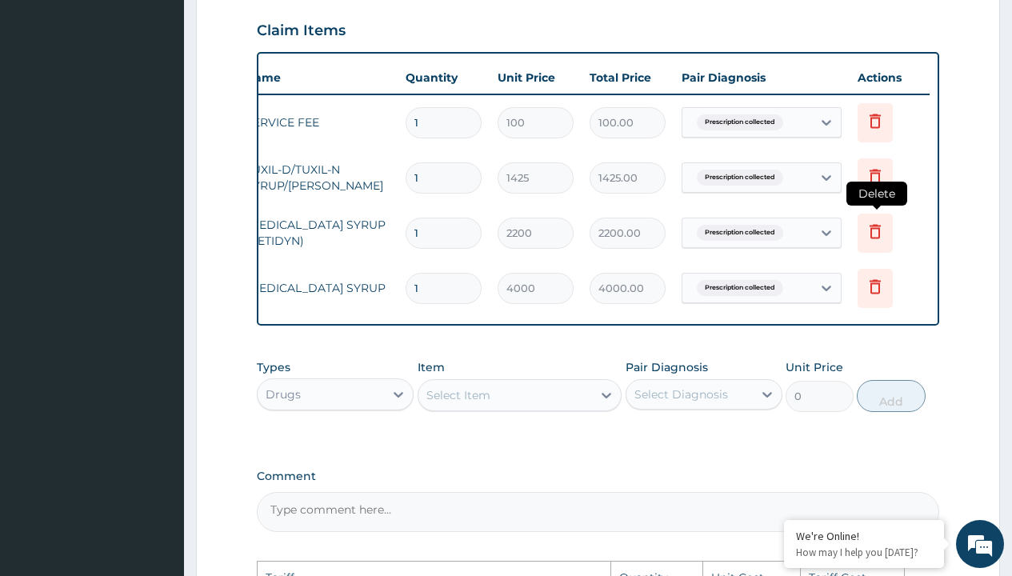
click at [879, 241] on icon at bounding box center [875, 233] width 35 height 39
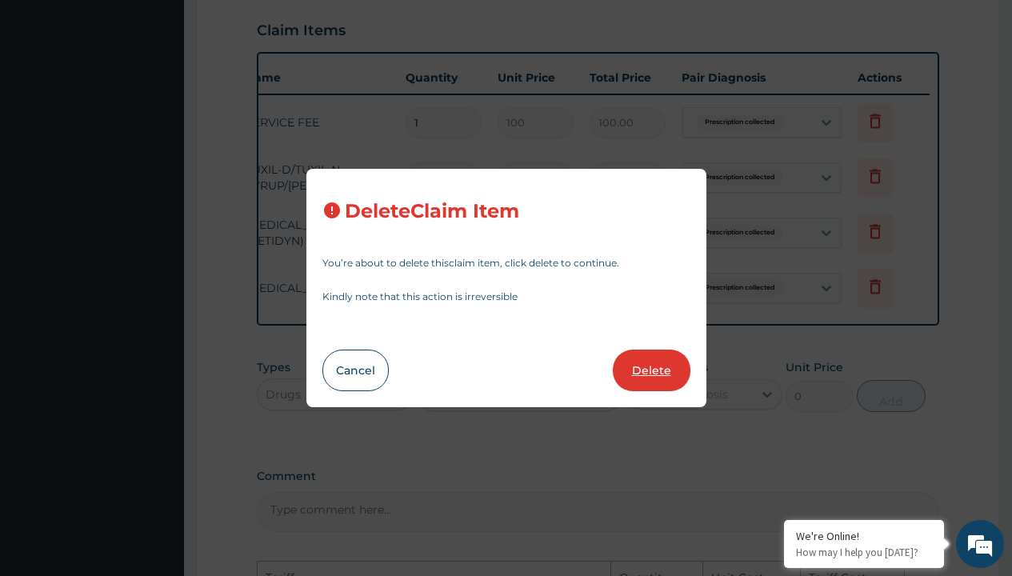
click at [646, 377] on button "Delete" at bounding box center [652, 371] width 78 height 42
type input "4000"
type input "4000.00"
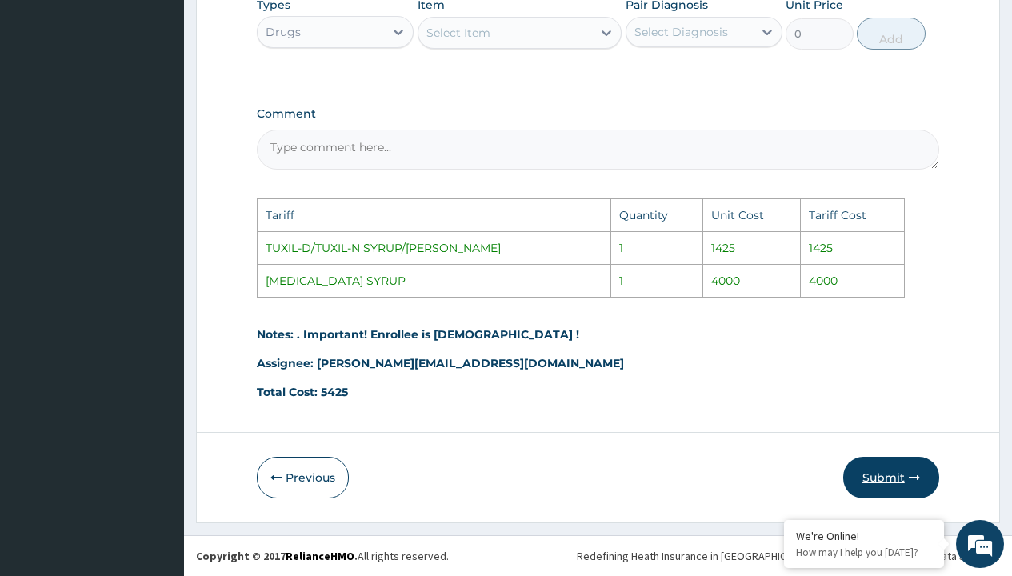
click at [880, 468] on button "Submit" at bounding box center [891, 478] width 96 height 42
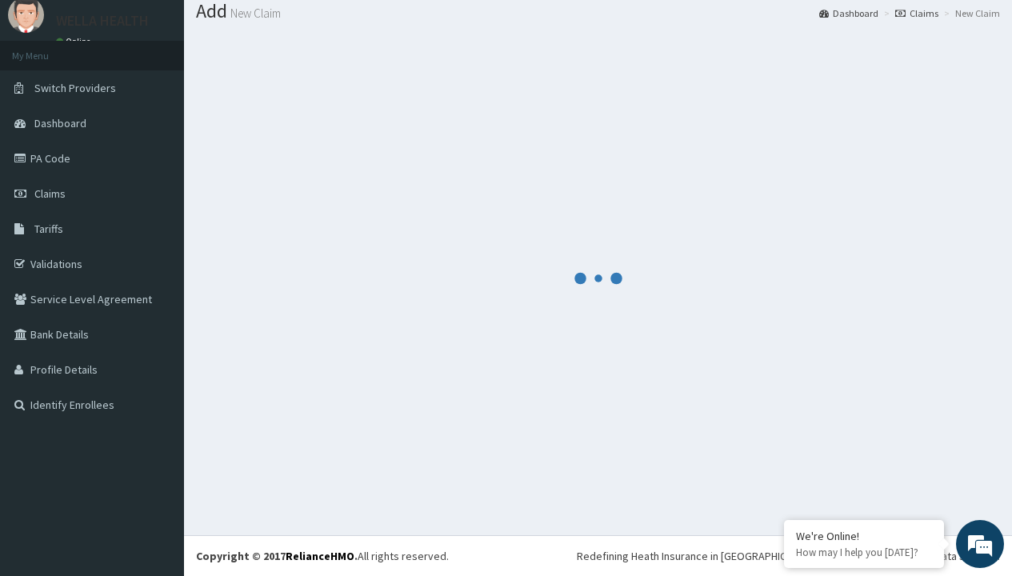
scroll to position [624, 0]
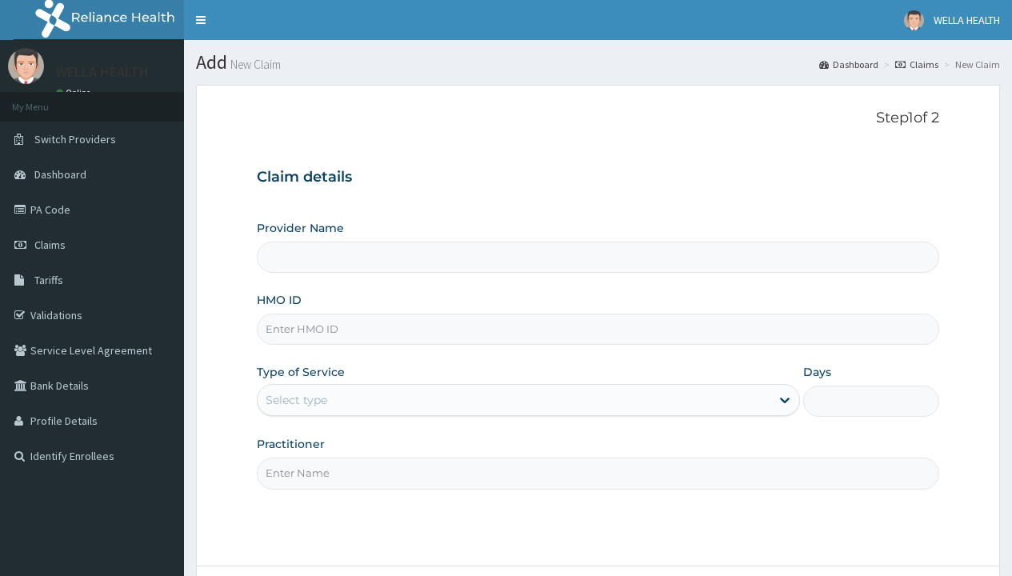
type input "OTG/10005/A"
type input "WellaHealth(TELEMEDICINE)"
type input "OTG/10005/A"
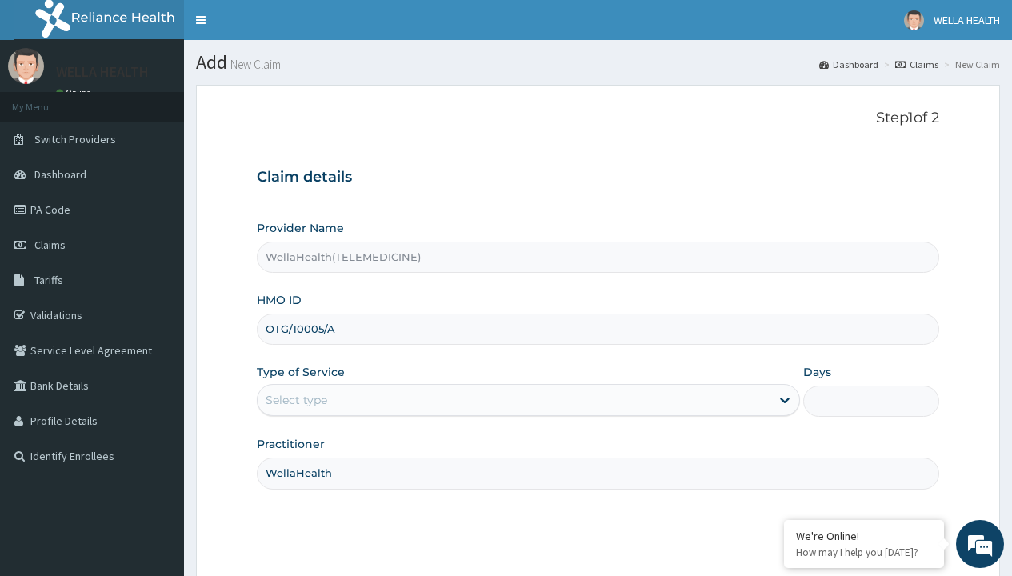
type input "WellaHealth"
click at [296, 400] on div "Select type" at bounding box center [297, 400] width 62 height 16
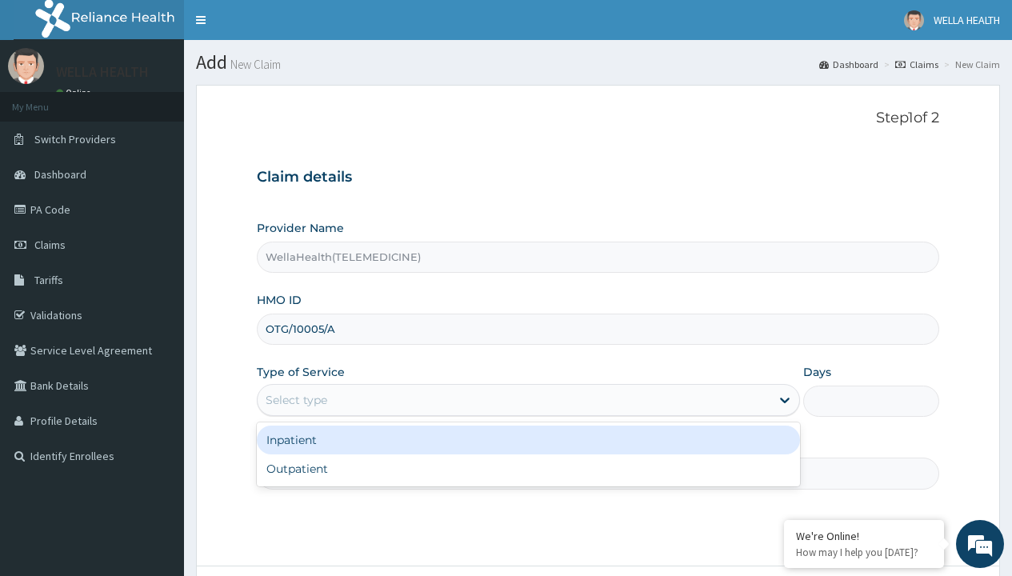
click at [528, 469] on div "Outpatient" at bounding box center [528, 468] width 543 height 29
type input "1"
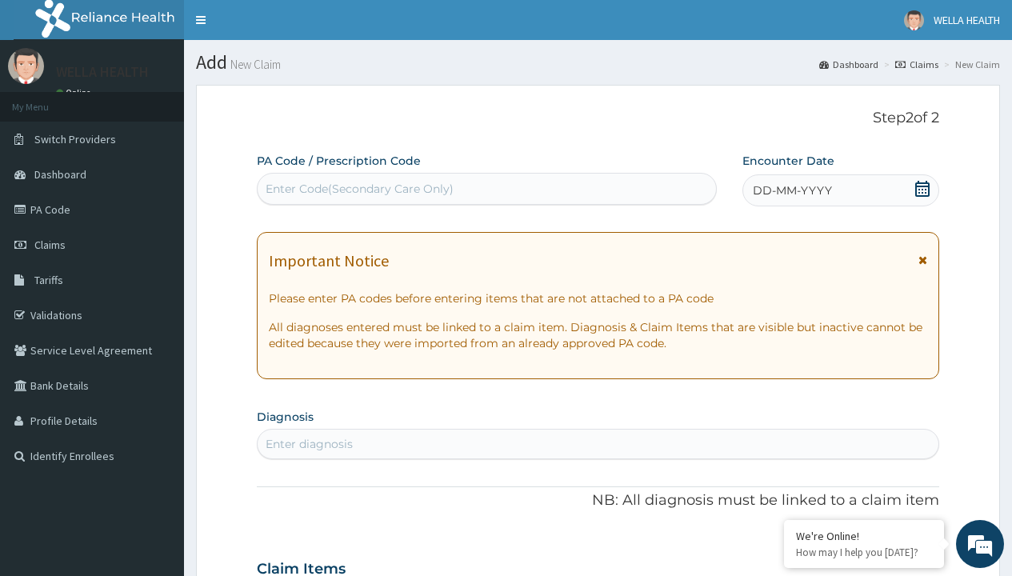
scroll to position [134, 0]
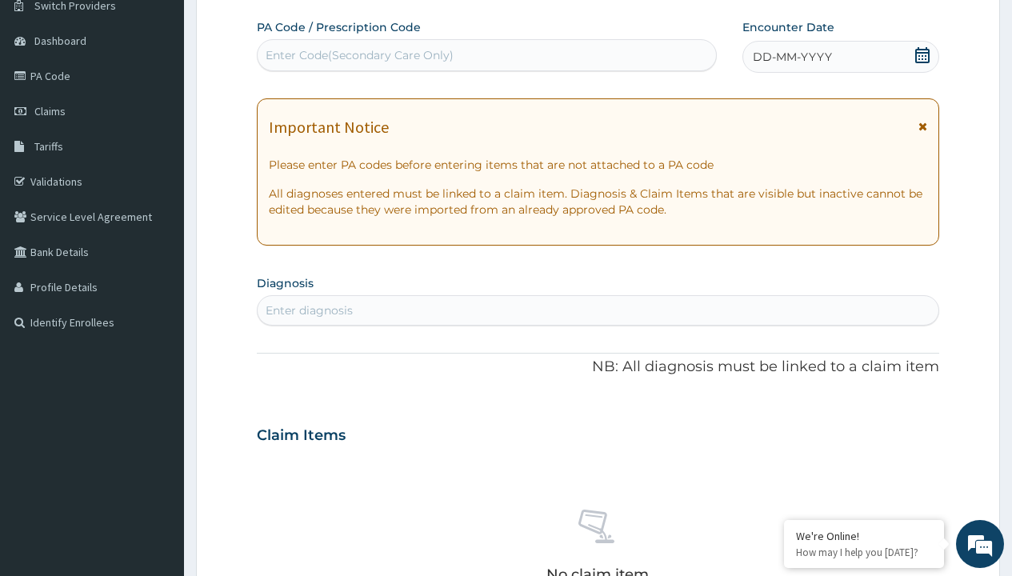
click at [791, 57] on span "DD-MM-YYYY" at bounding box center [792, 57] width 79 height 16
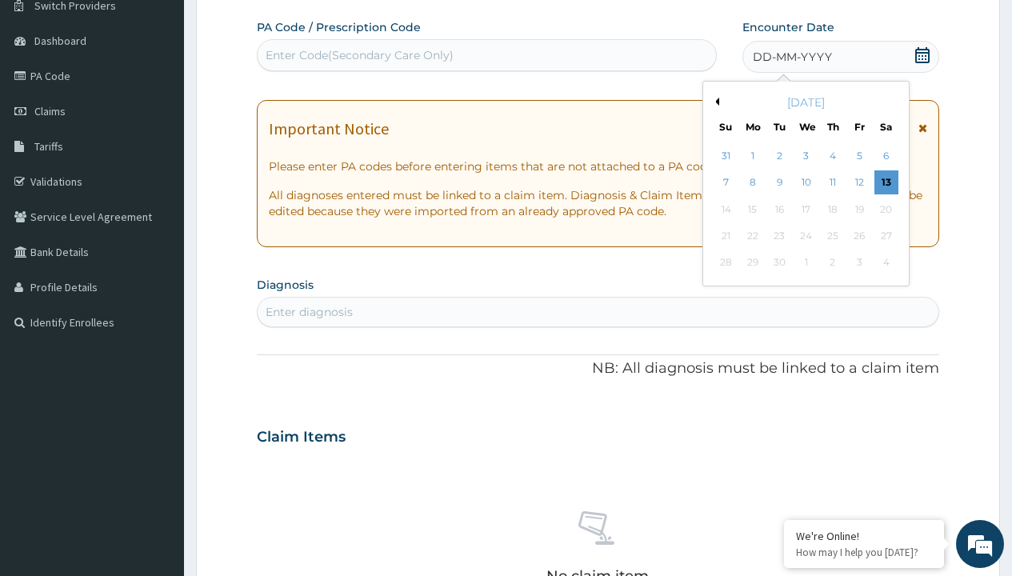
click at [714, 102] on button "Previous Month" at bounding box center [715, 102] width 8 height 8
click at [806, 182] on div "6" at bounding box center [806, 183] width 24 height 24
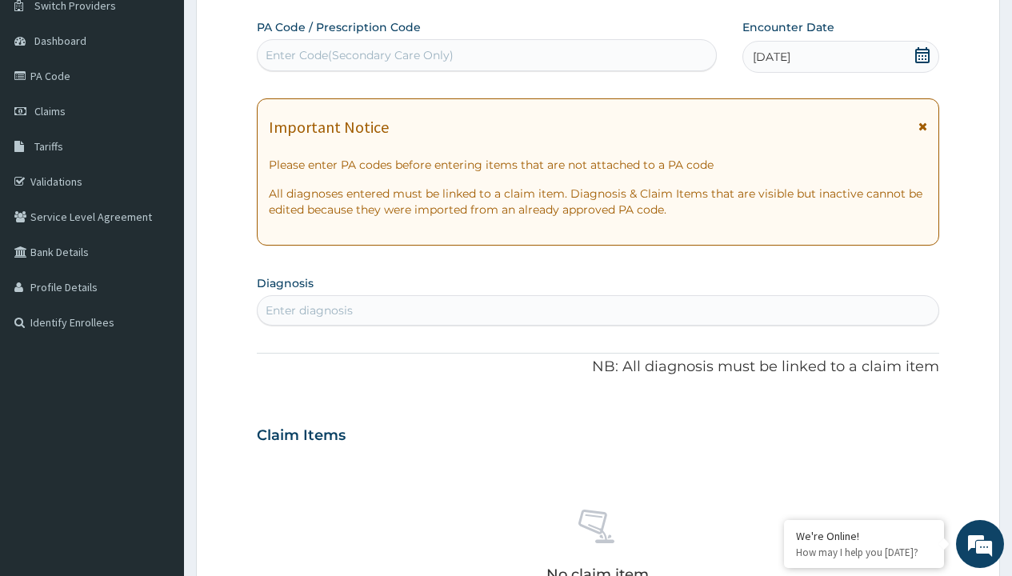
click at [358, 55] on div "Enter Code(Secondary Care Only)" at bounding box center [360, 55] width 188 height 16
type input "PR/44BF8B3A"
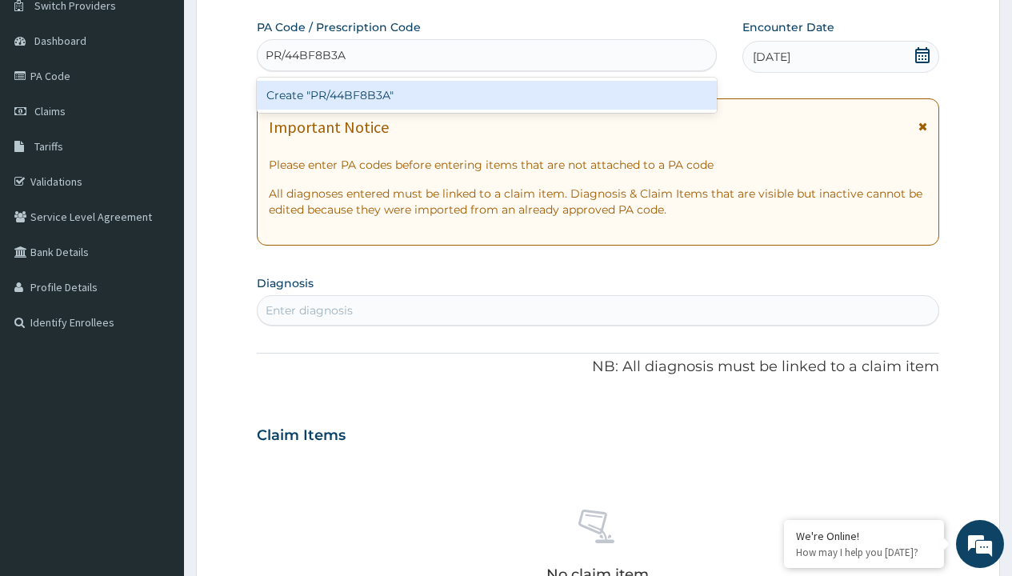
scroll to position [0, 0]
click at [486, 95] on div "Create "PR/44BF8B3A"" at bounding box center [486, 95] width 459 height 29
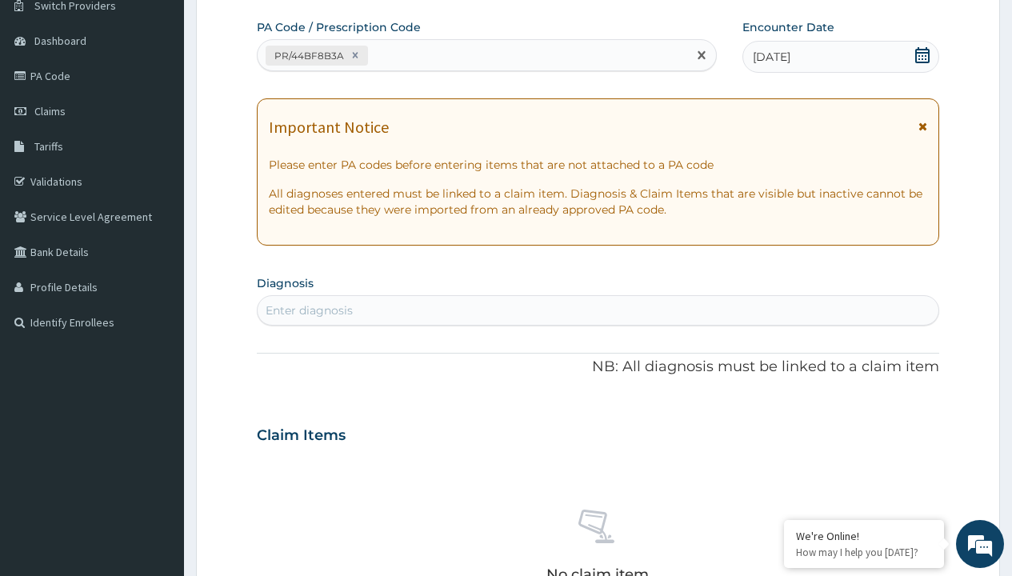
click at [309, 310] on div "Enter diagnosis" at bounding box center [309, 310] width 87 height 16
type input "prescription collected"
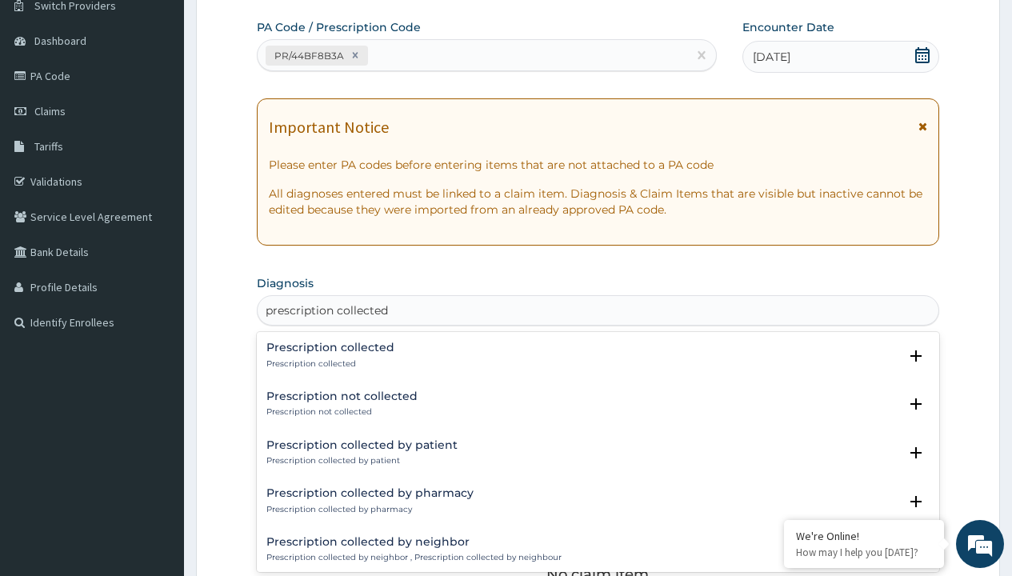
click at [328, 363] on p "Prescription collected" at bounding box center [330, 363] width 128 height 11
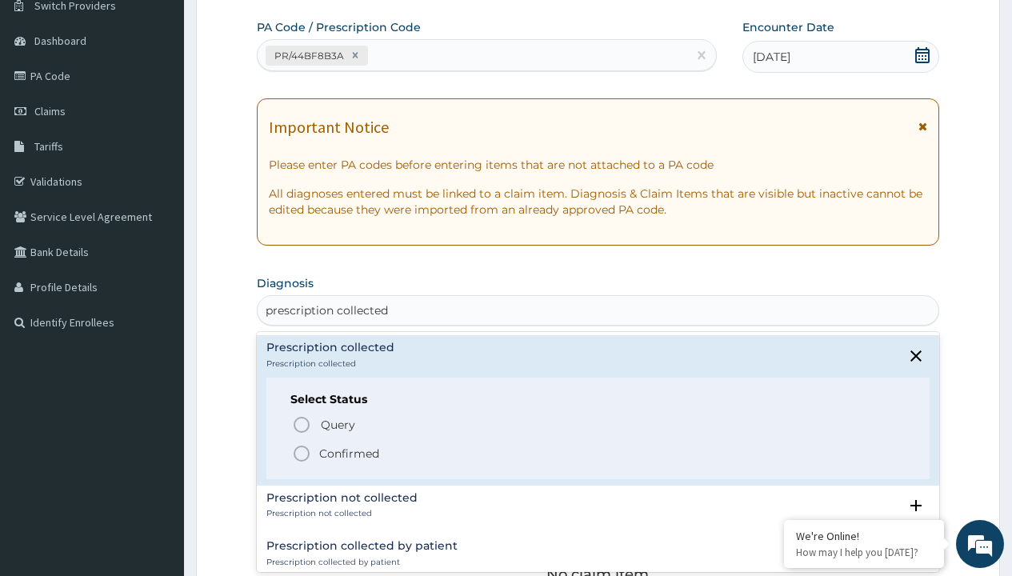
click at [349, 453] on p "Confirmed" at bounding box center [349, 454] width 60 height 16
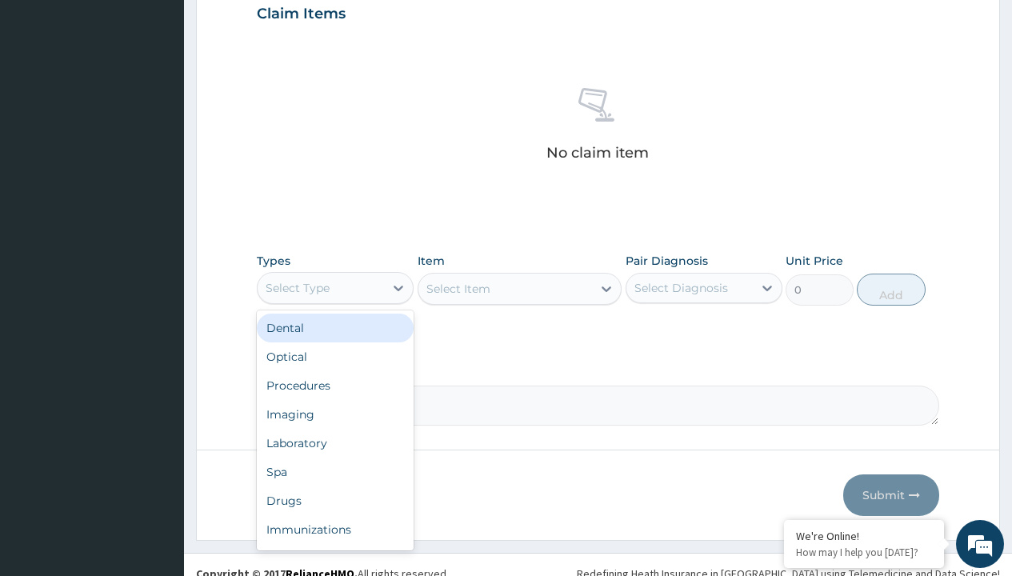
type input "procedures"
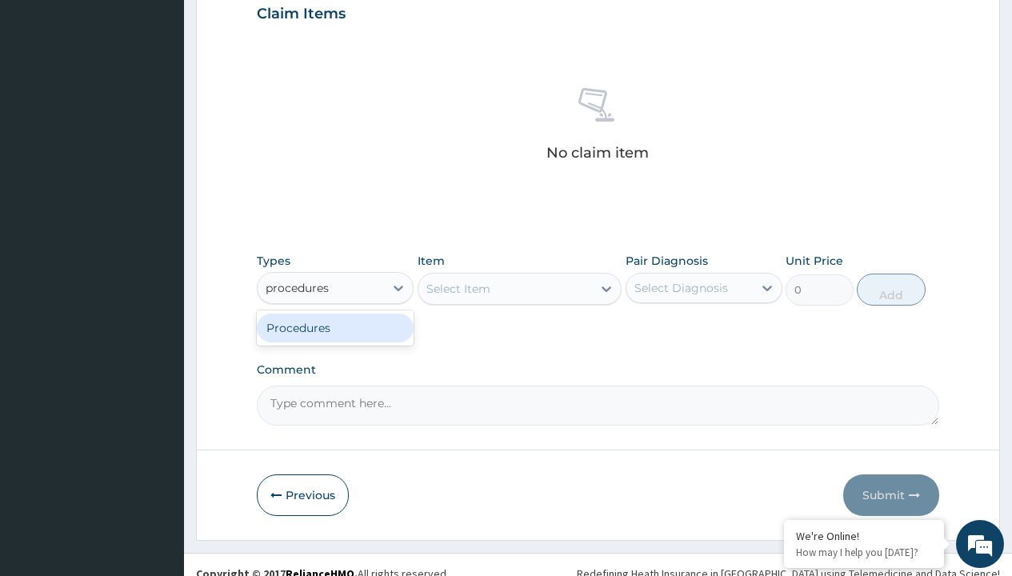
scroll to position [0, 0]
click at [335, 327] on div "Procedures" at bounding box center [335, 328] width 157 height 29
click at [458, 288] on div "Select Item" at bounding box center [458, 289] width 64 height 16
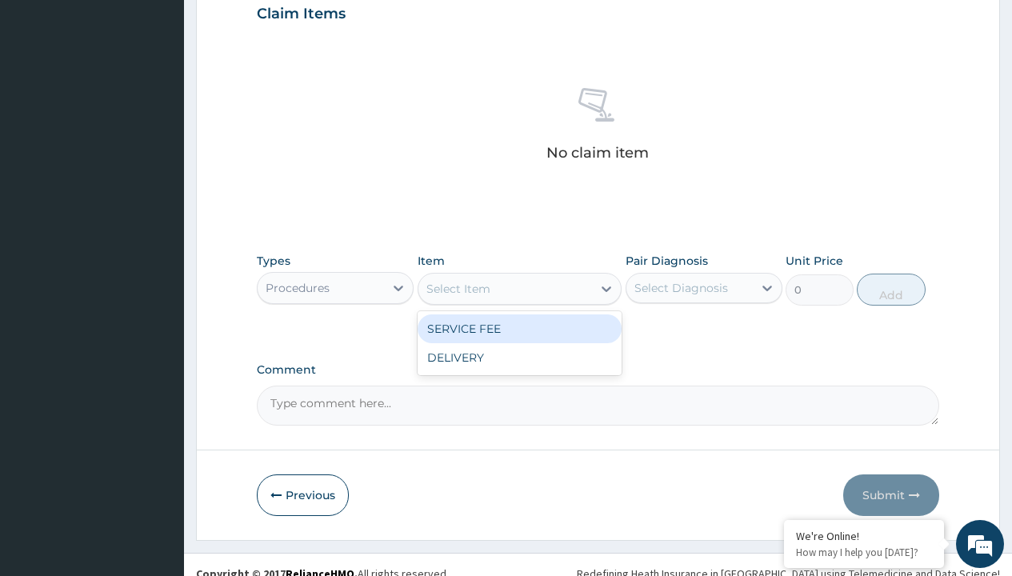
type input "service fee"
click at [519, 328] on div "SERVICE FEE" at bounding box center [520, 328] width 205 height 29
type input "100"
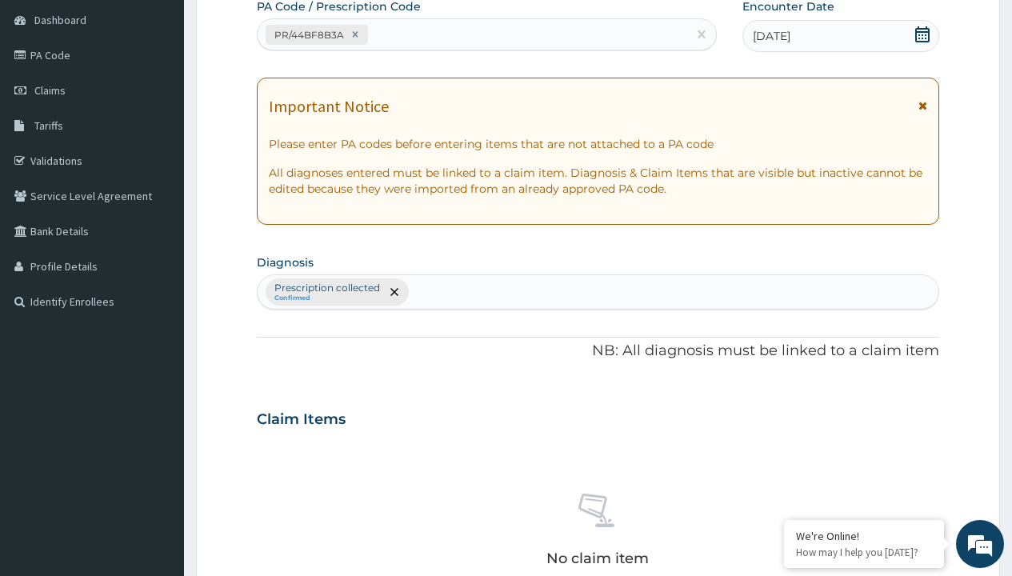
type input "prescription collected"
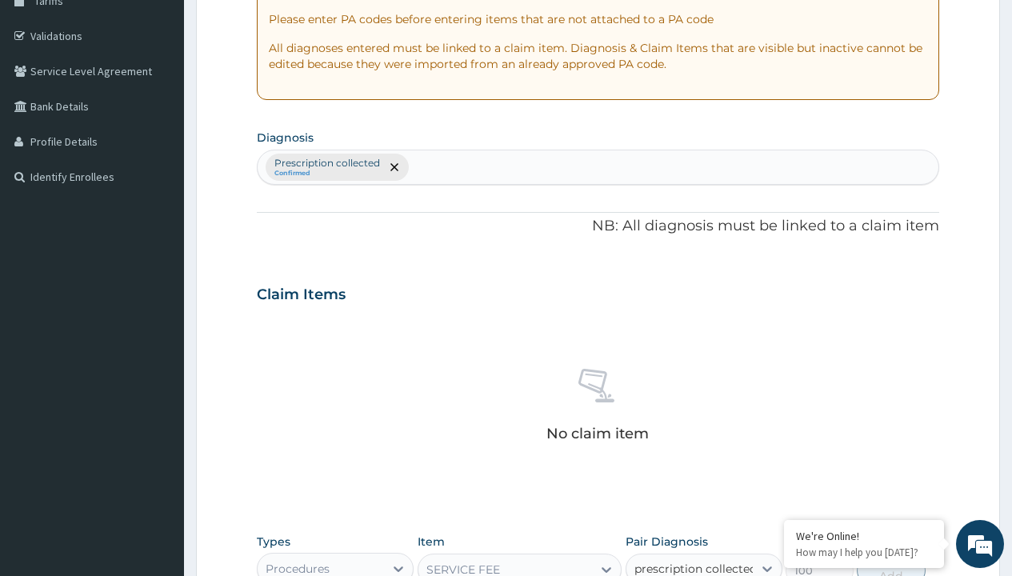
checkbox input "true"
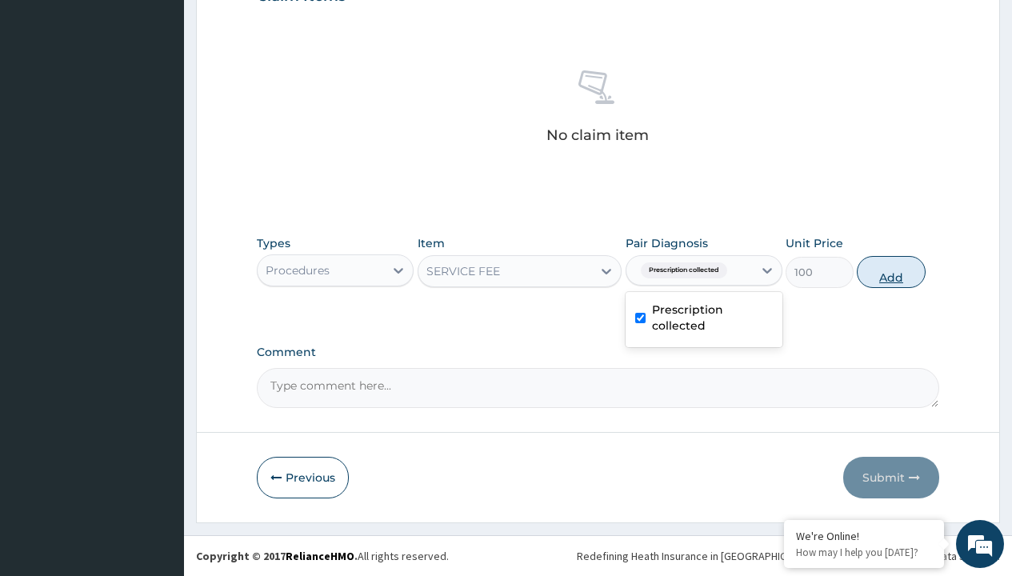
click at [891, 271] on button "Add" at bounding box center [891, 272] width 68 height 32
type input "0"
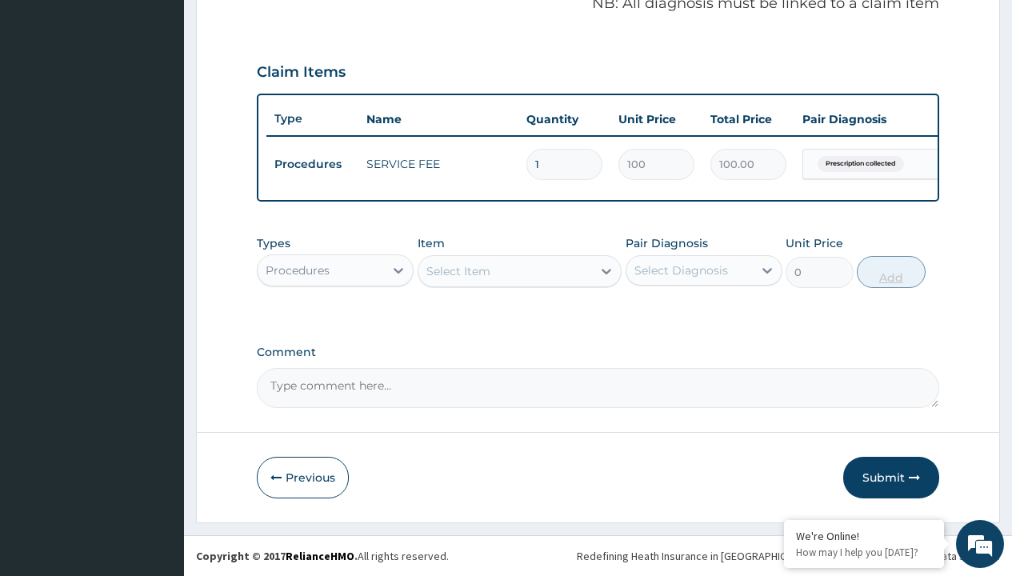
scroll to position [514, 0]
click at [298, 270] on div "Procedures" at bounding box center [298, 270] width 64 height 16
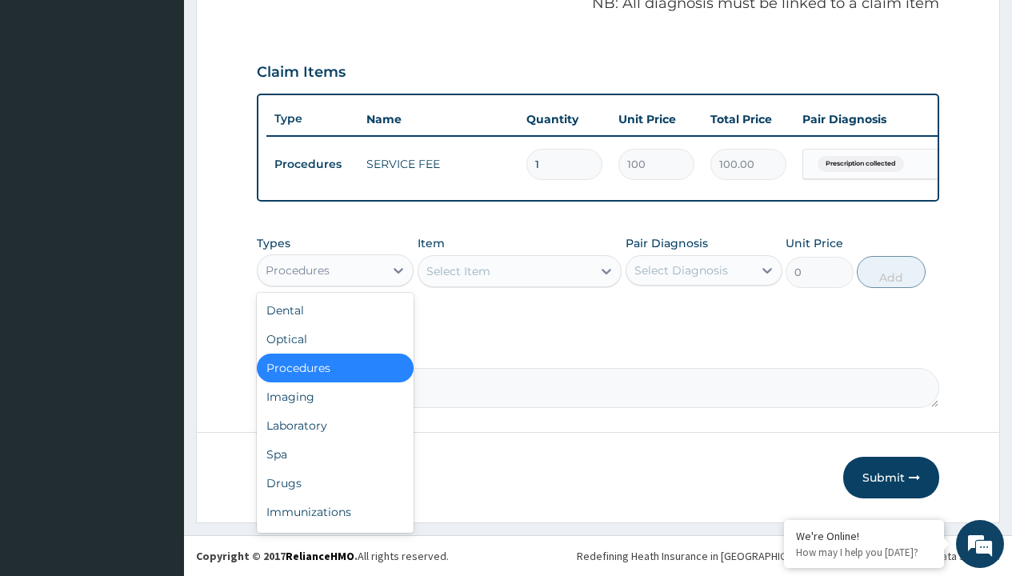
type input "drugs"
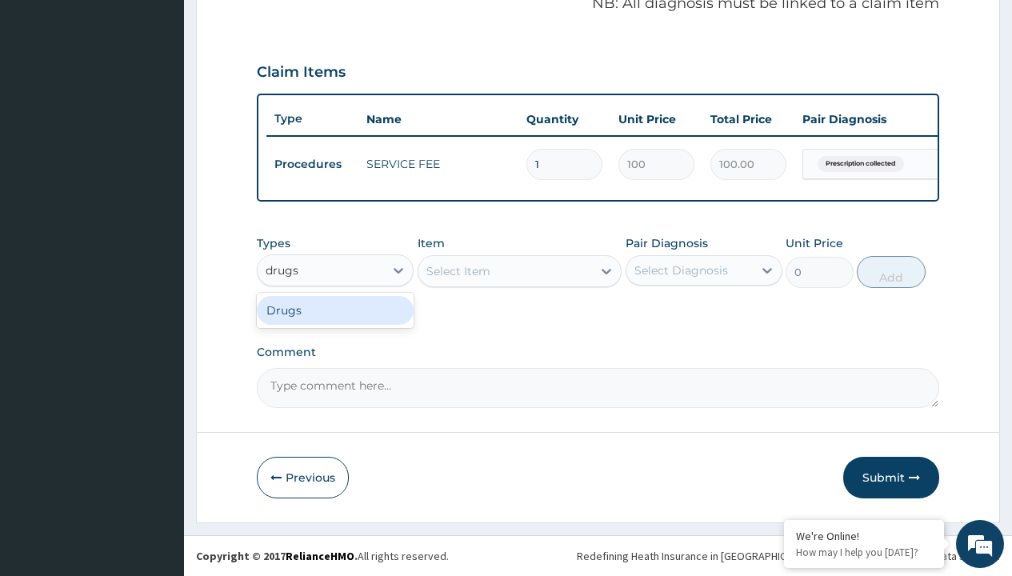
scroll to position [0, 0]
click at [335, 310] on div "Drugs" at bounding box center [335, 310] width 157 height 29
click at [458, 270] on div "Select Item" at bounding box center [520, 271] width 205 height 32
click at [282, 270] on div "Drugs" at bounding box center [283, 270] width 35 height 16
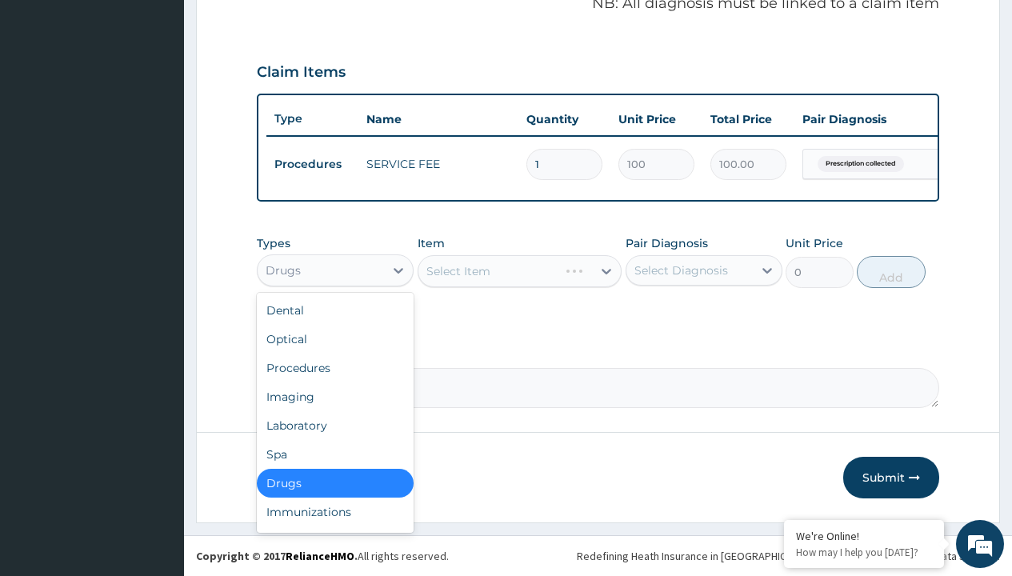
type input "drugs"
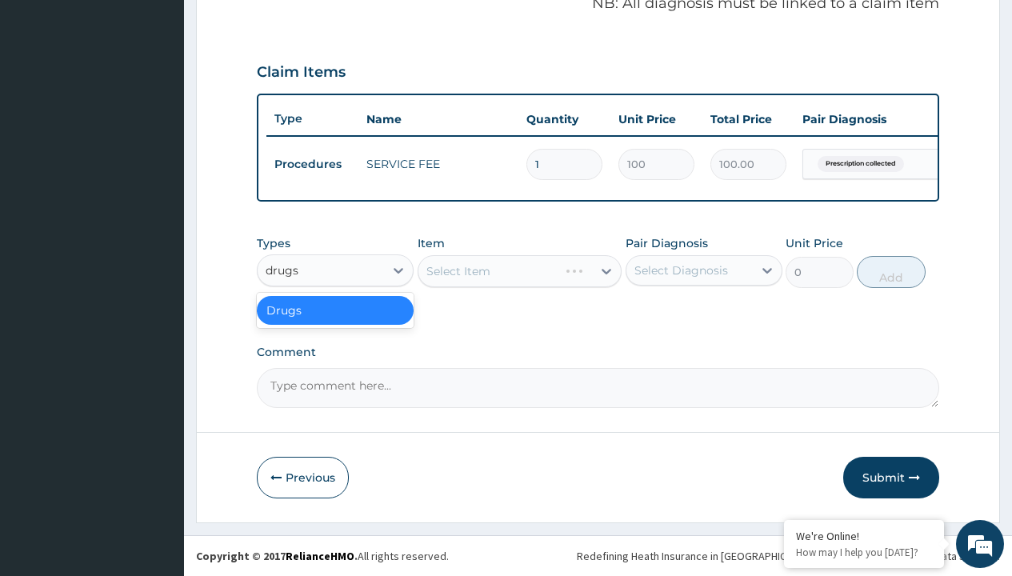
click at [335, 310] on div "Drugs" at bounding box center [335, 310] width 157 height 29
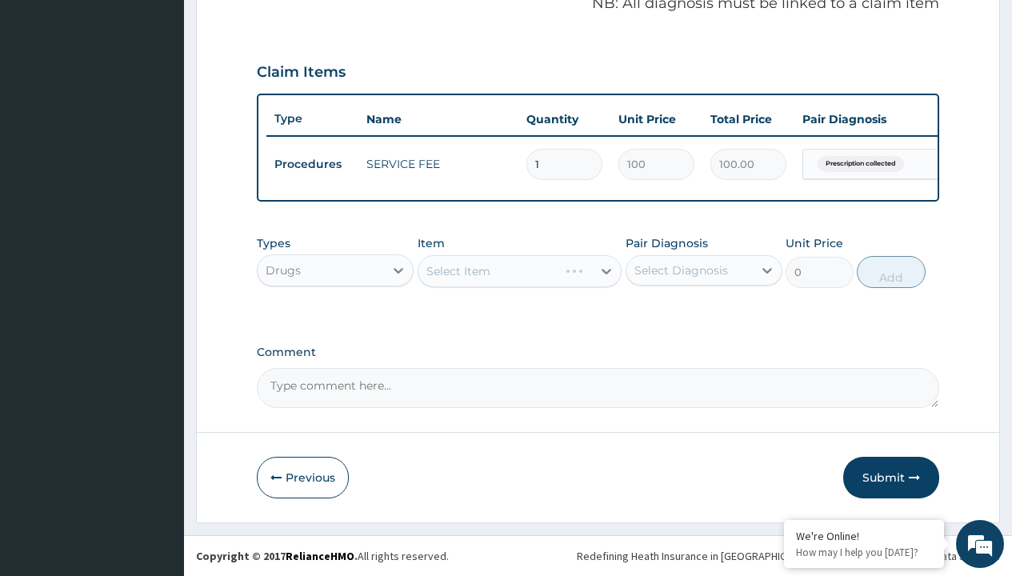
click at [458, 270] on div "Select Item" at bounding box center [520, 271] width 205 height 32
click at [282, 270] on div "Drugs" at bounding box center [283, 270] width 35 height 16
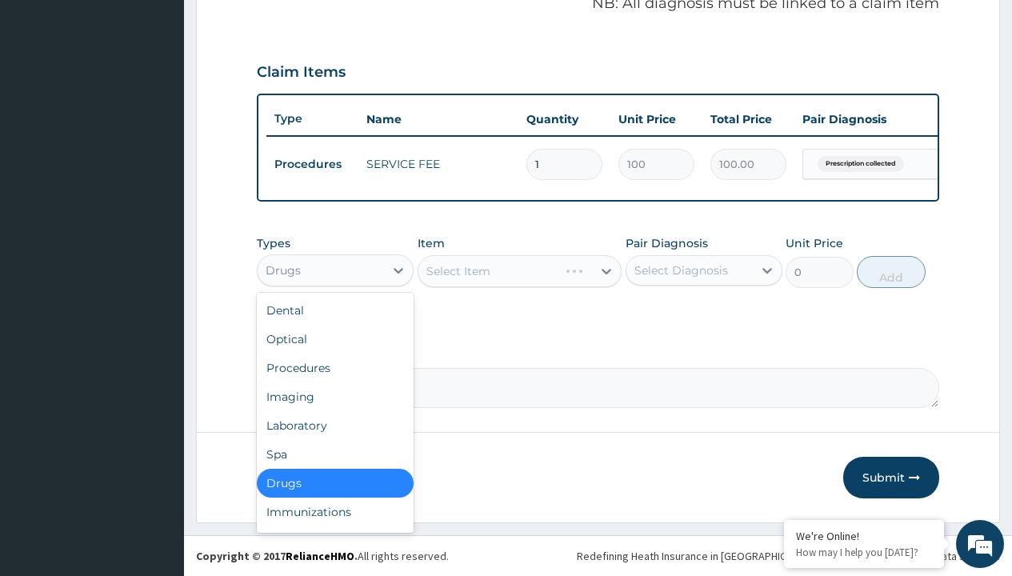
type input "drugs"
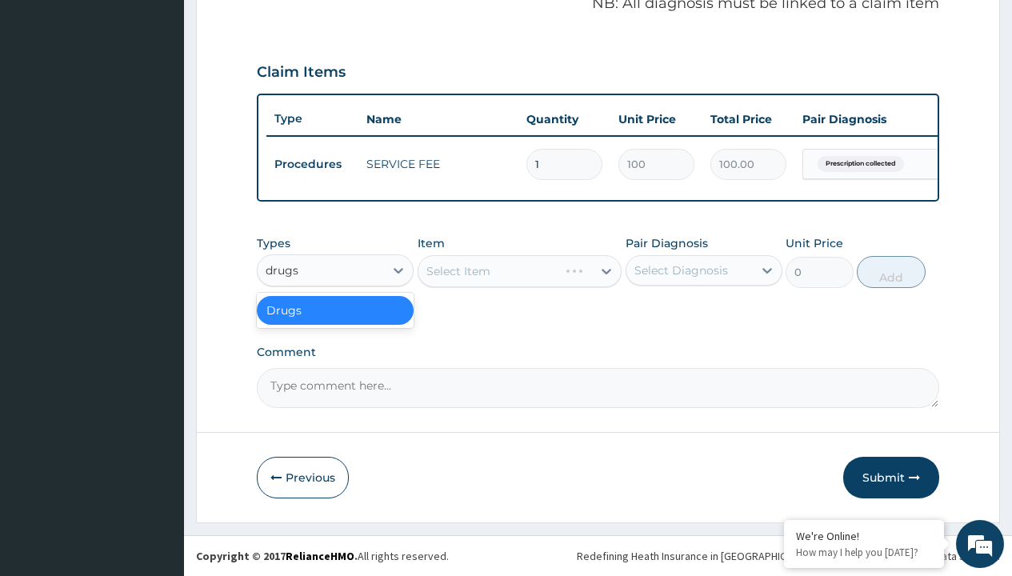
click at [335, 310] on div "Drugs" at bounding box center [335, 310] width 157 height 29
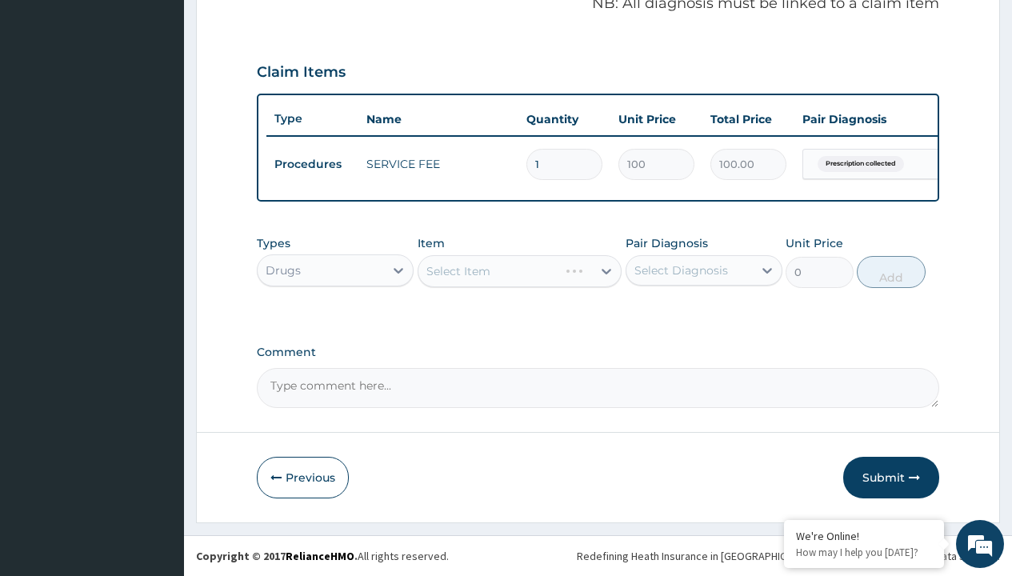
click at [458, 270] on div "Select Item" at bounding box center [520, 271] width 205 height 32
type input "amatem softgel forte tablets 80/480/pack"
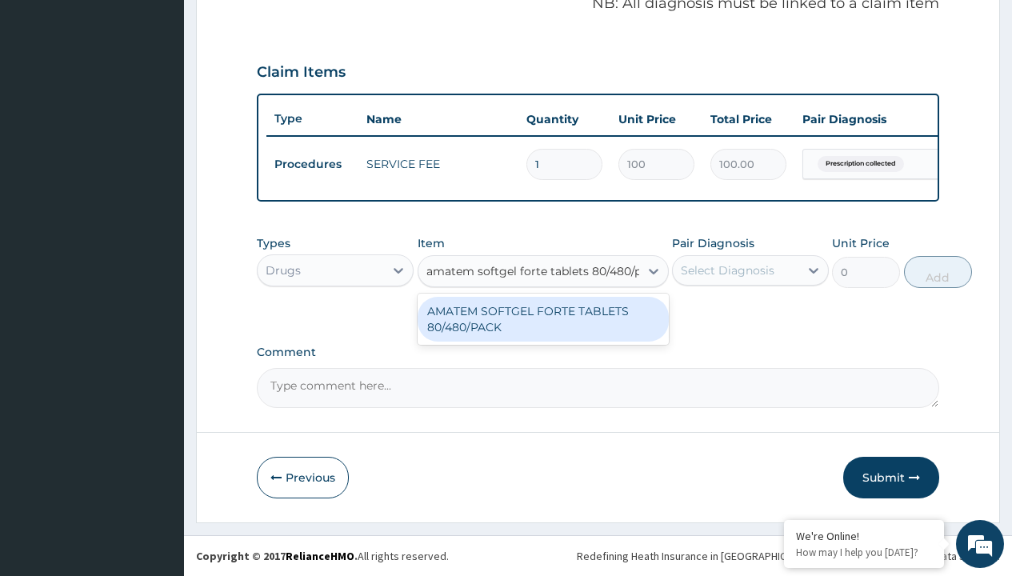
click at [542, 318] on div "AMATEM SOFTGEL FORTE TABLETS 80/480/PACK" at bounding box center [543, 319] width 251 height 45
type input "601.7000122070312"
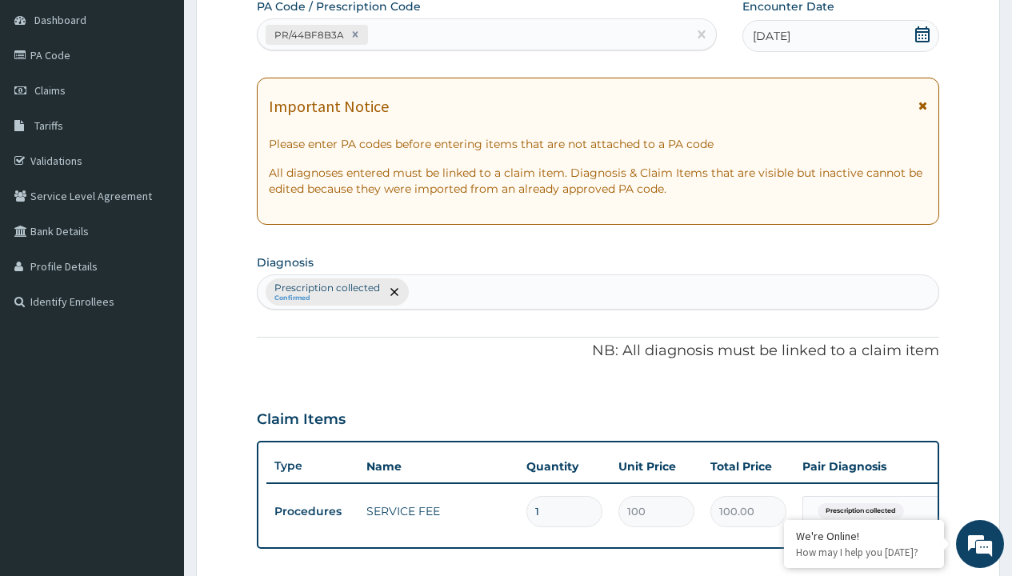
type input "prescription collected"
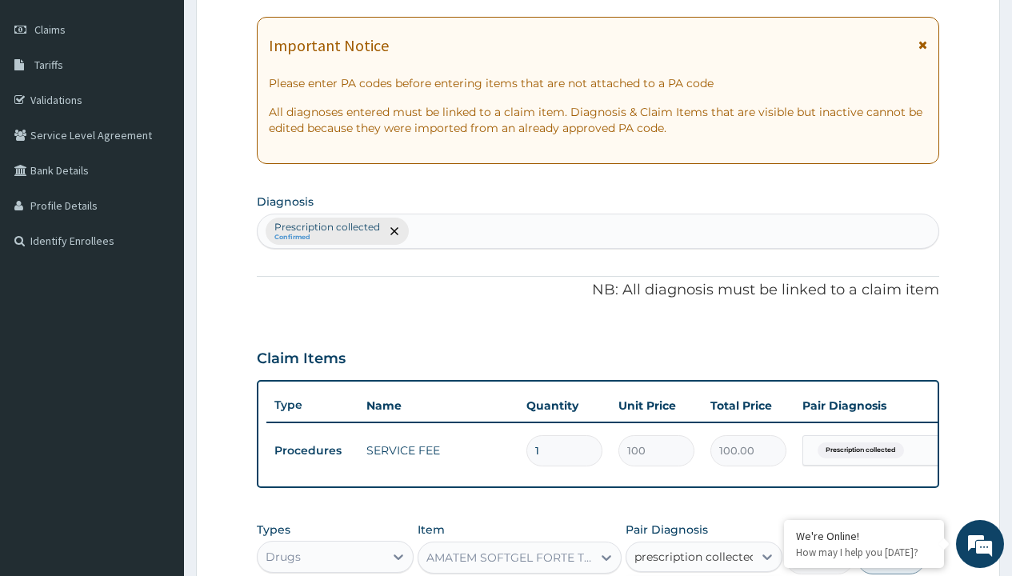
checkbox input "true"
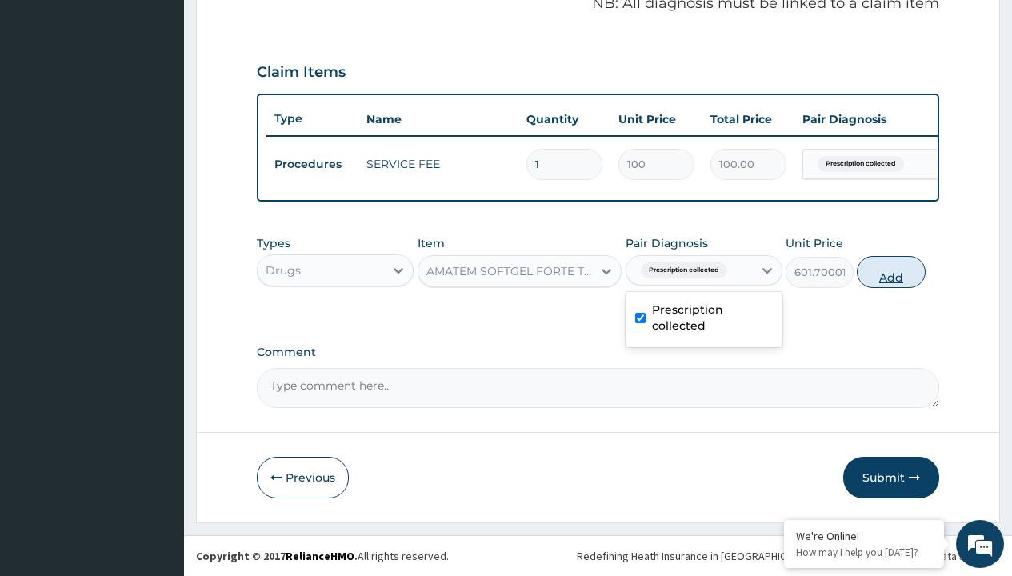
click at [891, 271] on button "Add" at bounding box center [891, 272] width 68 height 32
type input "0"
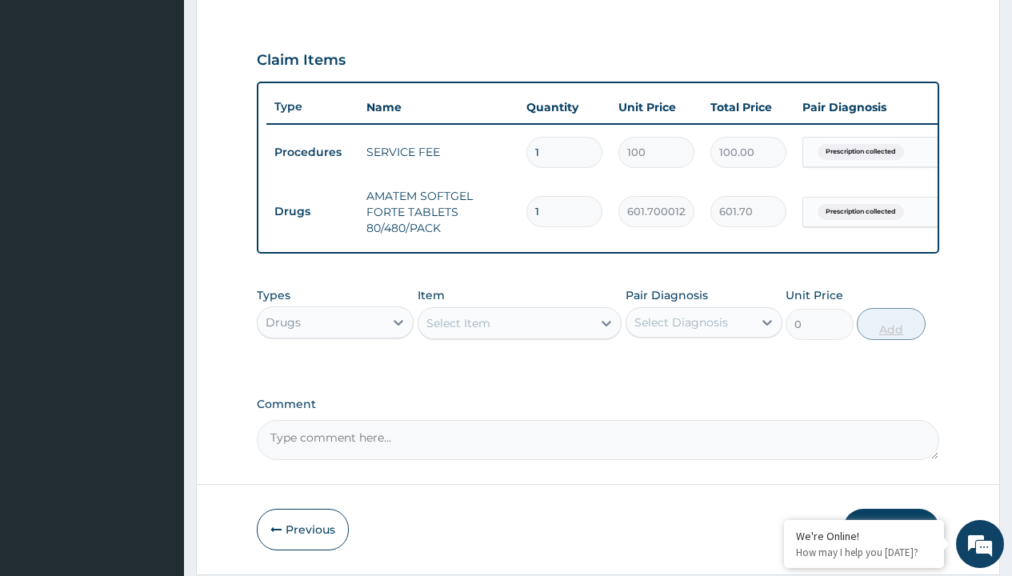
type input "6"
type input "3610.20"
type input "6"
click at [312, 211] on td "Drugs" at bounding box center [312, 212] width 92 height 30
type input "drugs"
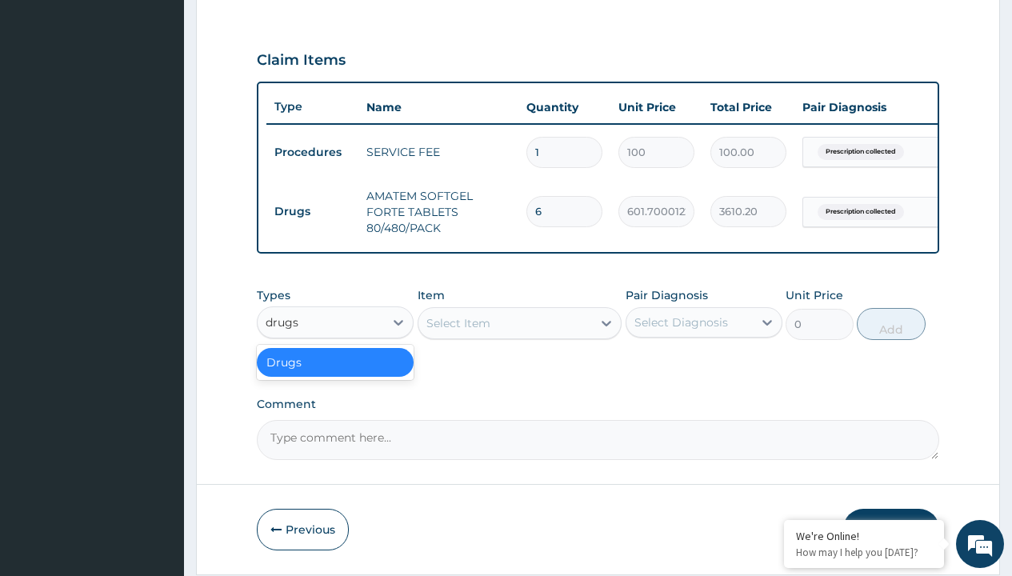
scroll to position [0, 0]
click at [335, 374] on div "Drugs" at bounding box center [335, 362] width 157 height 29
click at [458, 331] on div "Select Item" at bounding box center [458, 323] width 64 height 16
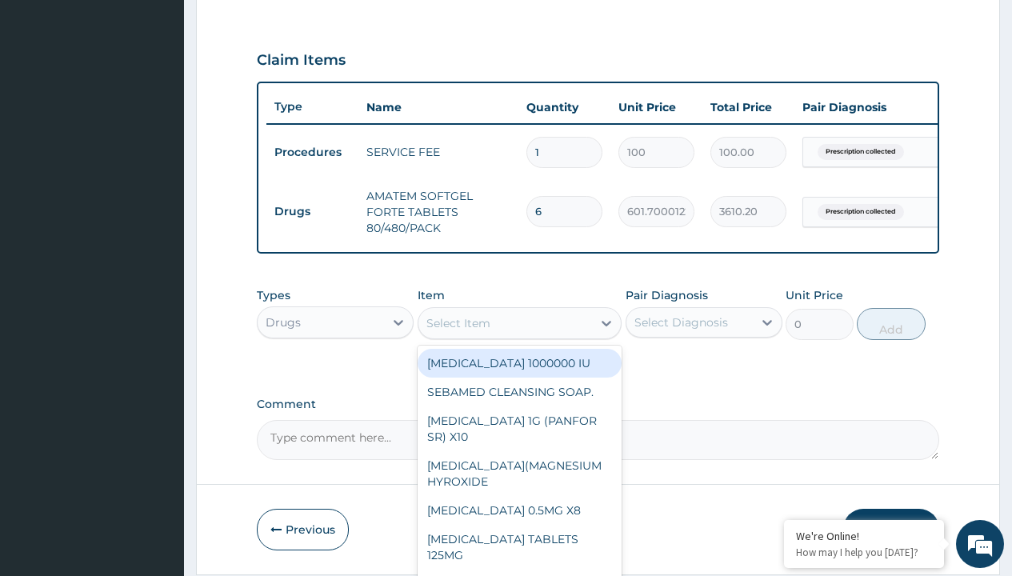
type input "[MEDICAL_DATA] caps 2mg/sach"
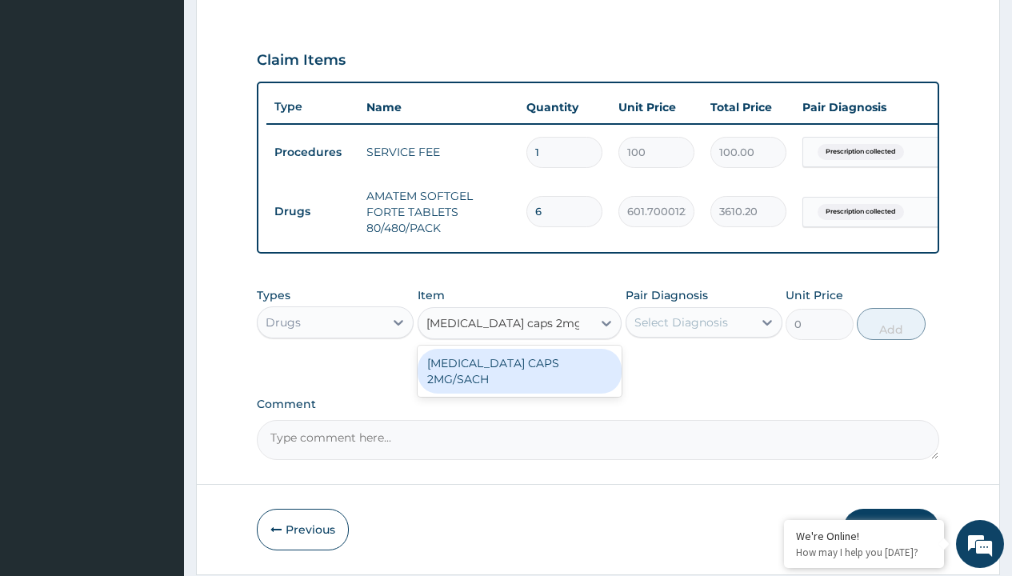
click at [519, 374] on div "[MEDICAL_DATA] CAPS 2MG/SACH" at bounding box center [520, 371] width 205 height 45
type input "420"
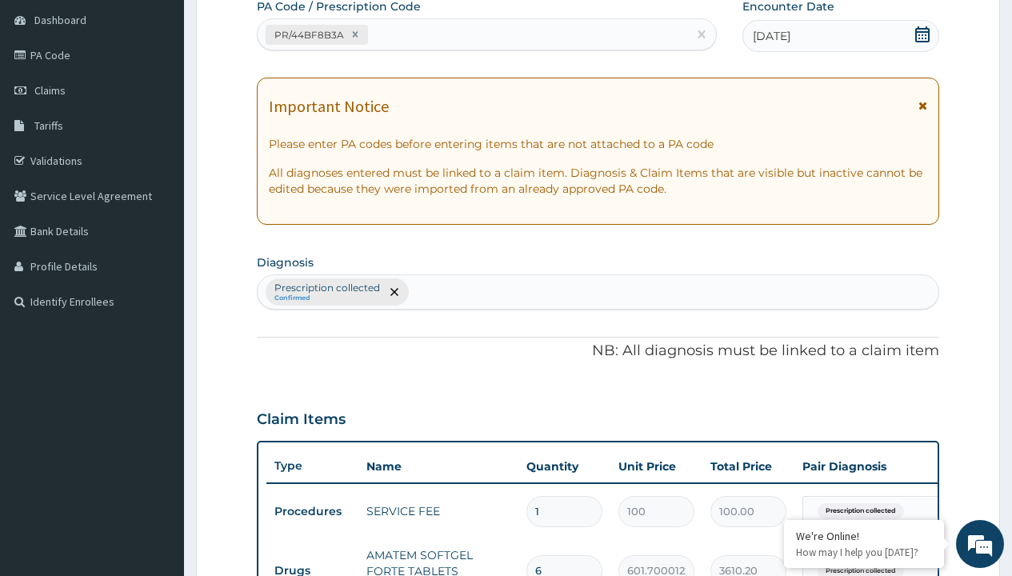
type input "prescription collected"
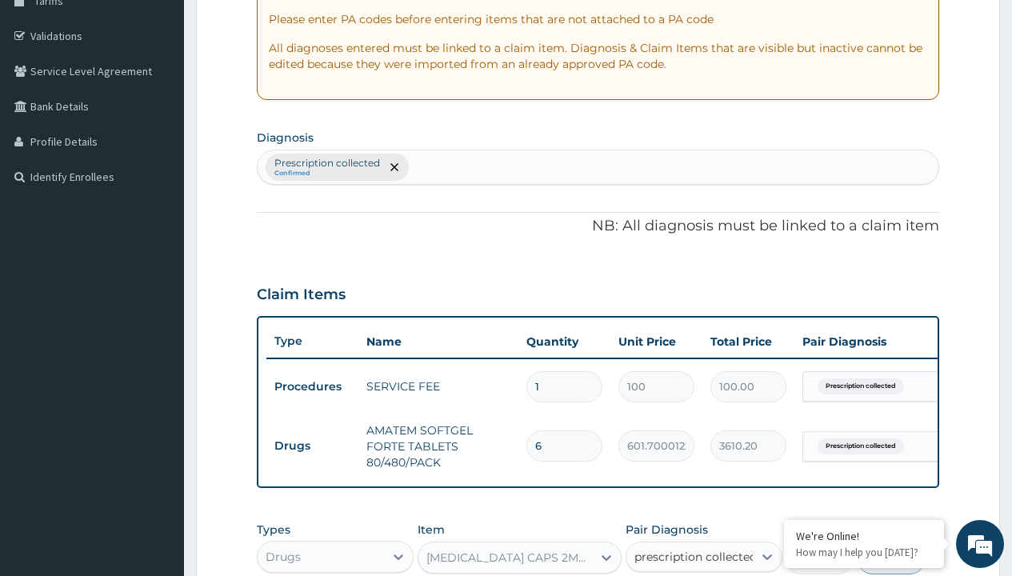
checkbox input "true"
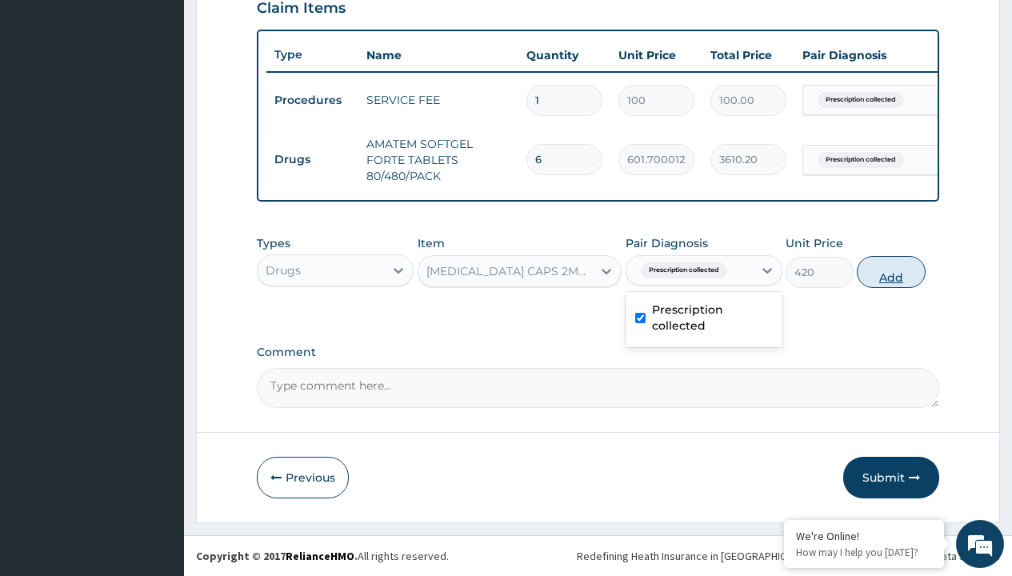
click at [891, 271] on button "Add" at bounding box center [891, 272] width 68 height 32
type input "0"
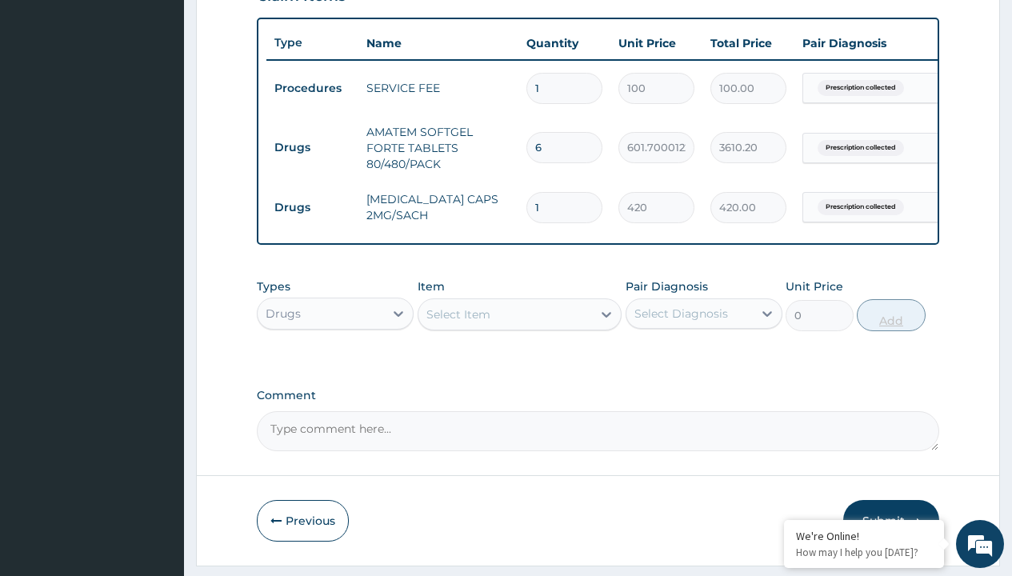
type input "10"
type input "4200.00"
type input "10"
click at [312, 147] on td "Drugs" at bounding box center [312, 148] width 92 height 30
type input "drugs"
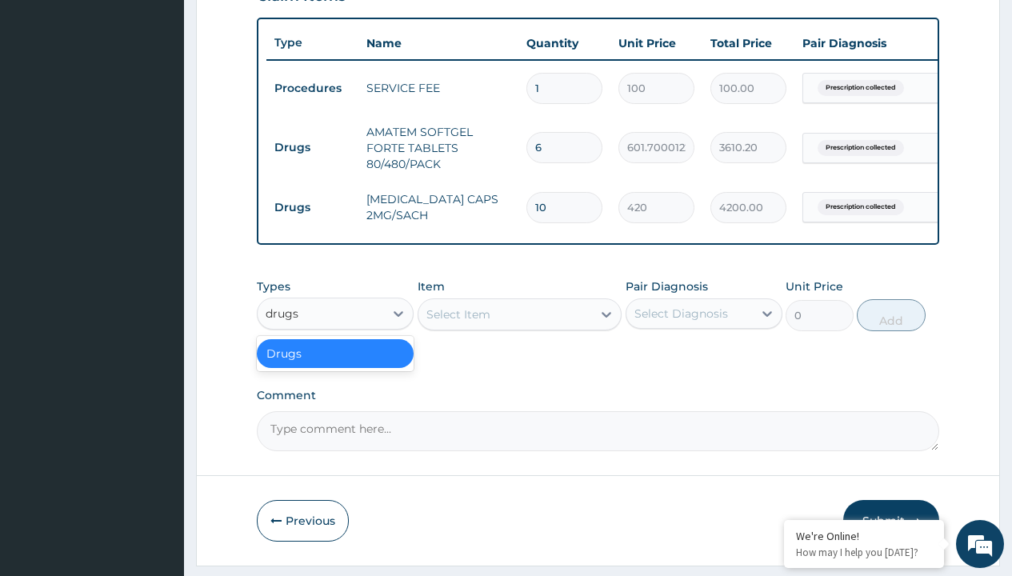
scroll to position [0, 0]
click at [335, 365] on div "Drugs" at bounding box center [335, 353] width 157 height 29
click at [458, 322] on div "Select Item" at bounding box center [458, 314] width 64 height 16
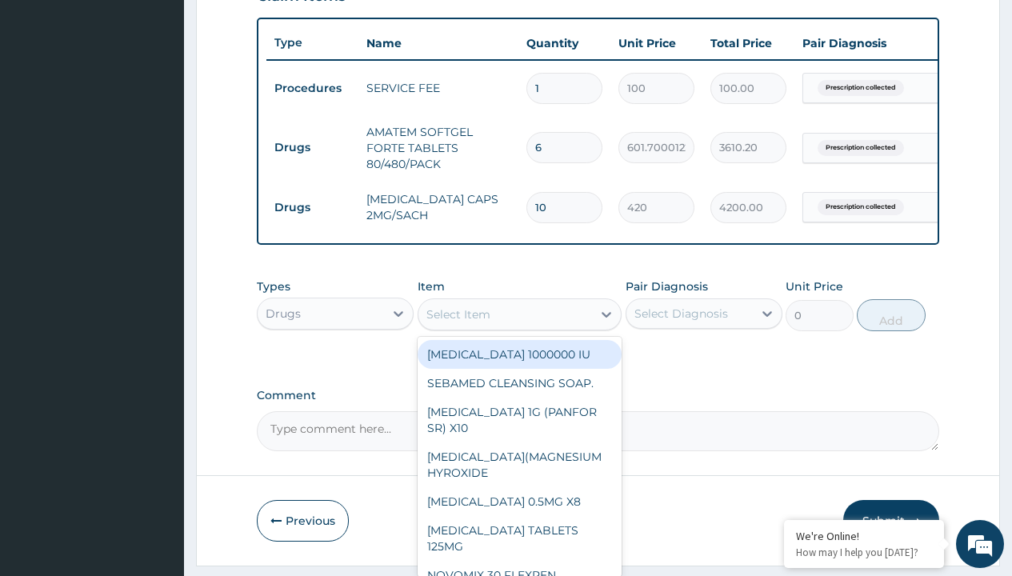
type input "[MEDICAL_DATA] 500mg tablet emzor/sach"
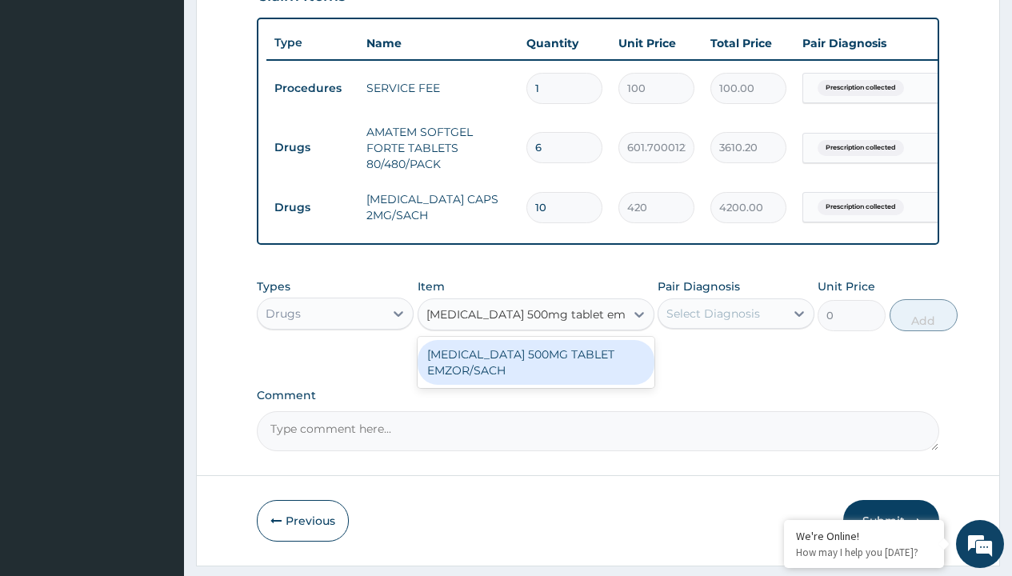
click at [535, 374] on div "[MEDICAL_DATA] 500MG TABLET EMZOR/SACH" at bounding box center [536, 362] width 237 height 45
type input "24"
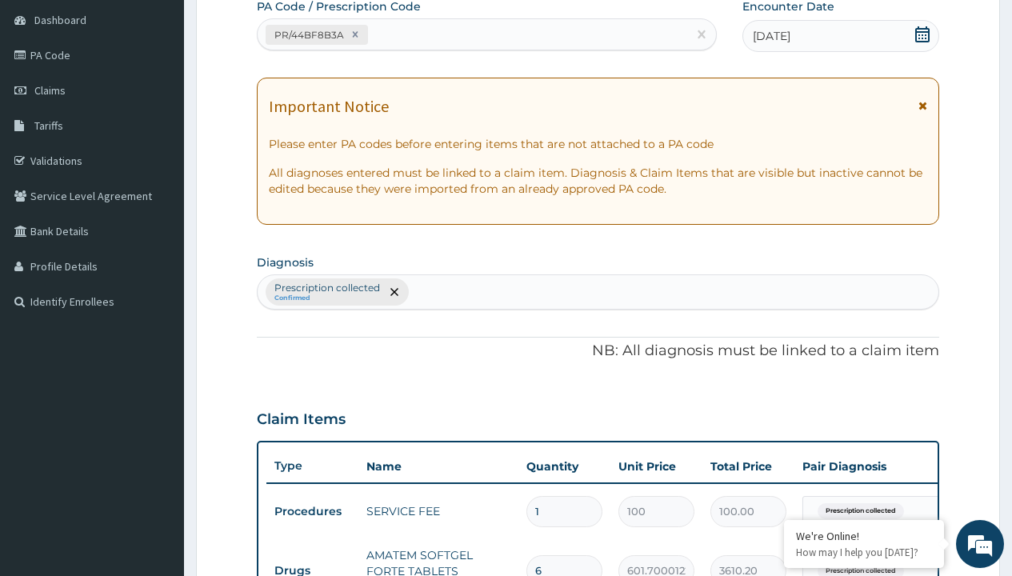
type input "prescription collected"
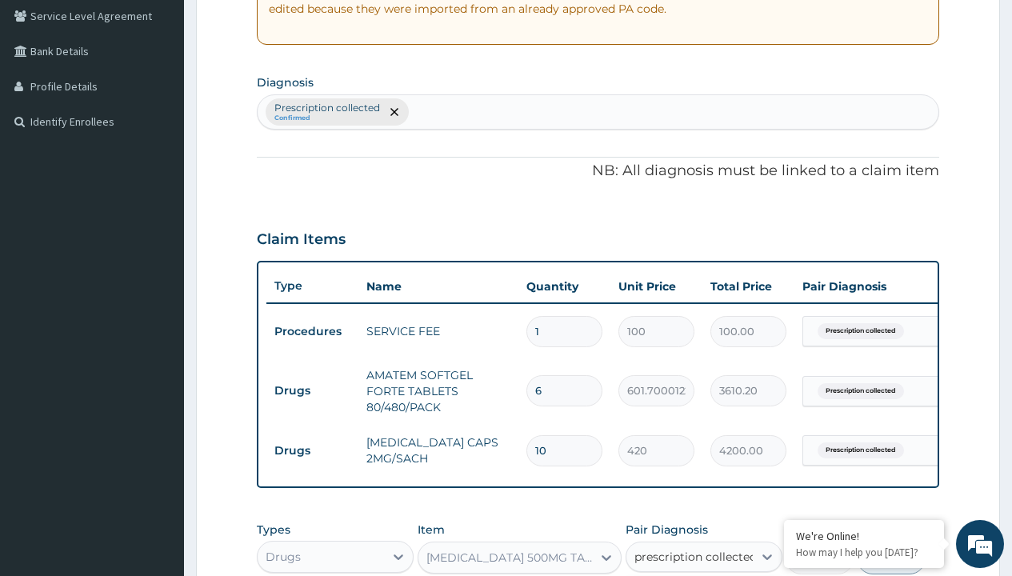
checkbox input "true"
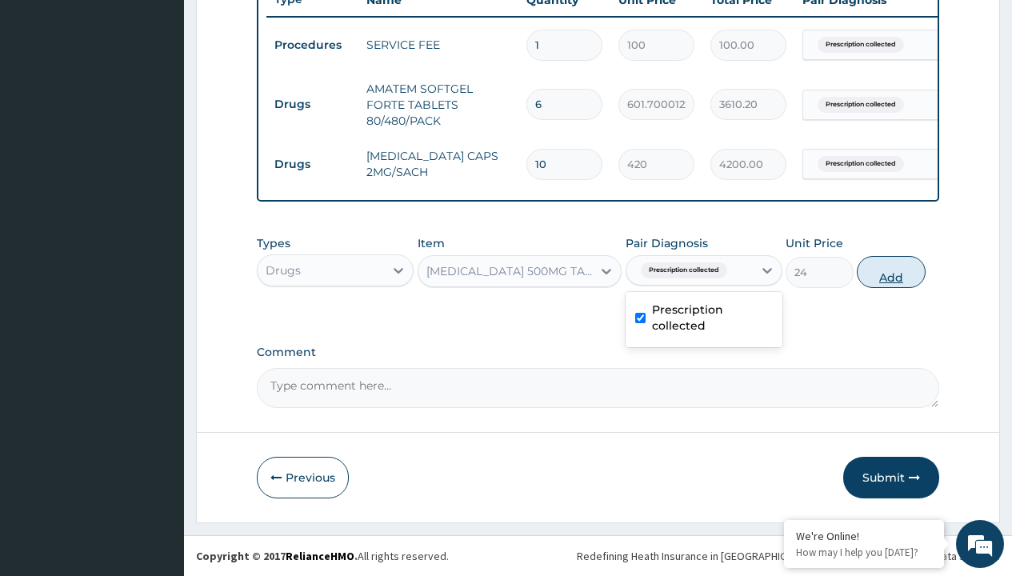
click at [891, 271] on button "Add" at bounding box center [891, 272] width 68 height 32
type input "0"
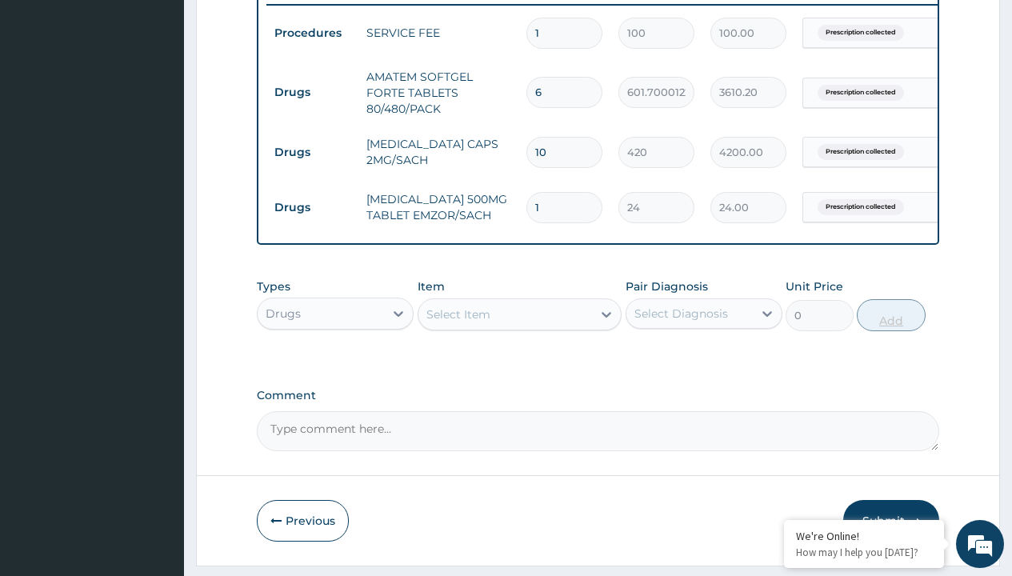
type input "24"
type input "576.00"
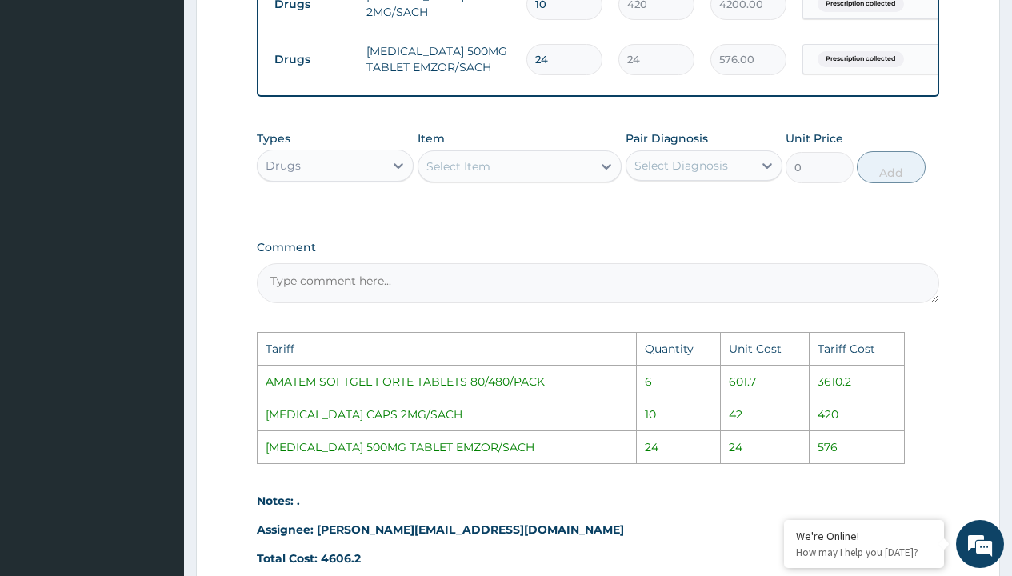
scroll to position [721, 0]
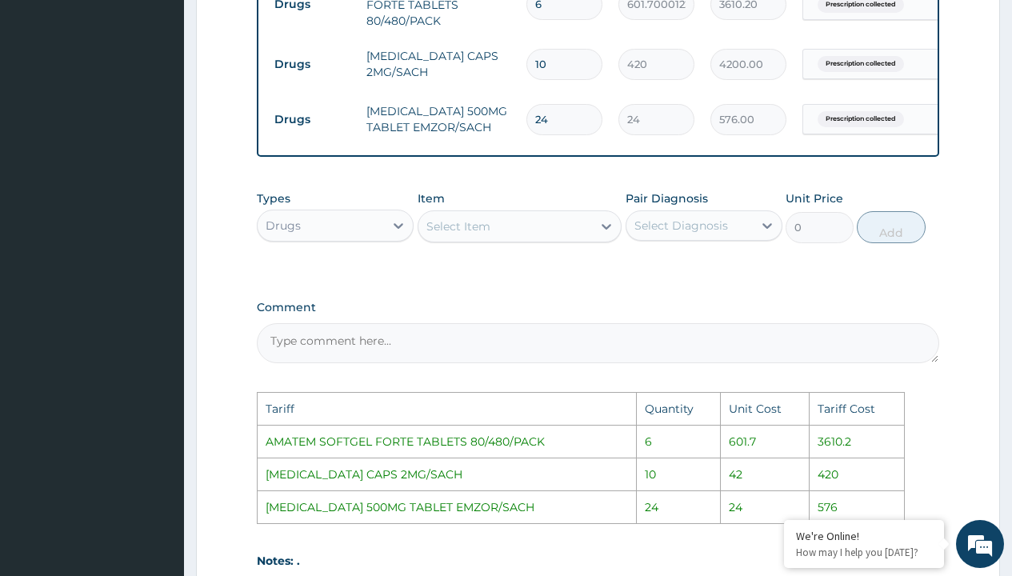
type input "24"
click at [586, 60] on input "10" at bounding box center [564, 64] width 76 height 31
type input "1"
type input "420.00"
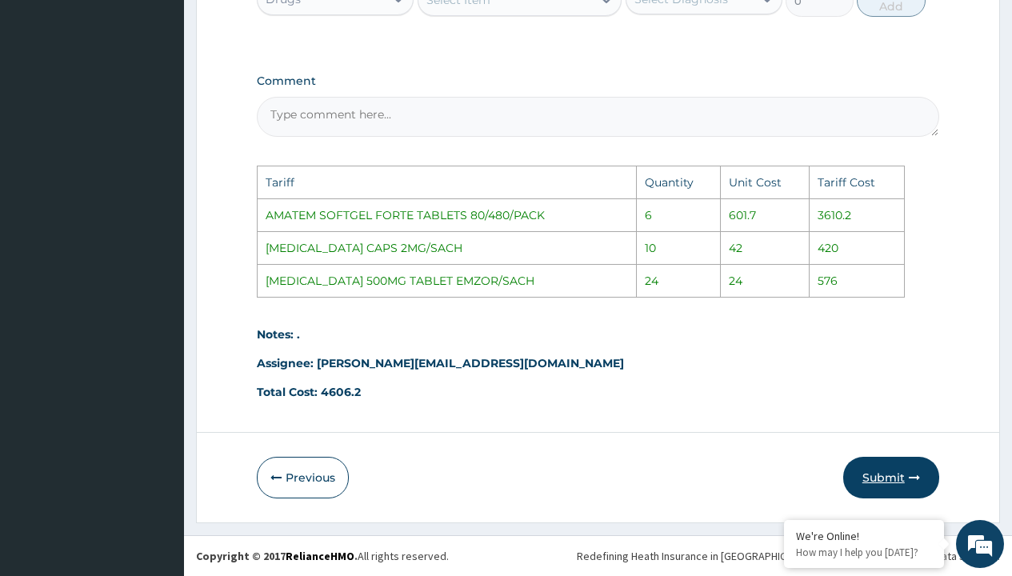
type input "1"
click at [871, 481] on button "Submit" at bounding box center [891, 478] width 96 height 42
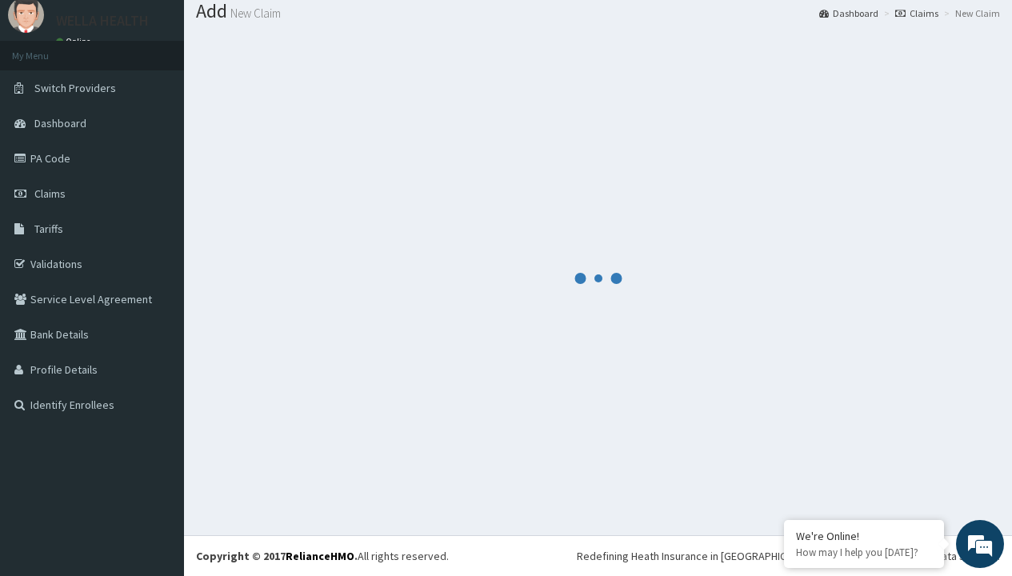
scroll to position [688, 0]
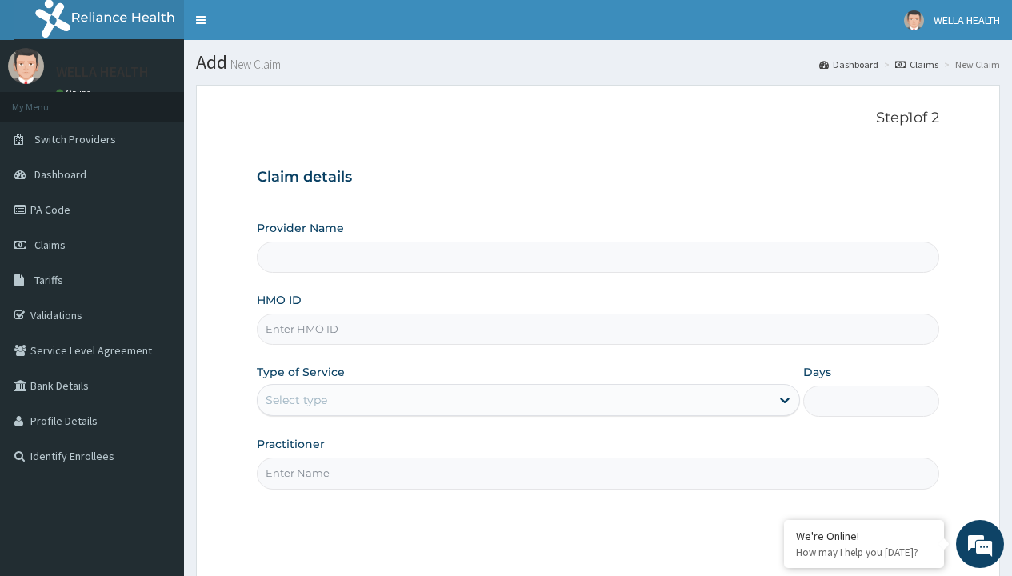
type input "WellaHealth(TELEMEDICINE)"
type input "PMH/10288/B"
type input "WellaHealth"
click at [296, 400] on div "Select type" at bounding box center [297, 400] width 62 height 16
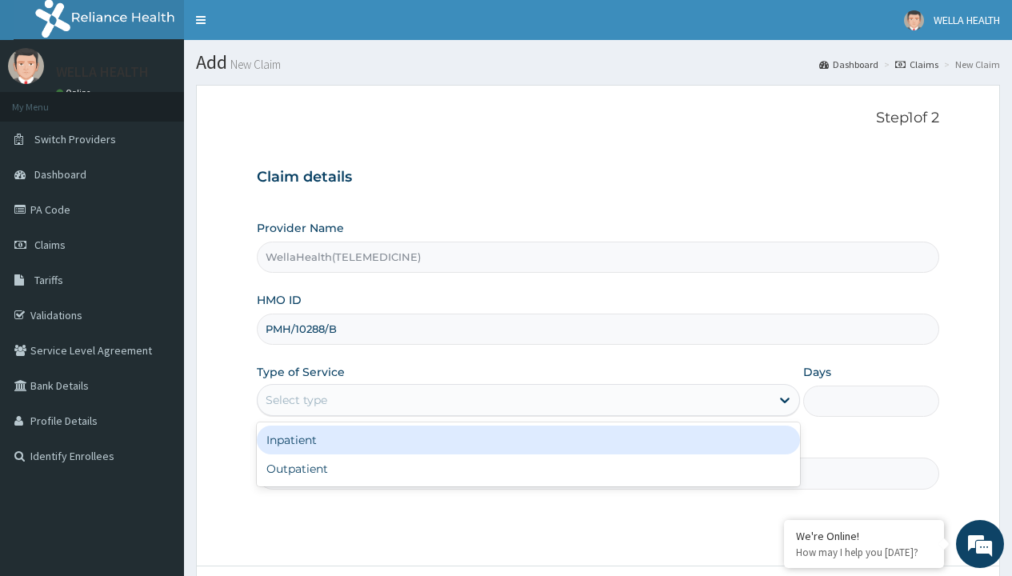
click at [528, 469] on div "Outpatient" at bounding box center [528, 468] width 543 height 29
type input "1"
